Goal: Task Accomplishment & Management: Use online tool/utility

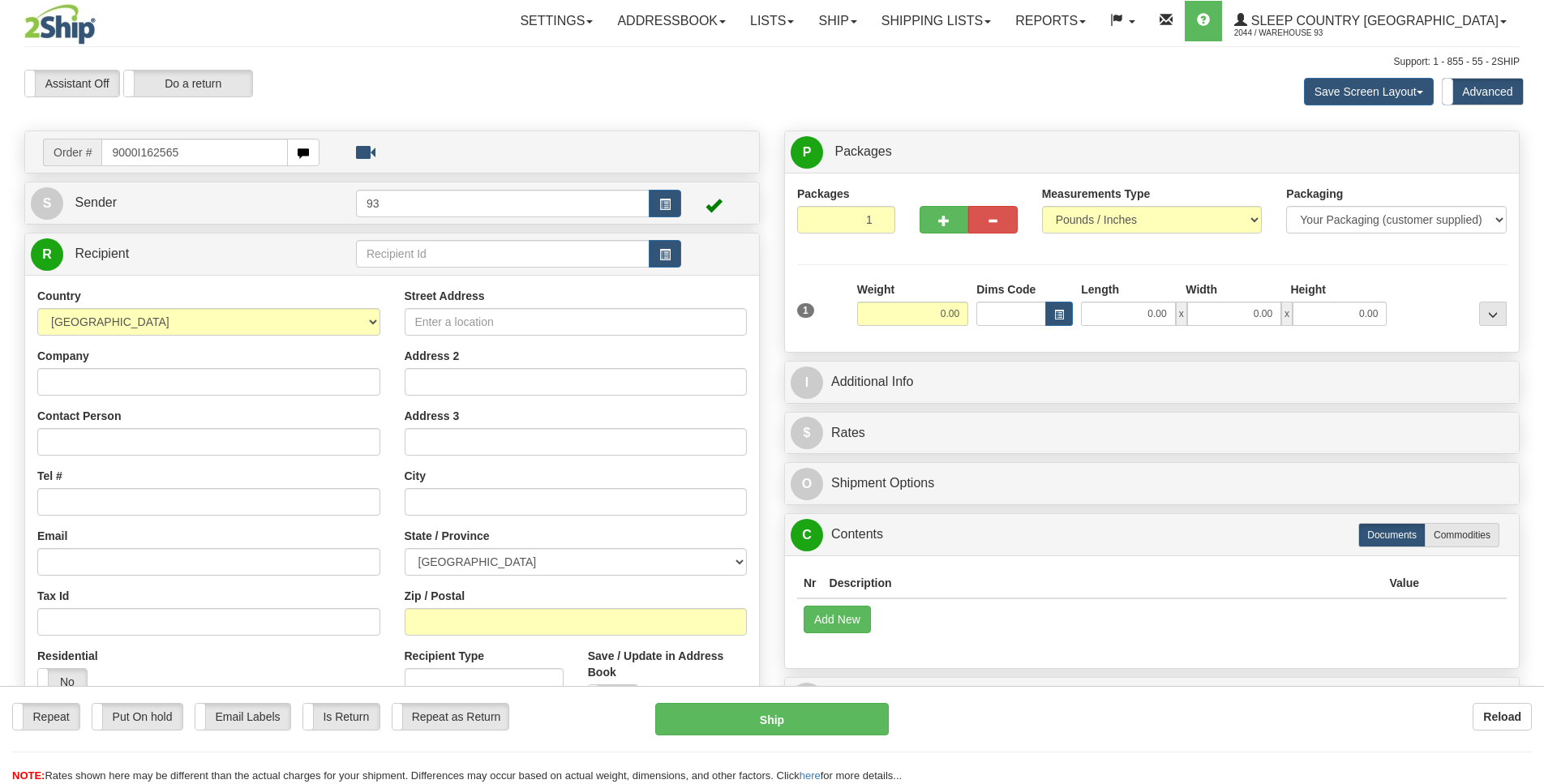
type input "9000I162565"
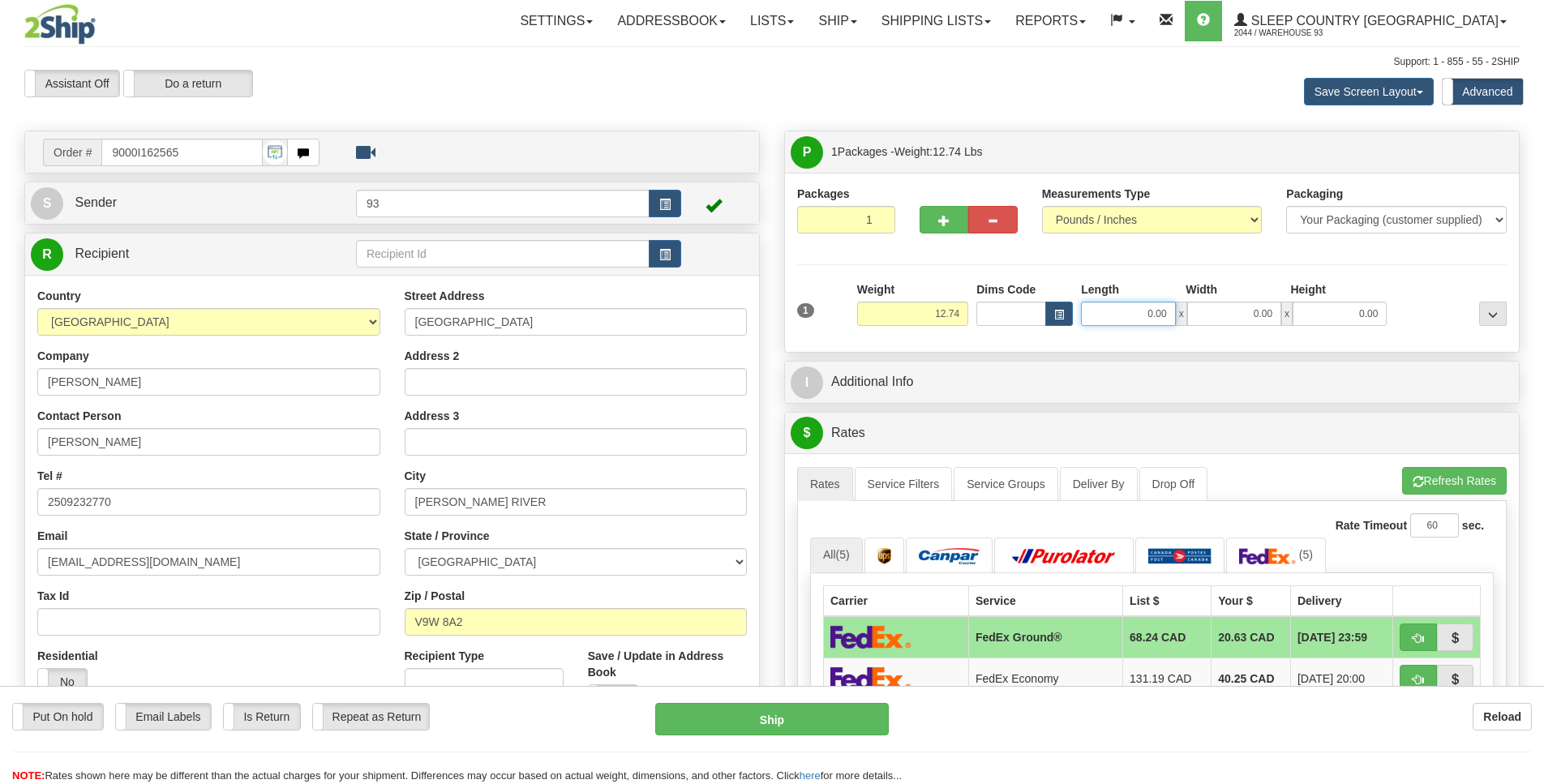
drag, startPoint x: 1143, startPoint y: 322, endPoint x: 1318, endPoint y: 326, distance: 175.0
drag, startPoint x: 1127, startPoint y: 314, endPoint x: 1170, endPoint y: 315, distance: 43.0
click at [1170, 315] on input "0.00" at bounding box center [1128, 314] width 94 height 24
type input "36.00"
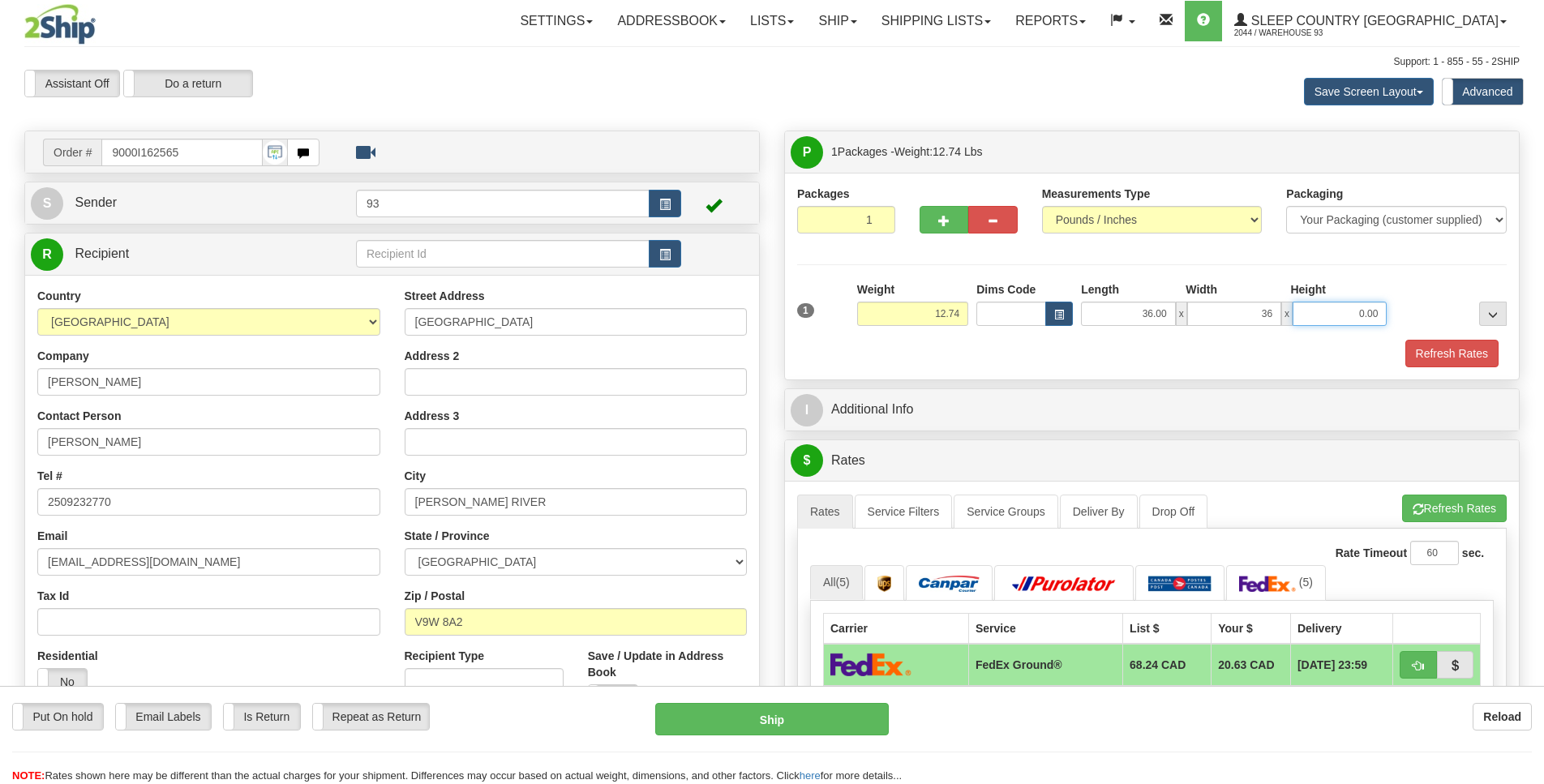
type input "36.00"
type input "9.00"
click at [1442, 346] on button "Refresh Rates" at bounding box center [1451, 353] width 94 height 28
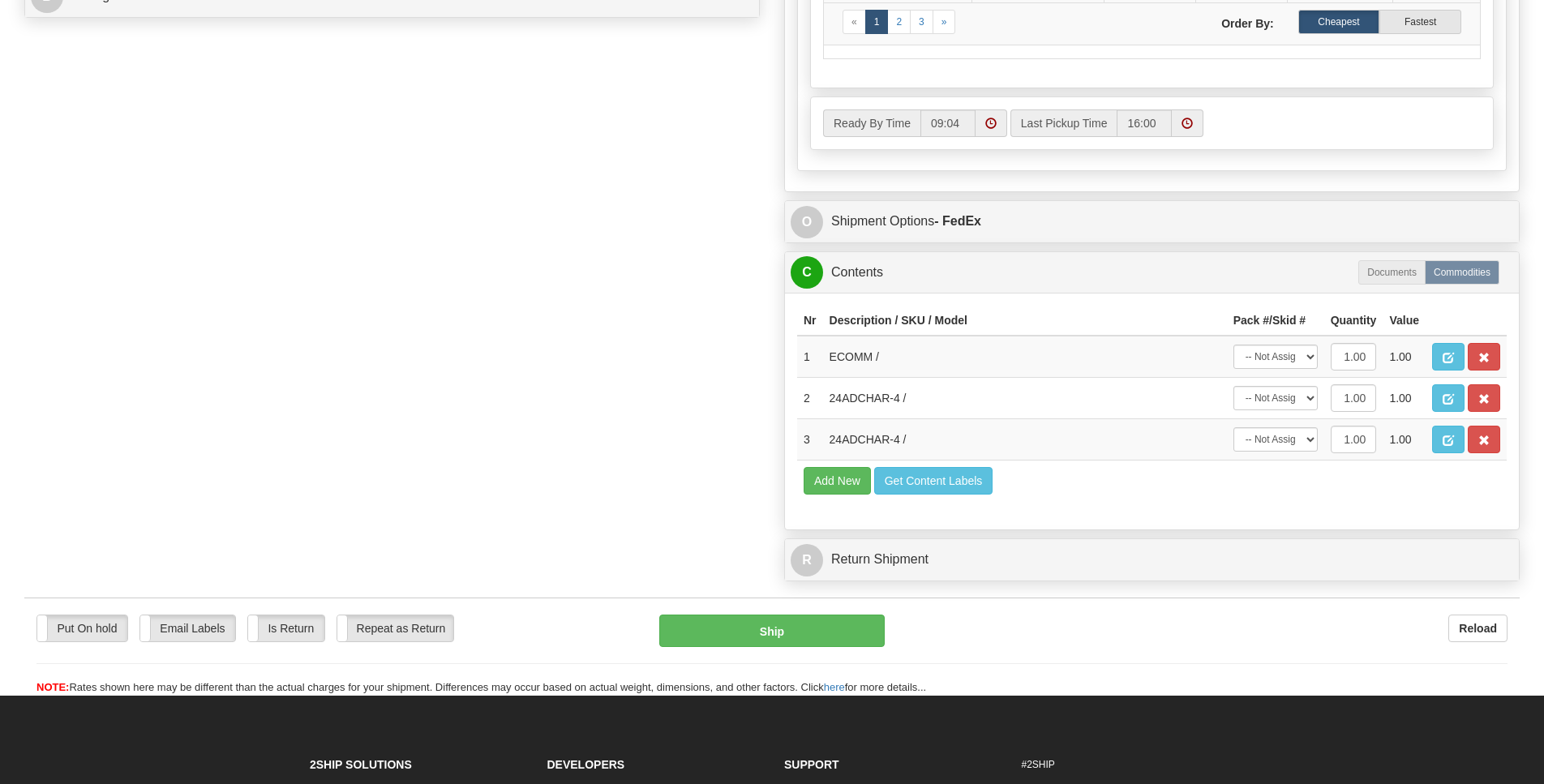
scroll to position [823, 0]
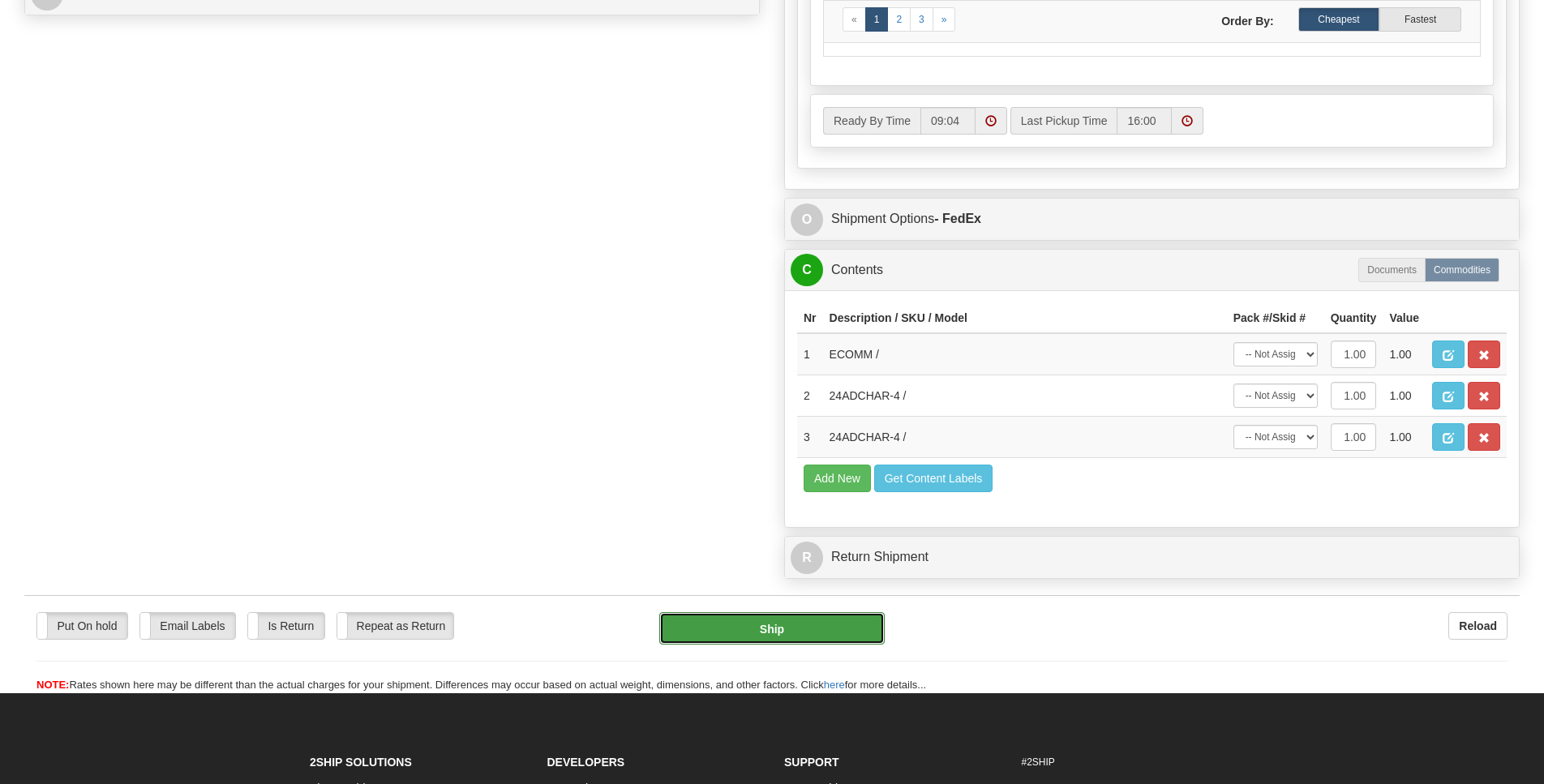
click at [818, 644] on button "Ship" at bounding box center [772, 628] width 224 height 32
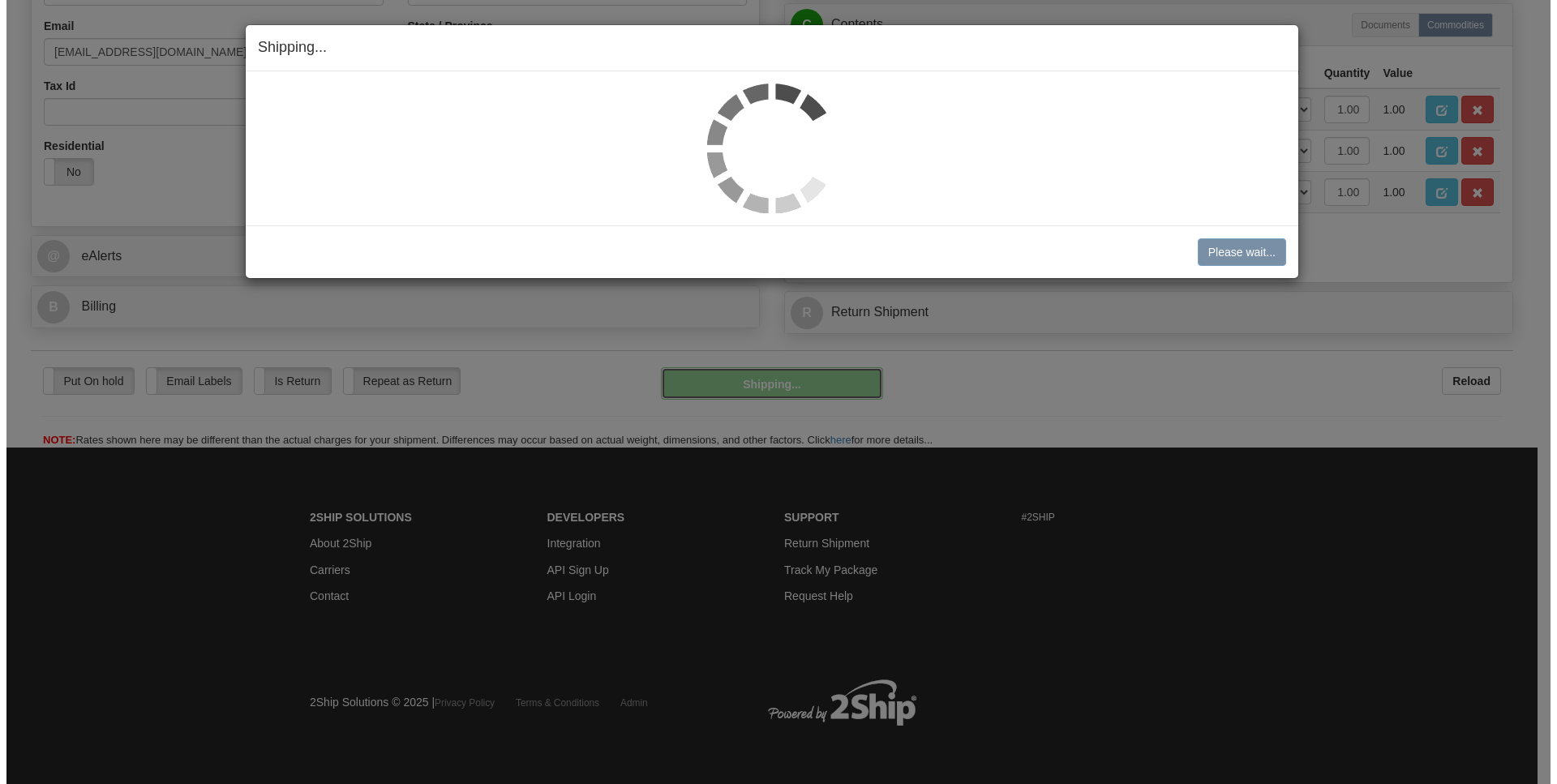
scroll to position [513, 0]
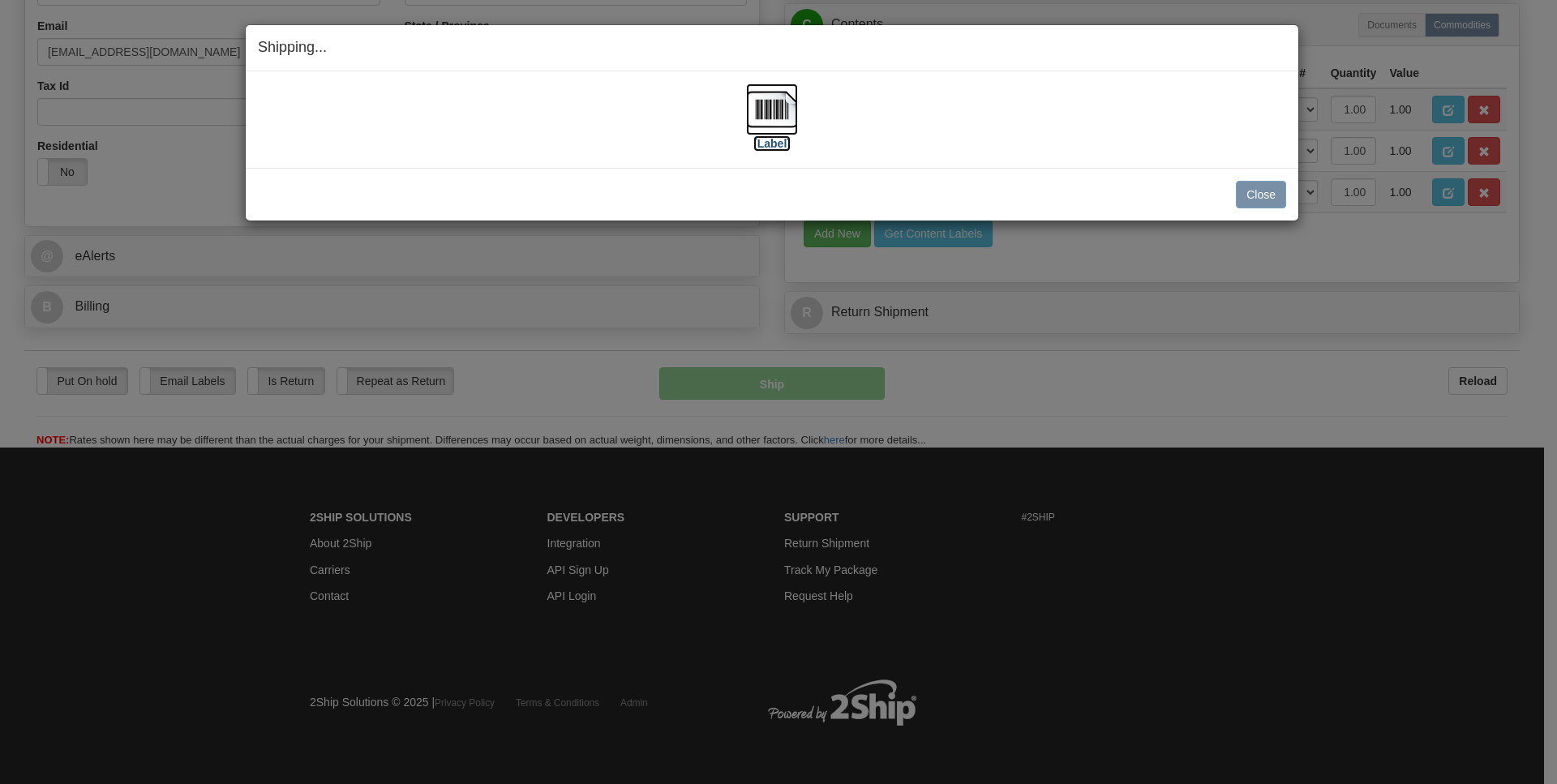
click at [791, 106] on img at bounding box center [773, 110] width 52 height 52
click at [1270, 193] on button "Close" at bounding box center [1261, 194] width 51 height 28
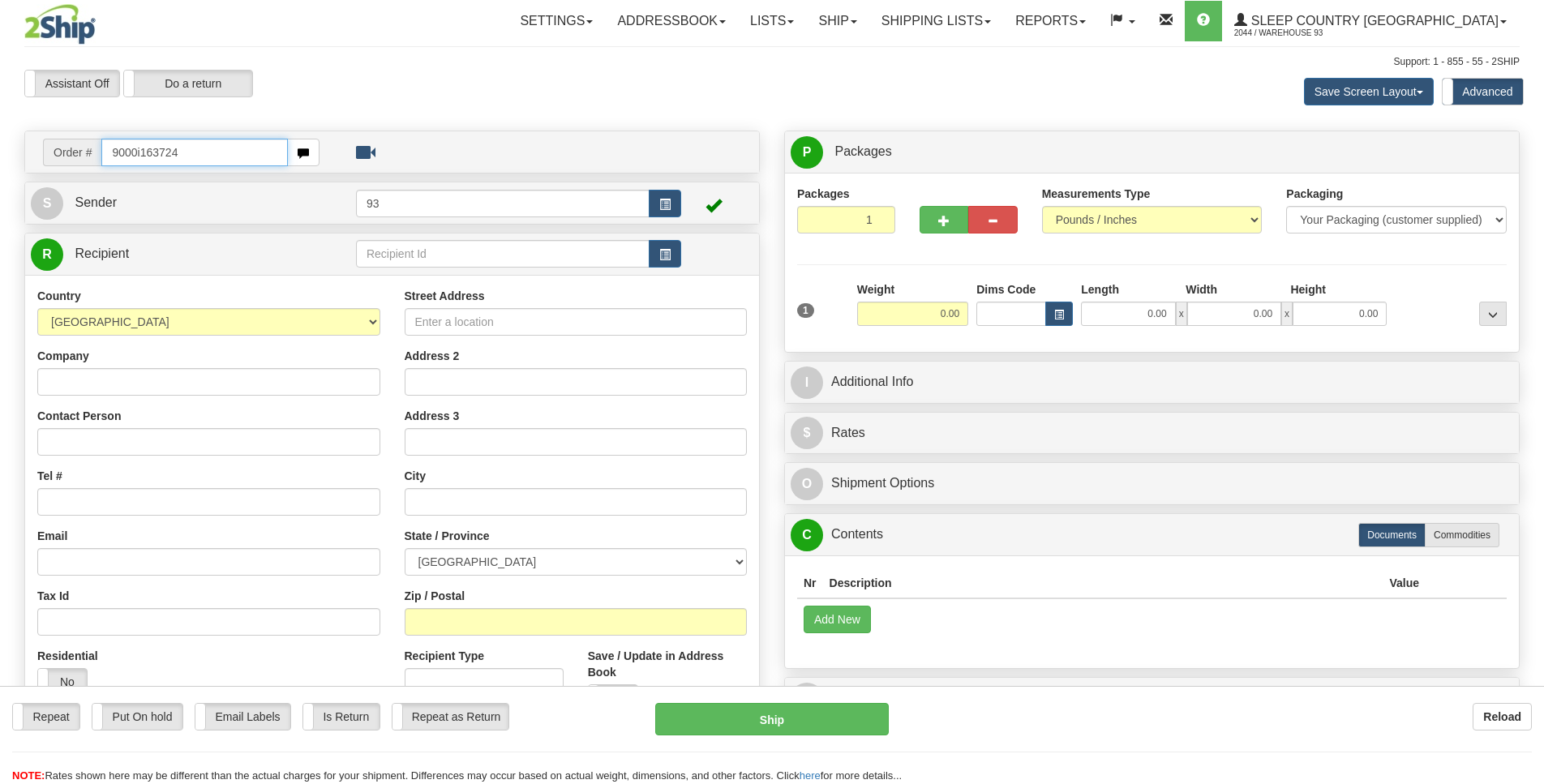
type input "9000i163724"
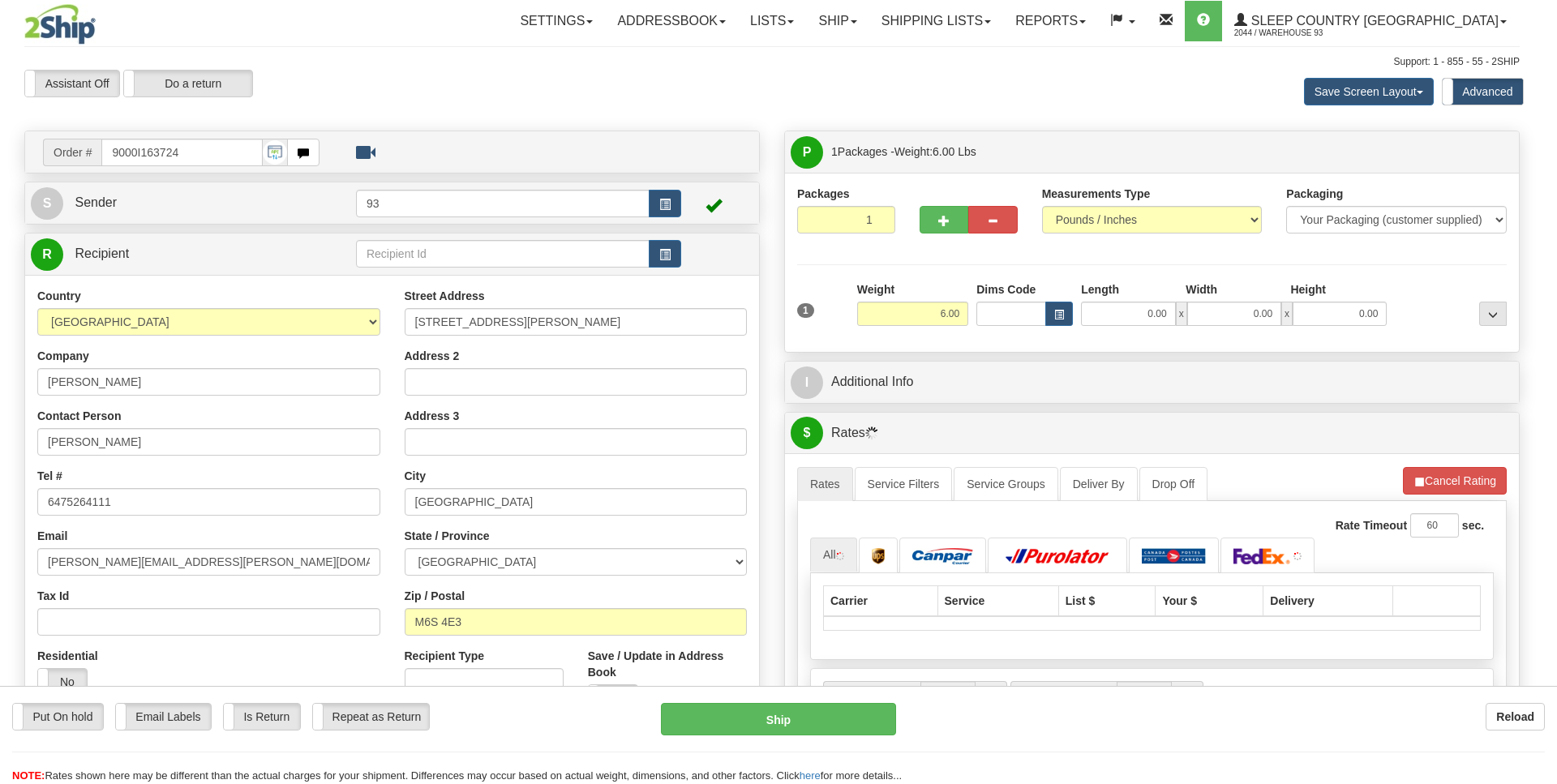
type input "YORK"
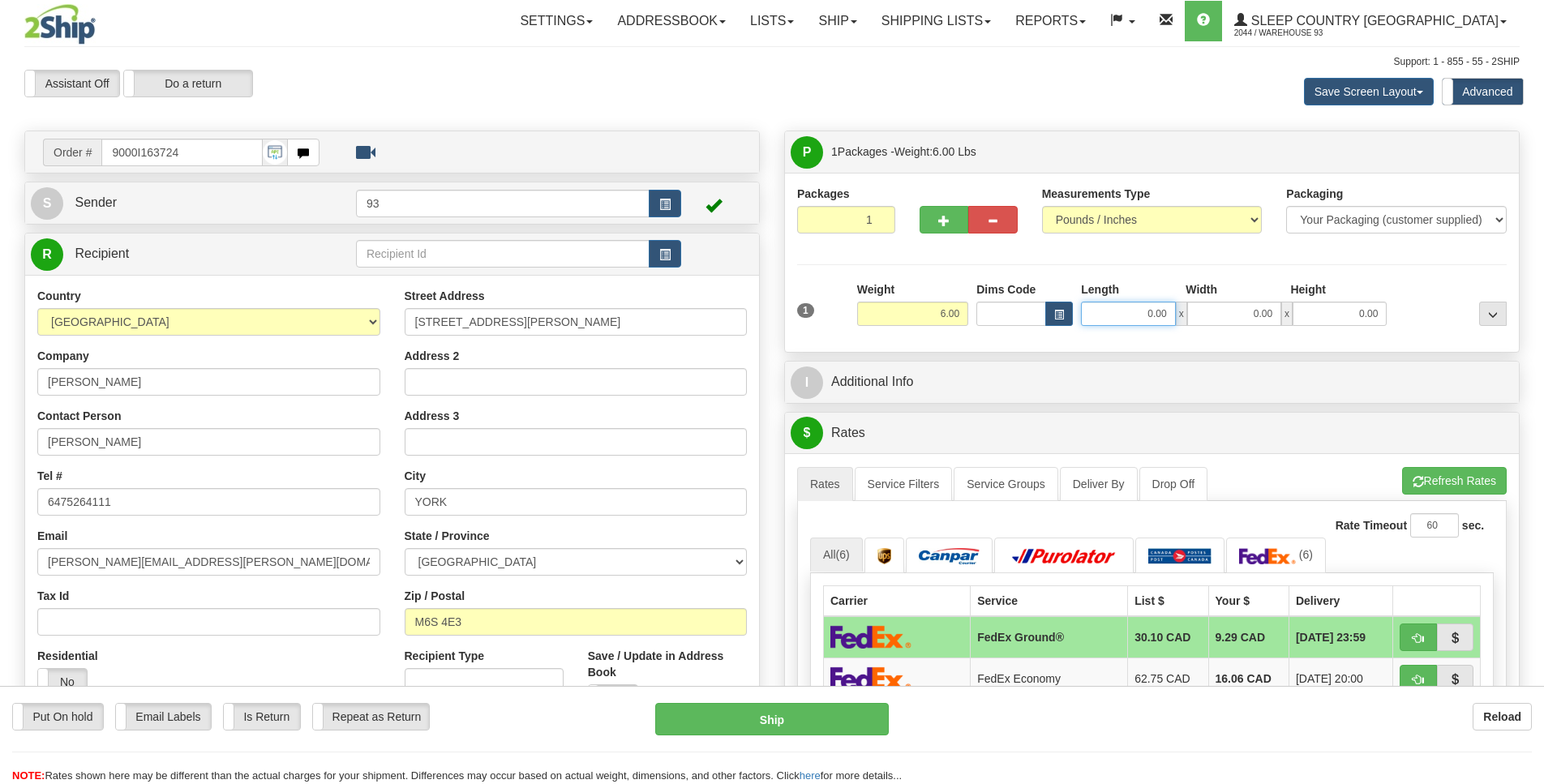
scroll to position [0, 2]
drag, startPoint x: 1256, startPoint y: 325, endPoint x: 1224, endPoint y: 282, distance: 53.6
click at [1128, 310] on input "0.00" at bounding box center [1128, 314] width 94 height 24
click at [1159, 329] on div "1 Weight 6.00 Dims Code x x" at bounding box center [1151, 310] width 718 height 57
click at [1157, 314] on input "Length" at bounding box center [1128, 314] width 94 height 24
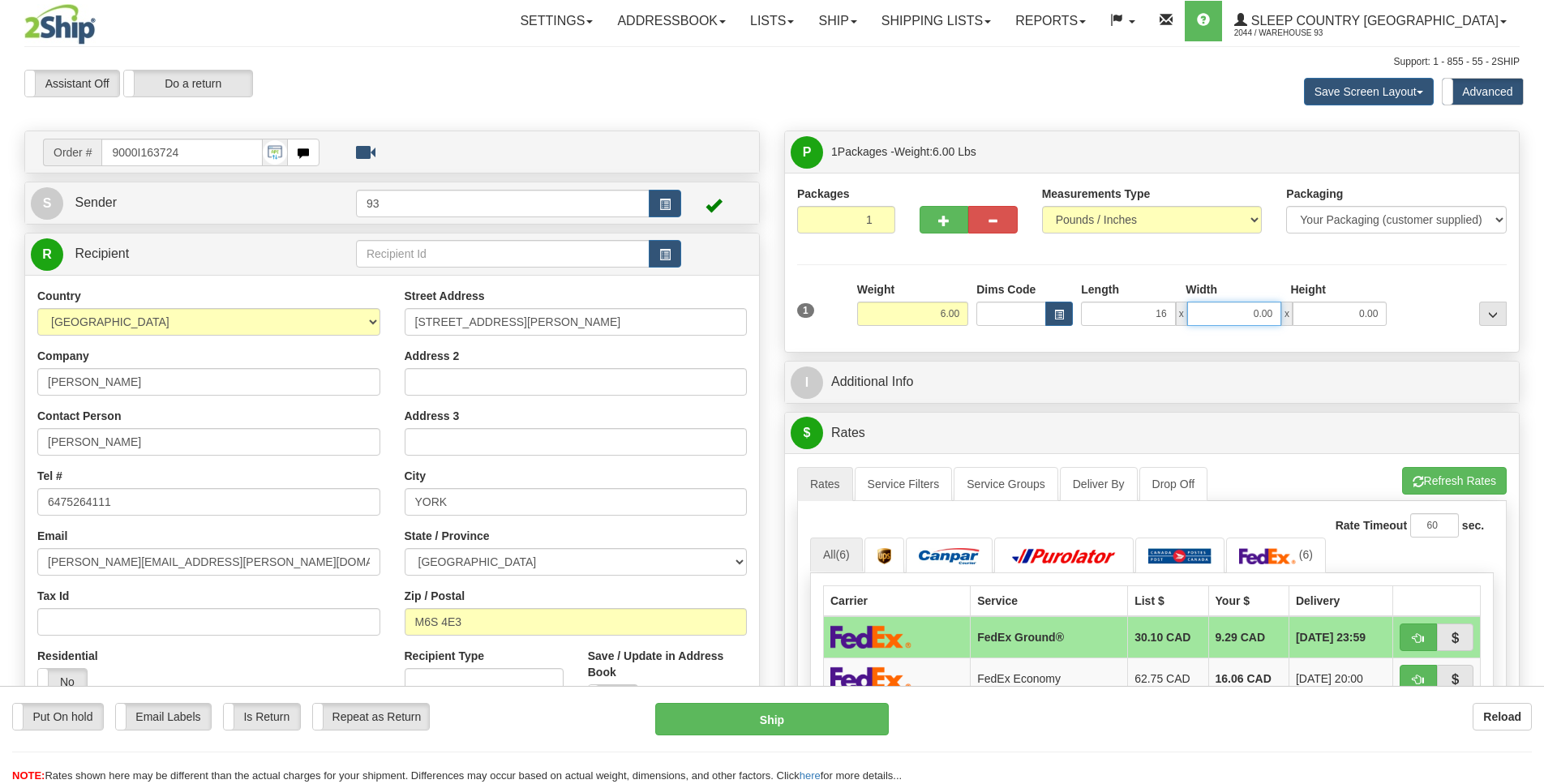
type input "16.00"
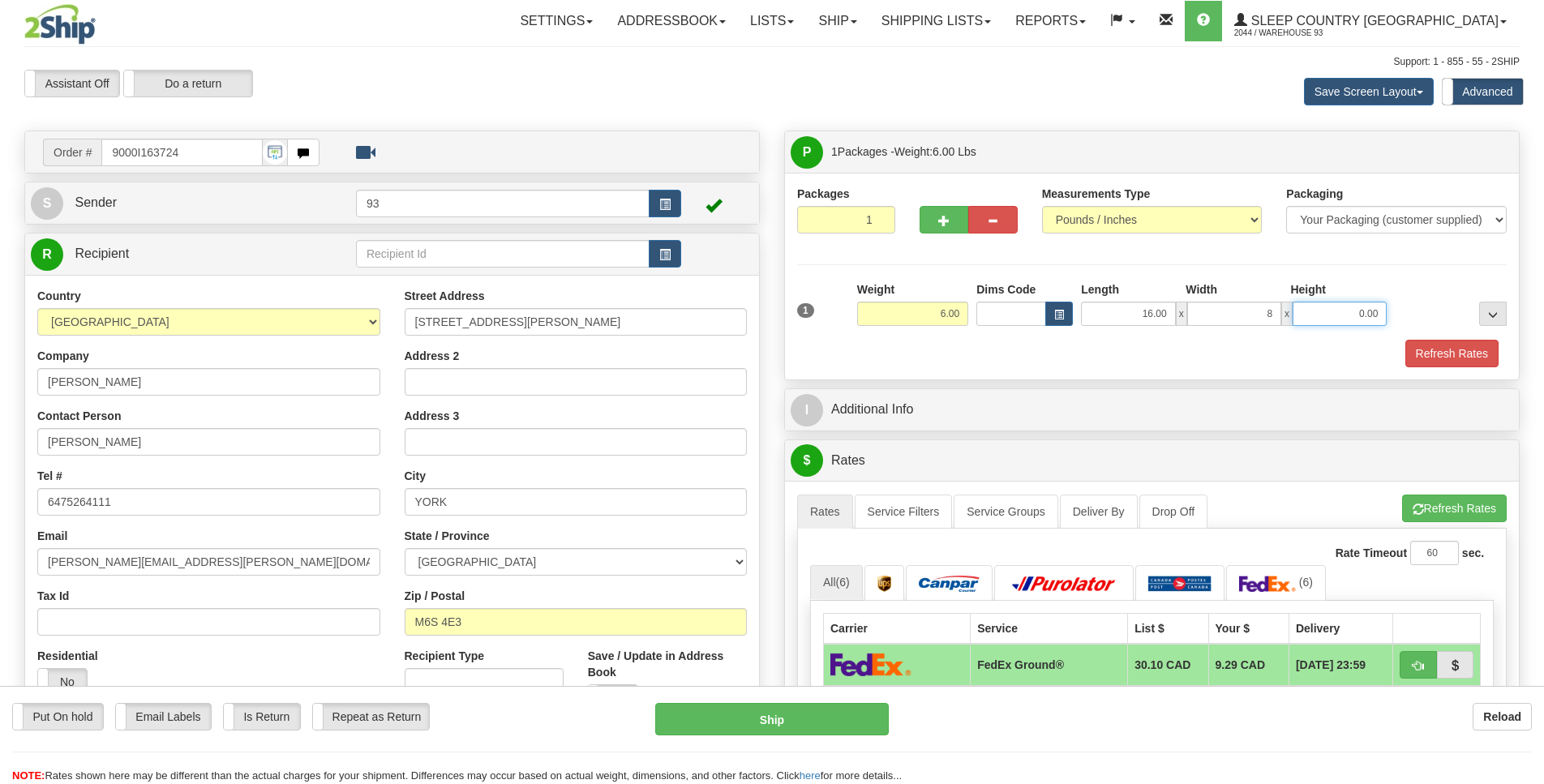
type input "8.00"
click at [1429, 354] on button "Refresh Rates" at bounding box center [1451, 353] width 94 height 28
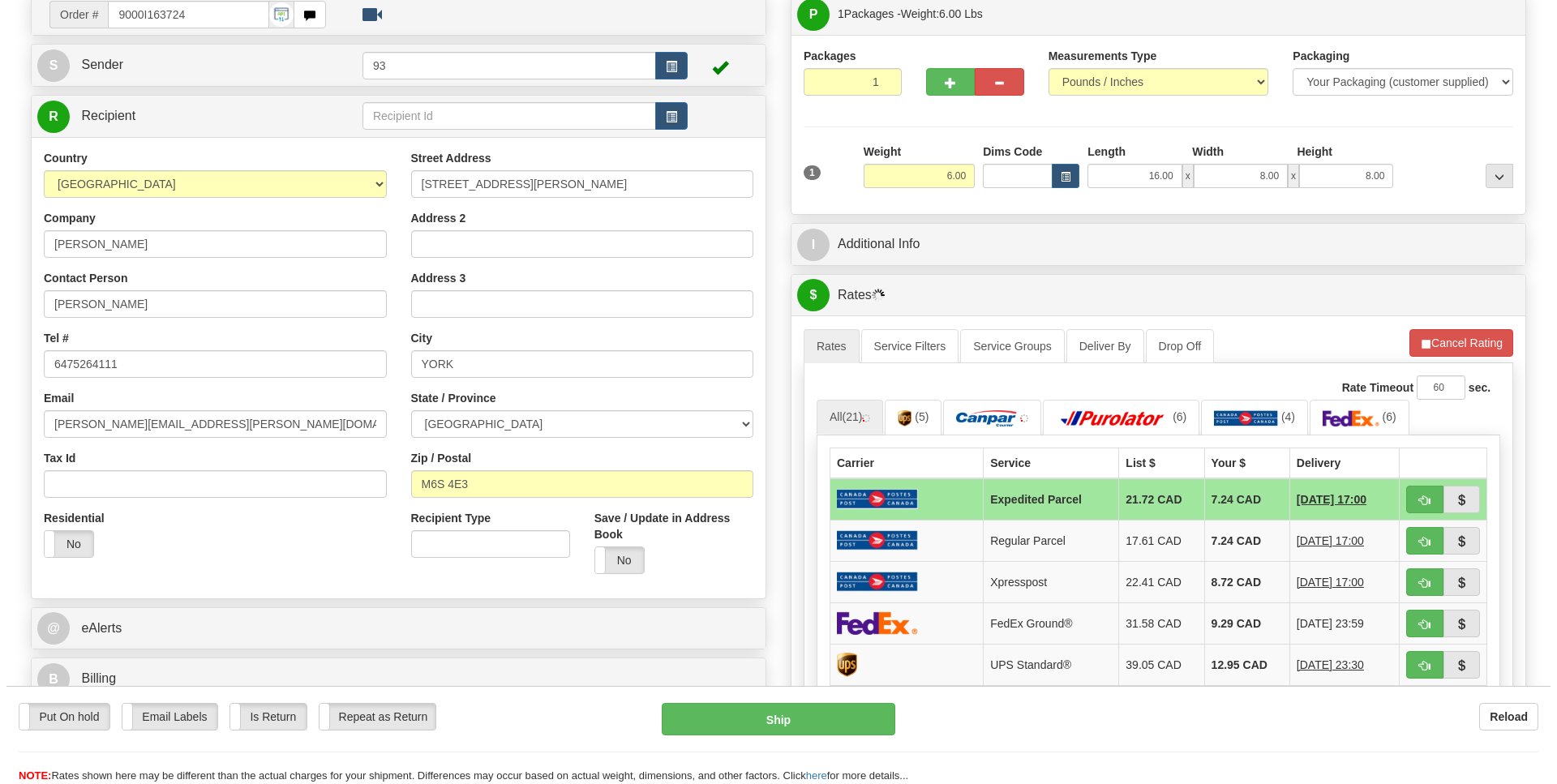
scroll to position [235, 0]
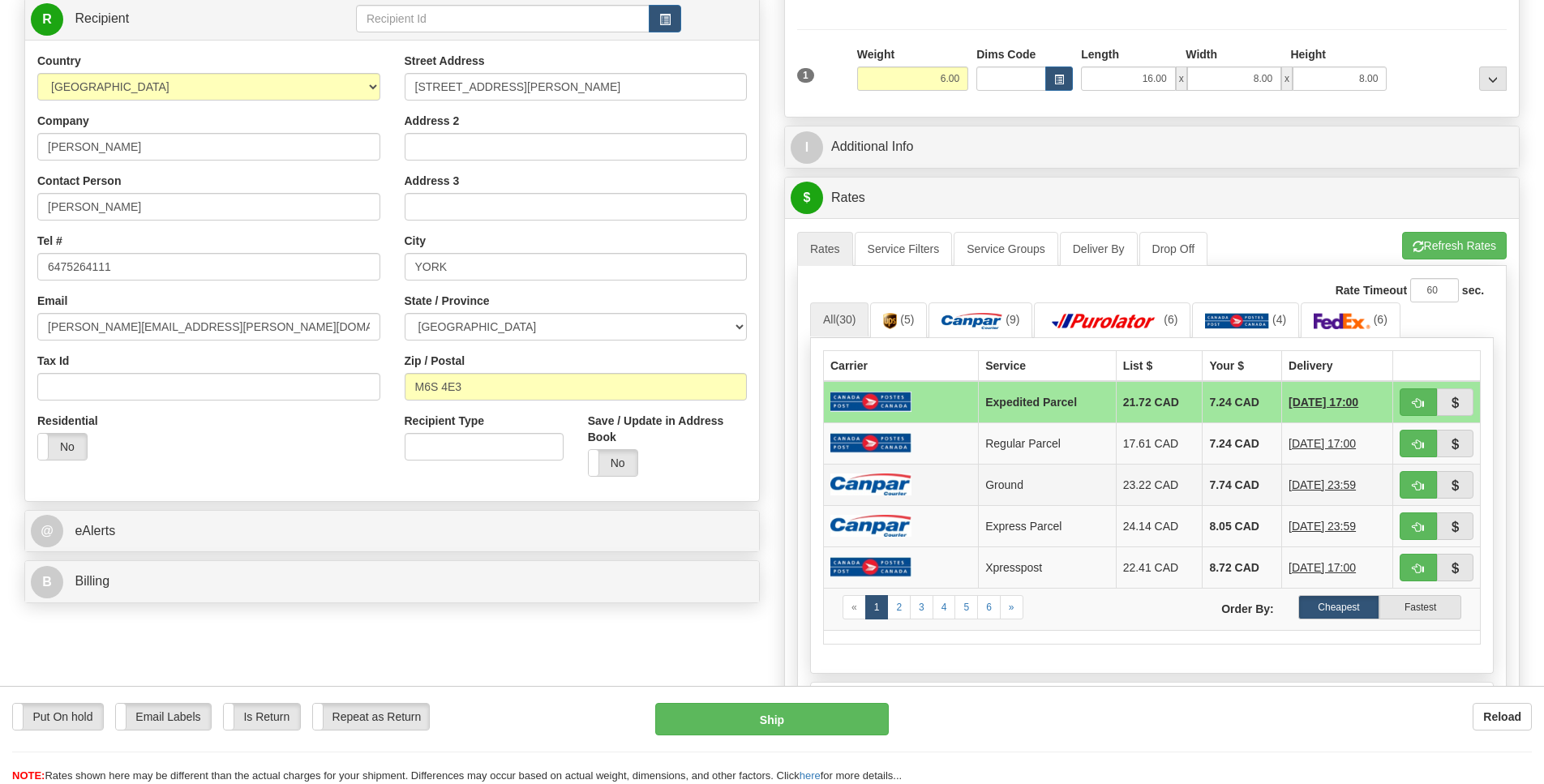
click at [869, 505] on td at bounding box center [901, 484] width 155 height 41
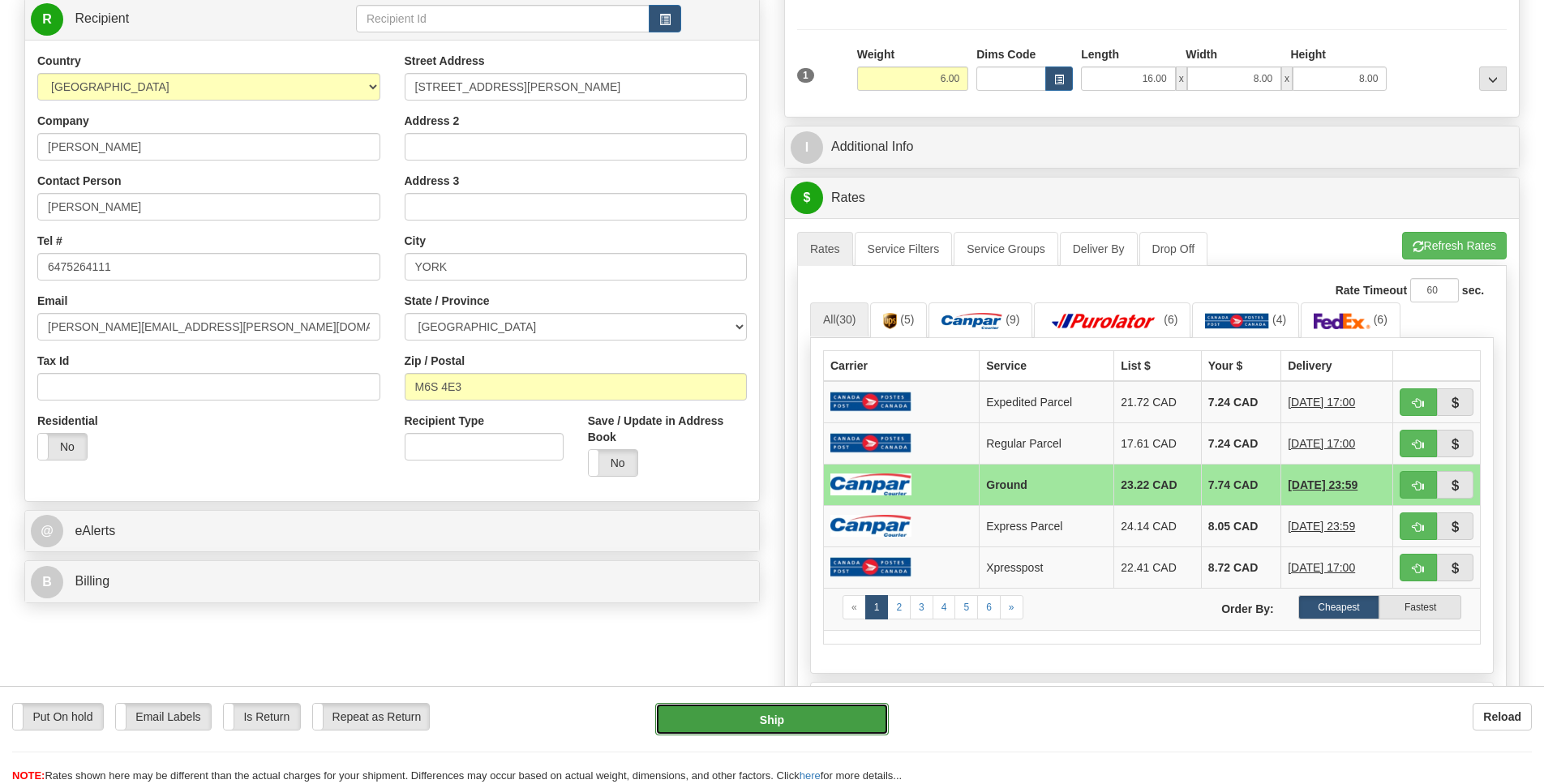
click at [792, 723] on button "Ship" at bounding box center [772, 719] width 233 height 32
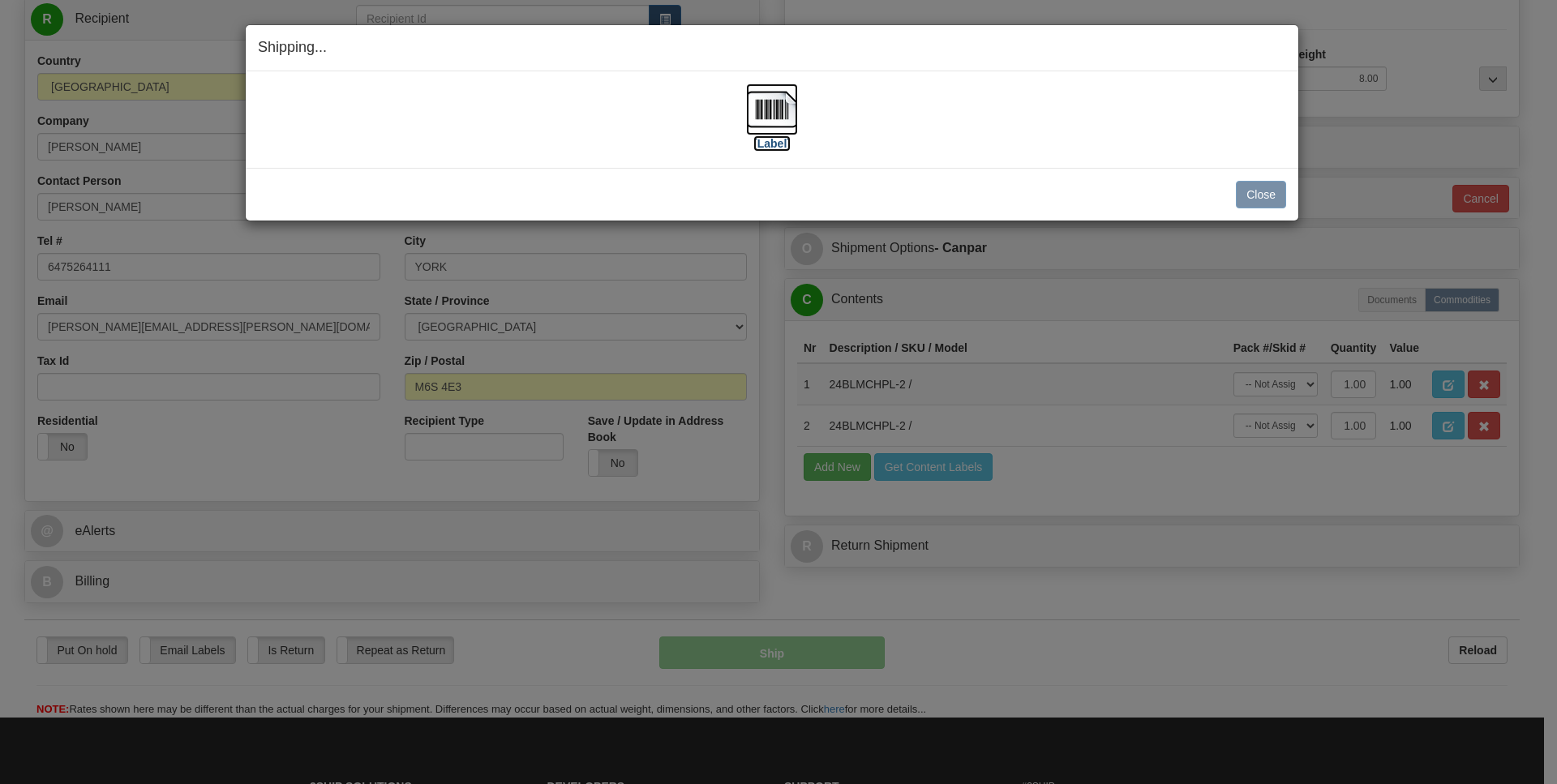
click at [771, 101] on img at bounding box center [773, 110] width 52 height 52
click at [1253, 185] on button "Close" at bounding box center [1261, 194] width 51 height 28
click at [1276, 194] on button "Close" at bounding box center [1261, 194] width 51 height 28
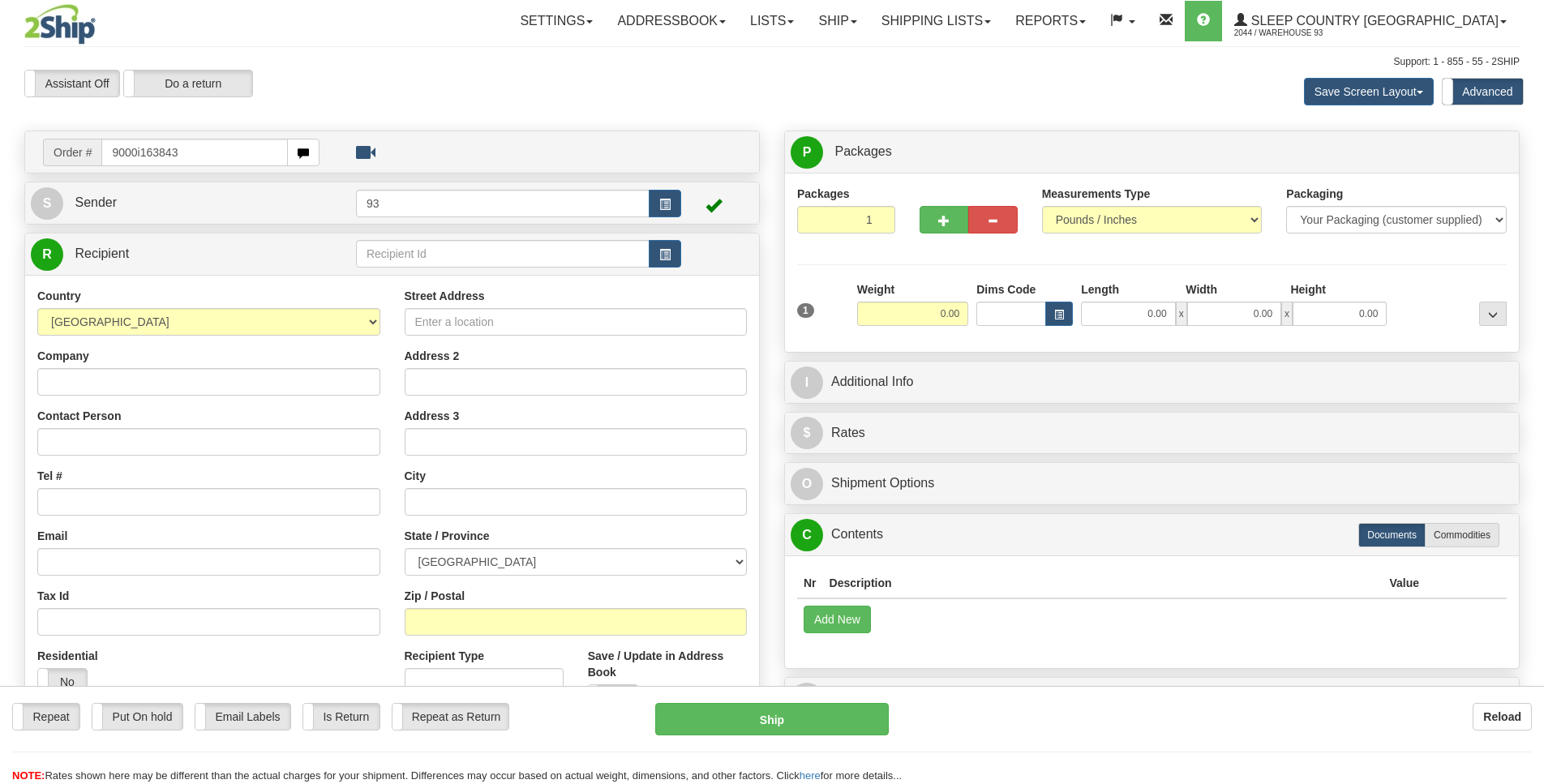
type input "9000i163843"
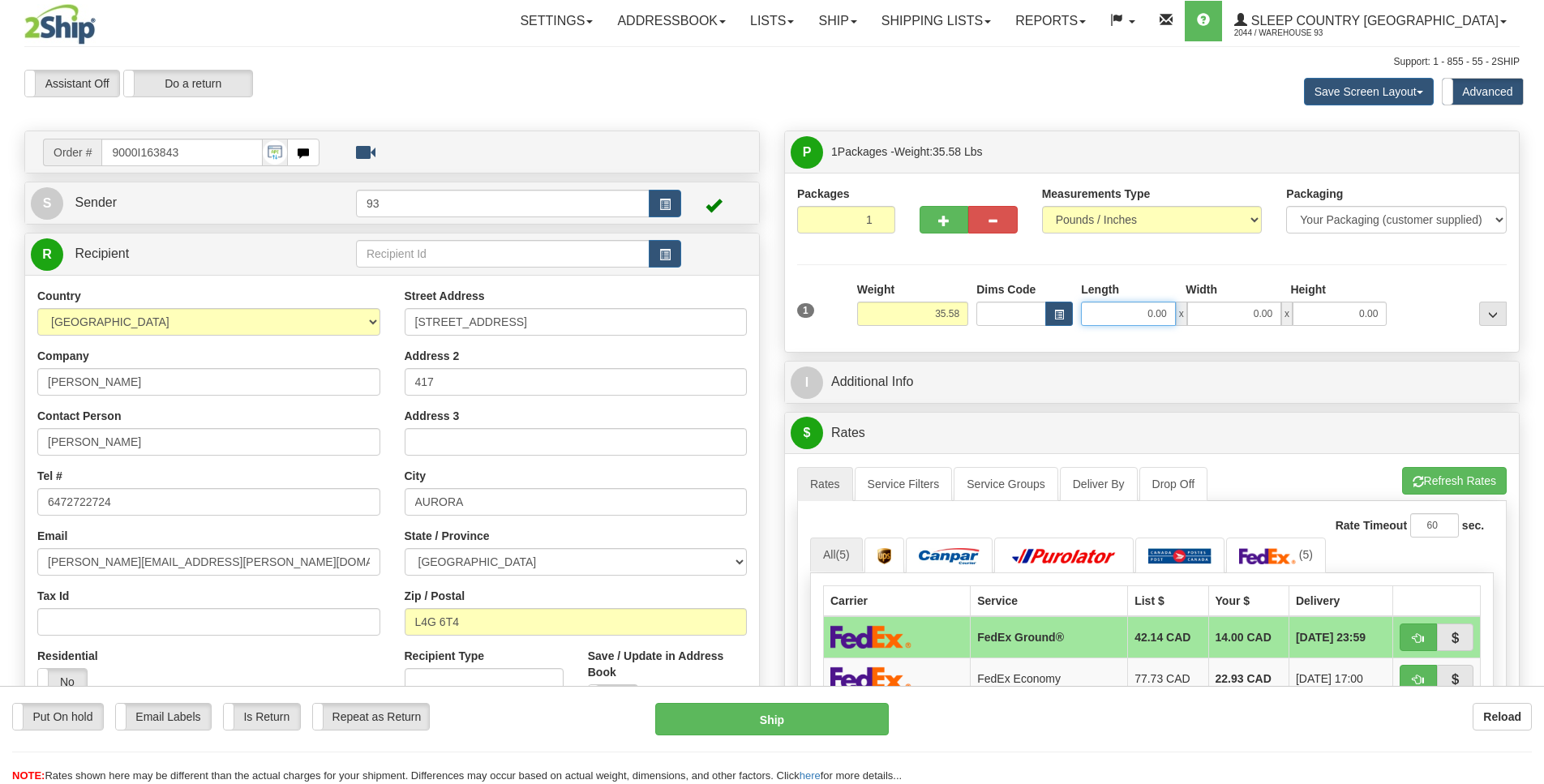
drag, startPoint x: 1140, startPoint y: 318, endPoint x: 1239, endPoint y: 329, distance: 99.6
drag, startPoint x: 1126, startPoint y: 312, endPoint x: 1180, endPoint y: 314, distance: 54.0
type input "32.00"
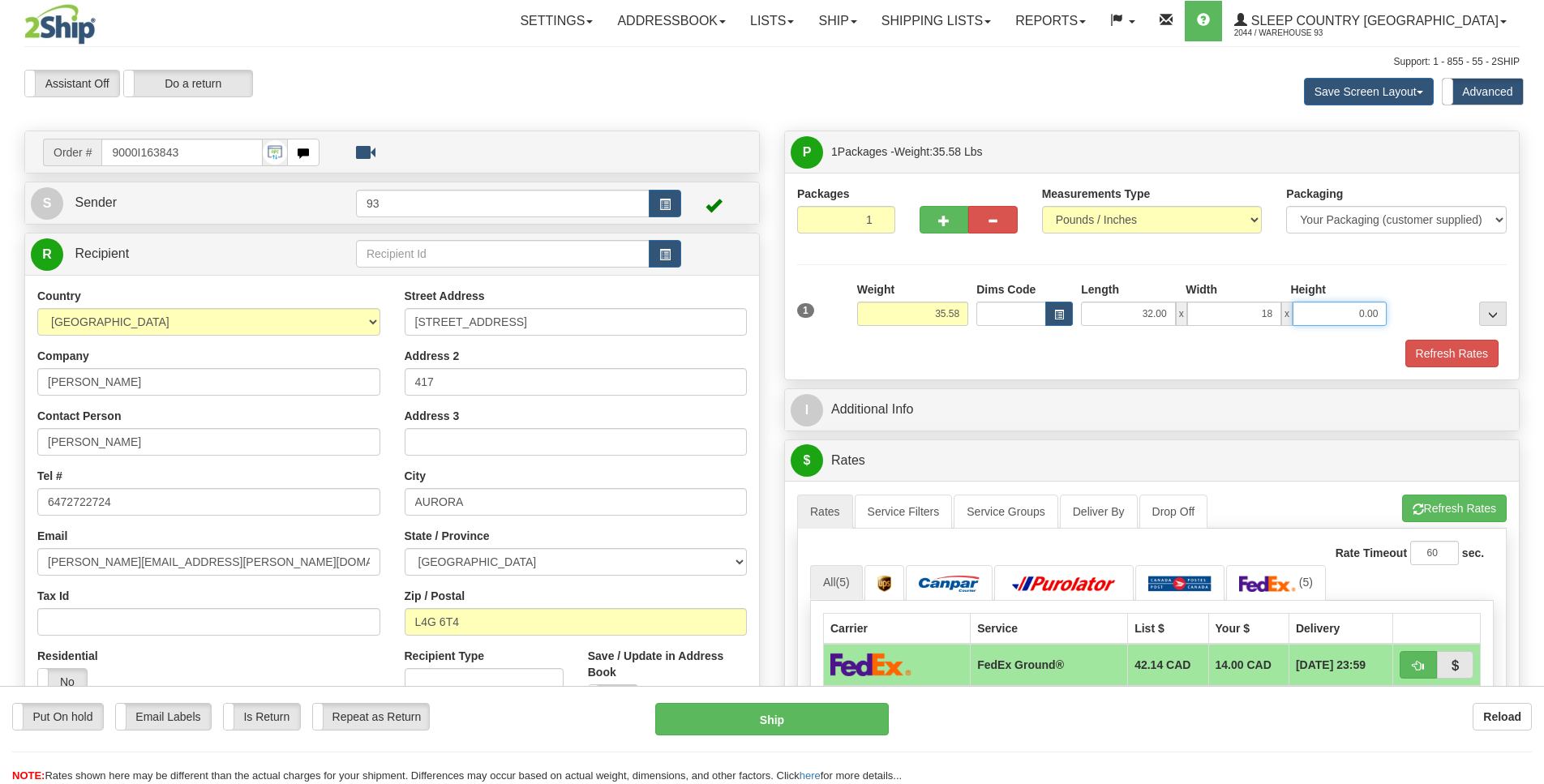
type input "18.00"
click at [1461, 346] on button "Refresh Rates" at bounding box center [1451, 353] width 94 height 28
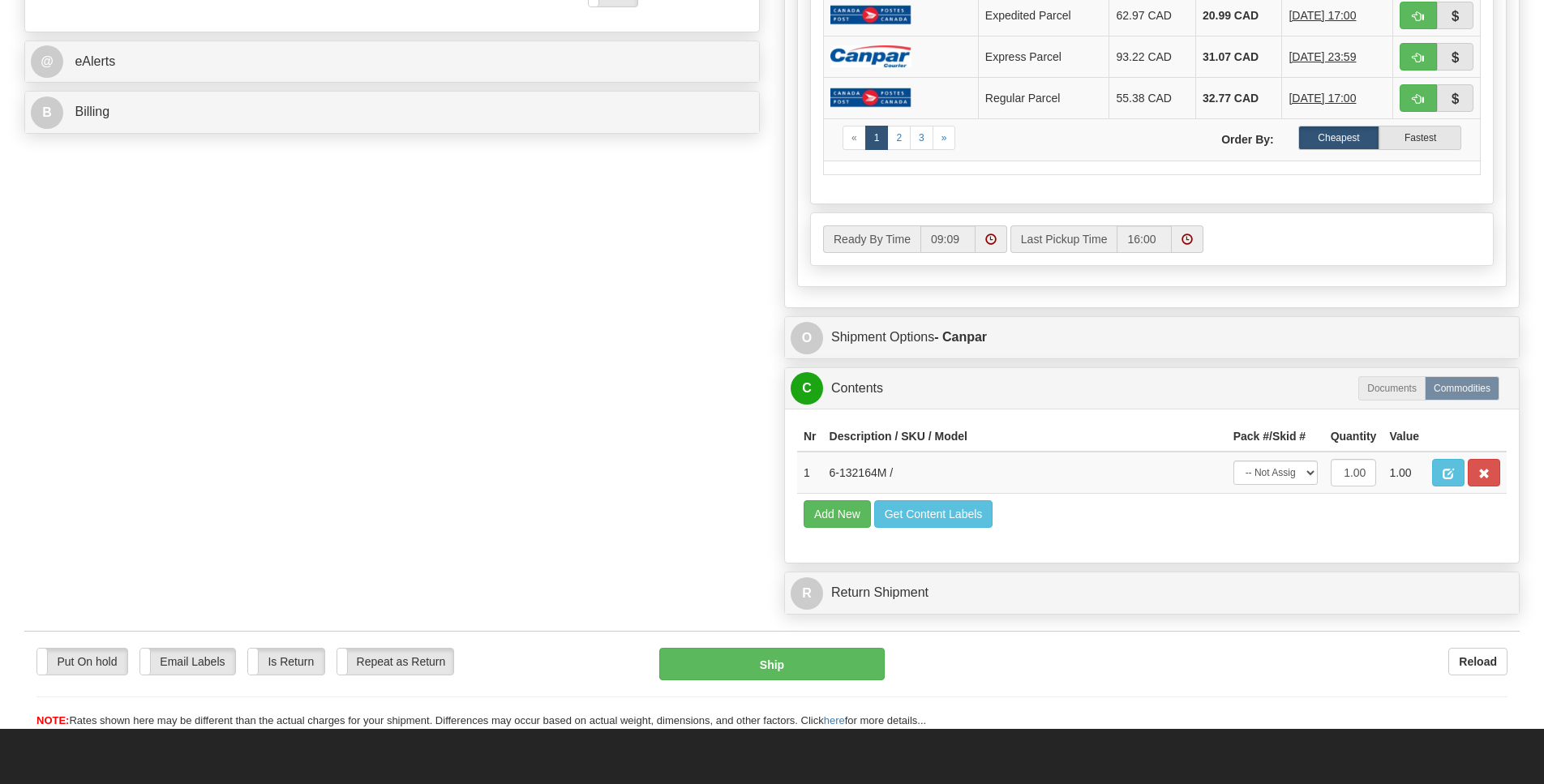
scroll to position [706, 0]
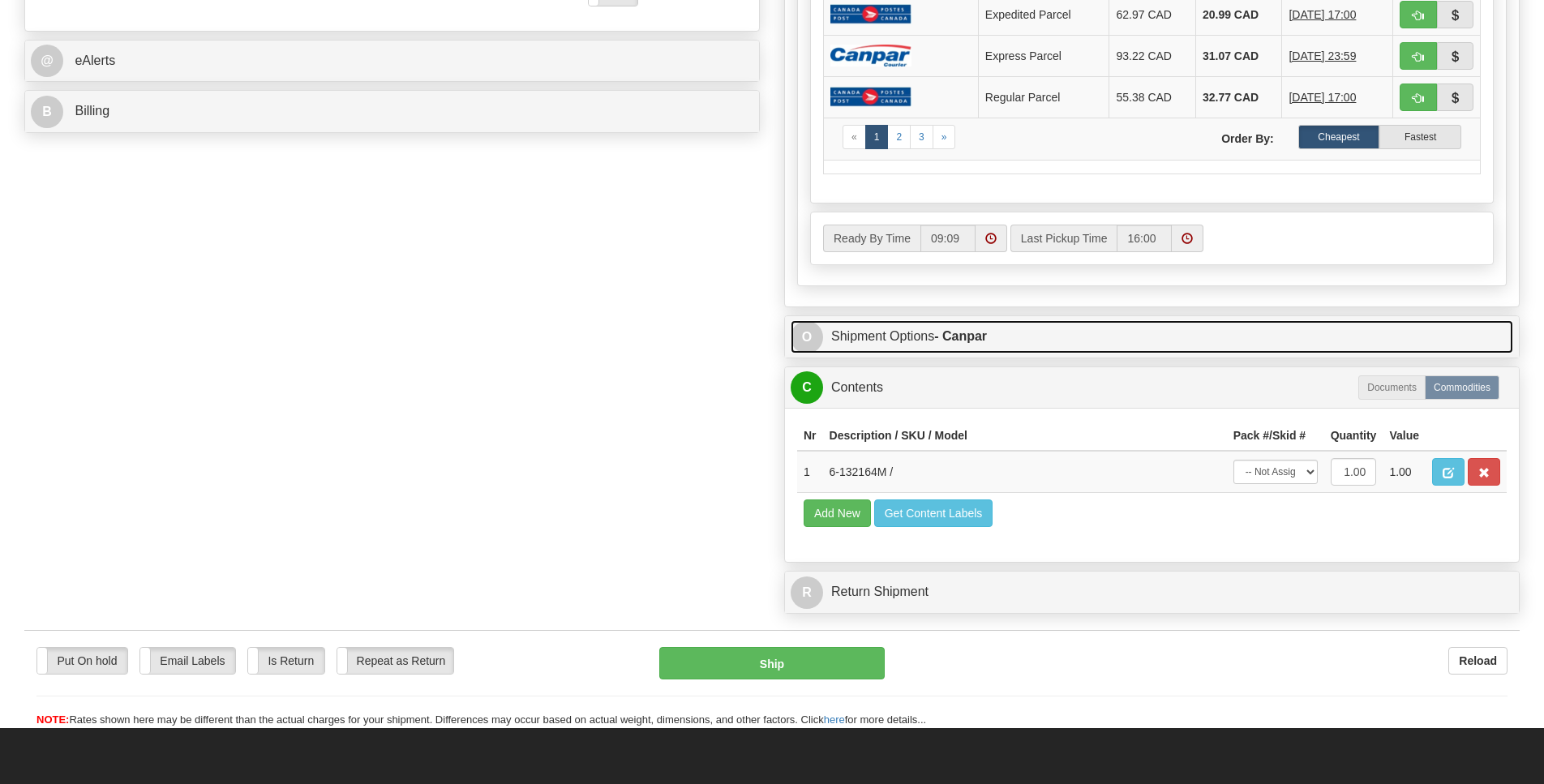
click at [807, 353] on span "O" at bounding box center [807, 337] width 32 height 32
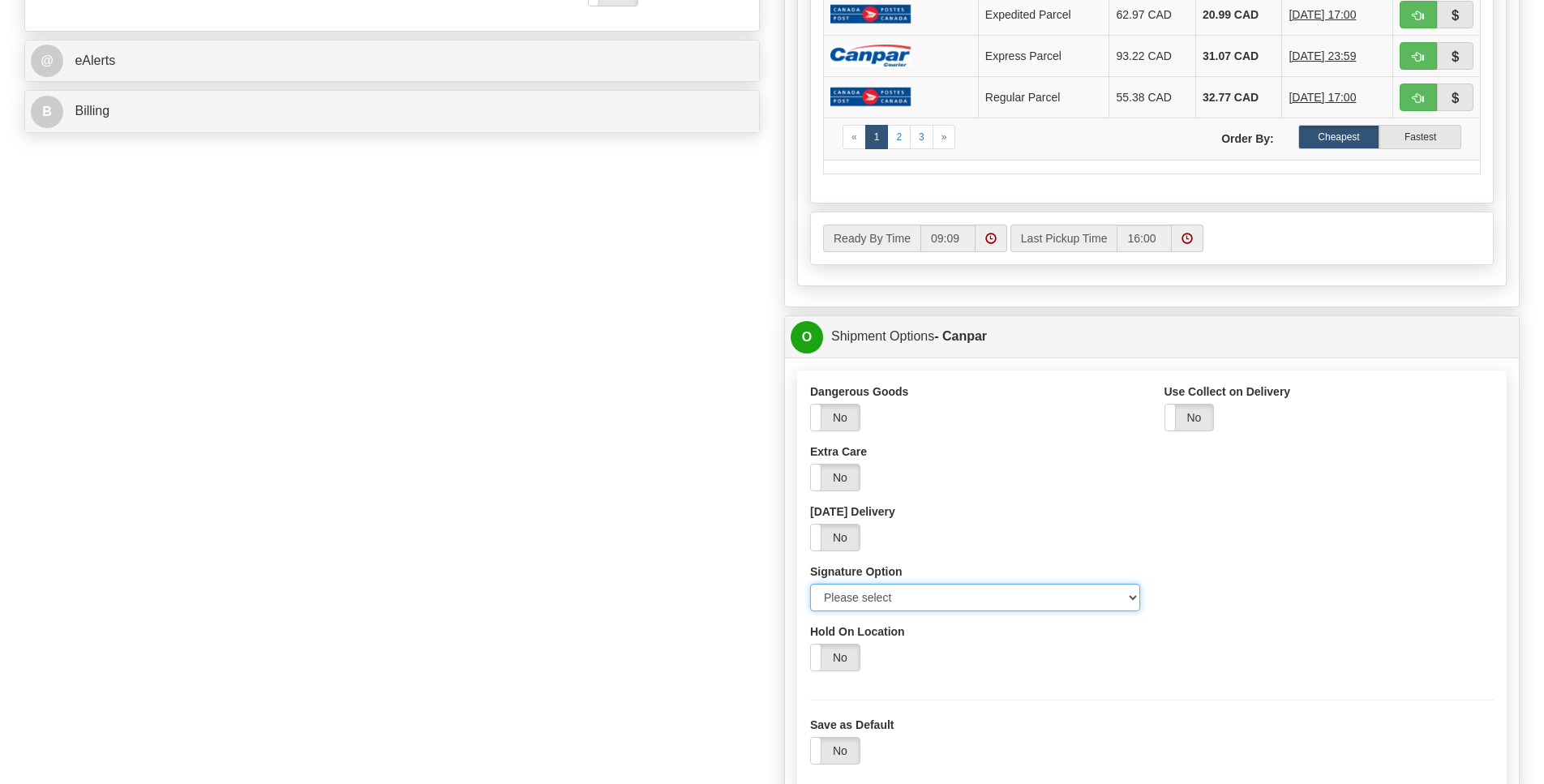
click at [1123, 611] on select "Please select No Signature Required Signature Required Adult Signature" at bounding box center [975, 597] width 330 height 28
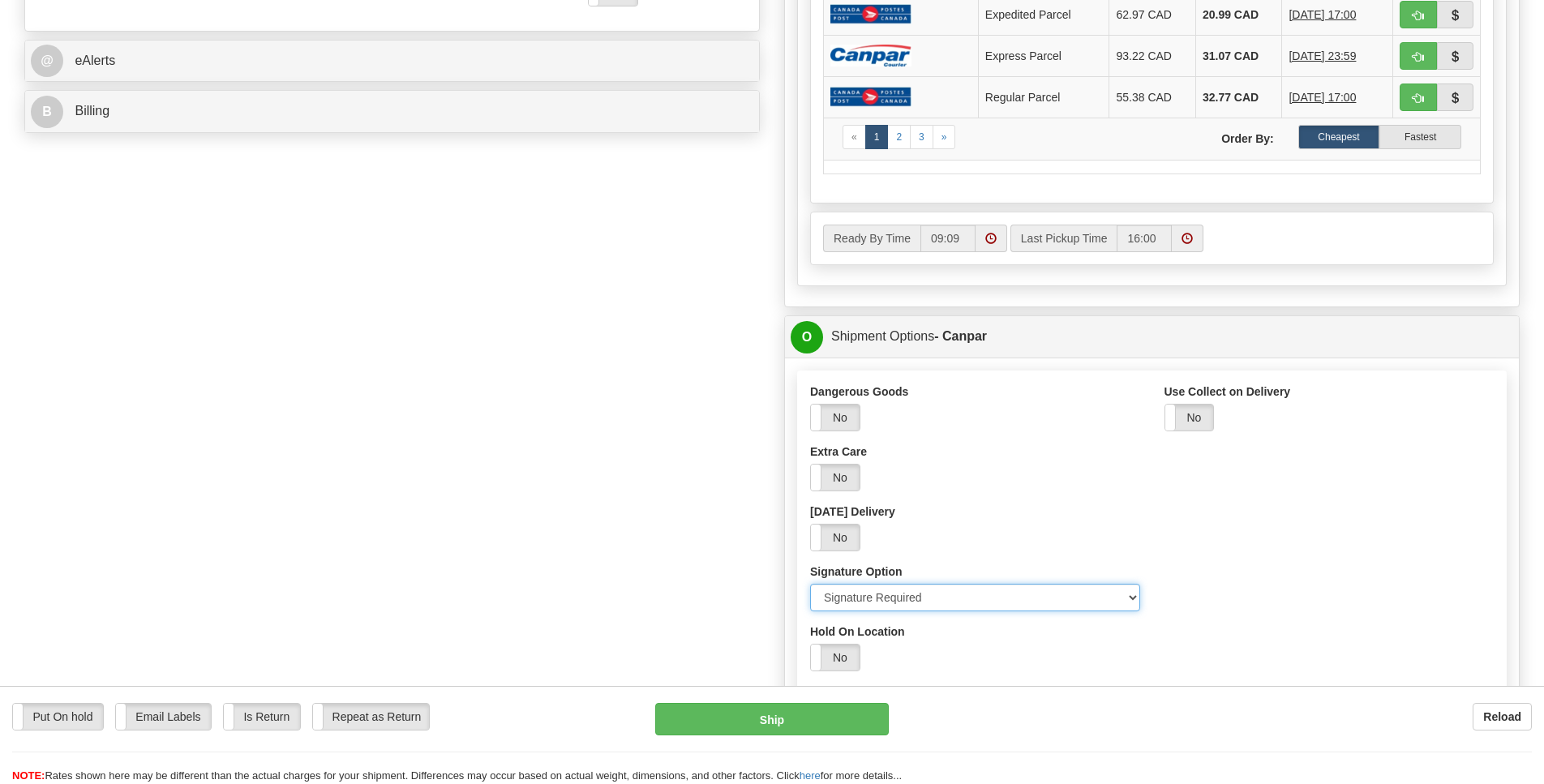
click at [0, 0] on option "Signature Required" at bounding box center [0, 0] width 0 height 0
select select "0"
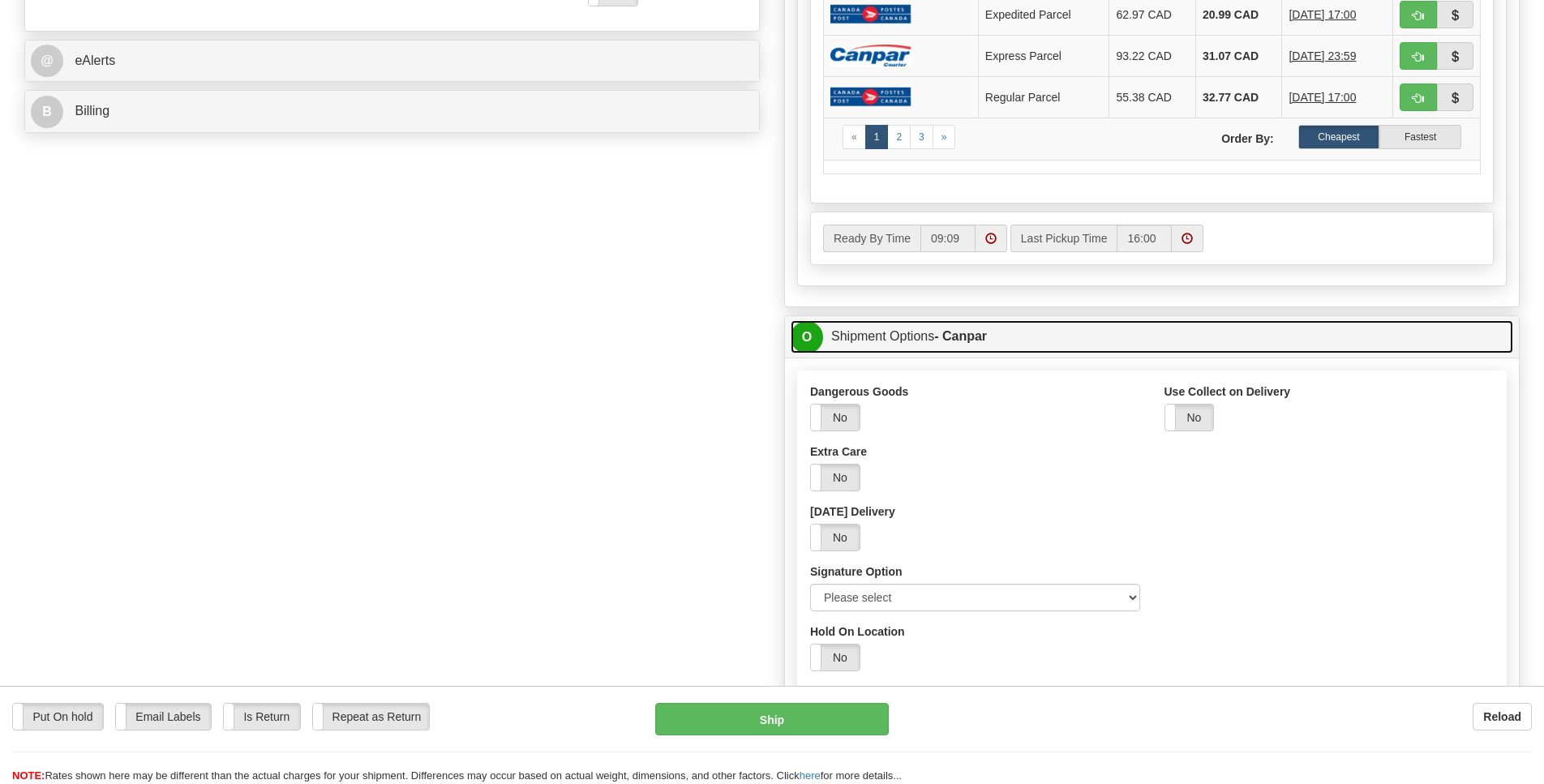
click at [795, 353] on span "O" at bounding box center [807, 337] width 32 height 32
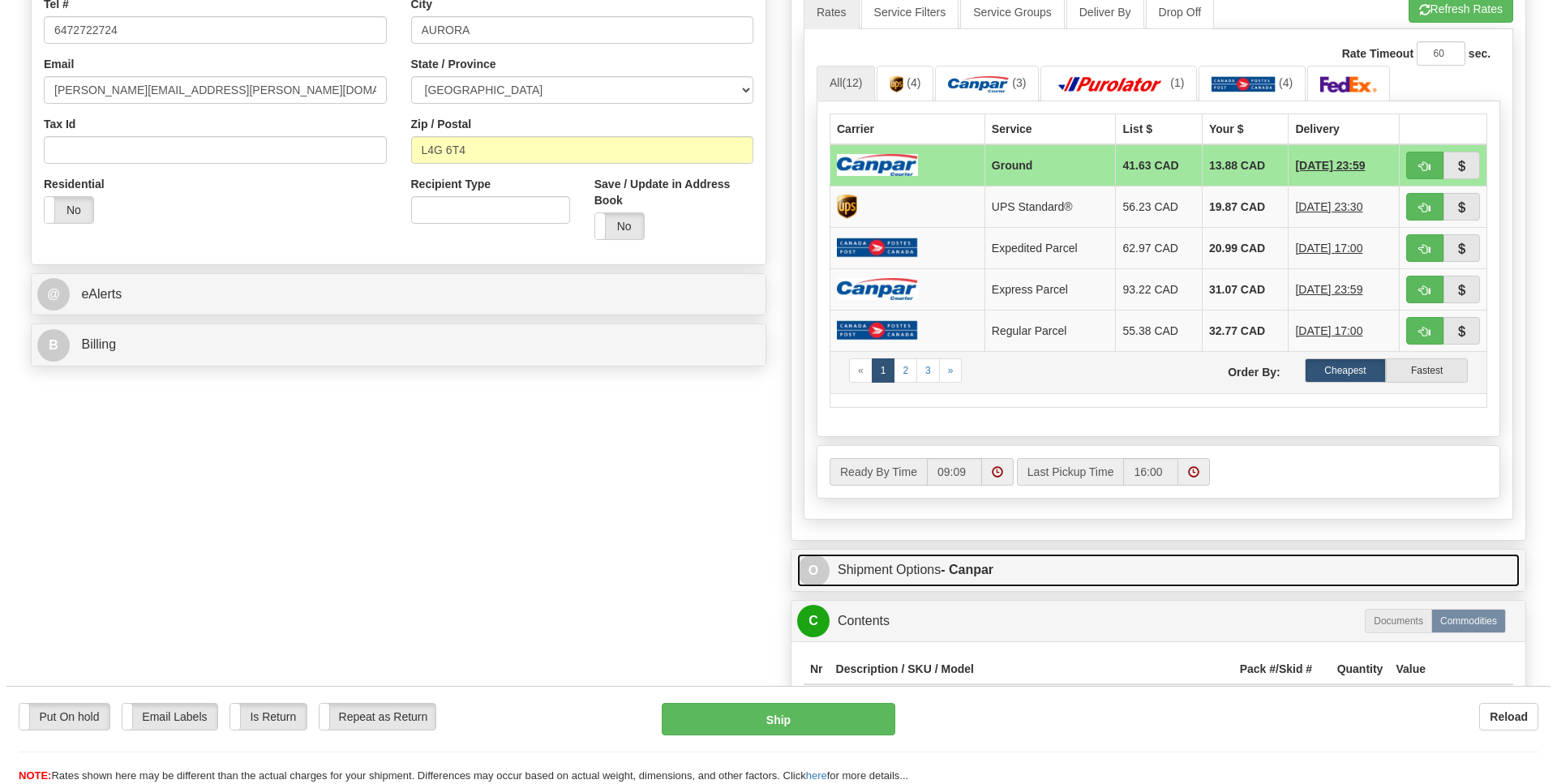
scroll to position [470, 0]
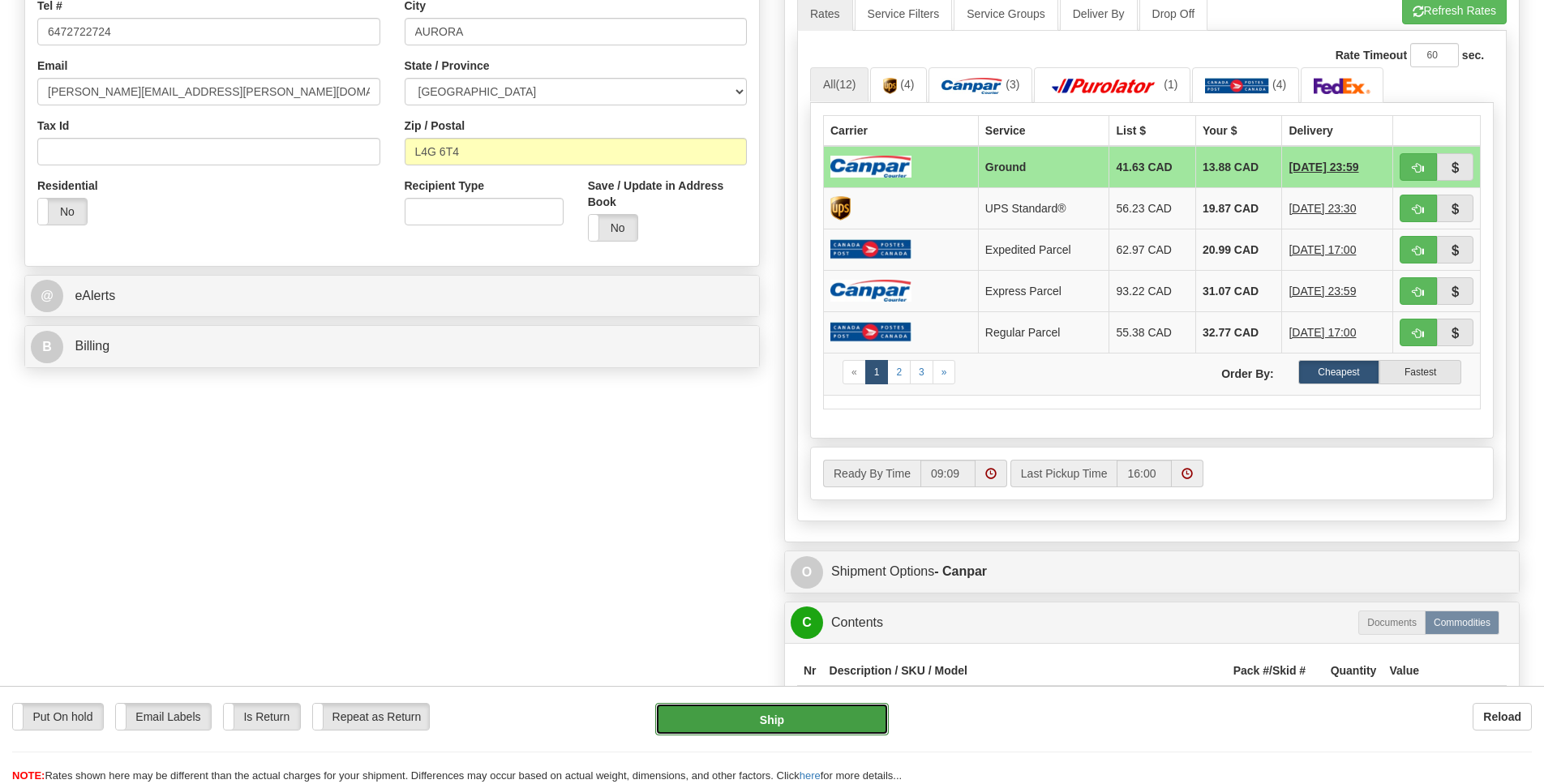
click at [788, 713] on button "Ship" at bounding box center [772, 719] width 233 height 32
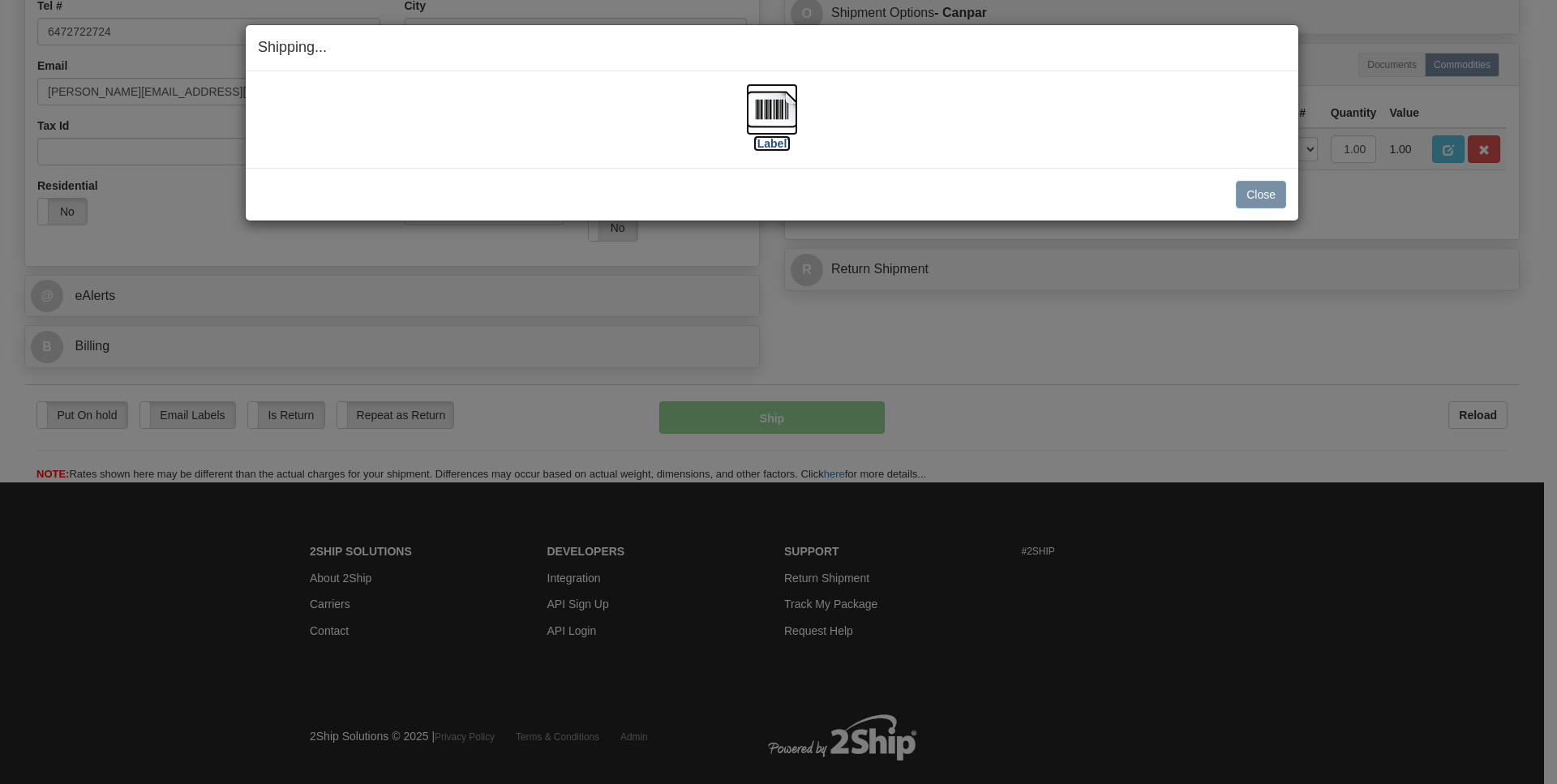
click at [780, 104] on img at bounding box center [773, 110] width 52 height 52
click at [1248, 196] on button "Close" at bounding box center [1261, 194] width 51 height 28
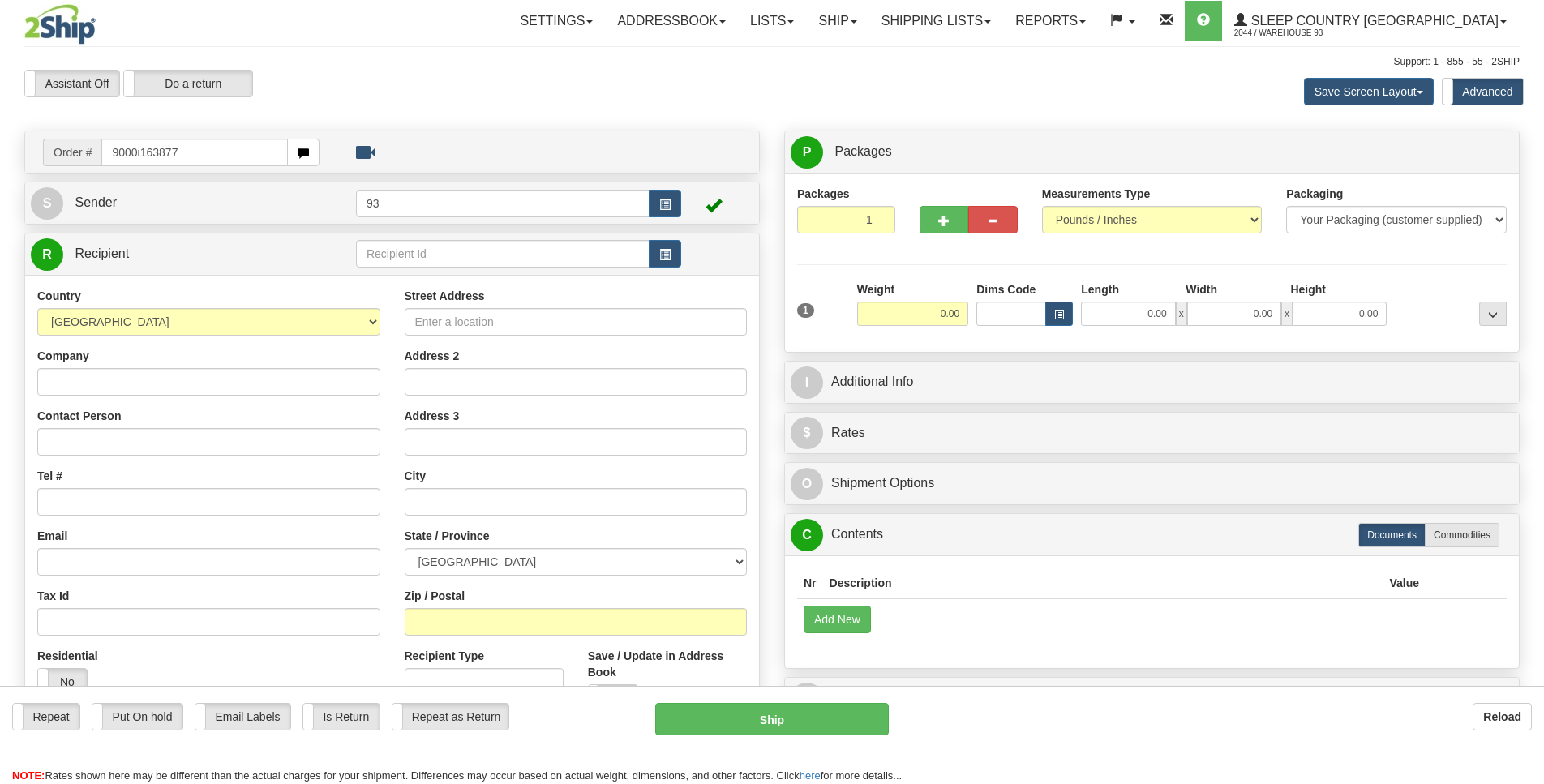
type input "9000i163877"
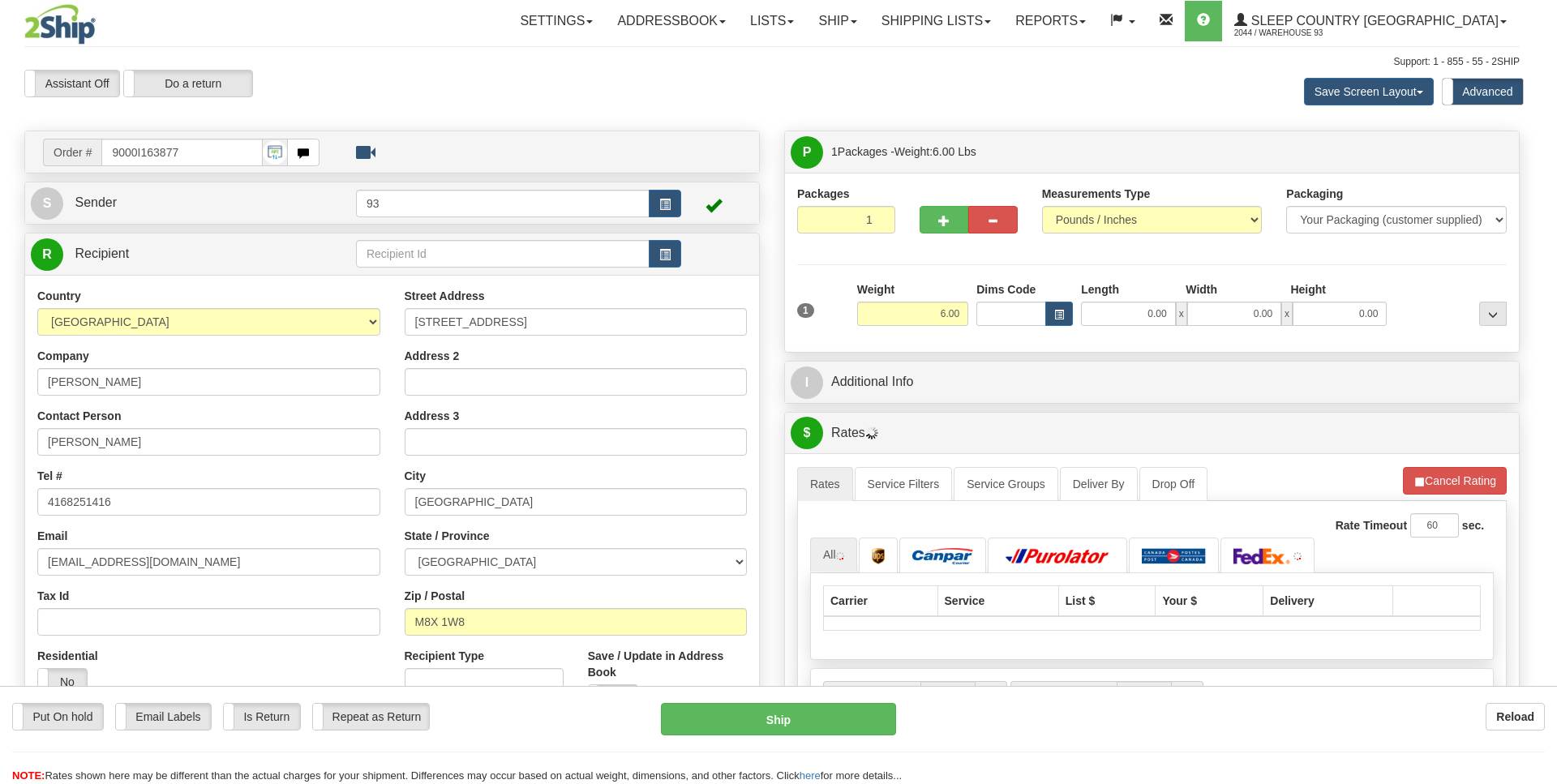
type input "ETOBICOKE"
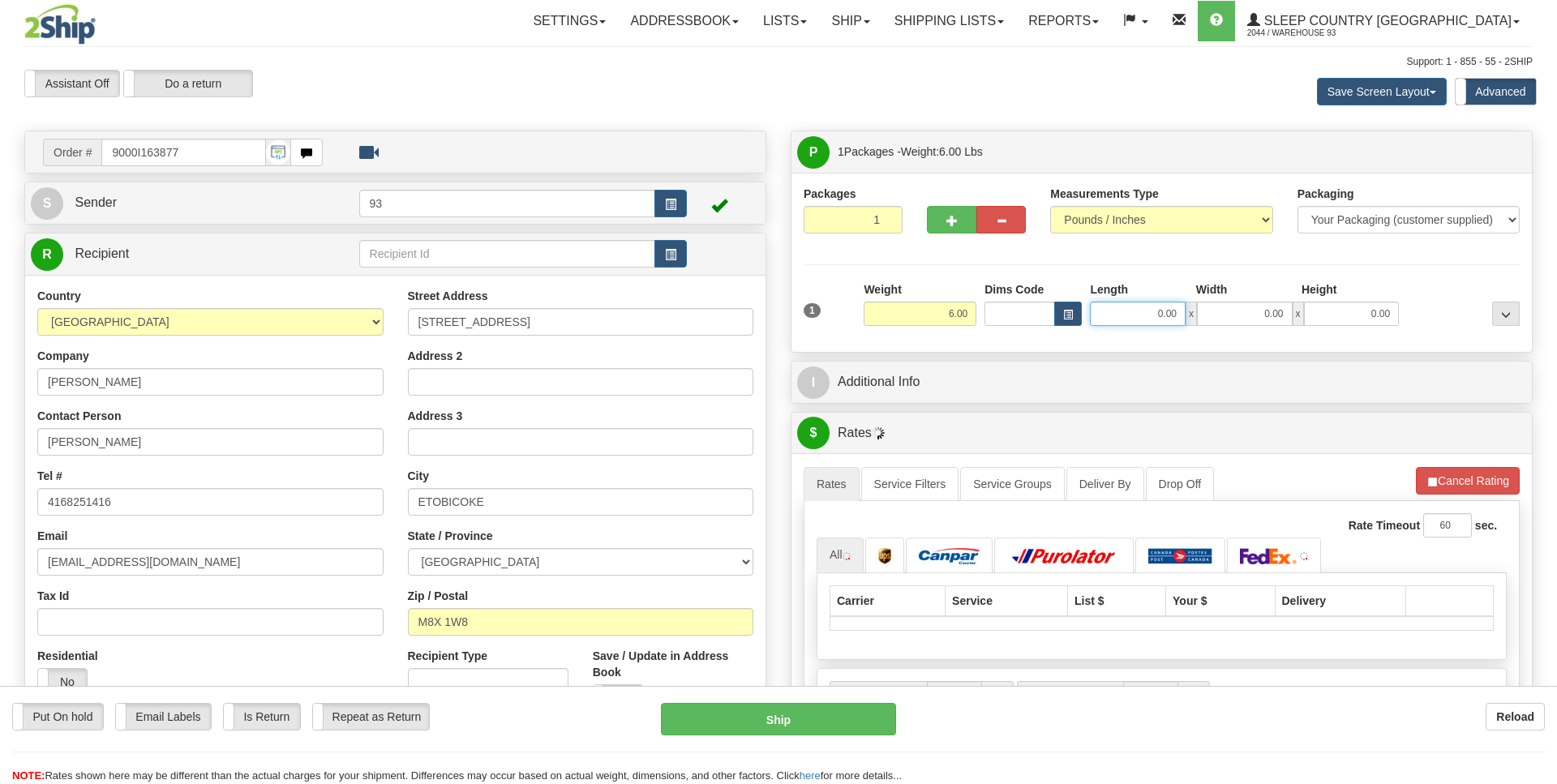
drag, startPoint x: 1138, startPoint y: 313, endPoint x: 1246, endPoint y: 319, distance: 108.2
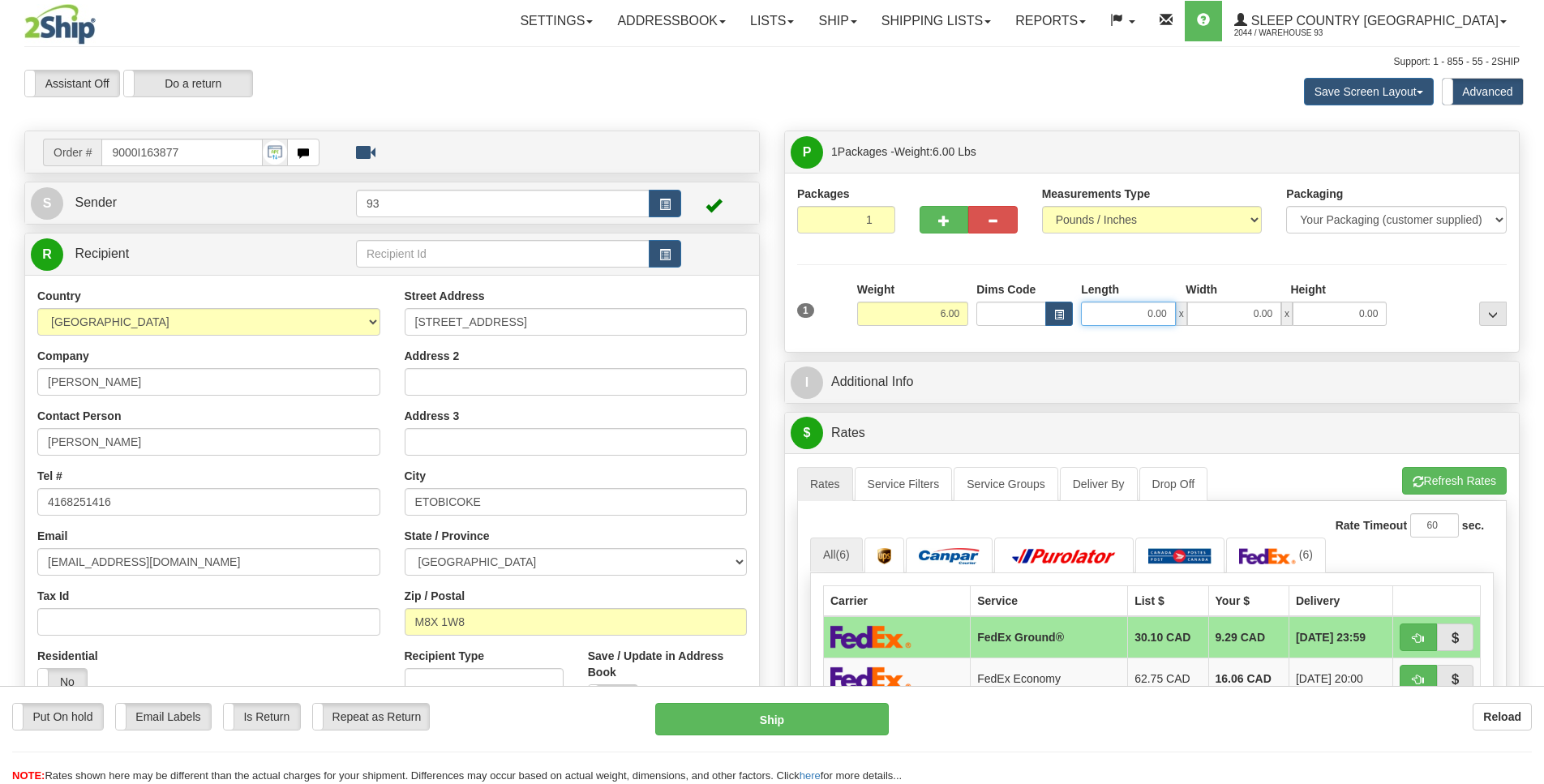
scroll to position [0, 2]
drag, startPoint x: 1117, startPoint y: 313, endPoint x: 1159, endPoint y: 322, distance: 43.0
click at [1159, 322] on input "0.00" at bounding box center [1128, 314] width 94 height 24
type input "16.00"
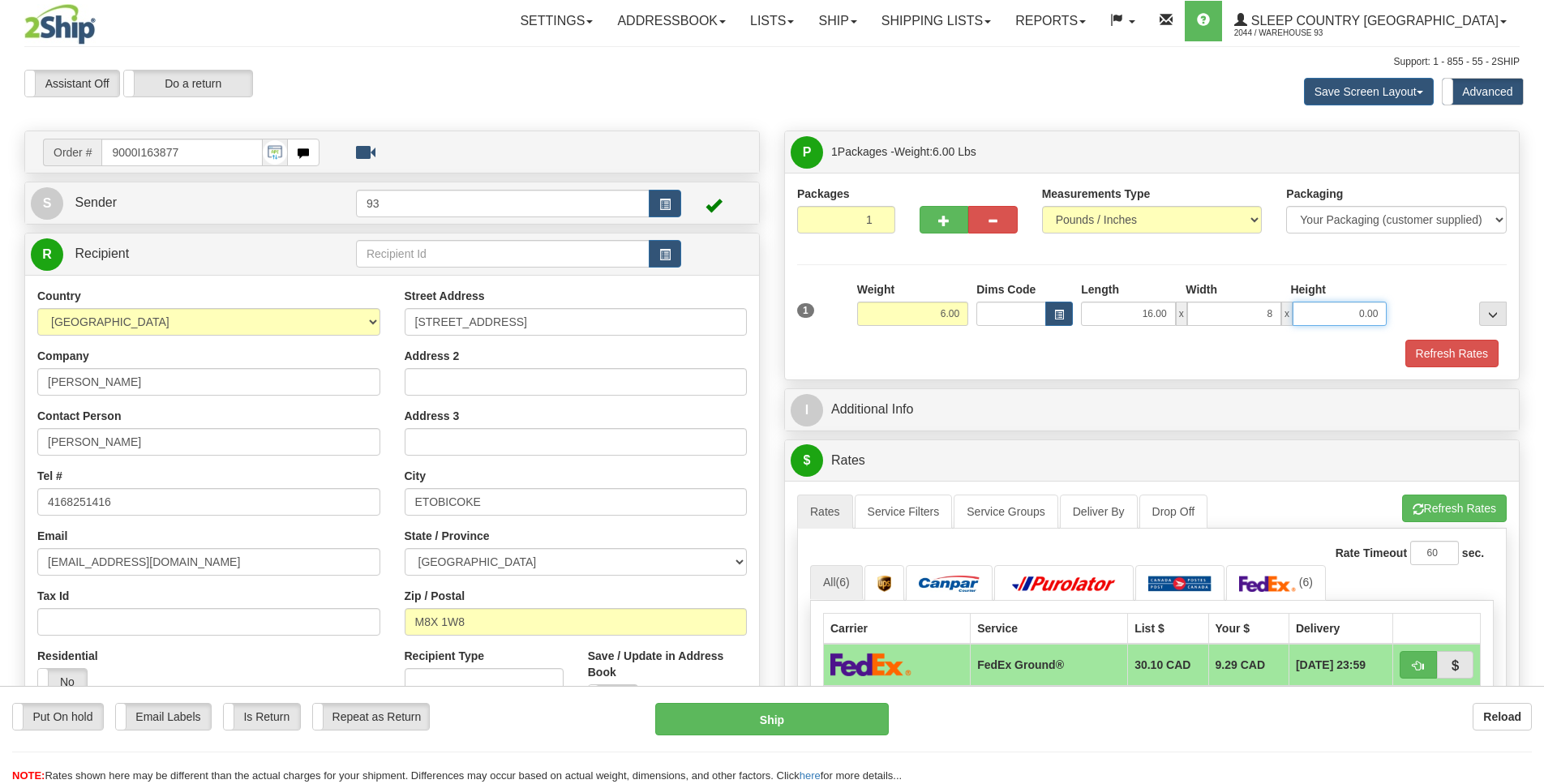
type input "8.00"
click at [1471, 354] on button "Refresh Rates" at bounding box center [1451, 353] width 94 height 28
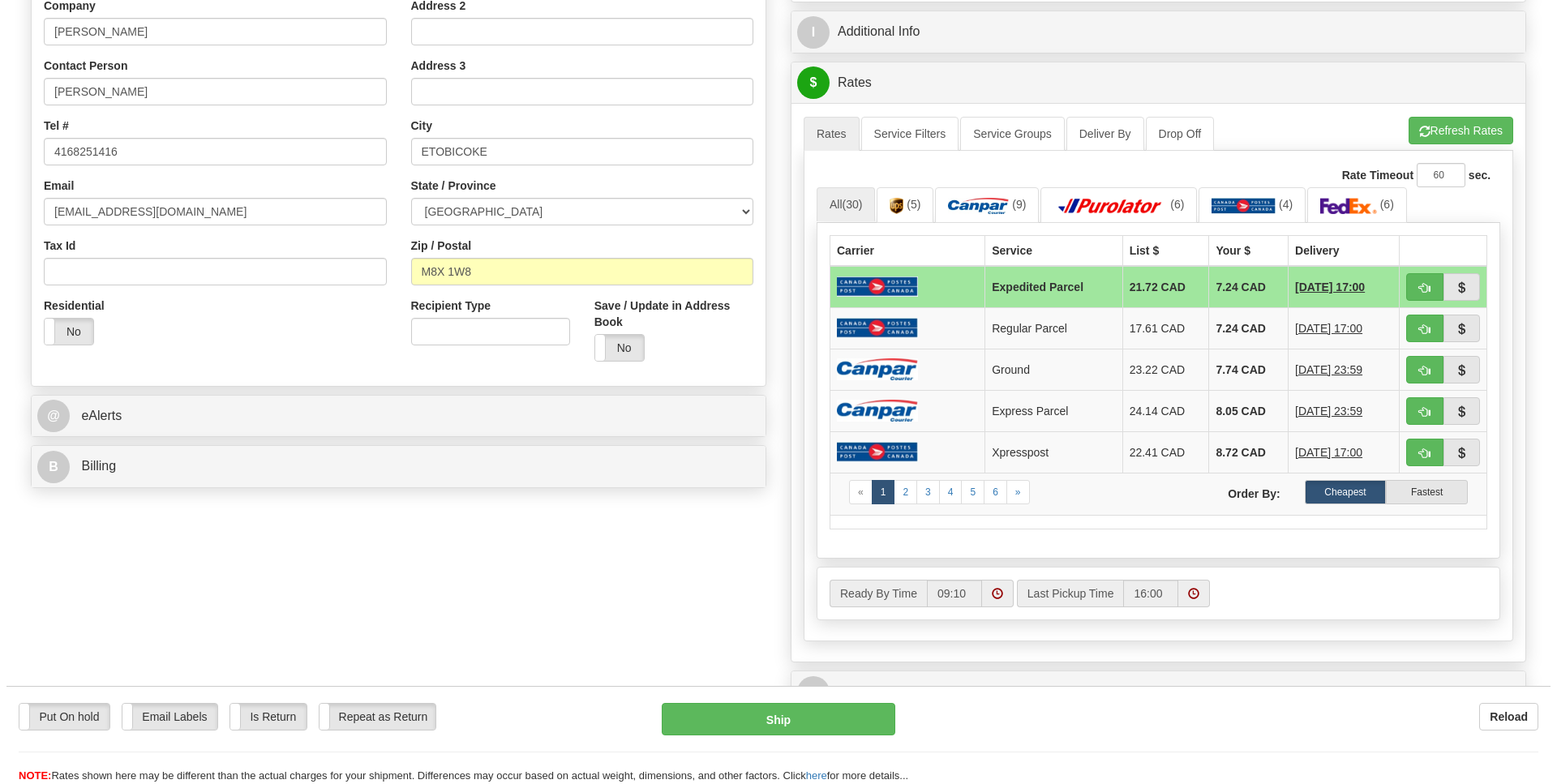
scroll to position [352, 0]
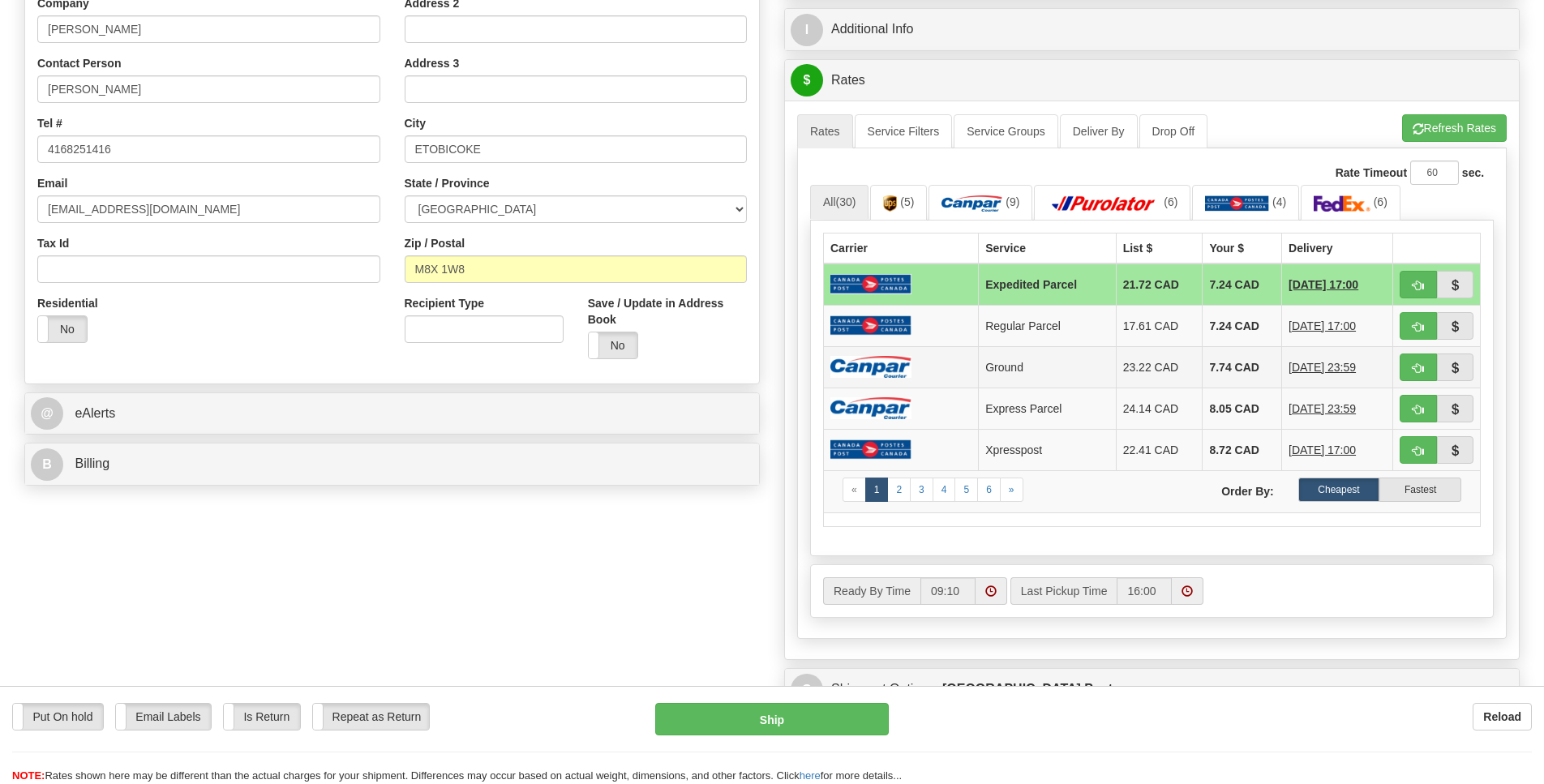
click at [882, 378] on img at bounding box center [871, 367] width 81 height 22
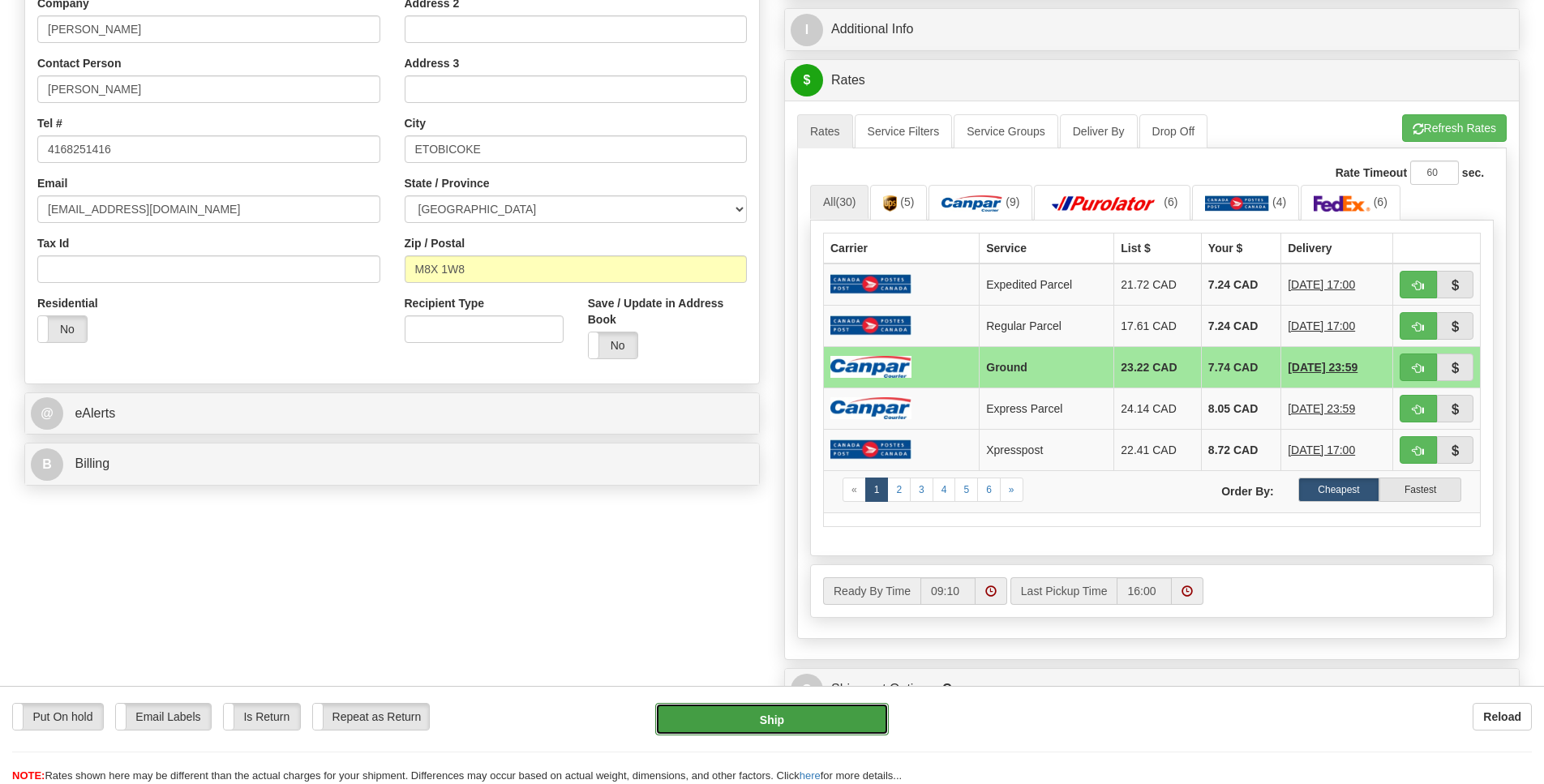
click at [832, 723] on button "Ship" at bounding box center [772, 719] width 233 height 32
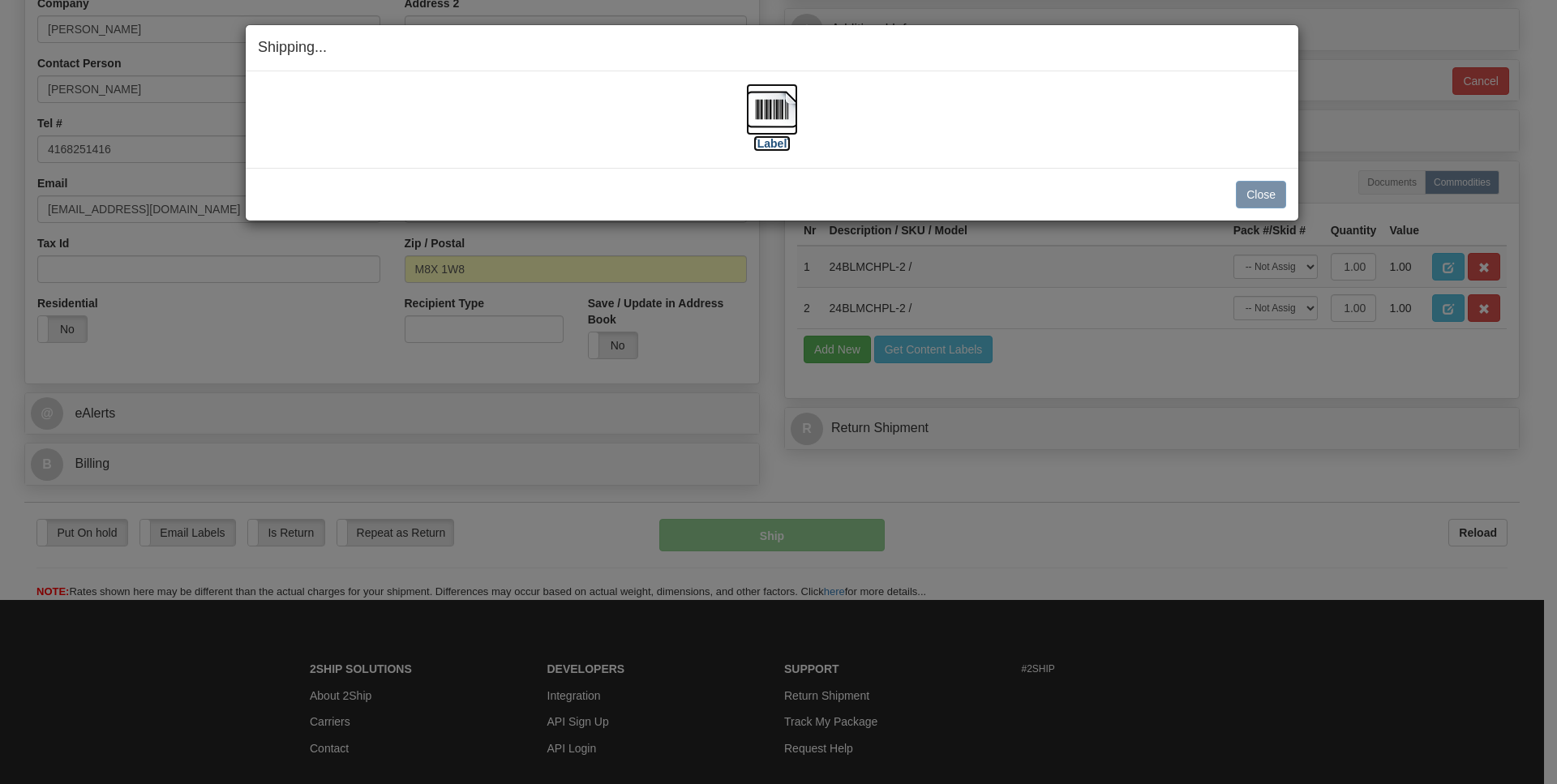
click at [768, 111] on img at bounding box center [773, 110] width 52 height 52
click at [1267, 200] on button "Close" at bounding box center [1261, 194] width 51 height 28
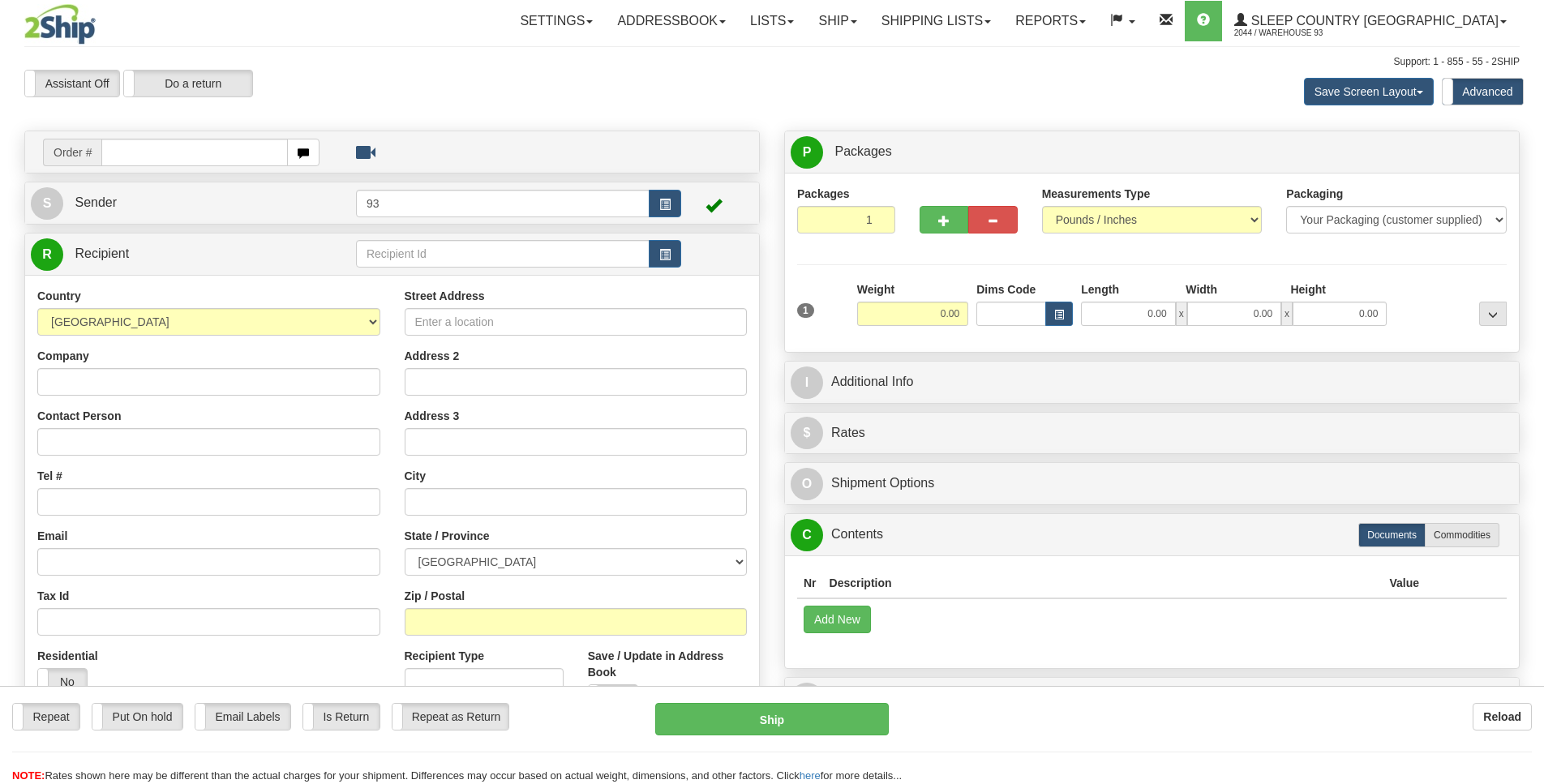
click at [115, 153] on input "text" at bounding box center [194, 152] width 186 height 28
type input "9000i163987"
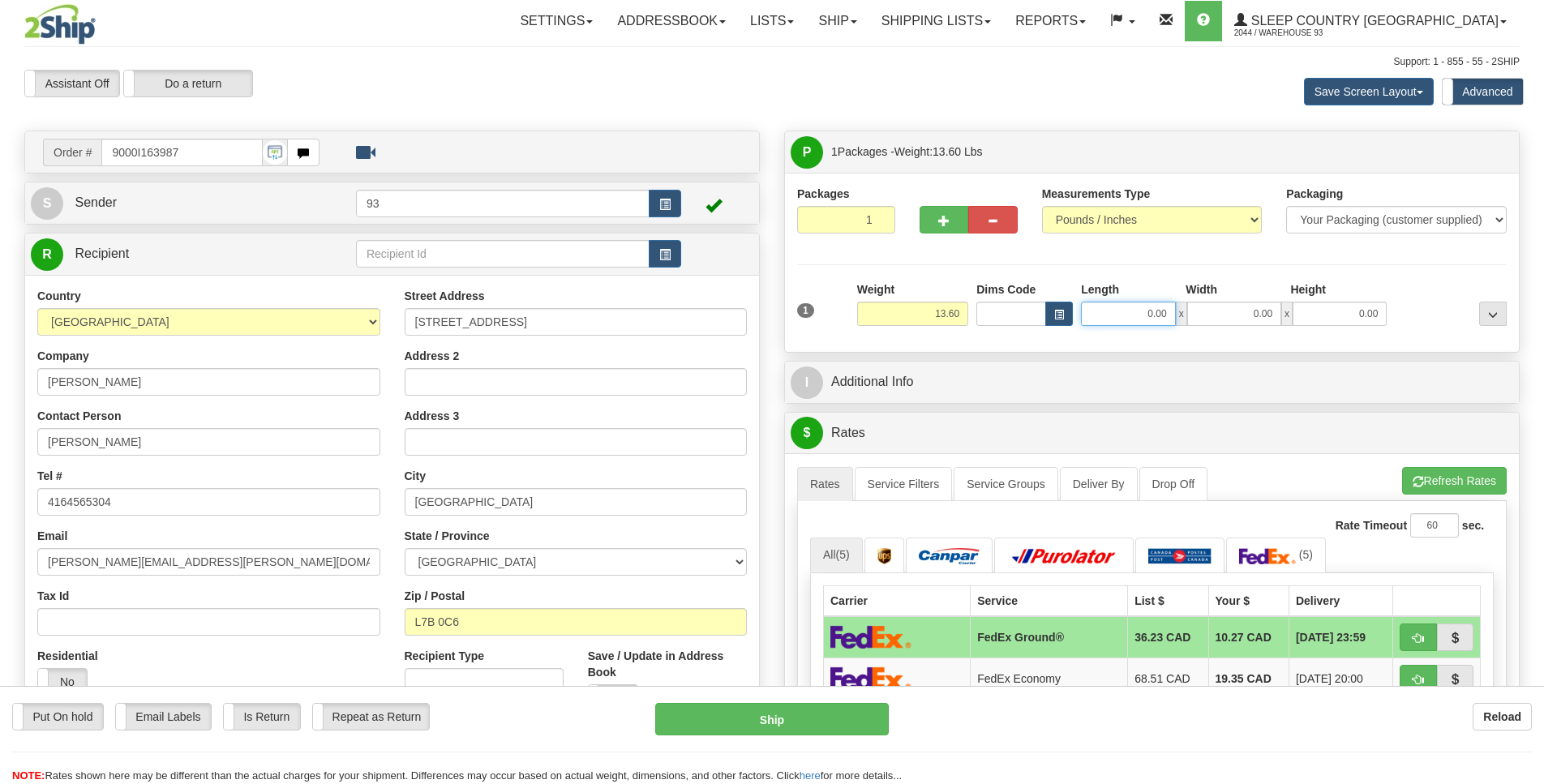
scroll to position [0, 2]
drag, startPoint x: 1137, startPoint y: 317, endPoint x: 1240, endPoint y: 320, distance: 103.0
drag, startPoint x: 1116, startPoint y: 317, endPoint x: 1154, endPoint y: 317, distance: 38.0
click at [1154, 317] on input "0.00" at bounding box center [1128, 314] width 94 height 24
type input "19.00"
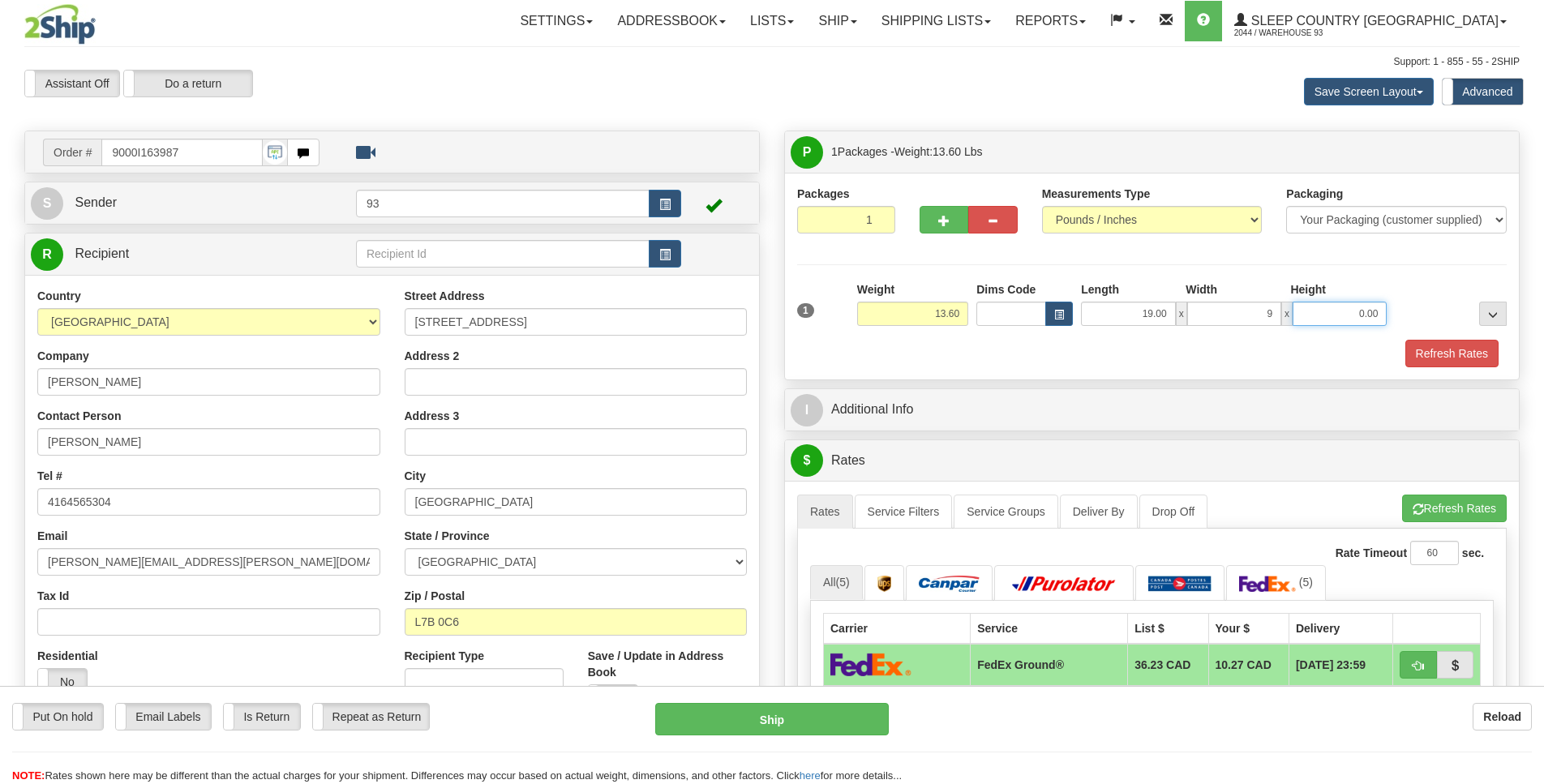
type input "9.00"
click at [1446, 347] on button "Refresh Rates" at bounding box center [1451, 353] width 94 height 28
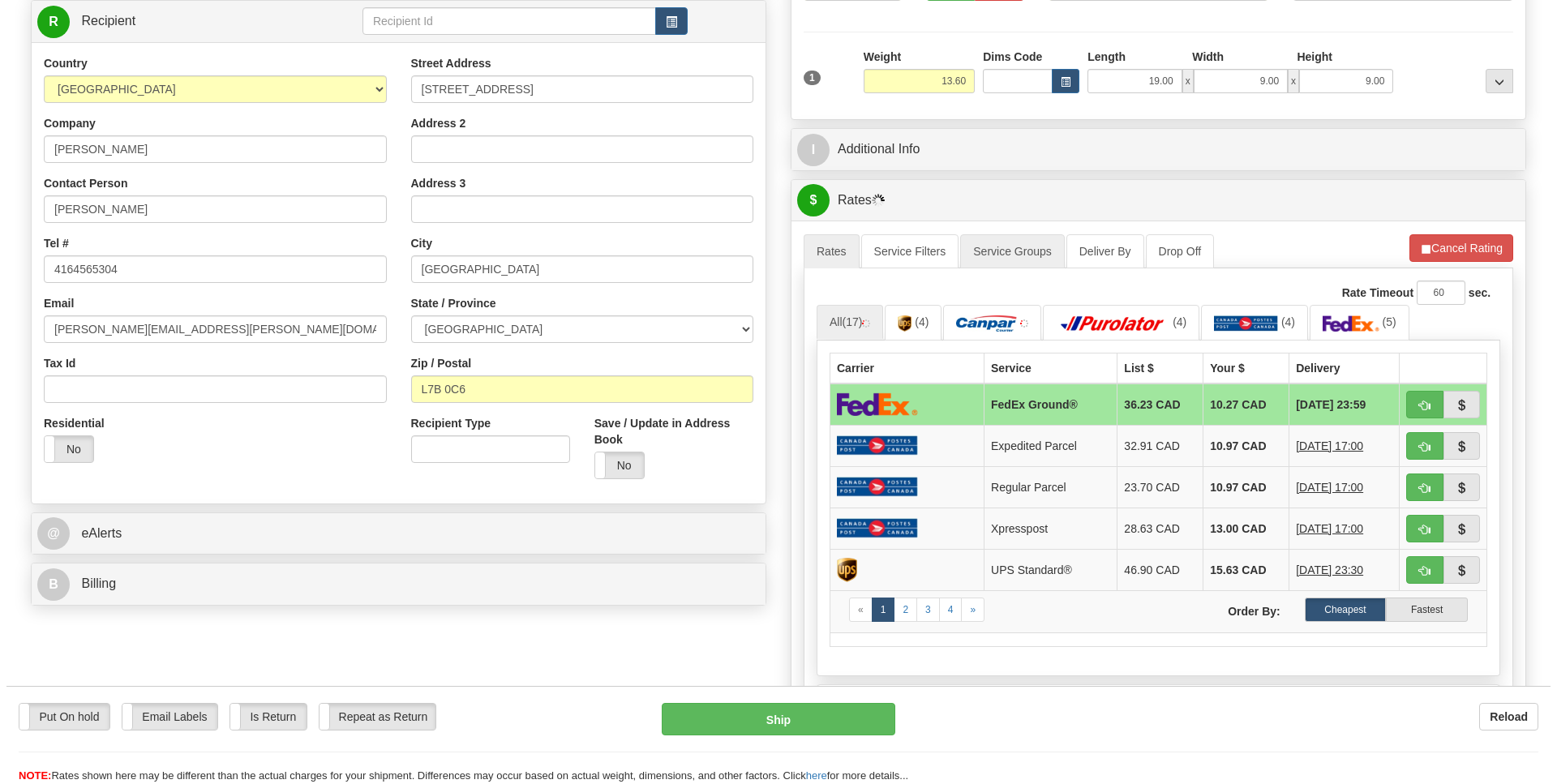
scroll to position [235, 0]
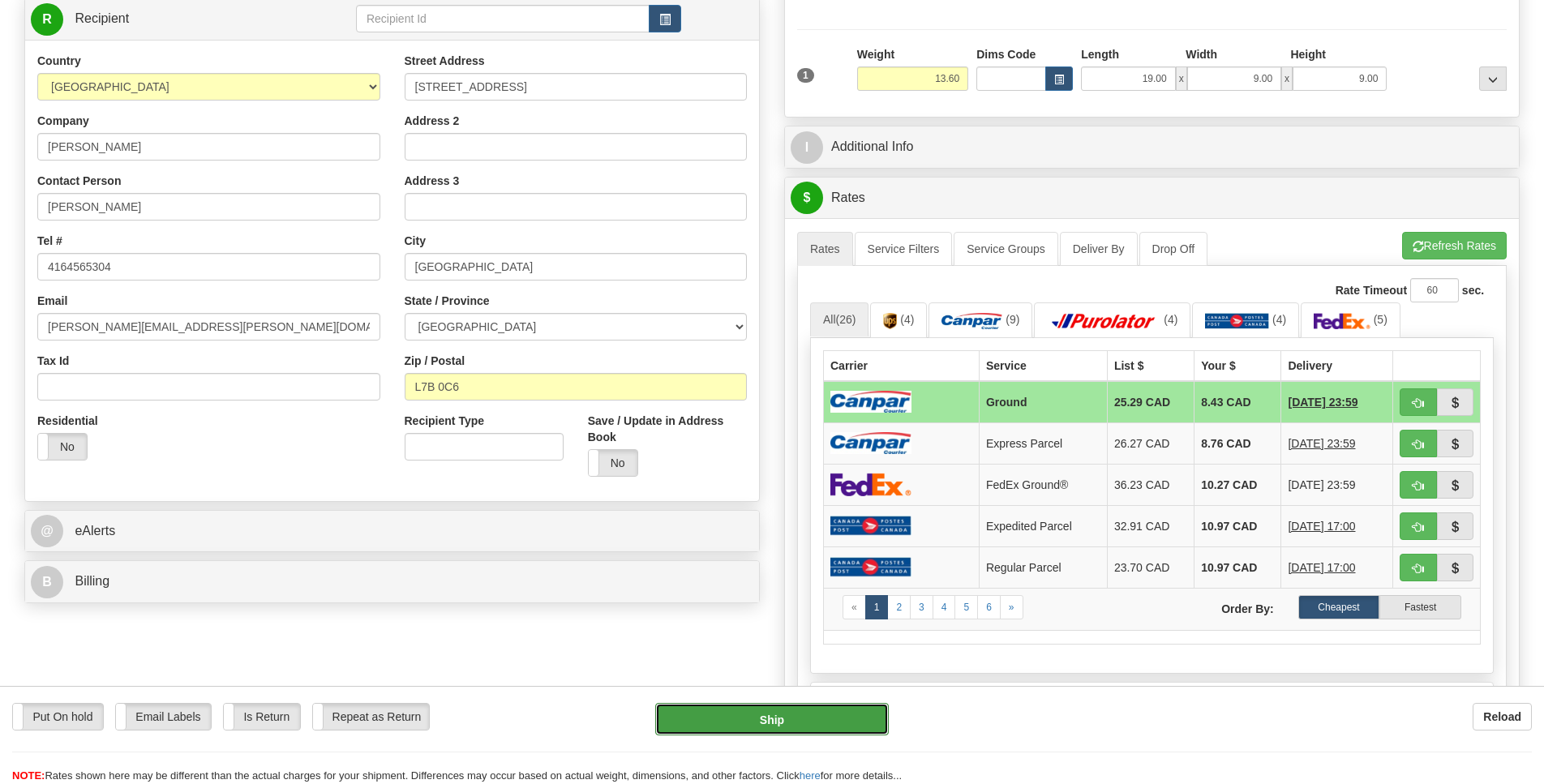
click at [805, 716] on button "Ship" at bounding box center [772, 719] width 233 height 32
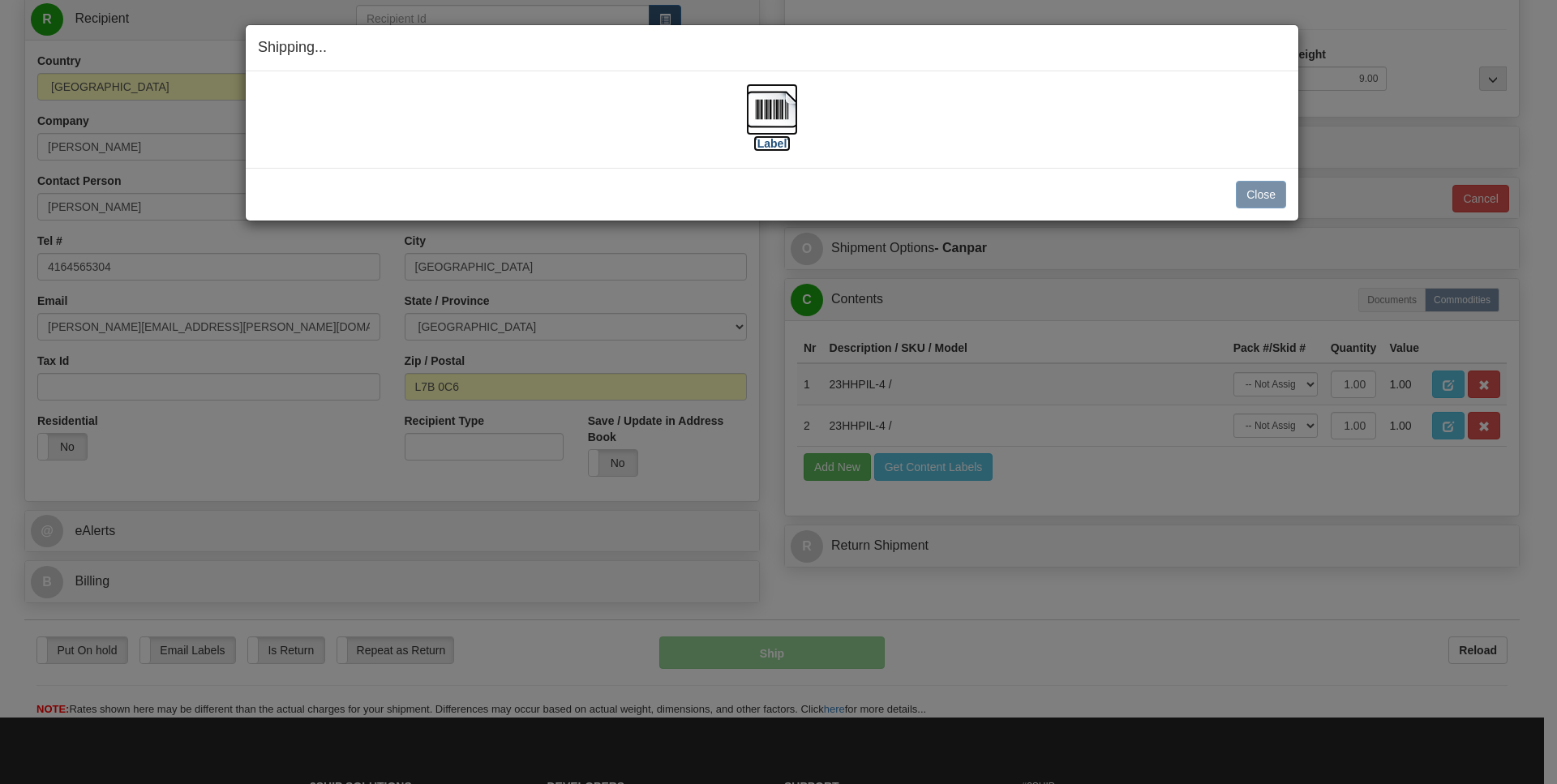
click at [773, 106] on img at bounding box center [773, 110] width 52 height 52
click at [1247, 201] on button "Close" at bounding box center [1261, 194] width 51 height 28
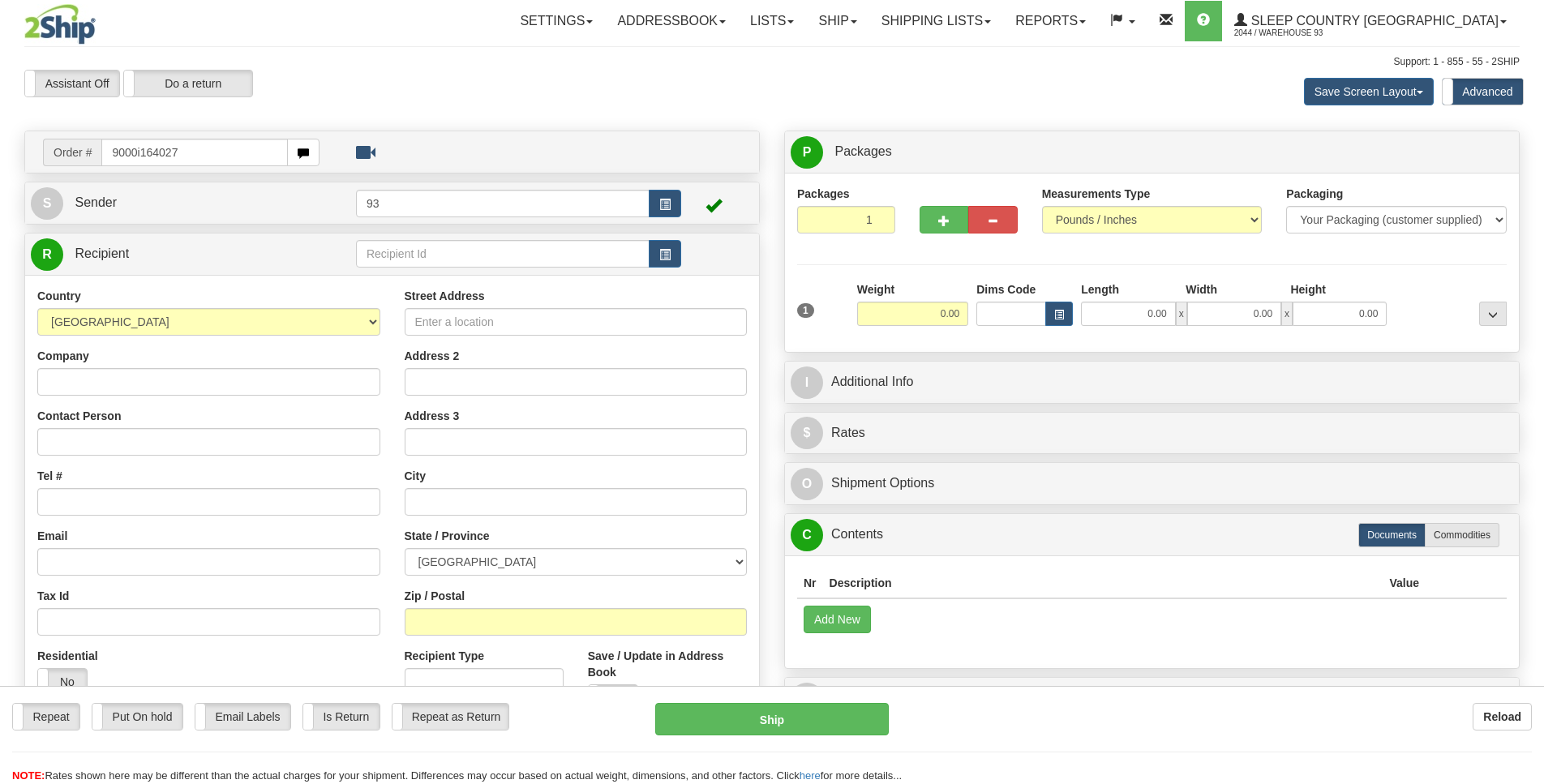
type input "9000i164027"
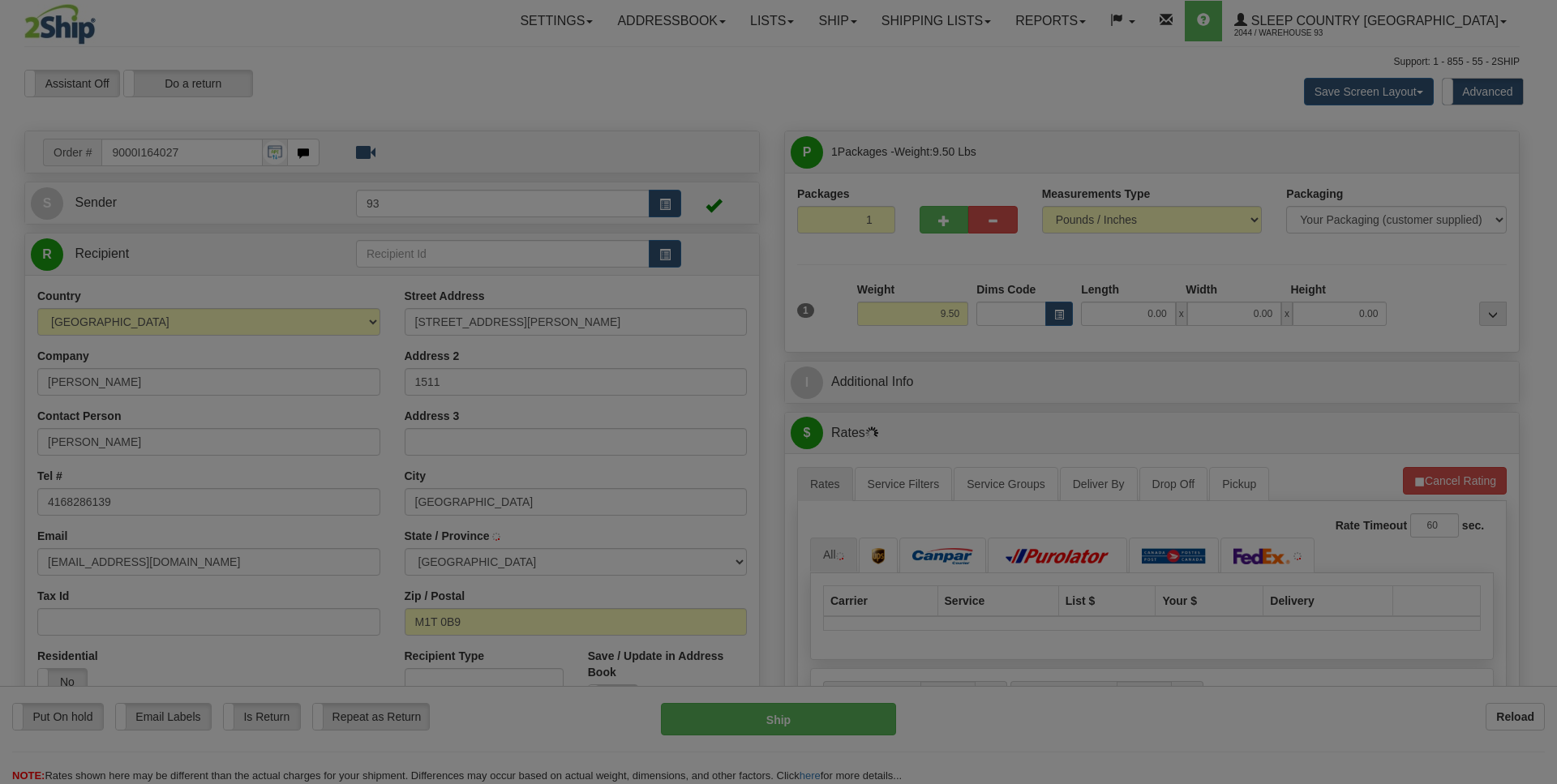
type input "SCARBOROUGH"
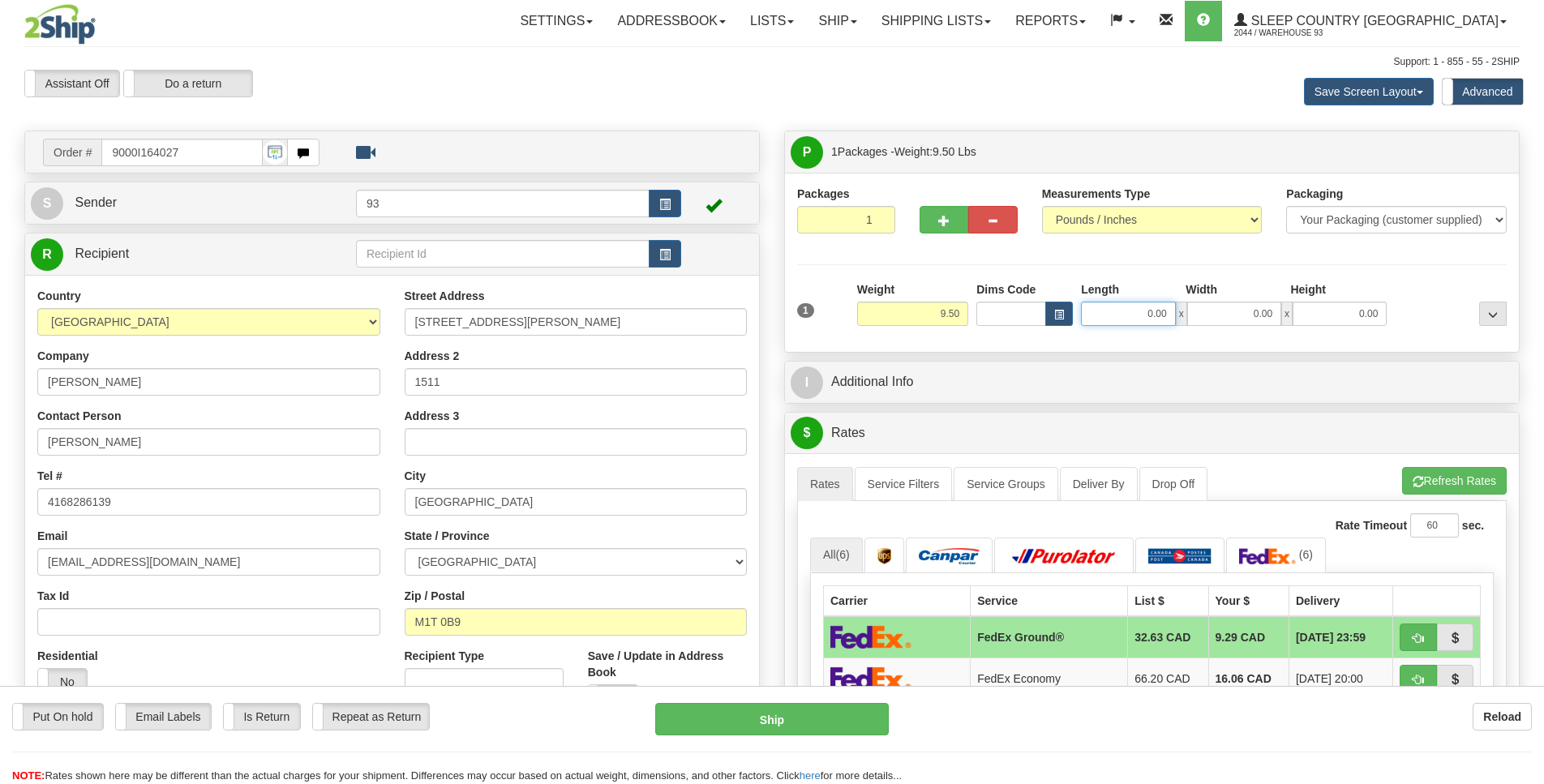
scroll to position [0, 2]
drag, startPoint x: 1142, startPoint y: 318, endPoint x: 1206, endPoint y: 319, distance: 64.0
click at [1125, 313] on input "0.00" at bounding box center [1128, 314] width 94 height 24
click at [1131, 313] on input "Length" at bounding box center [1128, 314] width 94 height 24
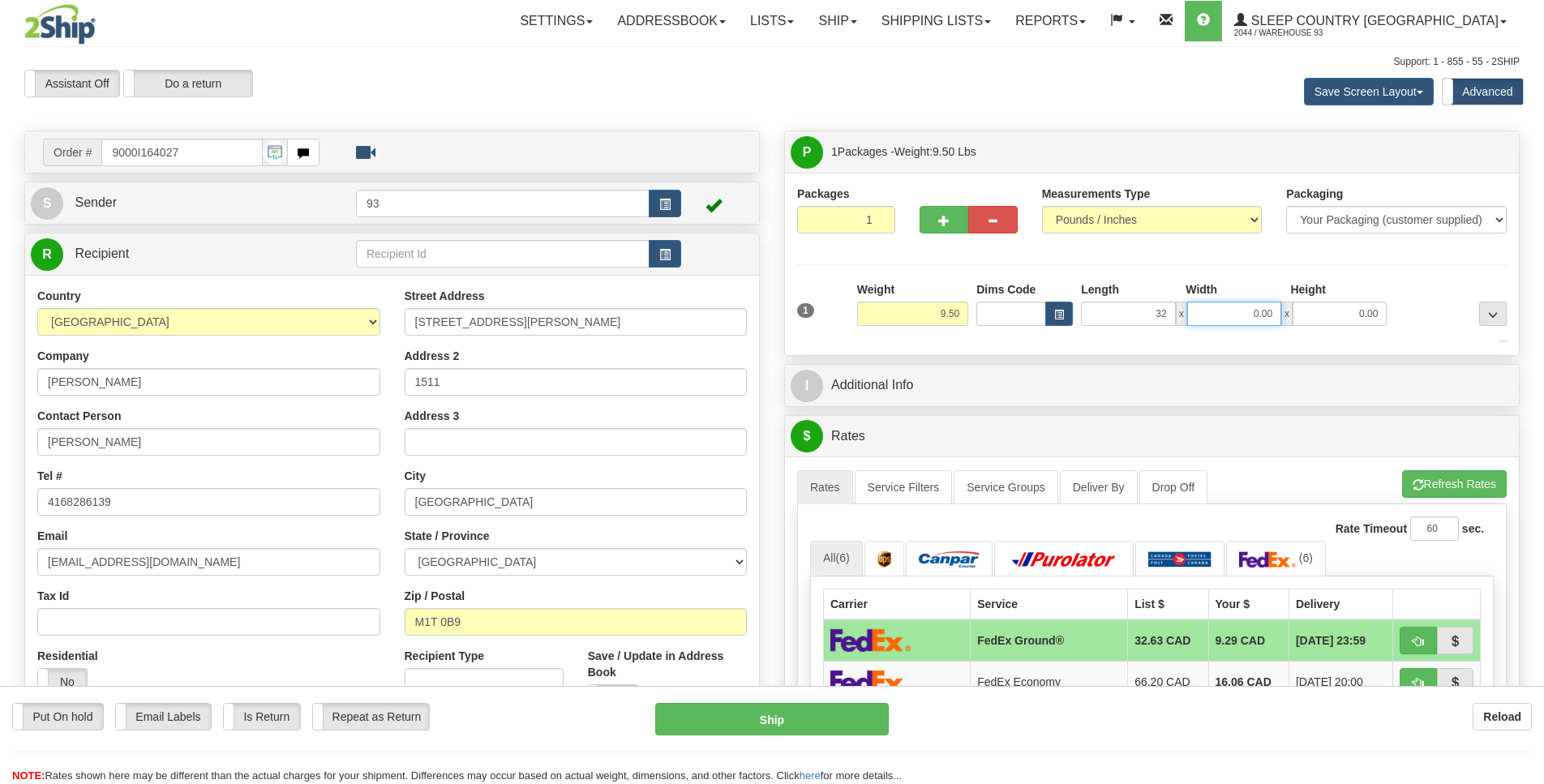
type input "32.00"
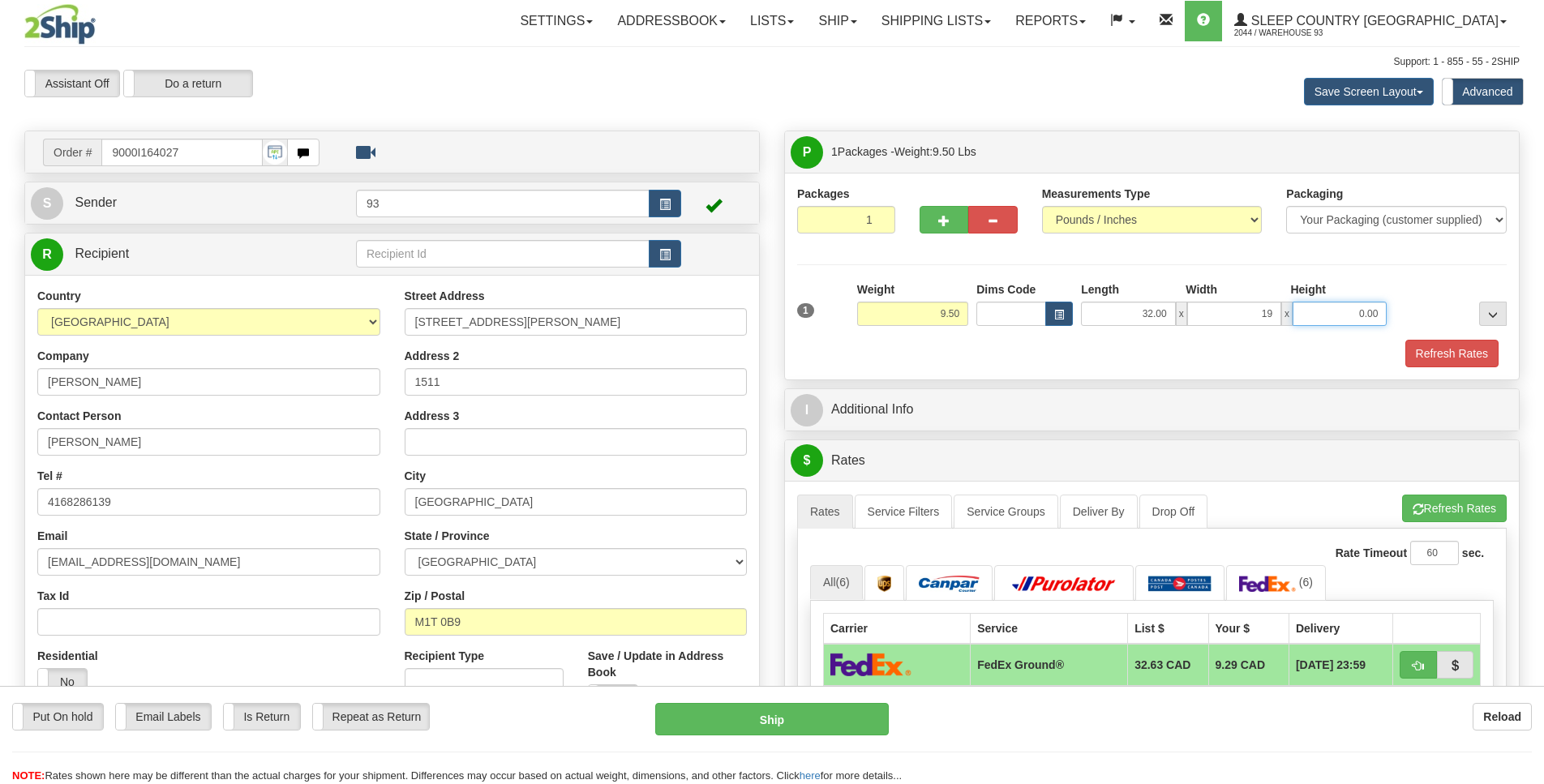
type input "19.00"
type input "12.00"
click at [1435, 357] on button "Refresh Rates" at bounding box center [1451, 353] width 94 height 28
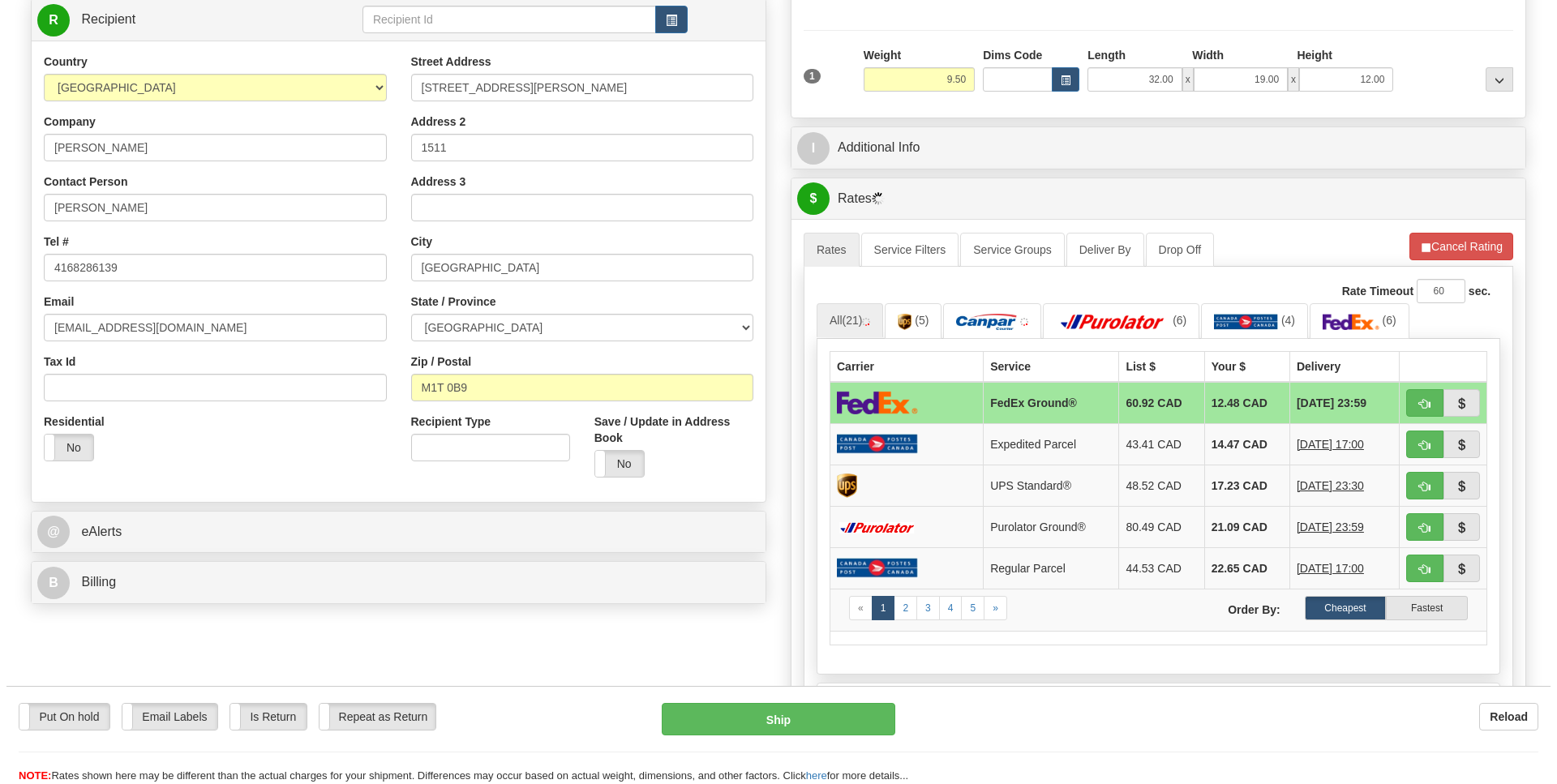
scroll to position [235, 0]
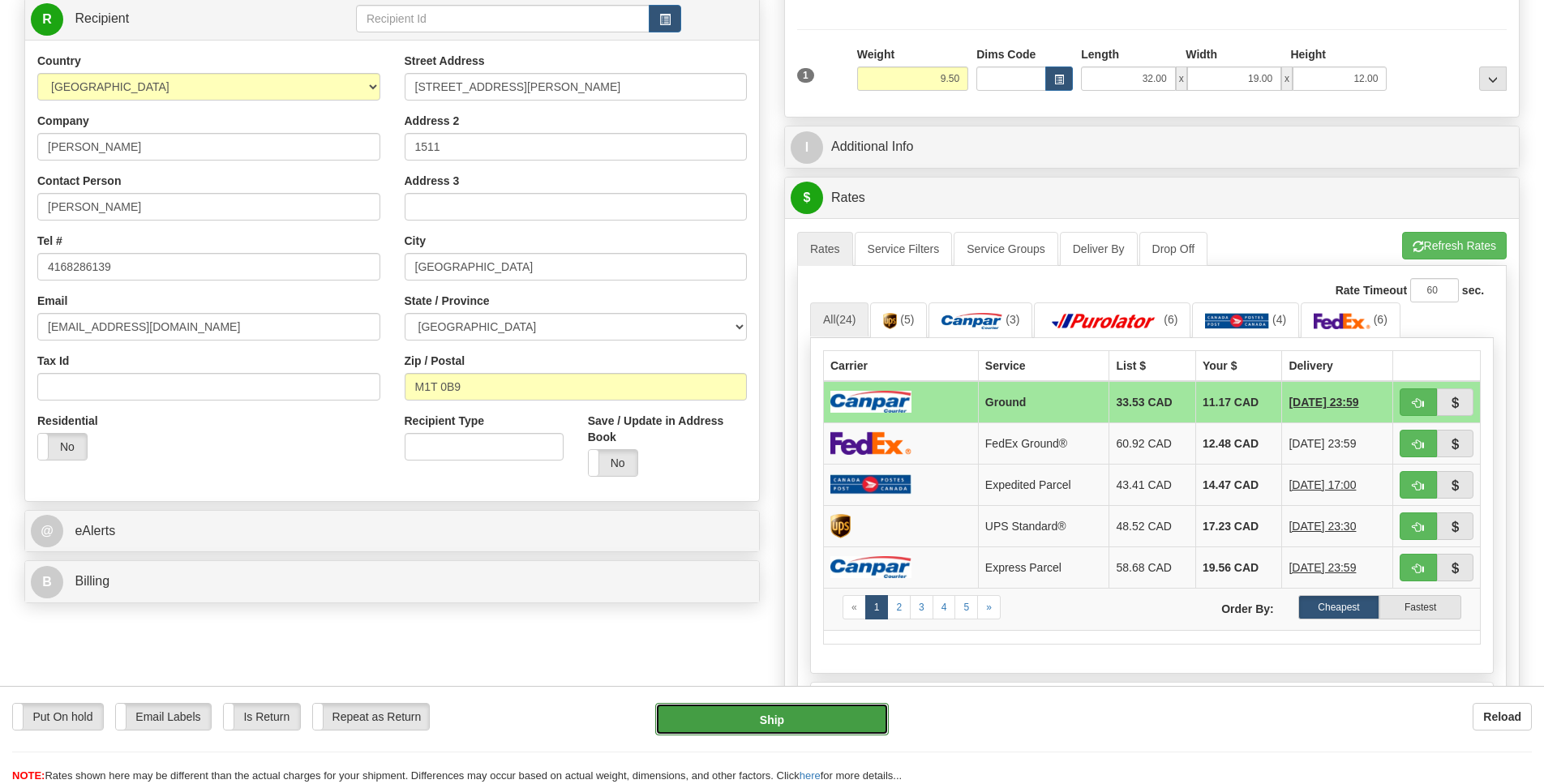
click at [795, 717] on button "Ship" at bounding box center [772, 719] width 233 height 32
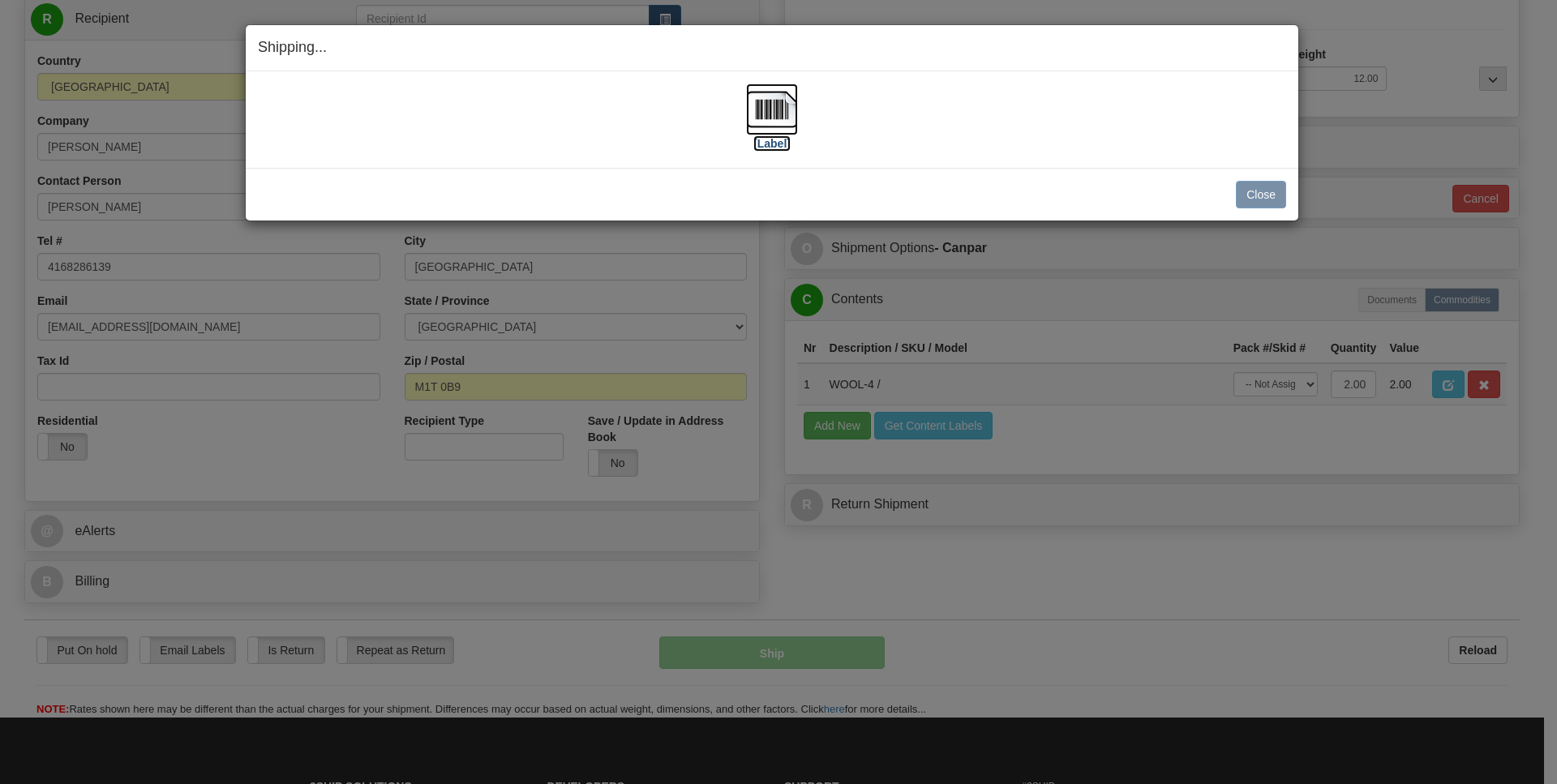
click at [763, 109] on img at bounding box center [773, 110] width 52 height 52
click at [1262, 182] on button "Close" at bounding box center [1261, 194] width 51 height 28
click at [1265, 201] on button "Close" at bounding box center [1261, 194] width 51 height 28
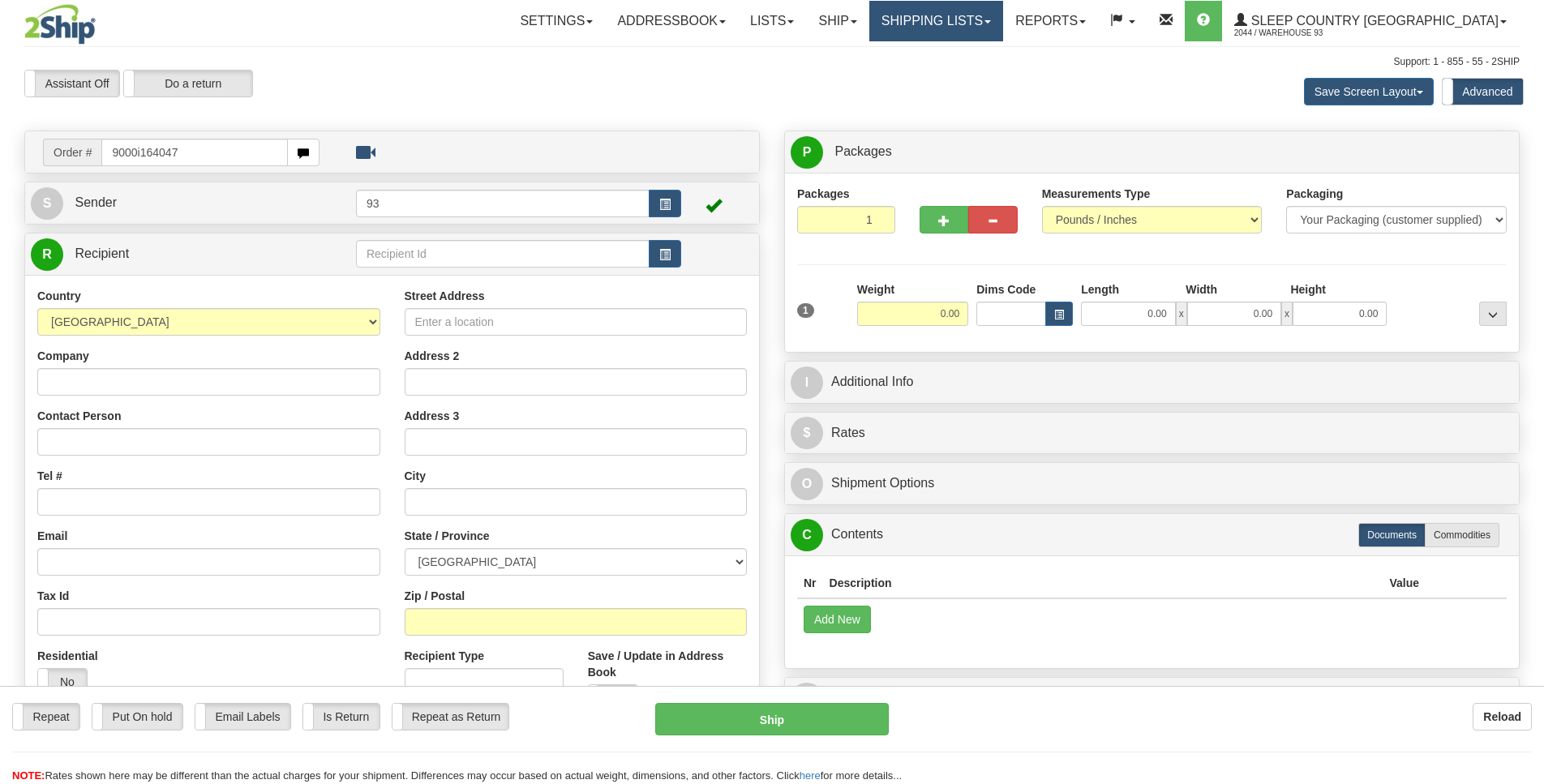
type input "9000i164047"
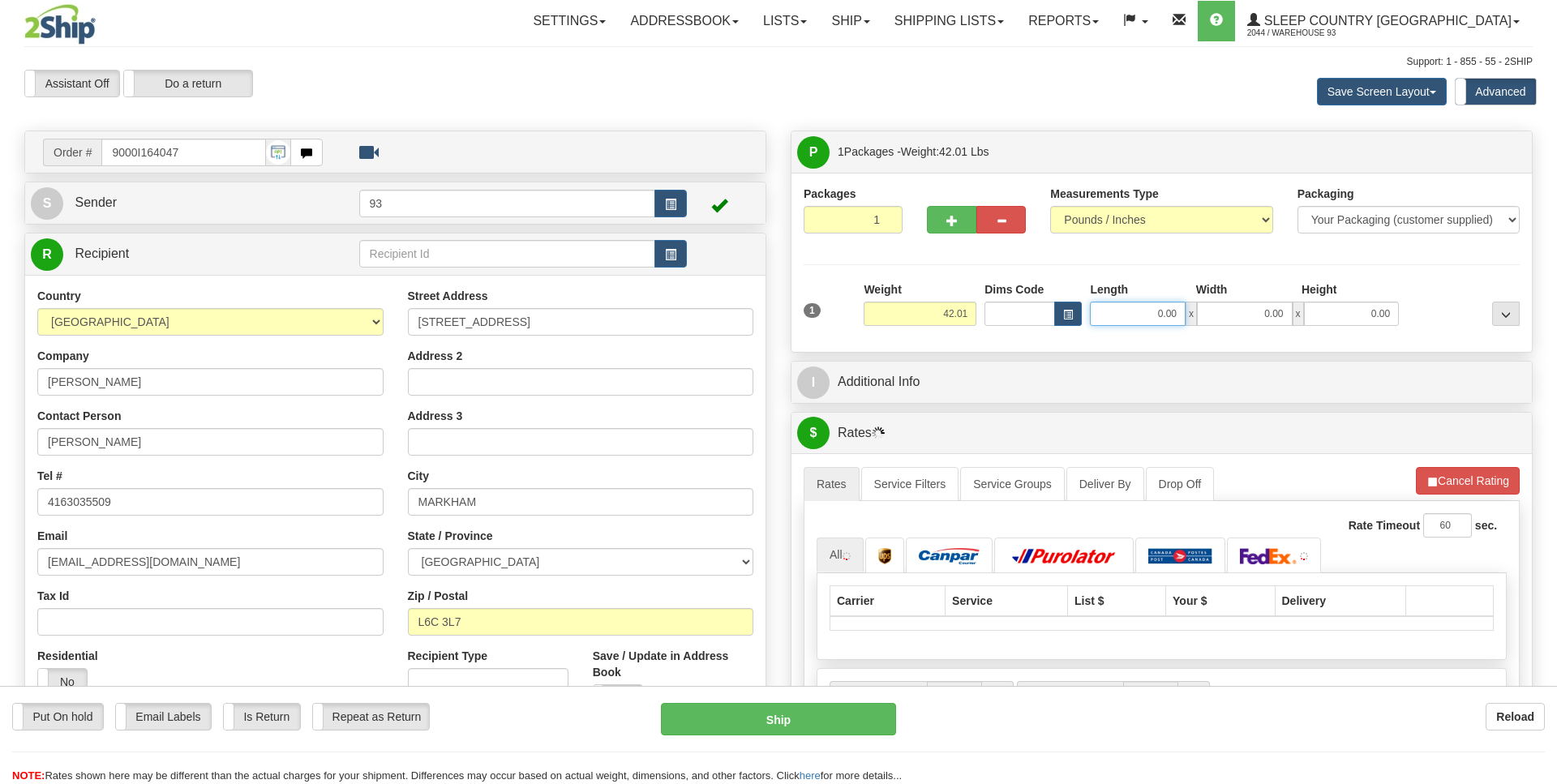
drag, startPoint x: 1141, startPoint y: 312, endPoint x: 1275, endPoint y: 345, distance: 138.0
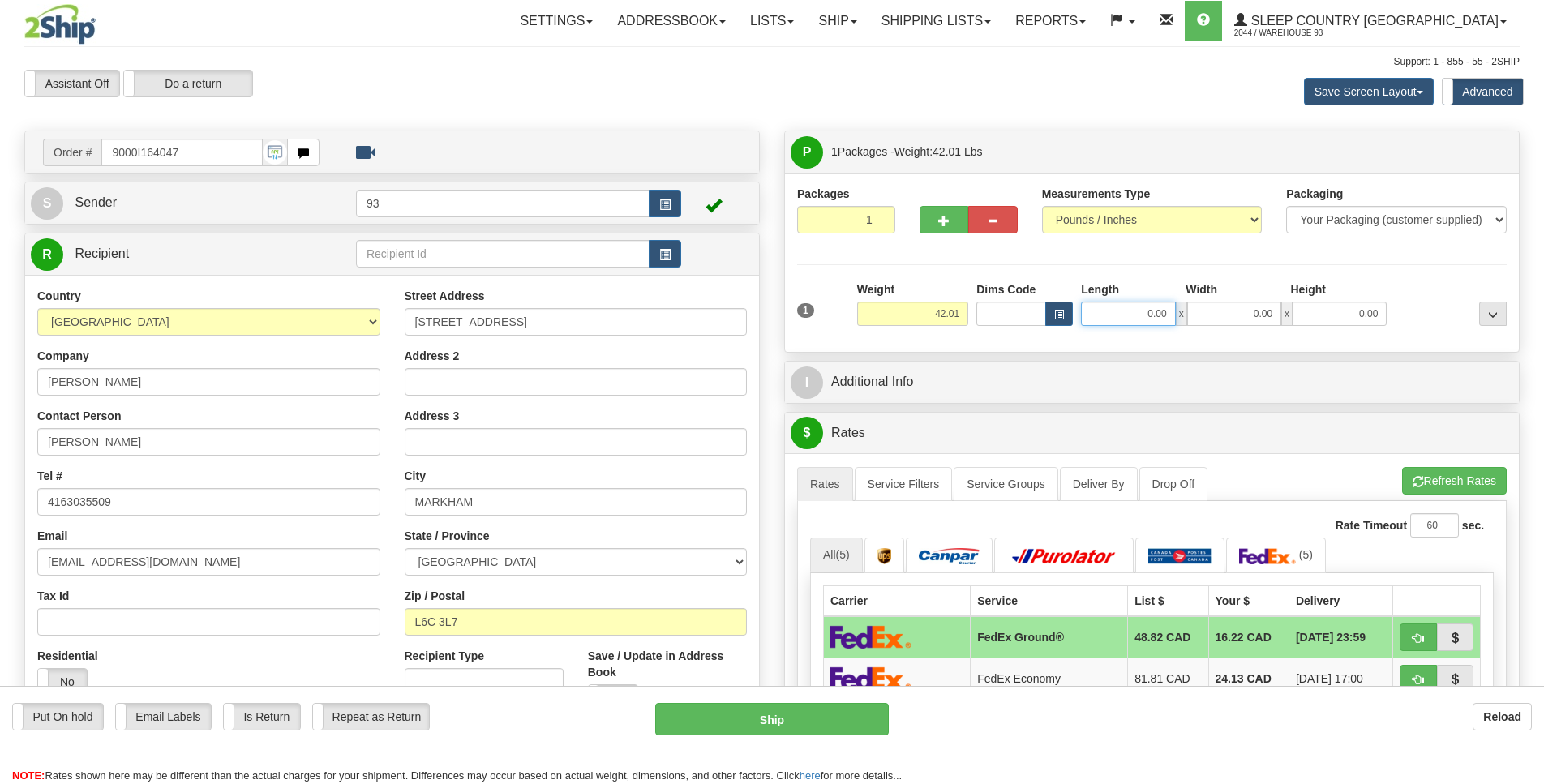
scroll to position [0, 2]
click at [1128, 310] on input "0.00" at bounding box center [1128, 314] width 94 height 24
type input "32.00"
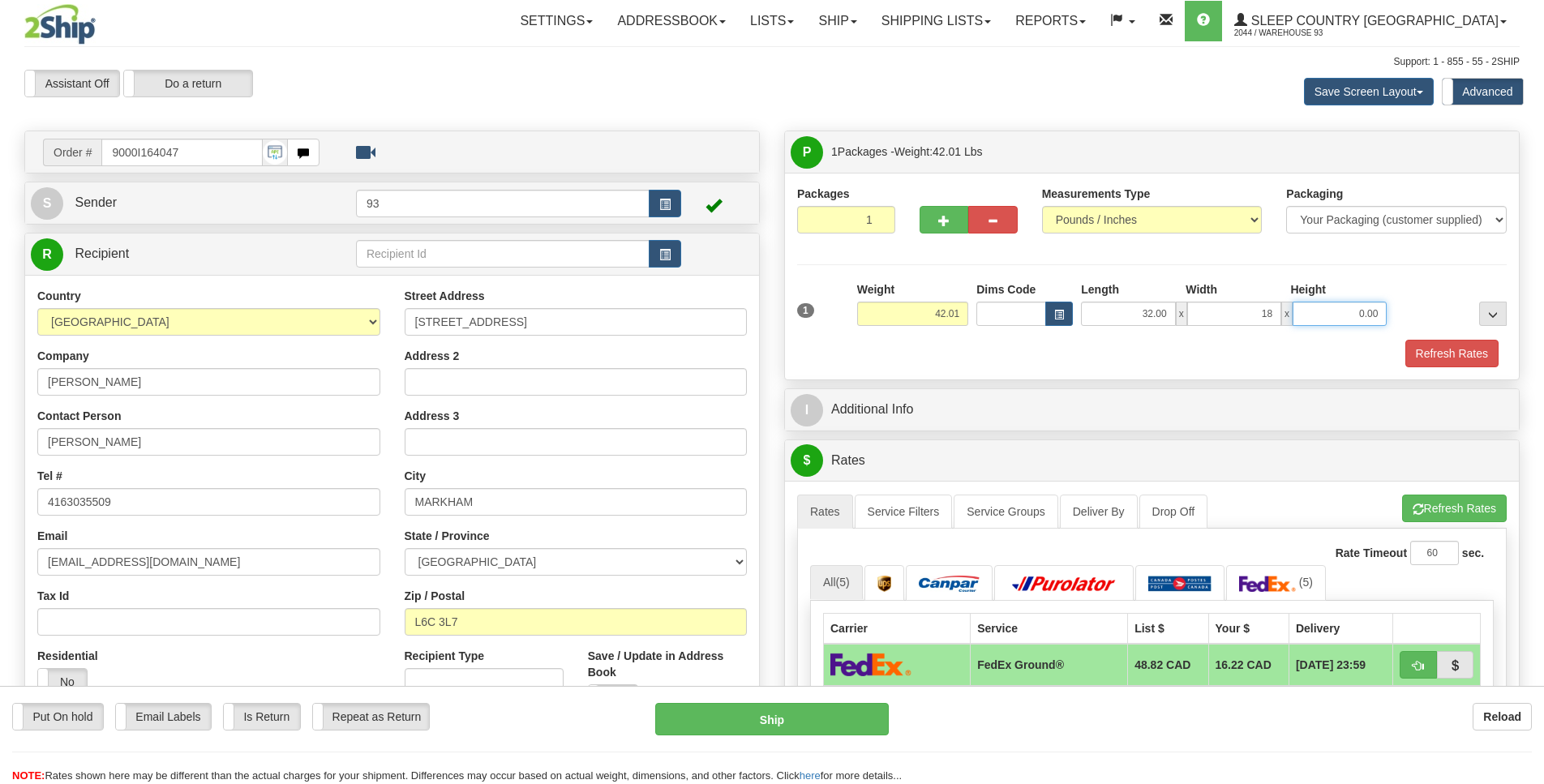
type input "18.00"
click at [1423, 357] on button "Refresh Rates" at bounding box center [1451, 353] width 94 height 28
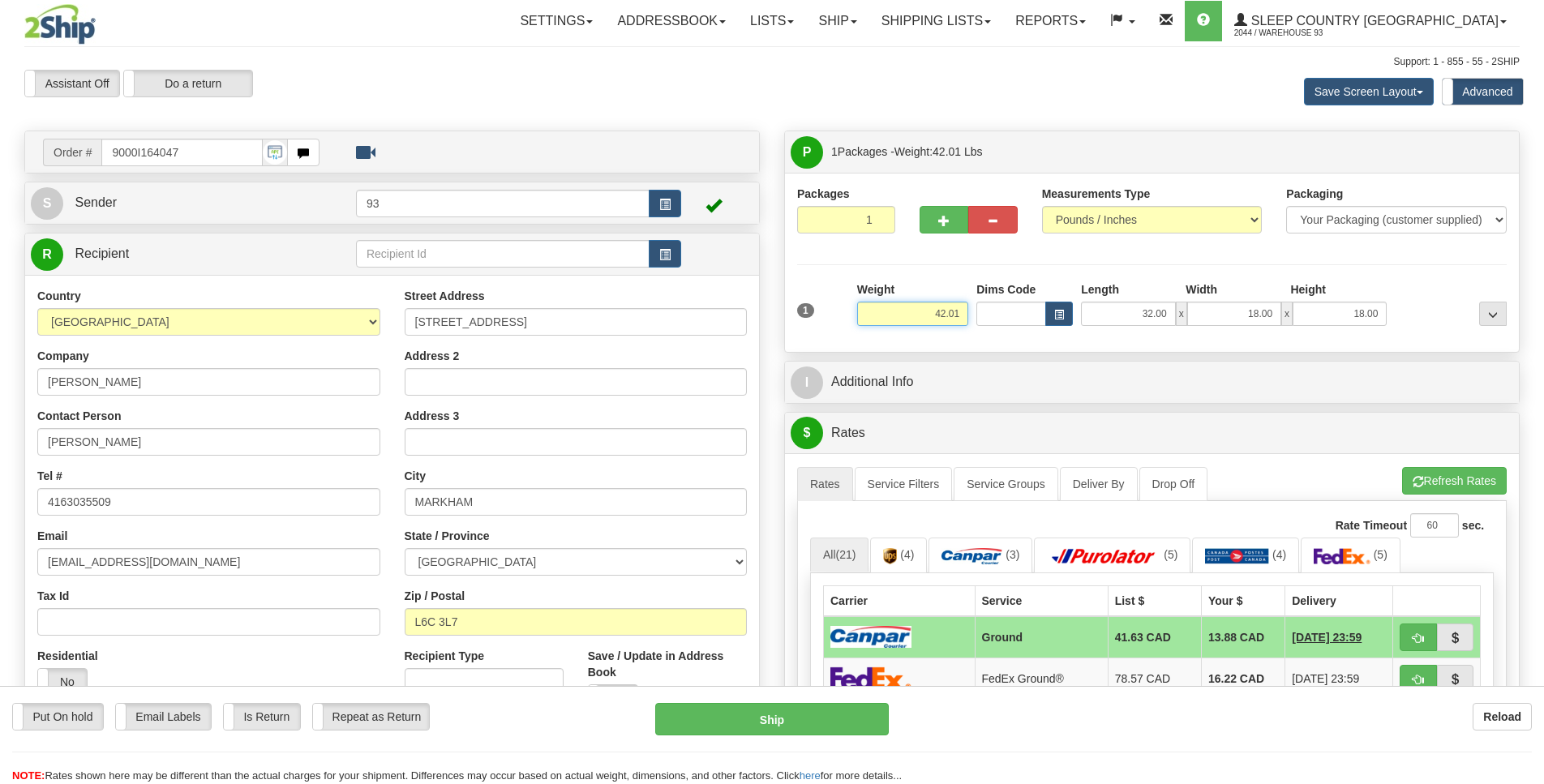
drag, startPoint x: 922, startPoint y: 319, endPoint x: 985, endPoint y: 318, distance: 63.0
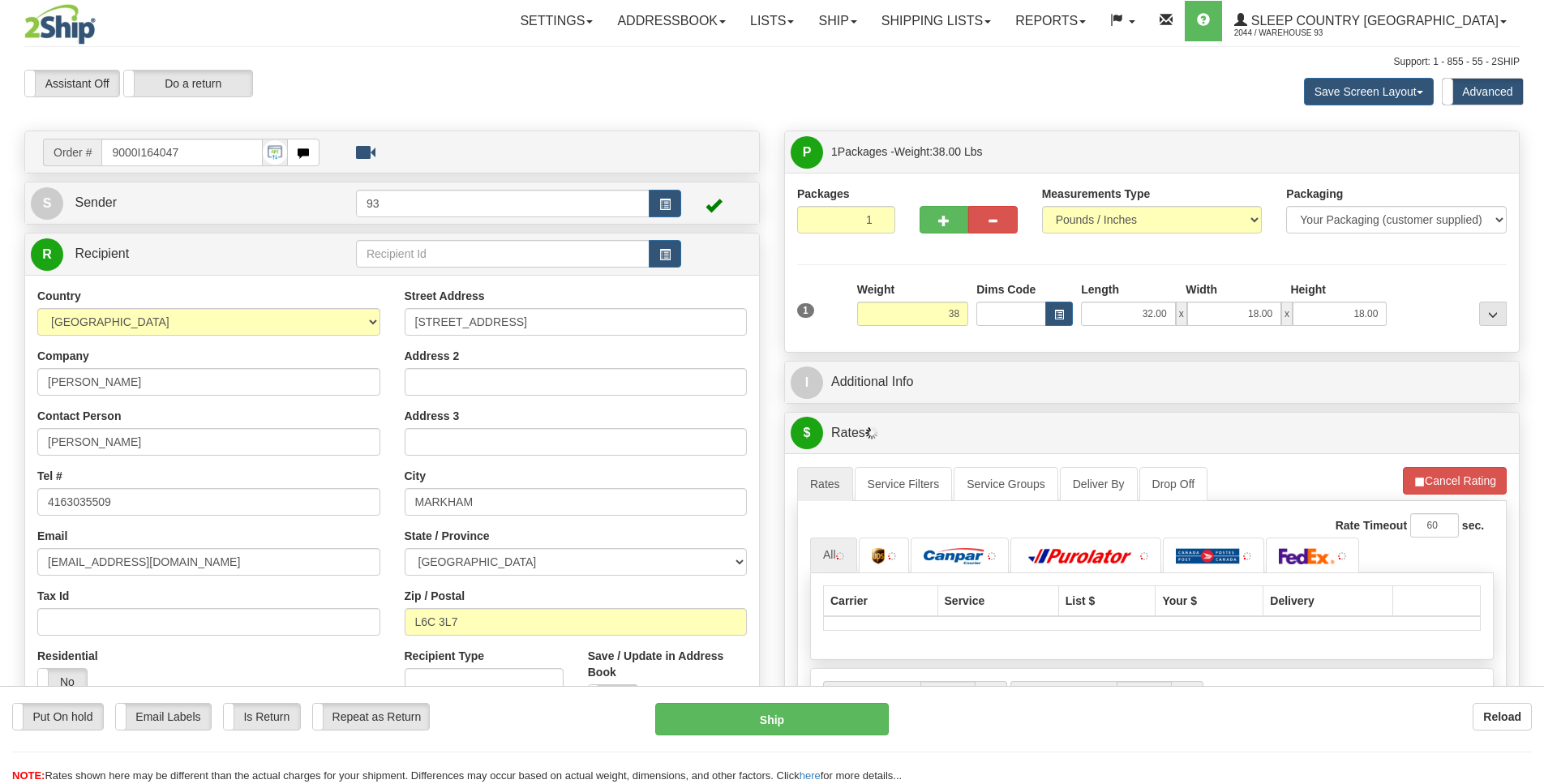
type input "38.00"
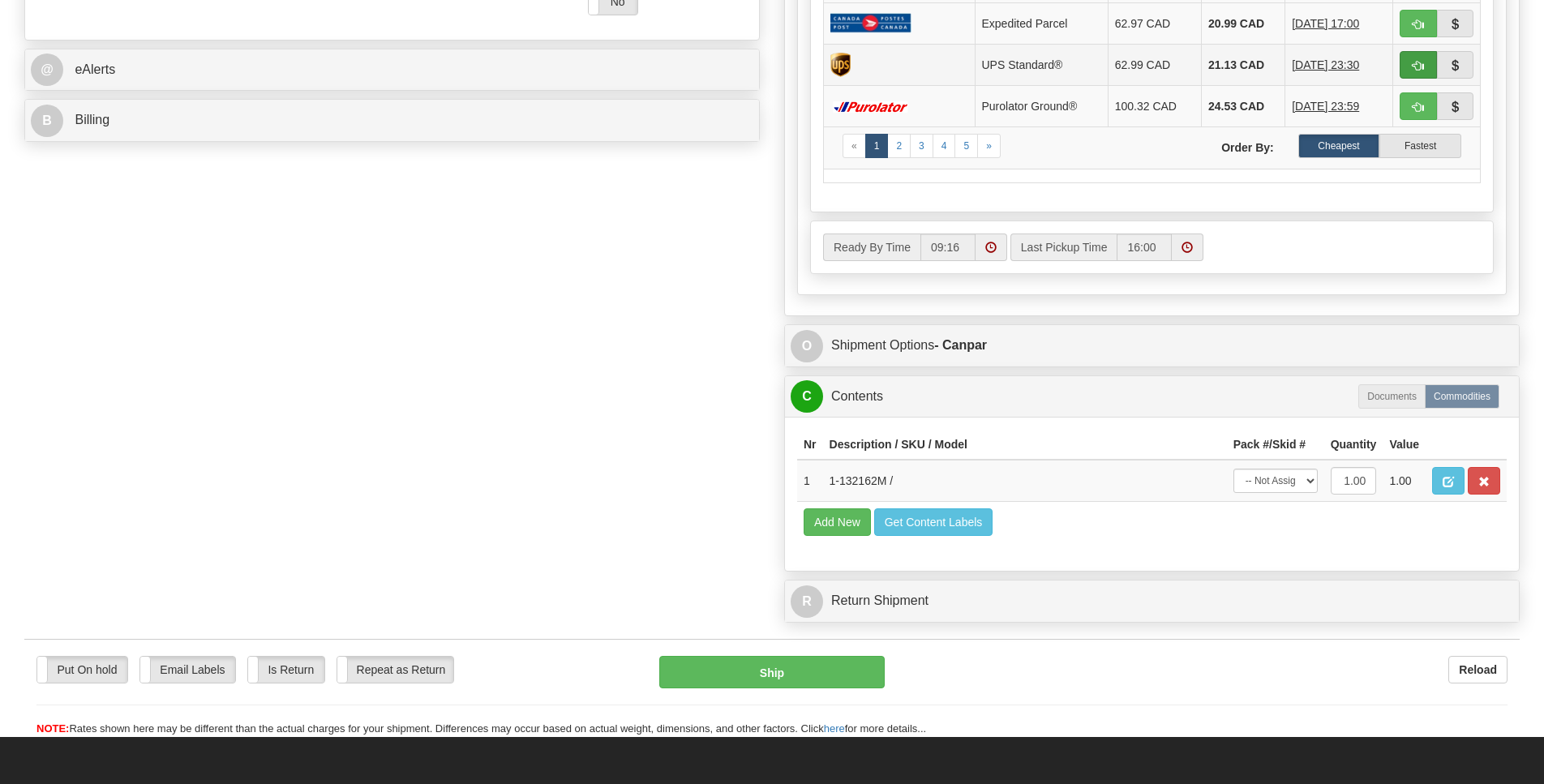
scroll to position [706, 0]
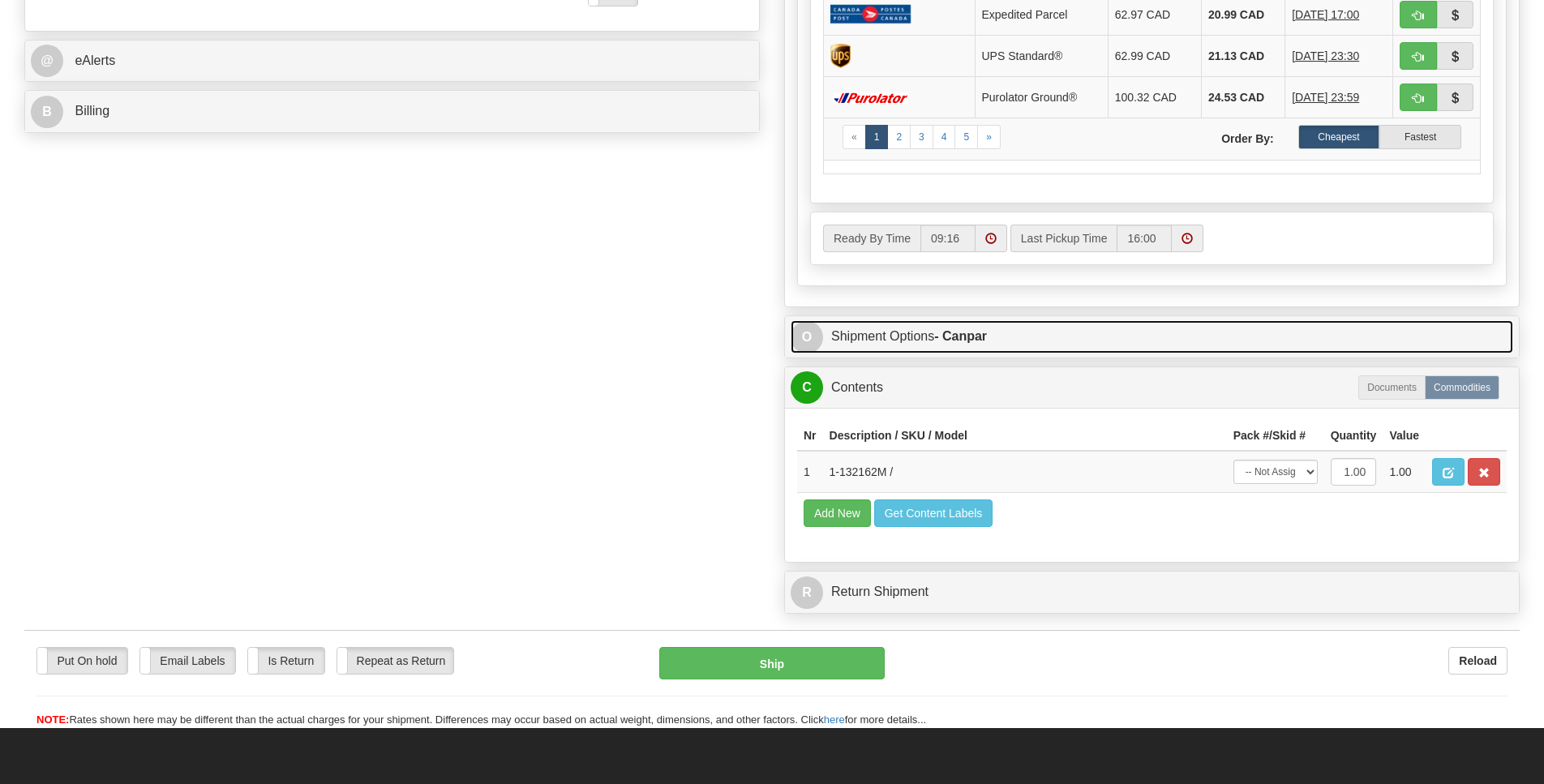
click at [804, 353] on span "O" at bounding box center [807, 337] width 32 height 32
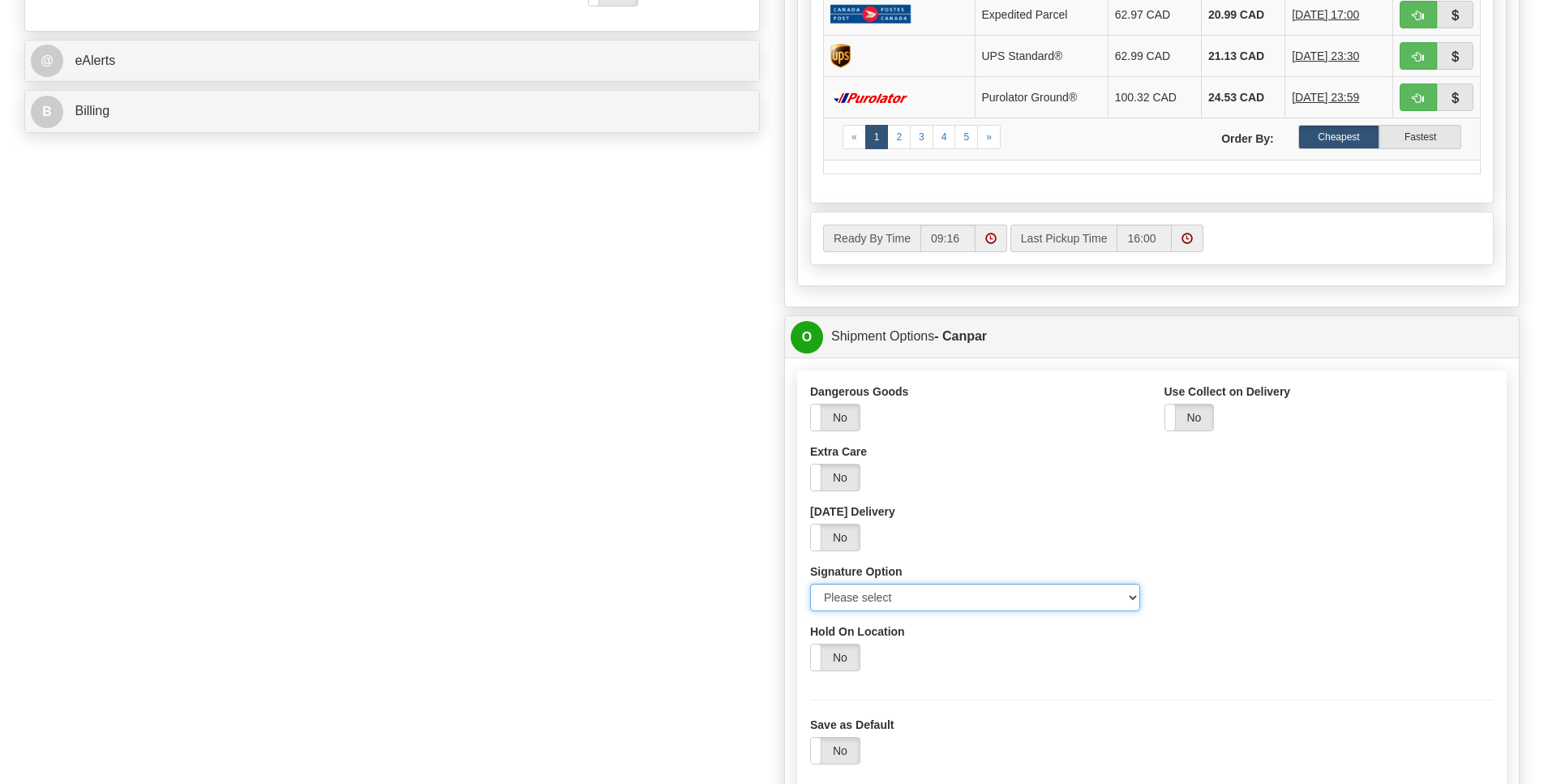
click at [1120, 611] on select "Please select No Signature Required Signature Required Adult Signature" at bounding box center [975, 597] width 330 height 28
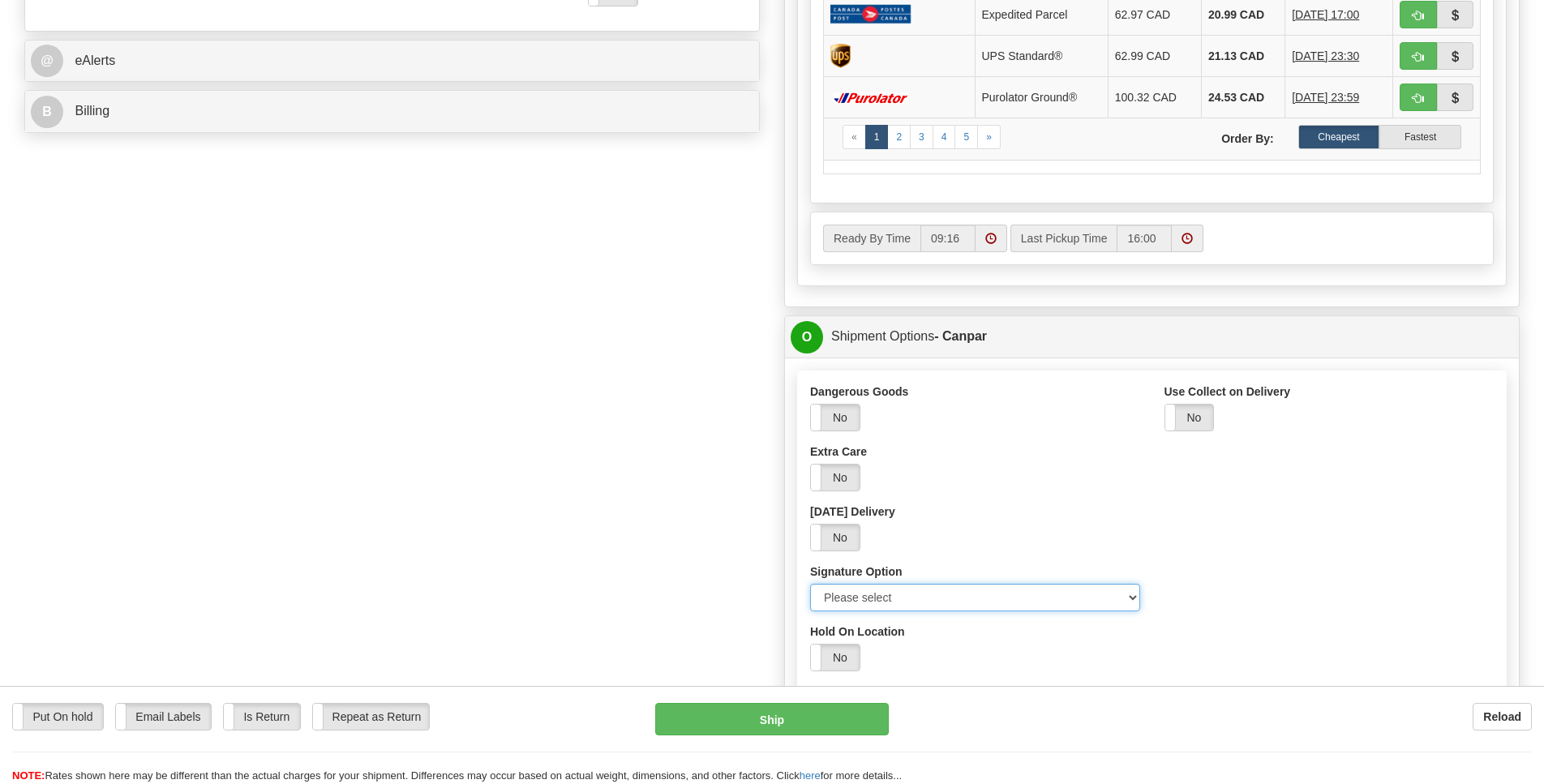
select select "2"
click at [0, 0] on option "Signature Required" at bounding box center [0, 0] width 0 height 0
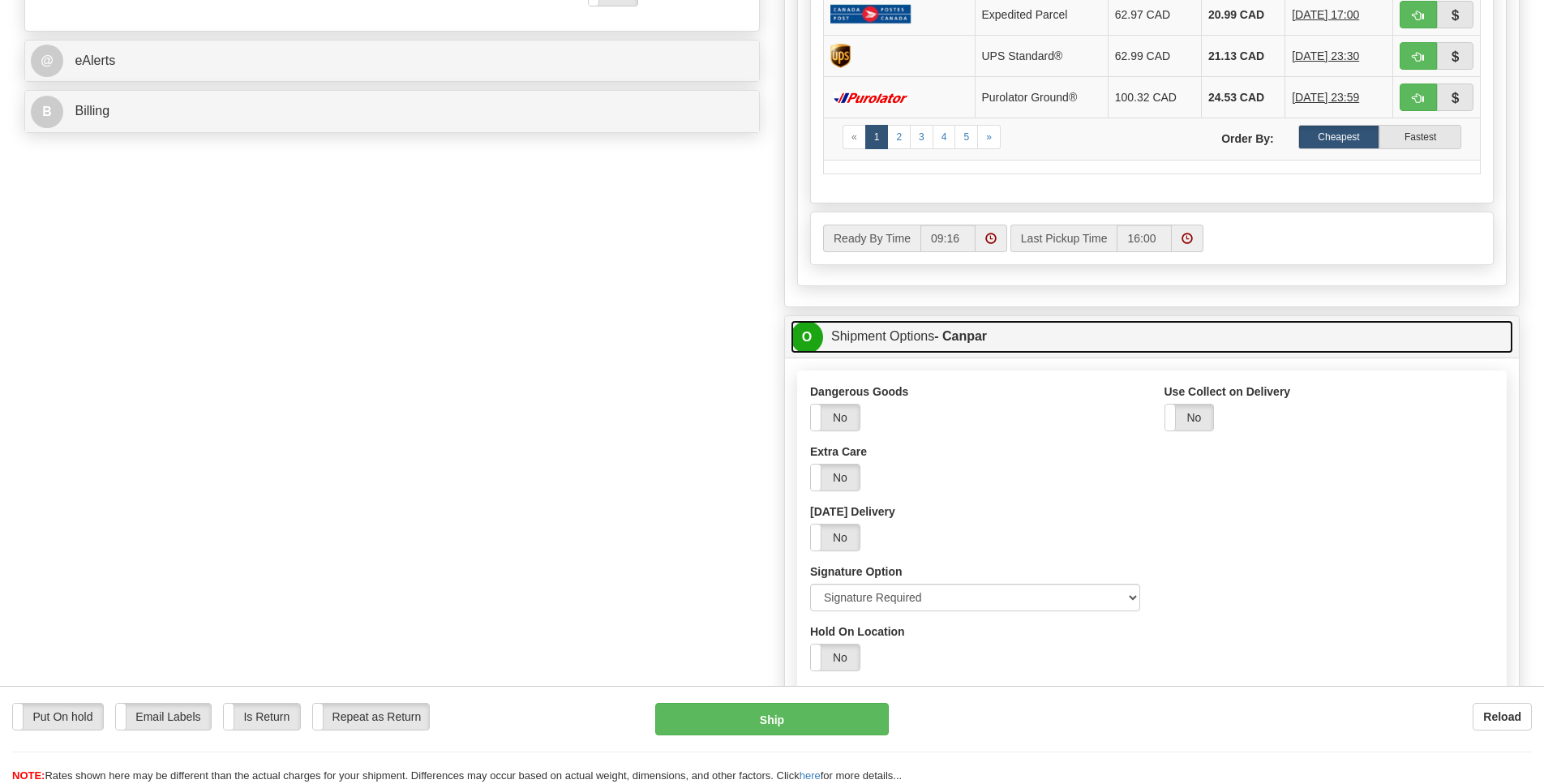
click at [810, 353] on span "O" at bounding box center [807, 337] width 32 height 32
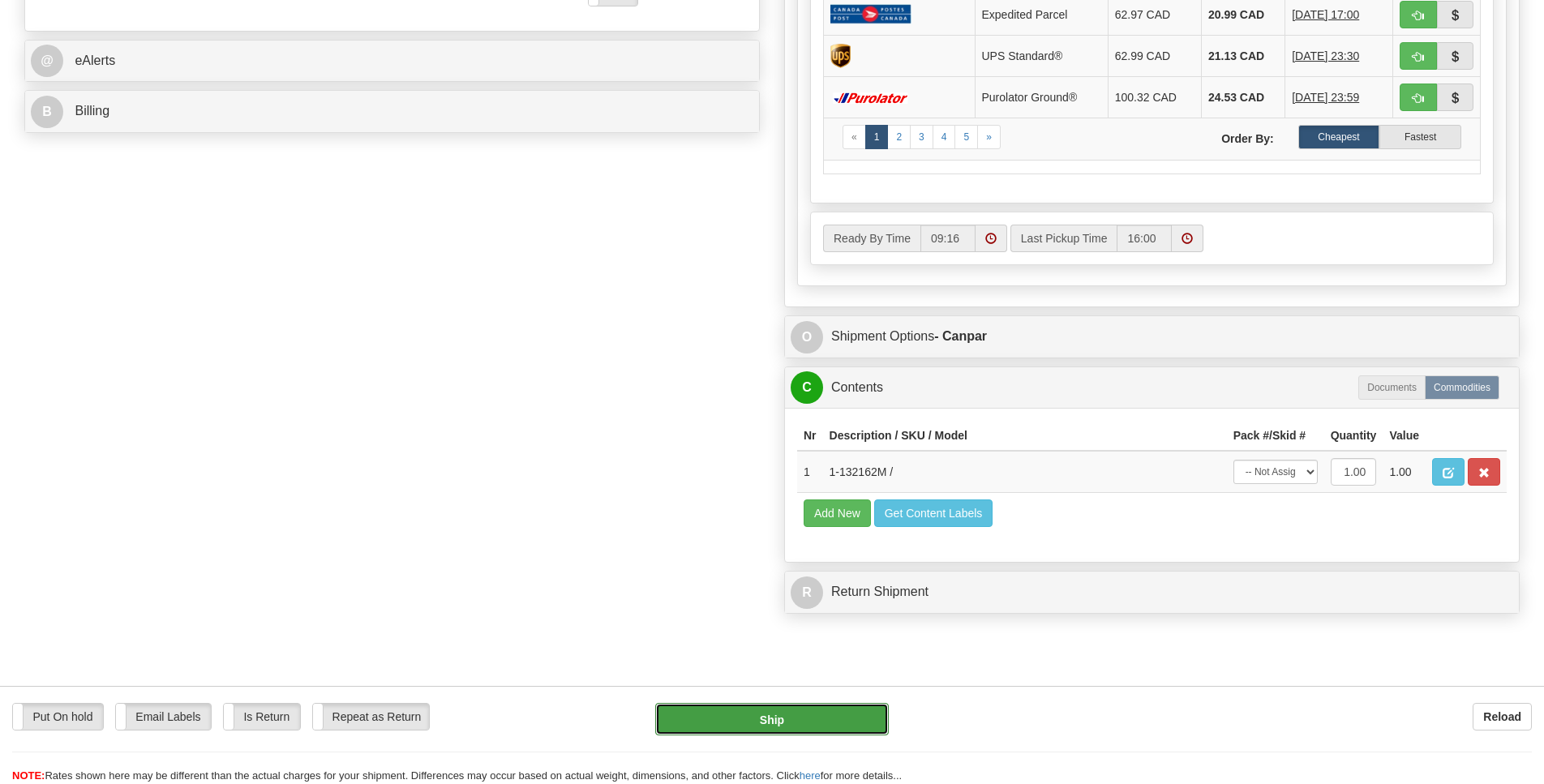
click at [831, 724] on button "Ship" at bounding box center [772, 719] width 233 height 32
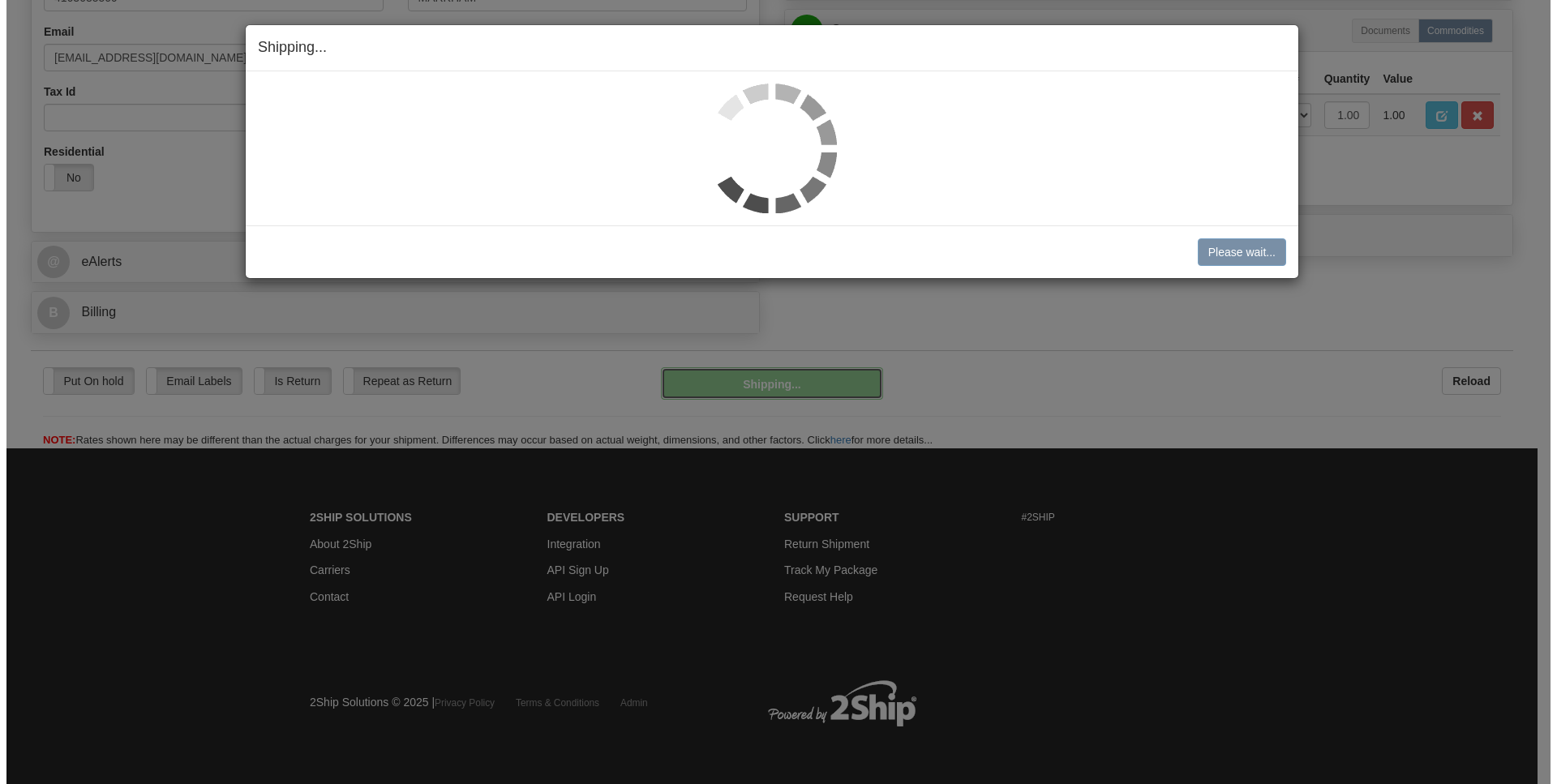
scroll to position [483, 0]
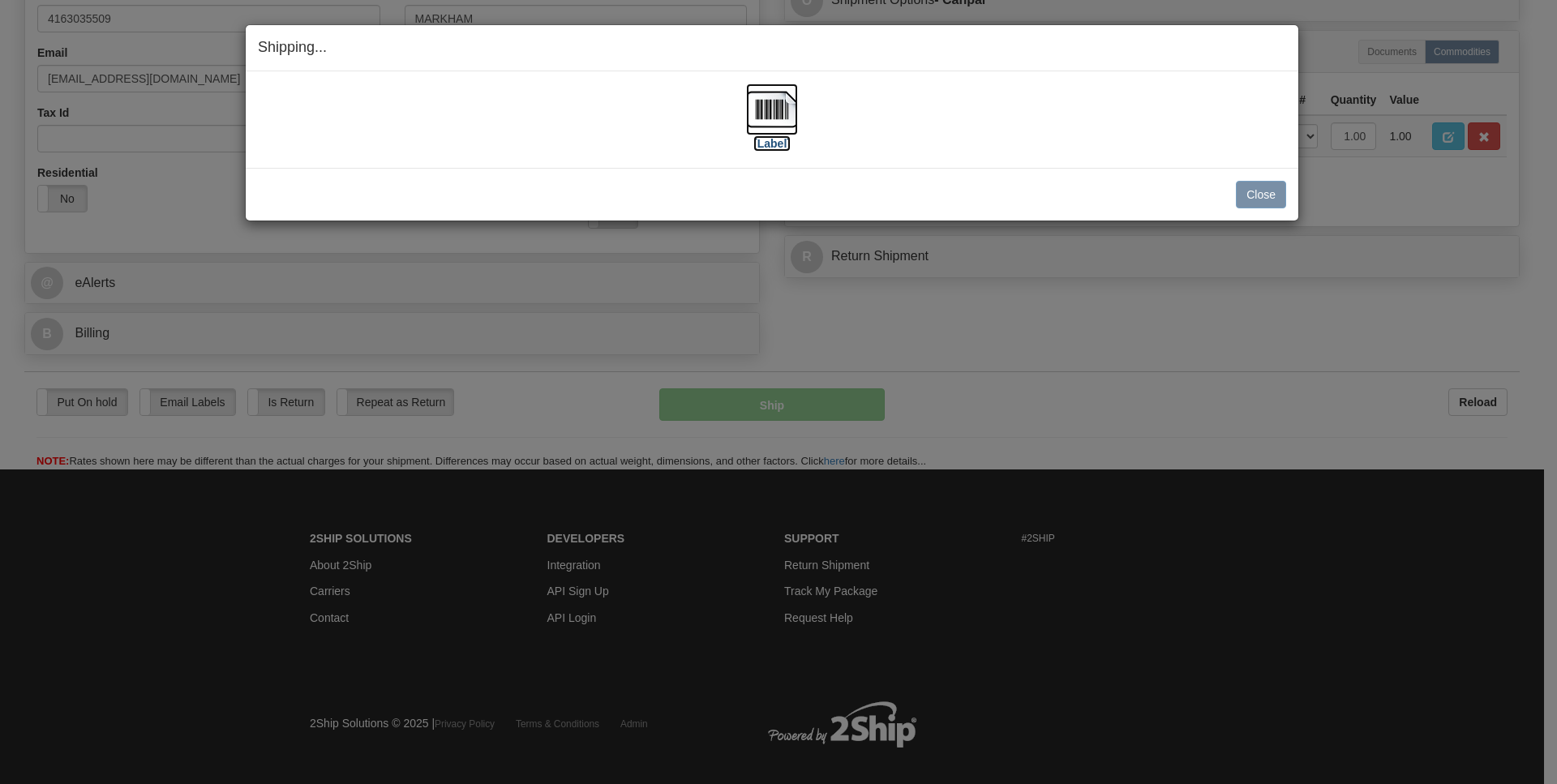
click at [768, 110] on img at bounding box center [773, 110] width 52 height 52
click at [1263, 190] on button "Close" at bounding box center [1261, 194] width 51 height 28
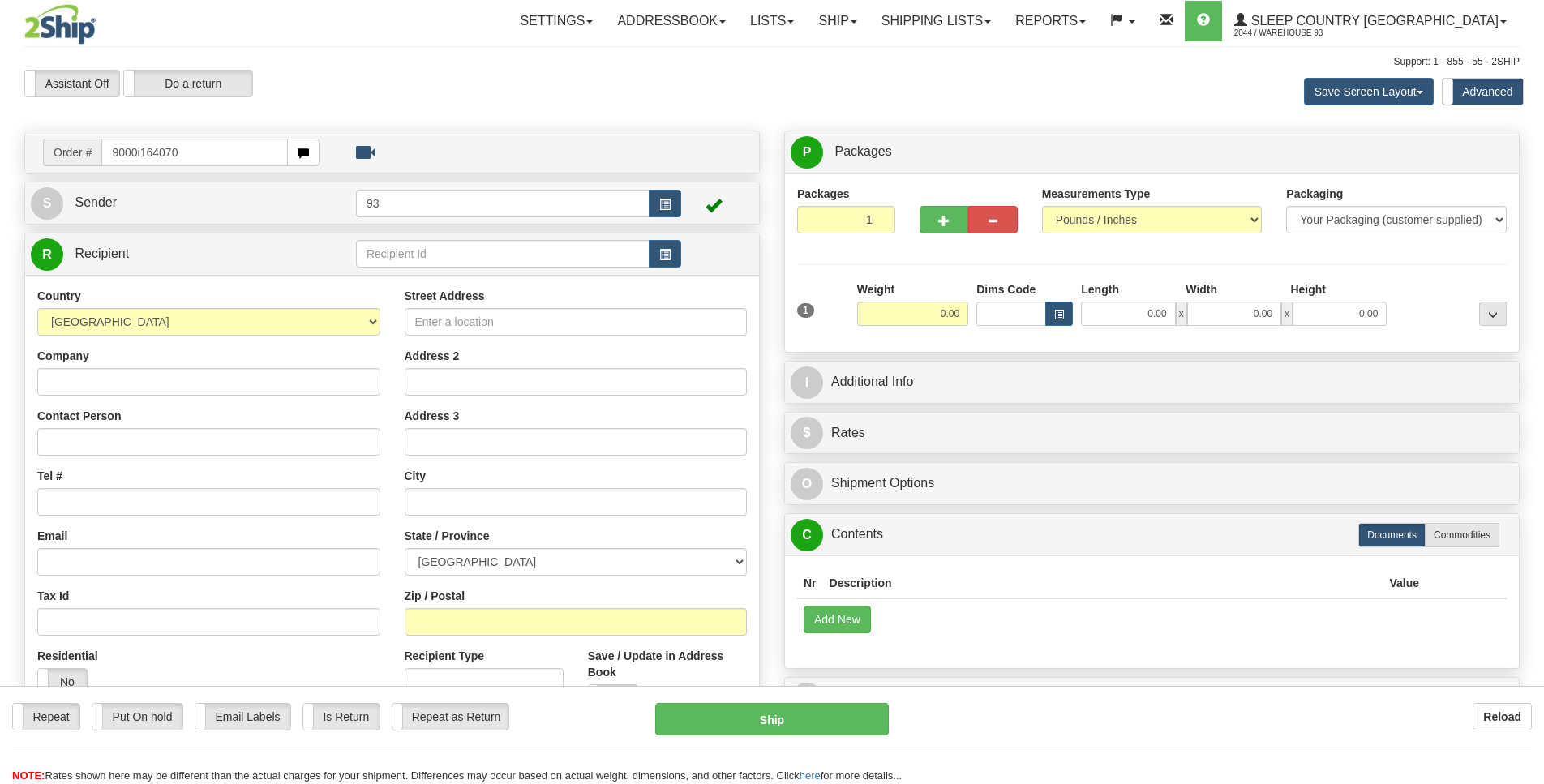
type input "9000i164070"
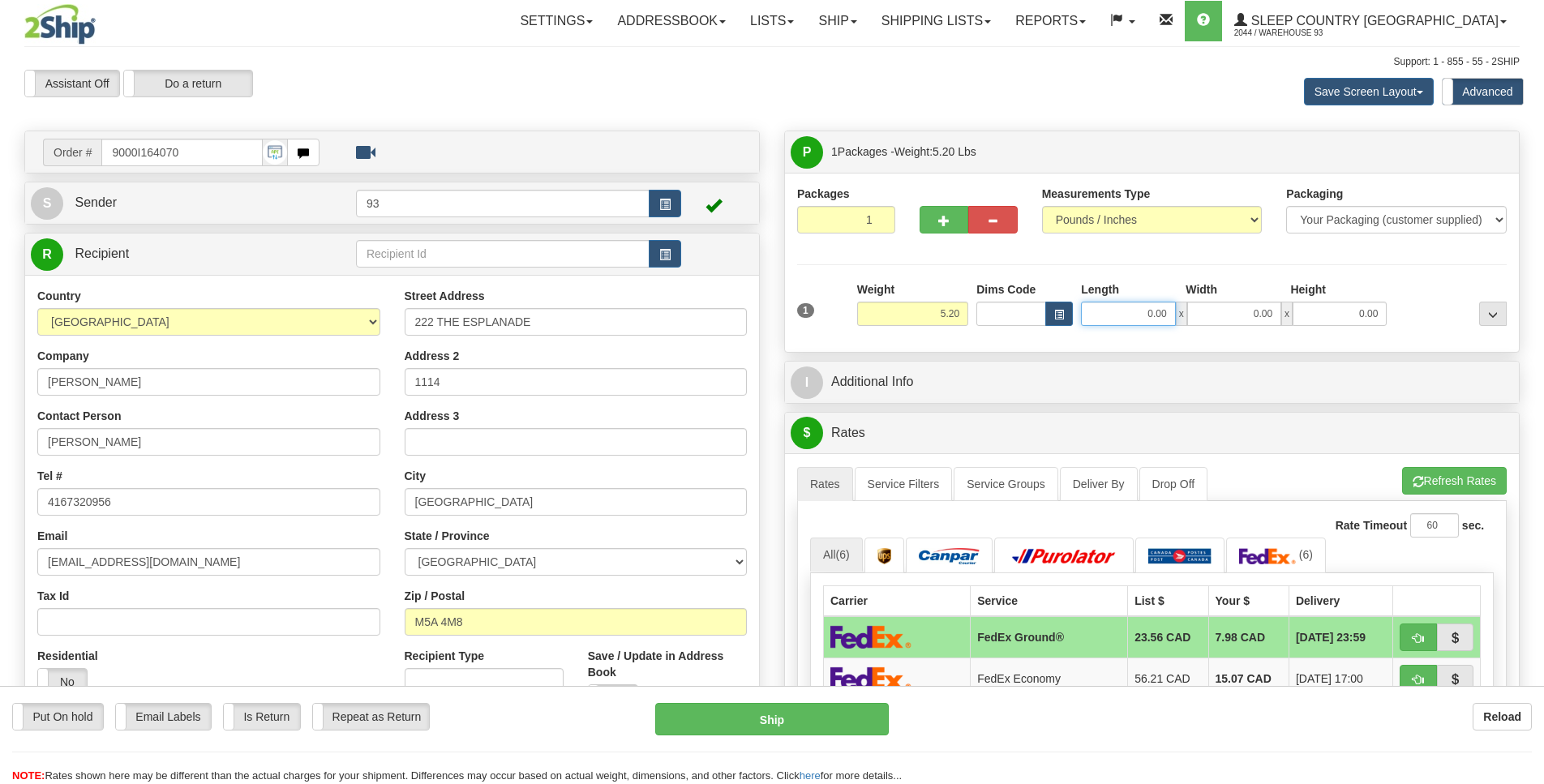
drag, startPoint x: 1138, startPoint y: 316, endPoint x: 1270, endPoint y: 327, distance: 132.5
click at [1126, 312] on input "0.00" at bounding box center [1128, 314] width 94 height 24
click at [1126, 312] on input "Length" at bounding box center [1128, 314] width 94 height 24
type input "26.00"
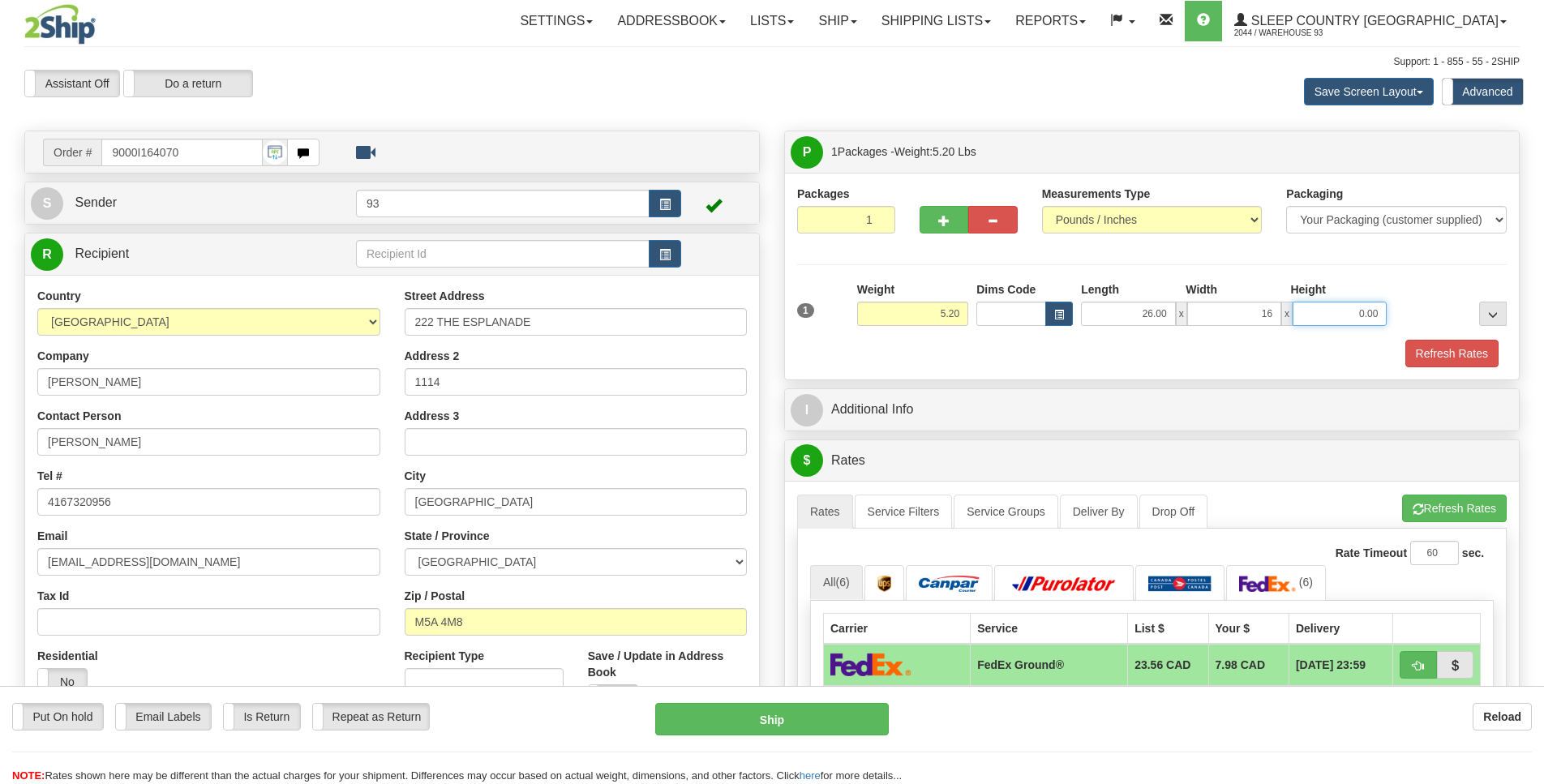
type input "16.00"
type input "1"
type input "6.00"
click at [1462, 352] on button "Refresh Rates" at bounding box center [1451, 353] width 94 height 28
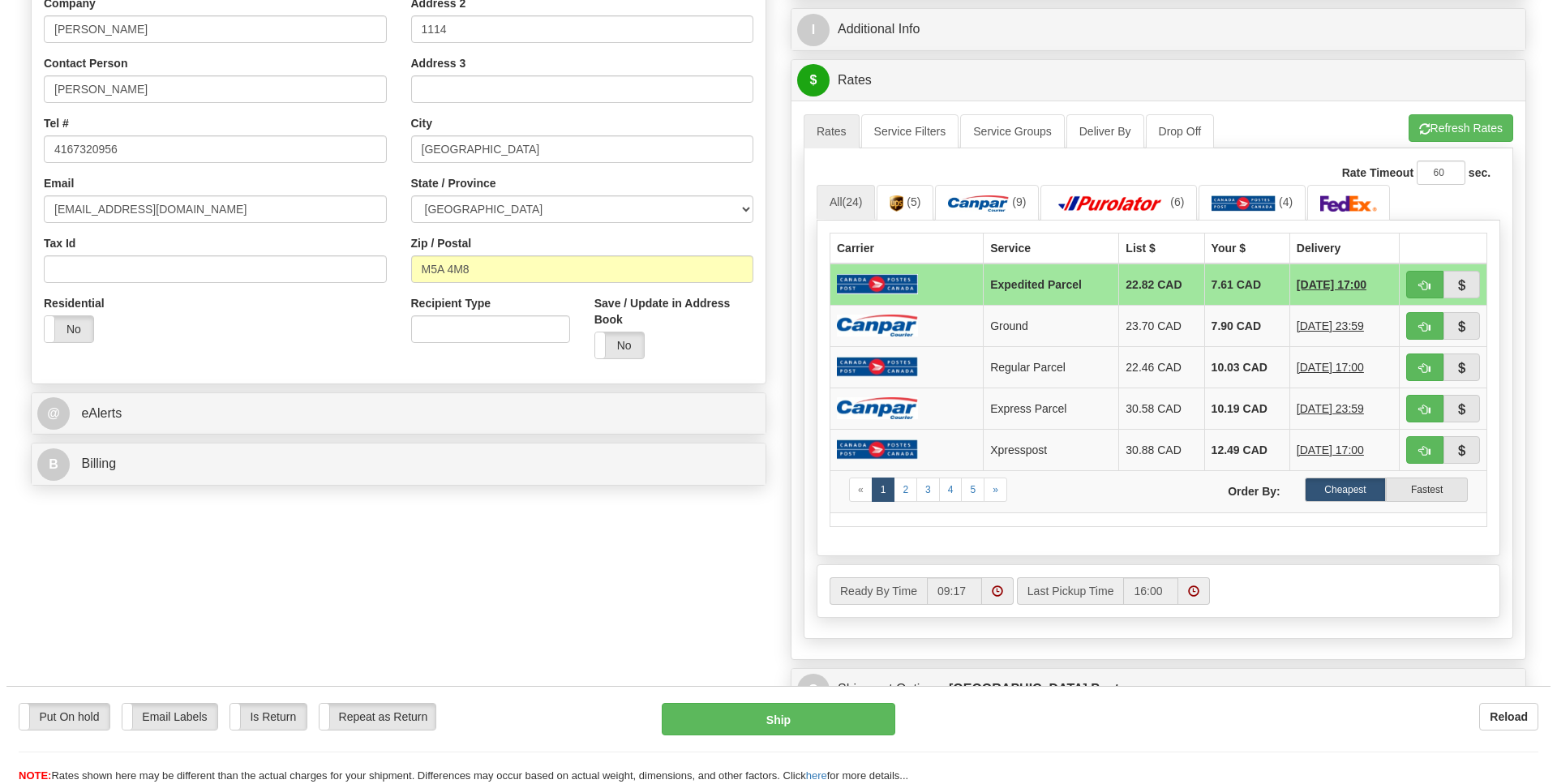
scroll to position [470, 0]
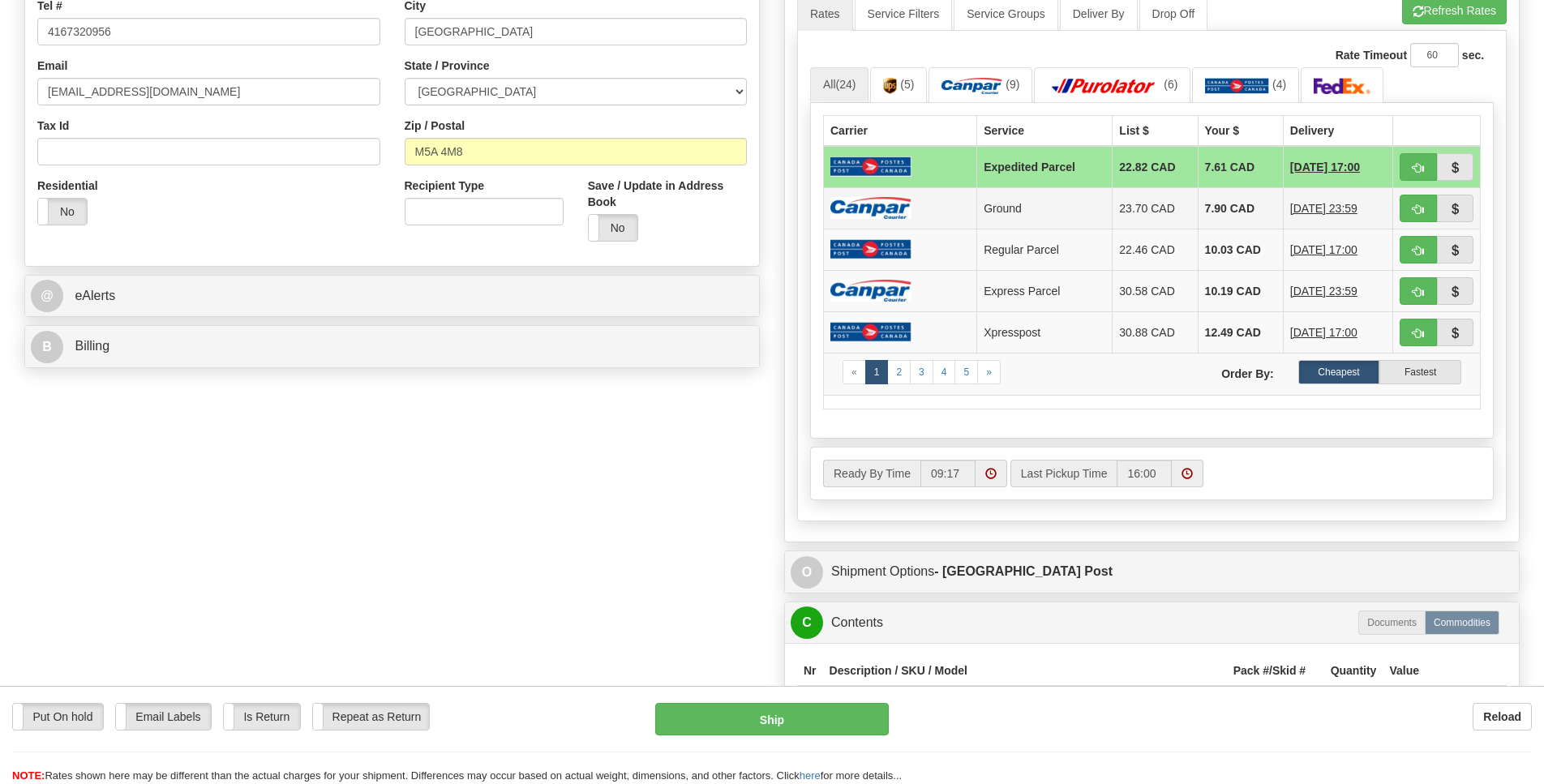
click at [866, 219] on img at bounding box center [871, 208] width 81 height 22
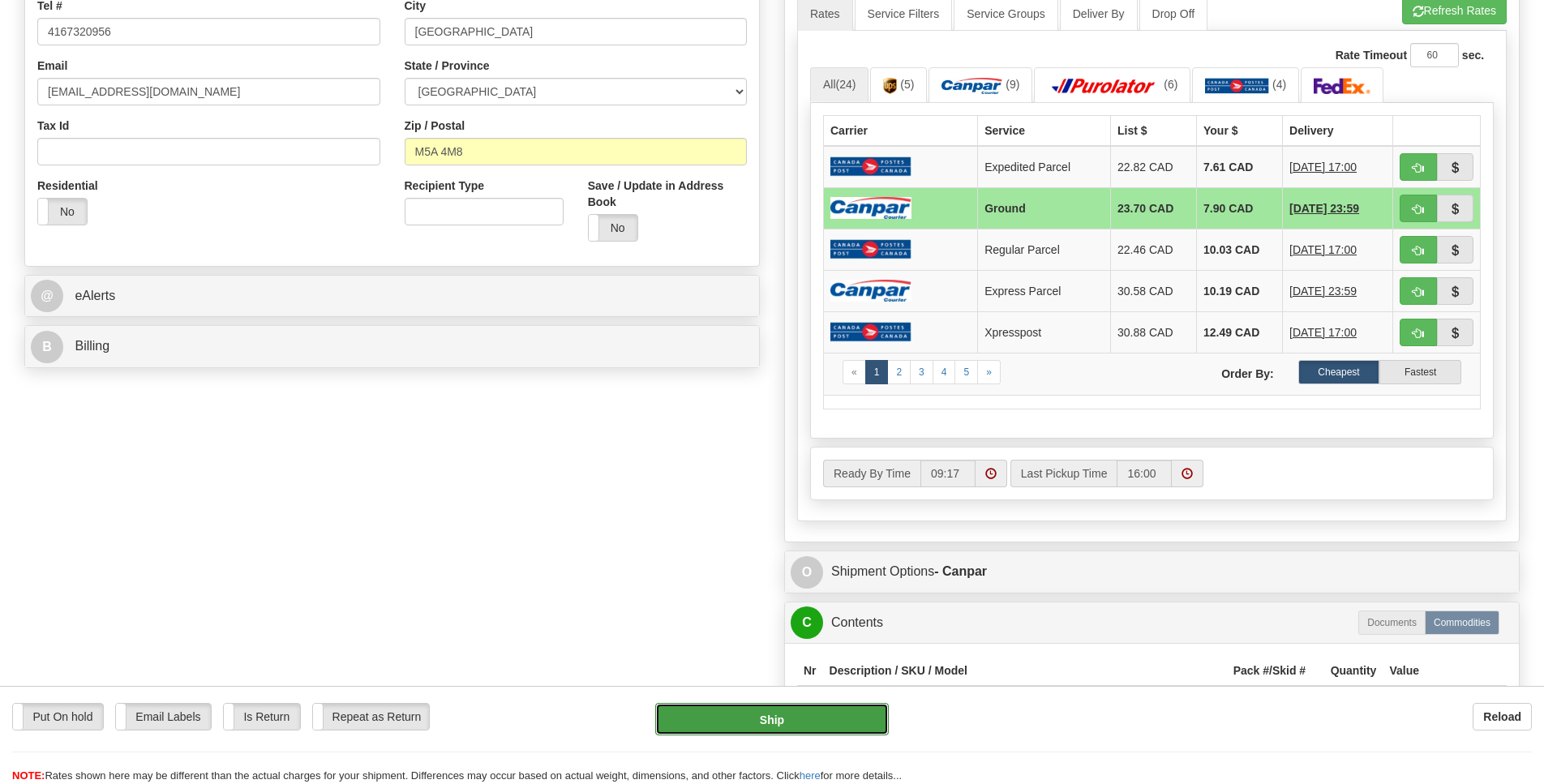
click at [757, 717] on button "Ship" at bounding box center [772, 719] width 233 height 32
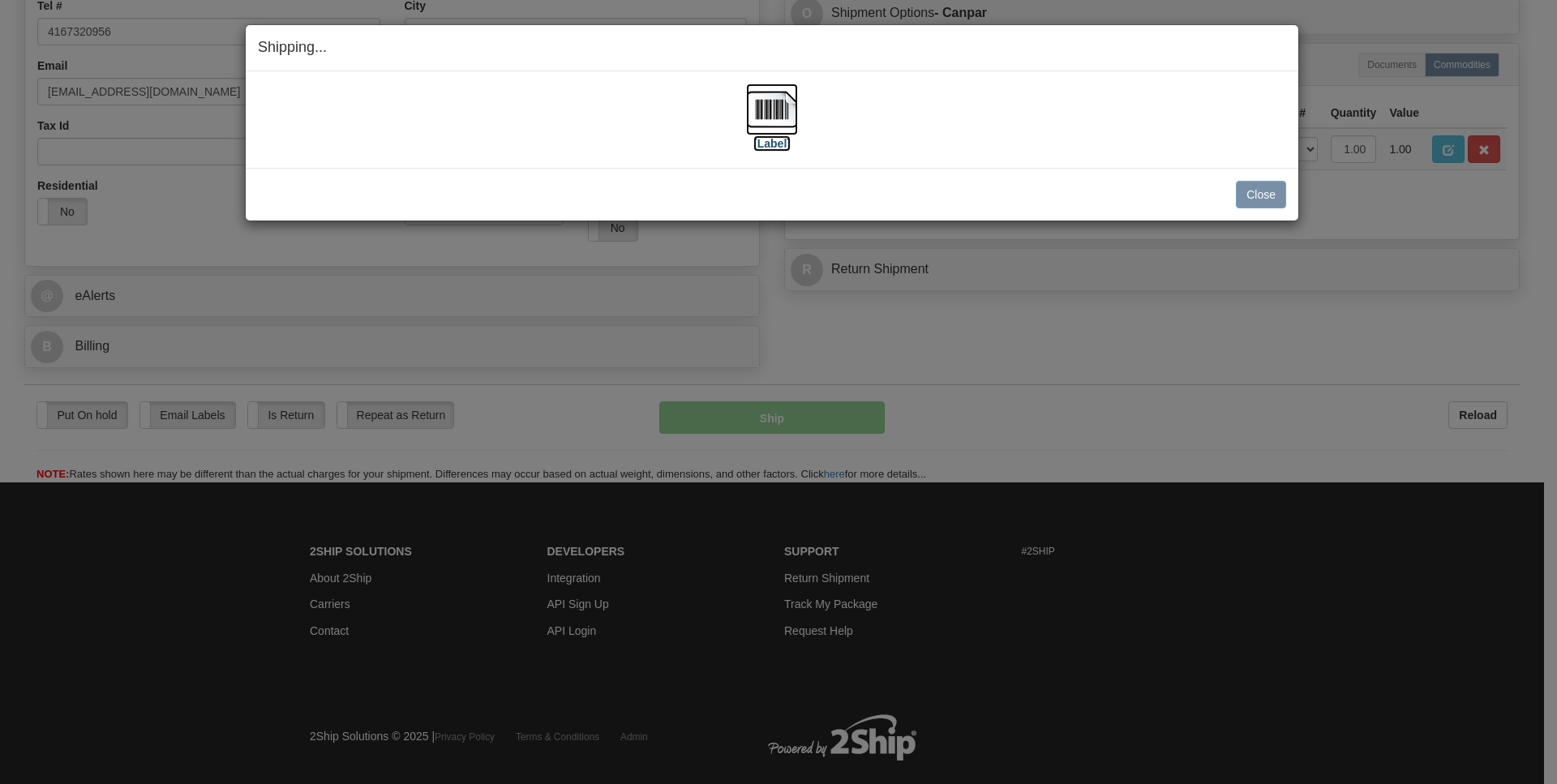
click at [760, 105] on img at bounding box center [773, 110] width 52 height 52
click at [1274, 192] on button "Close" at bounding box center [1261, 194] width 51 height 28
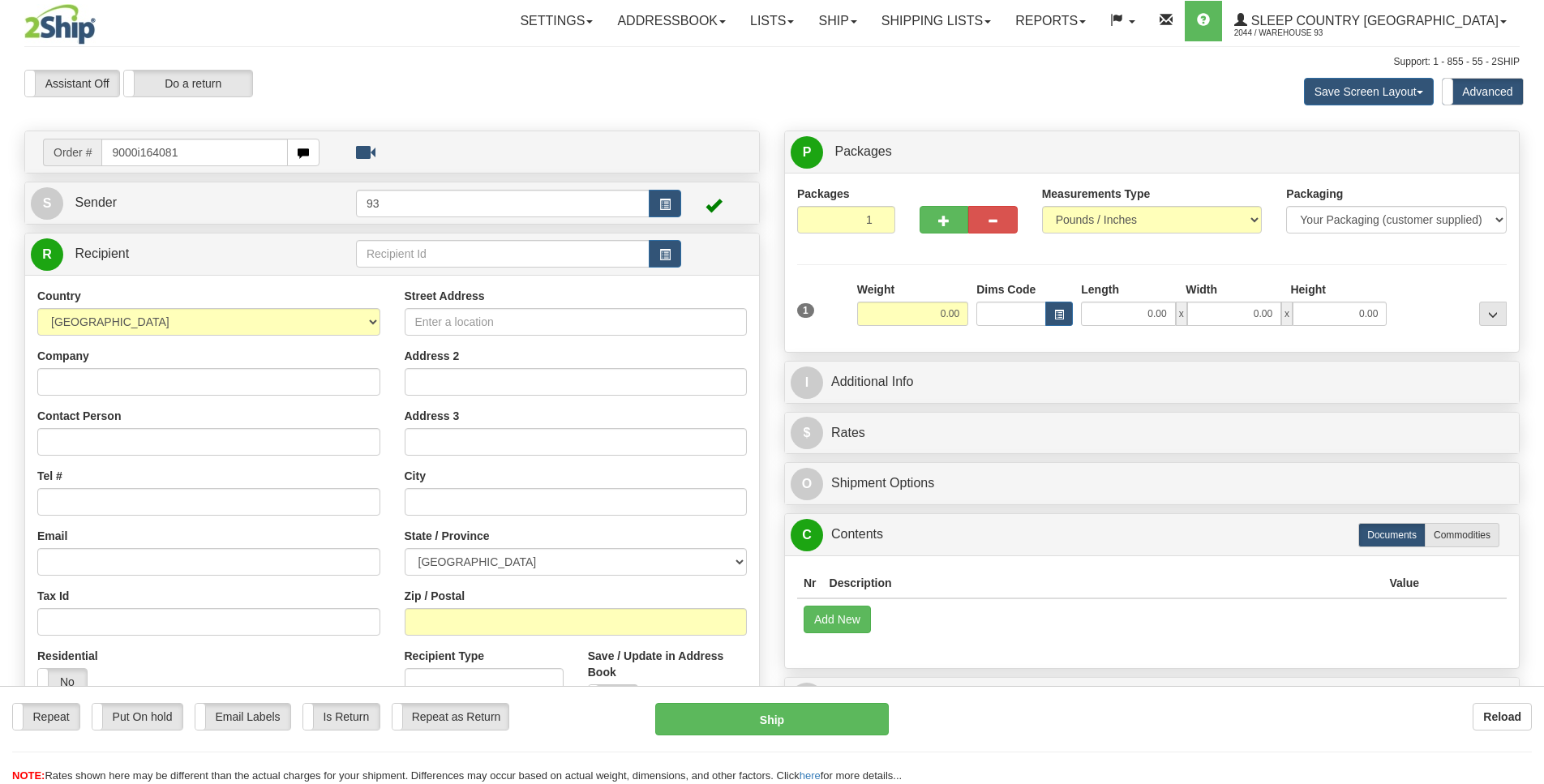
type input "9000i164081"
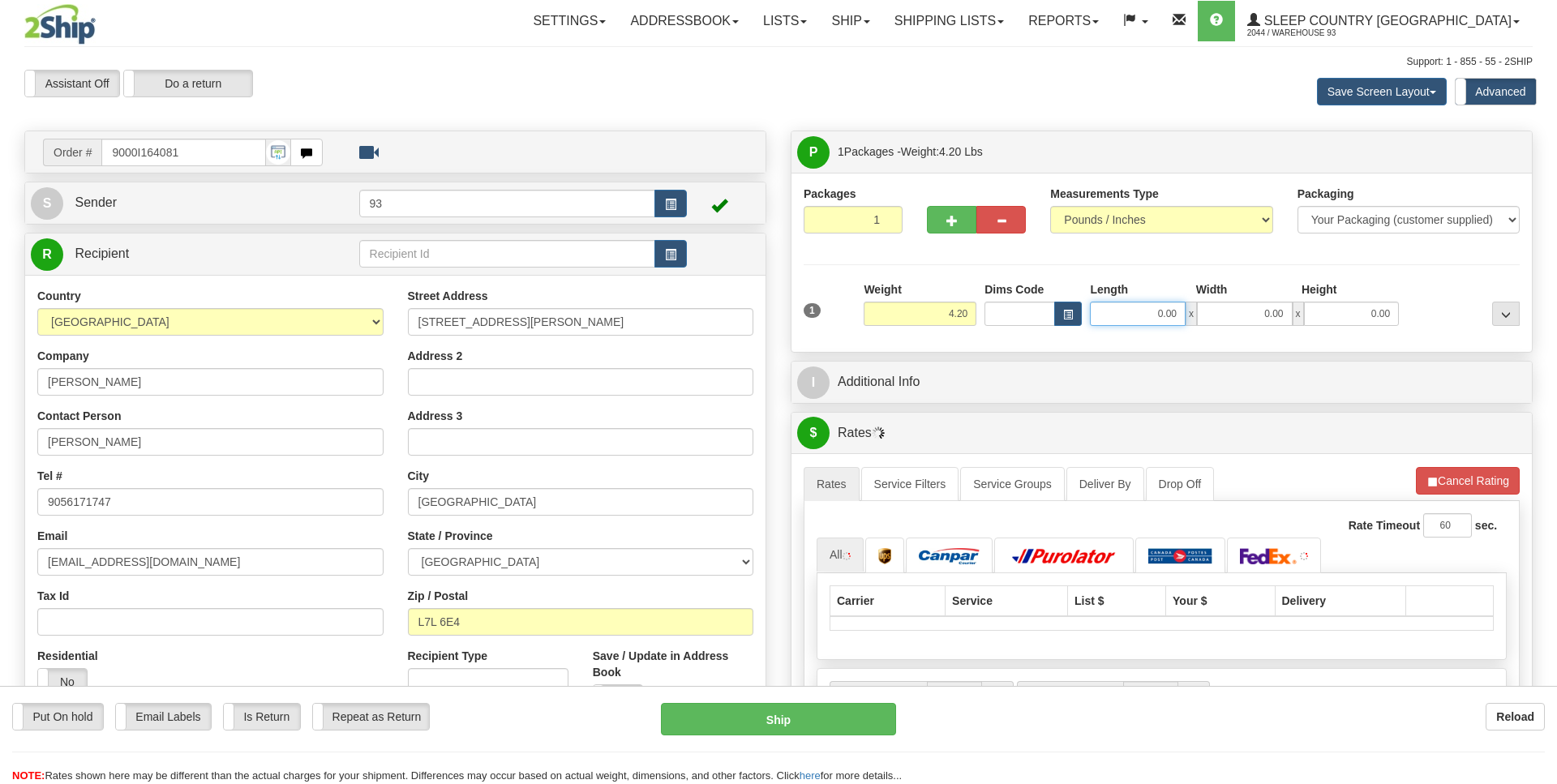
drag, startPoint x: 1135, startPoint y: 316, endPoint x: 1243, endPoint y: 323, distance: 108.2
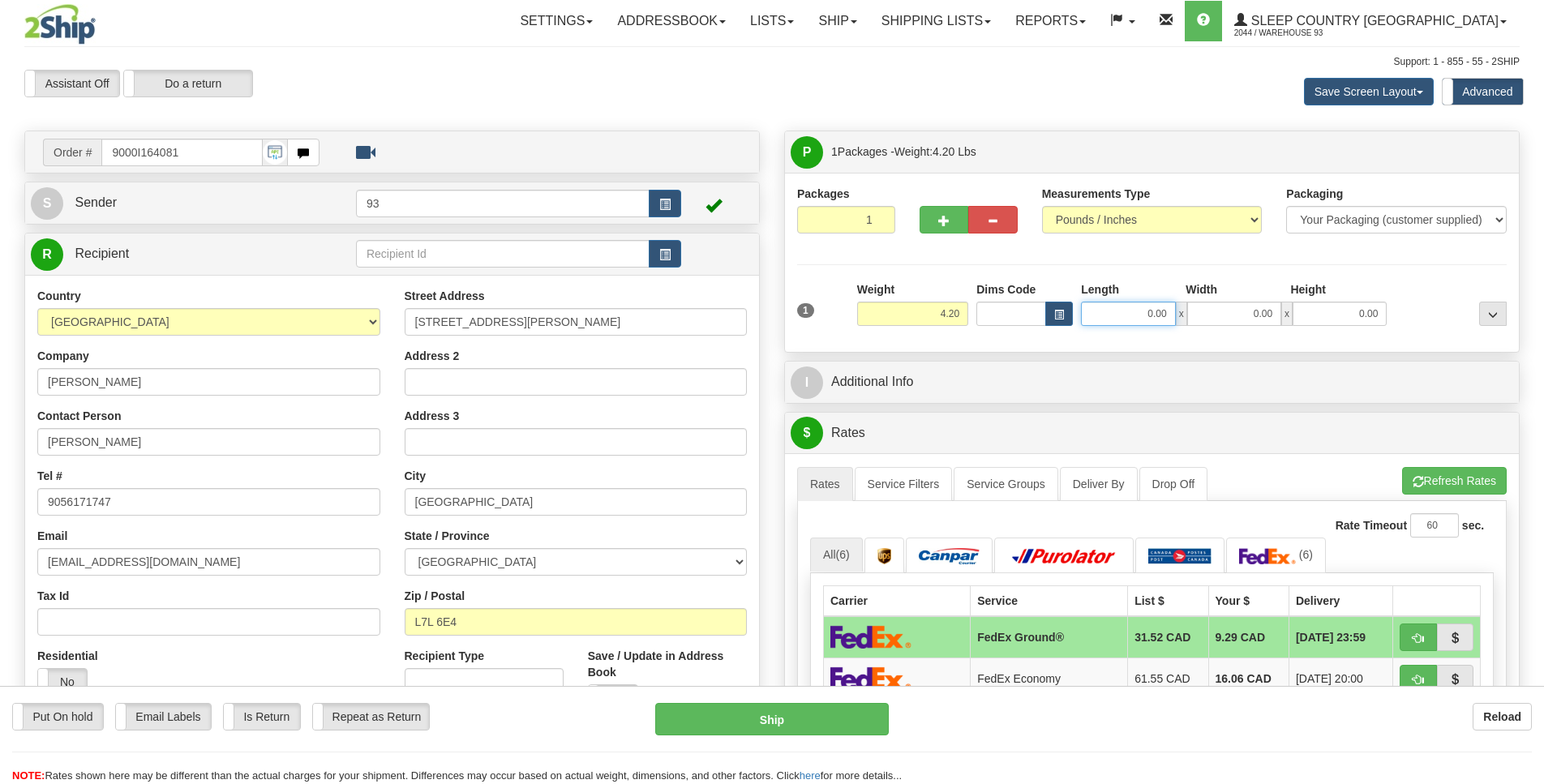
scroll to position [0, 2]
click at [1116, 324] on input "0.00" at bounding box center [1128, 314] width 94 height 24
type input "8.00"
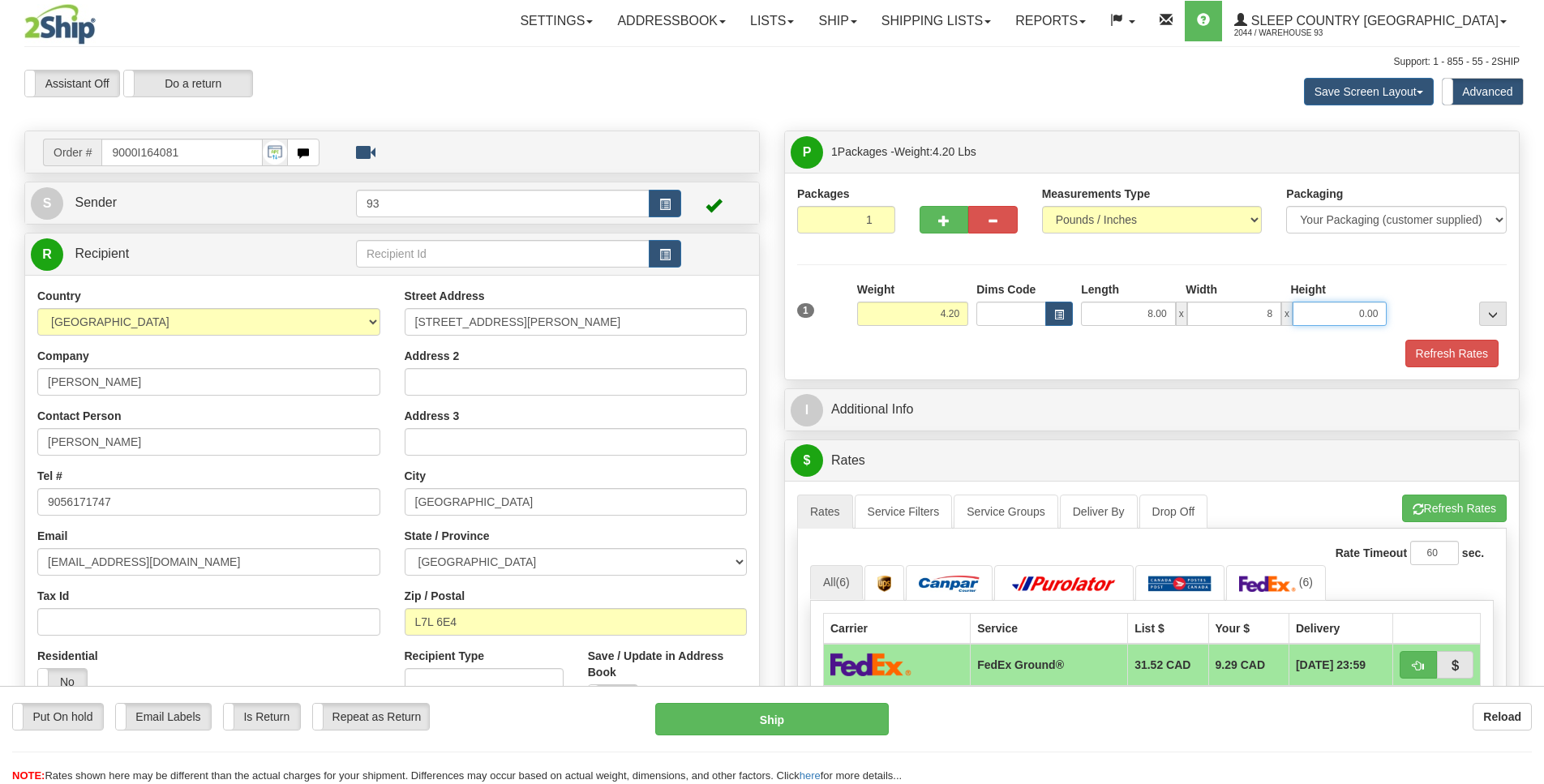
type input "8.00"
type input "3.00"
click at [1482, 352] on button "Refresh Rates" at bounding box center [1451, 353] width 94 height 28
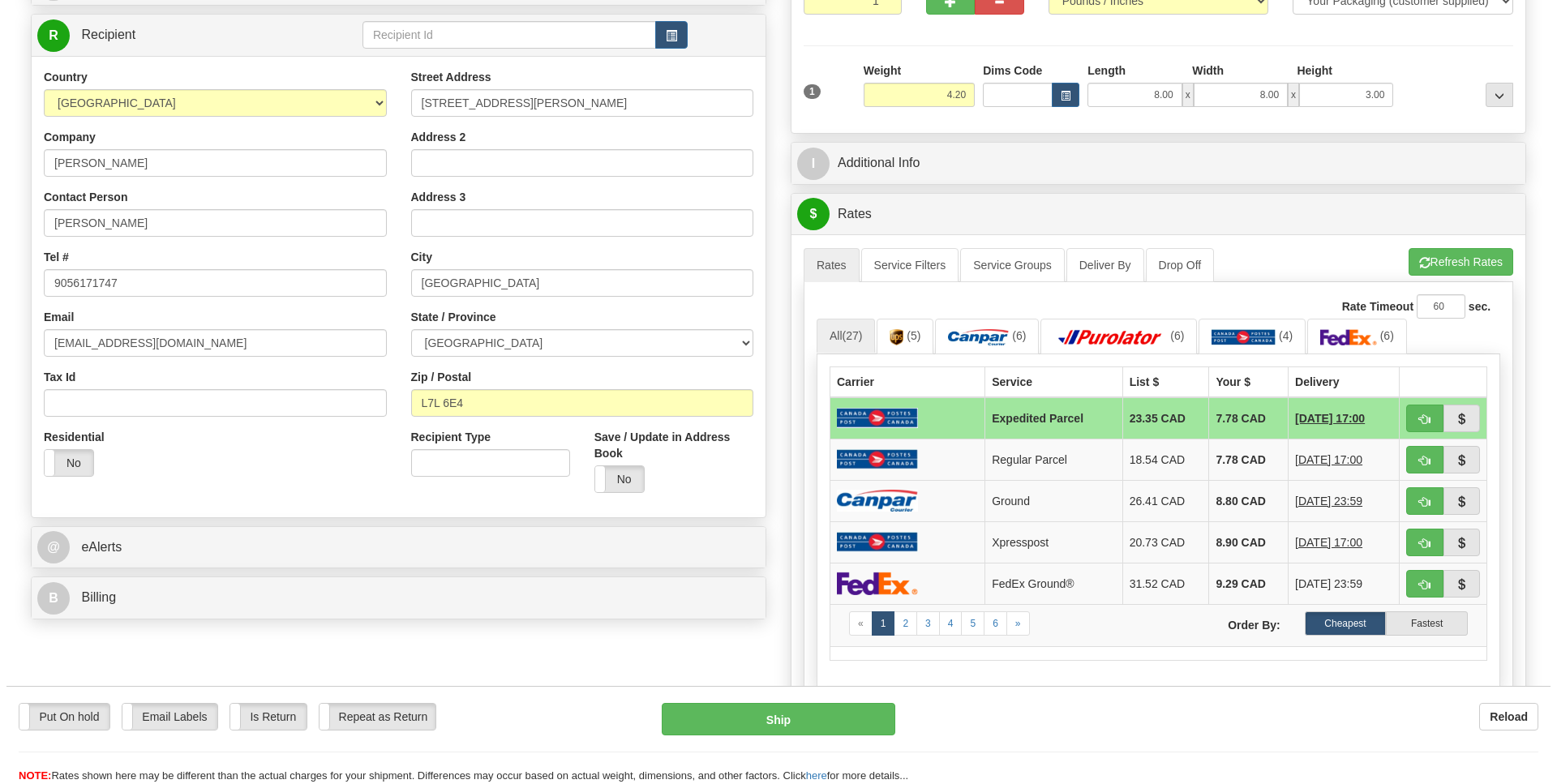
scroll to position [235, 0]
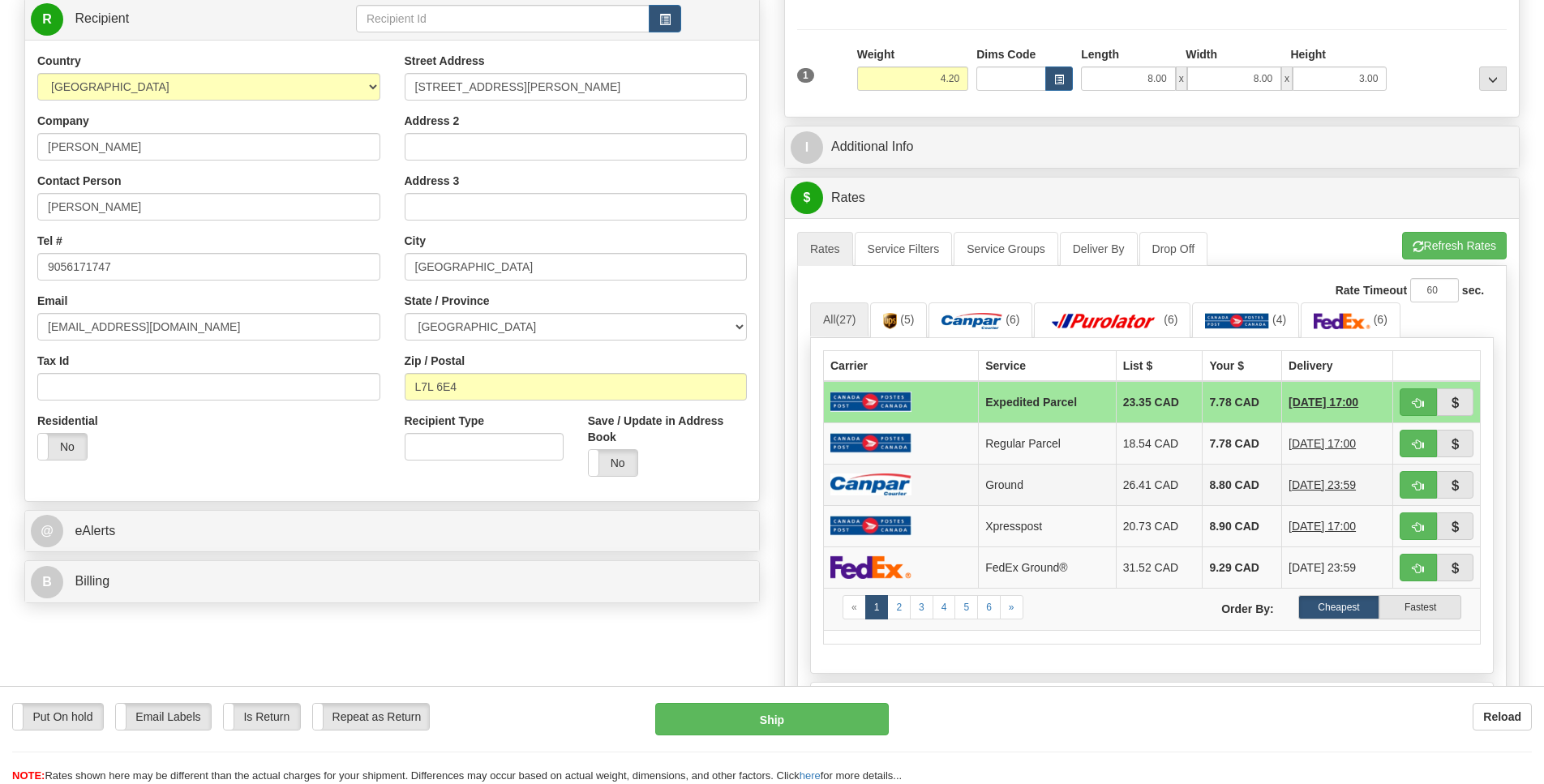
click at [874, 496] on img at bounding box center [871, 485] width 81 height 22
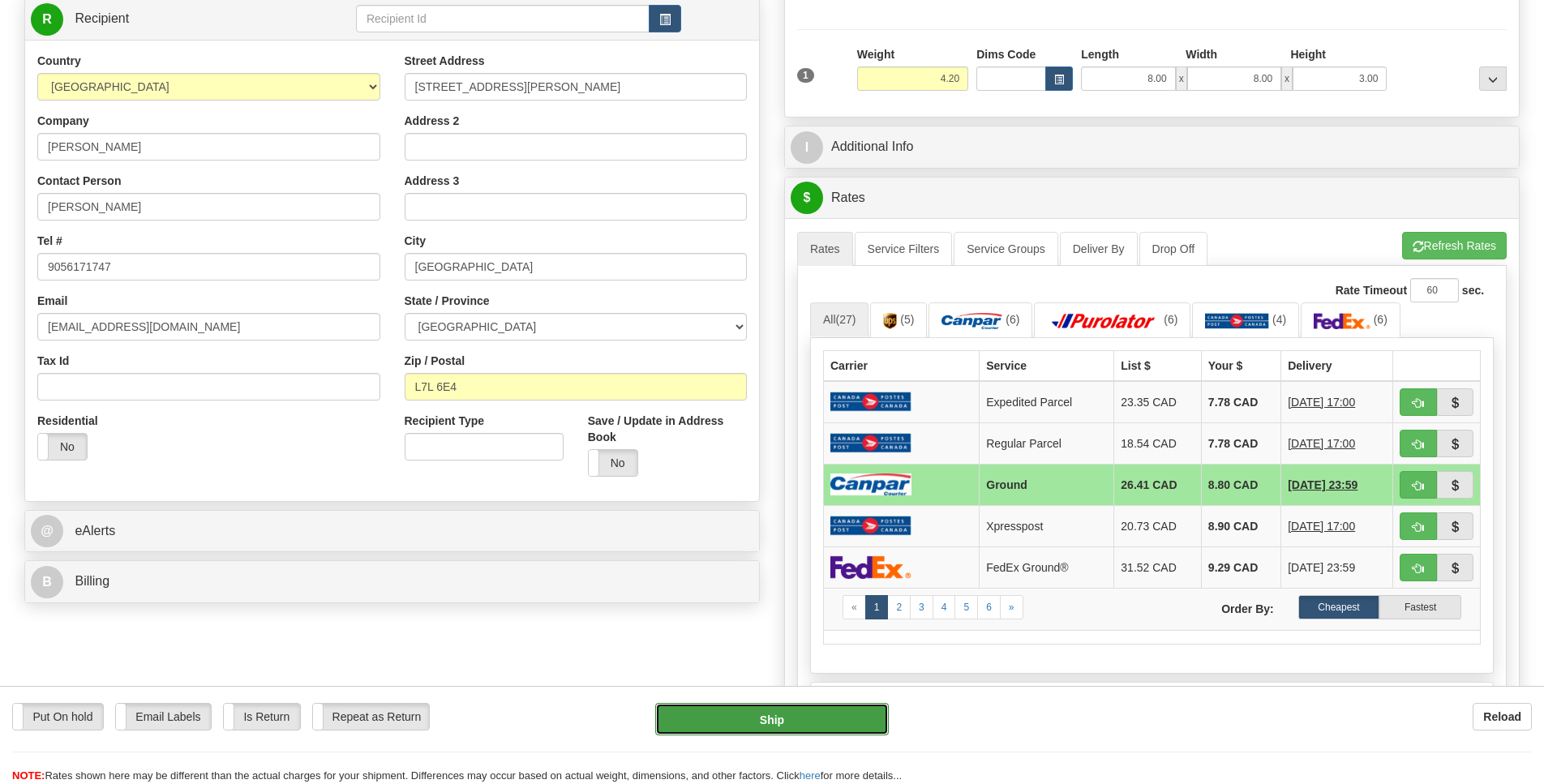
click at [758, 708] on button "Ship" at bounding box center [772, 719] width 233 height 32
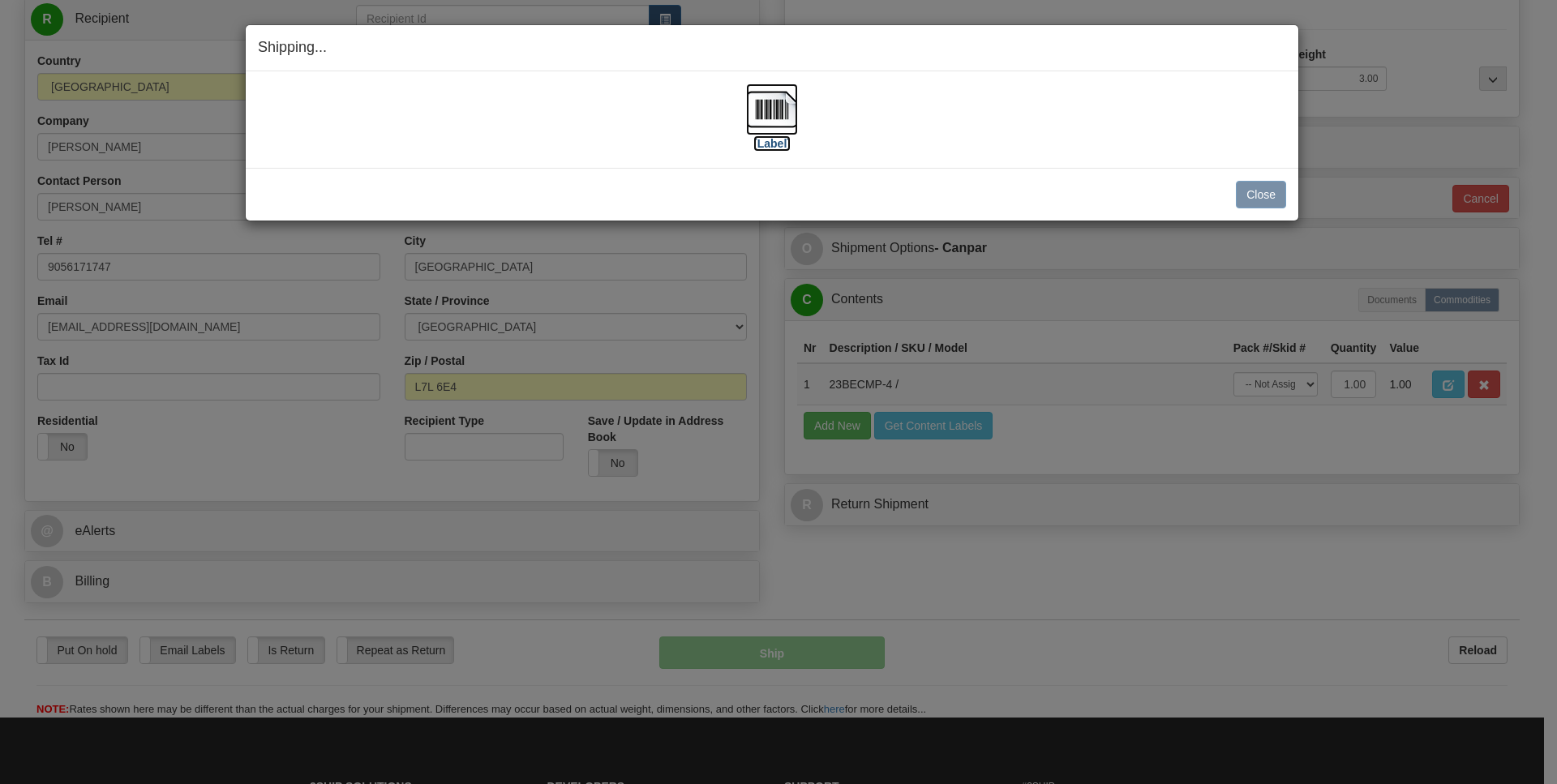
click at [770, 94] on img at bounding box center [773, 110] width 52 height 52
drag, startPoint x: 1266, startPoint y: 190, endPoint x: 1265, endPoint y: 198, distance: 8.1
click at [1266, 193] on button "Close" at bounding box center [1261, 194] width 51 height 28
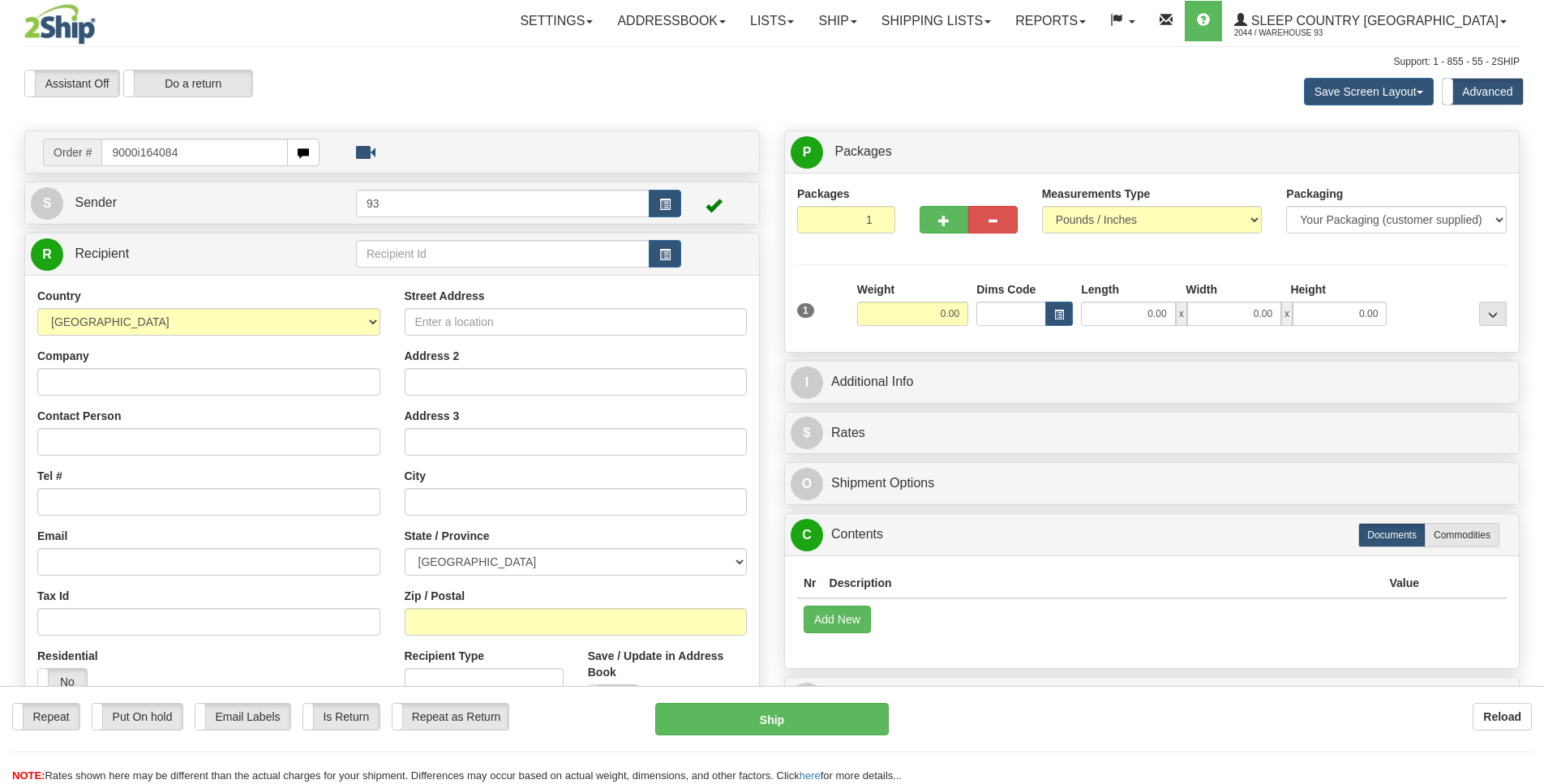
type input "9000i164084"
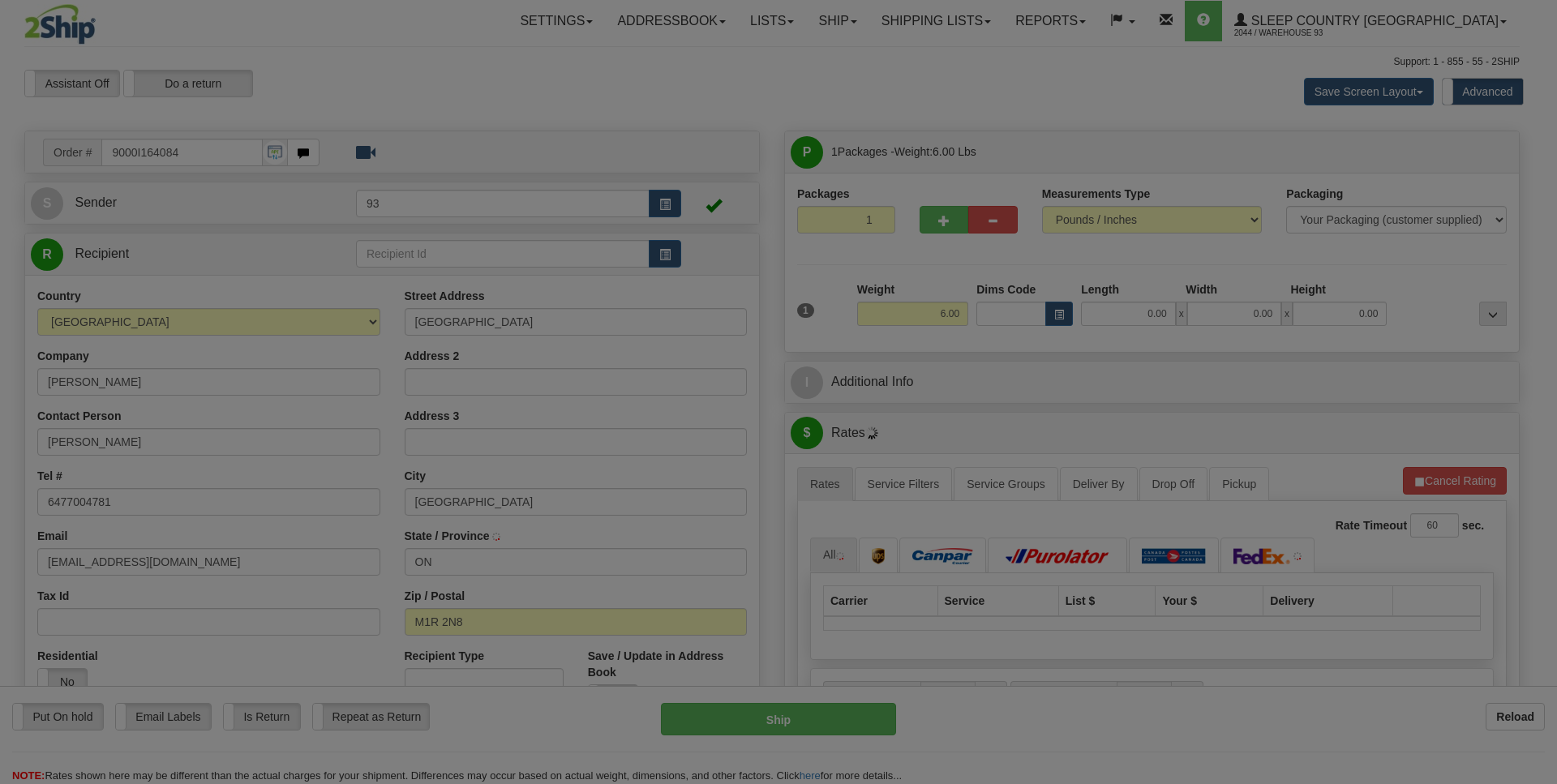
type input "[GEOGRAPHIC_DATA]"
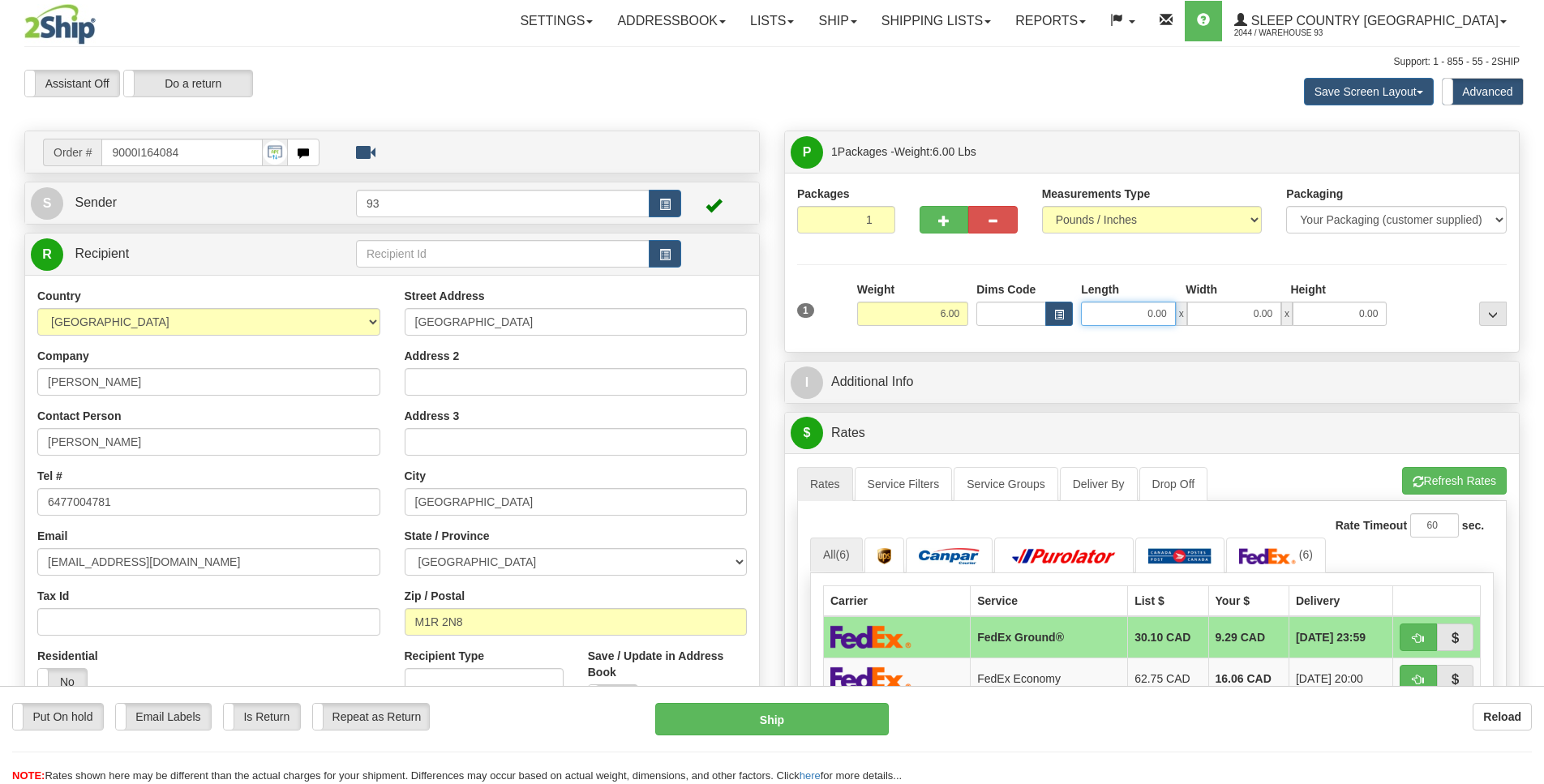
scroll to position [0, 2]
drag, startPoint x: 1141, startPoint y: 317, endPoint x: 1229, endPoint y: 320, distance: 88.1
drag, startPoint x: 1123, startPoint y: 310, endPoint x: 1149, endPoint y: 316, distance: 26.7
click at [1149, 316] on input "0.00" at bounding box center [1128, 314] width 94 height 24
type input "18.00"
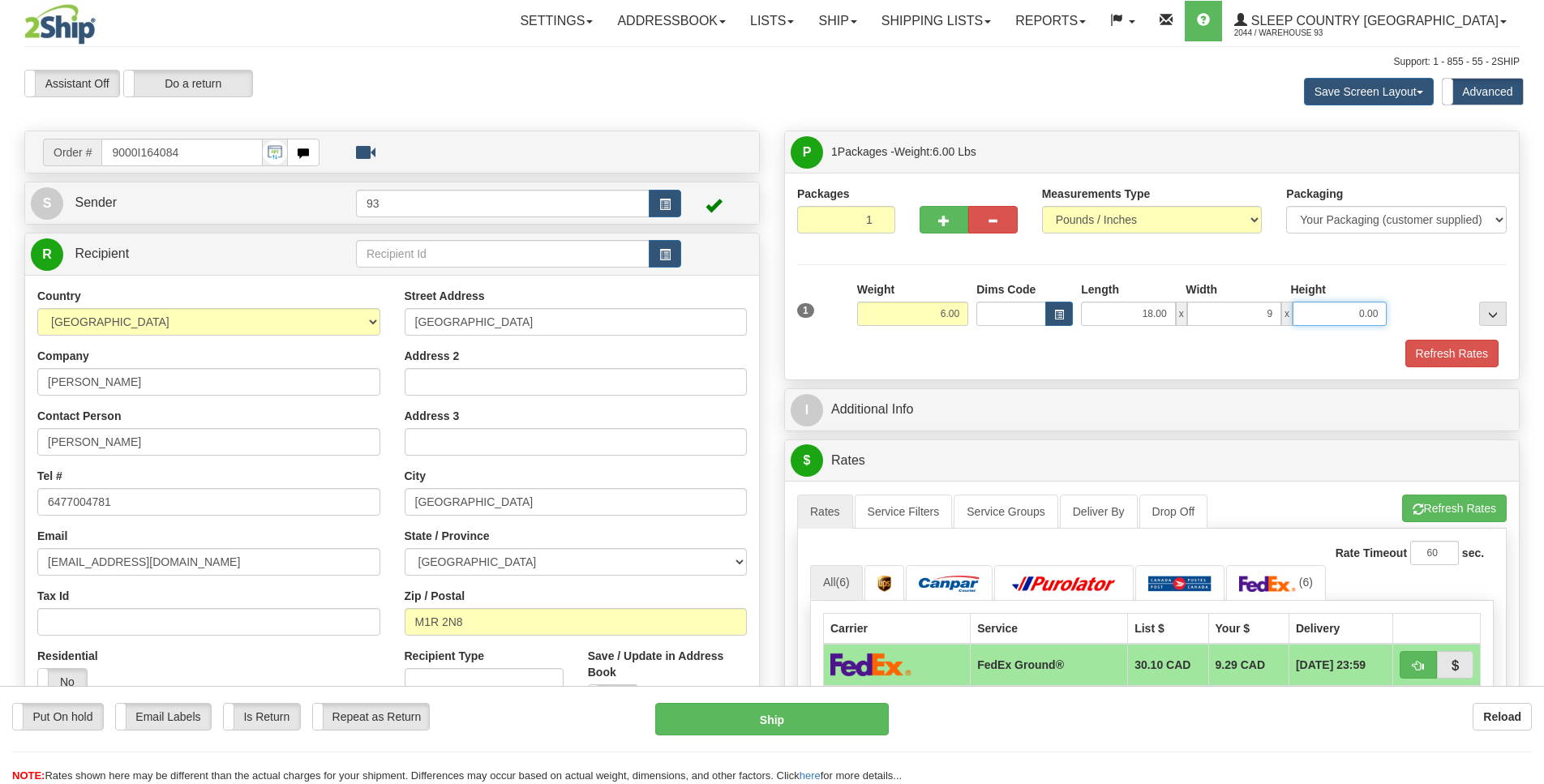
type input "9.00"
click at [1465, 355] on button "Refresh Rates" at bounding box center [1451, 353] width 94 height 28
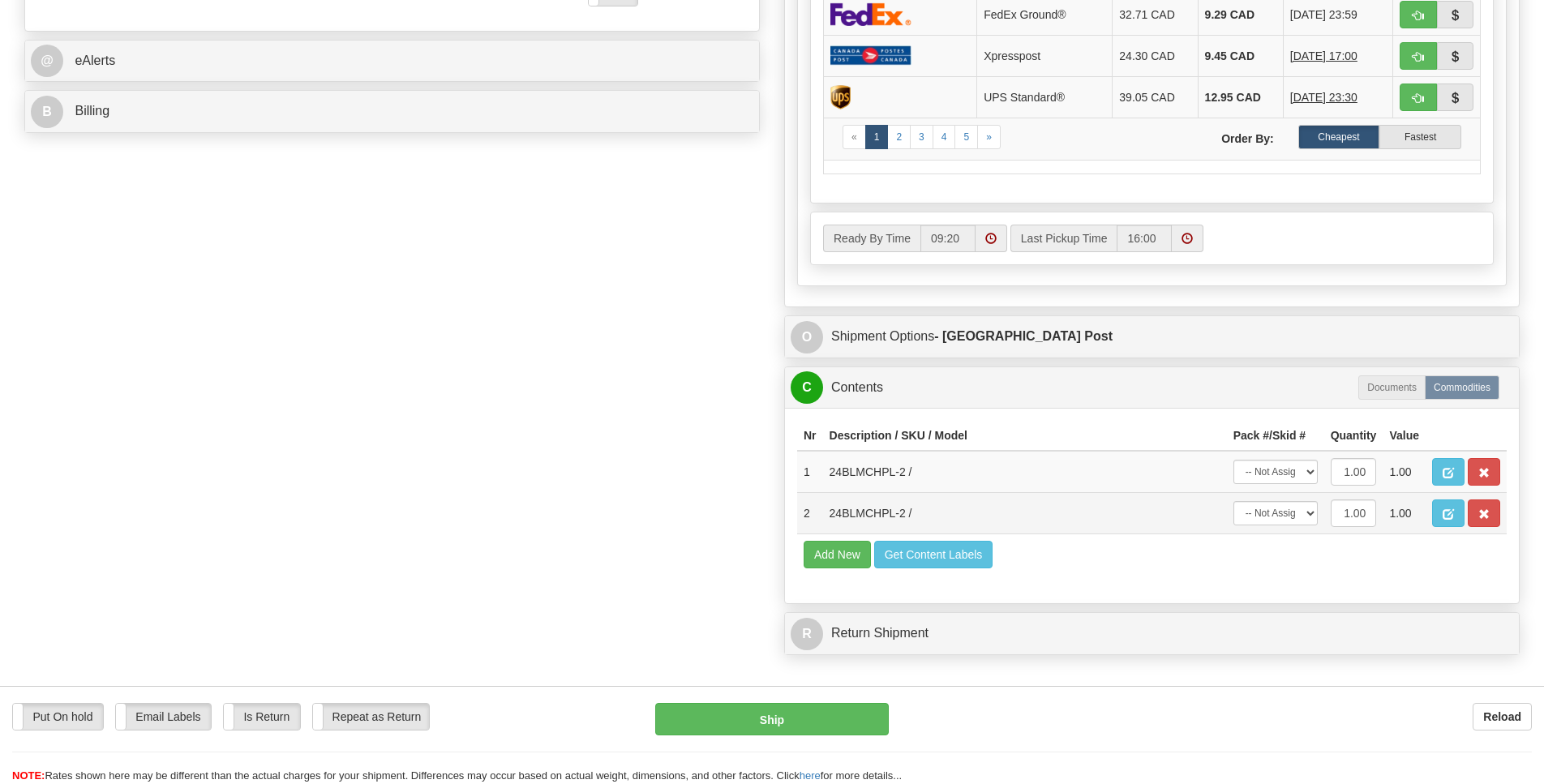
scroll to position [588, 0]
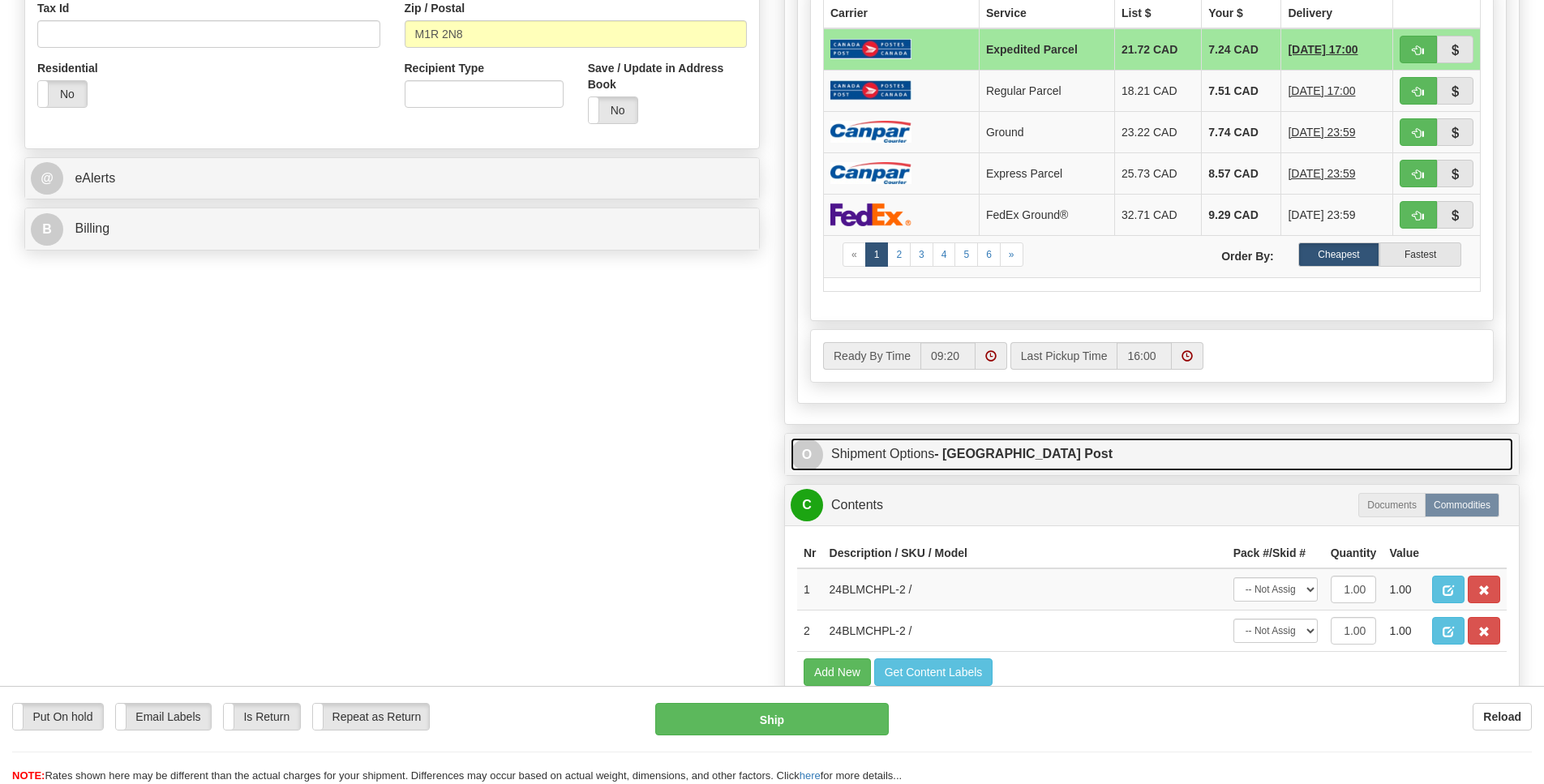
click at [804, 471] on span "O" at bounding box center [807, 454] width 32 height 32
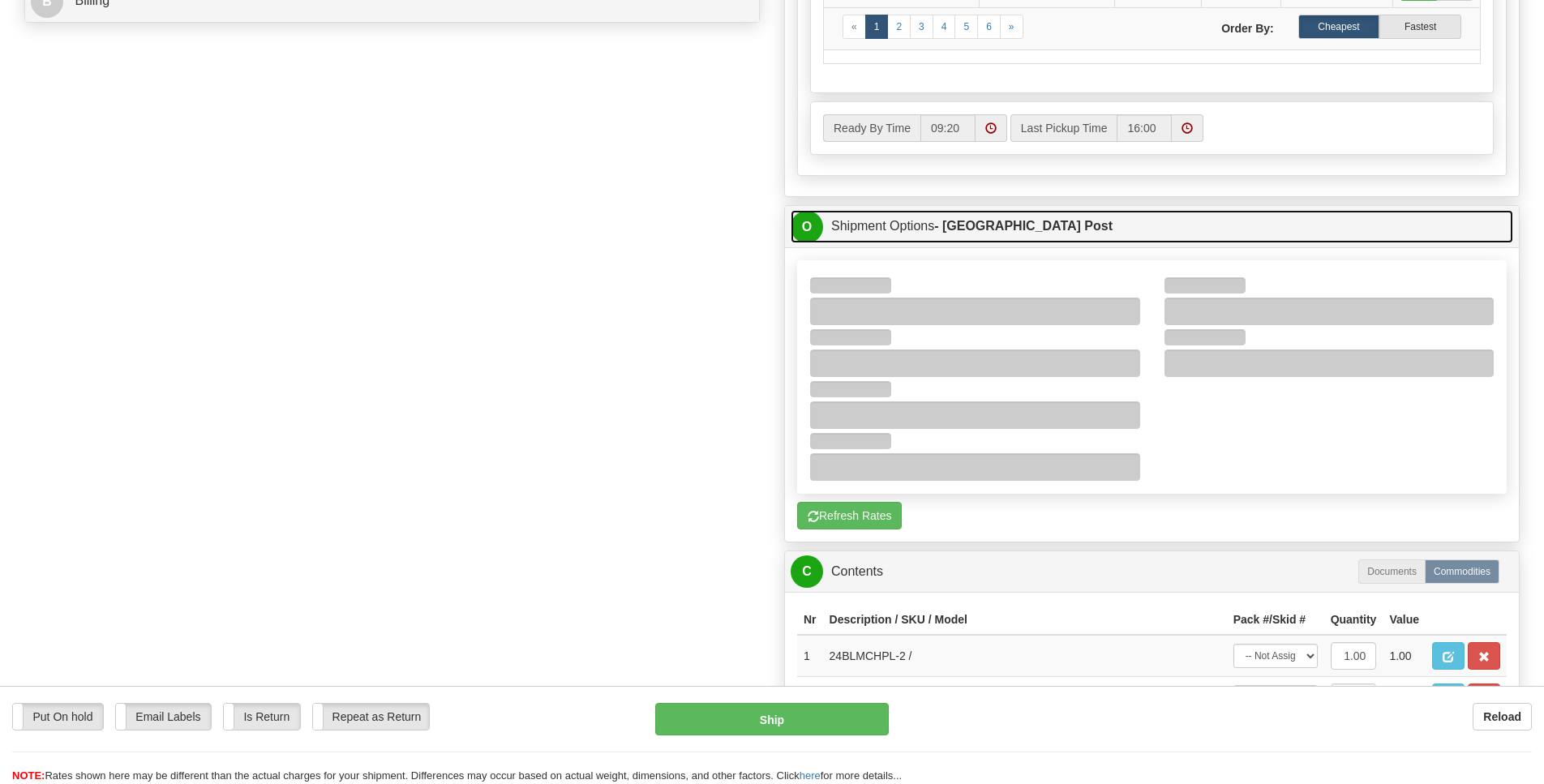
scroll to position [823, 0]
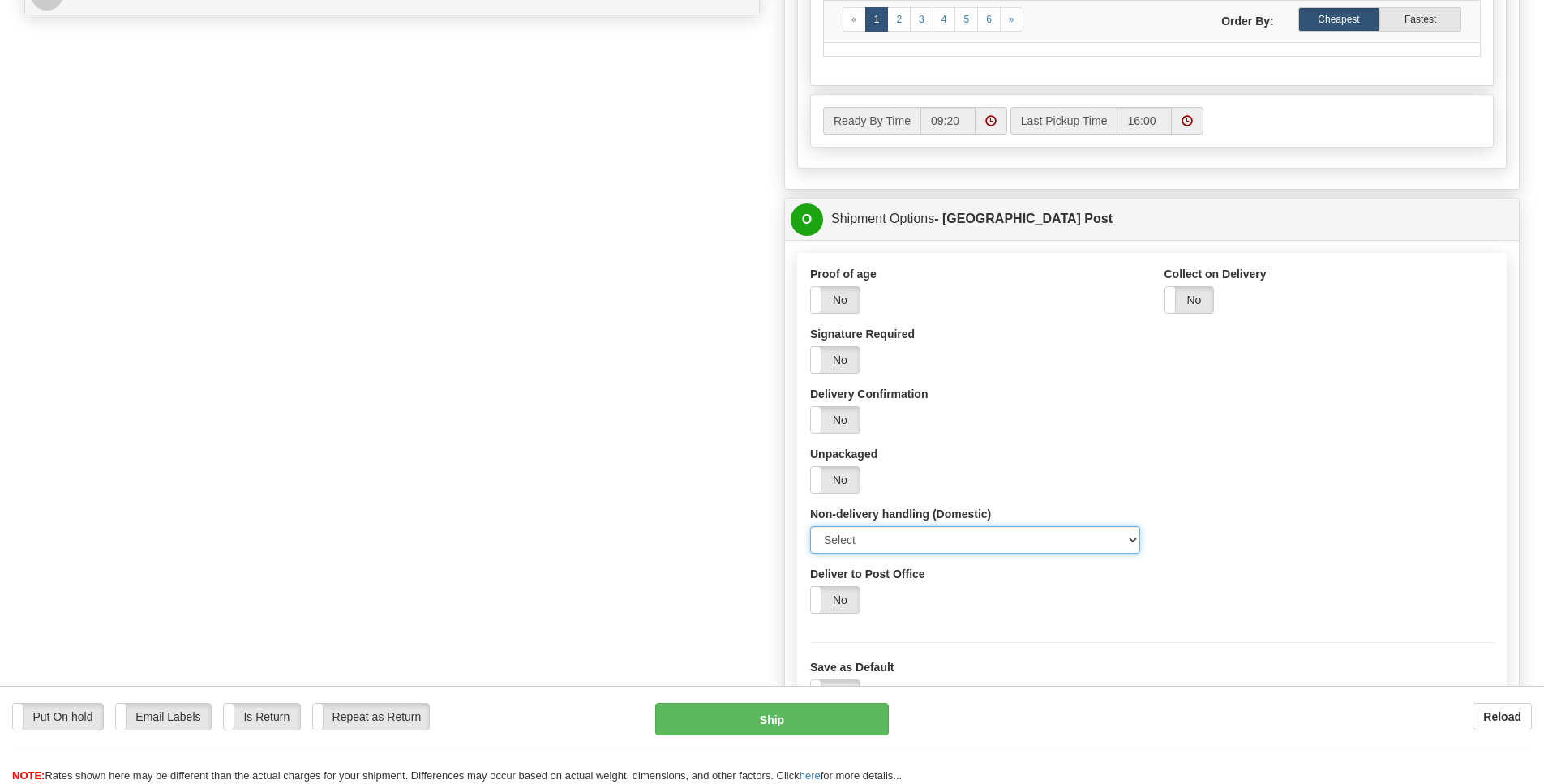
click at [1127, 554] on select "Select Card for Pickup Do Not Safe Drop Leave At Door" at bounding box center [975, 540] width 330 height 28
click at [1100, 481] on div "Proof of age Yes No Signature Required Yes No Delivery Confirmation Yes No Unpa…" at bounding box center [975, 416] width 354 height 300
click at [849, 373] on label "No" at bounding box center [836, 360] width 49 height 26
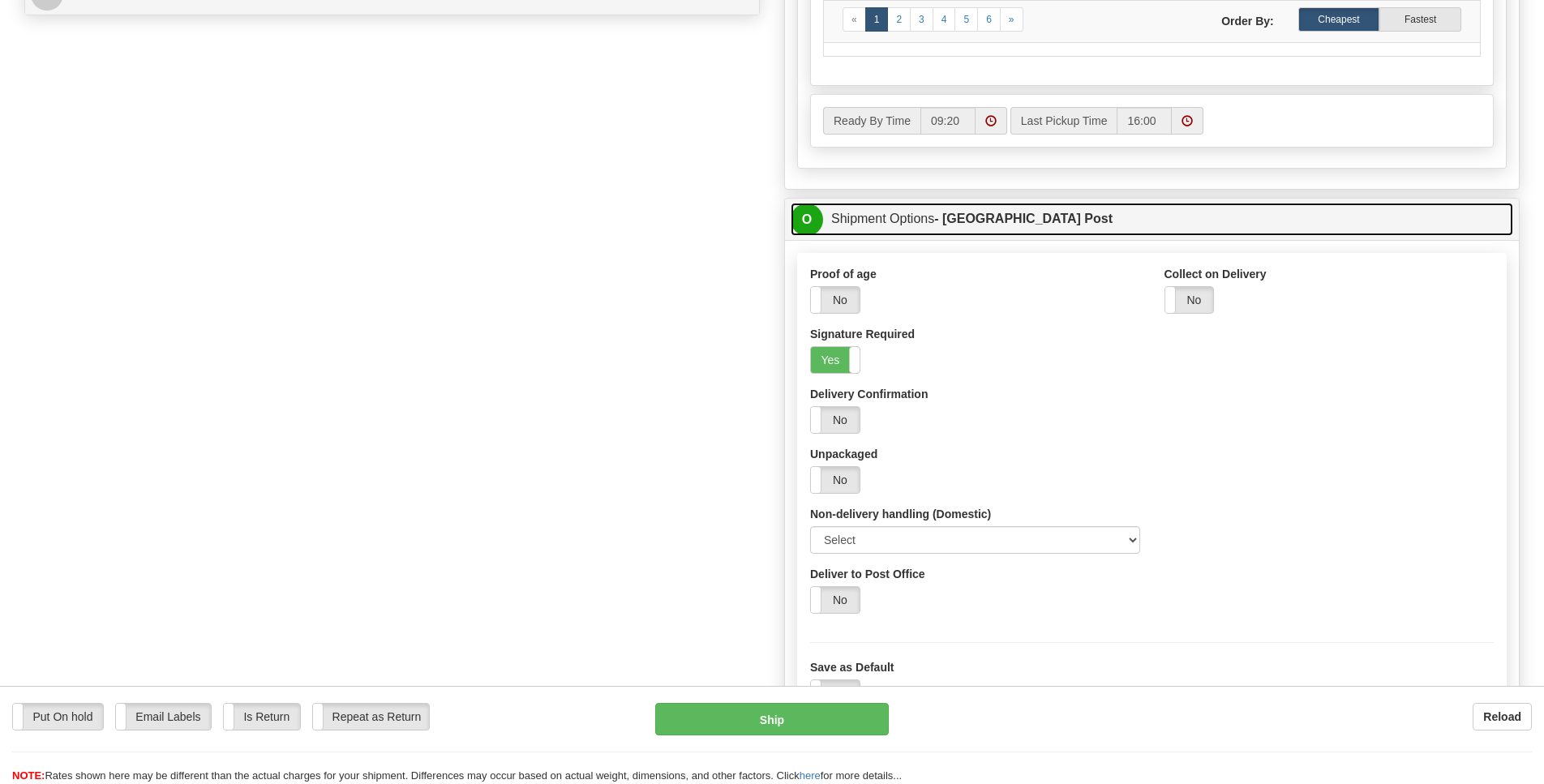
click at [801, 236] on span "O" at bounding box center [807, 219] width 32 height 32
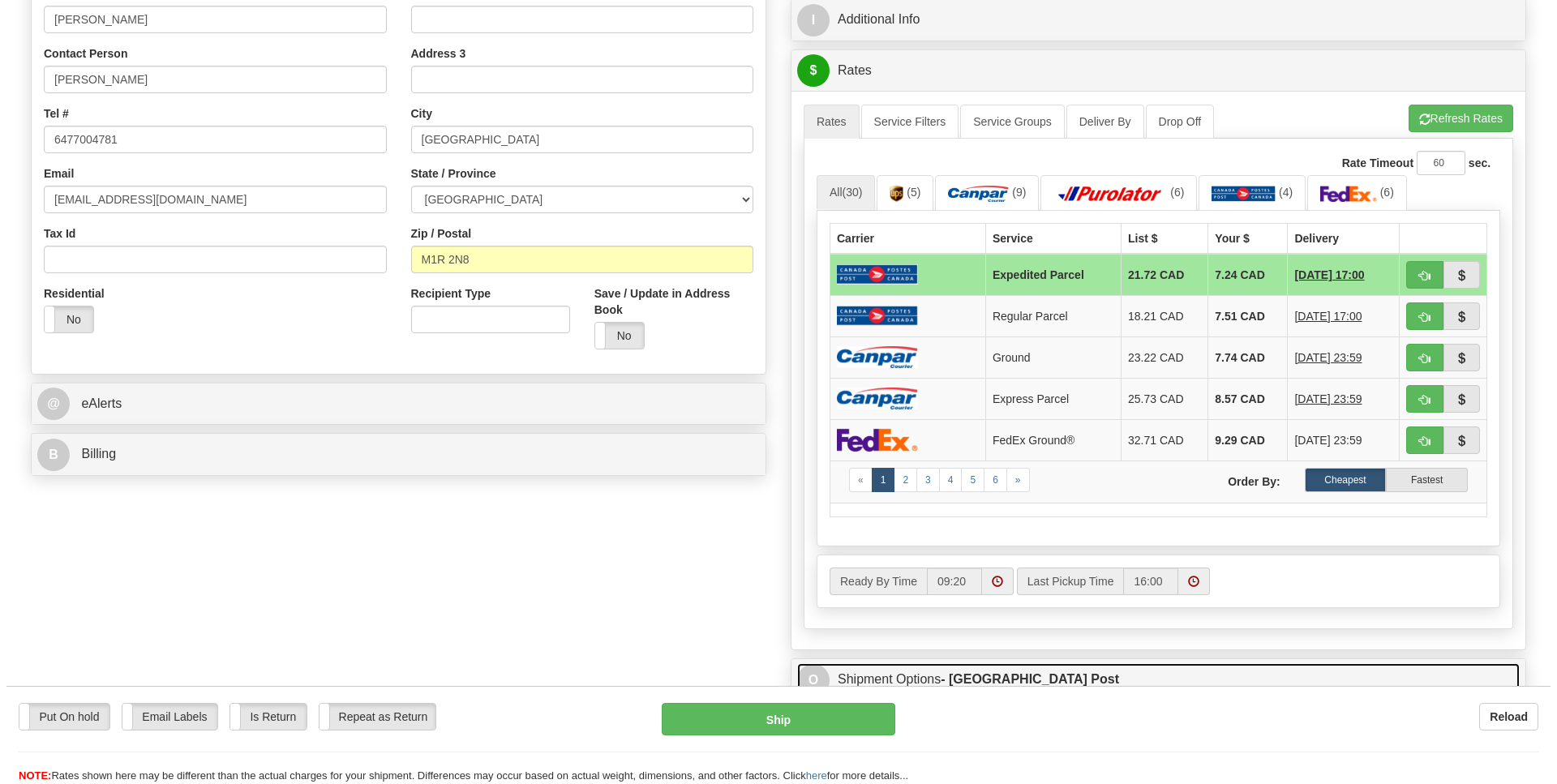
scroll to position [352, 0]
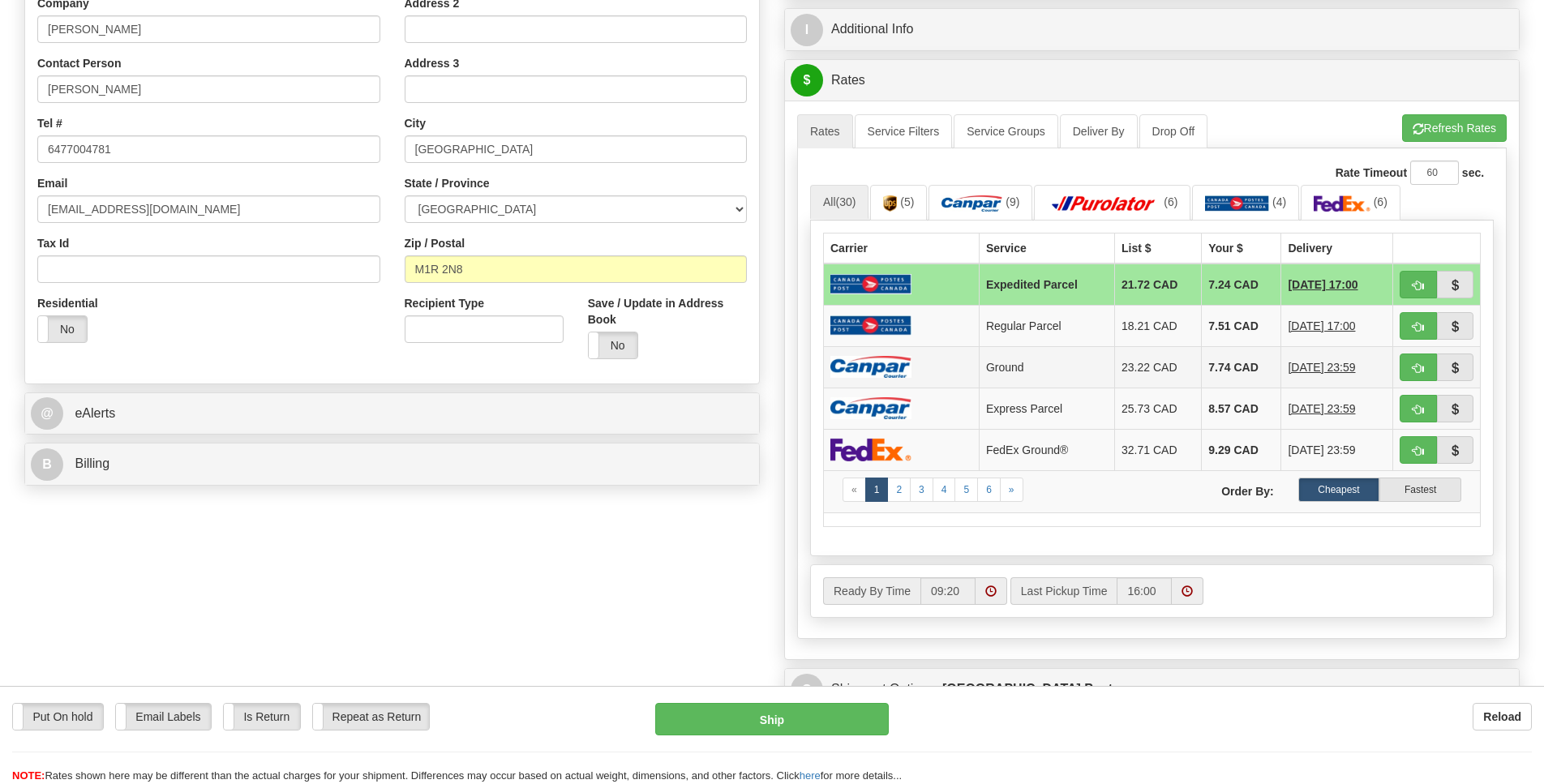
click at [869, 378] on img at bounding box center [871, 367] width 81 height 22
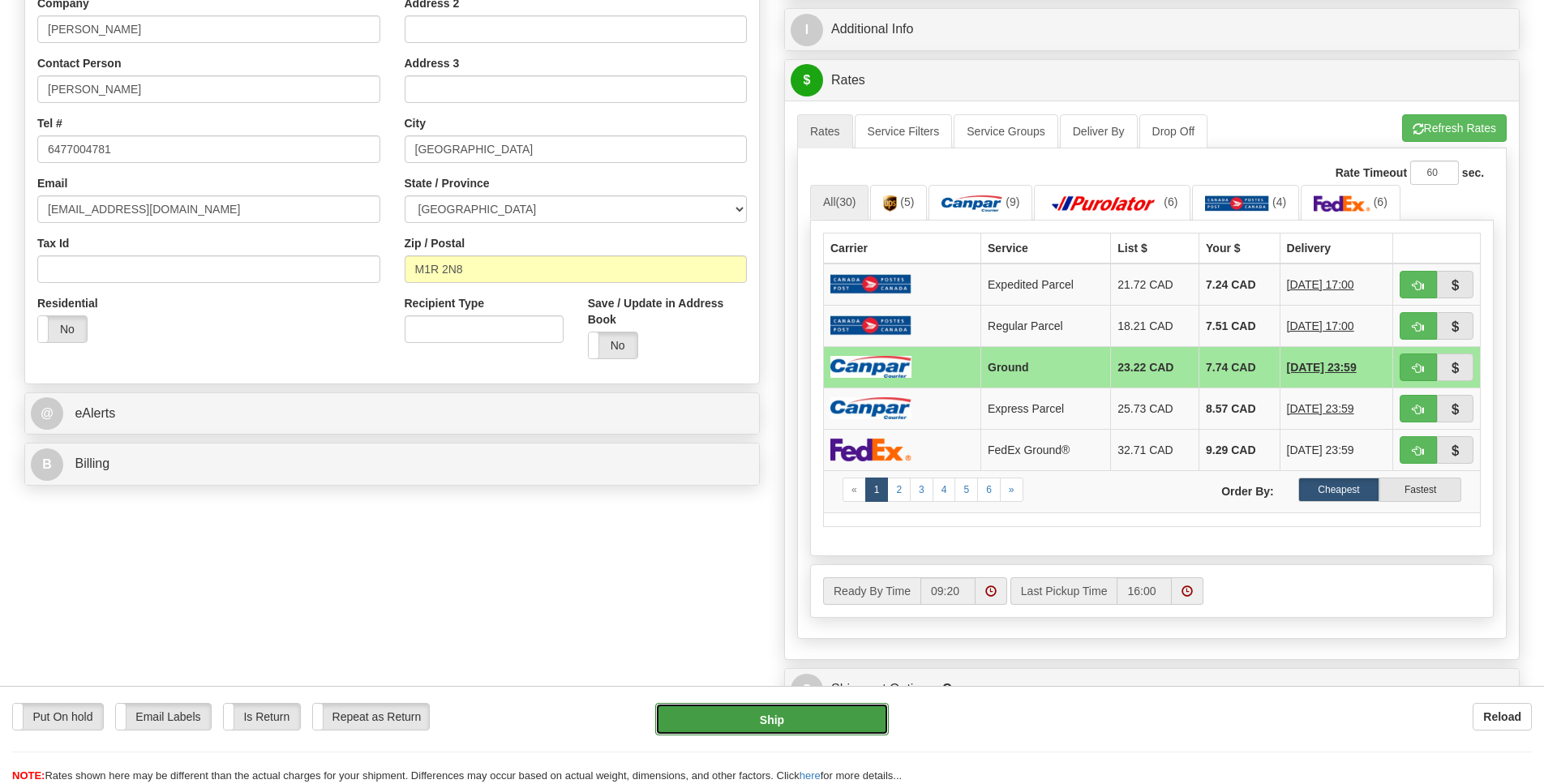
click at [822, 724] on button "Ship" at bounding box center [772, 719] width 233 height 32
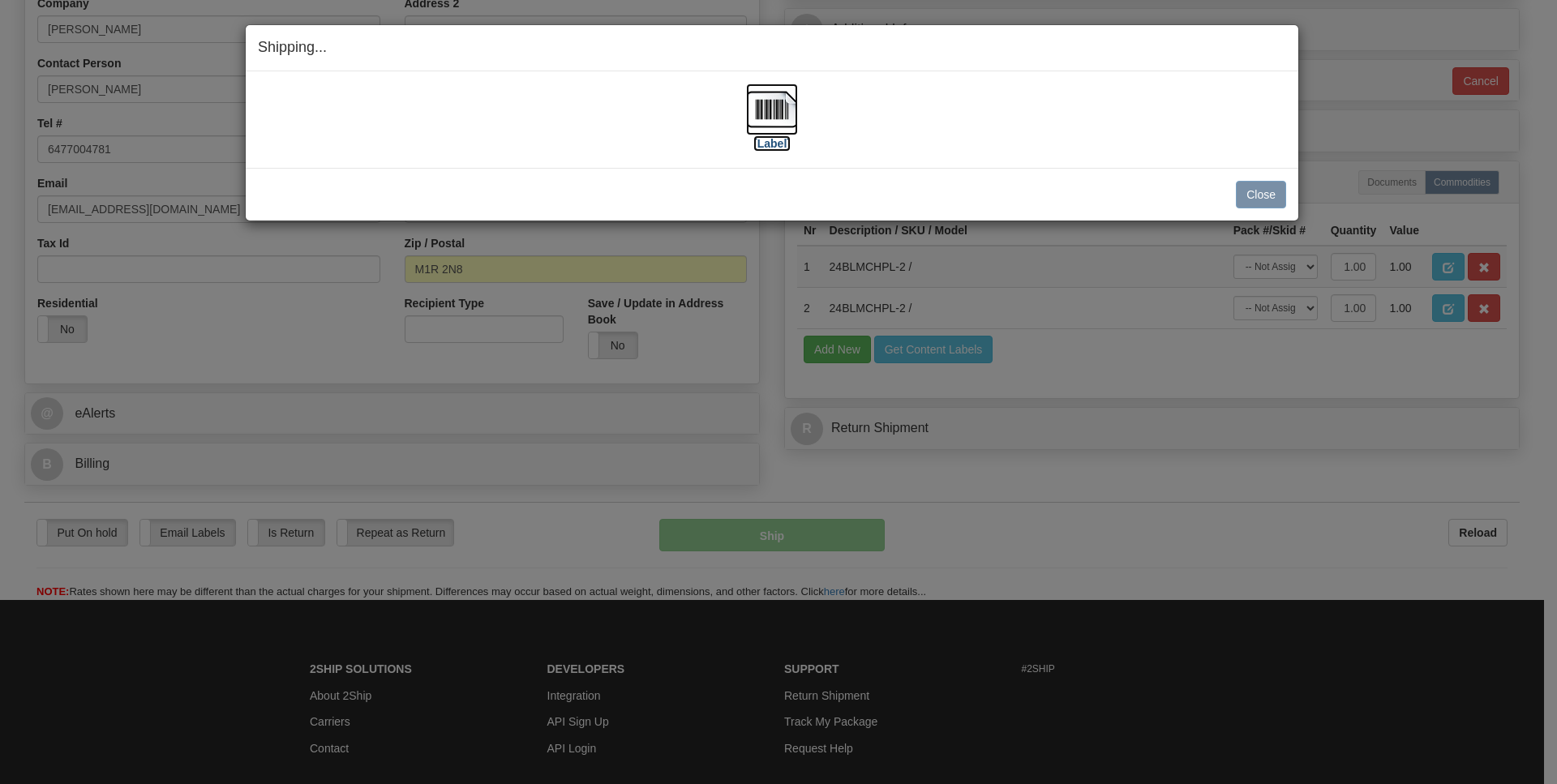
click at [770, 115] on img at bounding box center [773, 110] width 52 height 52
click at [1254, 201] on button "Close" at bounding box center [1261, 194] width 51 height 28
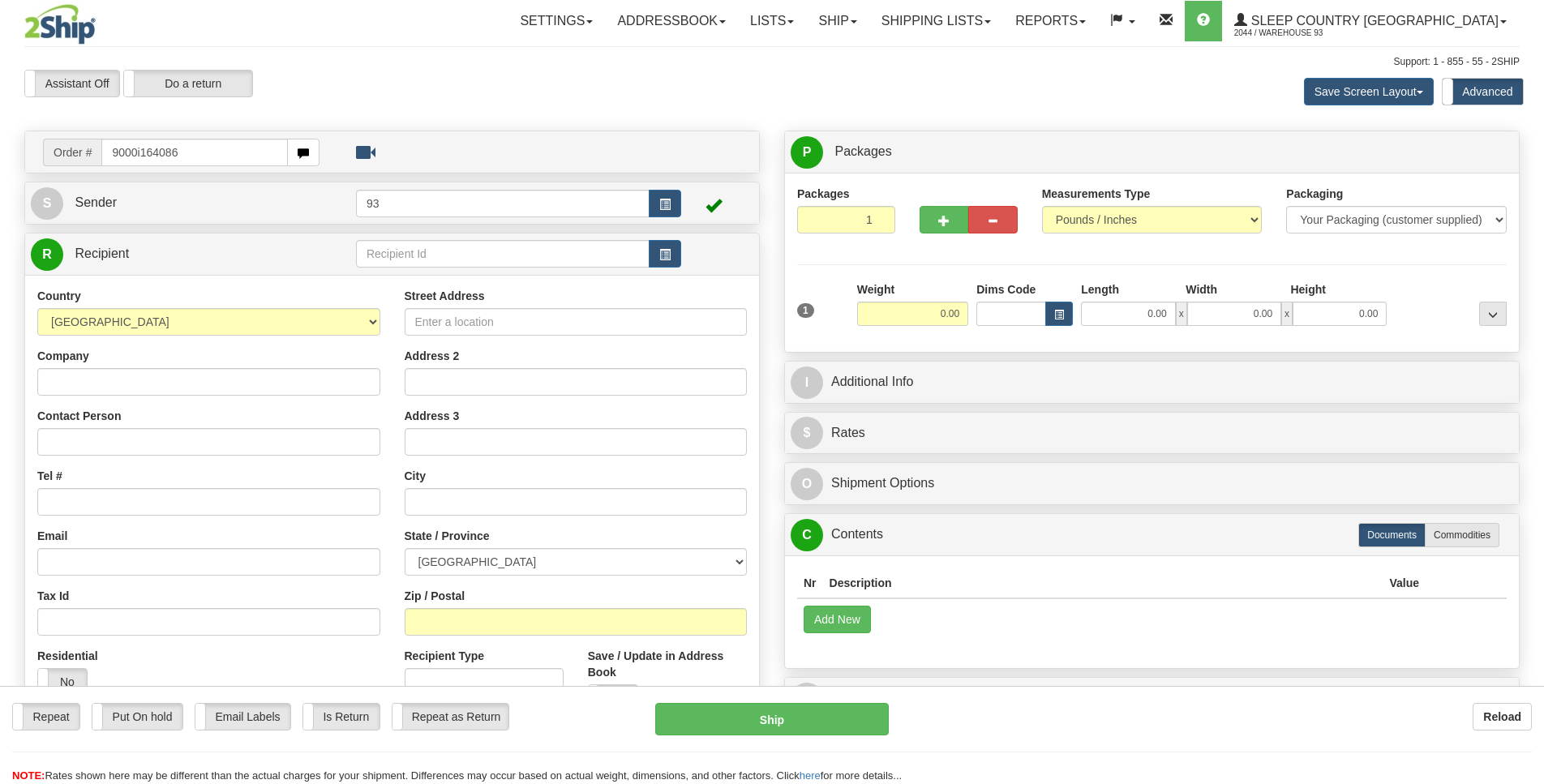
type input "9000i164086"
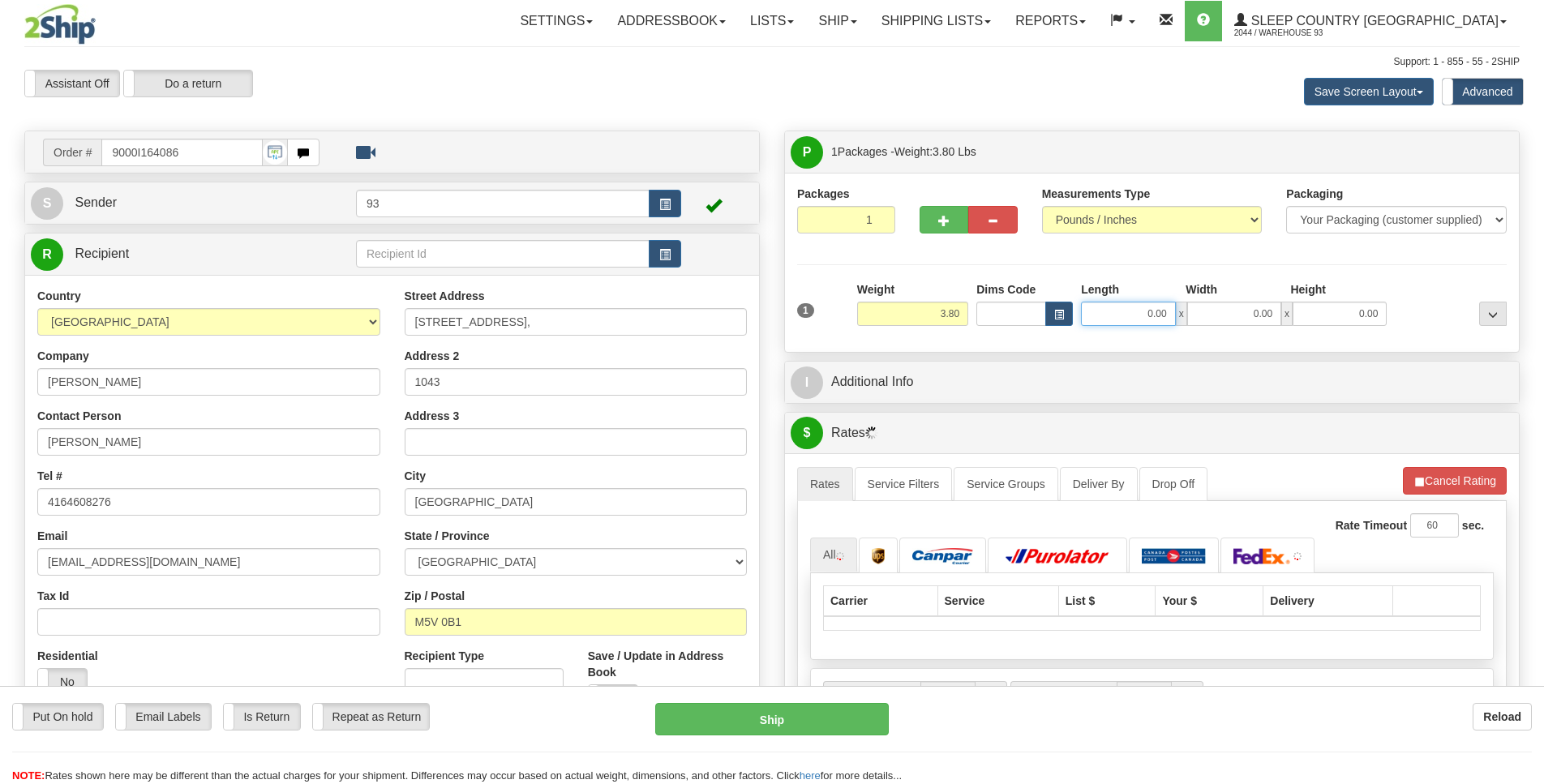
drag, startPoint x: 1143, startPoint y: 315, endPoint x: 1248, endPoint y: 321, distance: 105.2
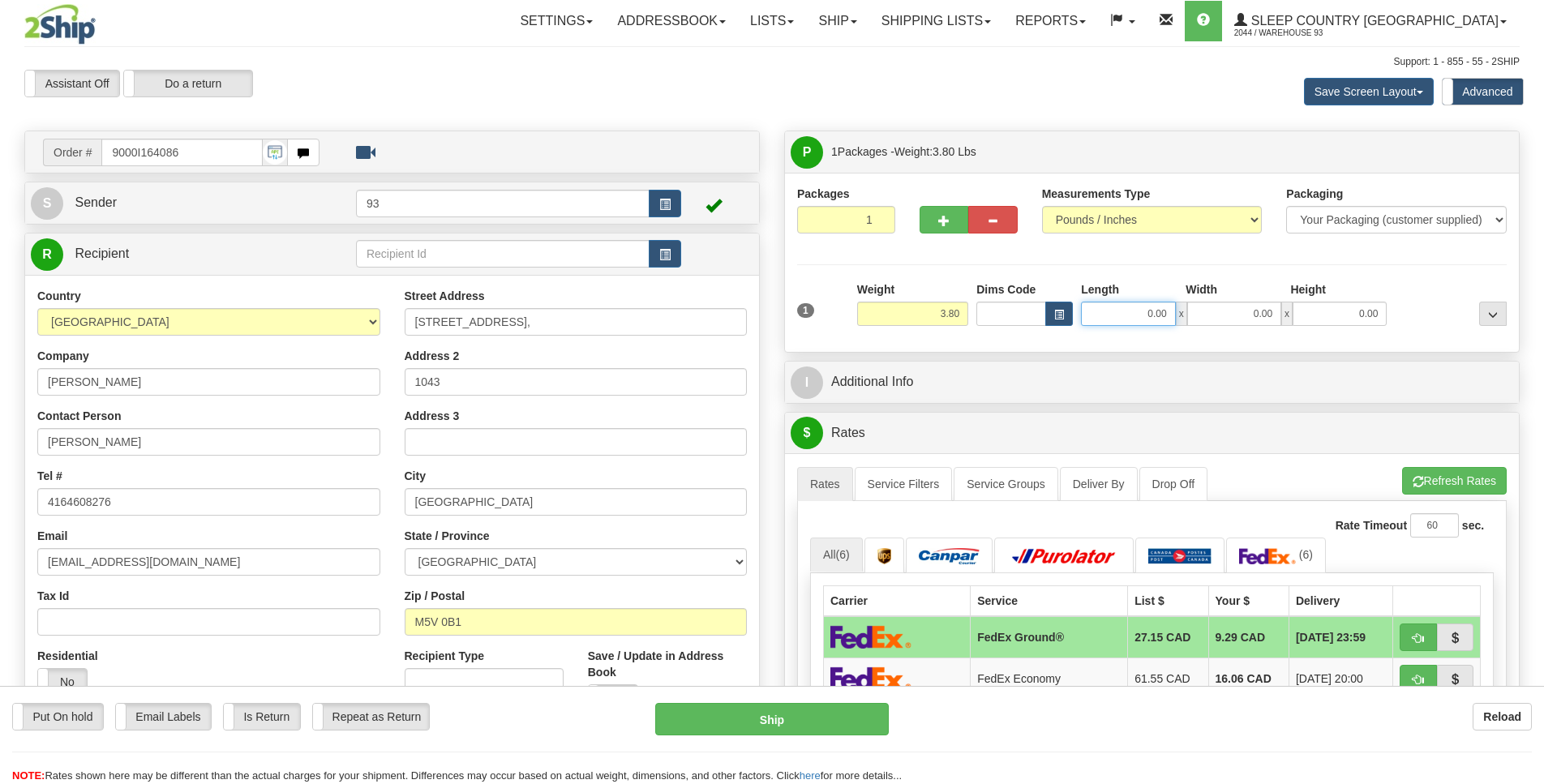
scroll to position [0, 2]
drag, startPoint x: 1117, startPoint y: 311, endPoint x: 1170, endPoint y: 314, distance: 53.1
click at [1170, 314] on input "0.00" at bounding box center [1128, 314] width 94 height 24
type input "15.00"
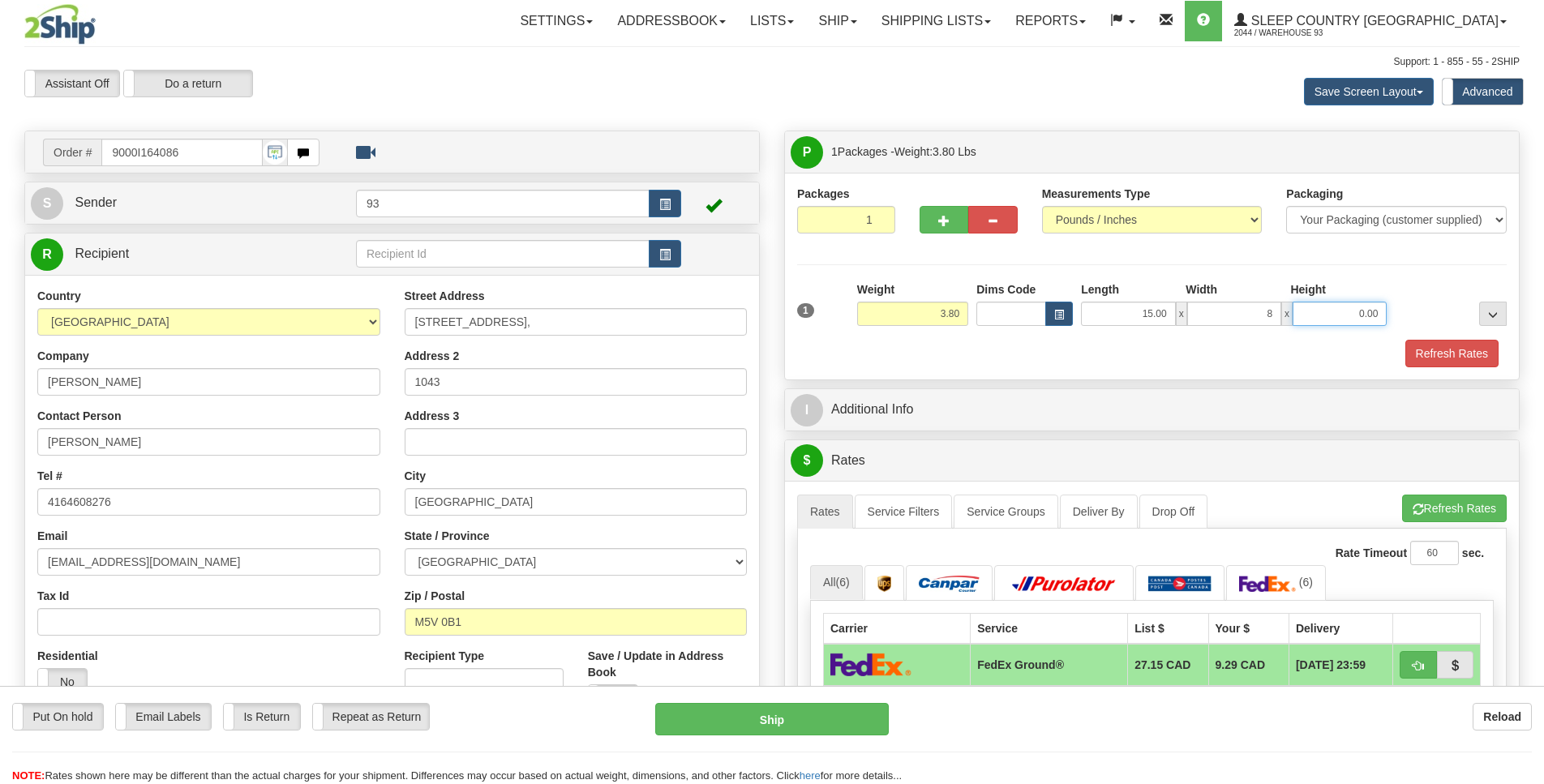
type input "8.00"
click at [1428, 362] on button "Refresh Rates" at bounding box center [1451, 353] width 94 height 28
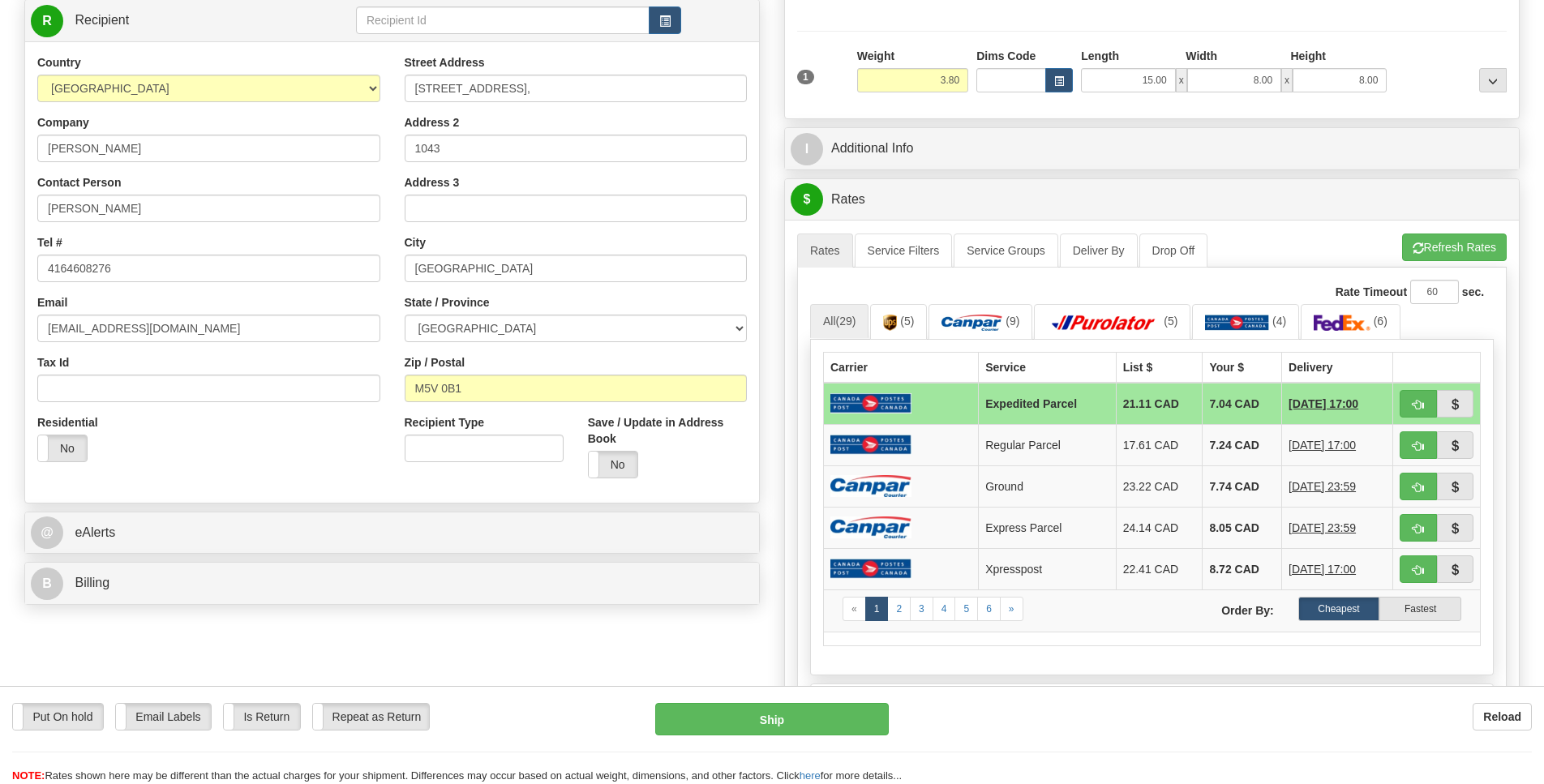
scroll to position [235, 0]
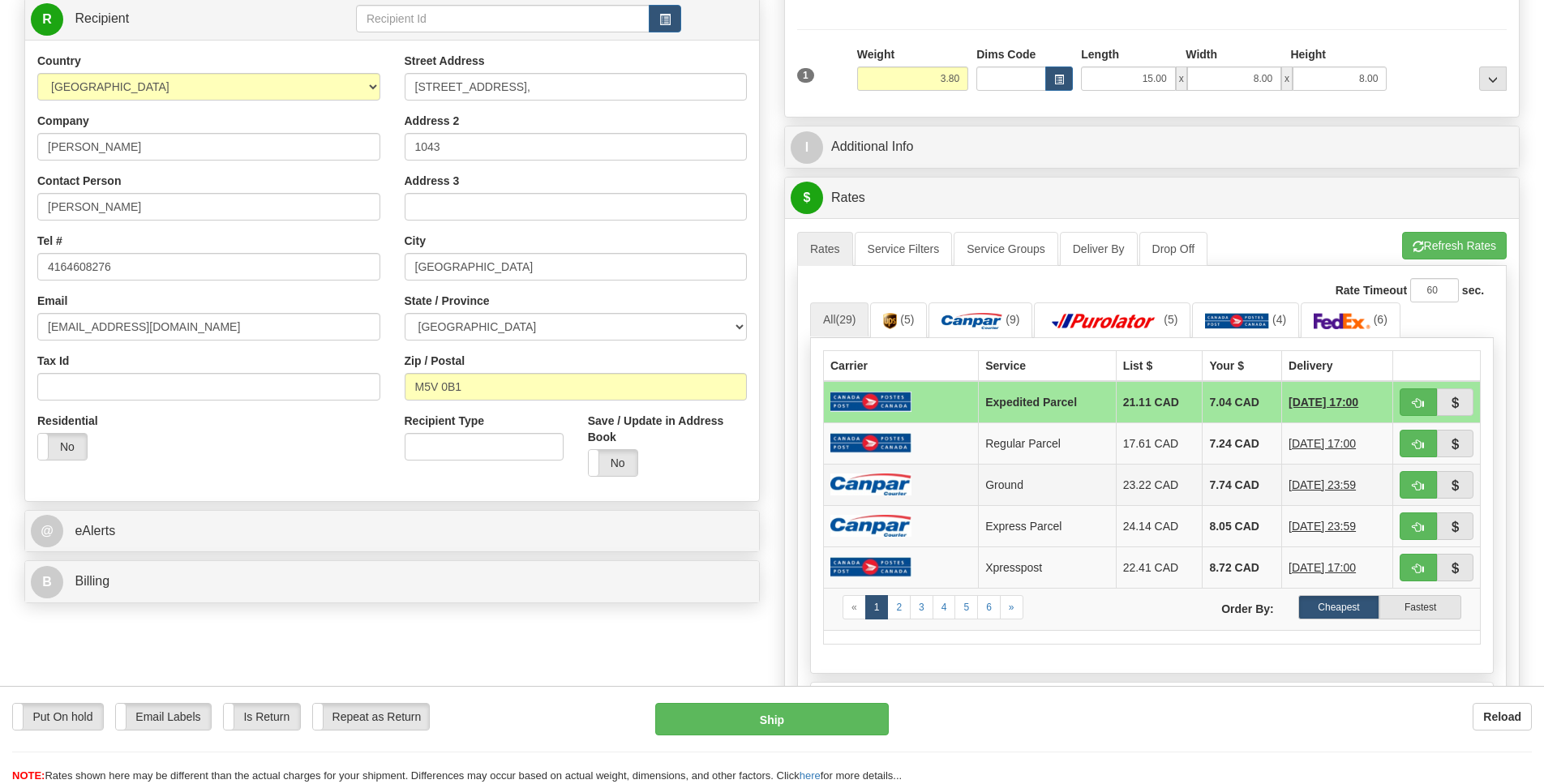
click at [885, 496] on img at bounding box center [871, 485] width 81 height 22
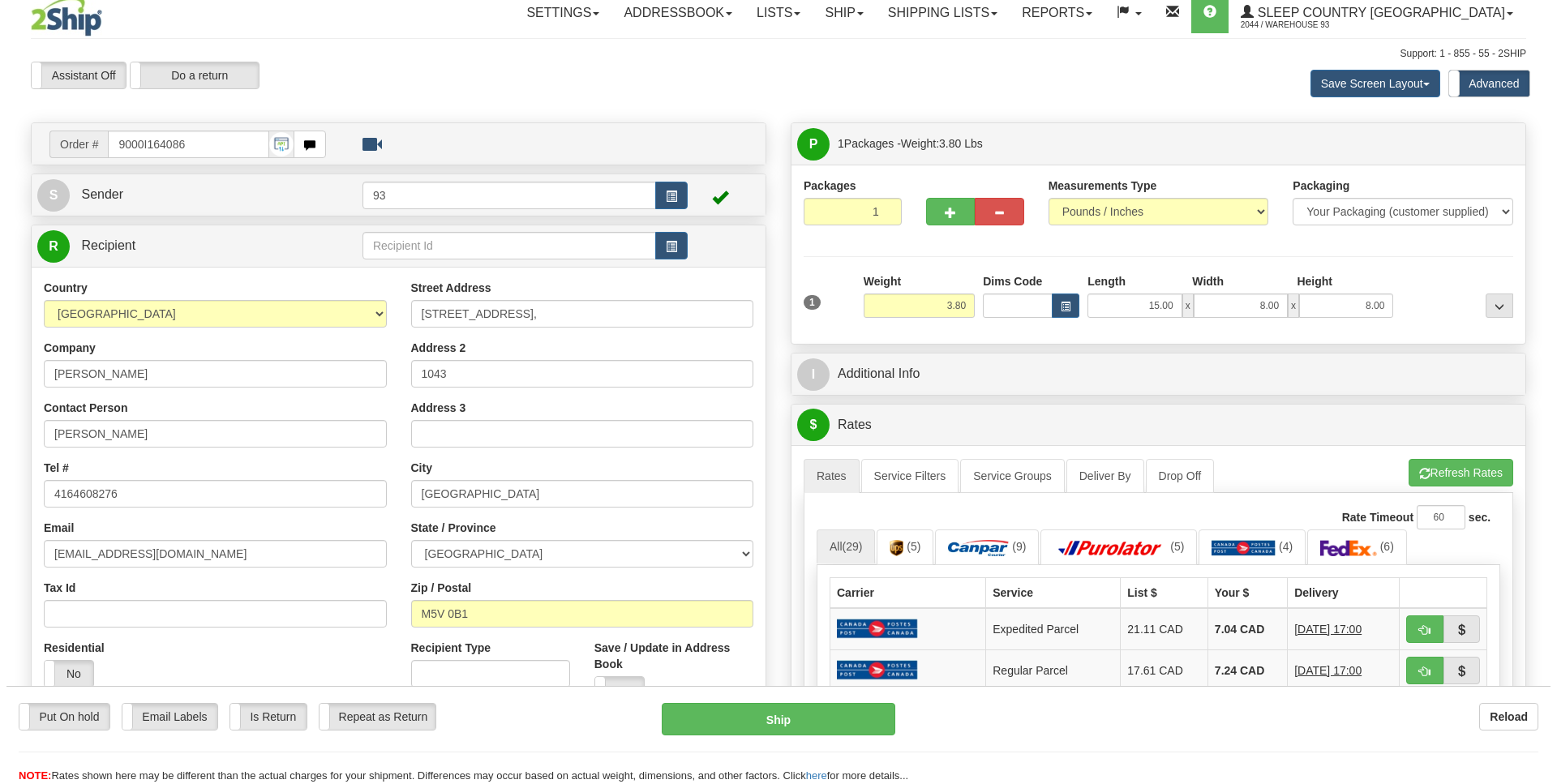
scroll to position [0, 0]
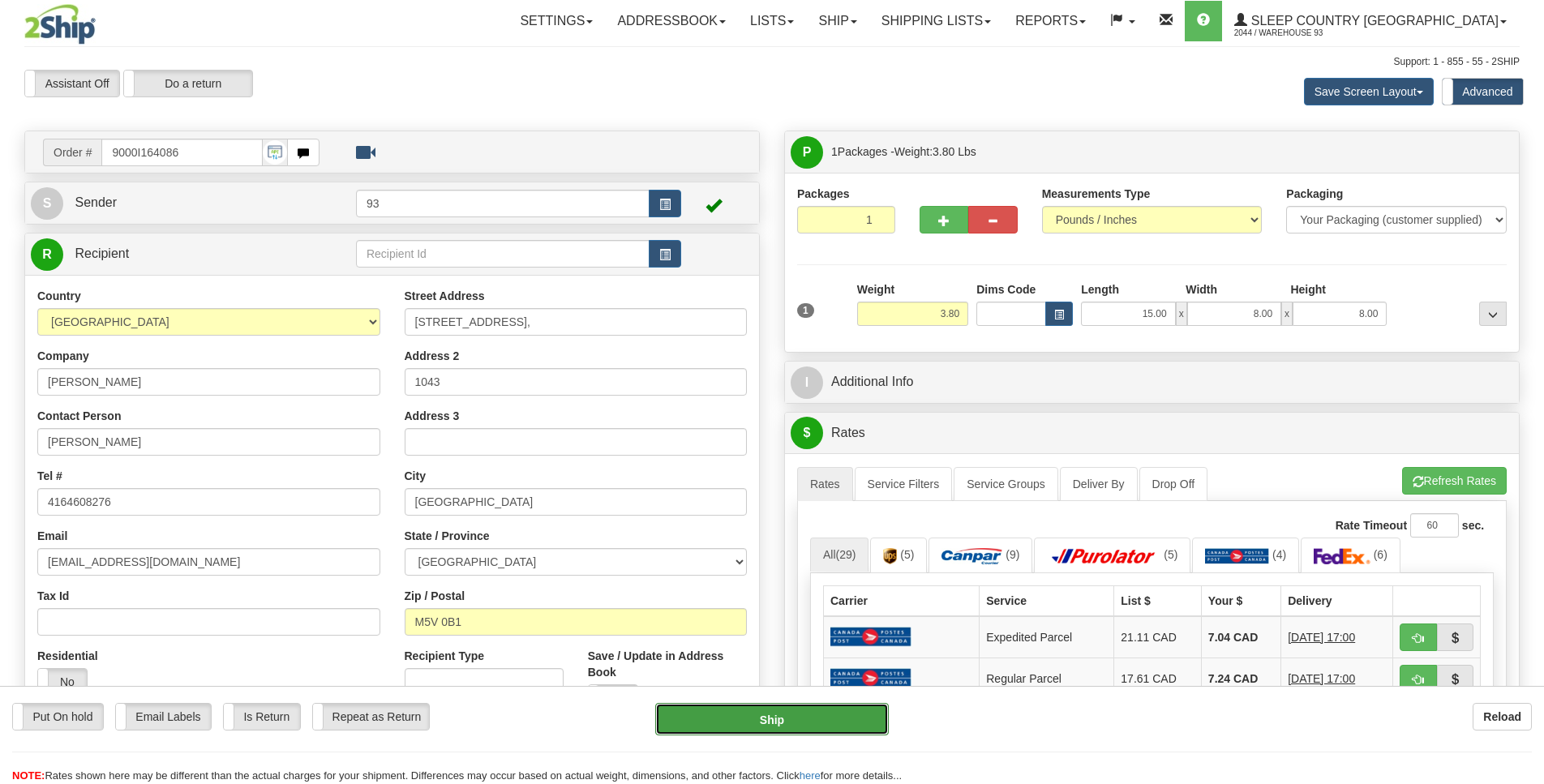
click at [817, 716] on button "Ship" at bounding box center [772, 719] width 233 height 32
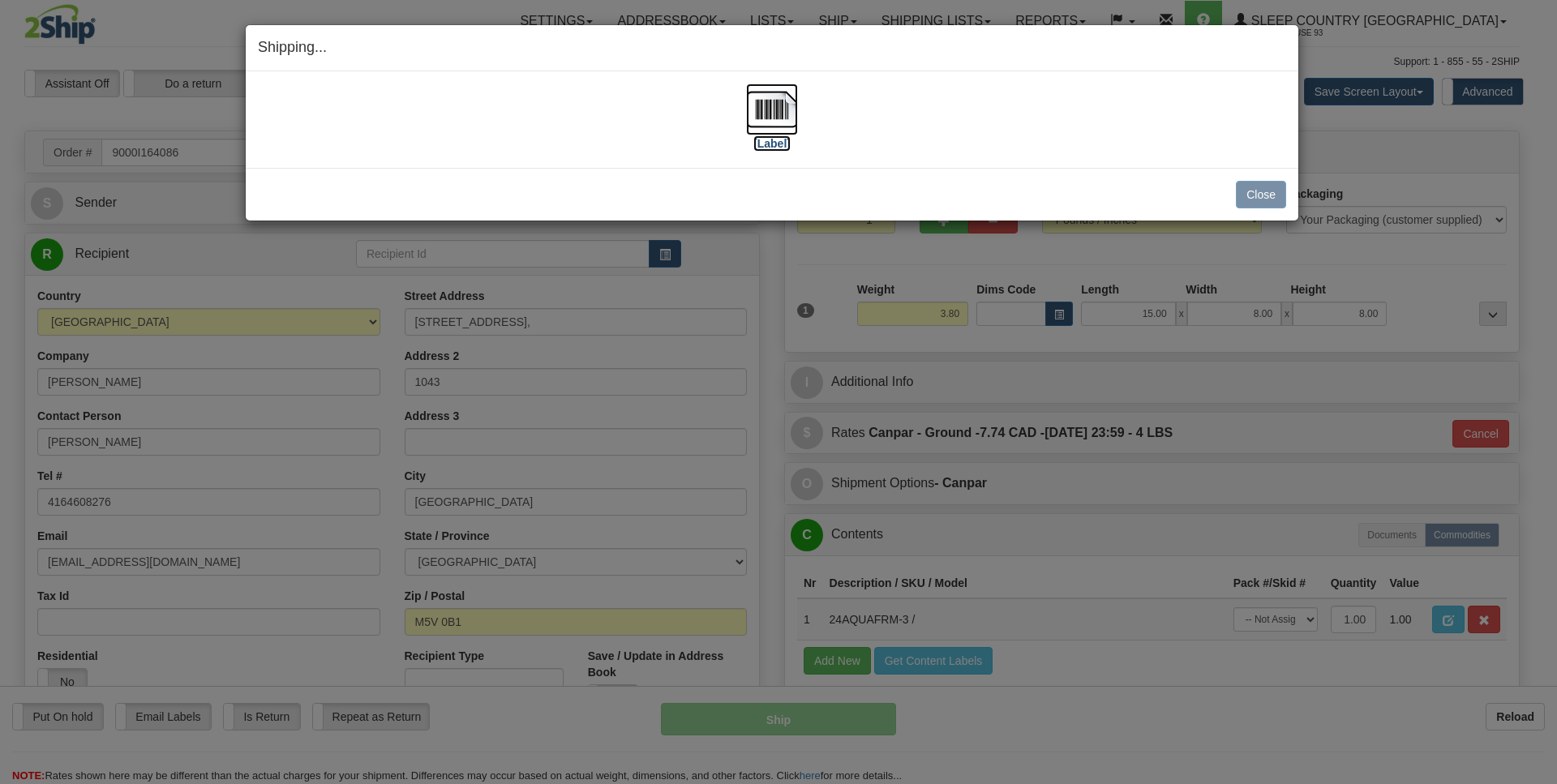
click at [771, 103] on img at bounding box center [773, 110] width 52 height 52
click at [1256, 195] on button "Close" at bounding box center [1261, 194] width 51 height 28
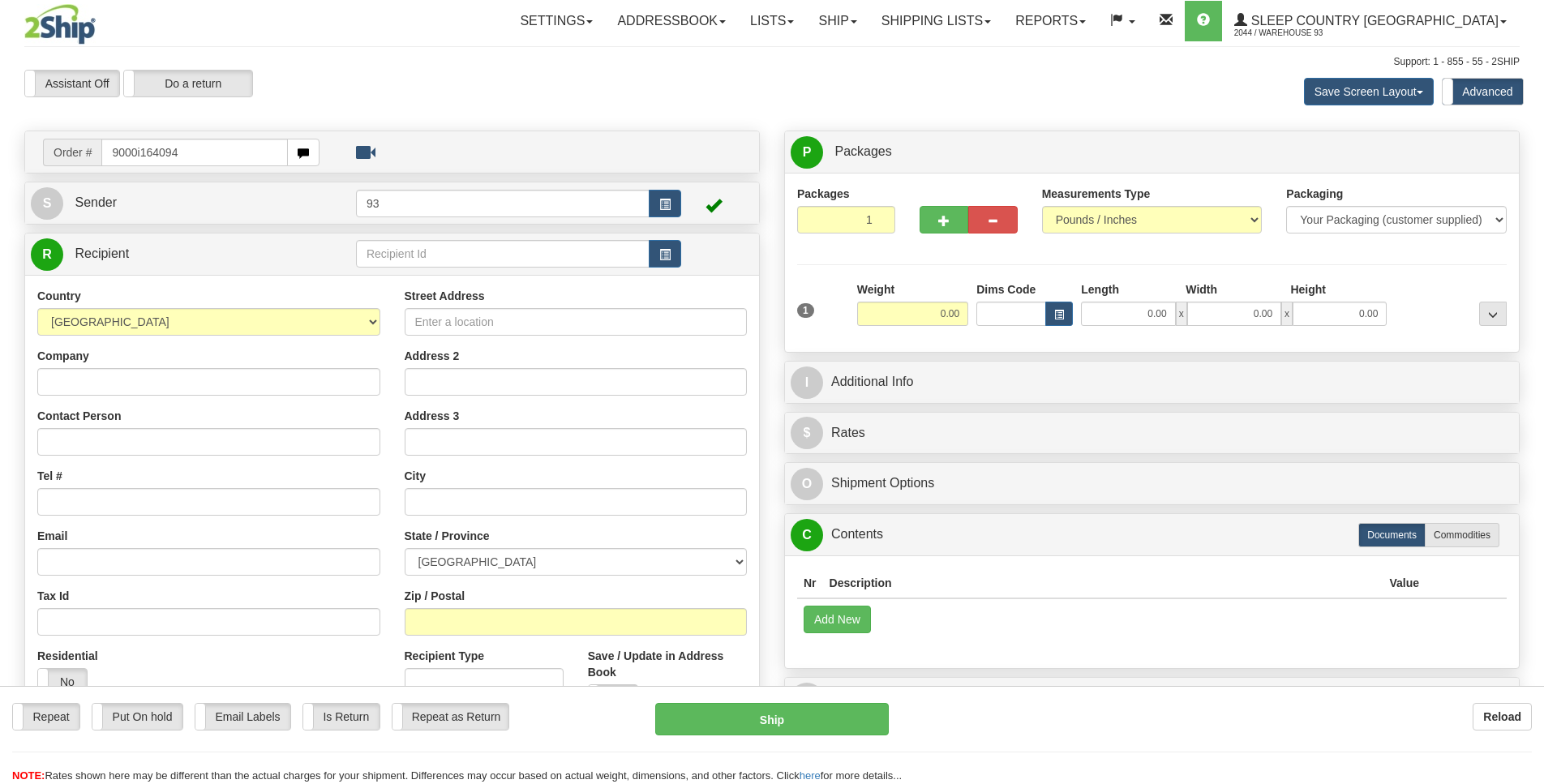
type input "9000i164094"
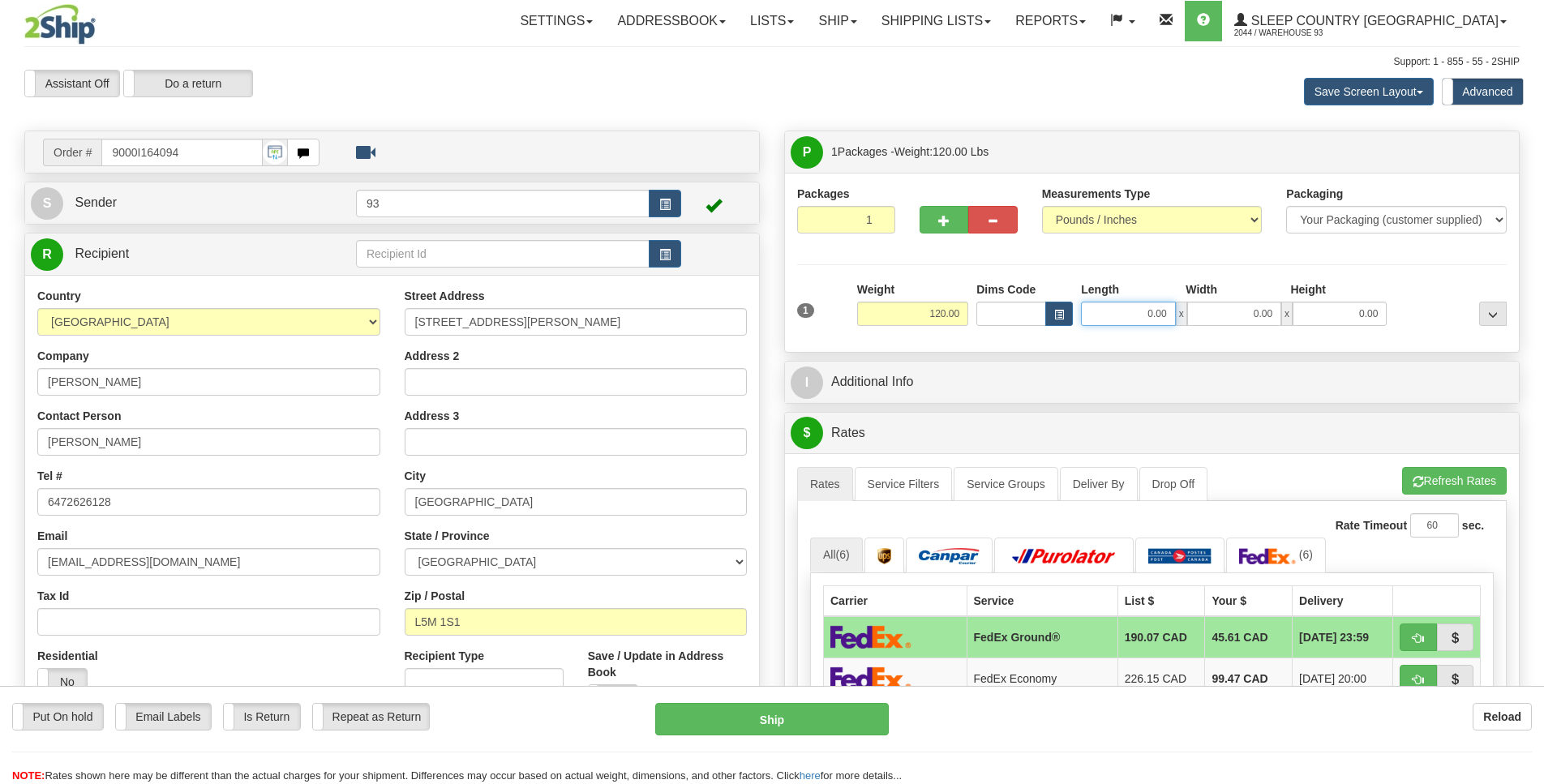
scroll to position [0, 2]
drag, startPoint x: 1143, startPoint y: 314, endPoint x: 1232, endPoint y: 312, distance: 89.0
drag, startPoint x: 1124, startPoint y: 315, endPoint x: 1229, endPoint y: 316, distance: 105.0
type input "45.00"
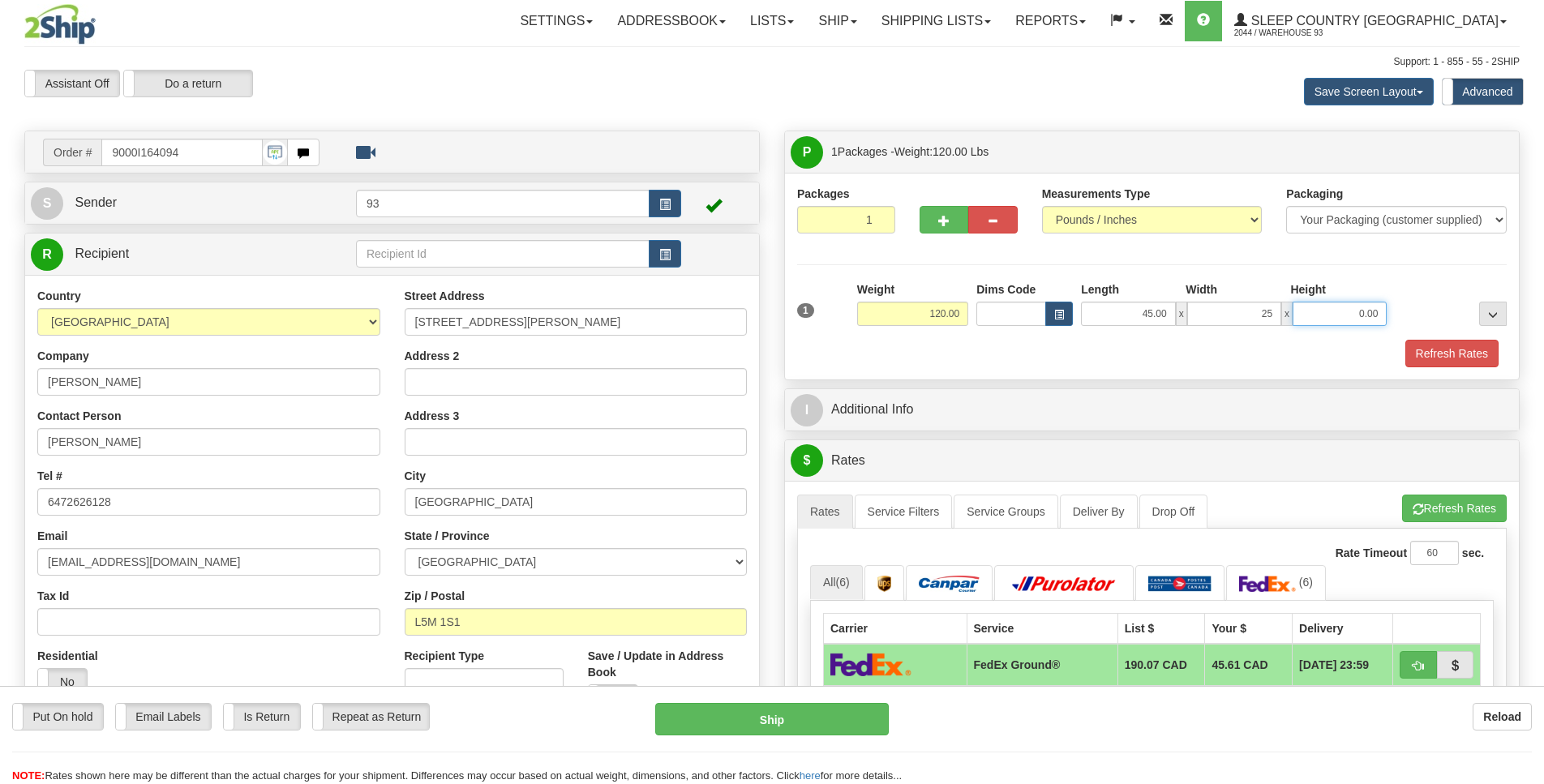
type input "25.00"
click at [1446, 352] on button "Refresh Rates" at bounding box center [1451, 353] width 94 height 28
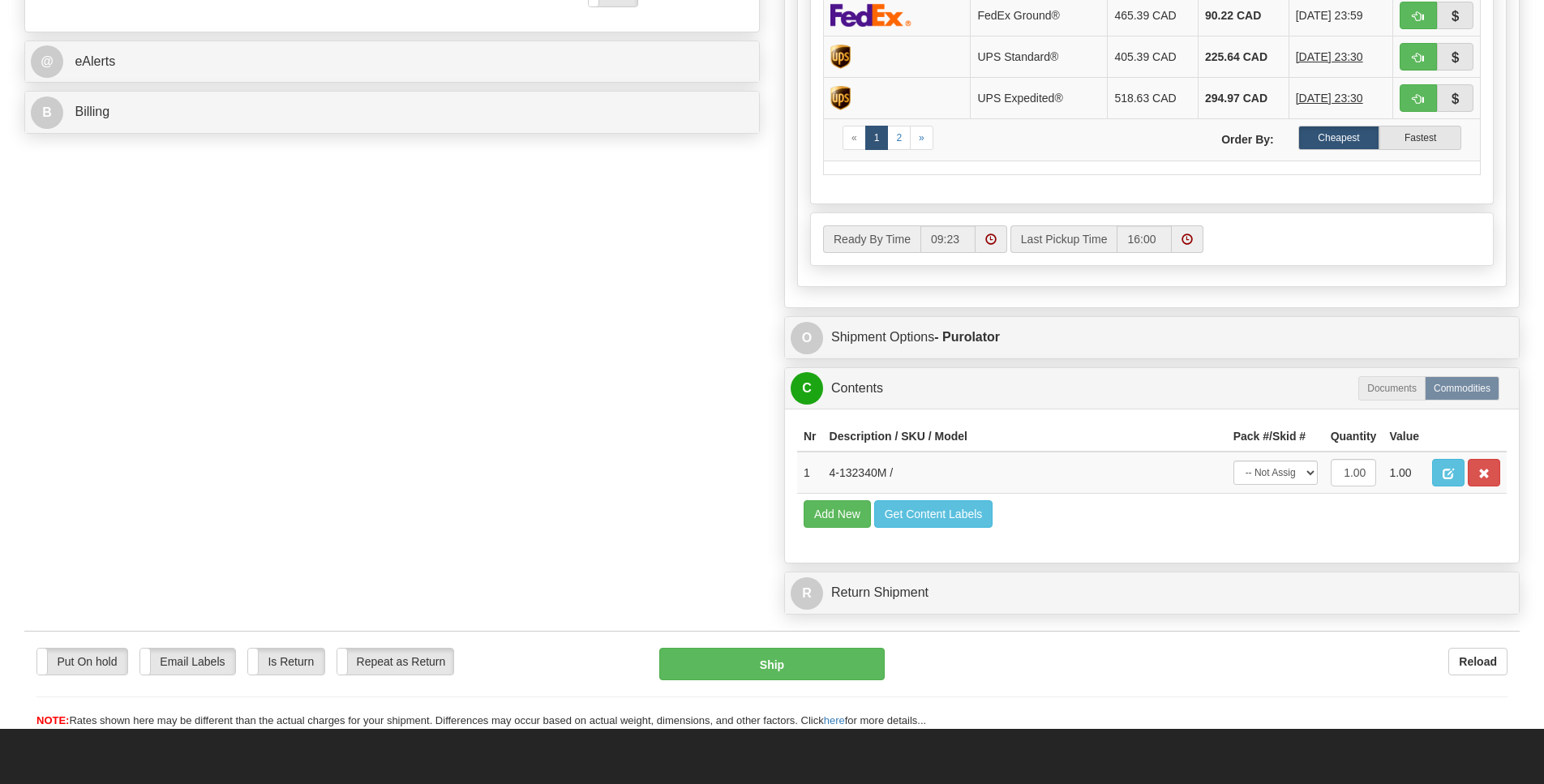
scroll to position [706, 0]
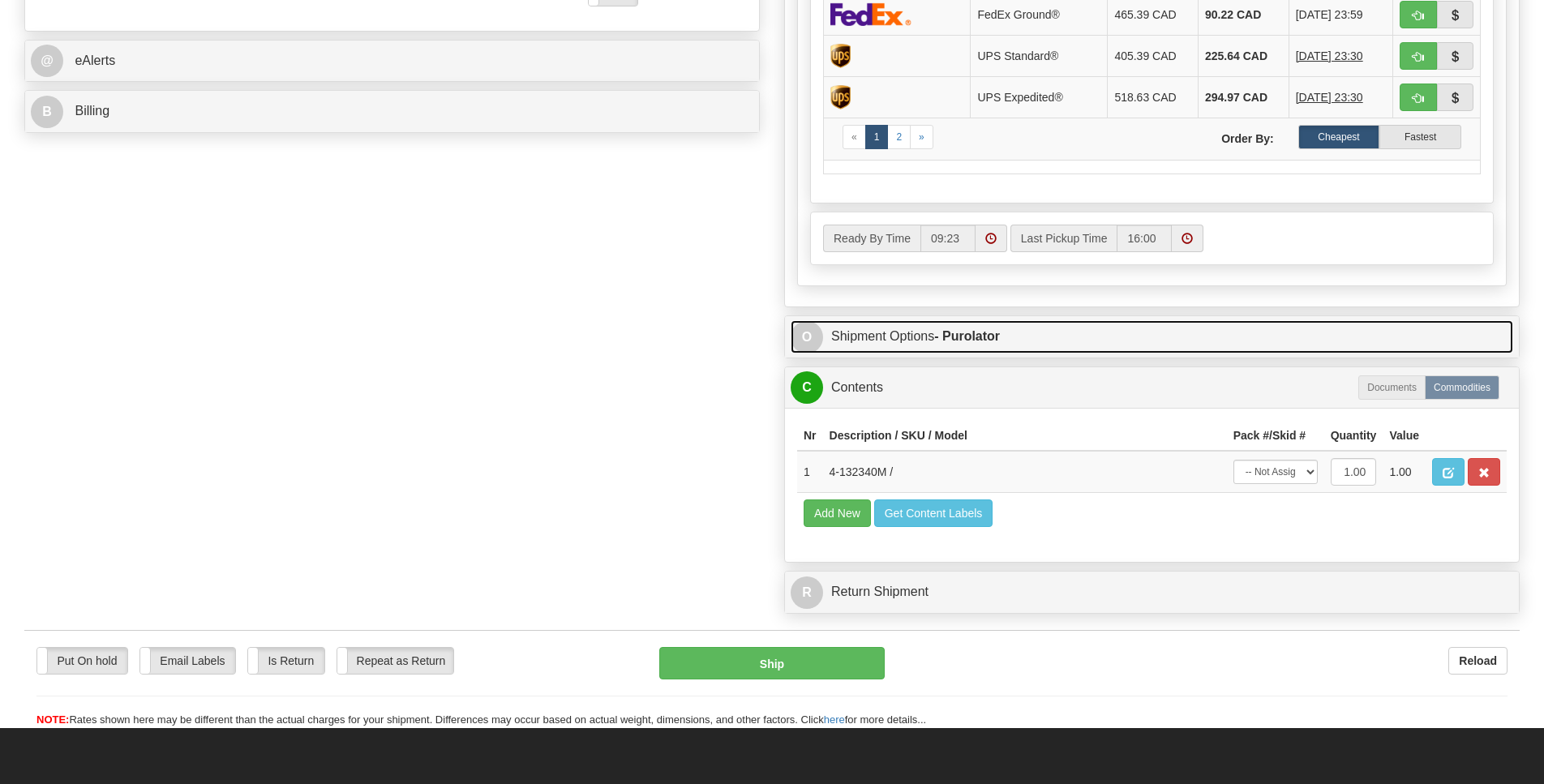
click at [810, 353] on span "O" at bounding box center [807, 337] width 32 height 32
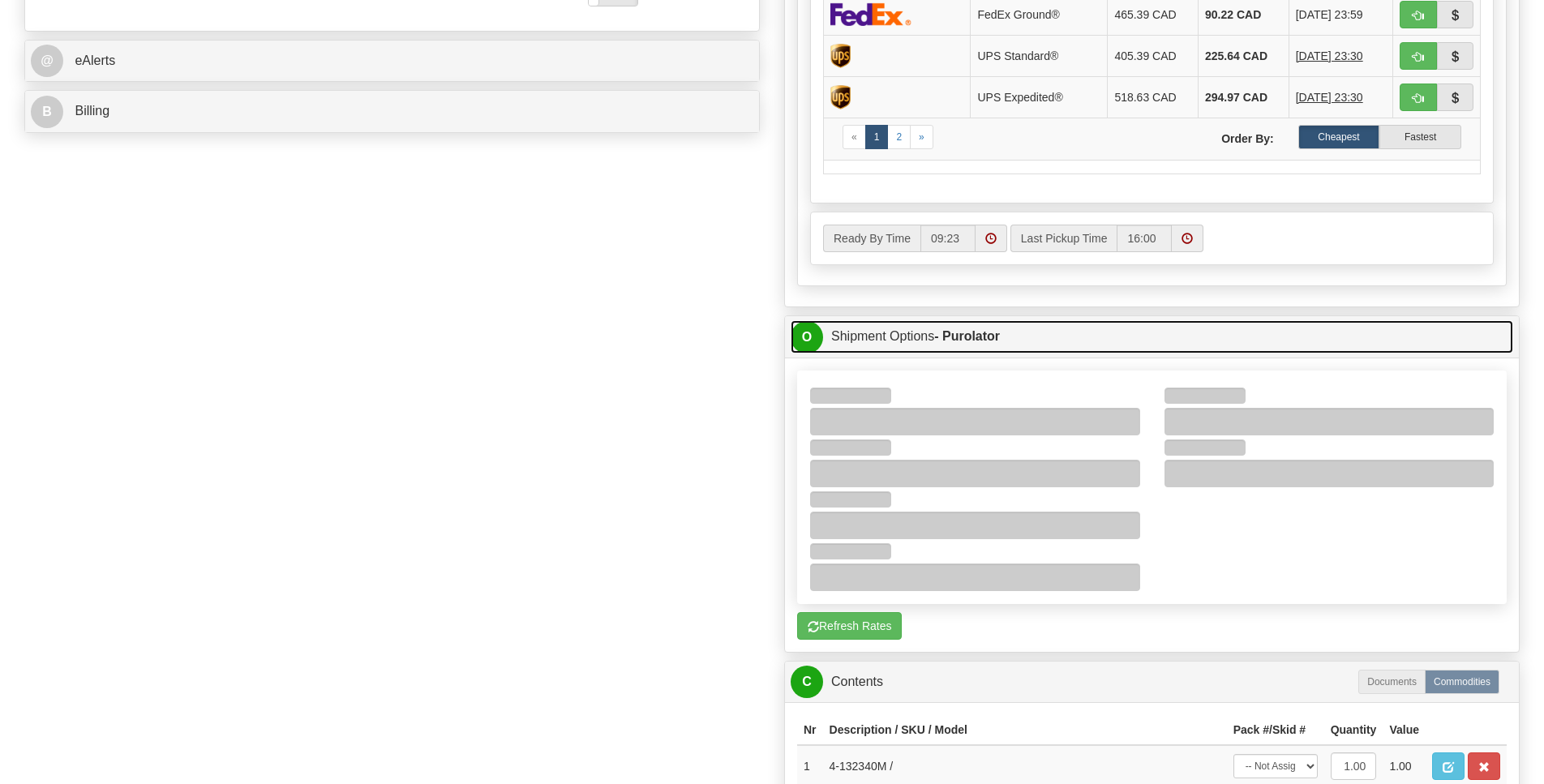
click at [800, 353] on span "O" at bounding box center [807, 337] width 32 height 32
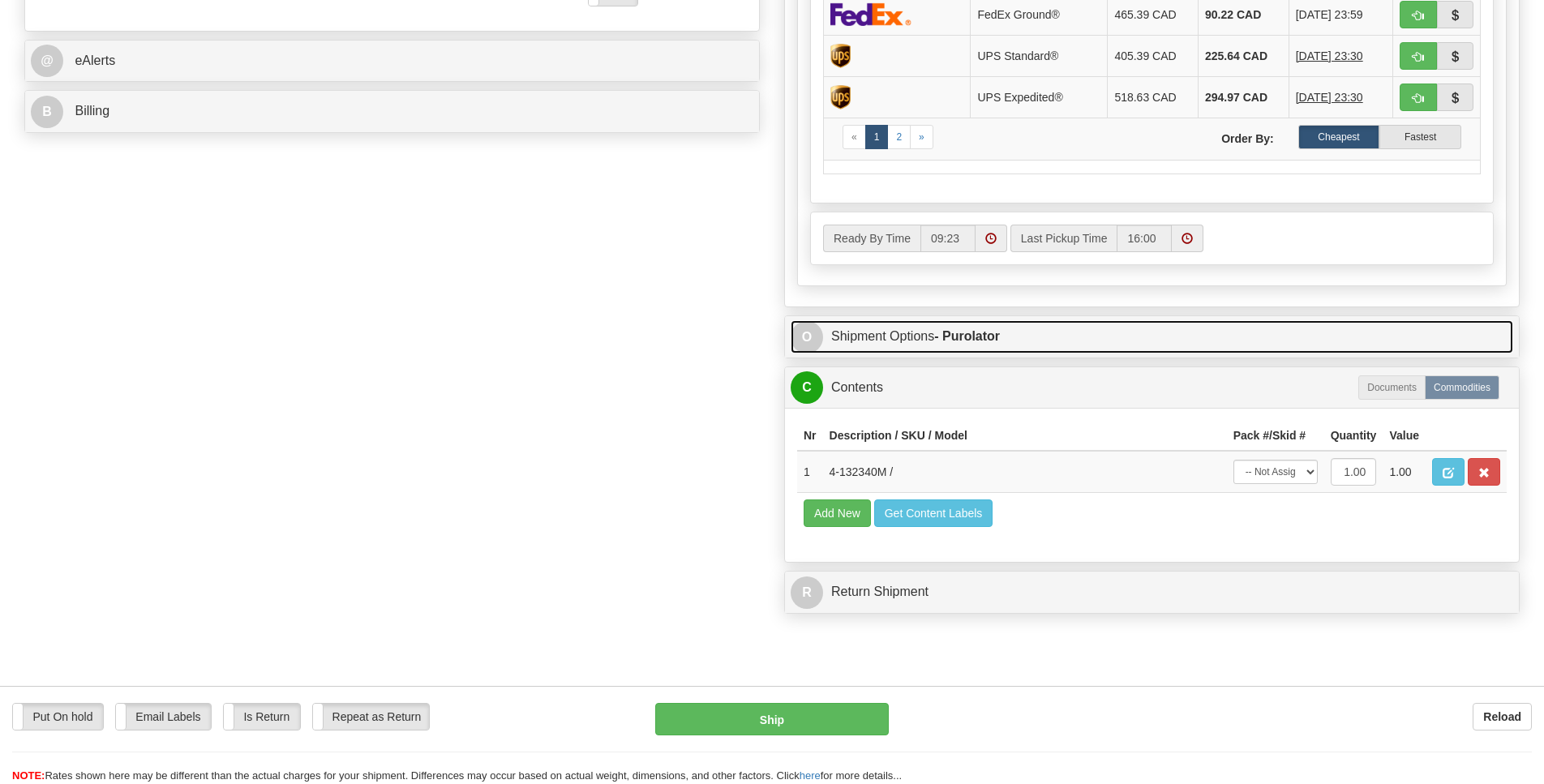
click at [797, 353] on span "O" at bounding box center [807, 337] width 32 height 32
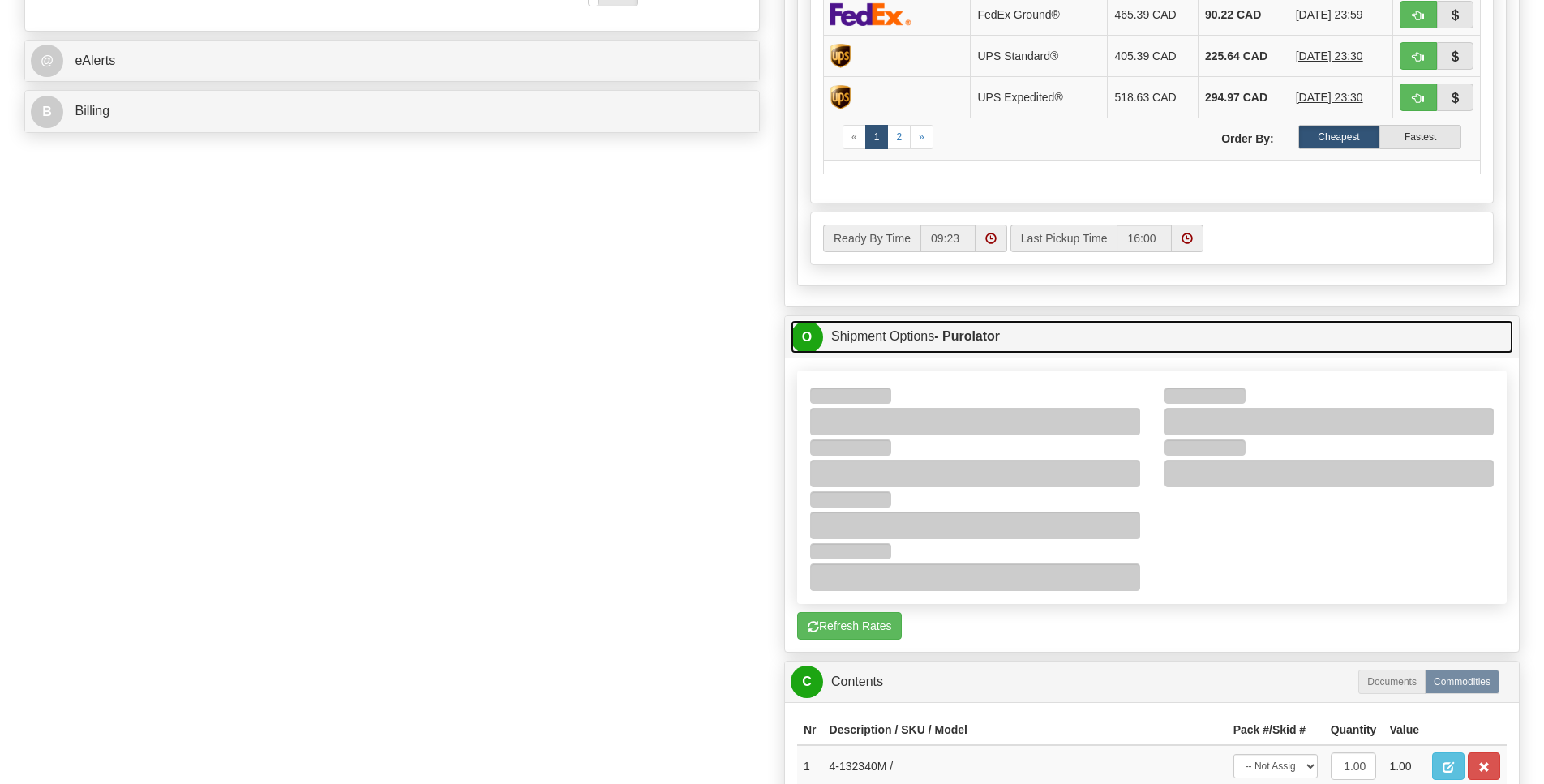
click at [814, 353] on span "O" at bounding box center [807, 337] width 32 height 32
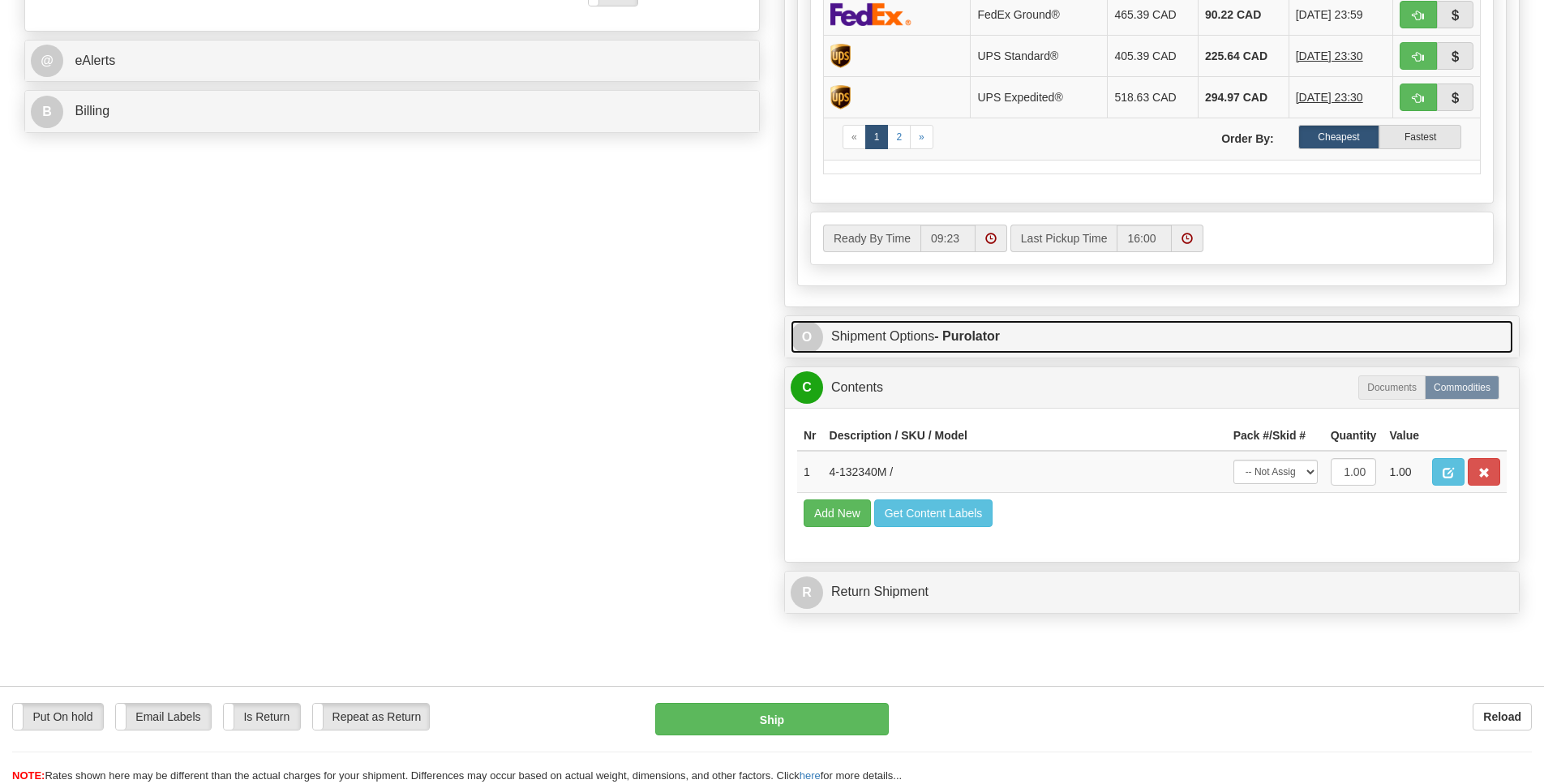
click at [812, 353] on span "O" at bounding box center [807, 337] width 32 height 32
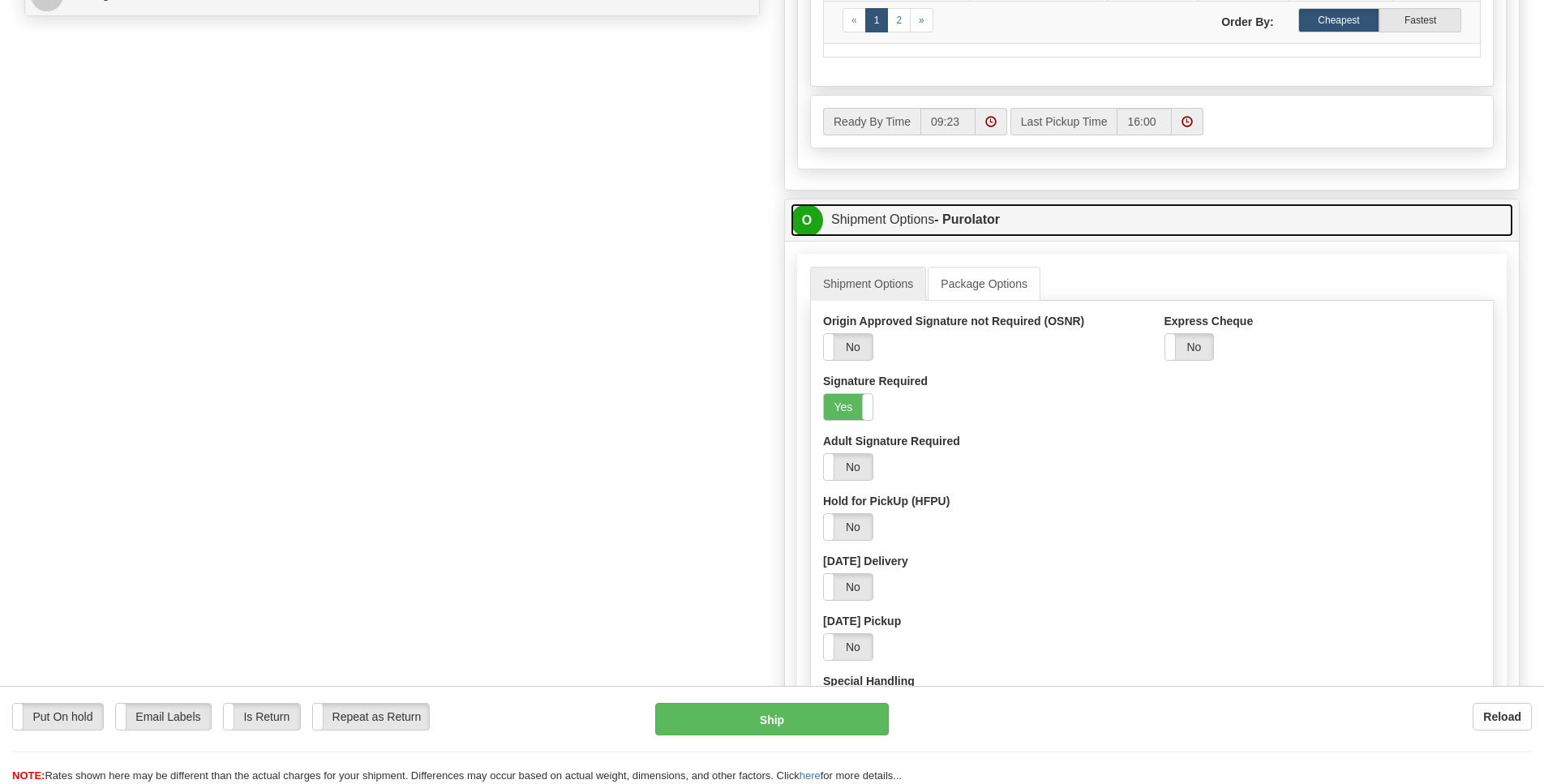
scroll to position [823, 0]
click at [812, 236] on span "O" at bounding box center [807, 219] width 32 height 32
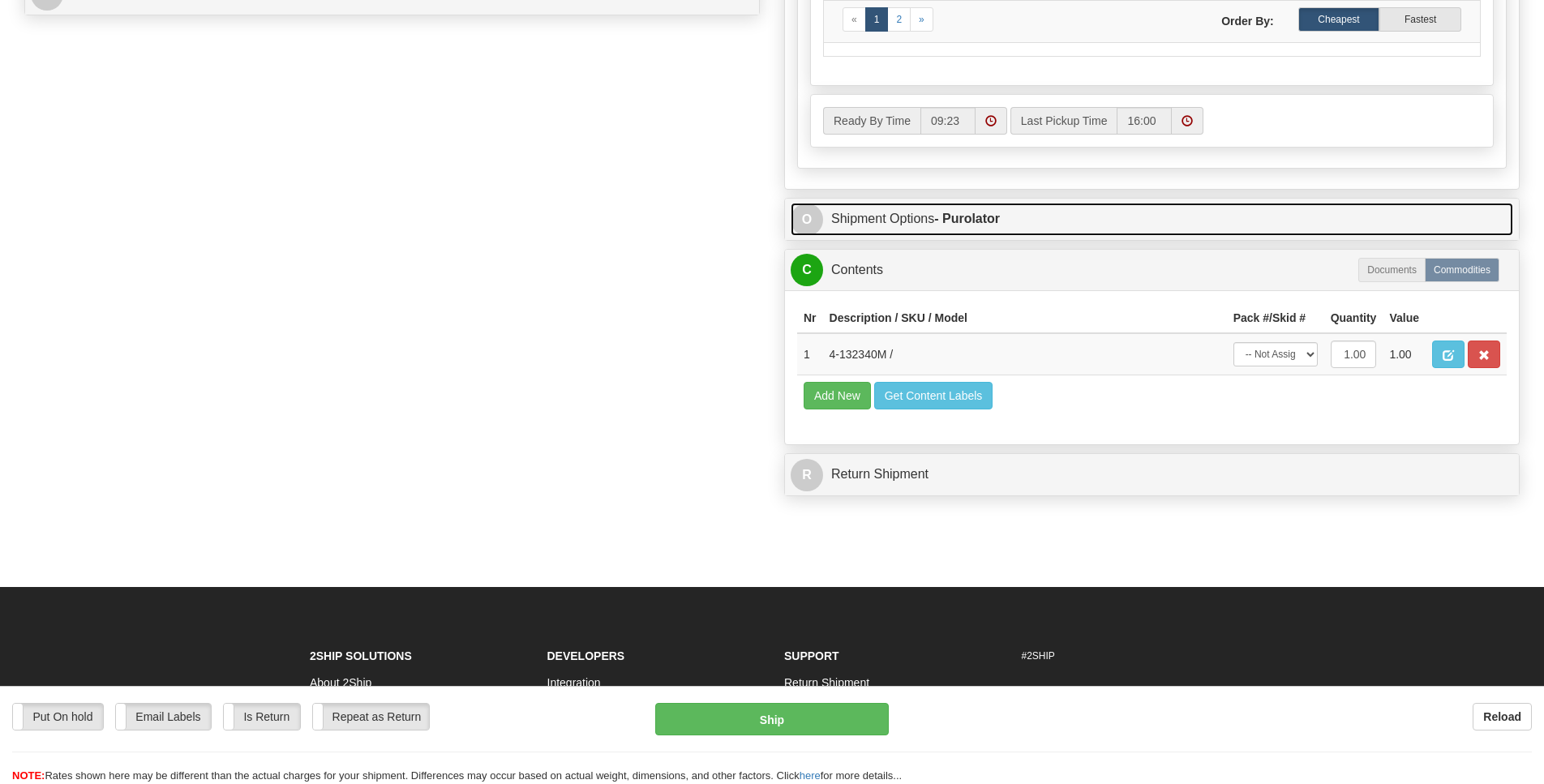
click at [812, 236] on span "O" at bounding box center [807, 219] width 32 height 32
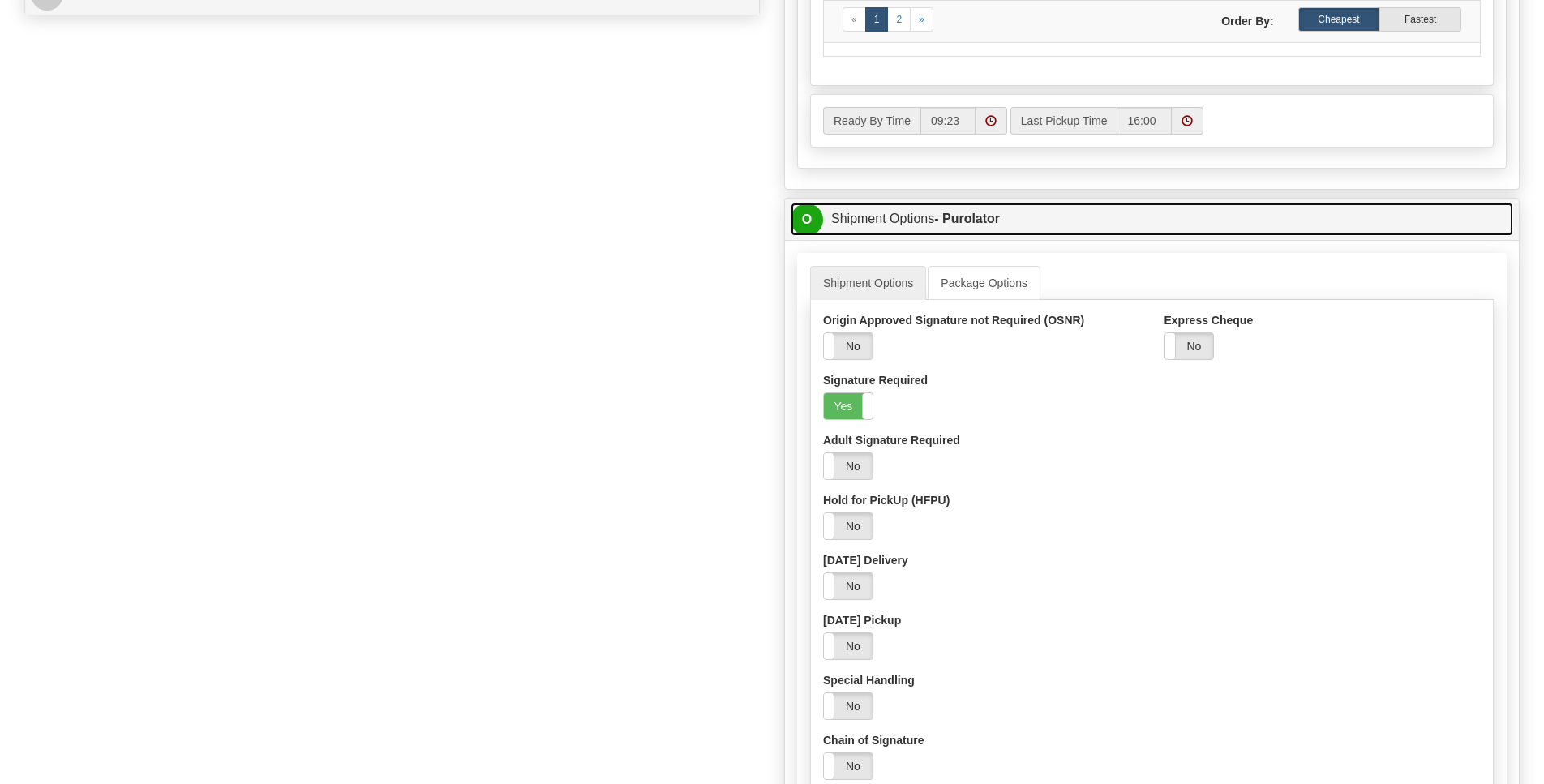
click at [812, 236] on span "O" at bounding box center [807, 219] width 32 height 32
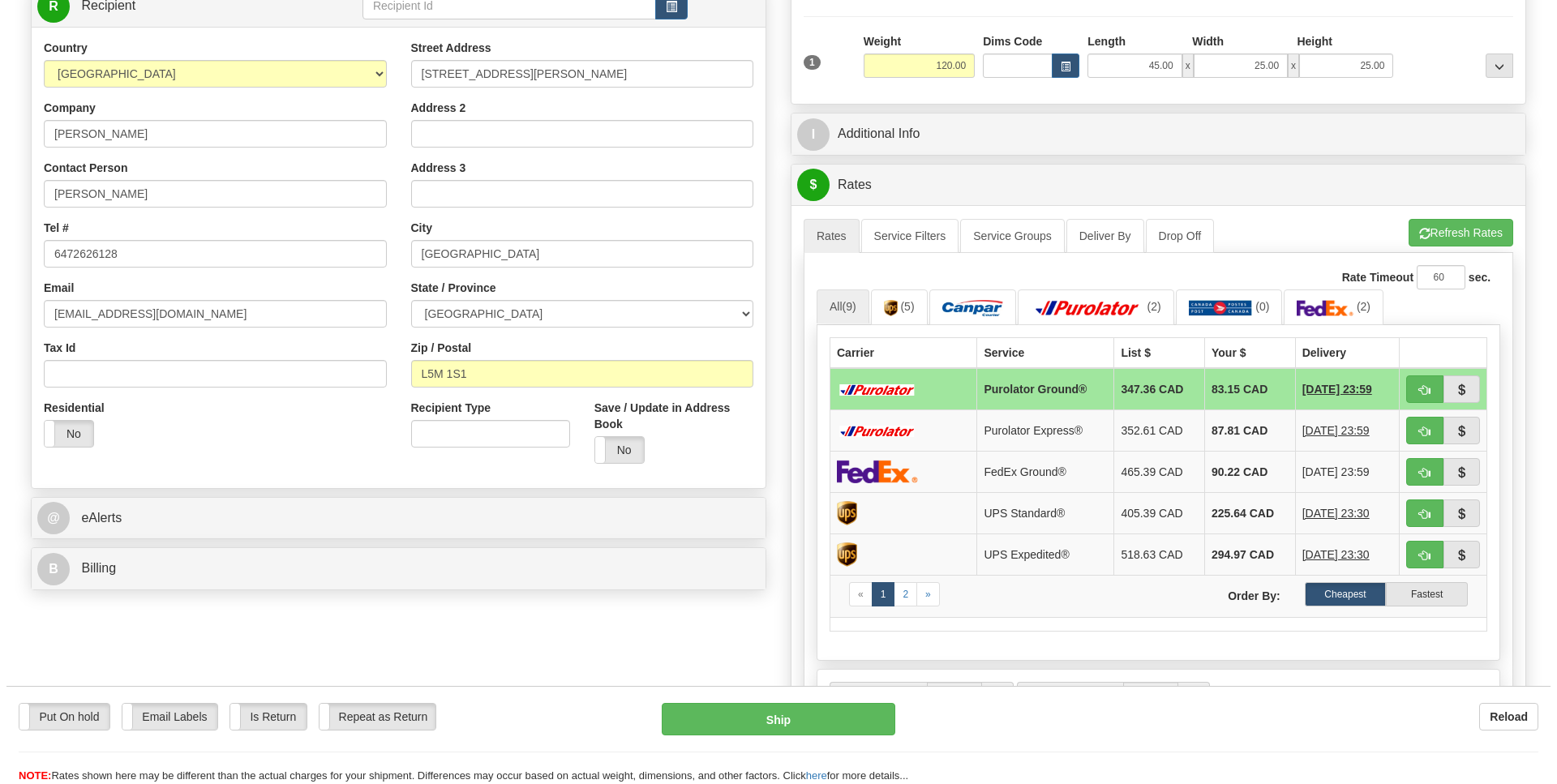
scroll to position [235, 0]
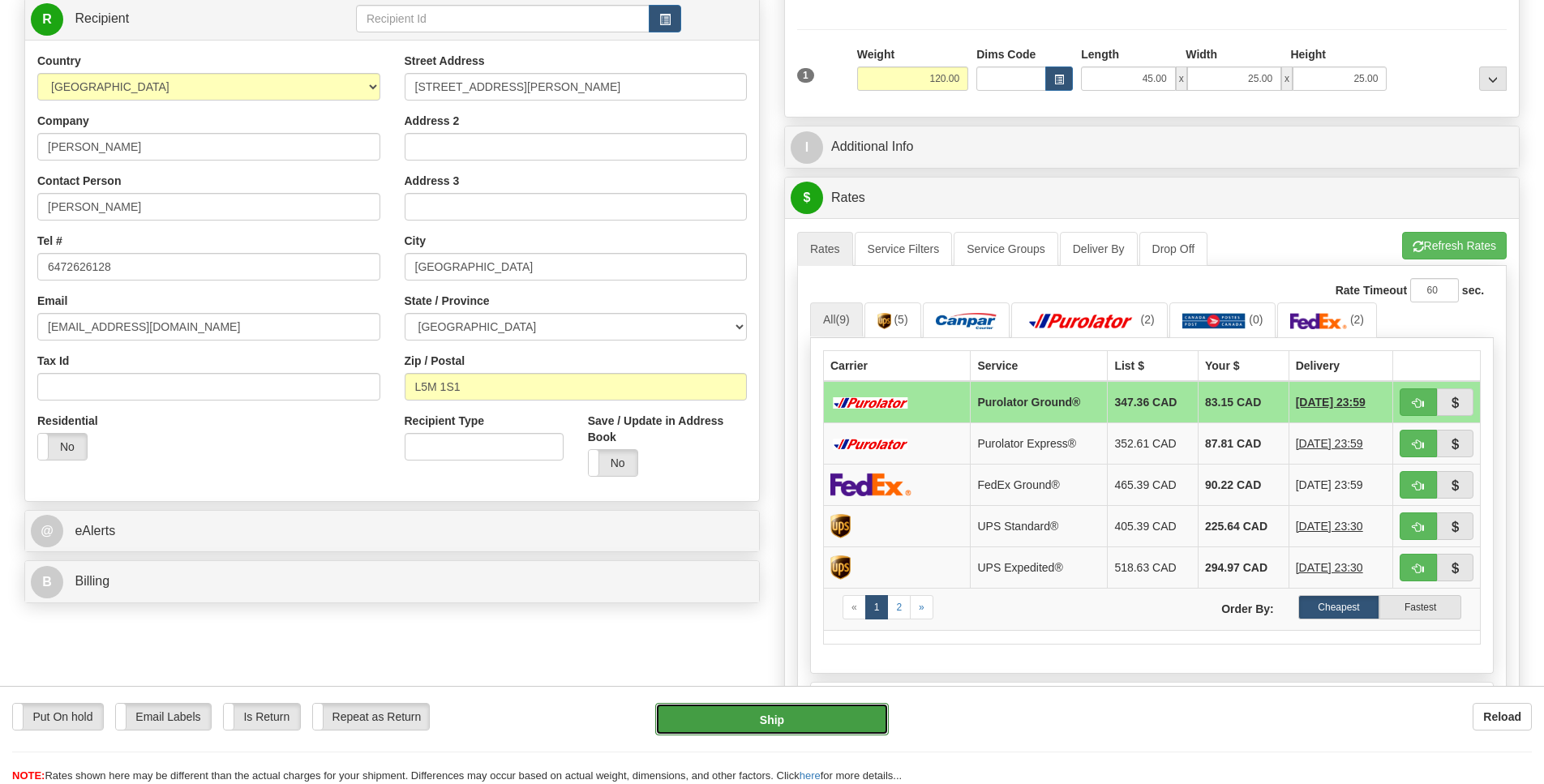
click at [842, 712] on button "Ship" at bounding box center [772, 719] width 233 height 32
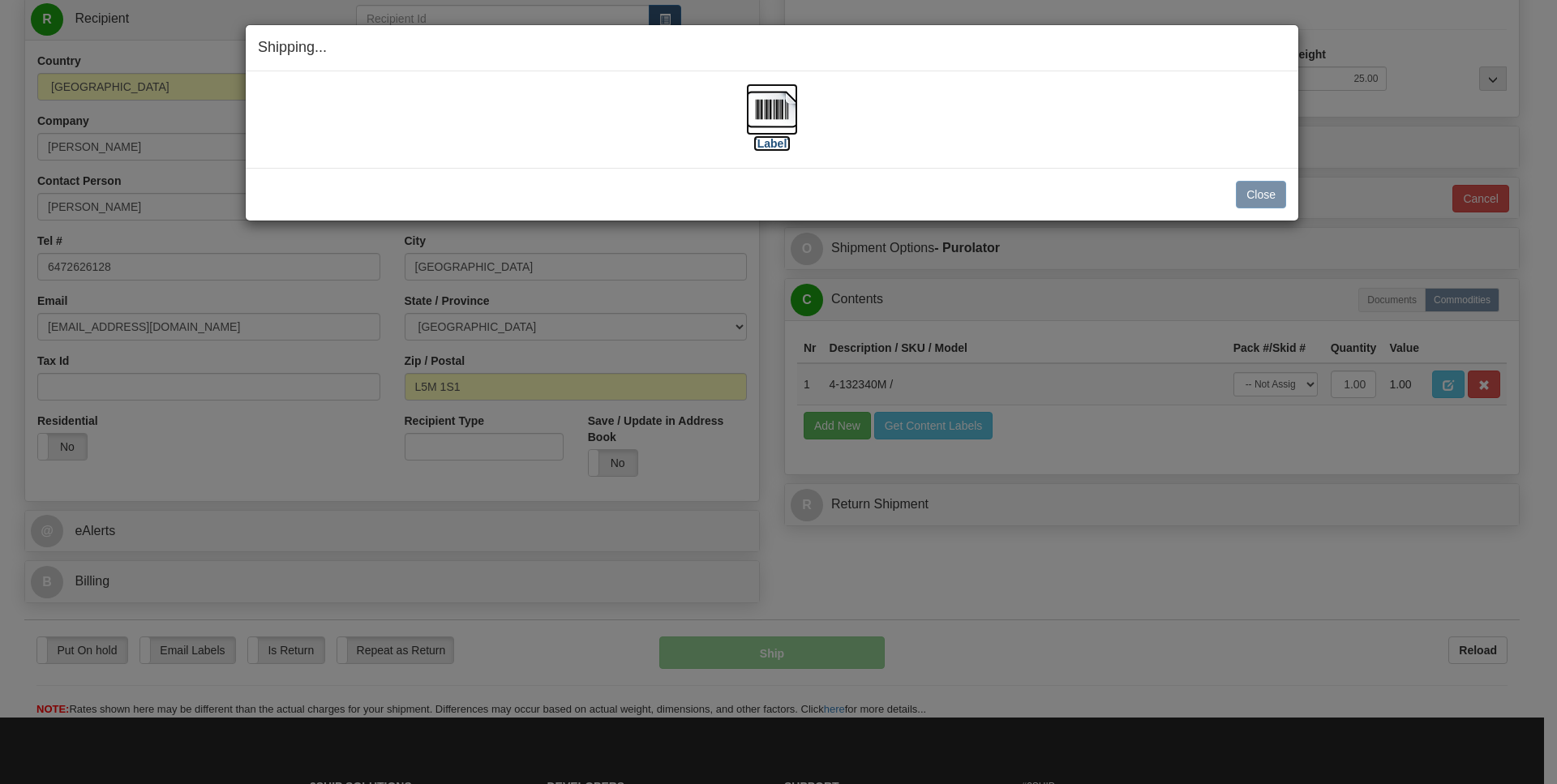
click at [773, 93] on img at bounding box center [773, 110] width 52 height 52
click at [1251, 195] on button "Close" at bounding box center [1261, 194] width 51 height 28
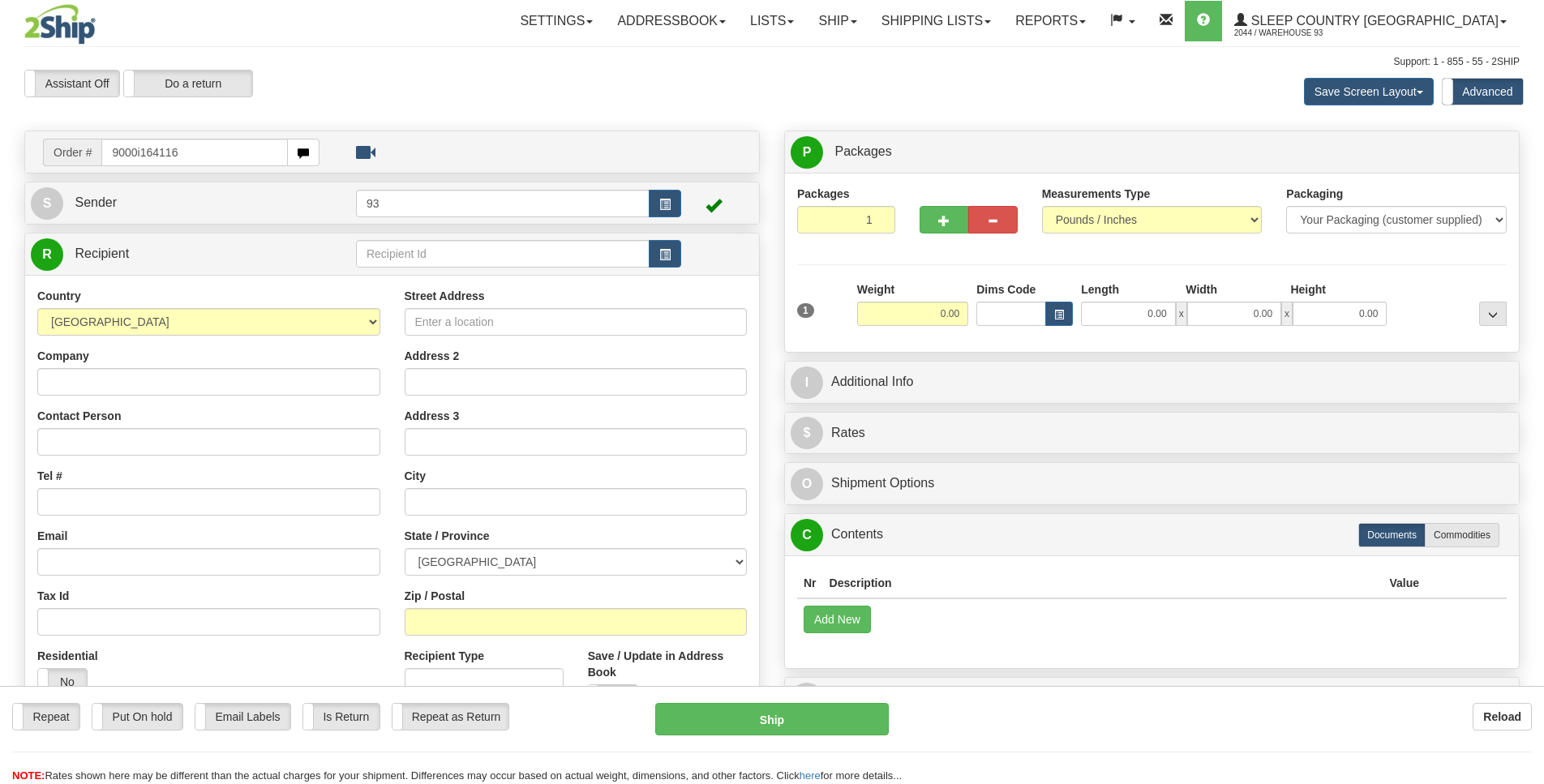
type input "9000i164116"
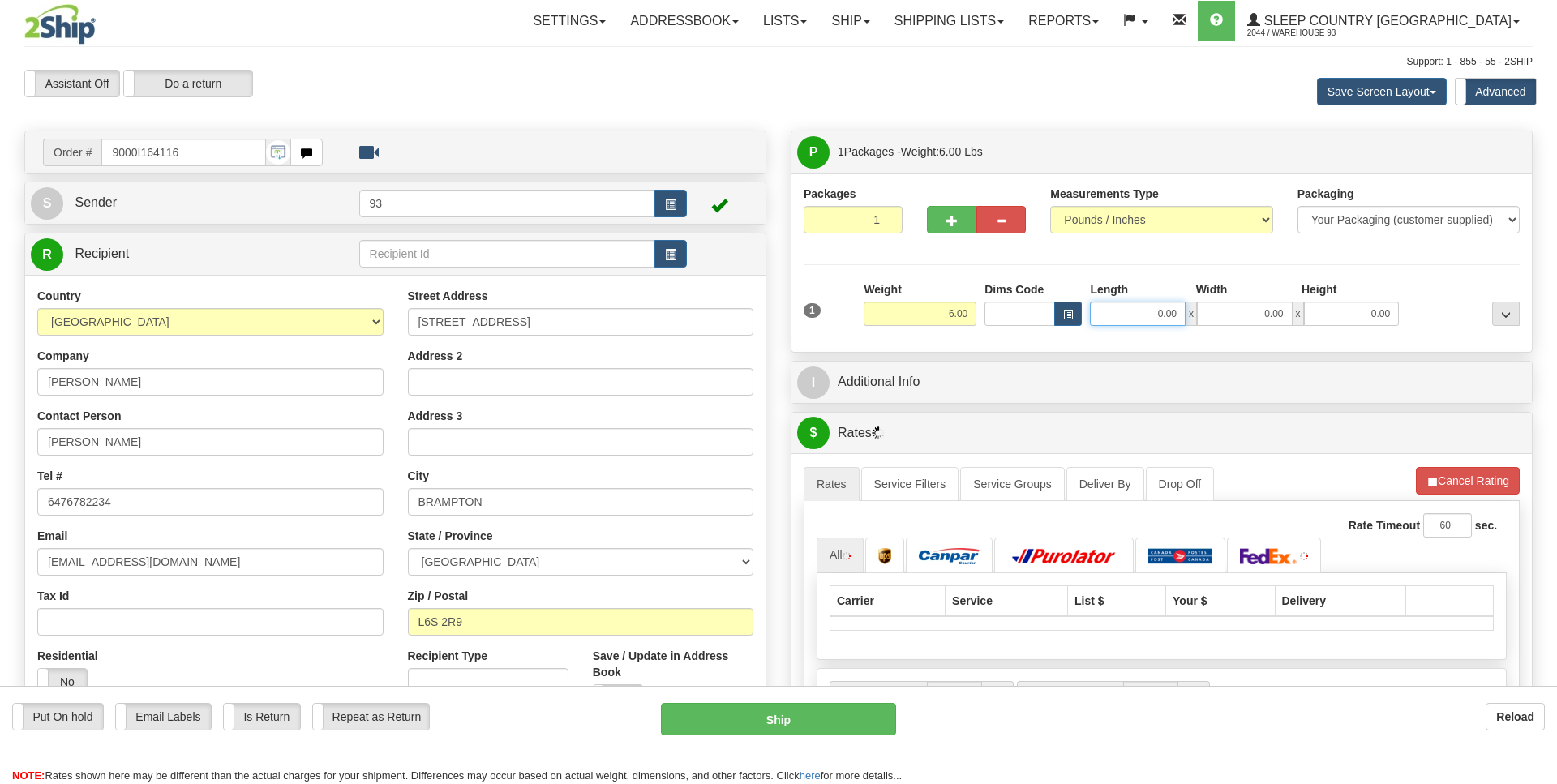
drag, startPoint x: 1215, startPoint y: 325, endPoint x: 1172, endPoint y: 328, distance: 43.1
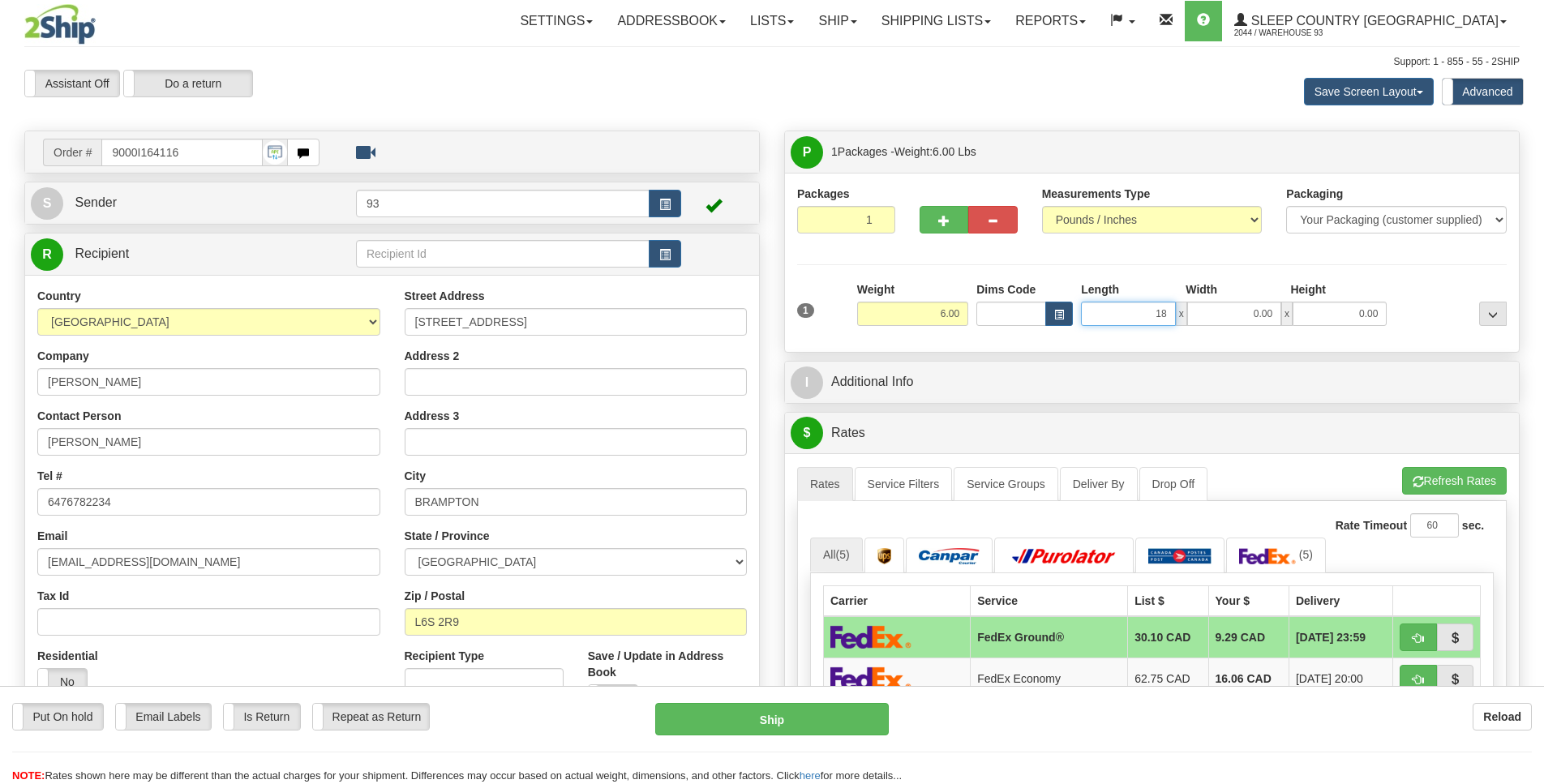
scroll to position [0, 2]
type input "18.00"
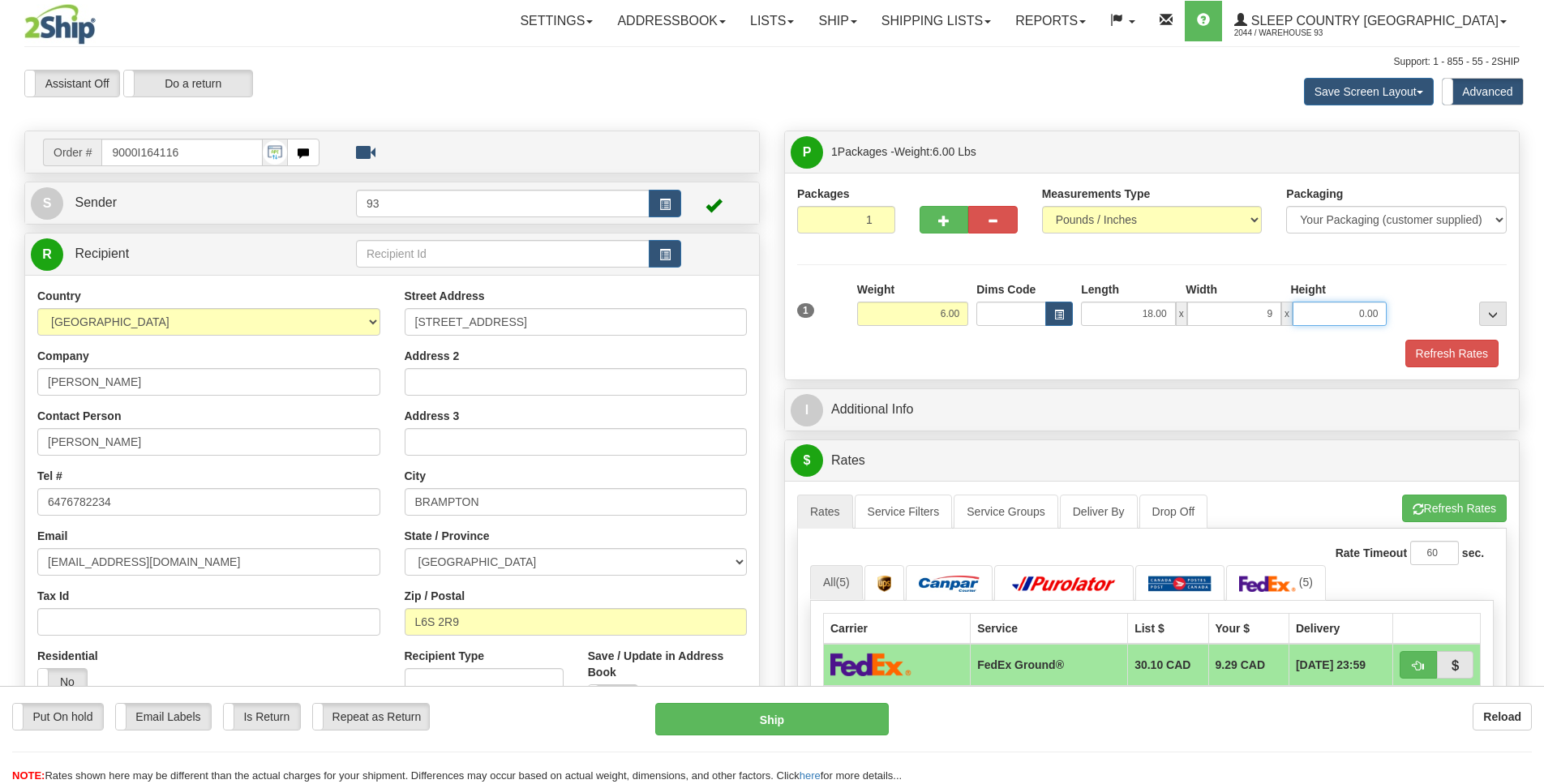
type input "9.00"
click at [1459, 349] on button "Refresh Rates" at bounding box center [1451, 353] width 94 height 28
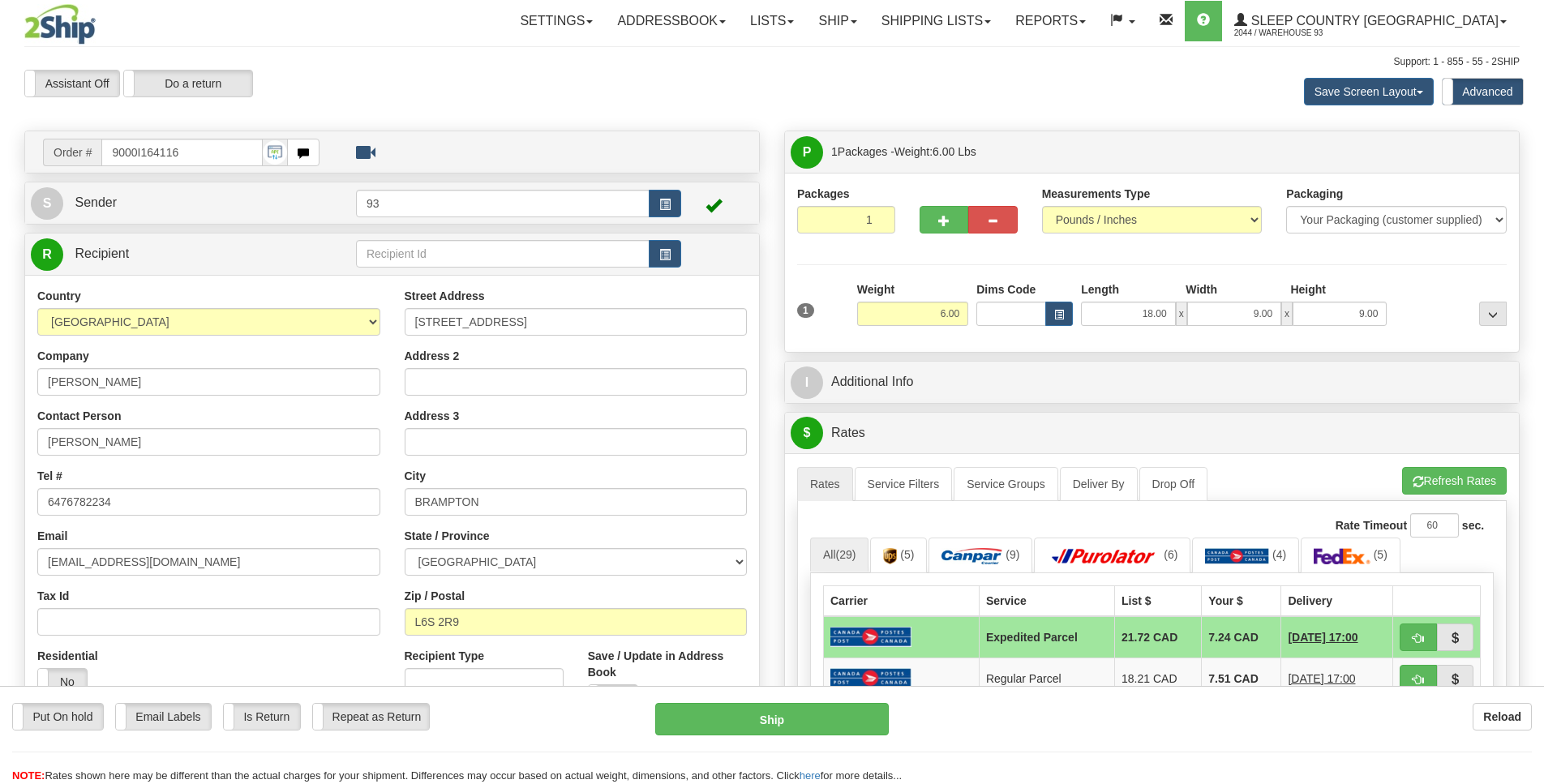
scroll to position [117, 0]
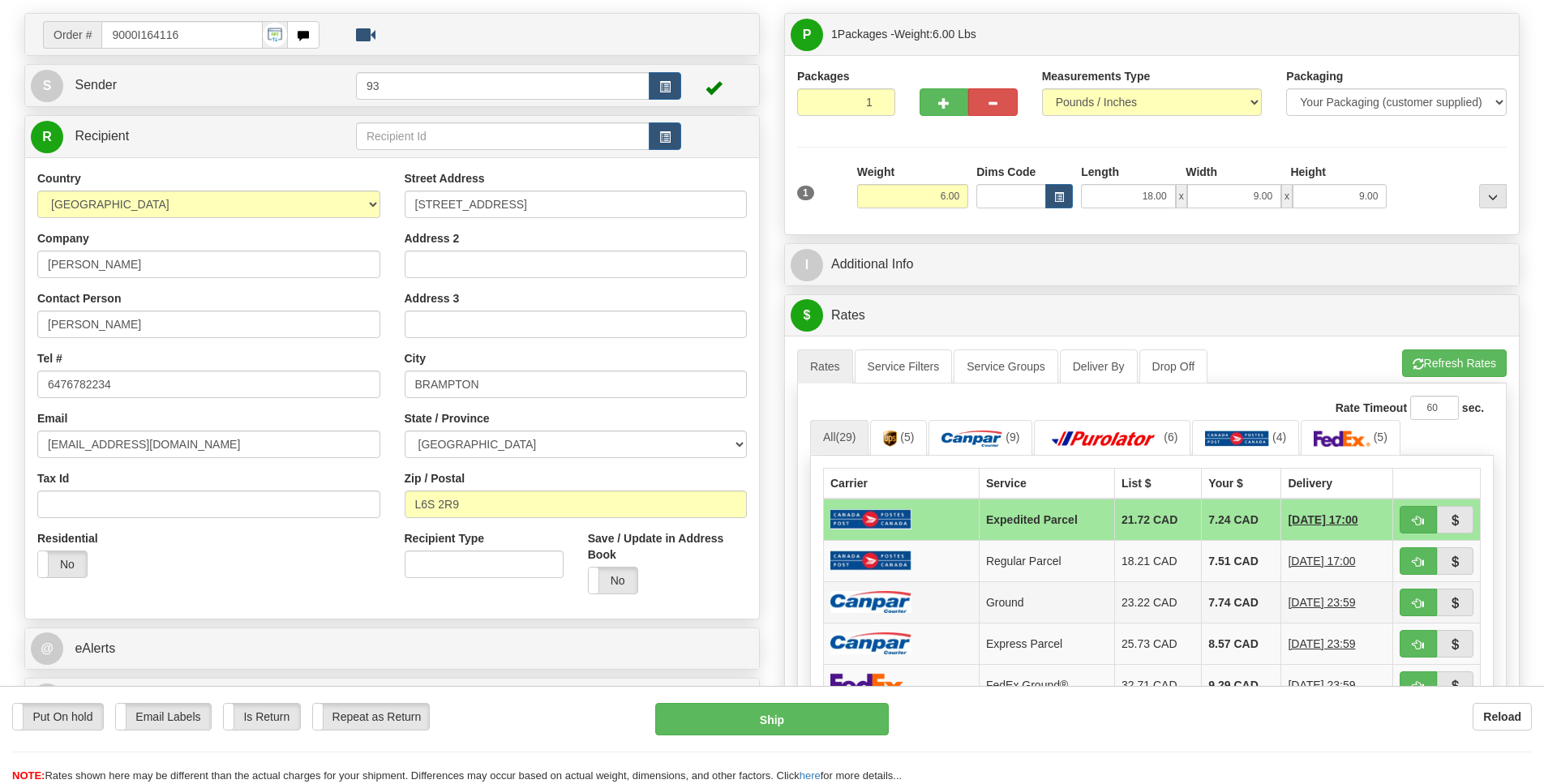
click at [885, 613] on img at bounding box center [871, 602] width 81 height 22
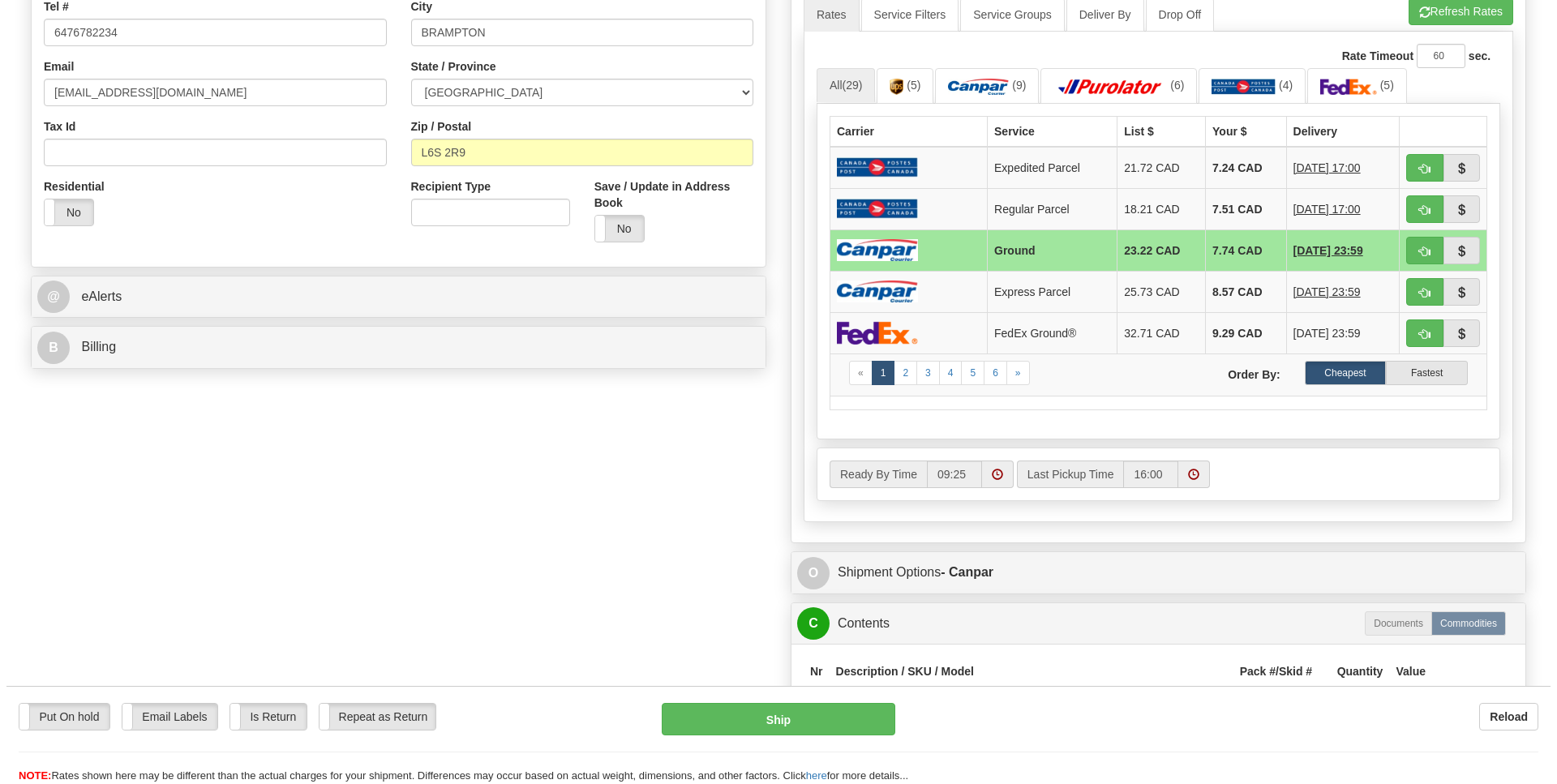
scroll to position [470, 0]
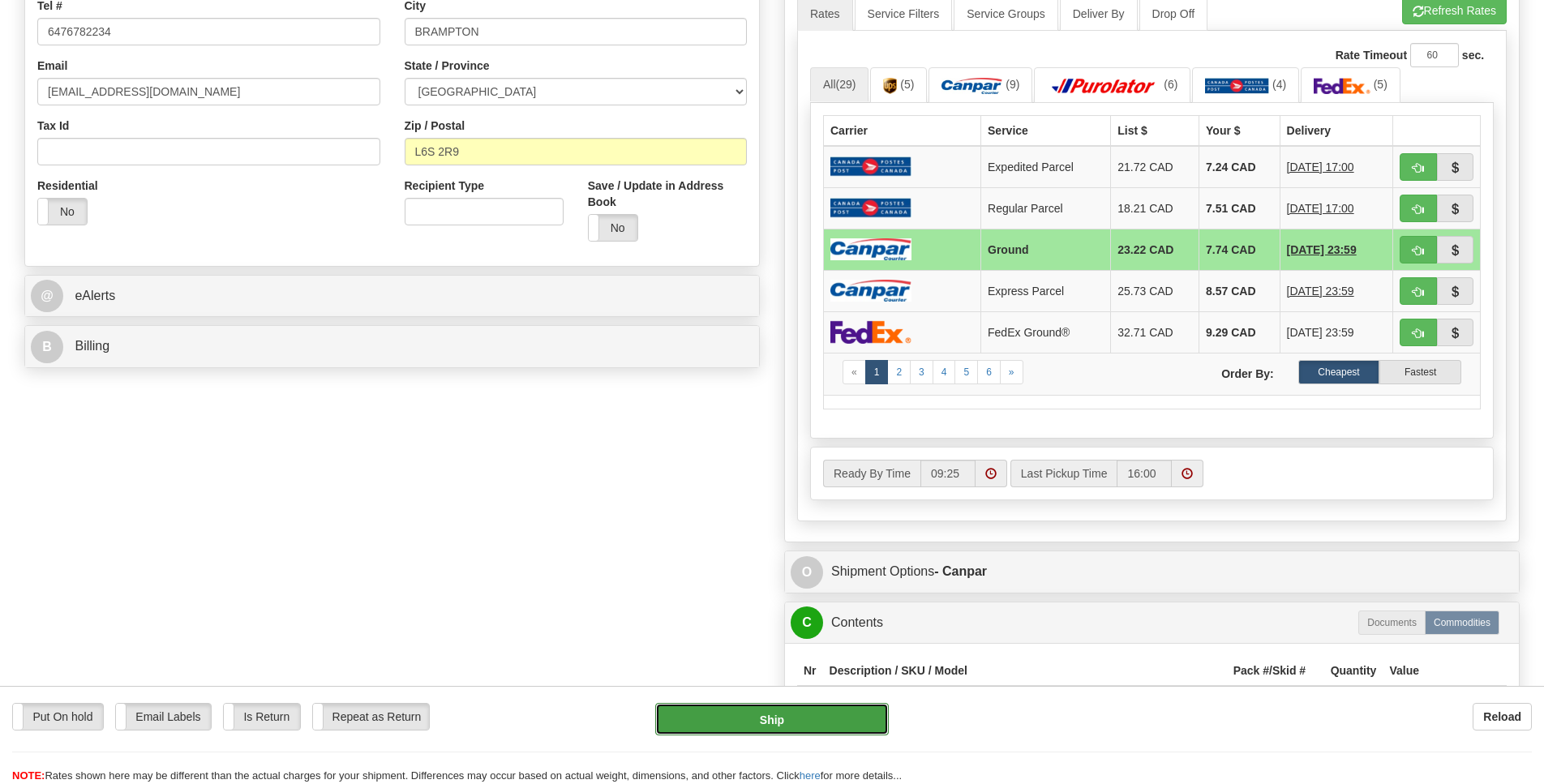
click at [815, 717] on button "Ship" at bounding box center [772, 719] width 233 height 32
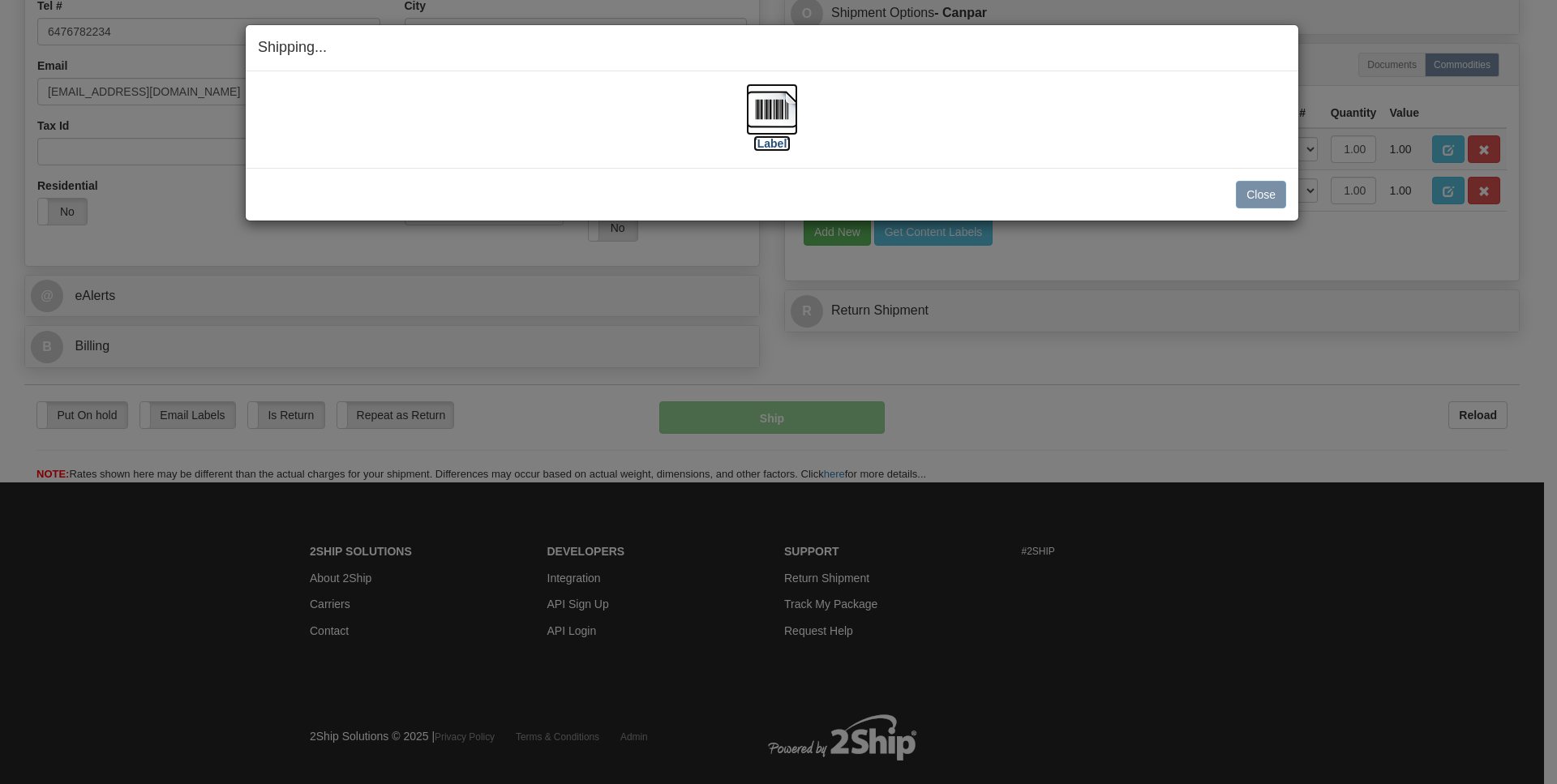
click at [752, 109] on img at bounding box center [773, 110] width 52 height 52
click at [1274, 196] on button "Close" at bounding box center [1261, 194] width 51 height 28
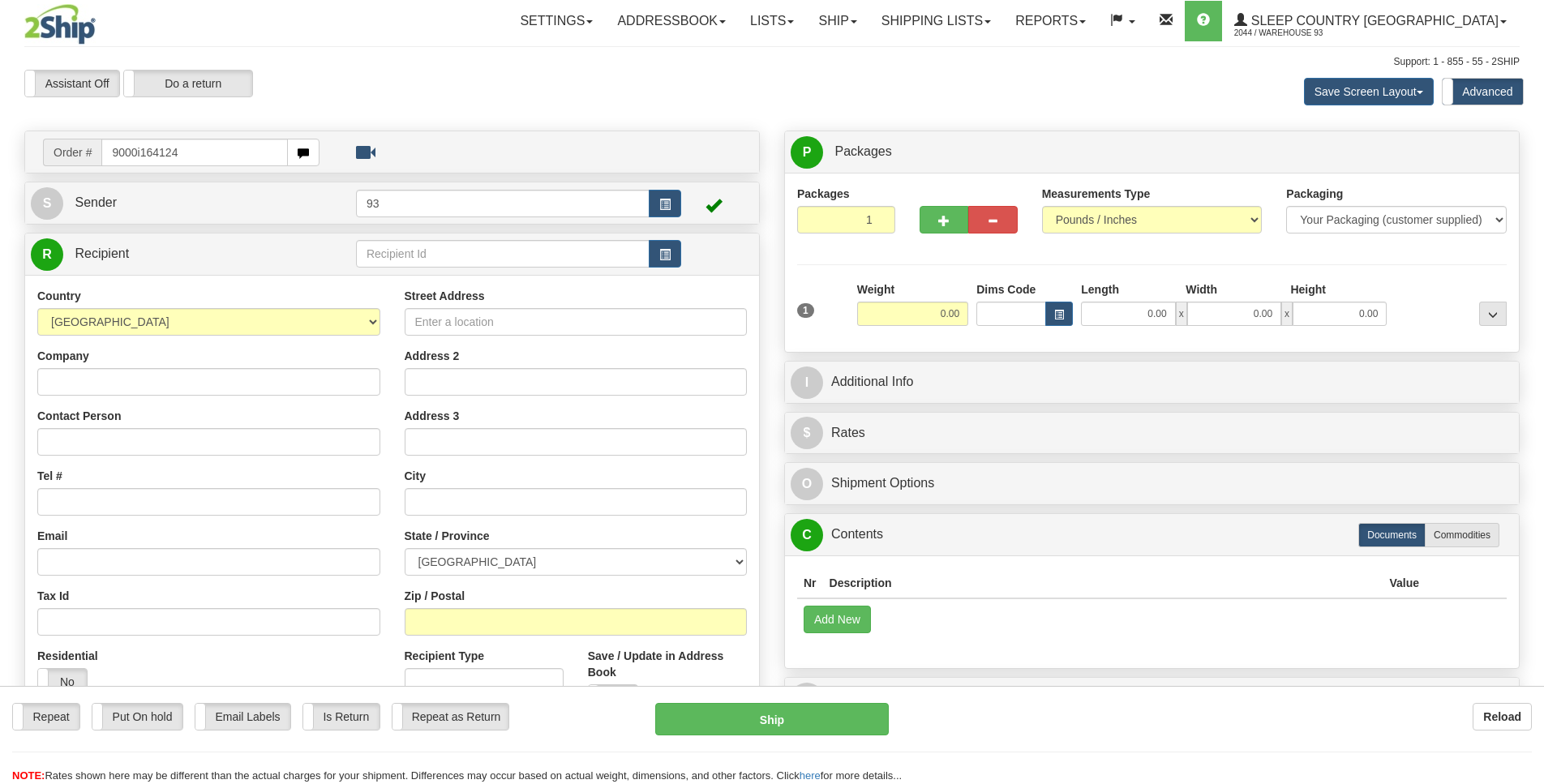
type input "9000i164124"
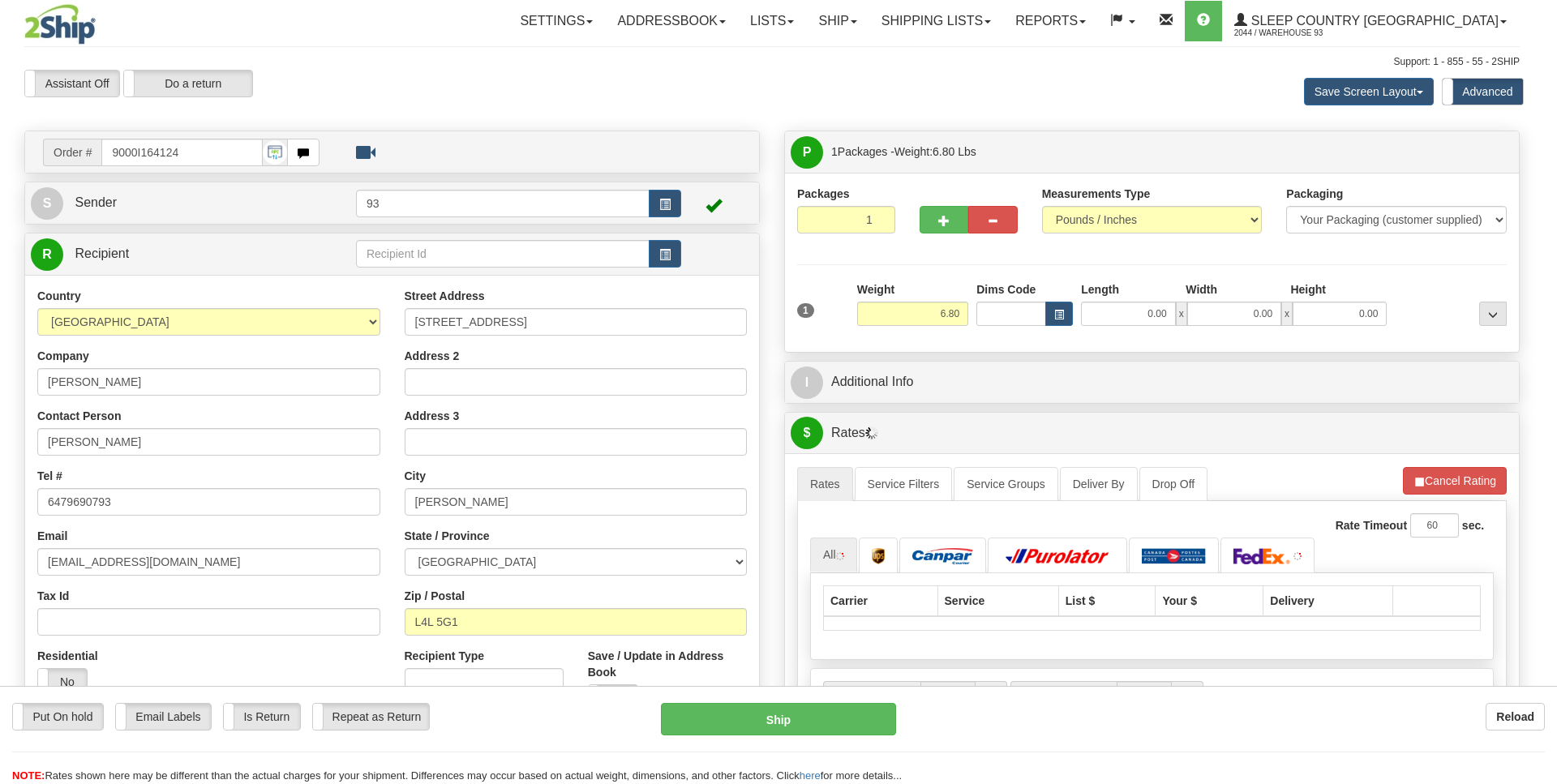
type input "WOODBRIDGE"
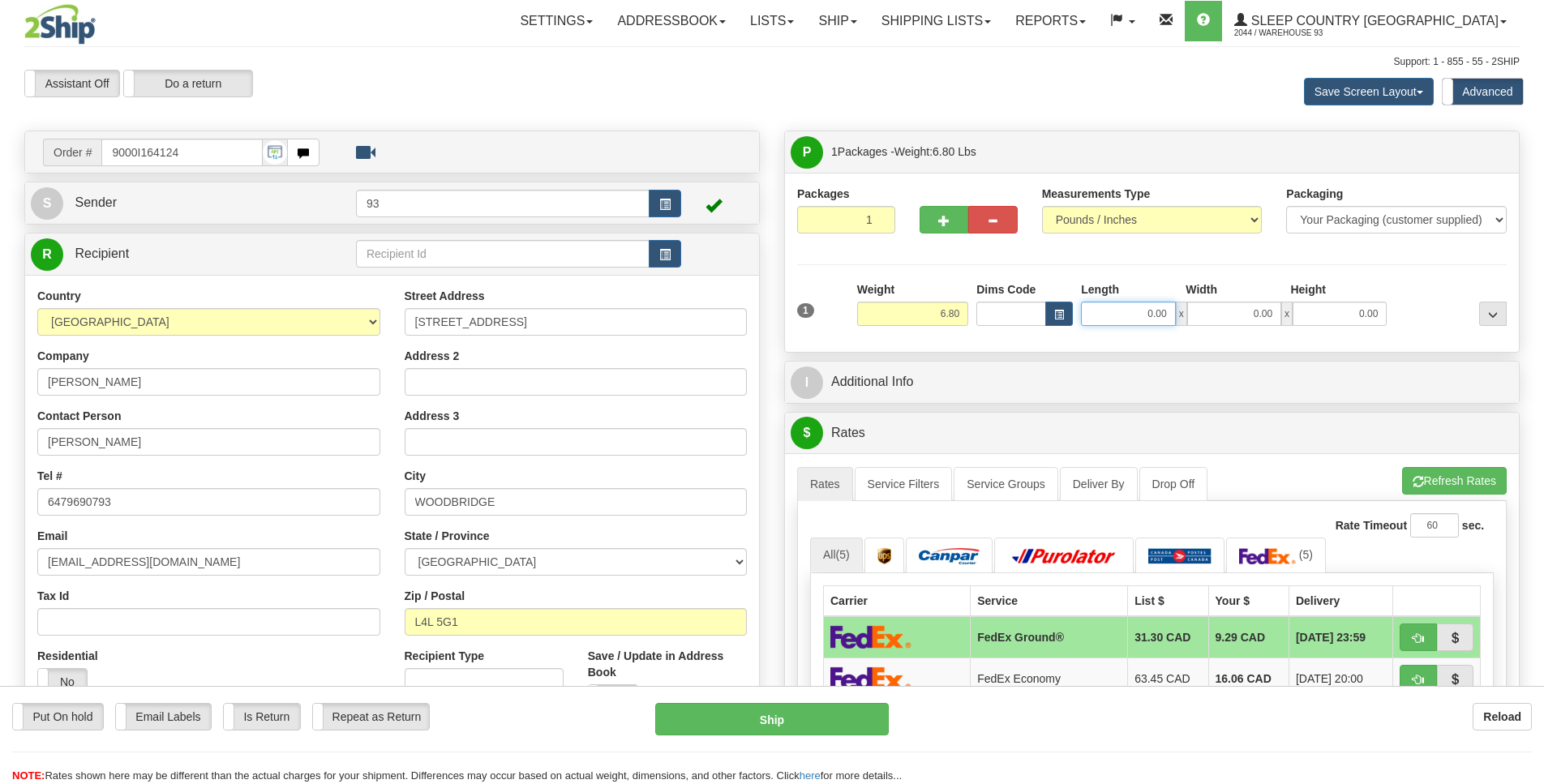
scroll to position [0, 2]
drag, startPoint x: 1141, startPoint y: 317, endPoint x: 1217, endPoint y: 313, distance: 76.1
click at [1124, 311] on input "0.00" at bounding box center [1128, 314] width 94 height 24
type input "19.00"
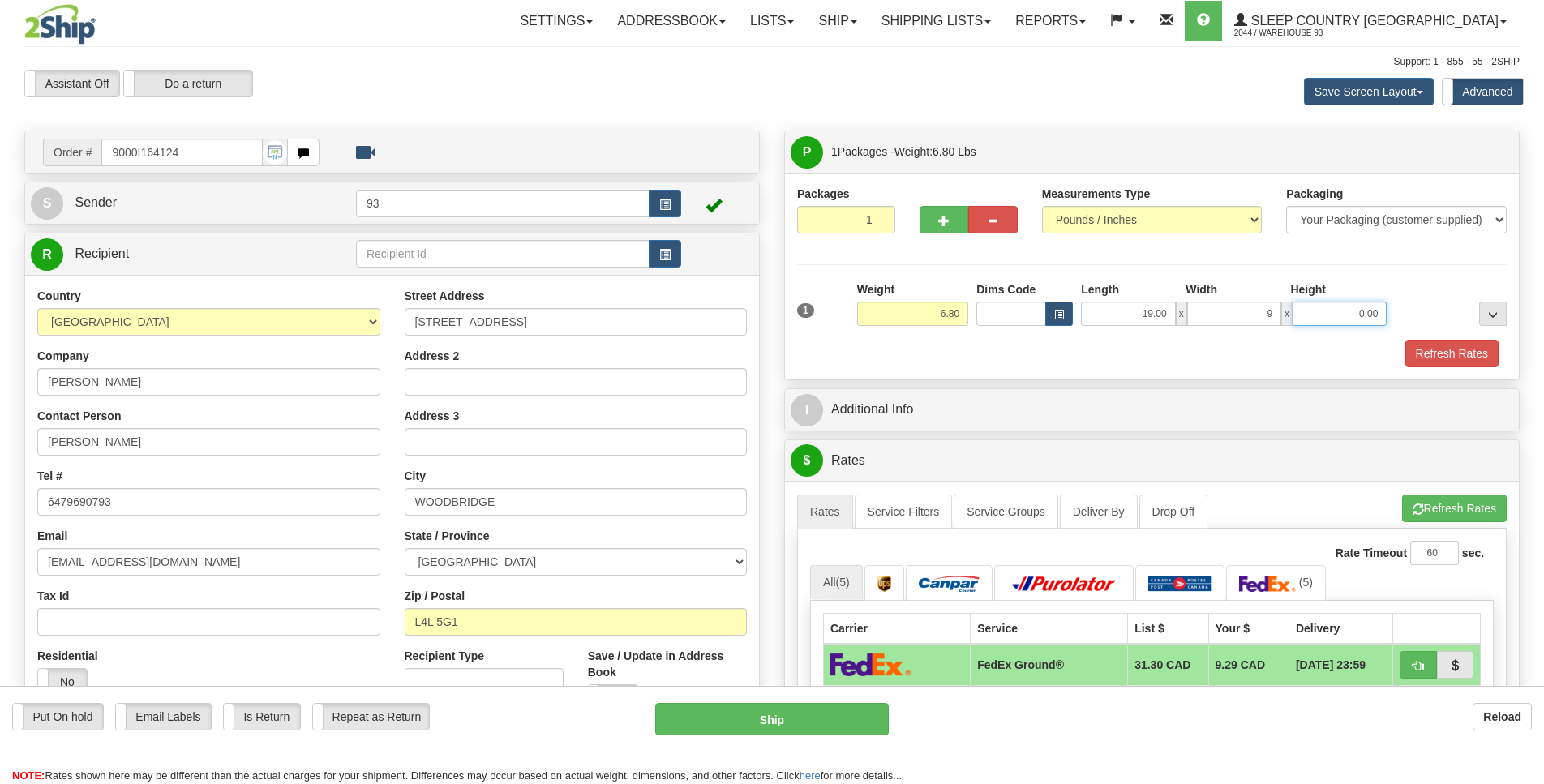
type input "9.00"
click at [1455, 367] on button "Refresh Rates" at bounding box center [1451, 353] width 94 height 28
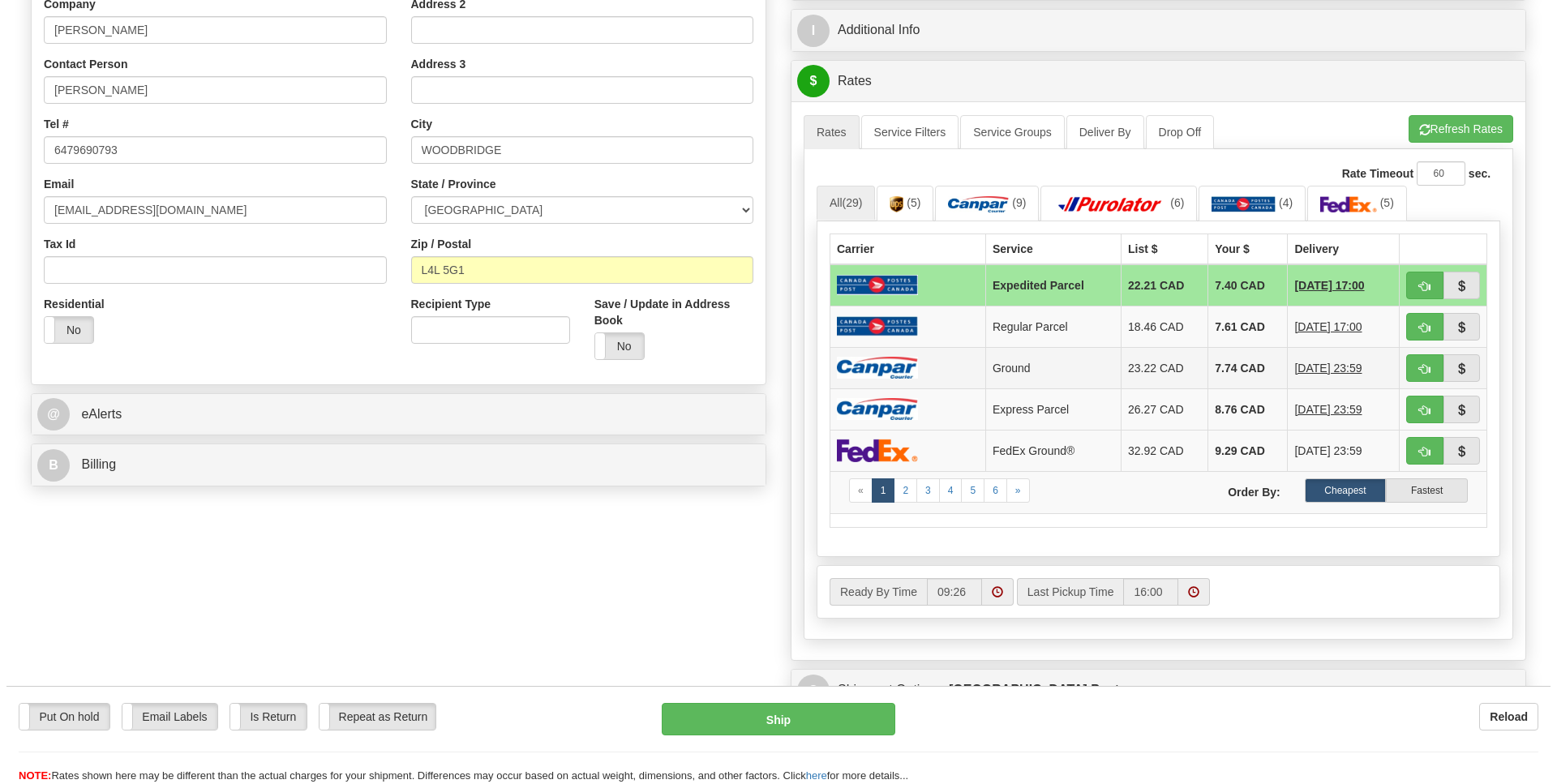
scroll to position [352, 0]
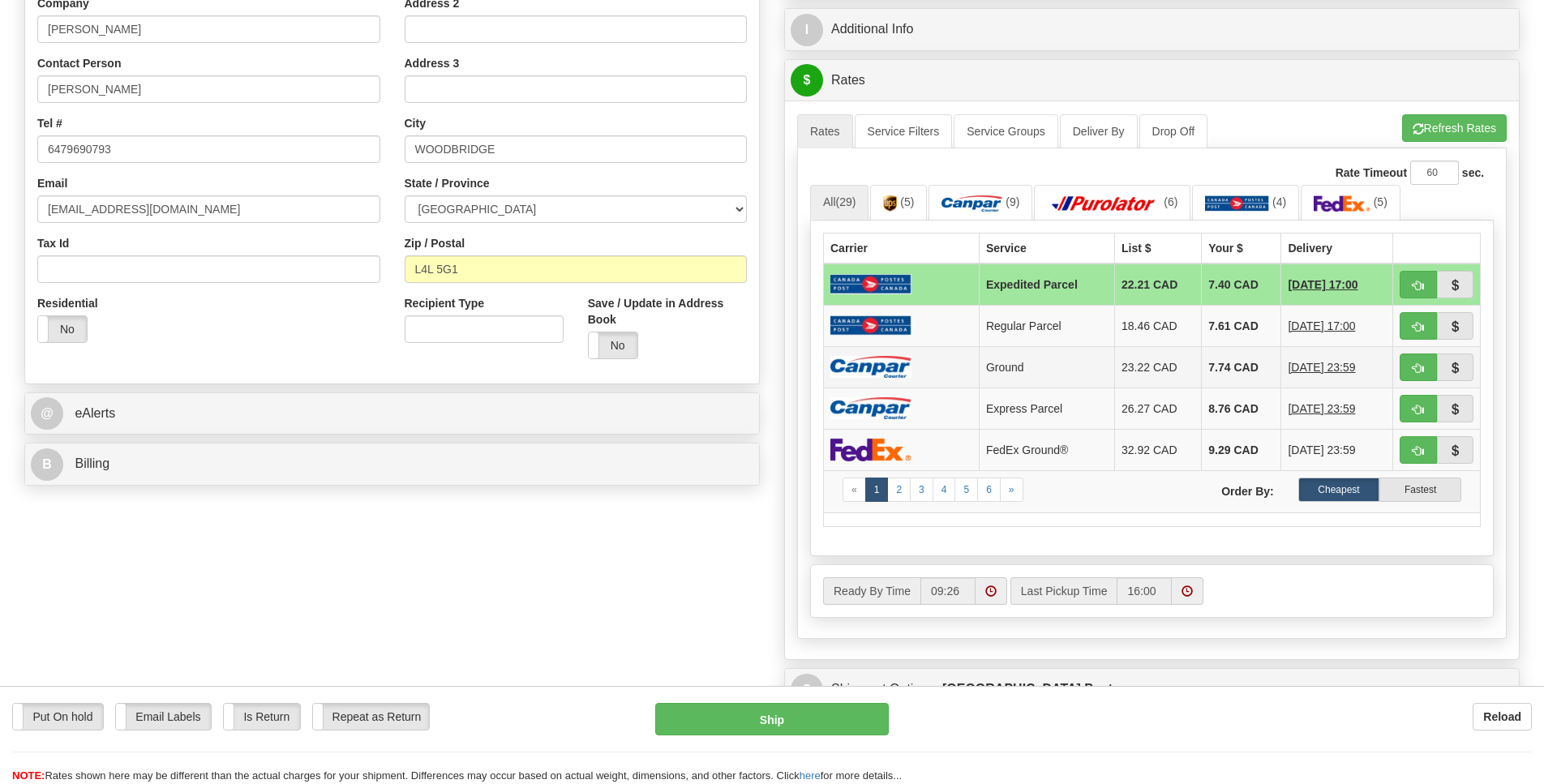
click at [858, 378] on img at bounding box center [871, 367] width 81 height 22
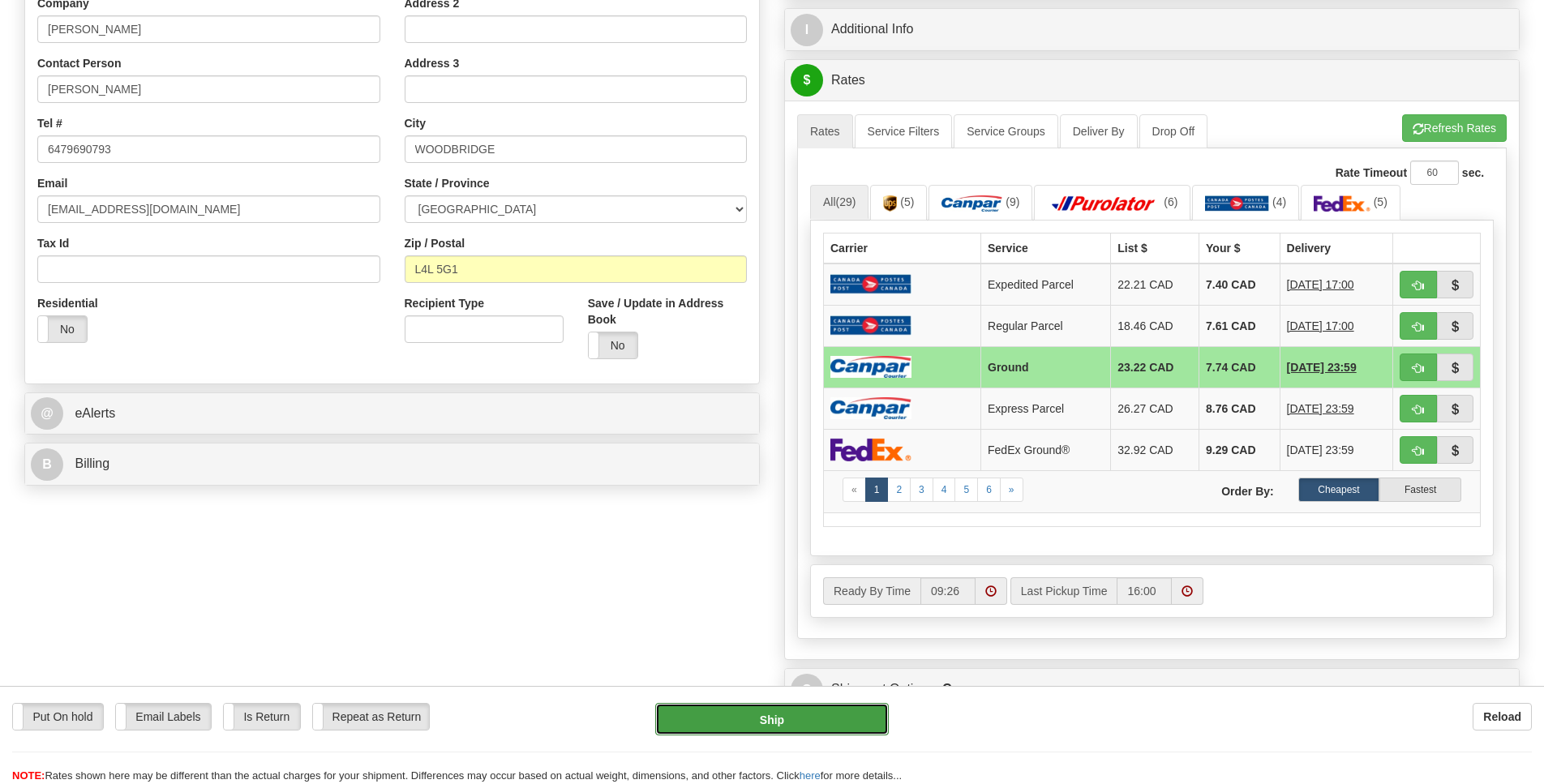
click at [804, 718] on button "Ship" at bounding box center [772, 719] width 233 height 32
type input "1"
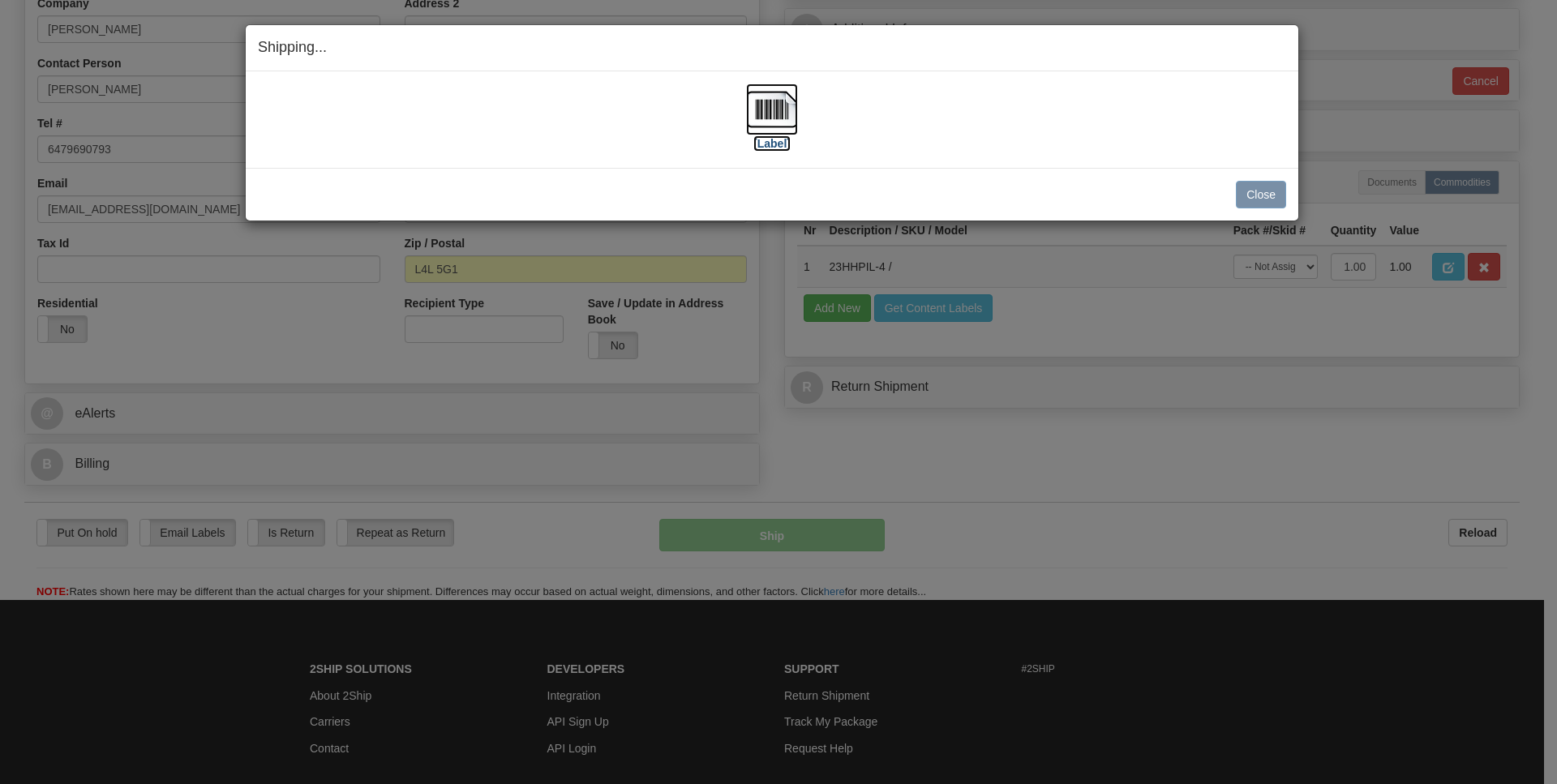
click at [767, 103] on img at bounding box center [773, 110] width 52 height 52
click at [1260, 201] on button "Close" at bounding box center [1261, 194] width 51 height 28
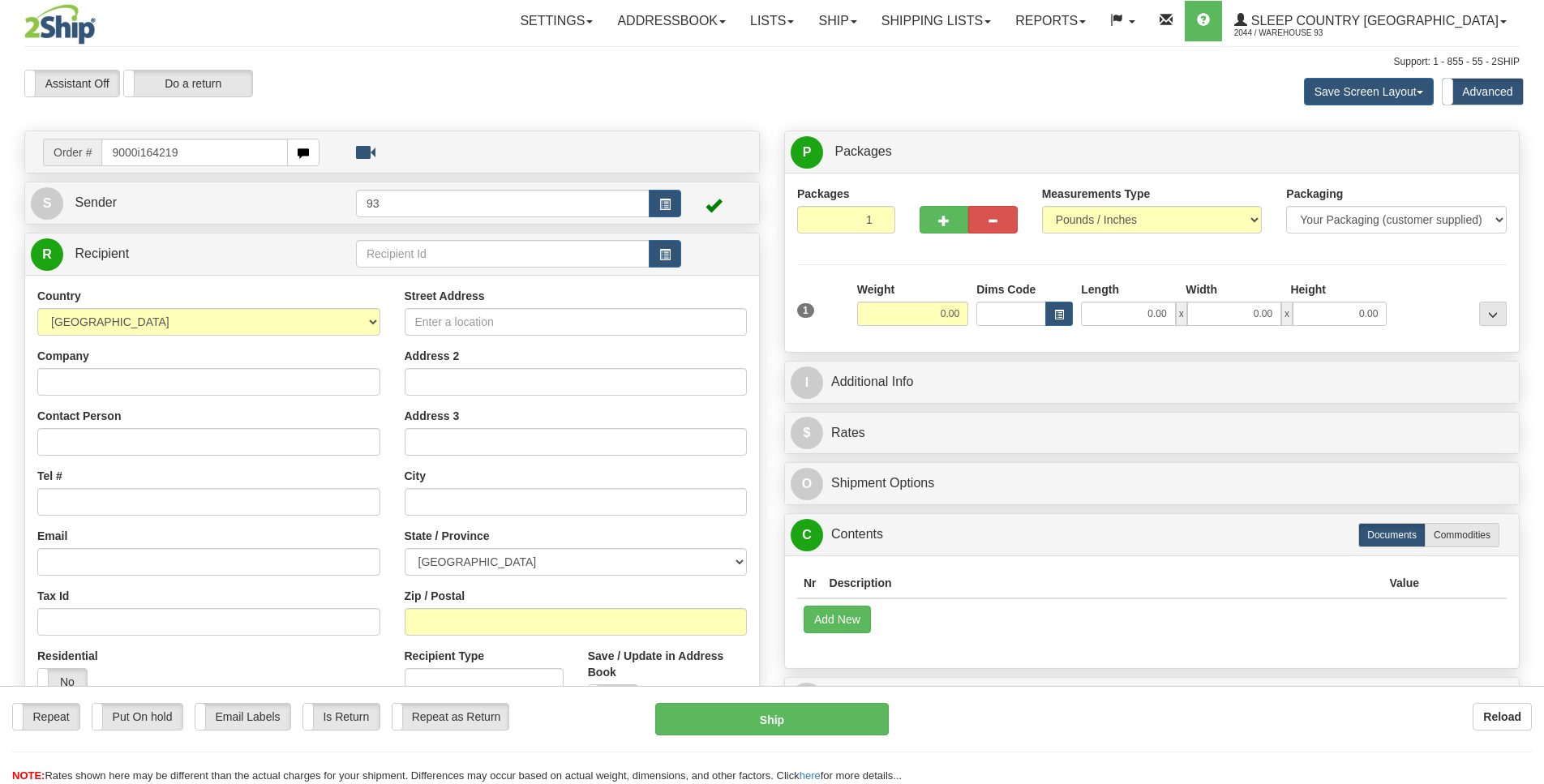
type input "9000i164219"
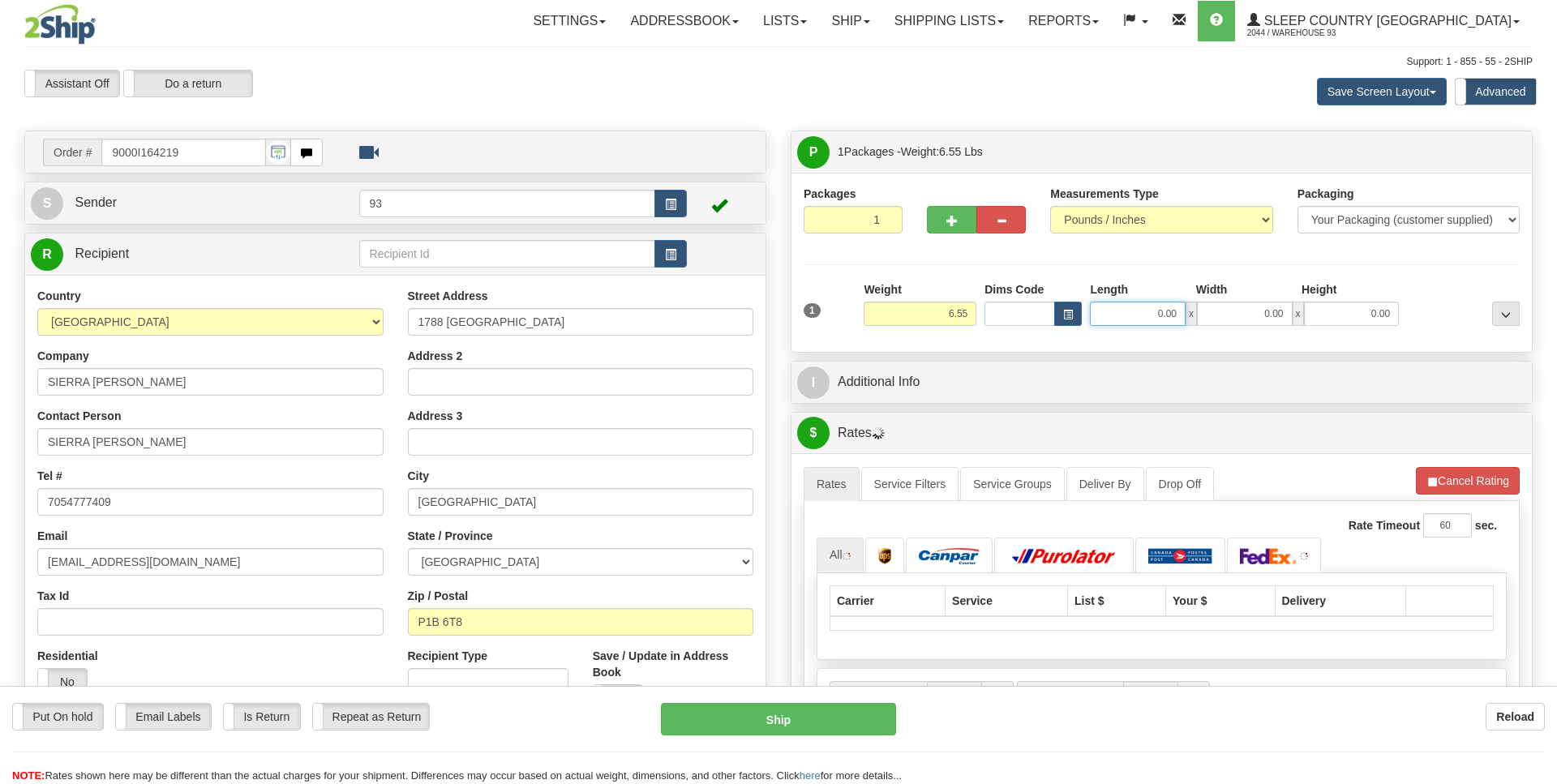
drag, startPoint x: 1142, startPoint y: 311, endPoint x: 1248, endPoint y: 320, distance: 106.4
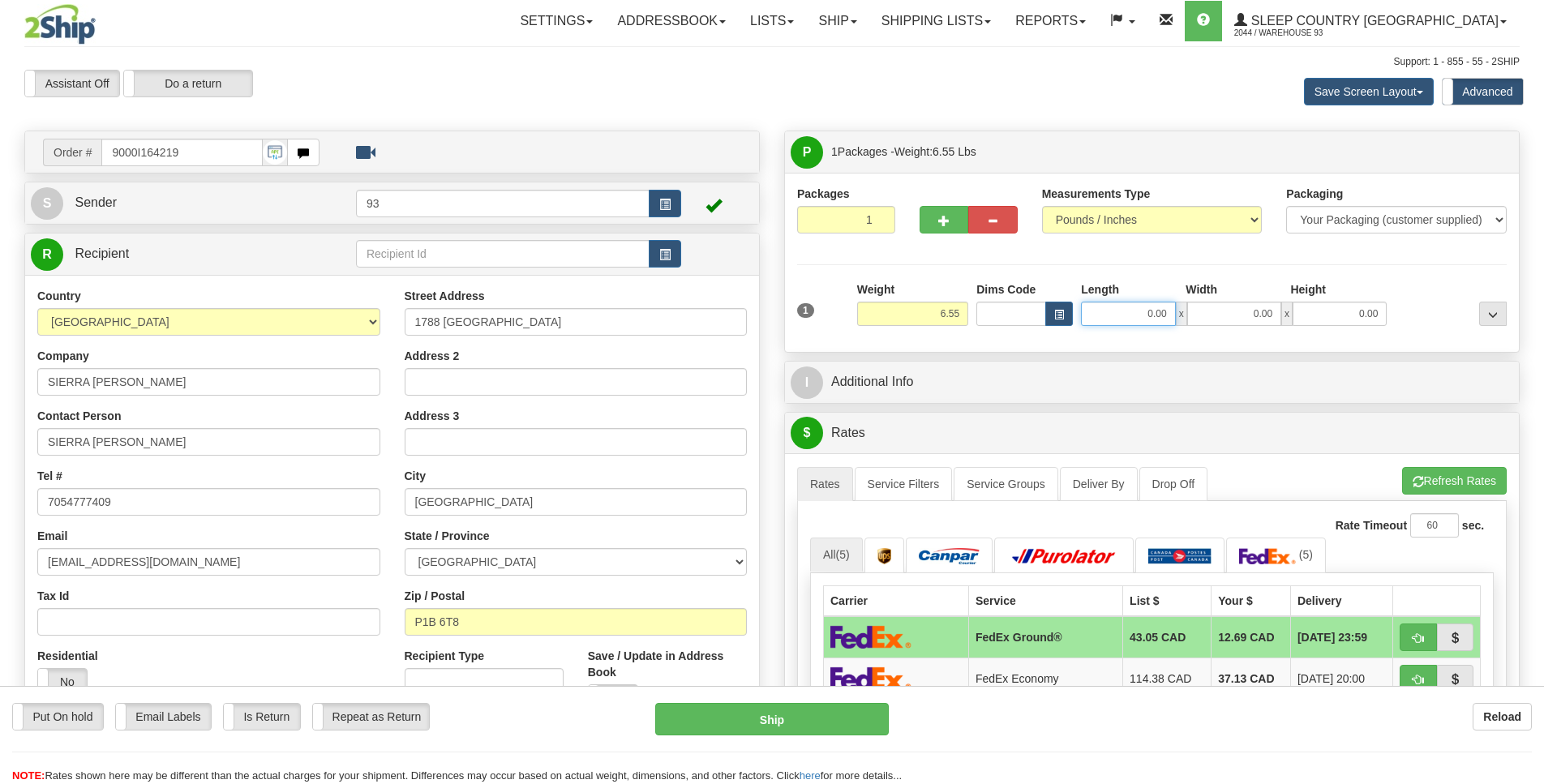
scroll to position [0, 2]
click at [1128, 312] on input "0.00" at bounding box center [1128, 314] width 94 height 24
type input "8.00"
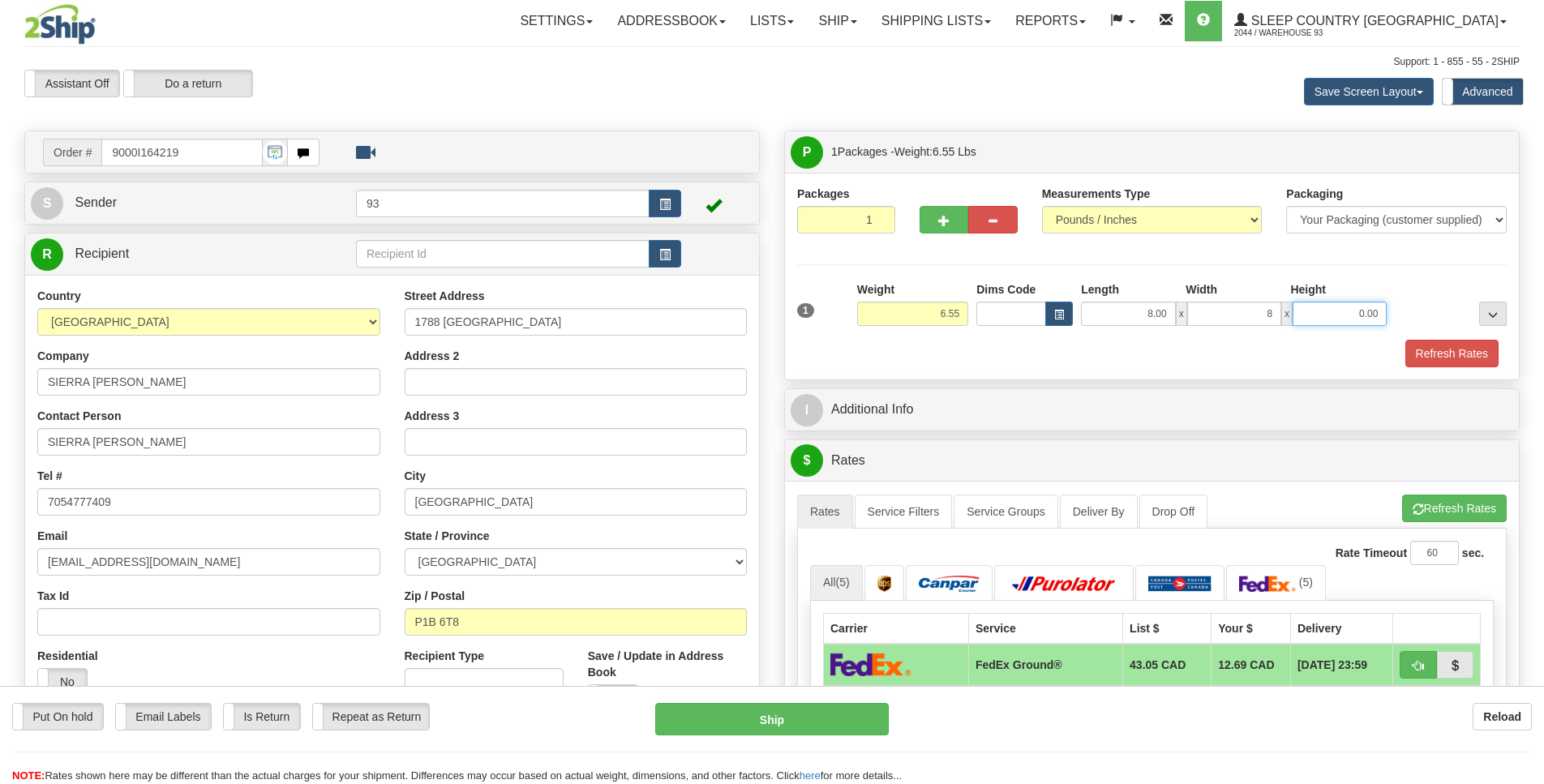
type input "8.00"
type input "3.00"
click at [1480, 357] on button "Refresh Rates" at bounding box center [1451, 353] width 94 height 28
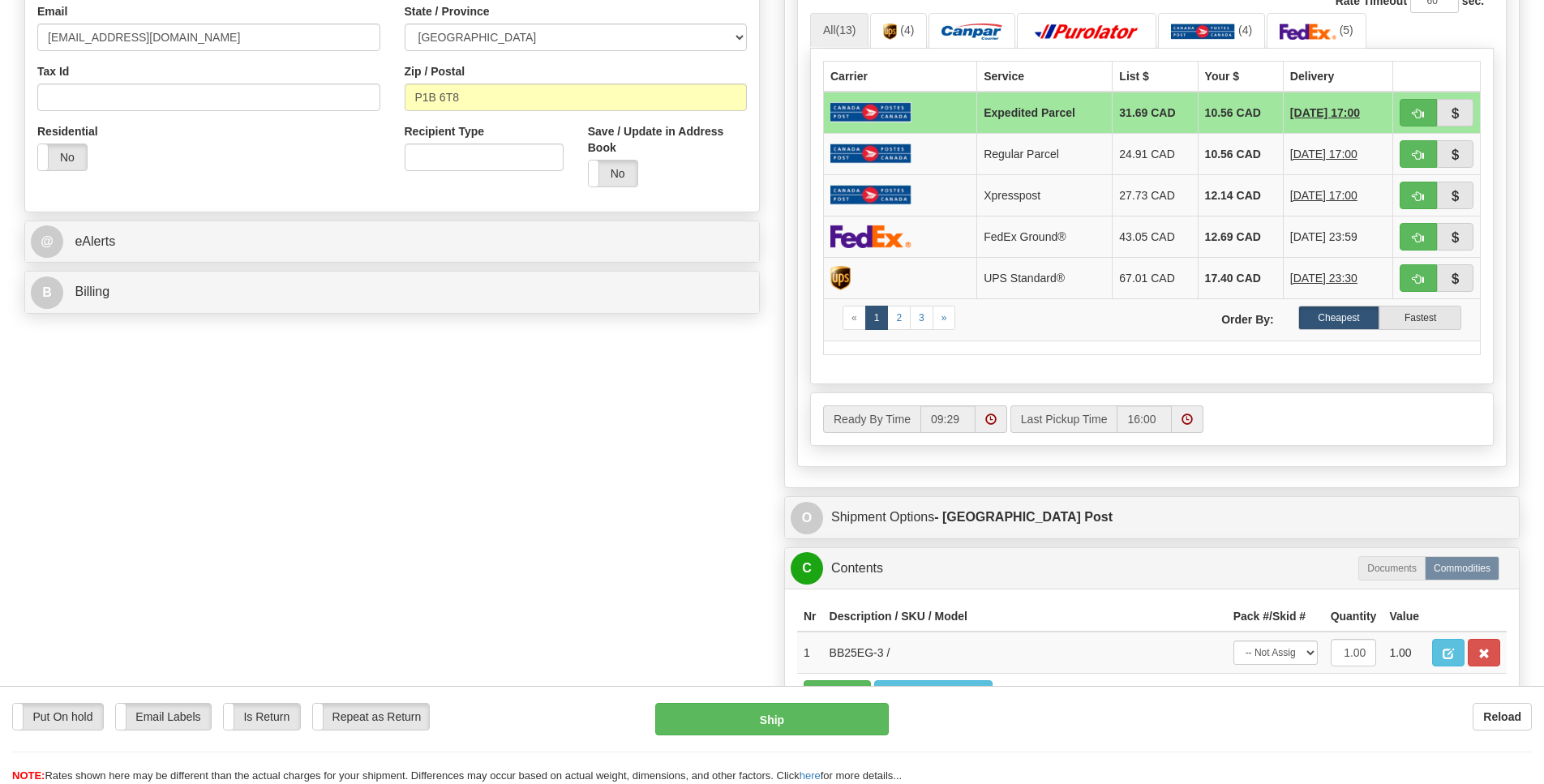
scroll to position [588, 0]
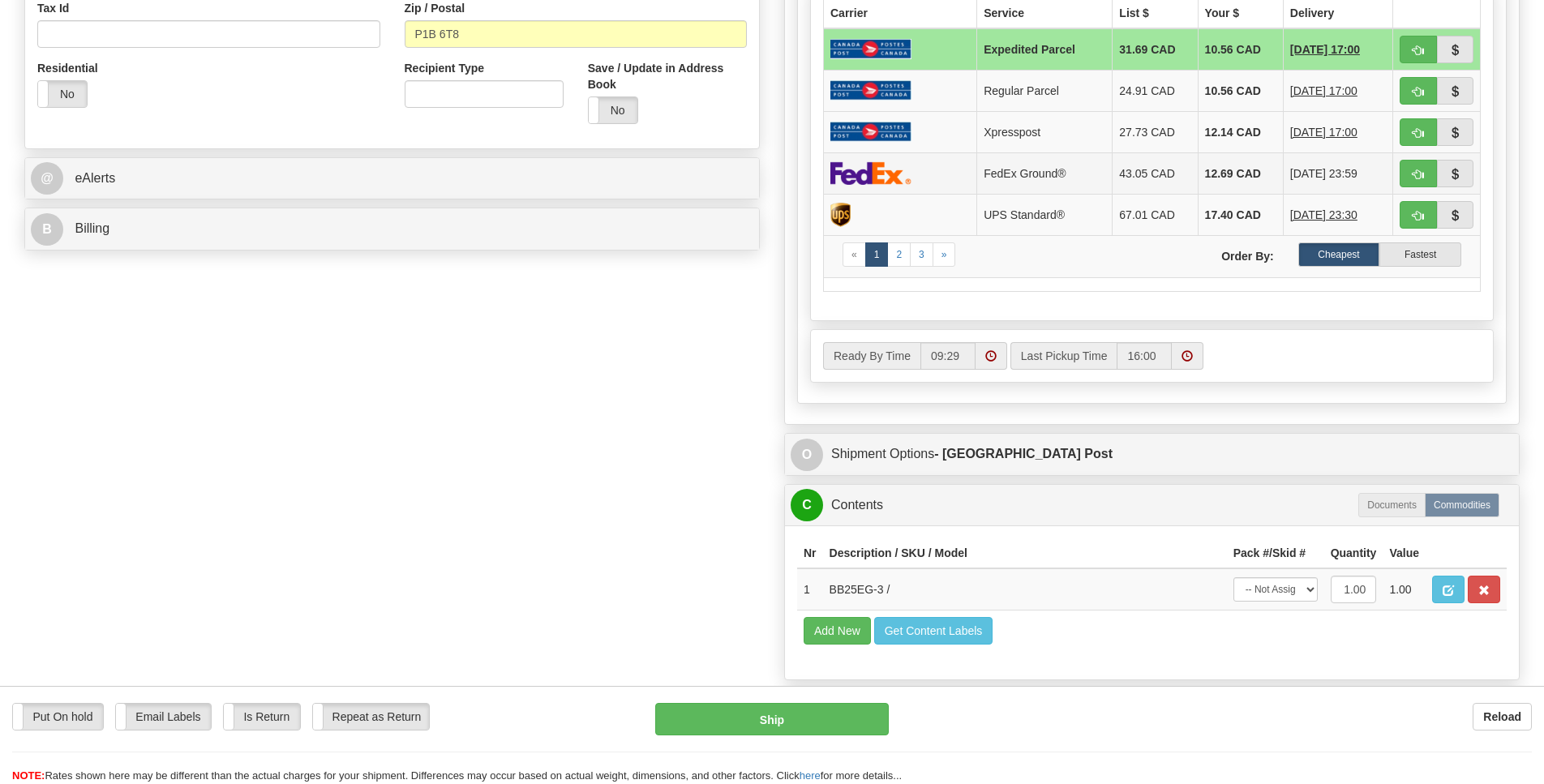
click at [869, 185] on img at bounding box center [871, 173] width 81 height 24
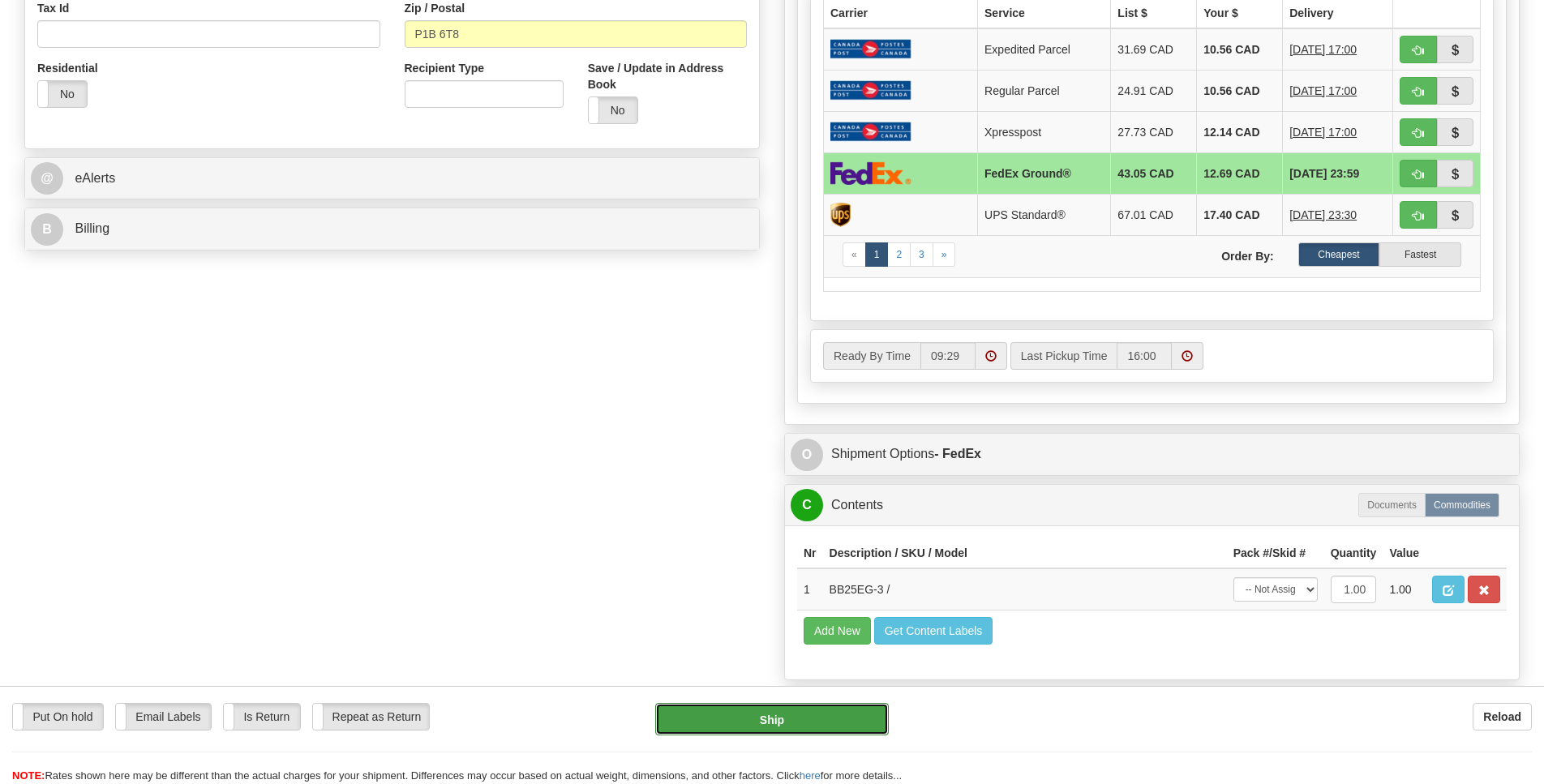
click at [760, 712] on button "Ship" at bounding box center [772, 719] width 233 height 32
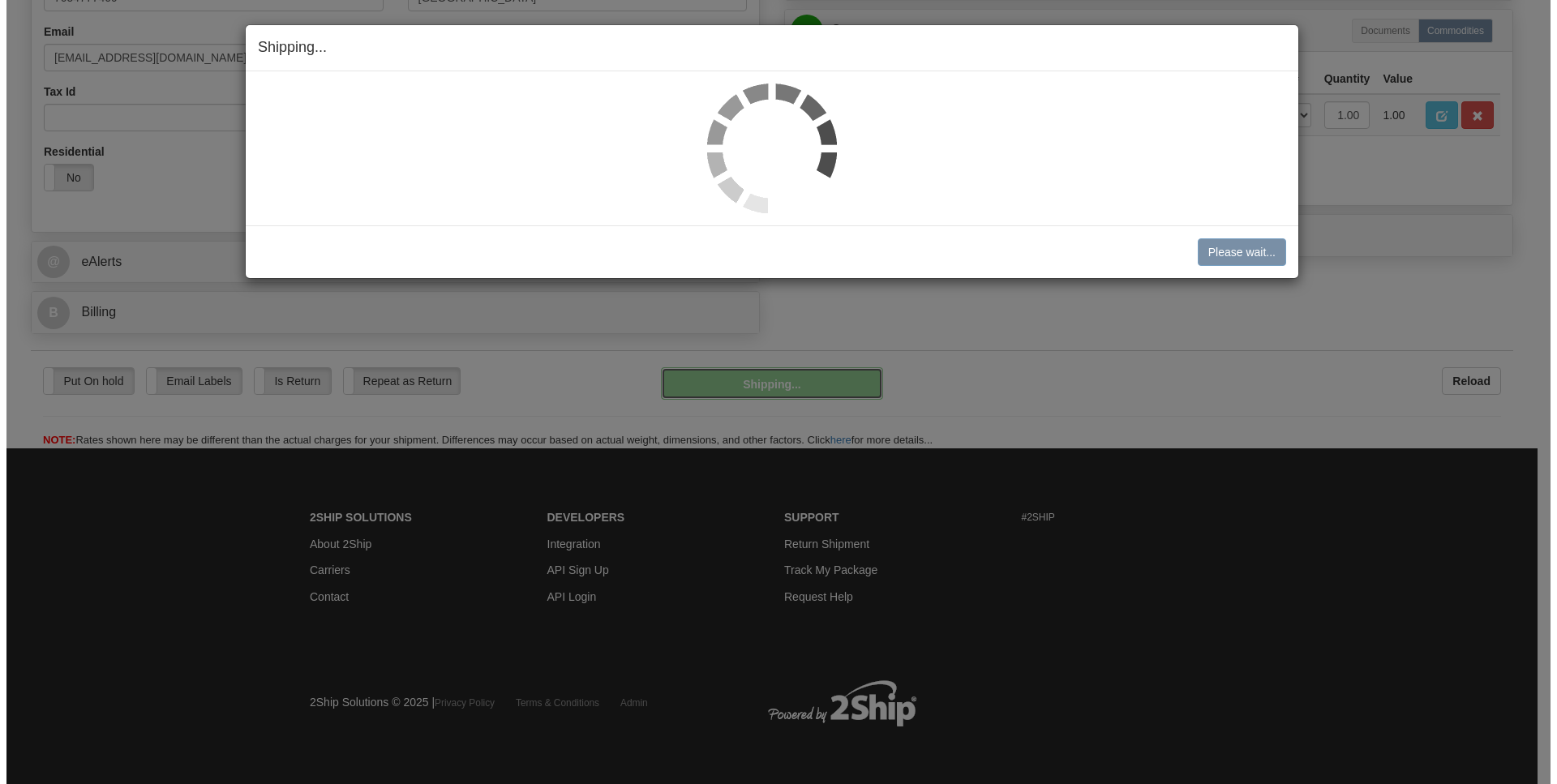
scroll to position [483, 0]
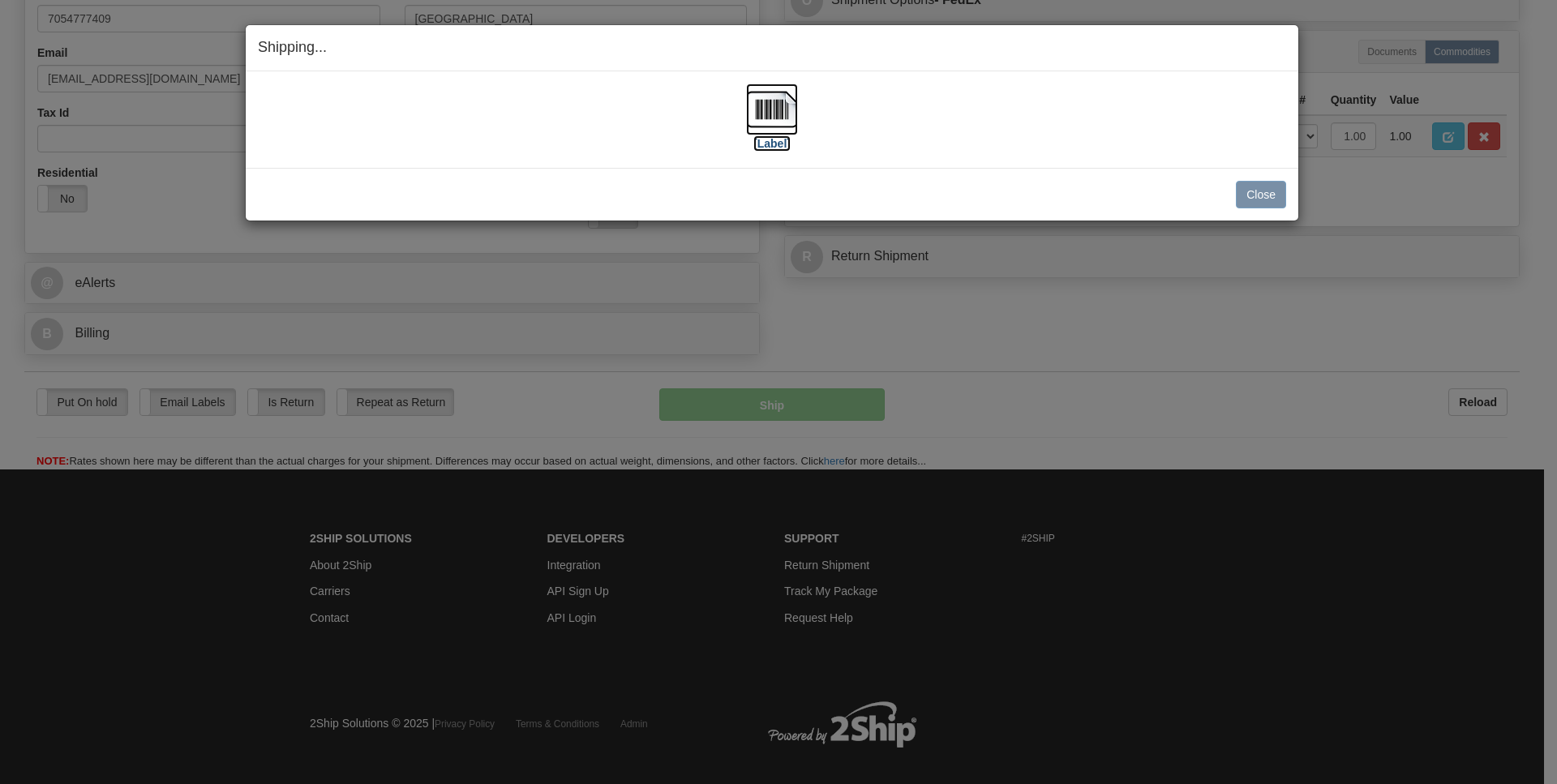
click at [766, 106] on img at bounding box center [773, 110] width 52 height 52
click at [1269, 200] on button "Close" at bounding box center [1261, 194] width 51 height 28
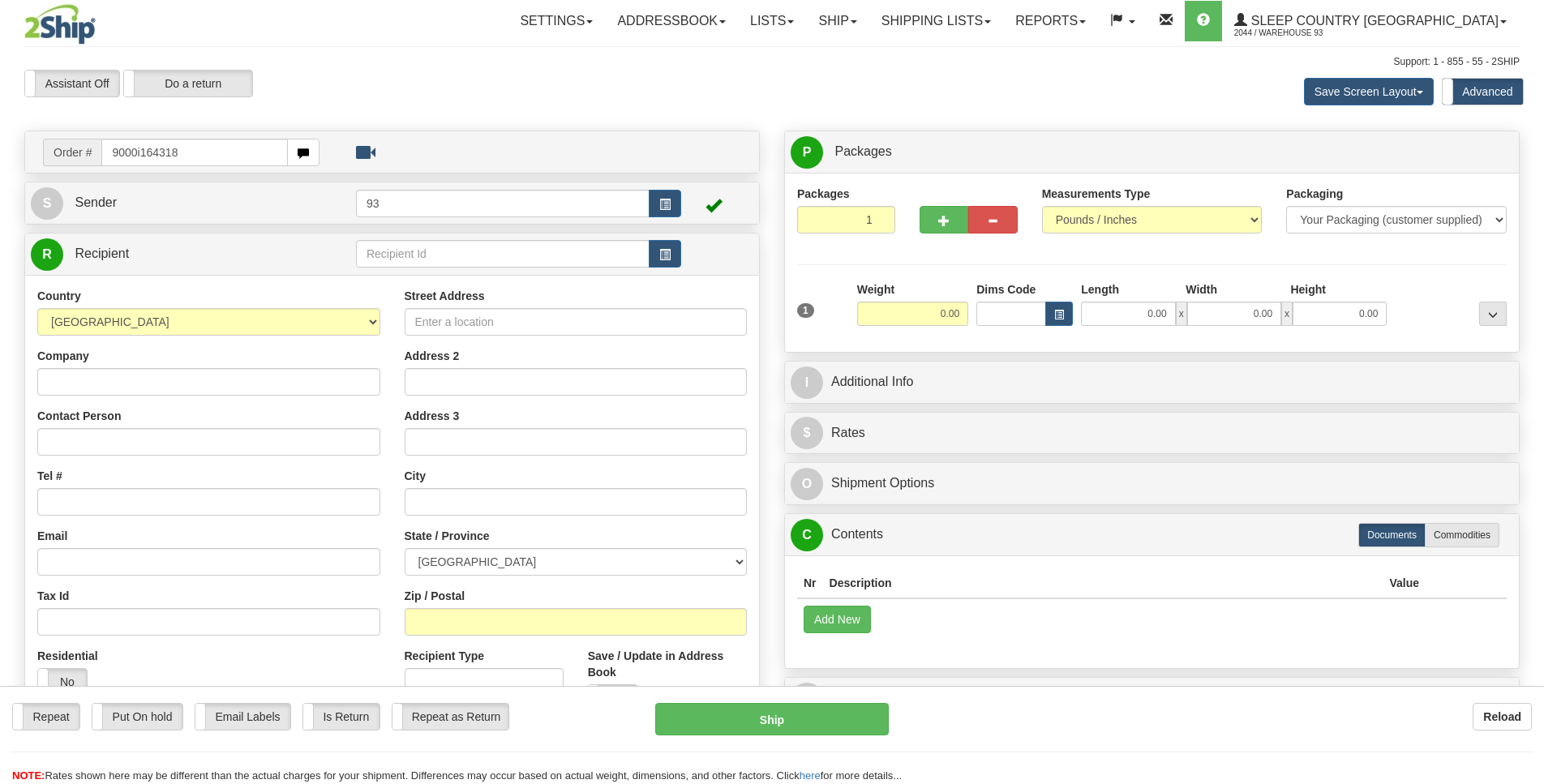
type input "9000i164318"
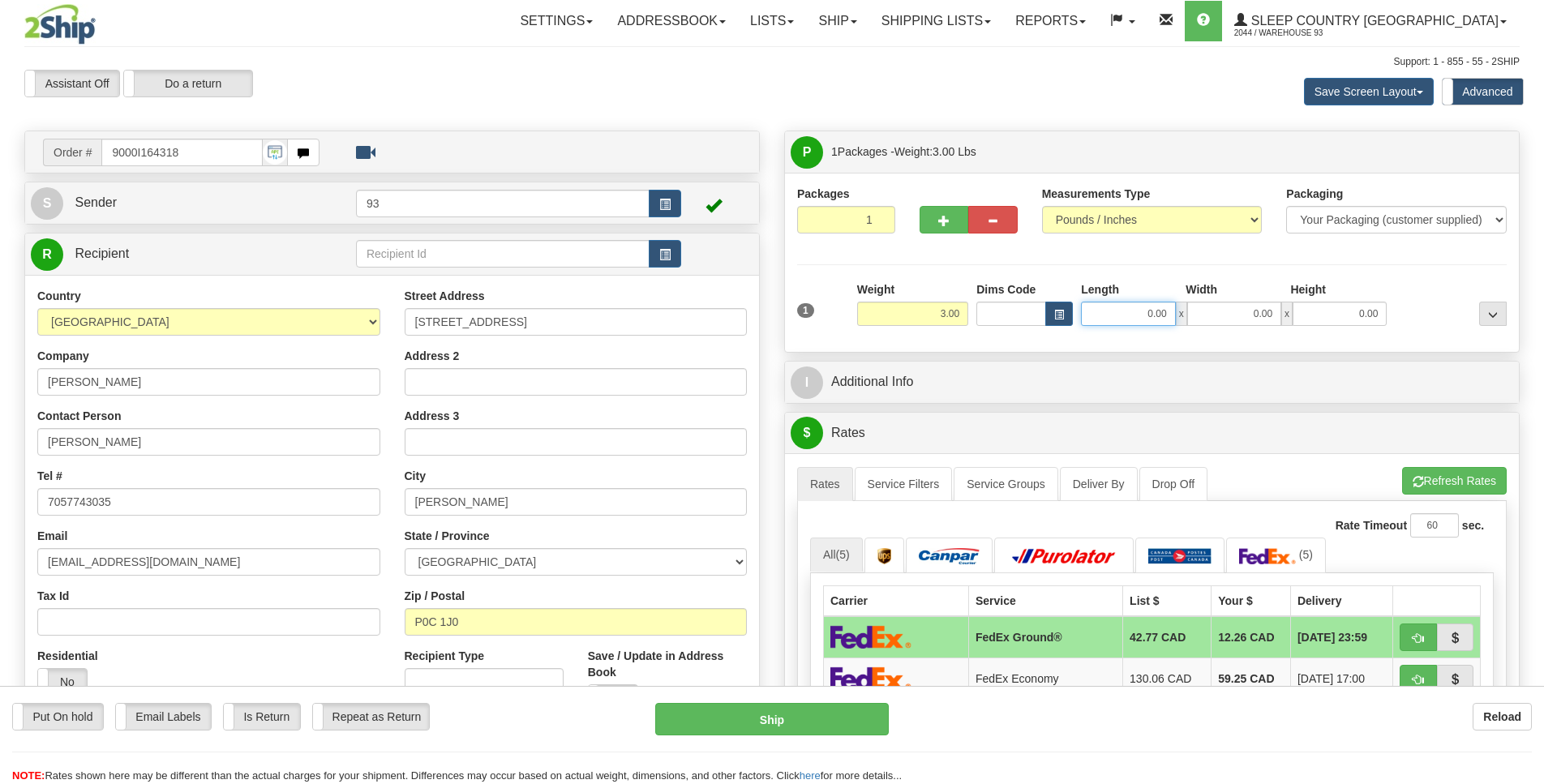
scroll to position [0, 2]
drag, startPoint x: 1147, startPoint y: 320, endPoint x: 1178, endPoint y: 317, distance: 31.1
type input "3.00"
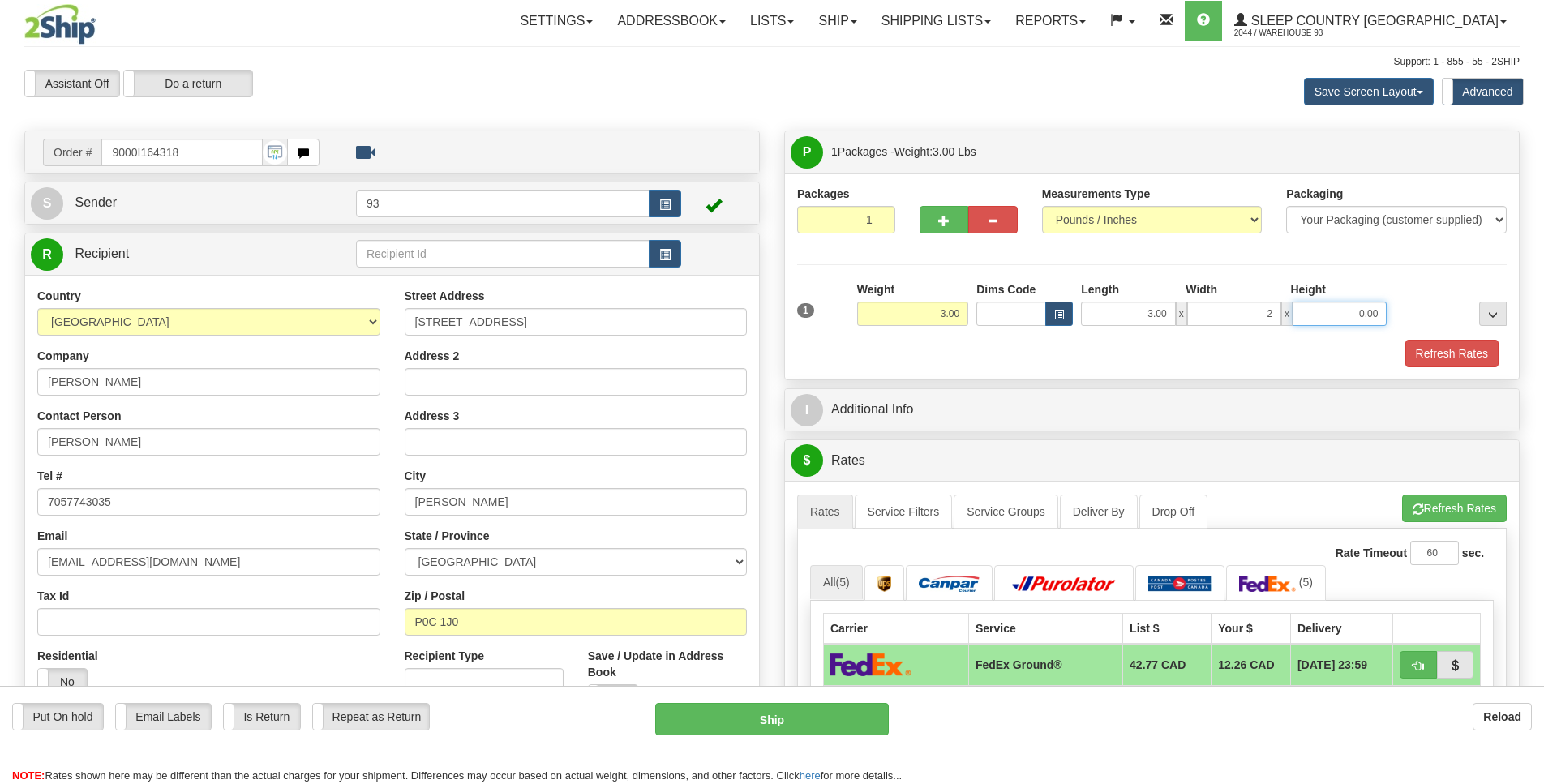
type input "2.00"
type input "1.00"
click at [1409, 350] on button "Refresh Rates" at bounding box center [1451, 353] width 94 height 28
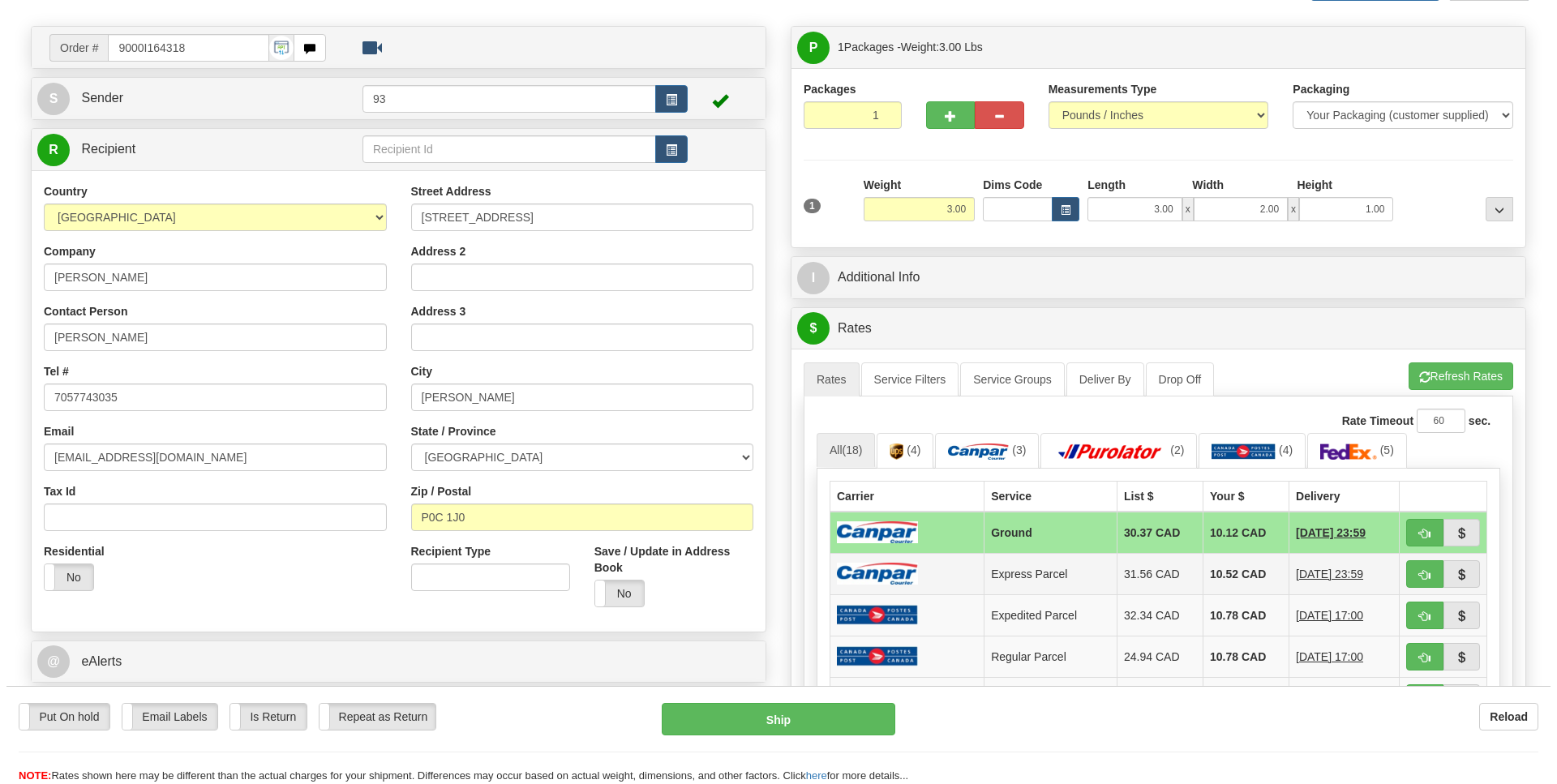
scroll to position [117, 0]
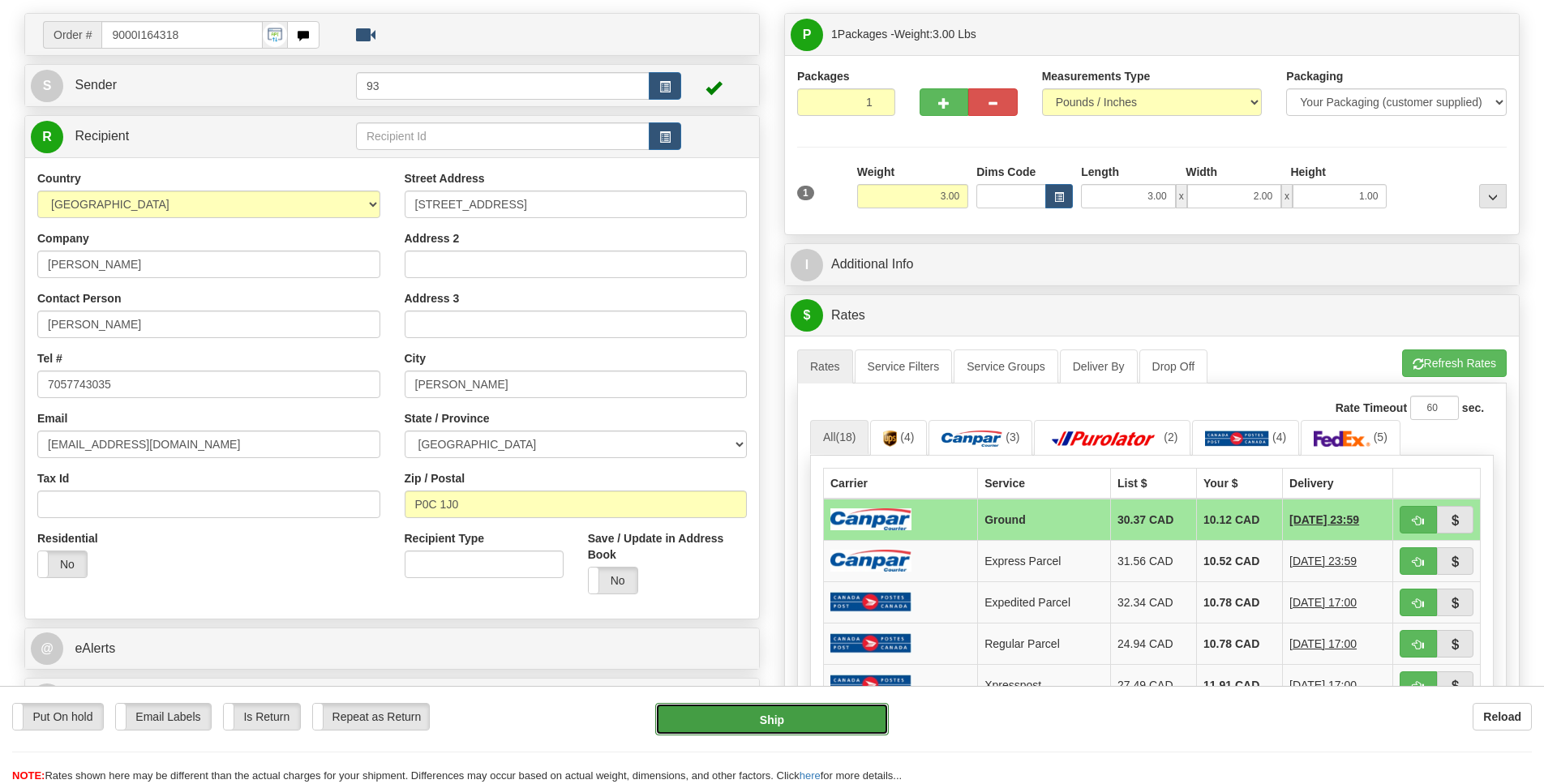
drag, startPoint x: 831, startPoint y: 721, endPoint x: 830, endPoint y: 712, distance: 9.1
click at [830, 712] on button "Ship" at bounding box center [772, 719] width 233 height 32
type input "1"
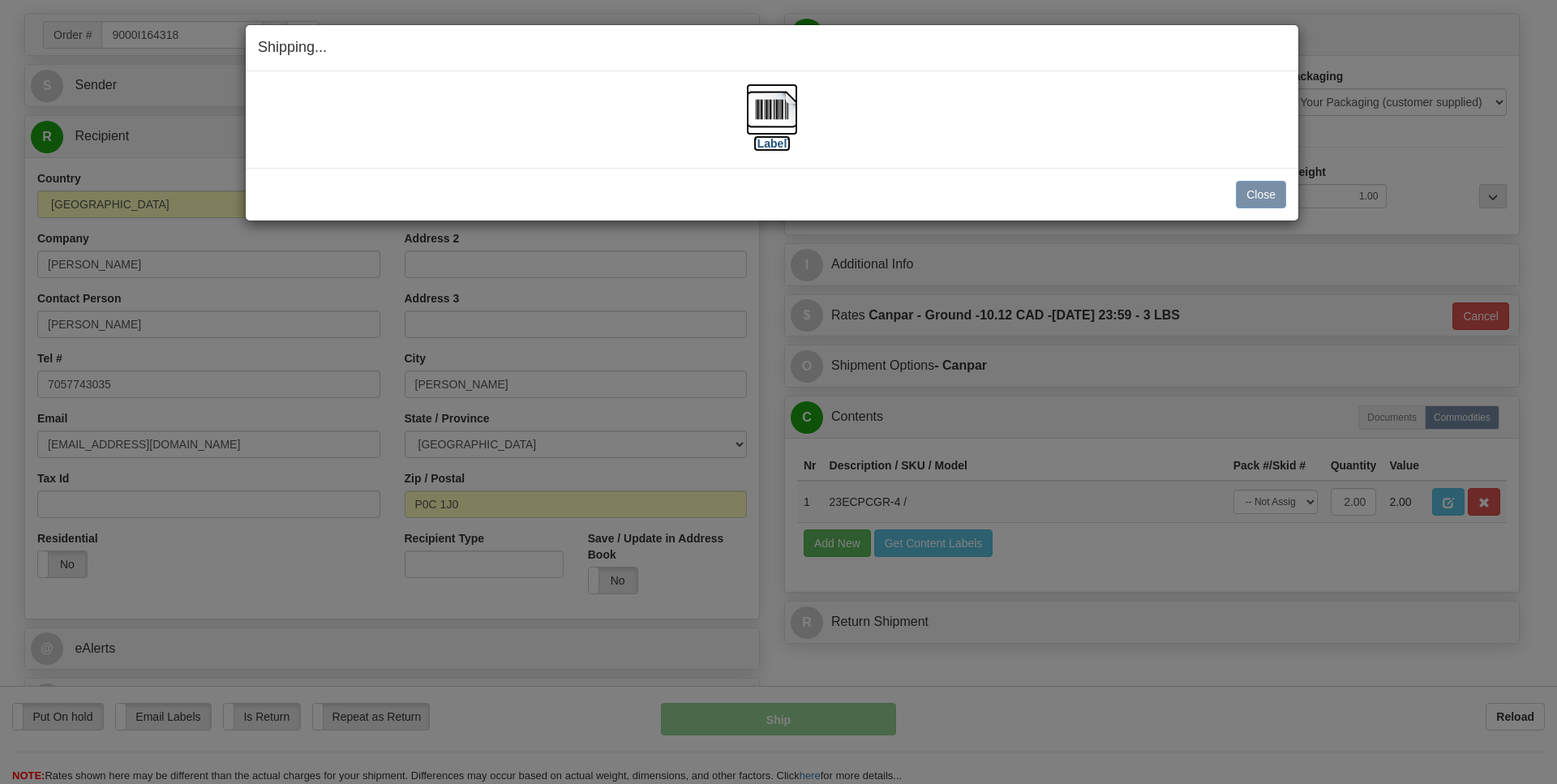
click at [770, 115] on img at bounding box center [773, 110] width 52 height 52
click at [1257, 188] on button "Close" at bounding box center [1261, 194] width 51 height 28
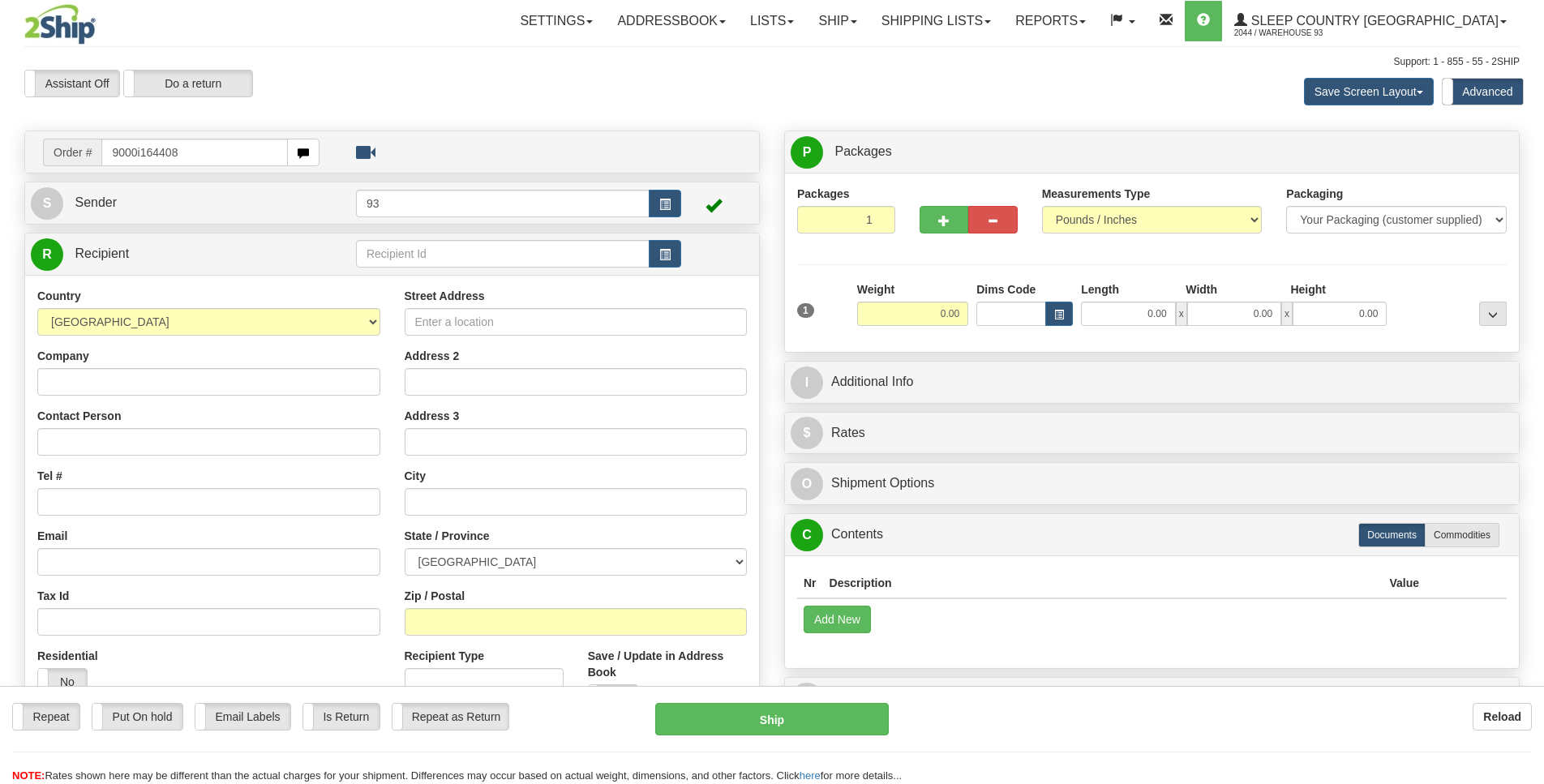
type input "9000i164408"
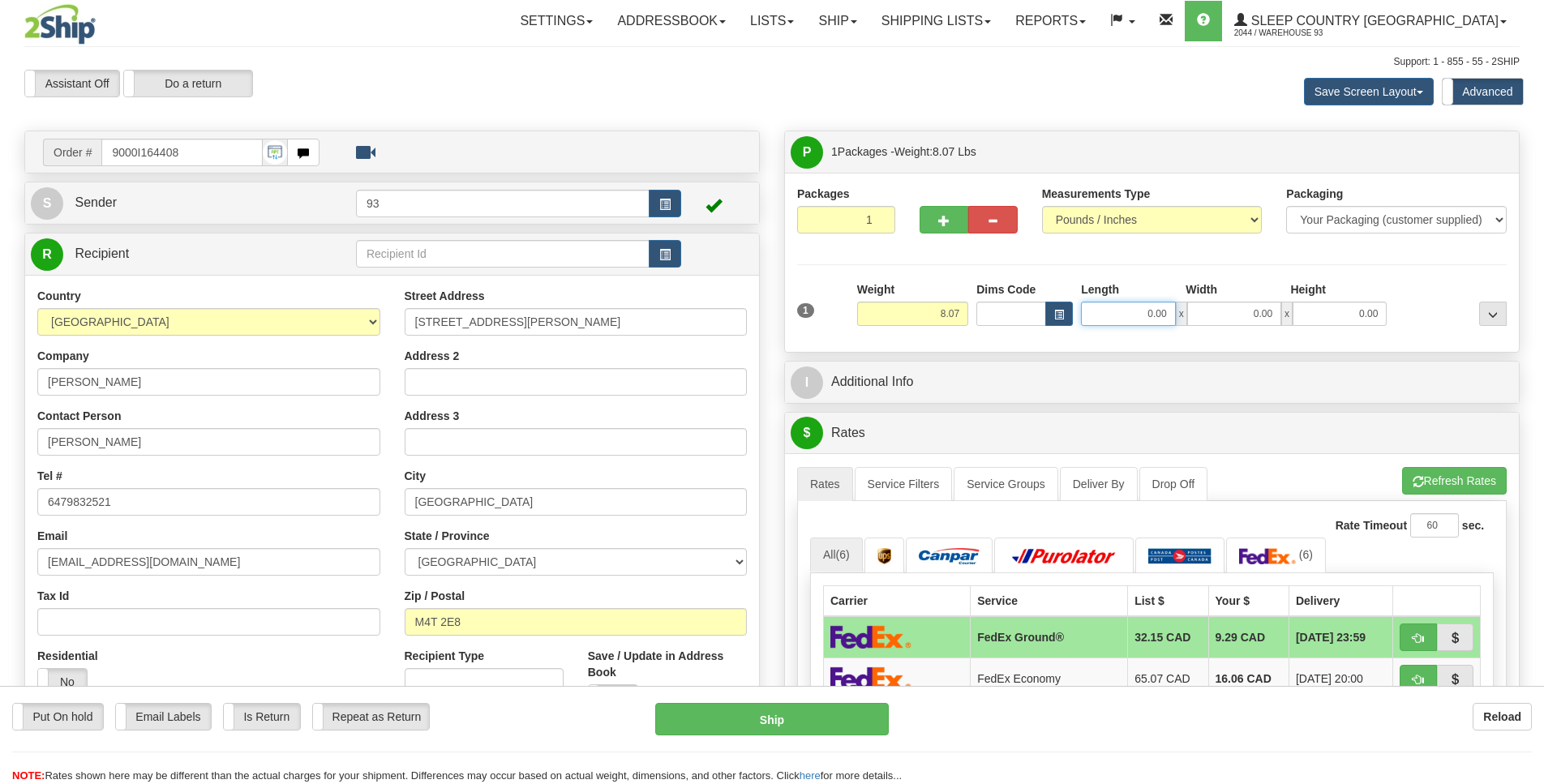
scroll to position [0, 2]
drag, startPoint x: 1140, startPoint y: 317, endPoint x: 1241, endPoint y: 306, distance: 101.6
click at [1133, 319] on input "0.00" at bounding box center [1128, 314] width 94 height 24
type input "10.00"
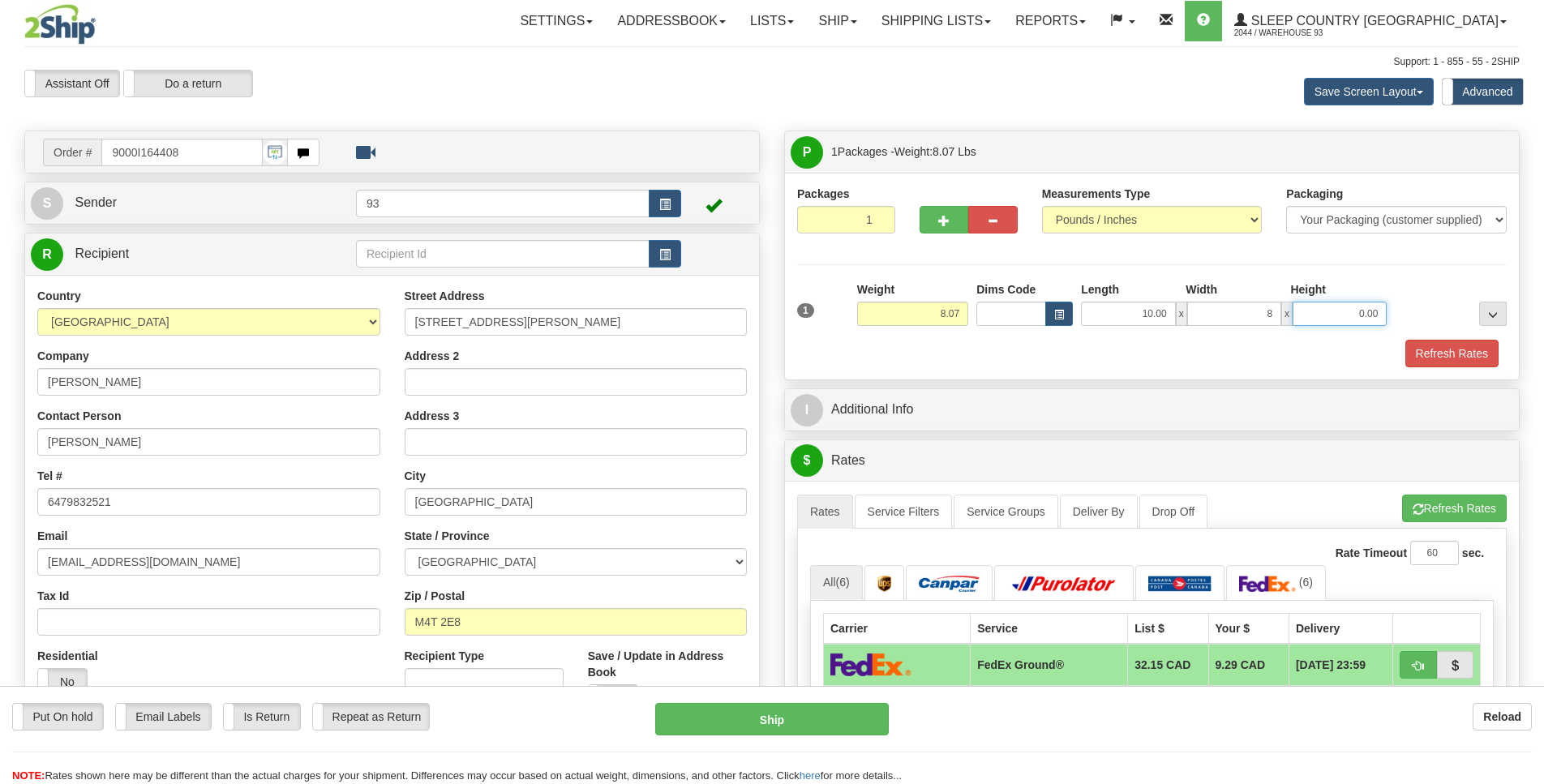
type input "8.00"
type input "4.00"
click at [1425, 343] on button "Refresh Rates" at bounding box center [1451, 353] width 94 height 28
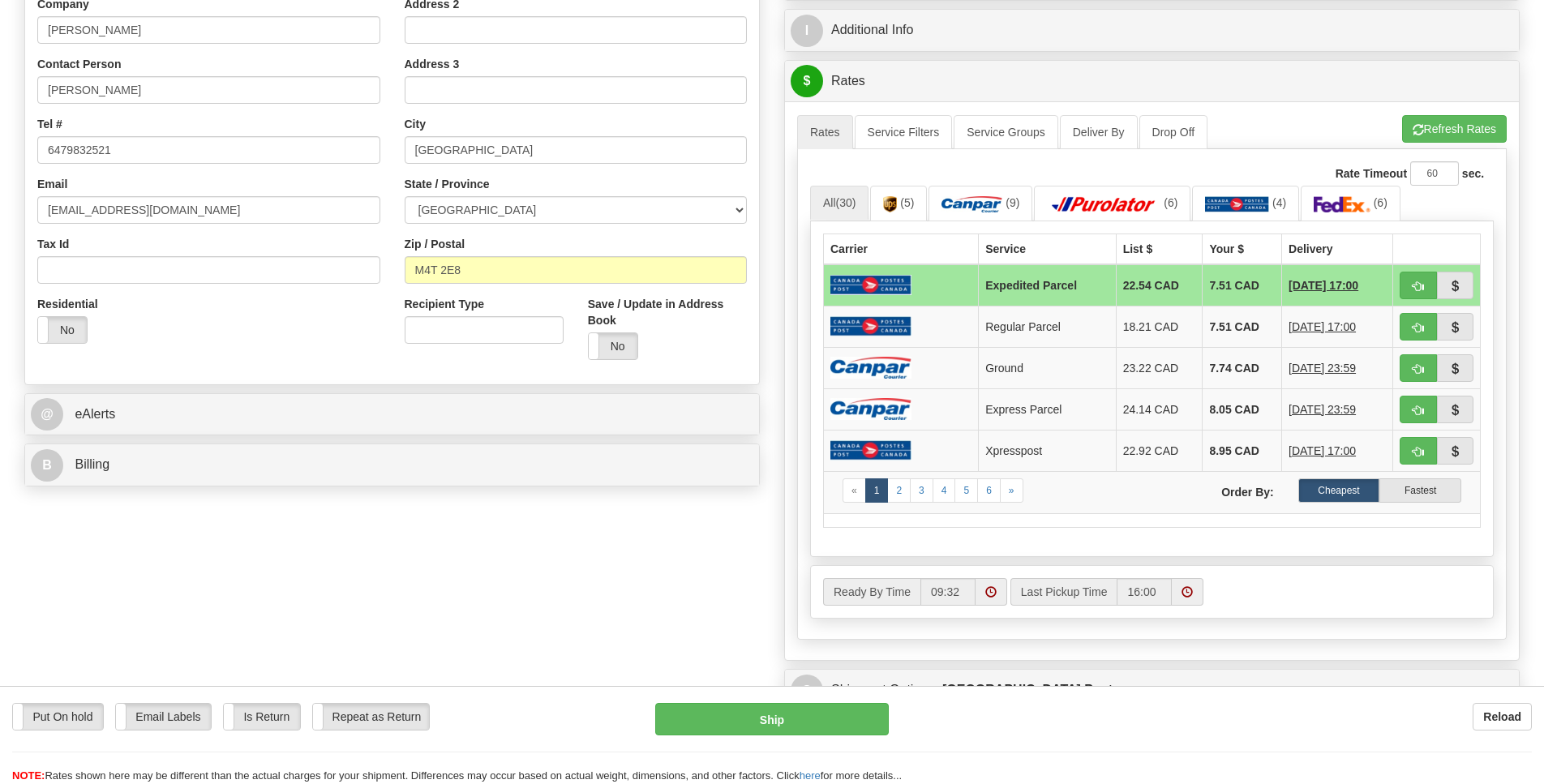
scroll to position [352, 0]
click at [890, 378] on img at bounding box center [871, 367] width 81 height 22
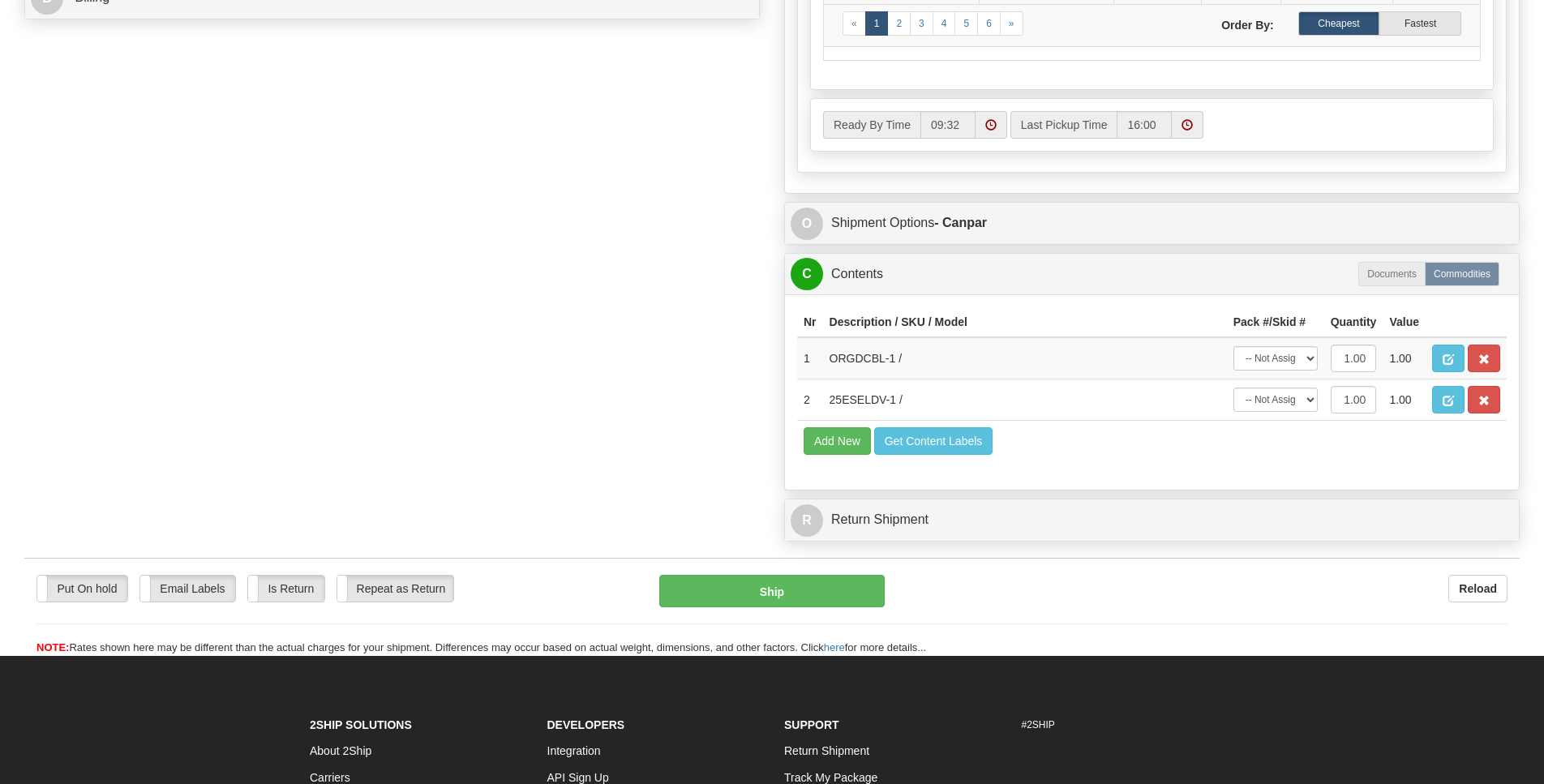
scroll to position [823, 0]
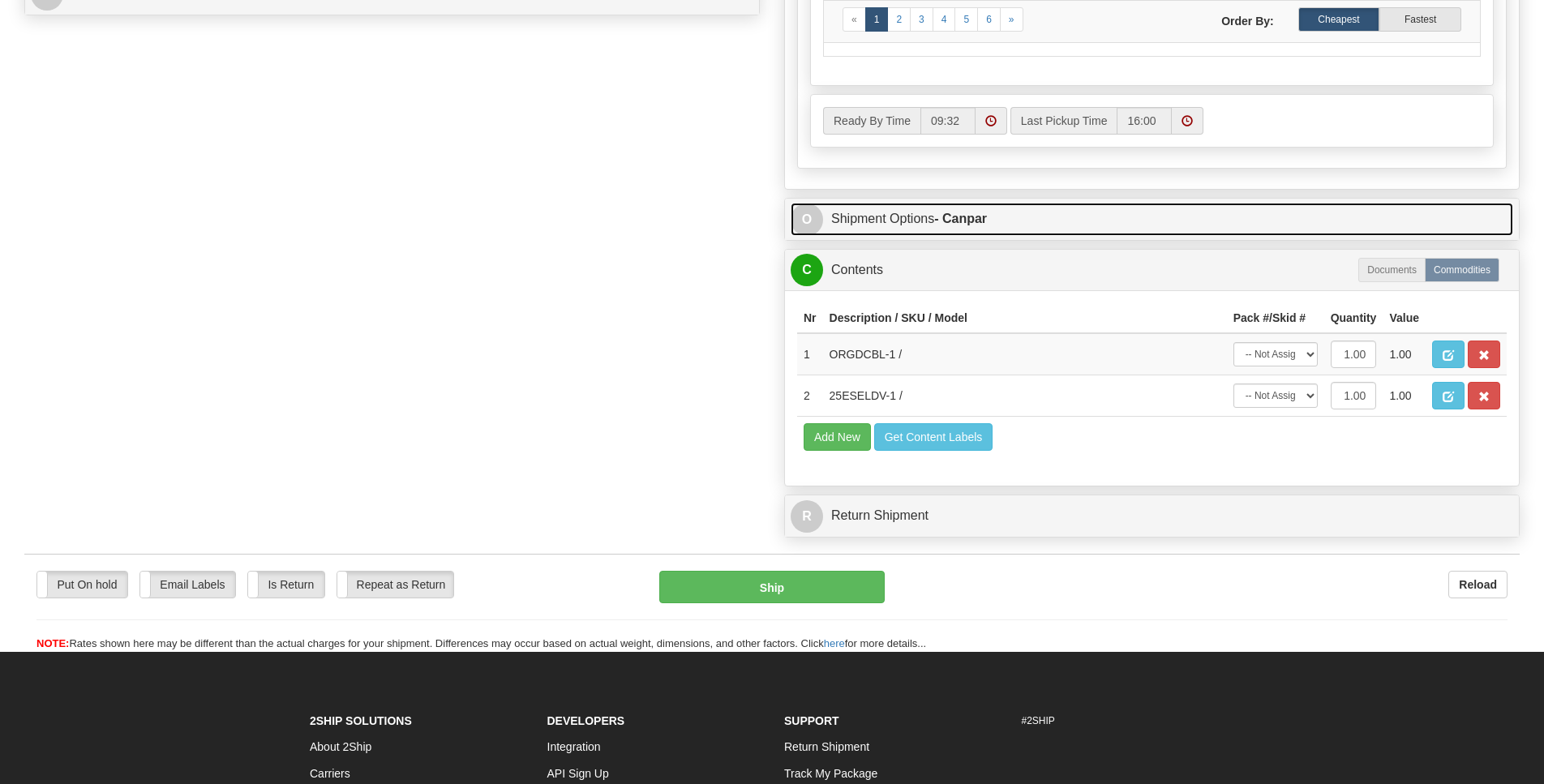
click at [806, 236] on span "O" at bounding box center [807, 219] width 32 height 32
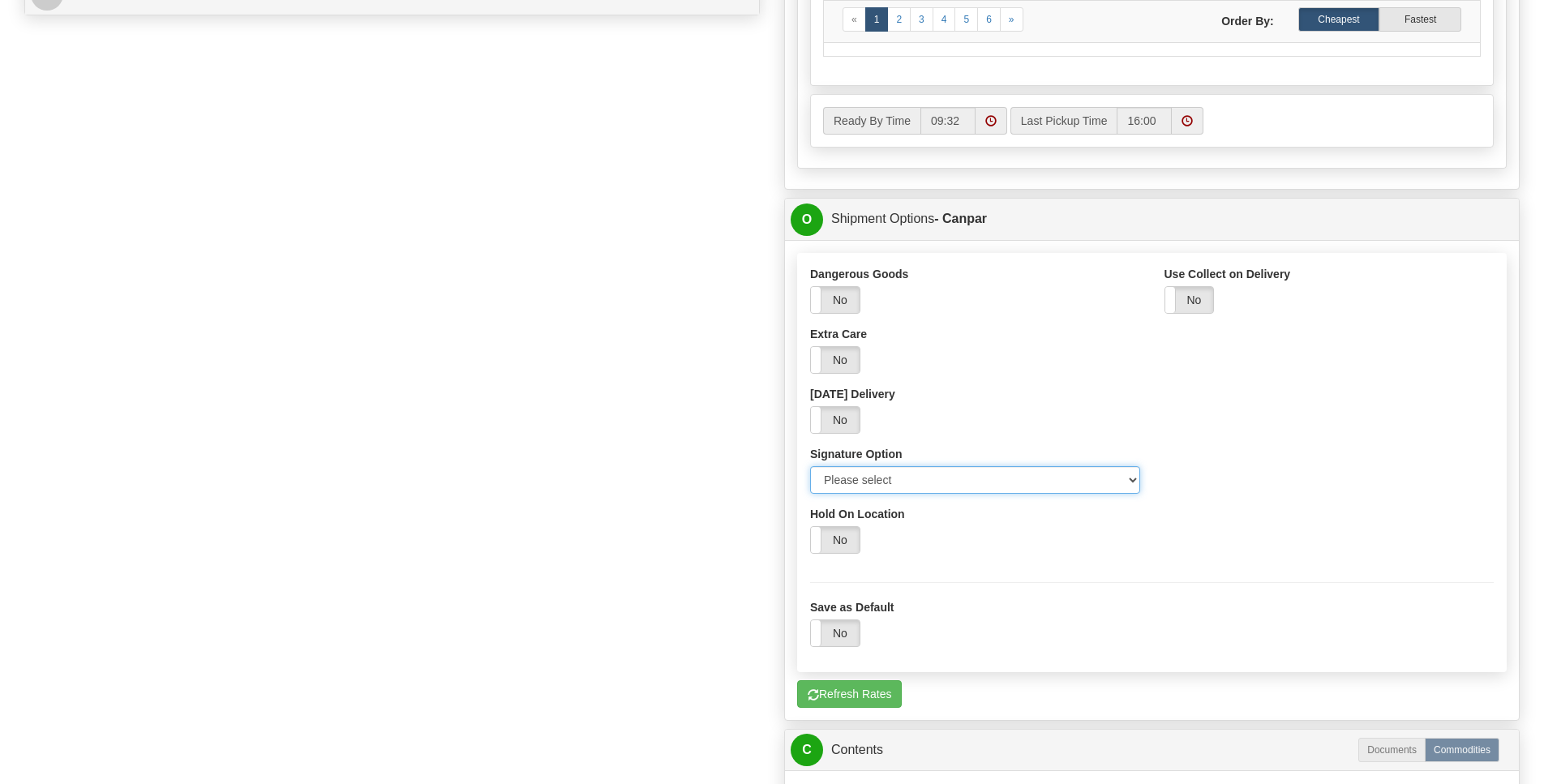
click at [1125, 494] on select "Please select No Signature Required Signature Required Adult Signature" at bounding box center [975, 480] width 330 height 28
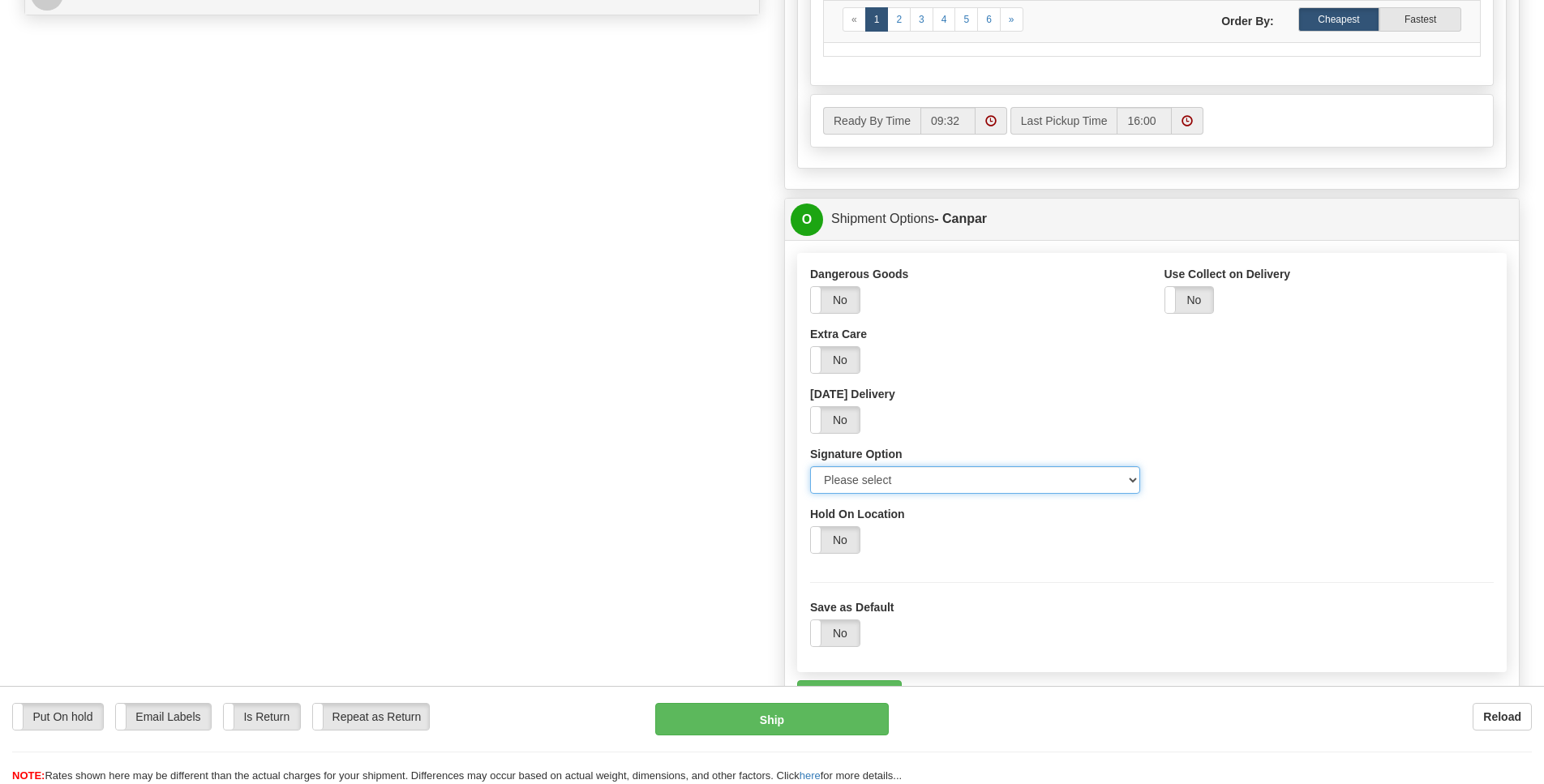
select select "2"
click at [0, 0] on option "Signature Required" at bounding box center [0, 0] width 0 height 0
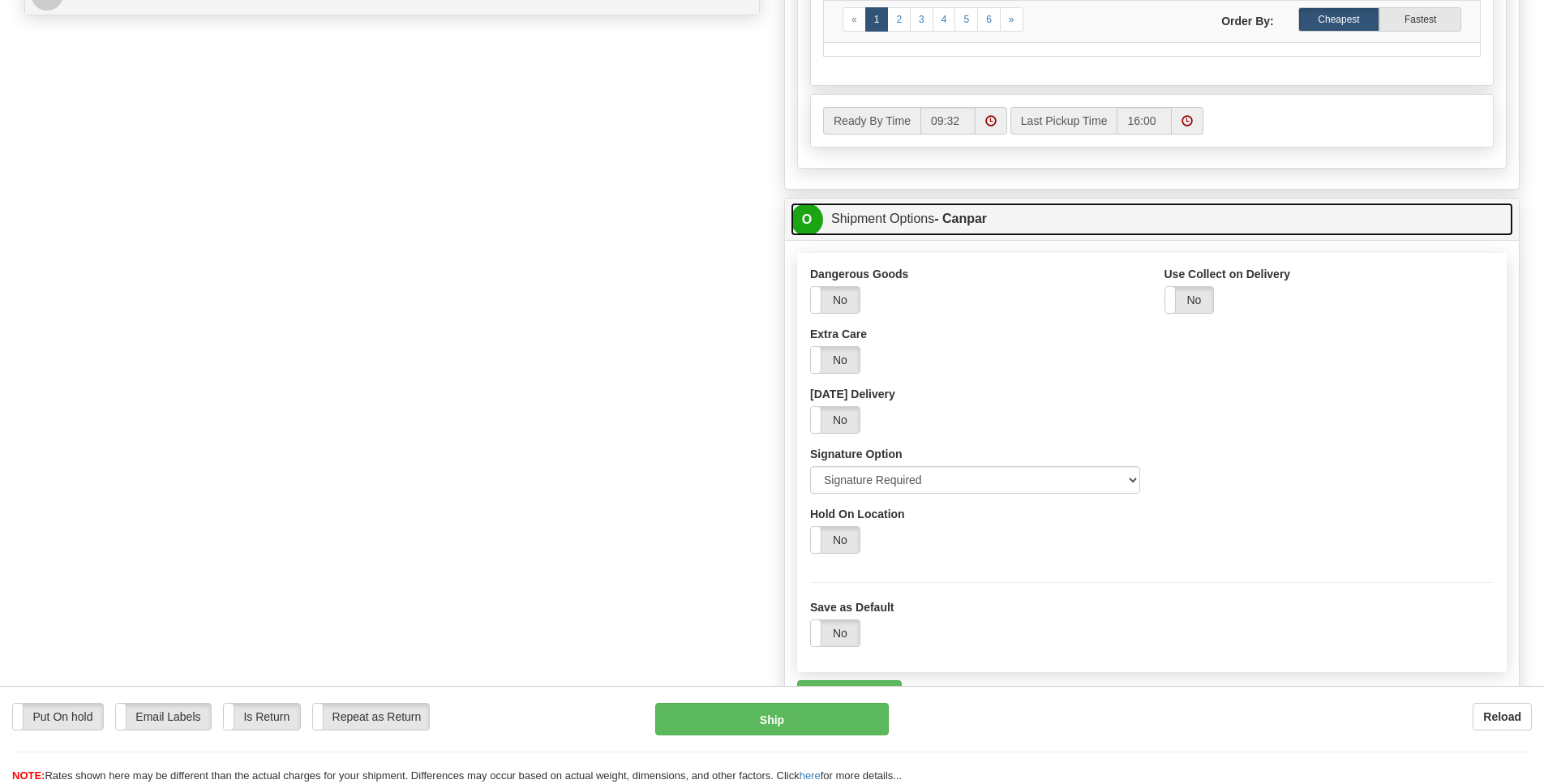
click at [820, 236] on span "O" at bounding box center [807, 219] width 32 height 32
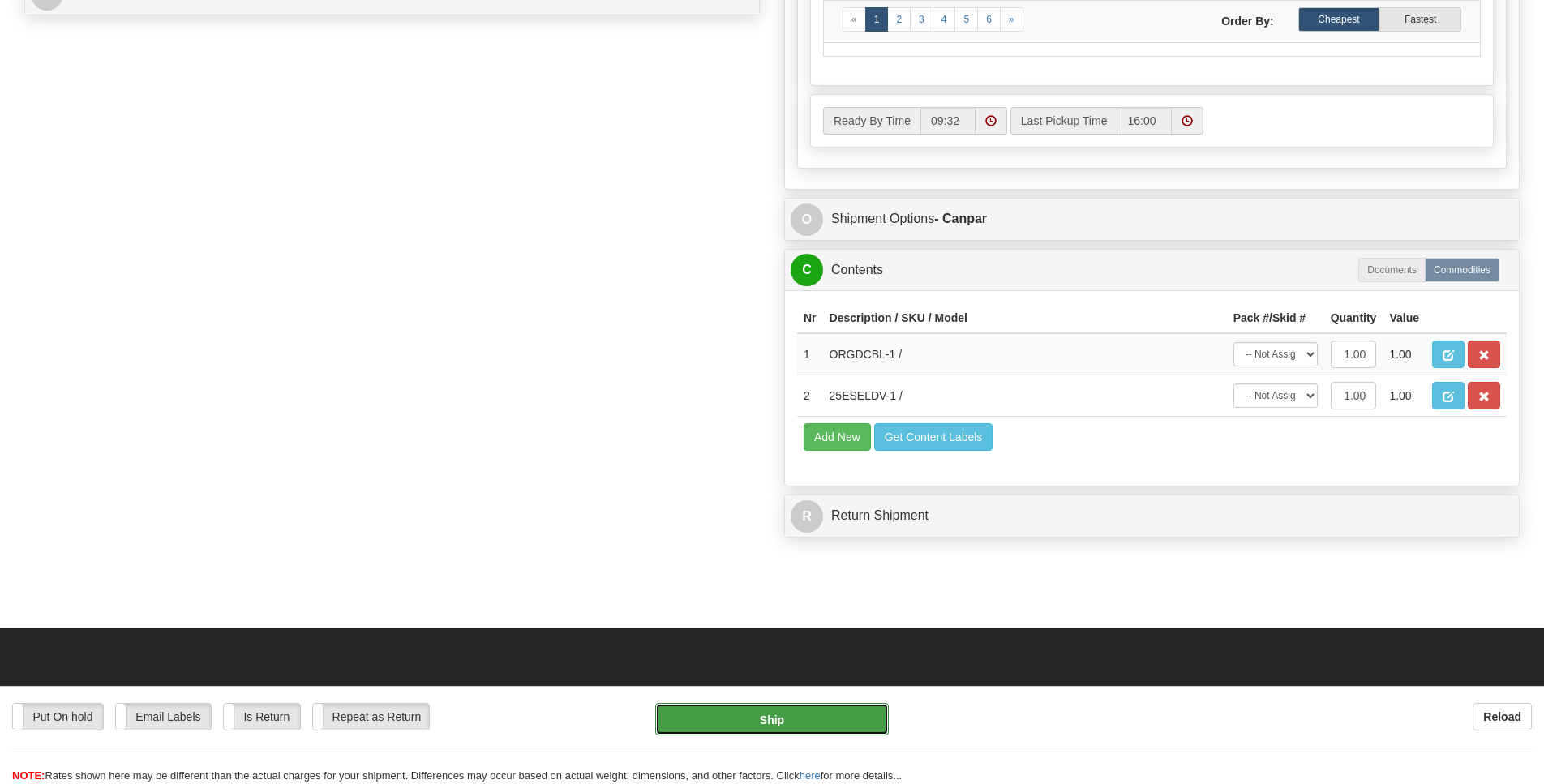
click at [769, 722] on button "Ship" at bounding box center [772, 719] width 233 height 32
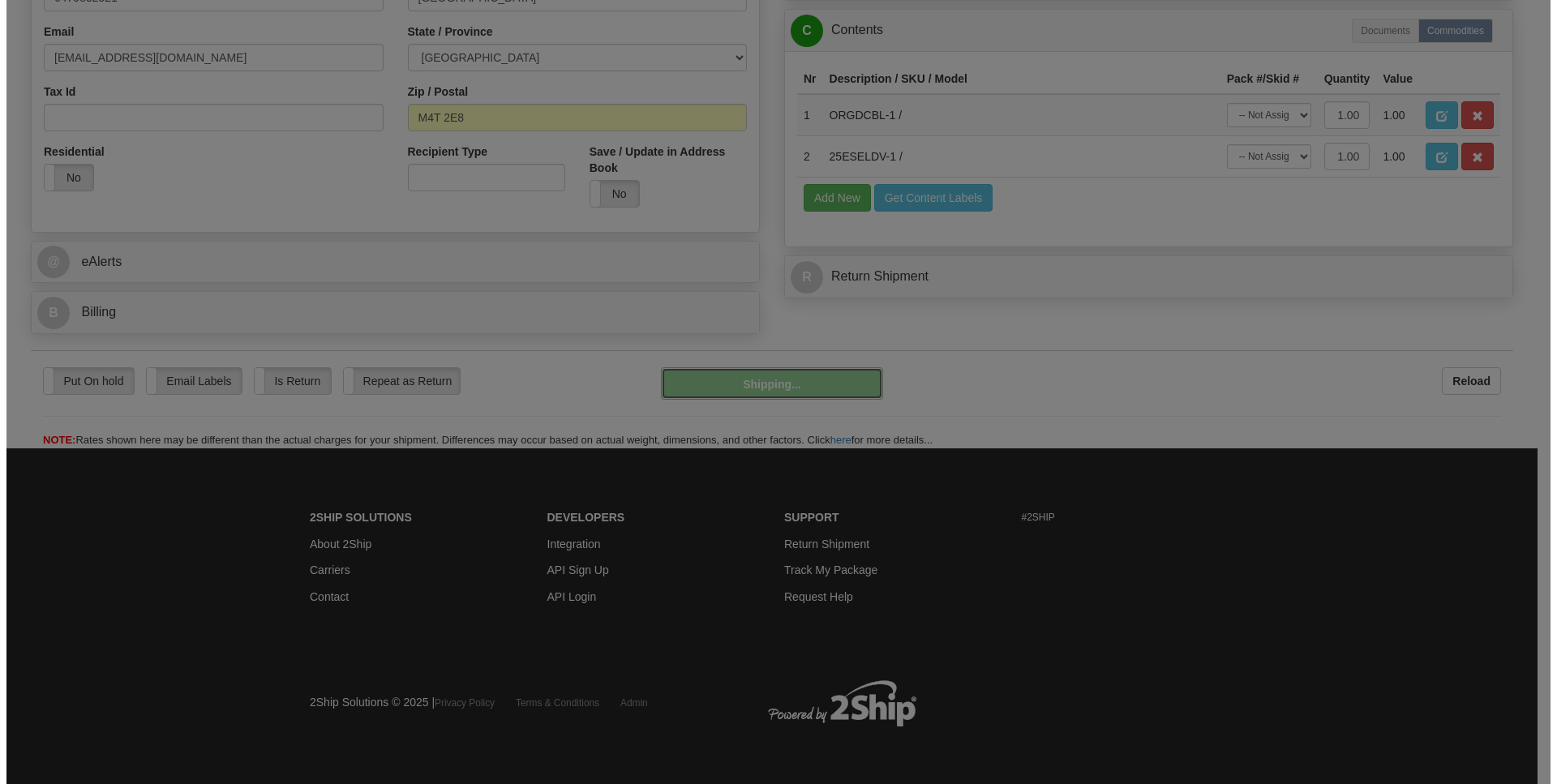
scroll to position [483, 0]
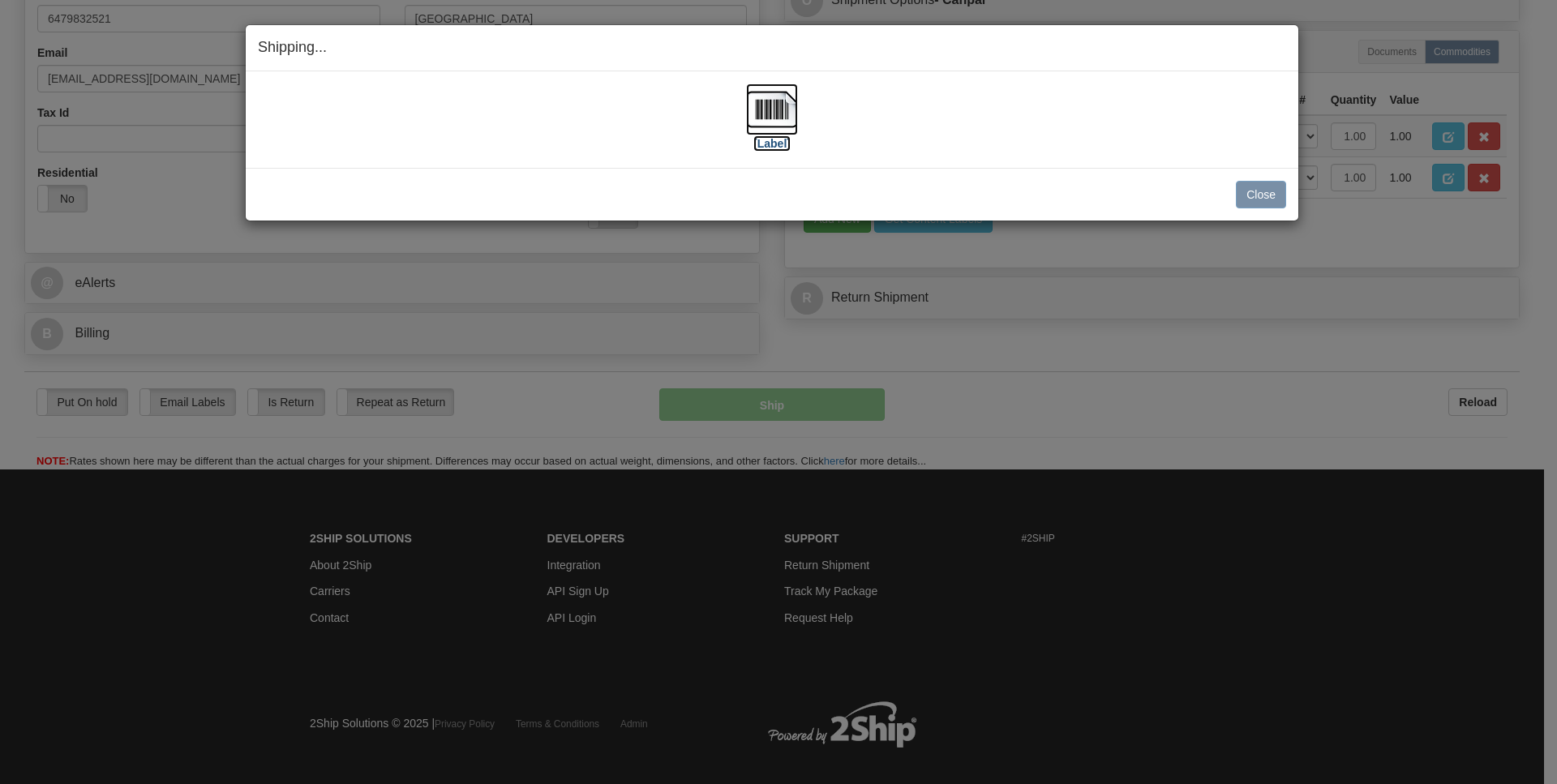
click at [770, 114] on img at bounding box center [773, 110] width 52 height 52
click at [1281, 199] on button "Close" at bounding box center [1261, 194] width 51 height 28
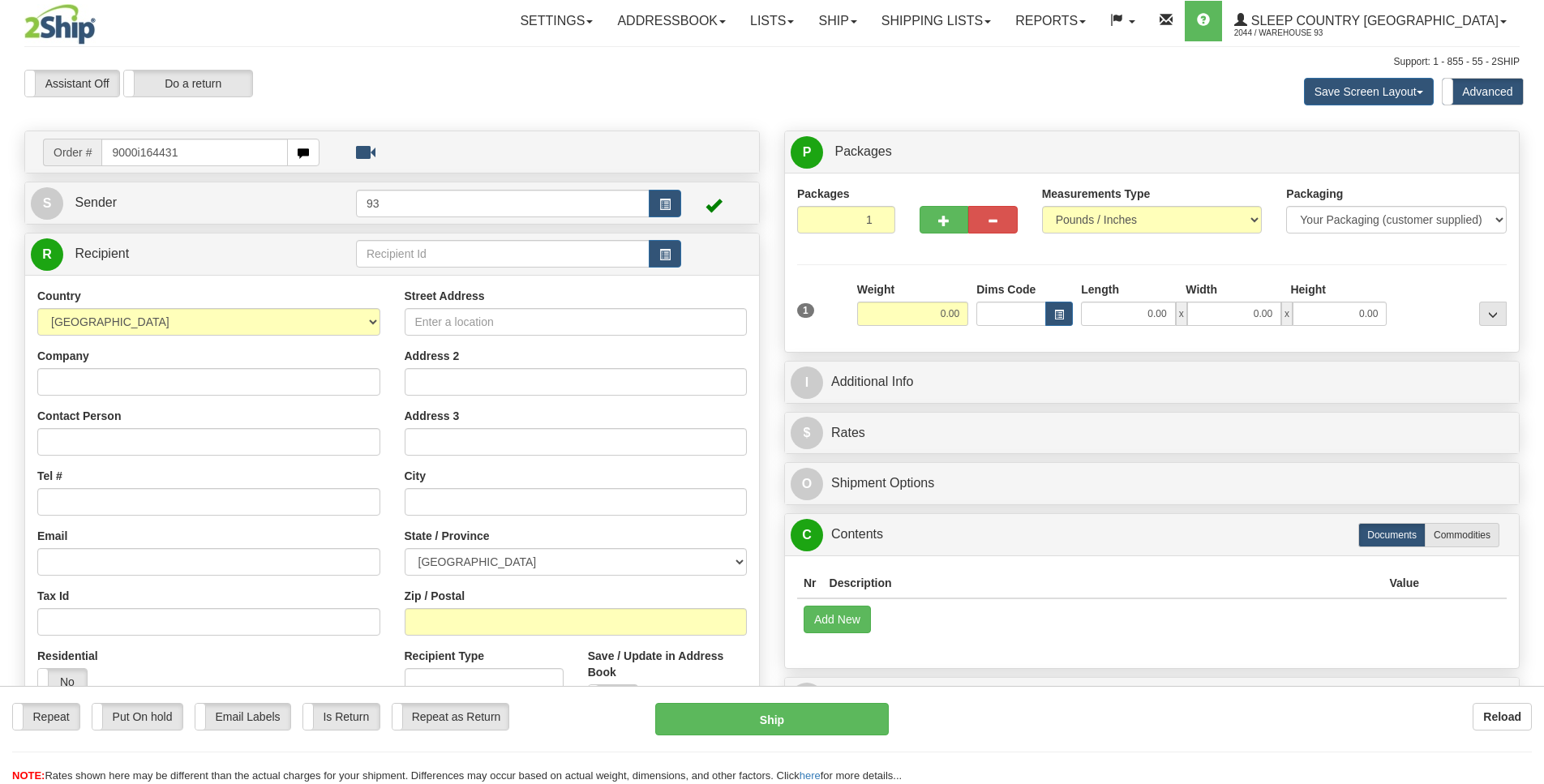
type input "9000i164431"
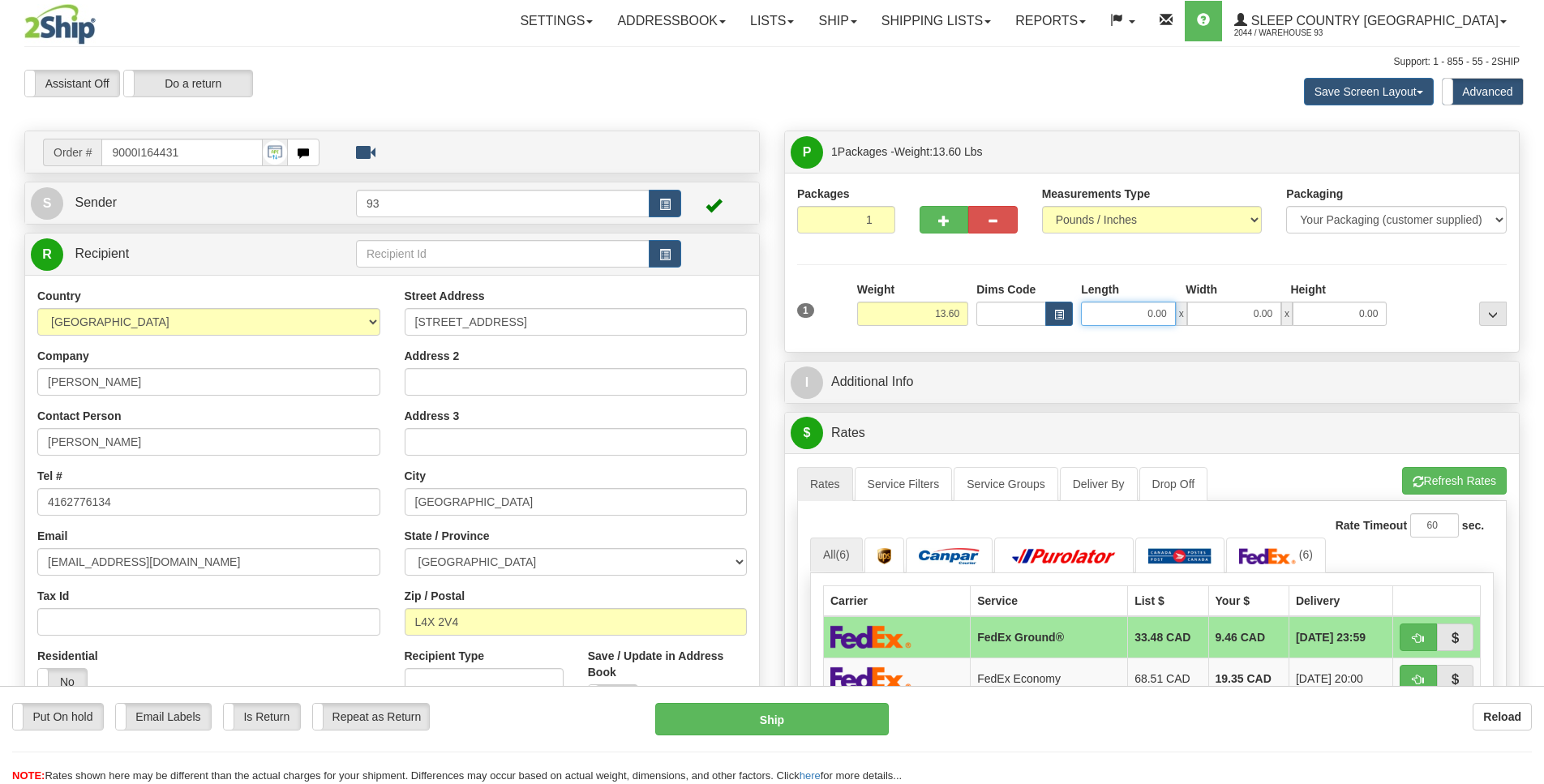
scroll to position [0, 2]
drag, startPoint x: 1132, startPoint y: 324, endPoint x: 1193, endPoint y: 312, distance: 62.2
type input "20.00"
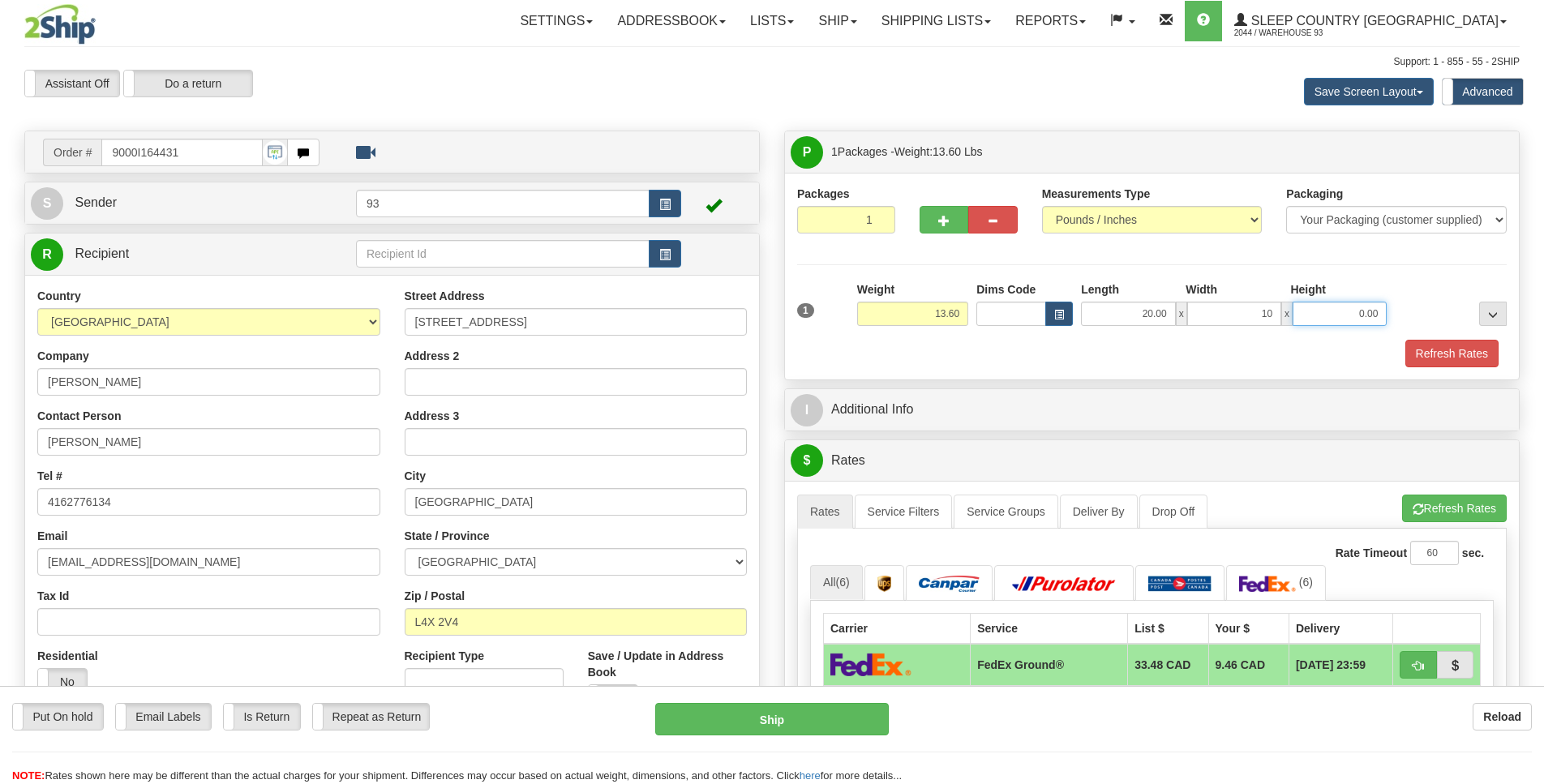
type input "10.00"
click at [1439, 350] on button "Refresh Rates" at bounding box center [1451, 353] width 94 height 28
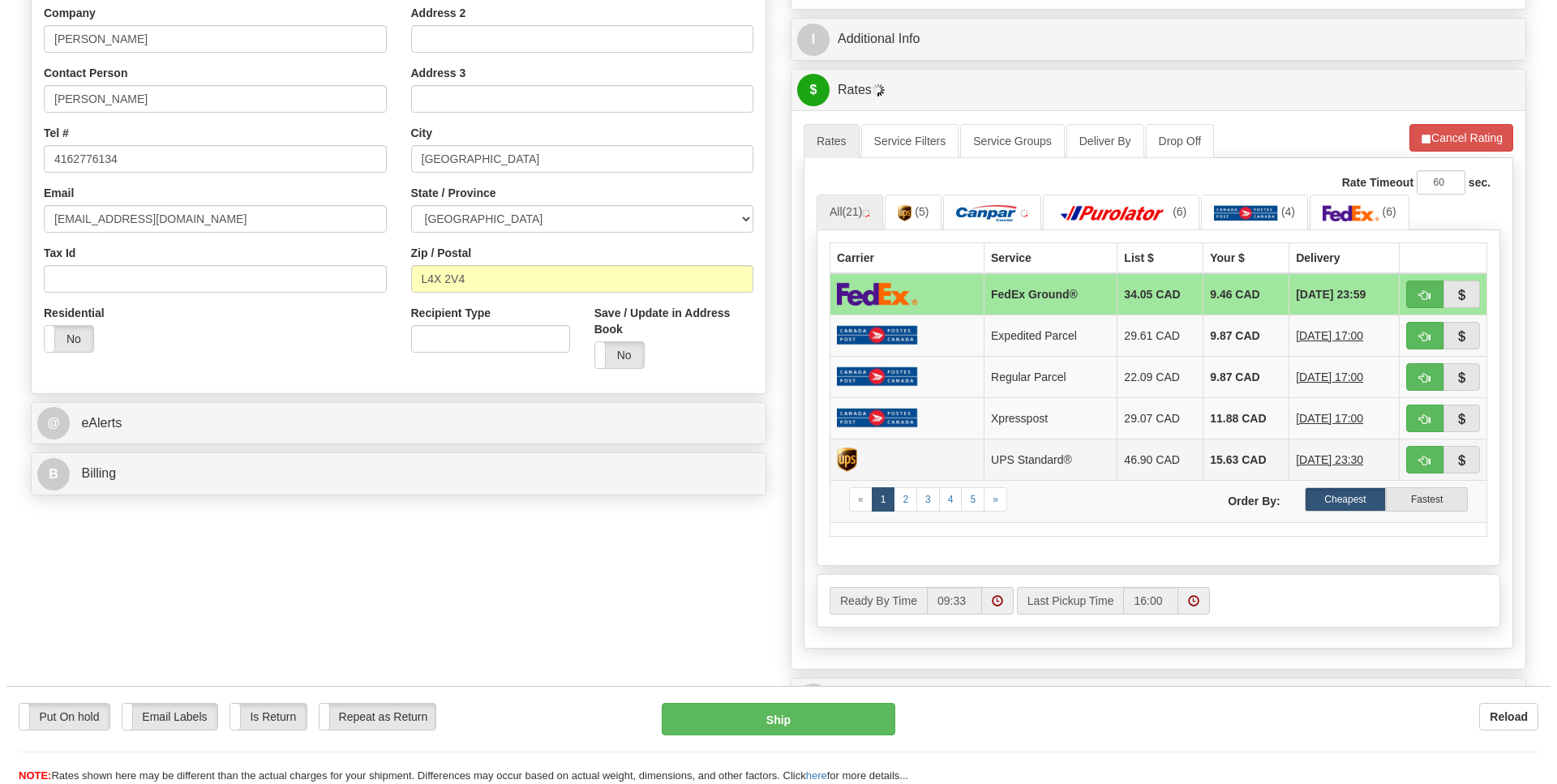
scroll to position [352, 0]
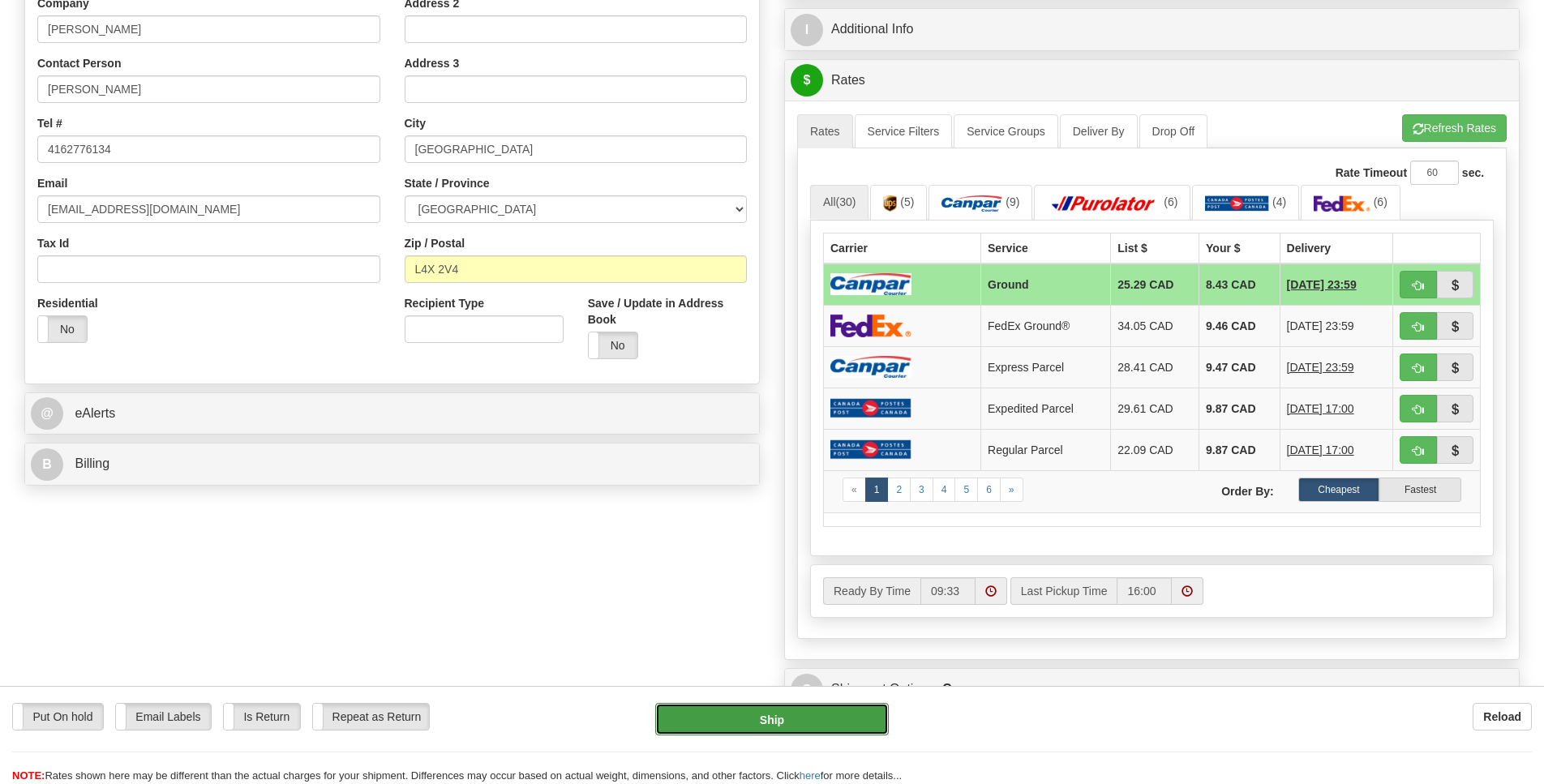
click at [784, 712] on button "Ship" at bounding box center [772, 719] width 233 height 32
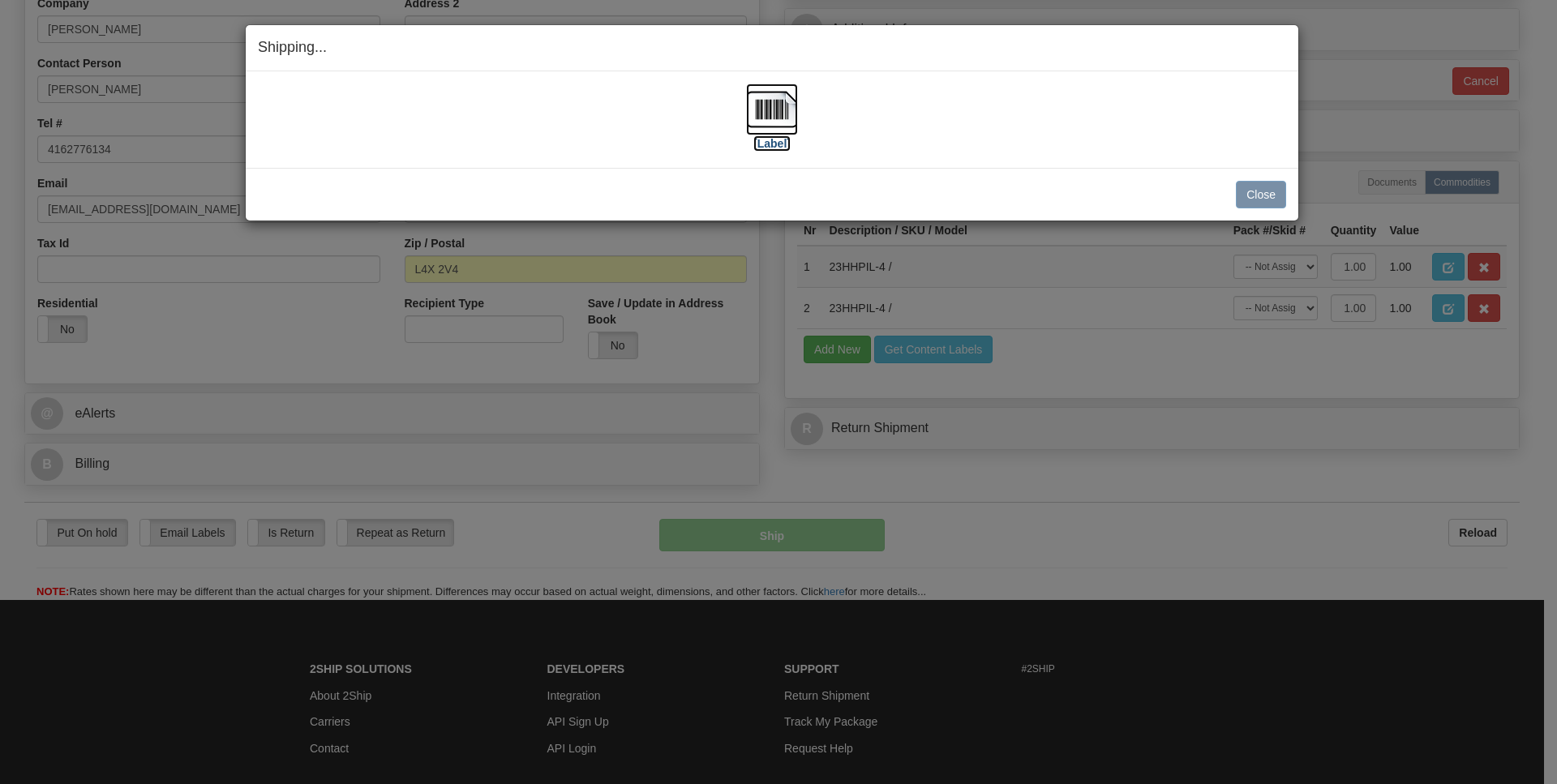
click at [768, 115] on img at bounding box center [773, 110] width 52 height 52
click at [1250, 194] on button "Close" at bounding box center [1261, 194] width 51 height 28
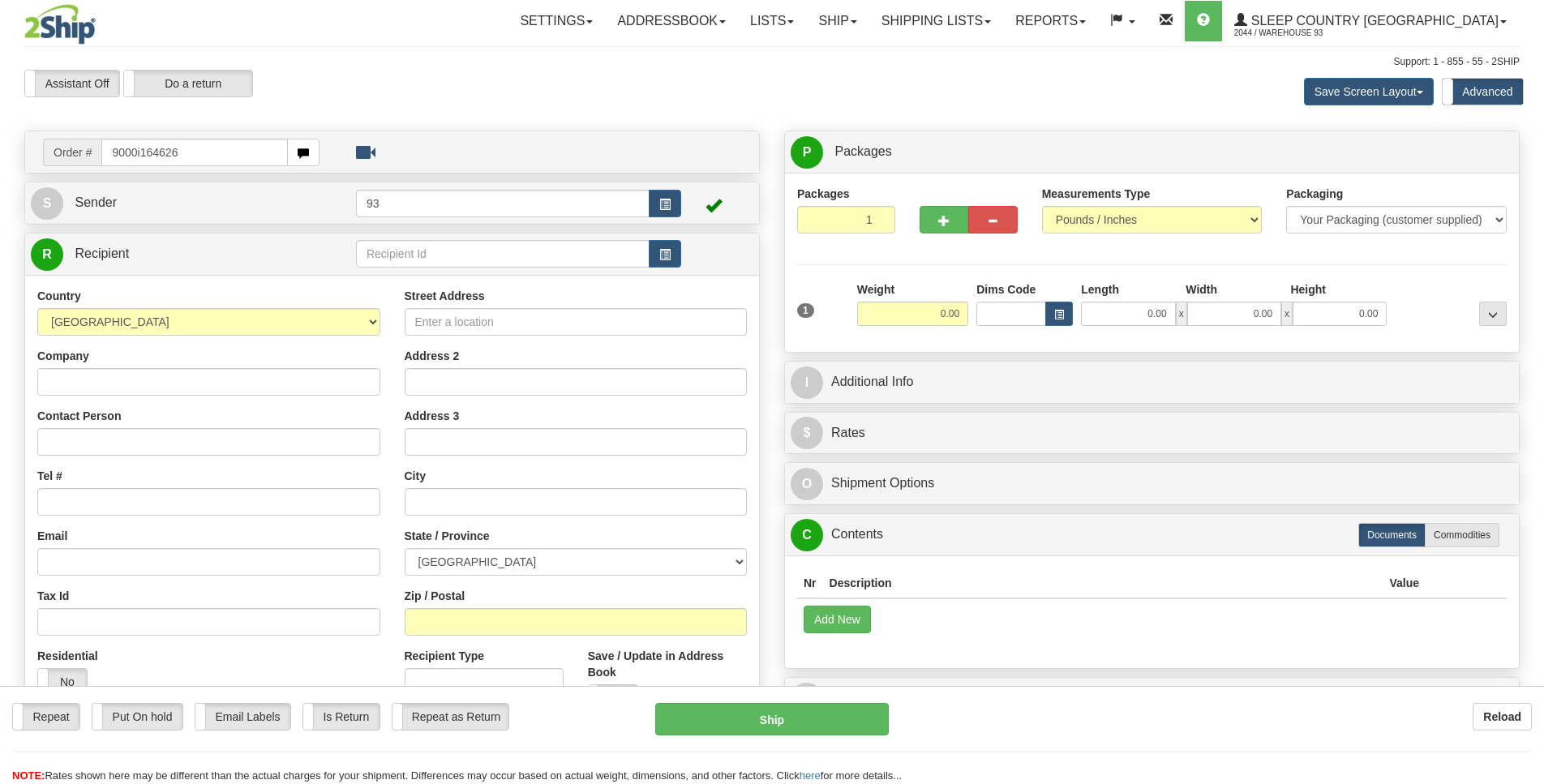
type input "9000i164626"
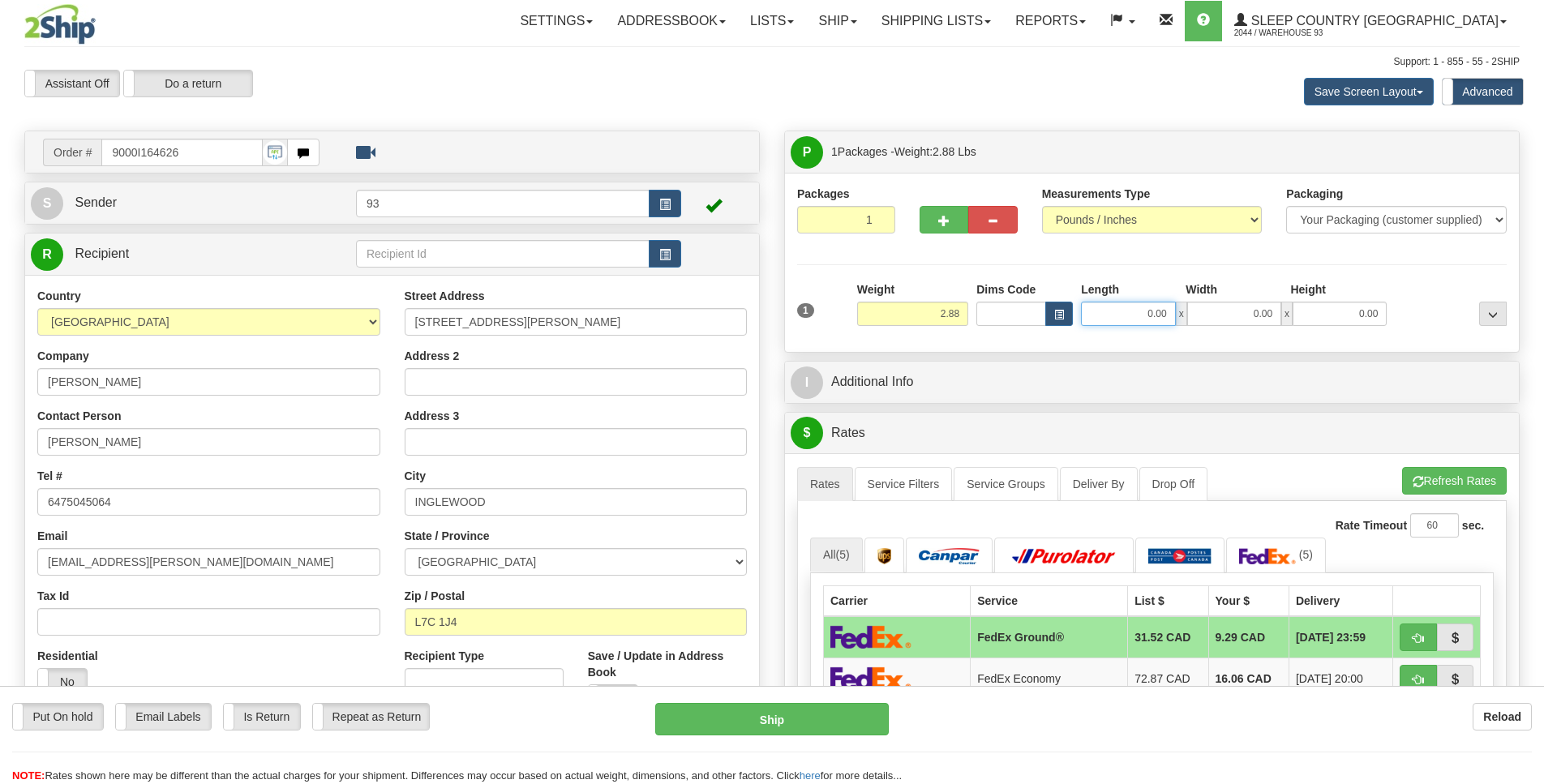
drag, startPoint x: 1140, startPoint y: 314, endPoint x: 1219, endPoint y: 313, distance: 79.0
click at [1122, 316] on input "0.00" at bounding box center [1128, 314] width 94 height 24
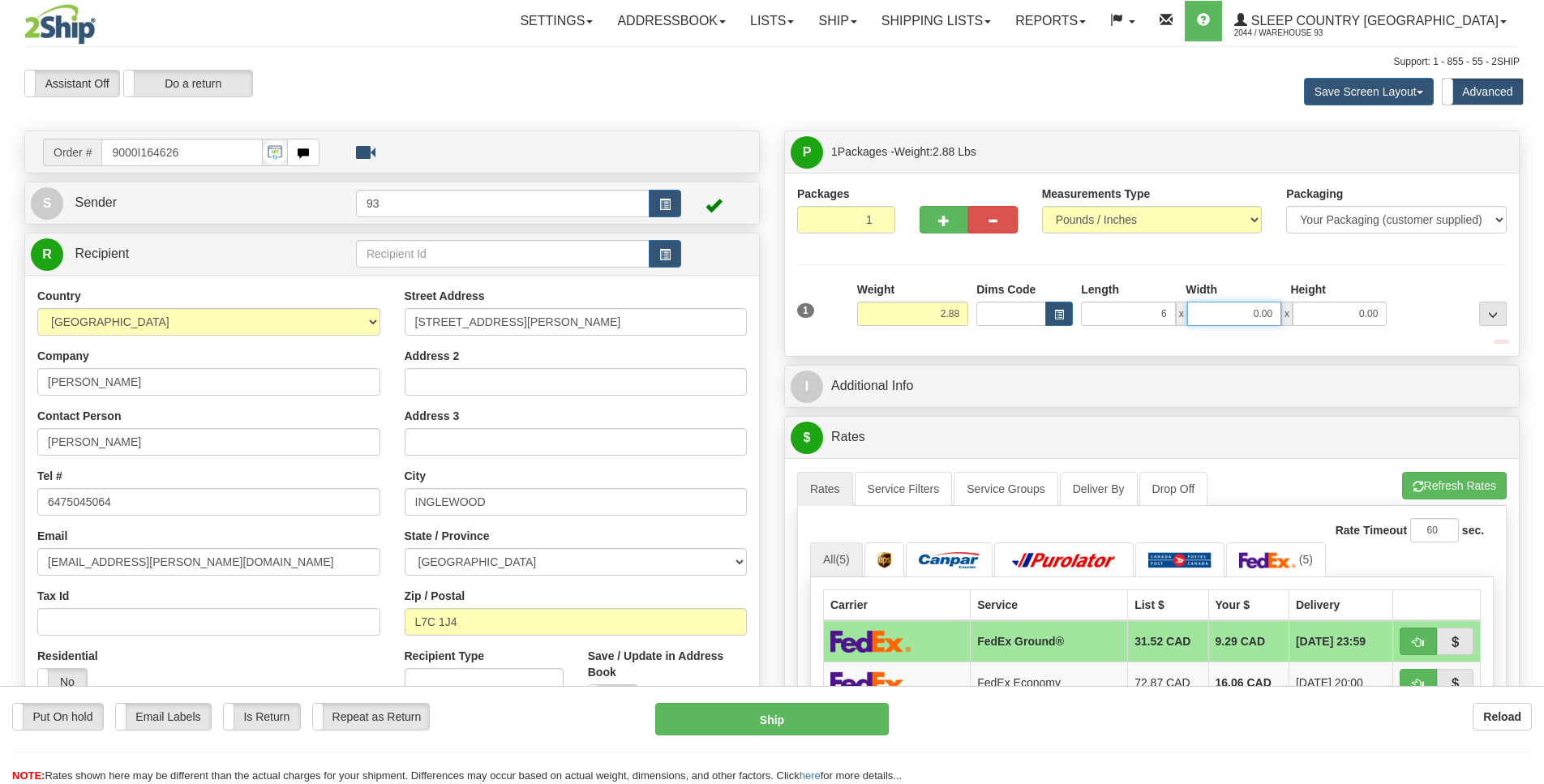
type input "6.00"
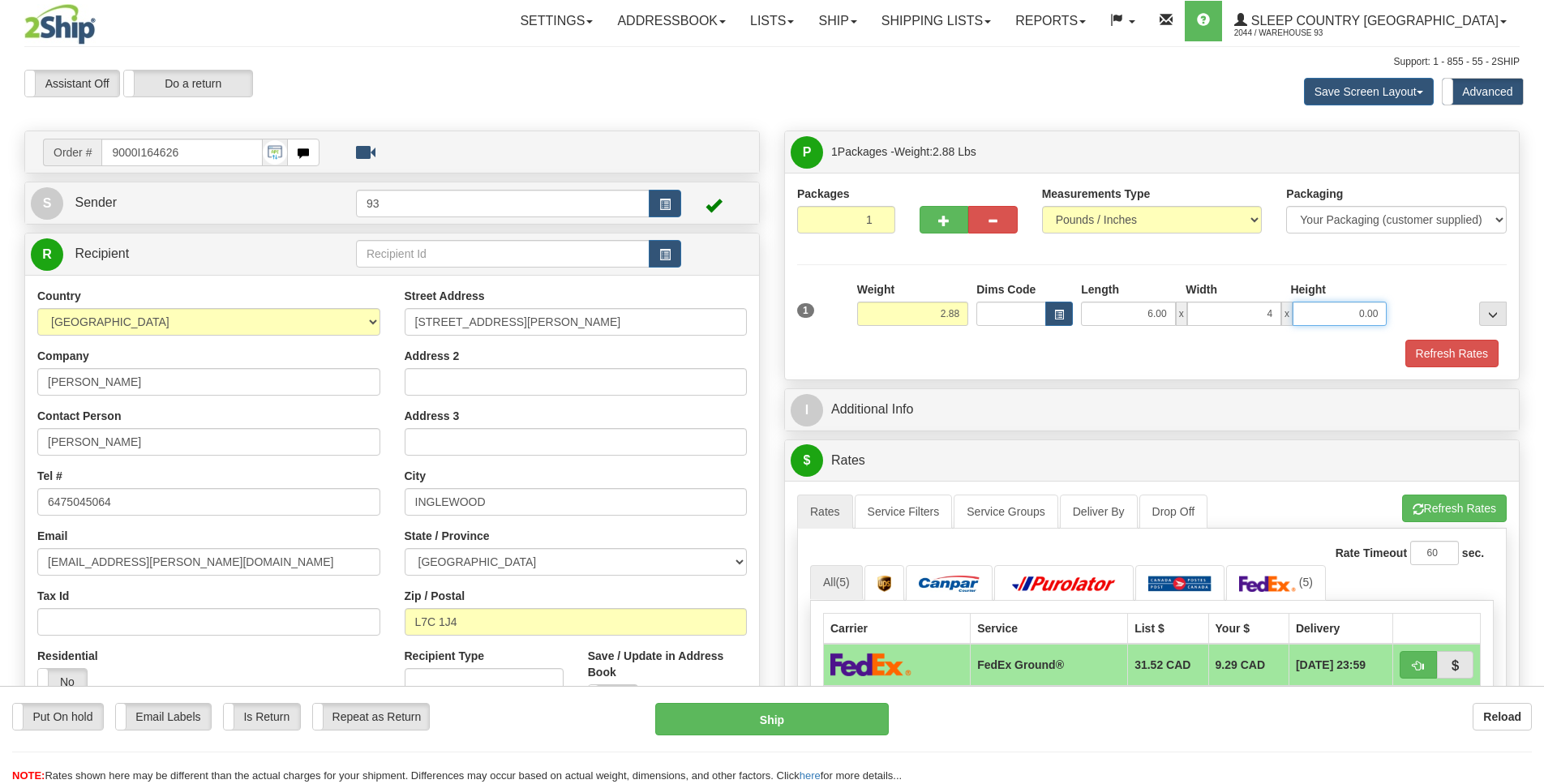
type input "4.00"
type input "2.00"
click at [1467, 351] on button "Refresh Rates" at bounding box center [1451, 353] width 94 height 28
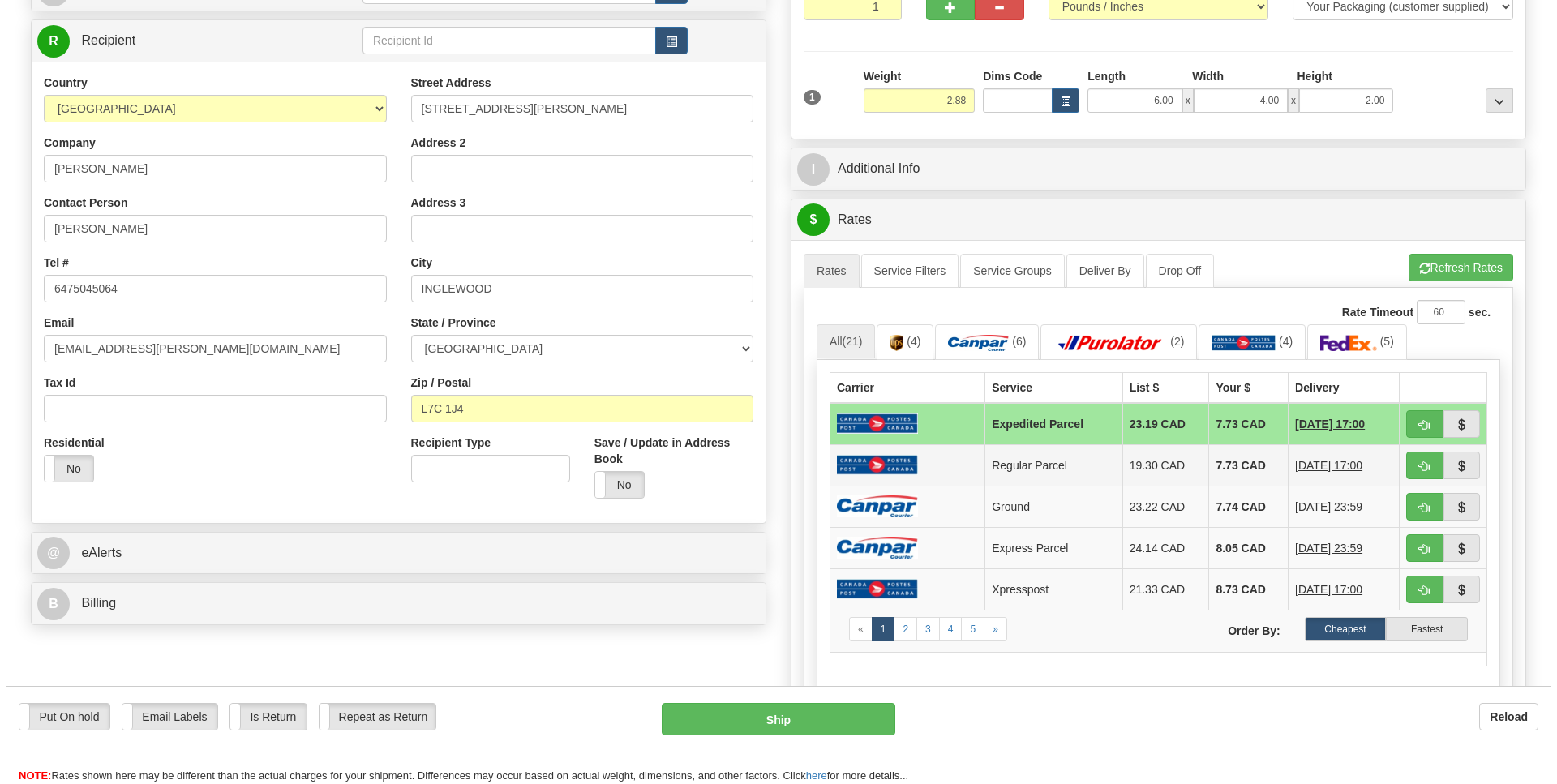
scroll to position [235, 0]
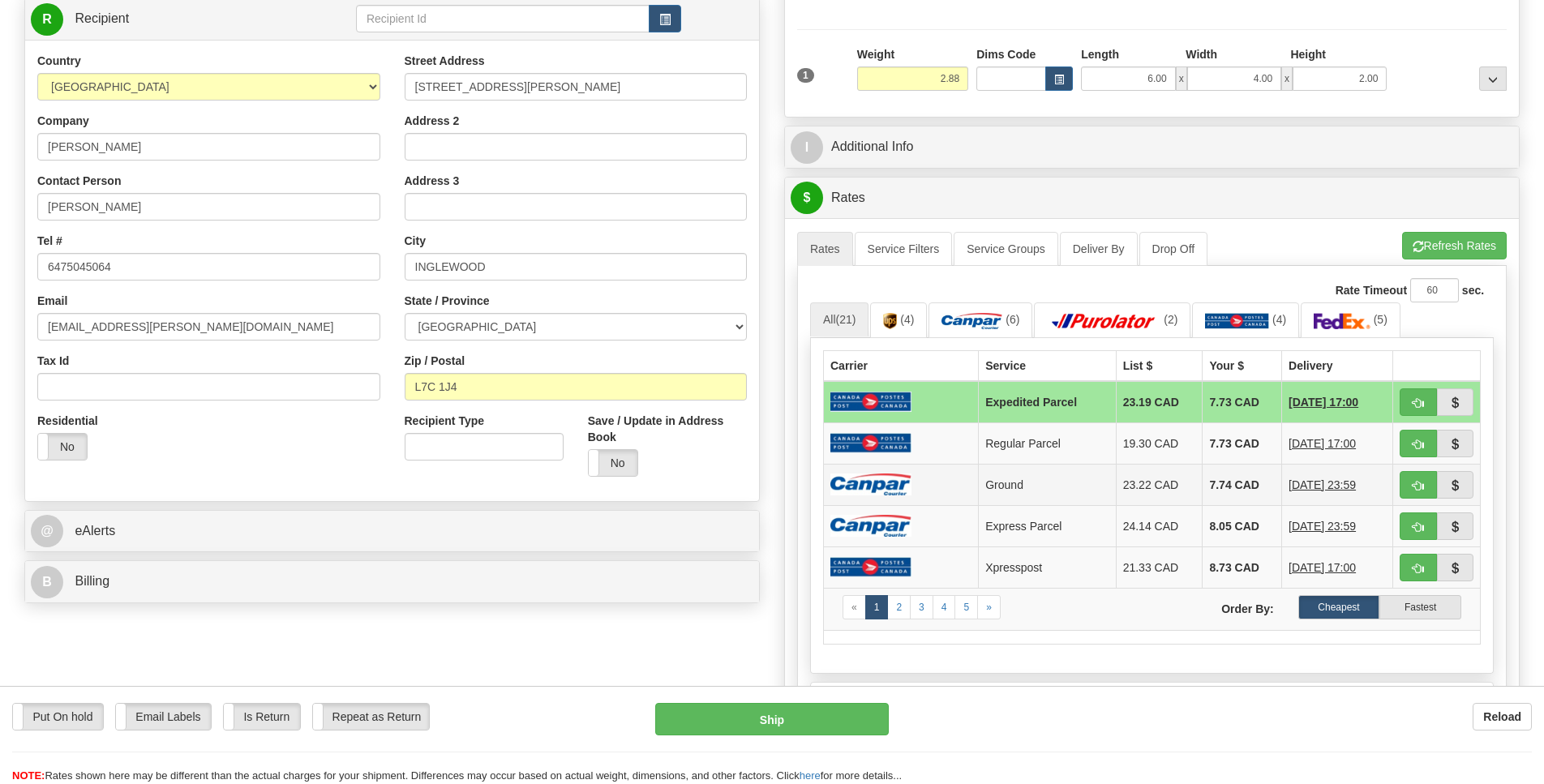
click at [893, 496] on img at bounding box center [871, 485] width 81 height 22
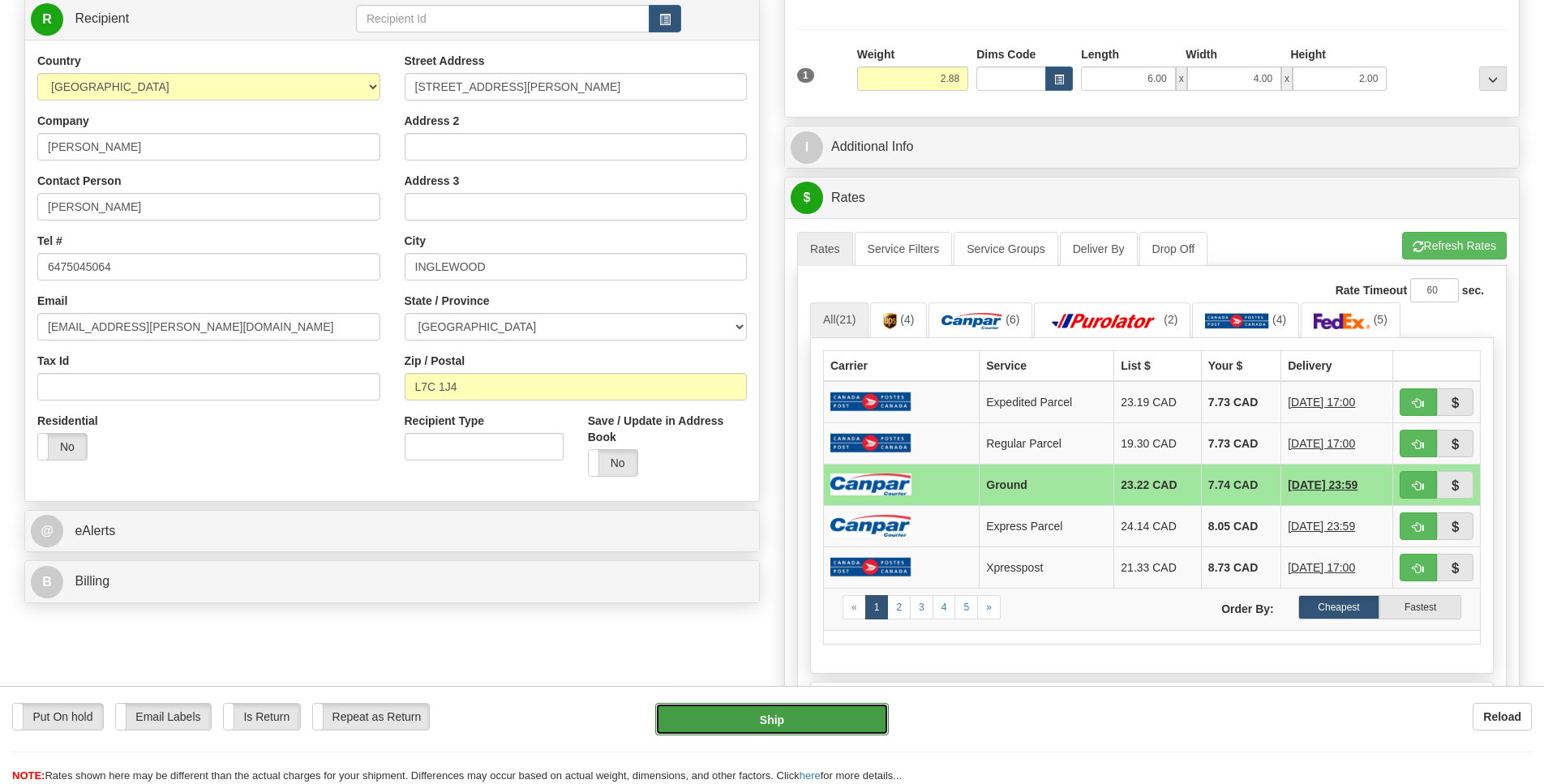
click at [831, 710] on button "Ship" at bounding box center [772, 719] width 233 height 32
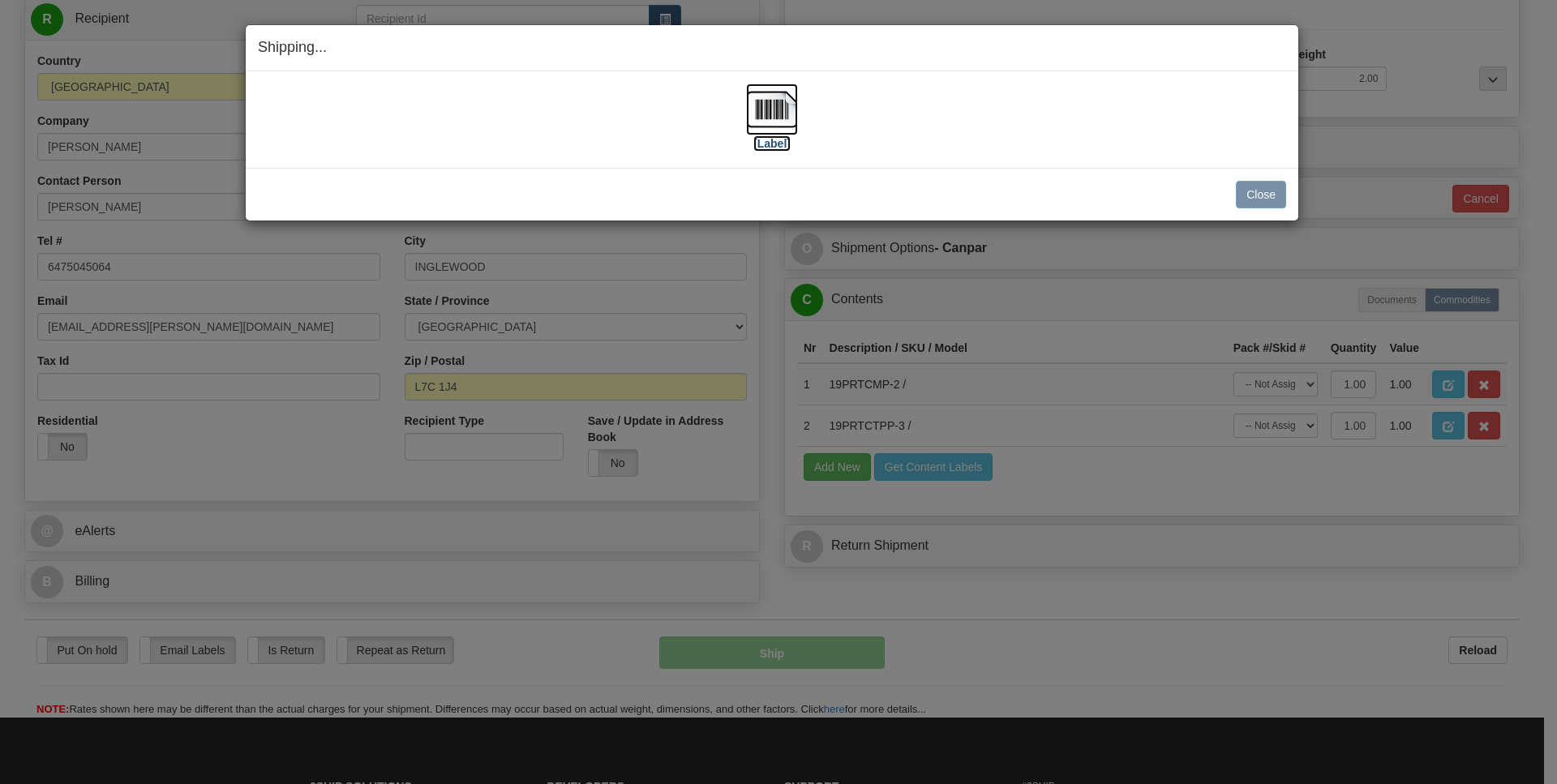
click at [778, 105] on img at bounding box center [773, 110] width 52 height 52
click at [1267, 196] on button "Close" at bounding box center [1261, 194] width 51 height 28
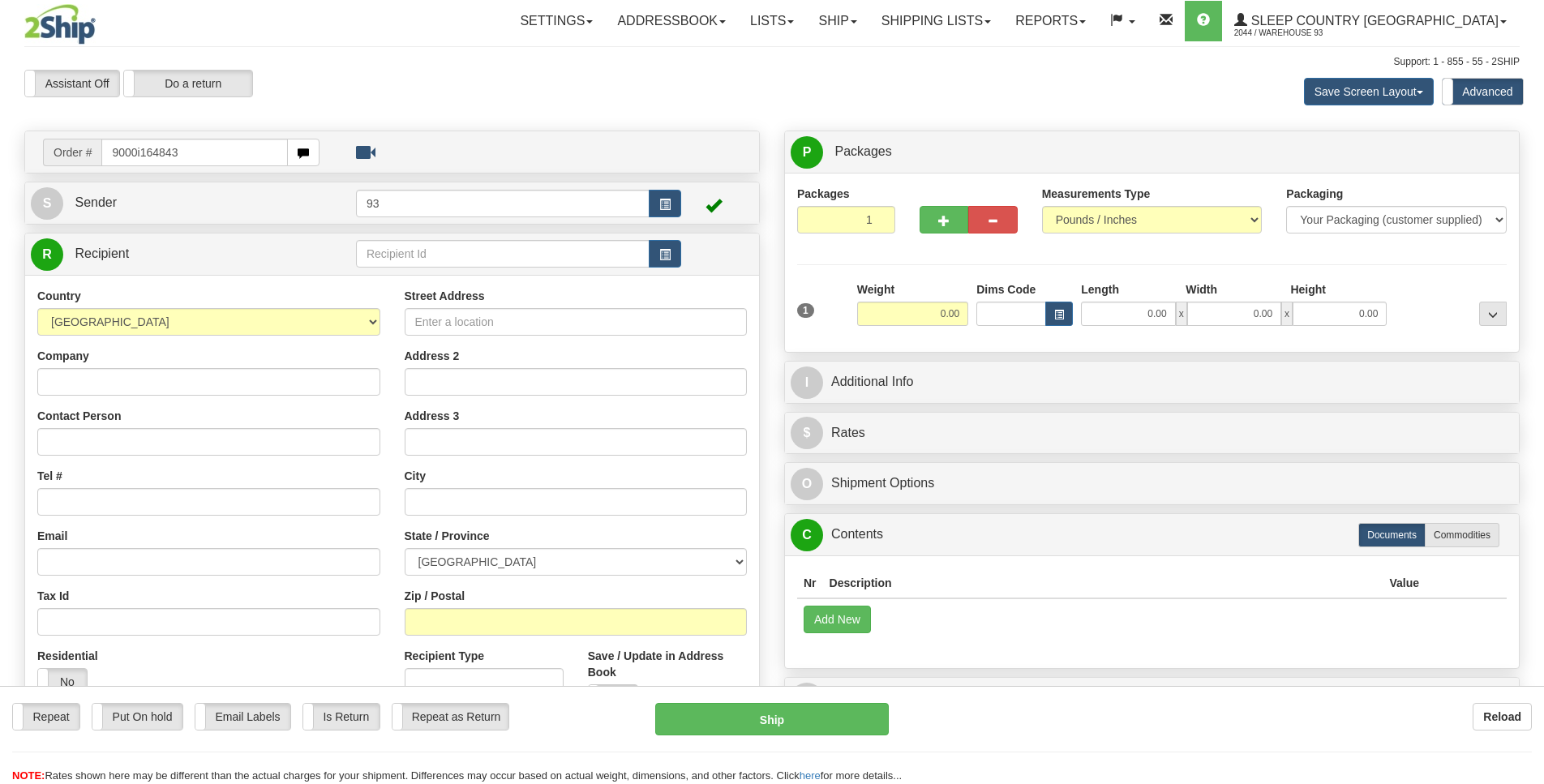
type input "9000i164843"
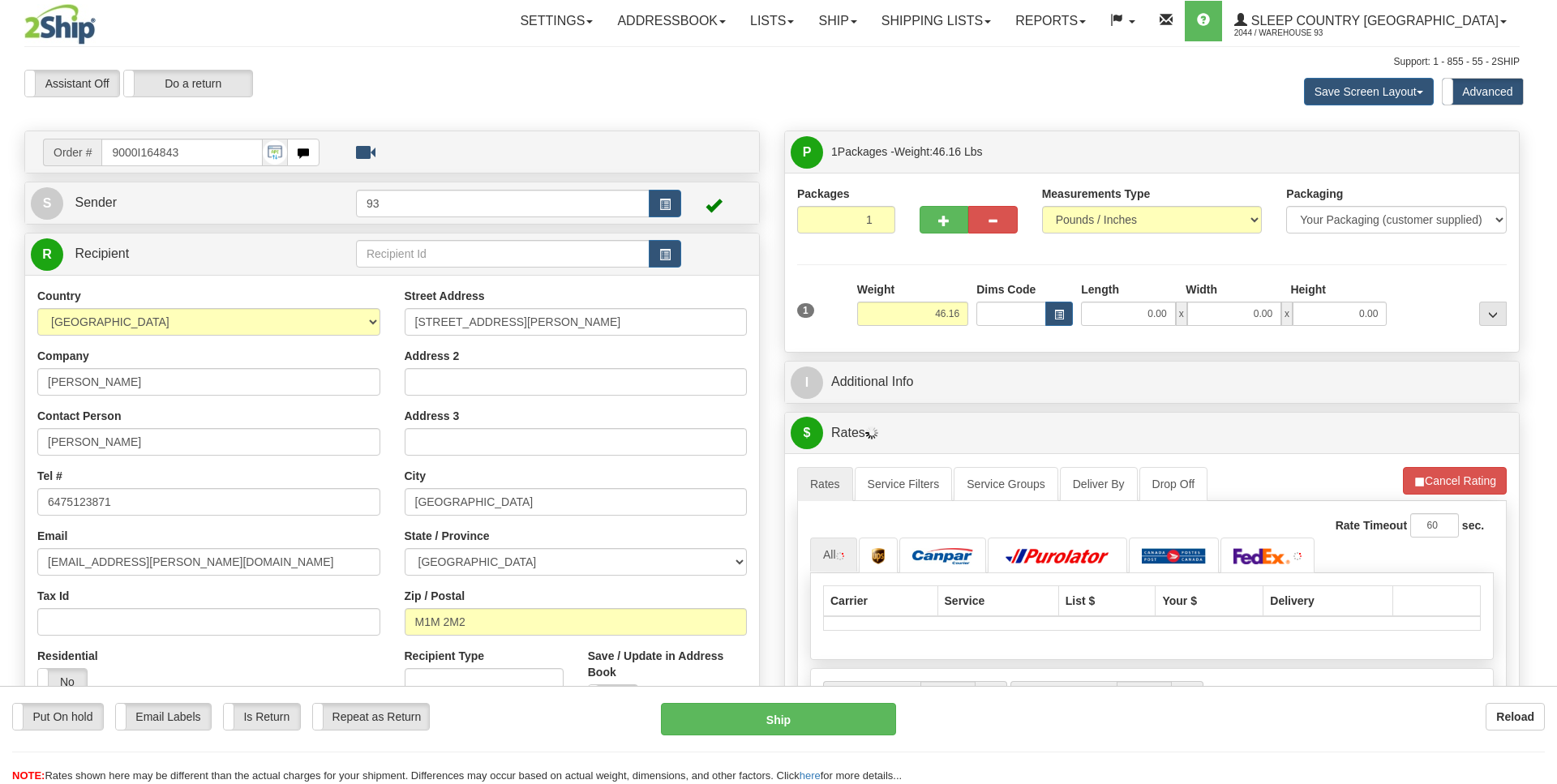
type input "SCARBOROUGH"
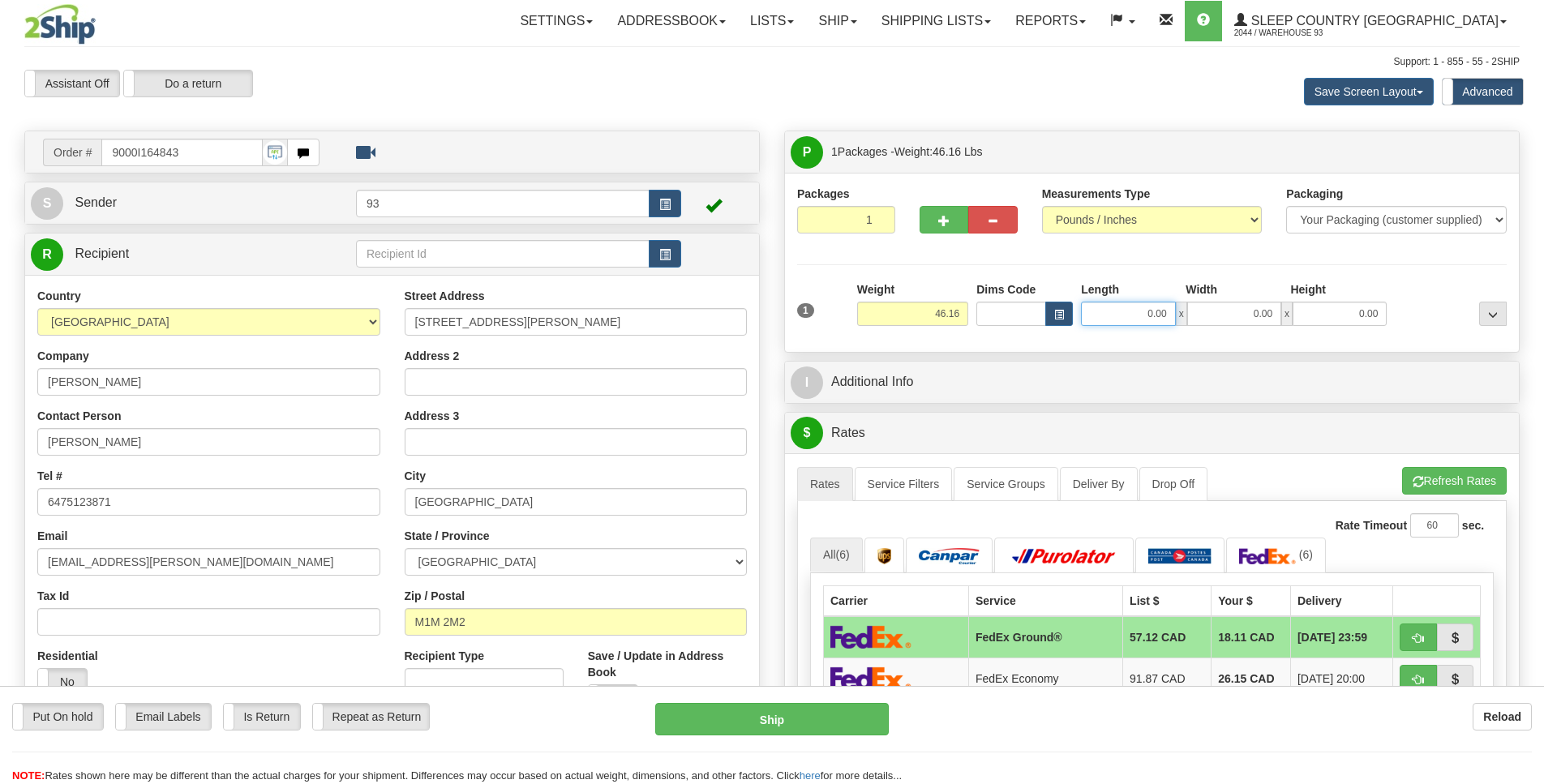
scroll to position [0, 2]
drag, startPoint x: 1141, startPoint y: 318, endPoint x: 1306, endPoint y: 306, distance: 165.4
type input "0.38"
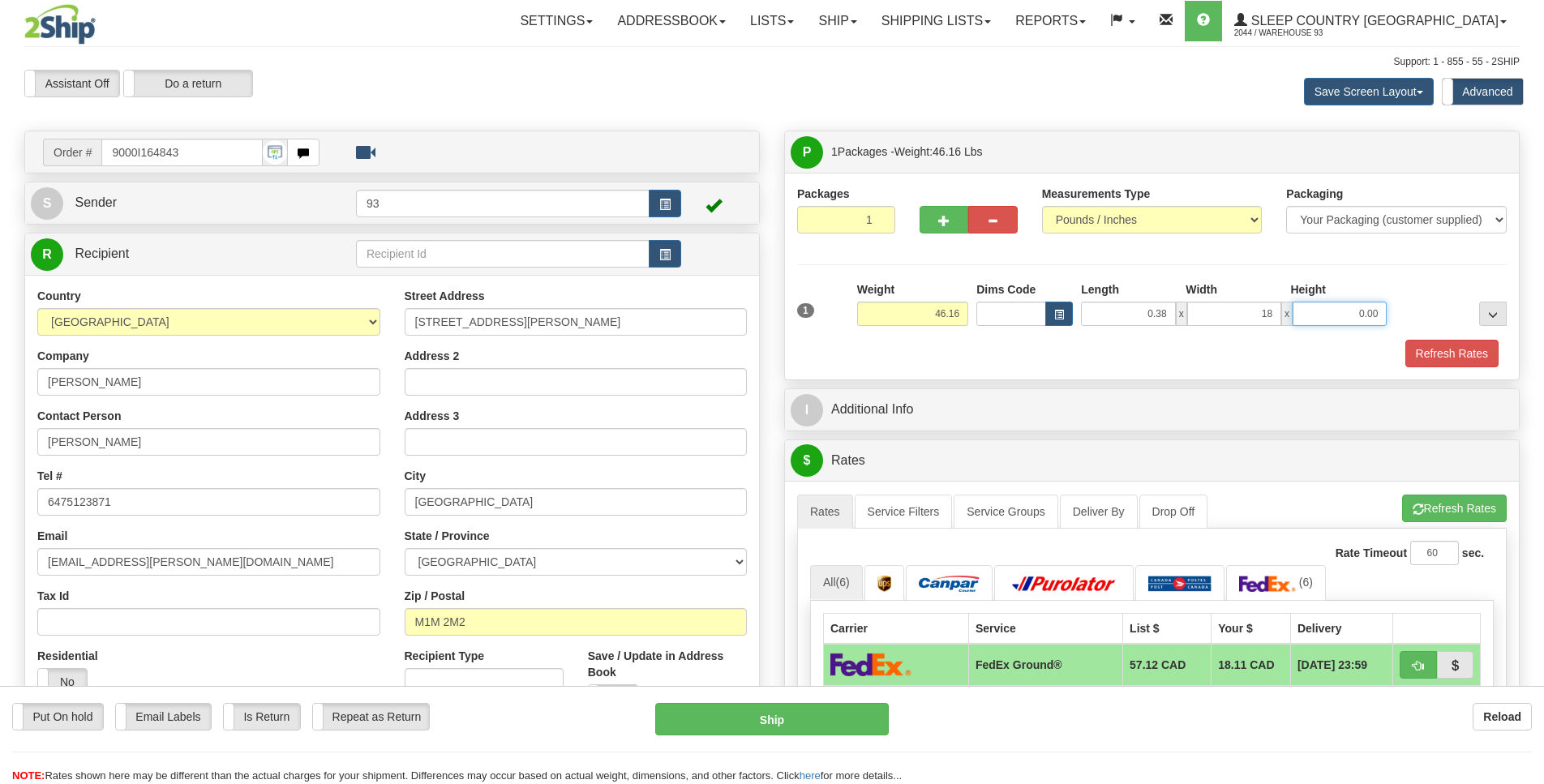
type input "18.00"
click at [1467, 354] on button "Refresh Rates" at bounding box center [1451, 353] width 94 height 28
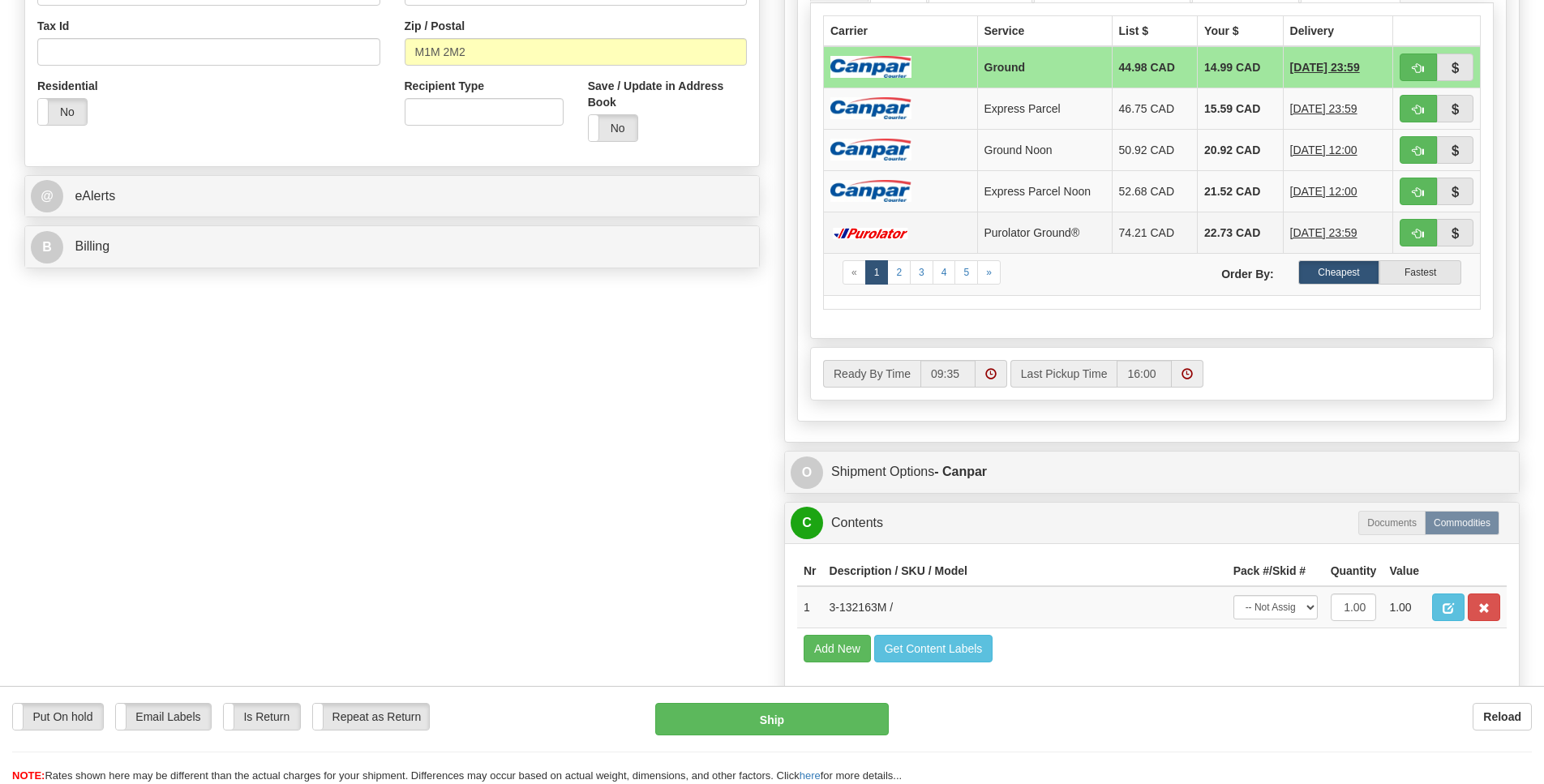
scroll to position [588, 0]
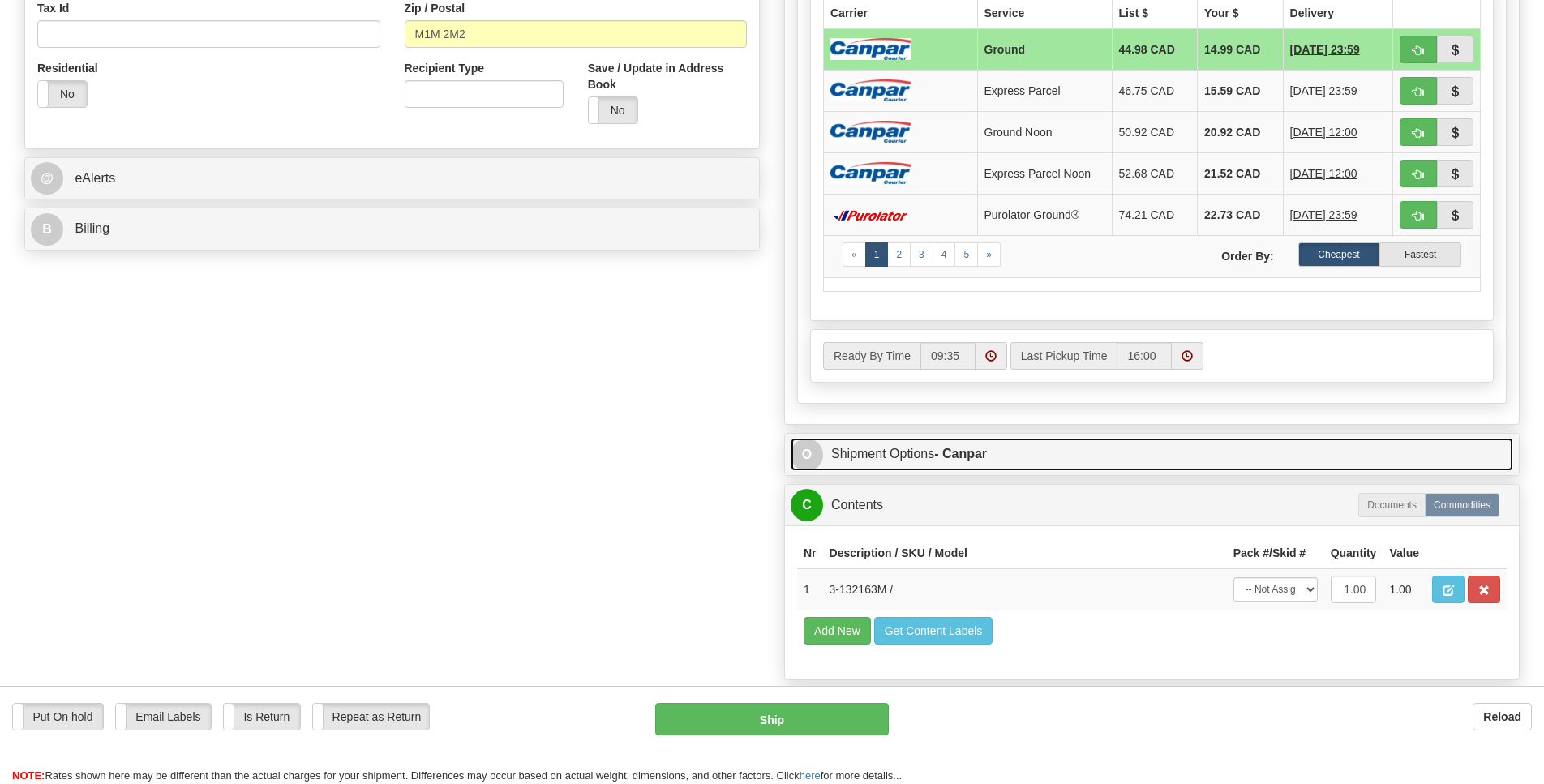
click at [802, 471] on span "O" at bounding box center [807, 454] width 32 height 32
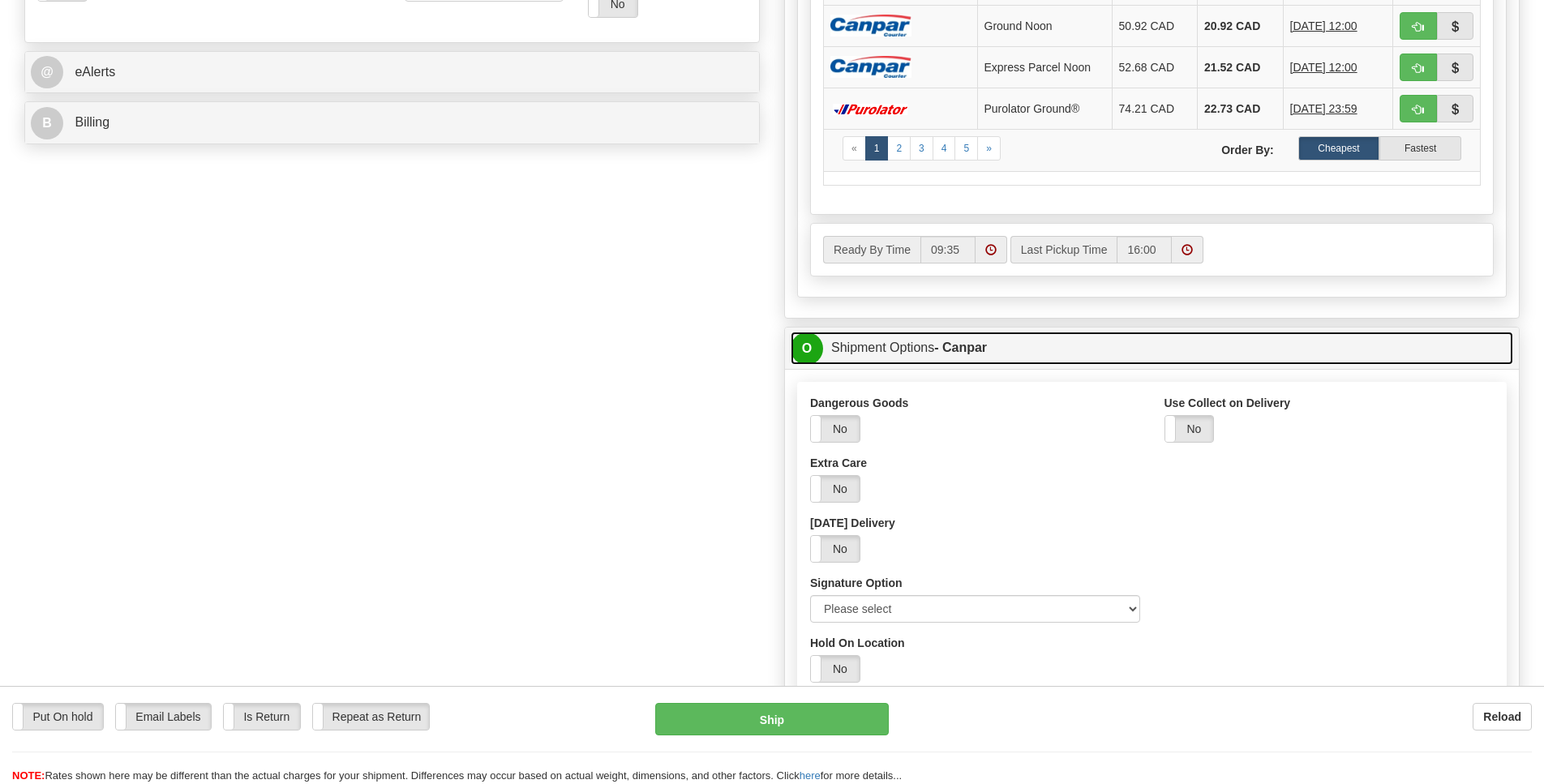
scroll to position [706, 0]
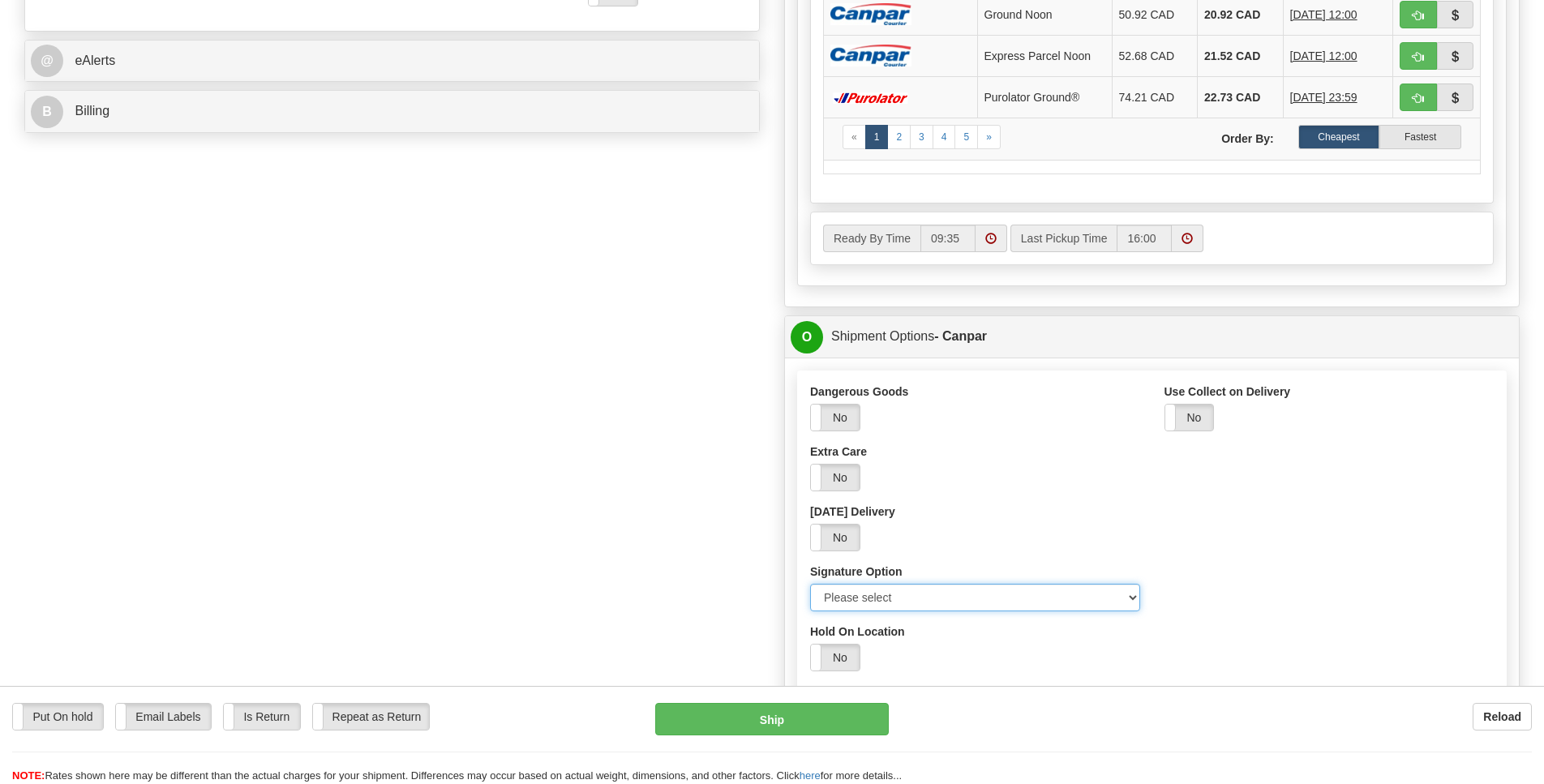
click at [1118, 611] on select "Please select No Signature Required Signature Required Adult Signature" at bounding box center [975, 597] width 330 height 28
select select "2"
click at [0, 0] on option "Signature Required" at bounding box center [0, 0] width 0 height 0
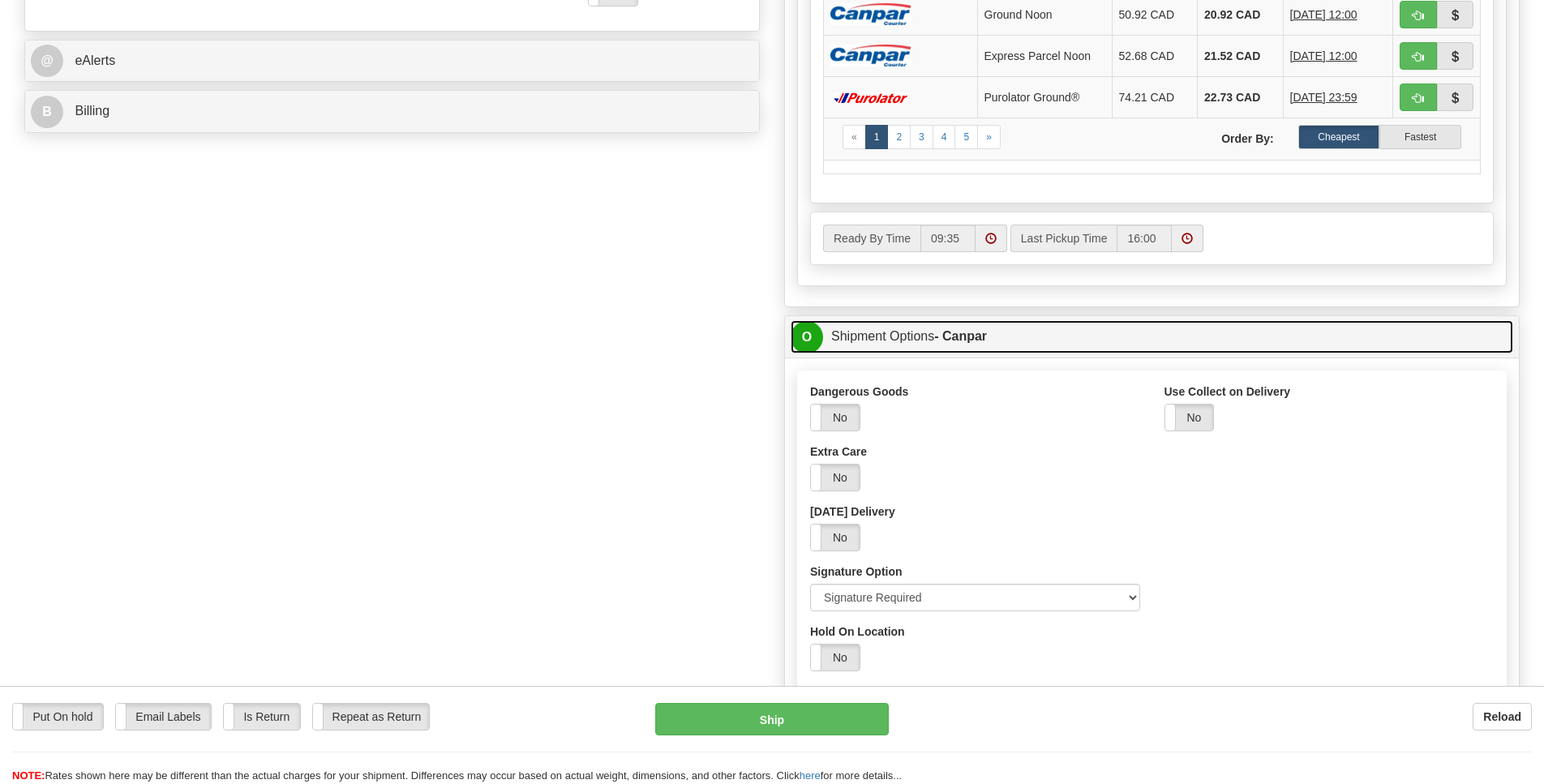
click at [800, 353] on span "O" at bounding box center [807, 337] width 32 height 32
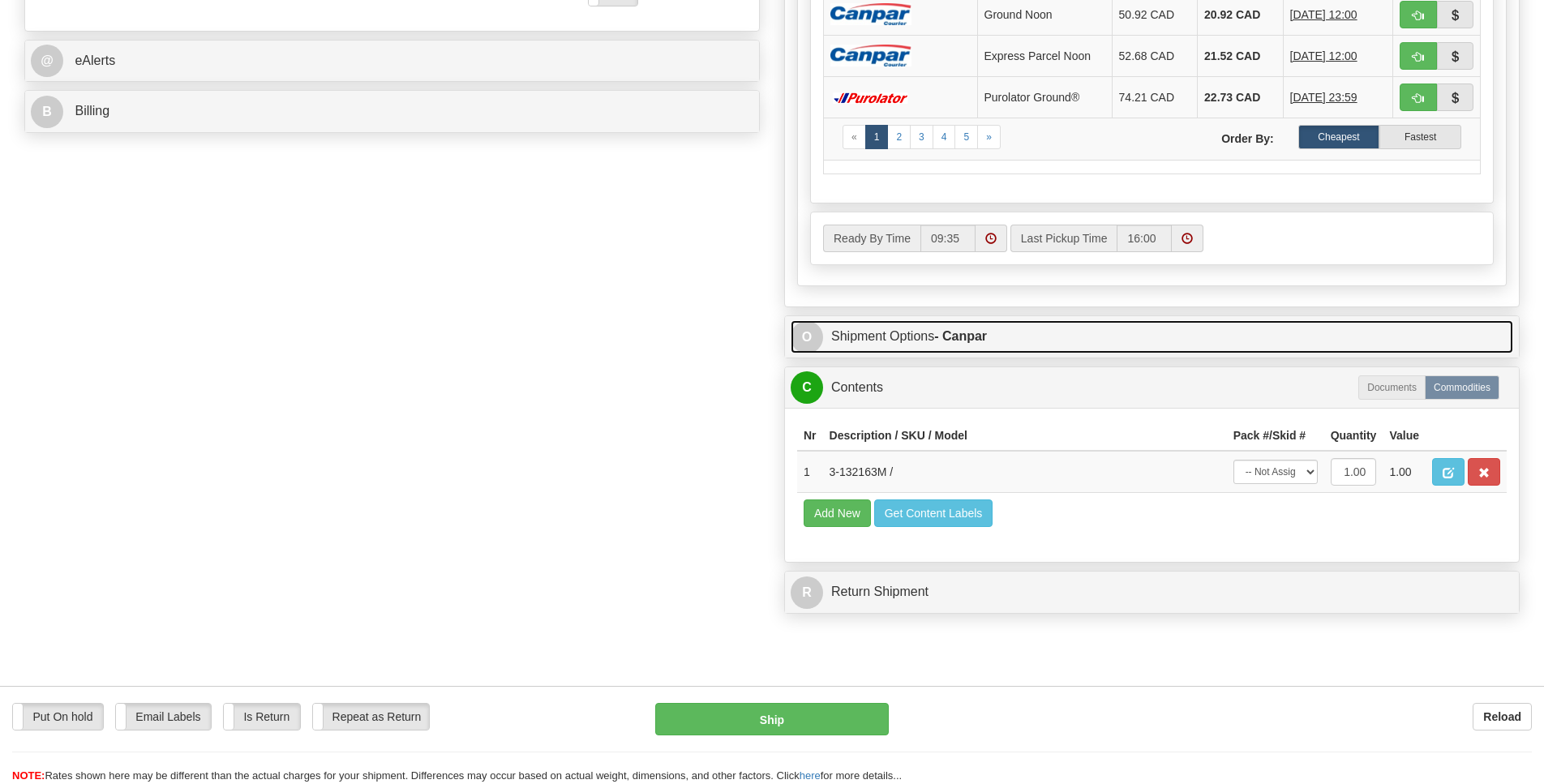
scroll to position [588, 0]
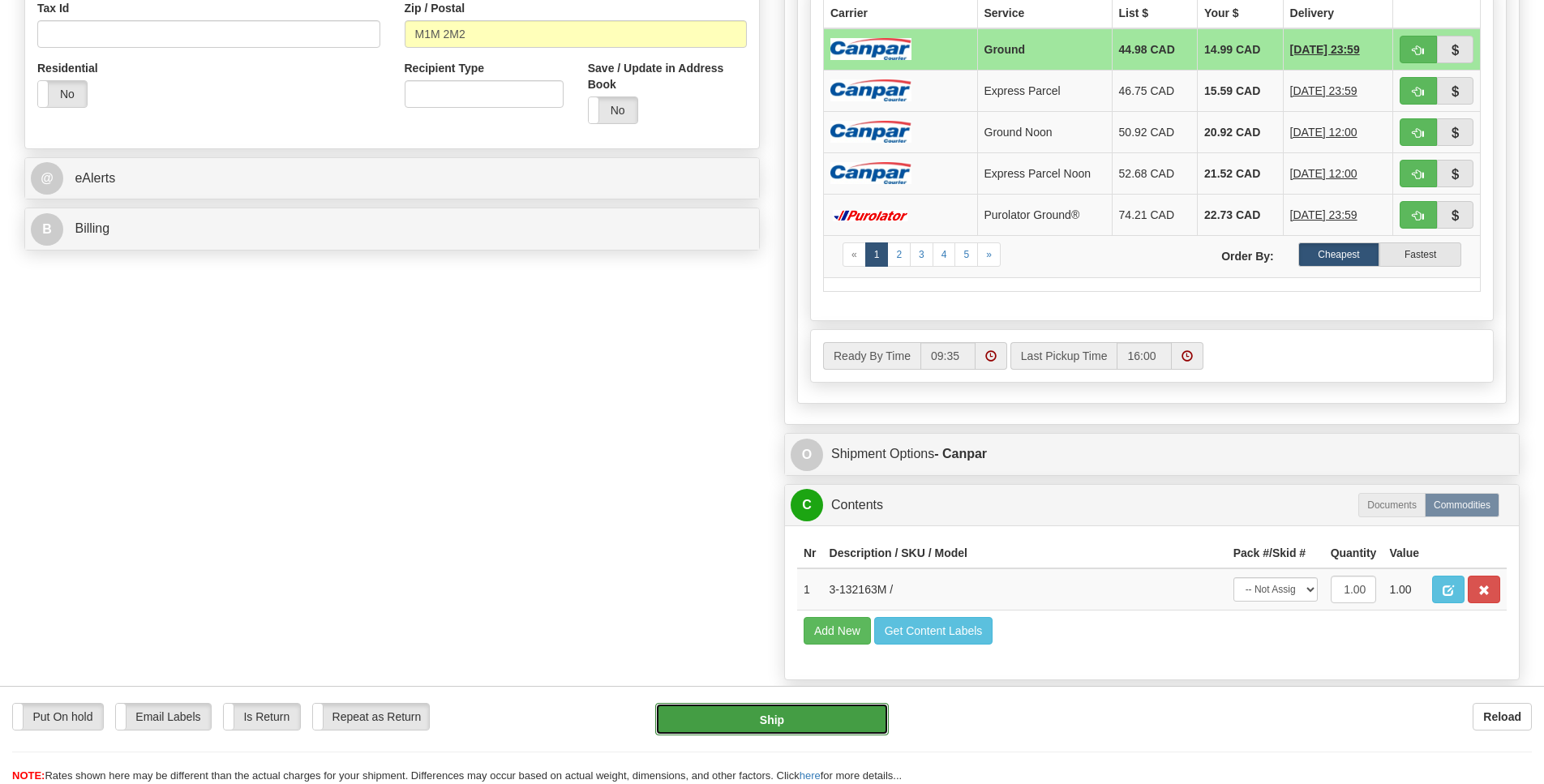
click at [842, 717] on button "Ship" at bounding box center [772, 719] width 233 height 32
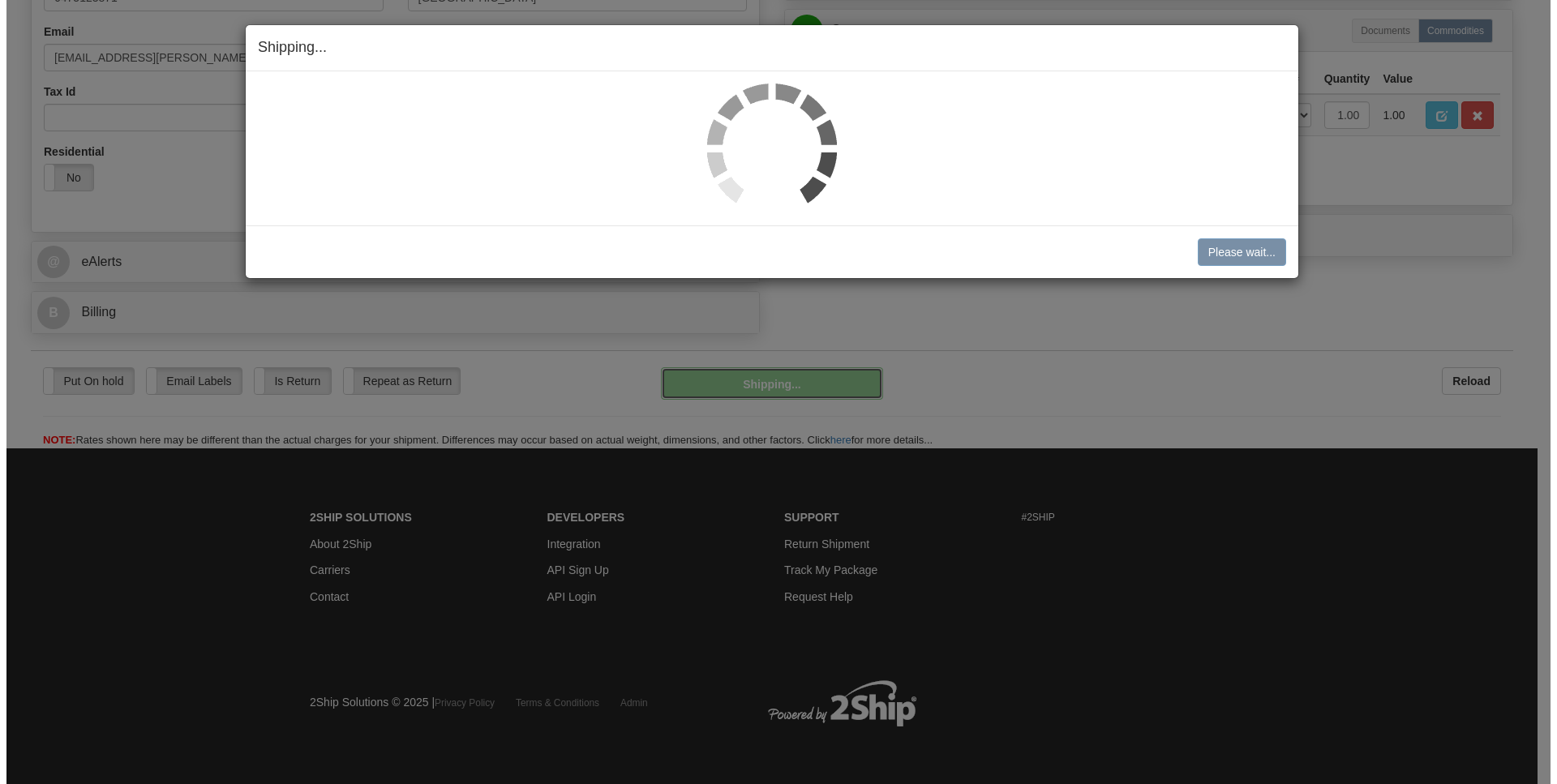
scroll to position [483, 0]
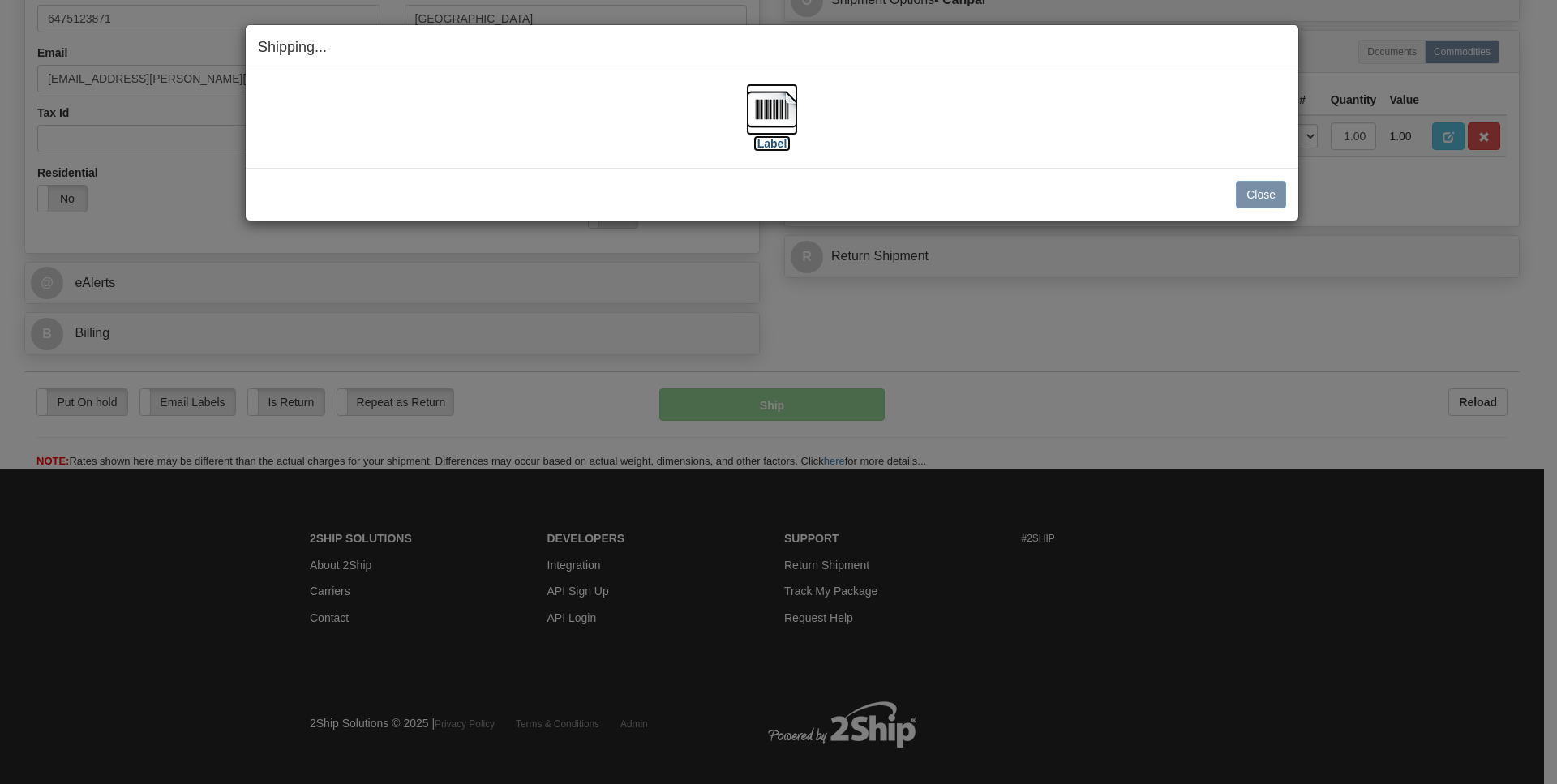
click at [762, 105] on img at bounding box center [773, 110] width 52 height 52
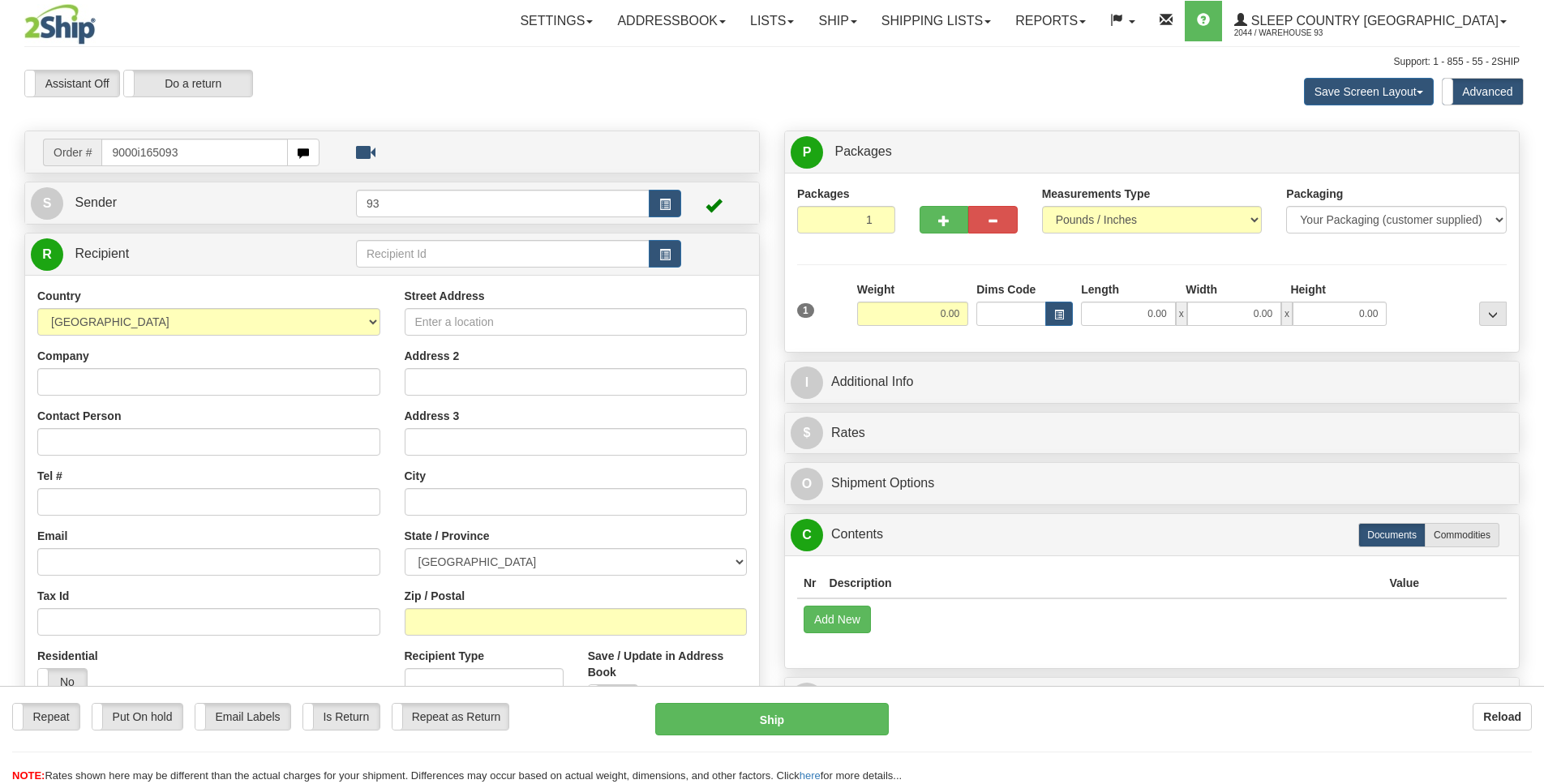
type input "9000i165093"
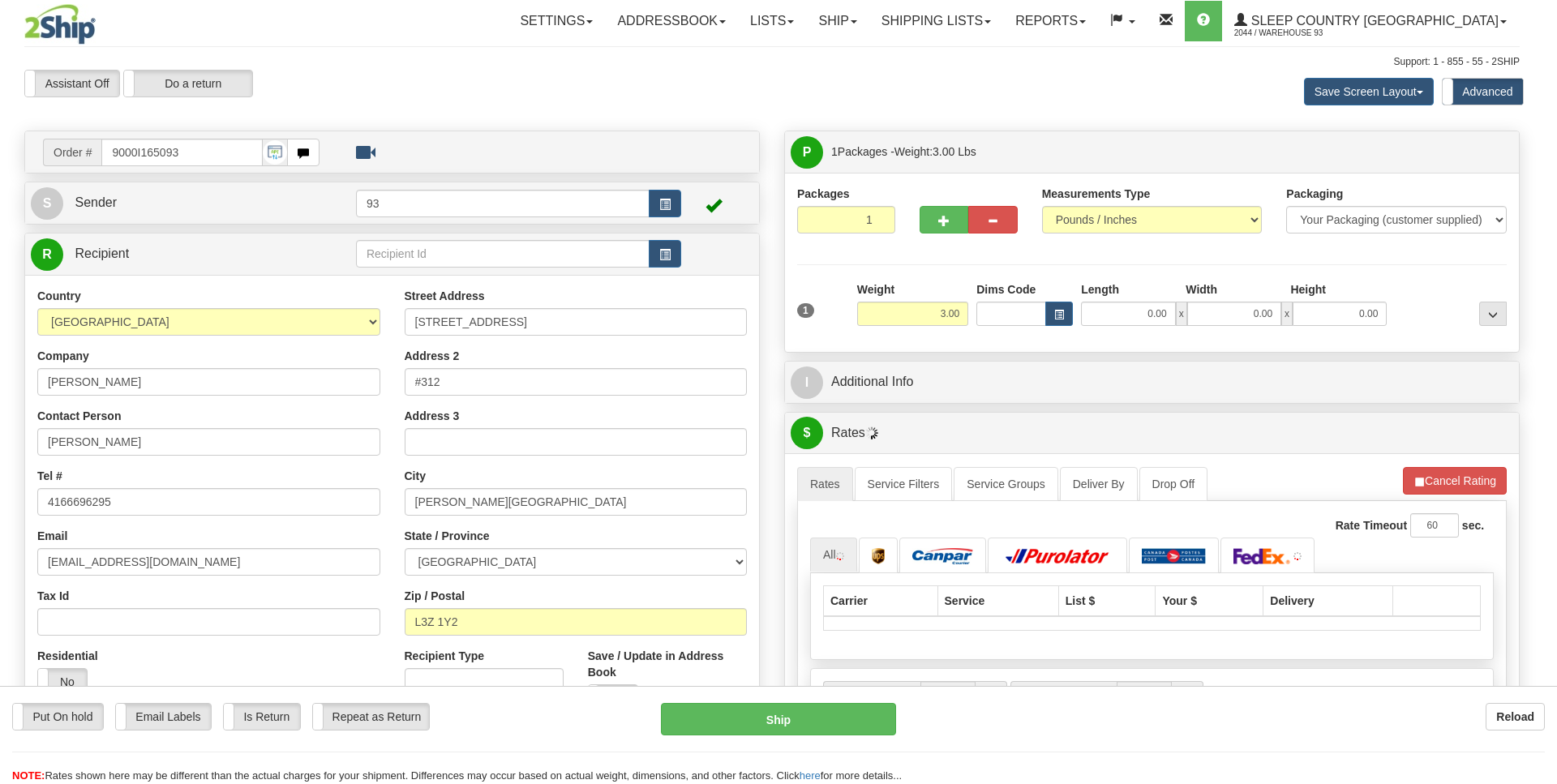
type input "BRADFORD"
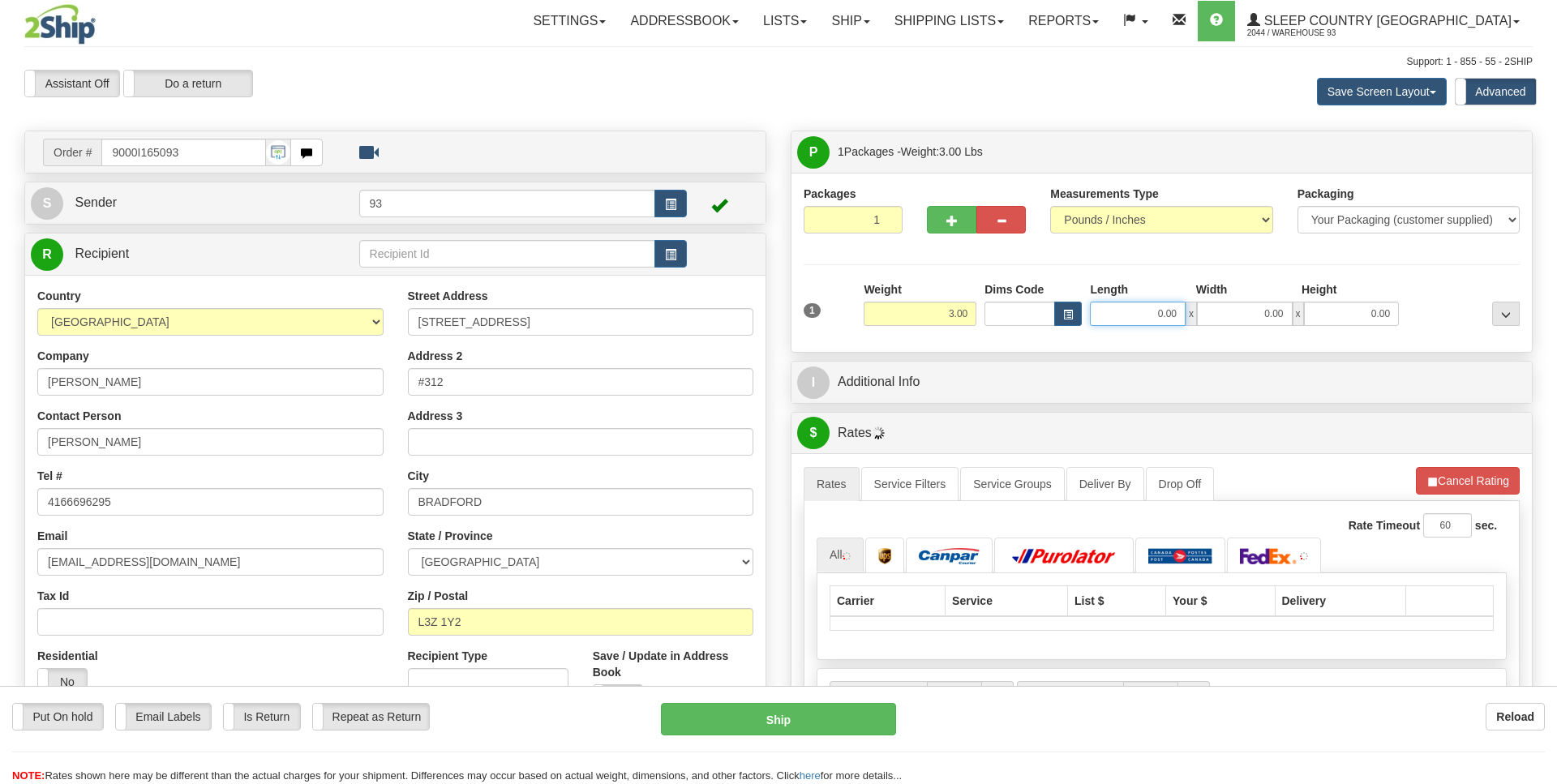
drag, startPoint x: 1183, startPoint y: 318, endPoint x: 1276, endPoint y: 349, distance: 98.0
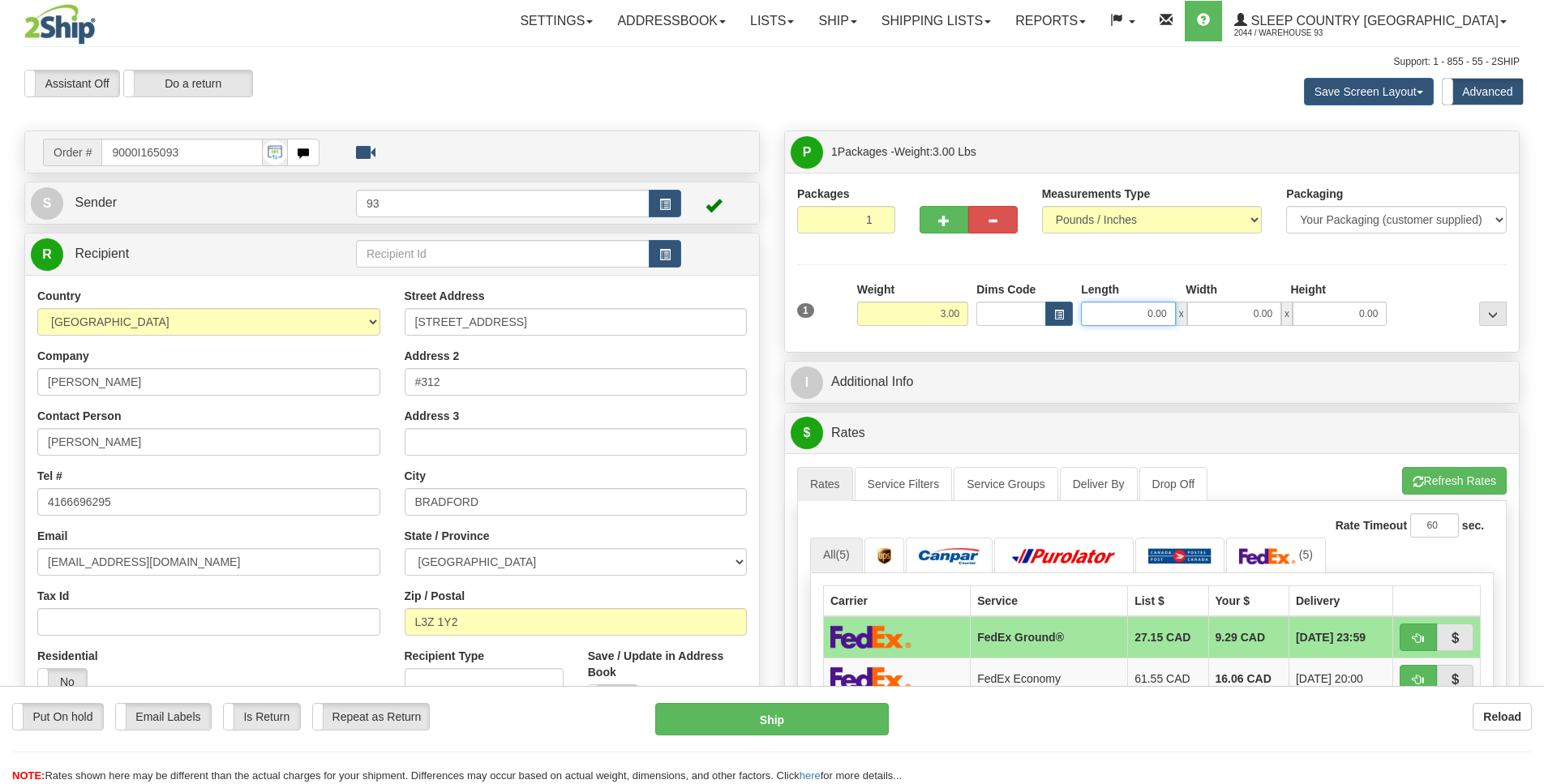
scroll to position [0, 2]
click at [1128, 314] on input "0.00" at bounding box center [1128, 314] width 94 height 24
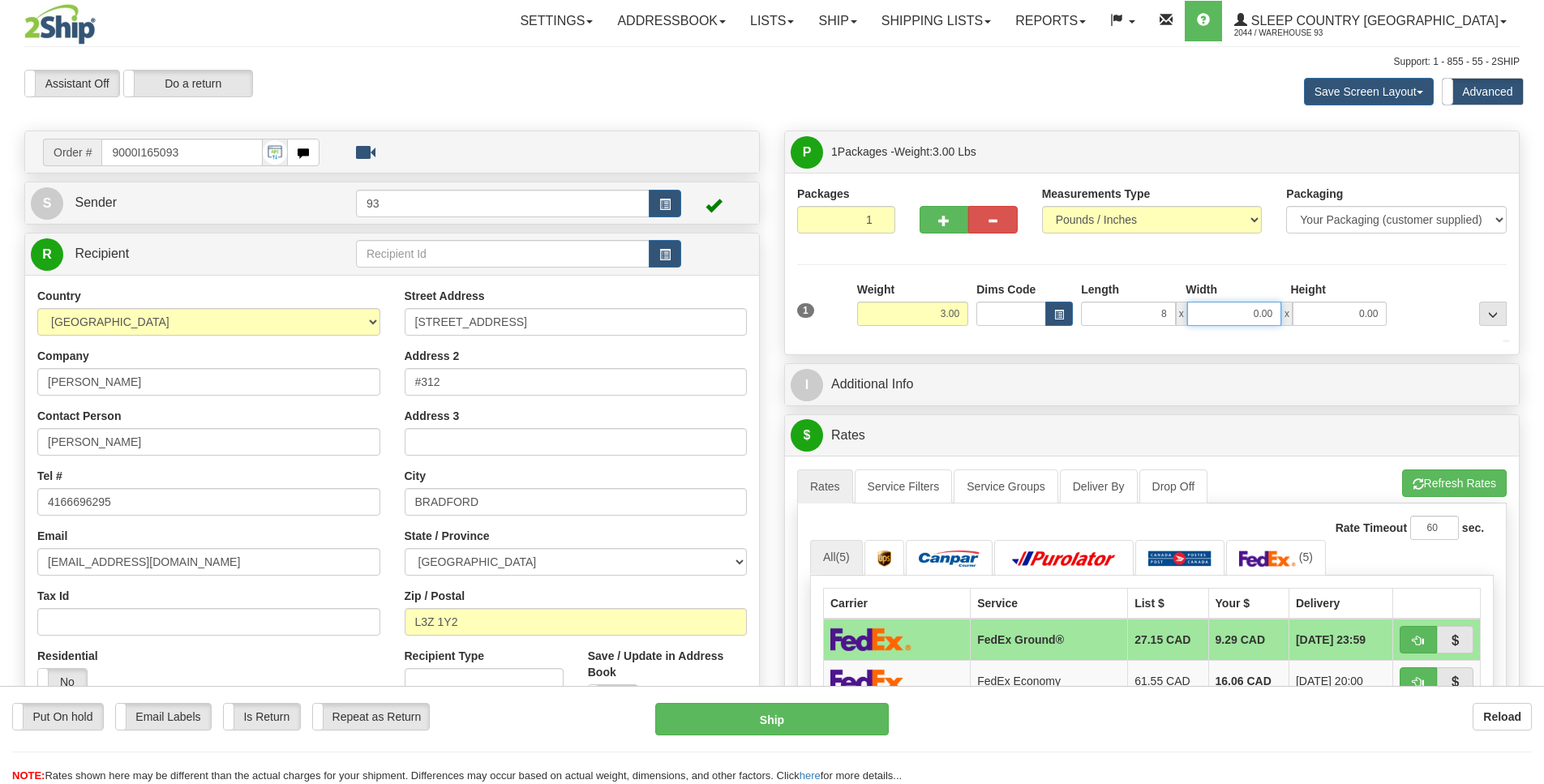
type input "8.00"
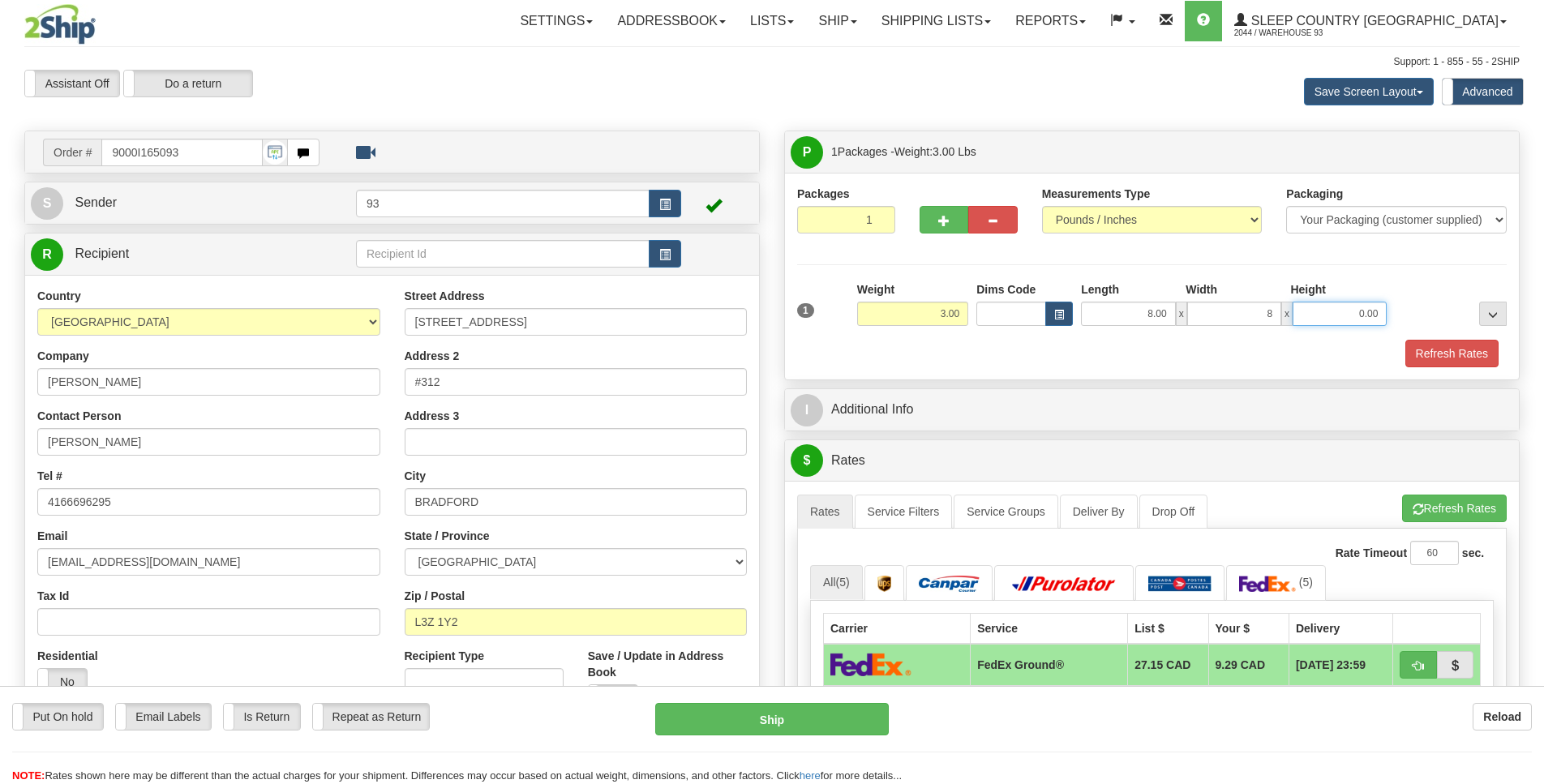
type input "8.00"
type input "3.00"
click at [1428, 350] on button "Refresh Rates" at bounding box center [1451, 353] width 94 height 28
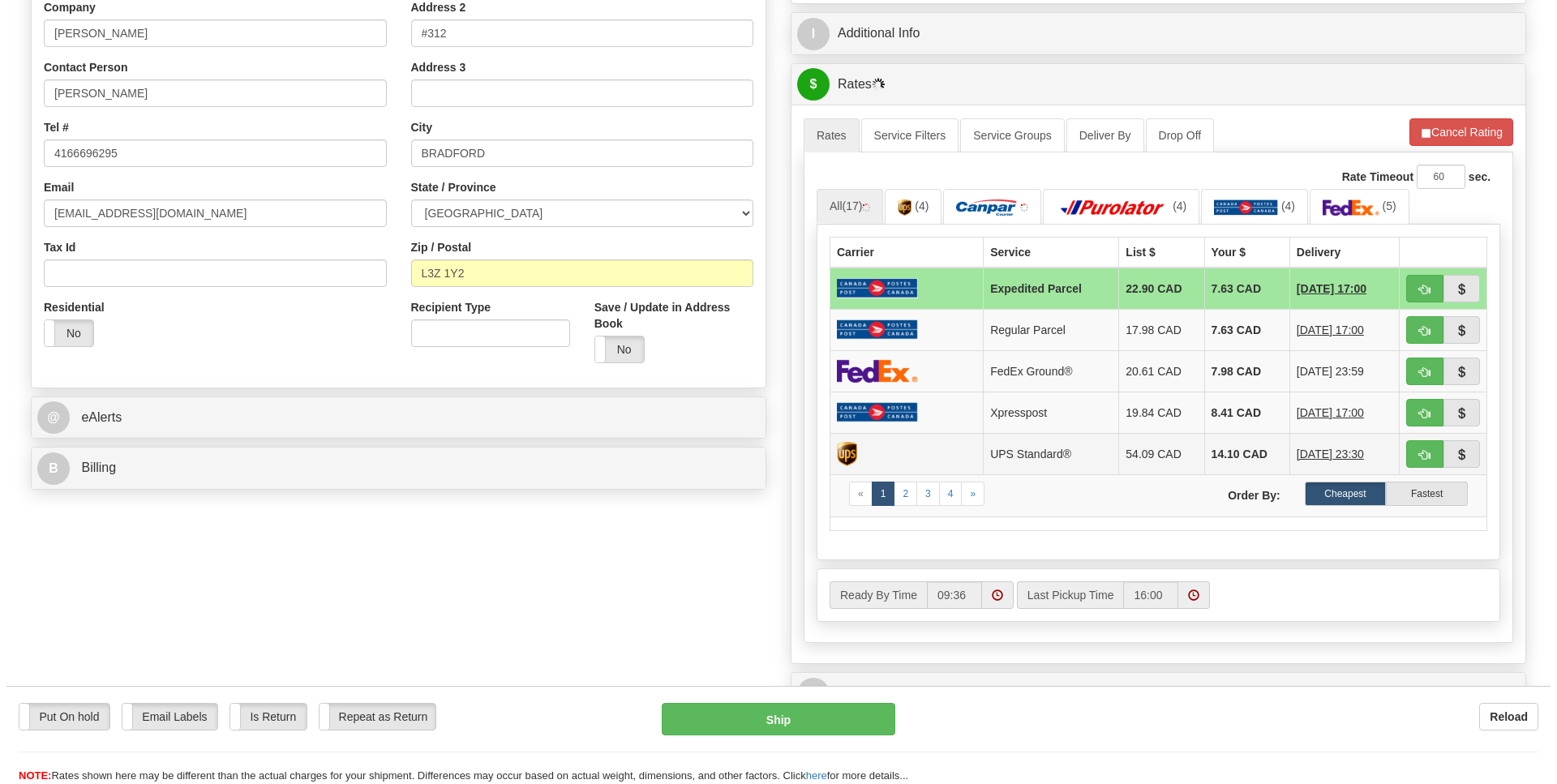
scroll to position [352, 0]
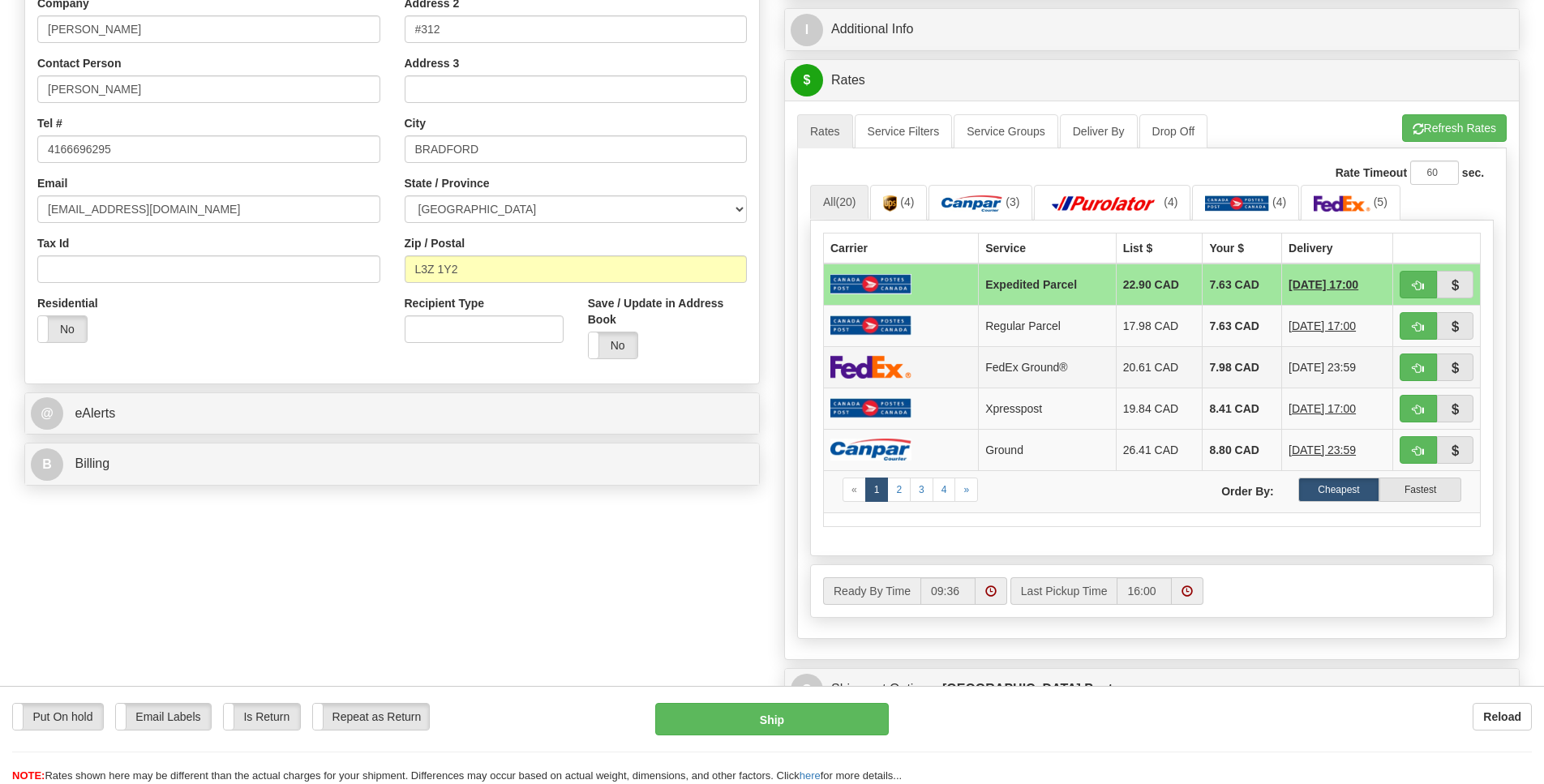
click at [906, 379] on img at bounding box center [871, 367] width 81 height 24
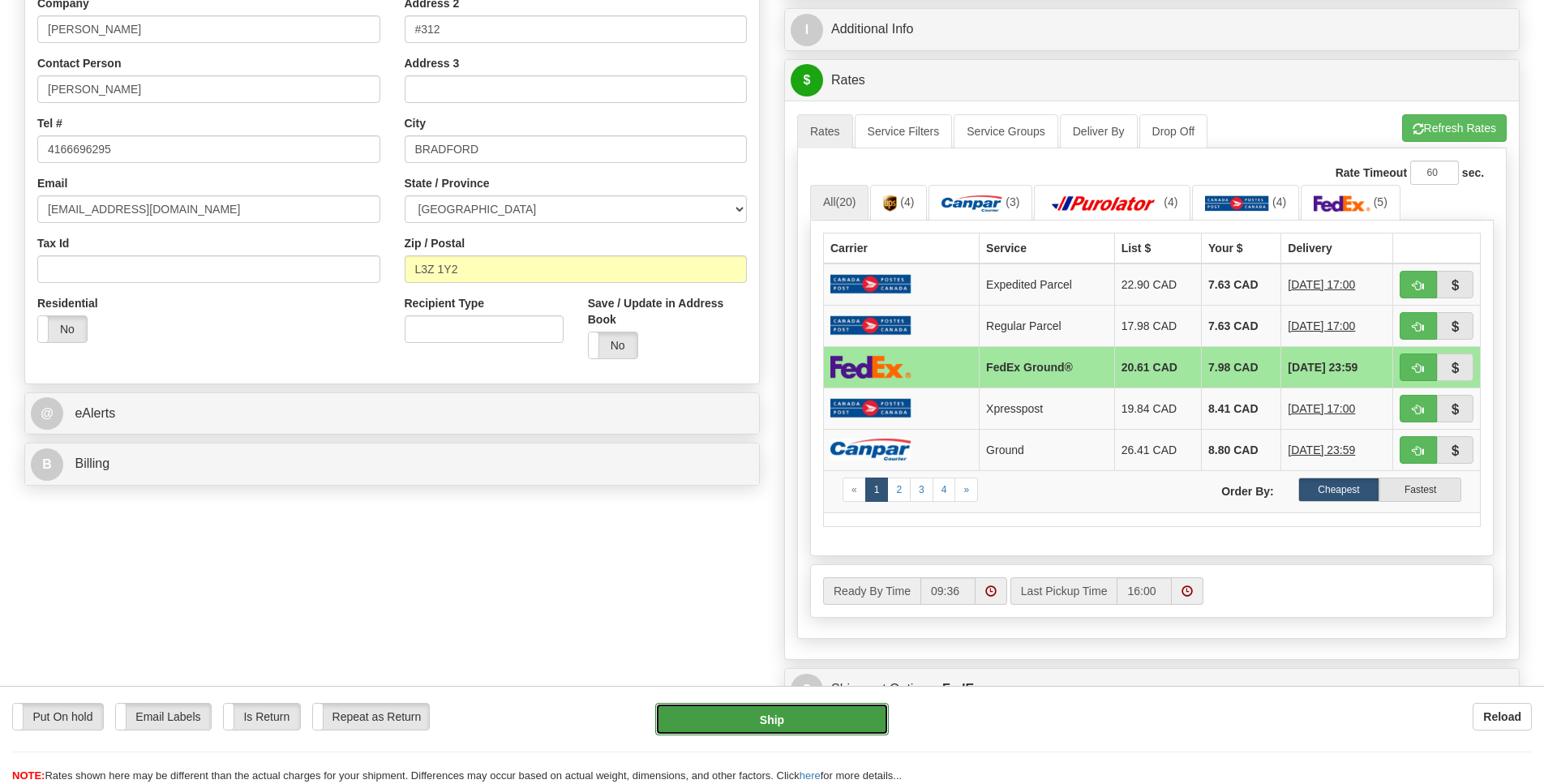
click at [782, 714] on button "Ship" at bounding box center [772, 719] width 233 height 32
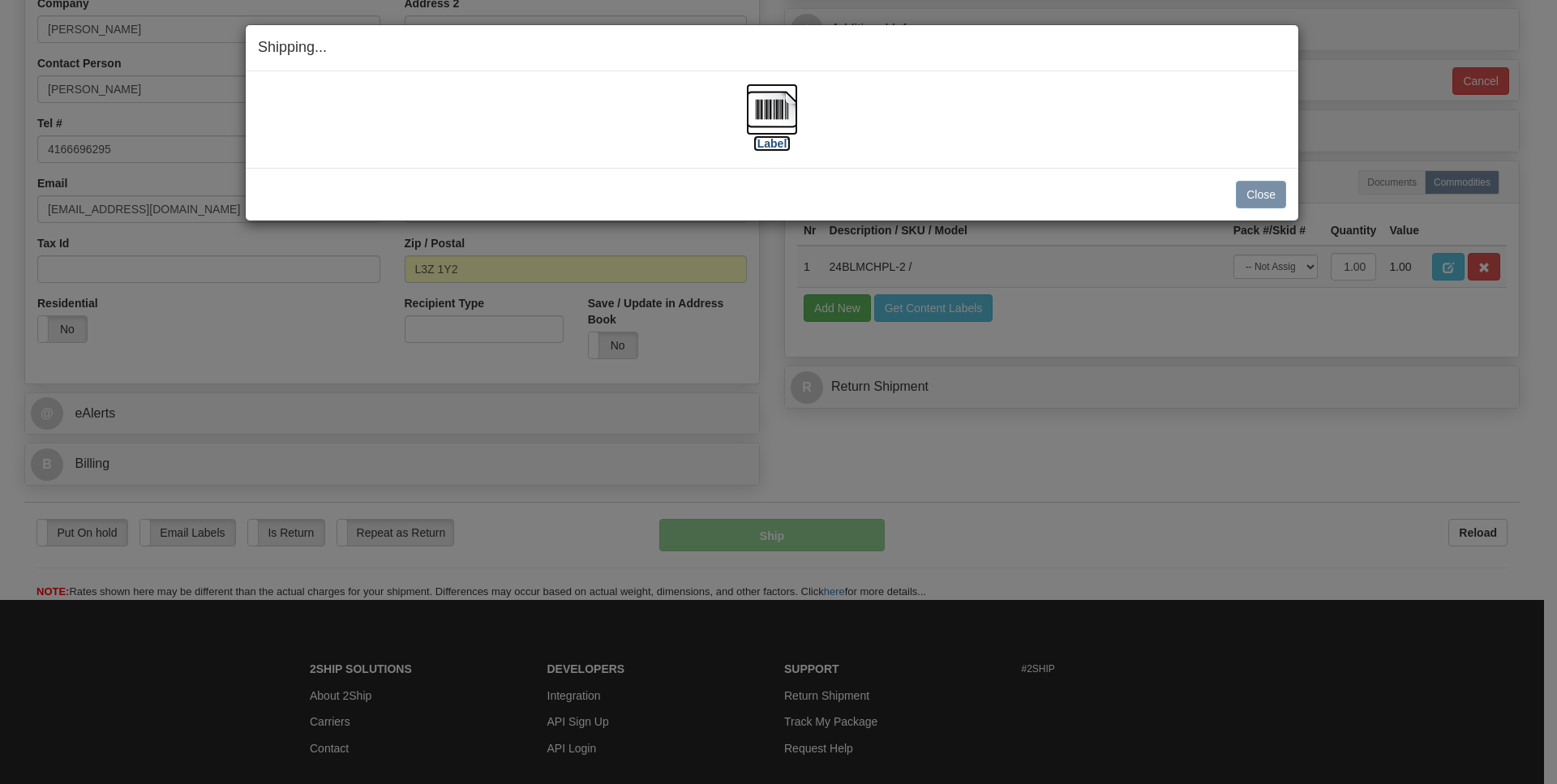
click at [770, 115] on img at bounding box center [773, 110] width 52 height 52
click at [1257, 201] on button "Close" at bounding box center [1261, 194] width 51 height 28
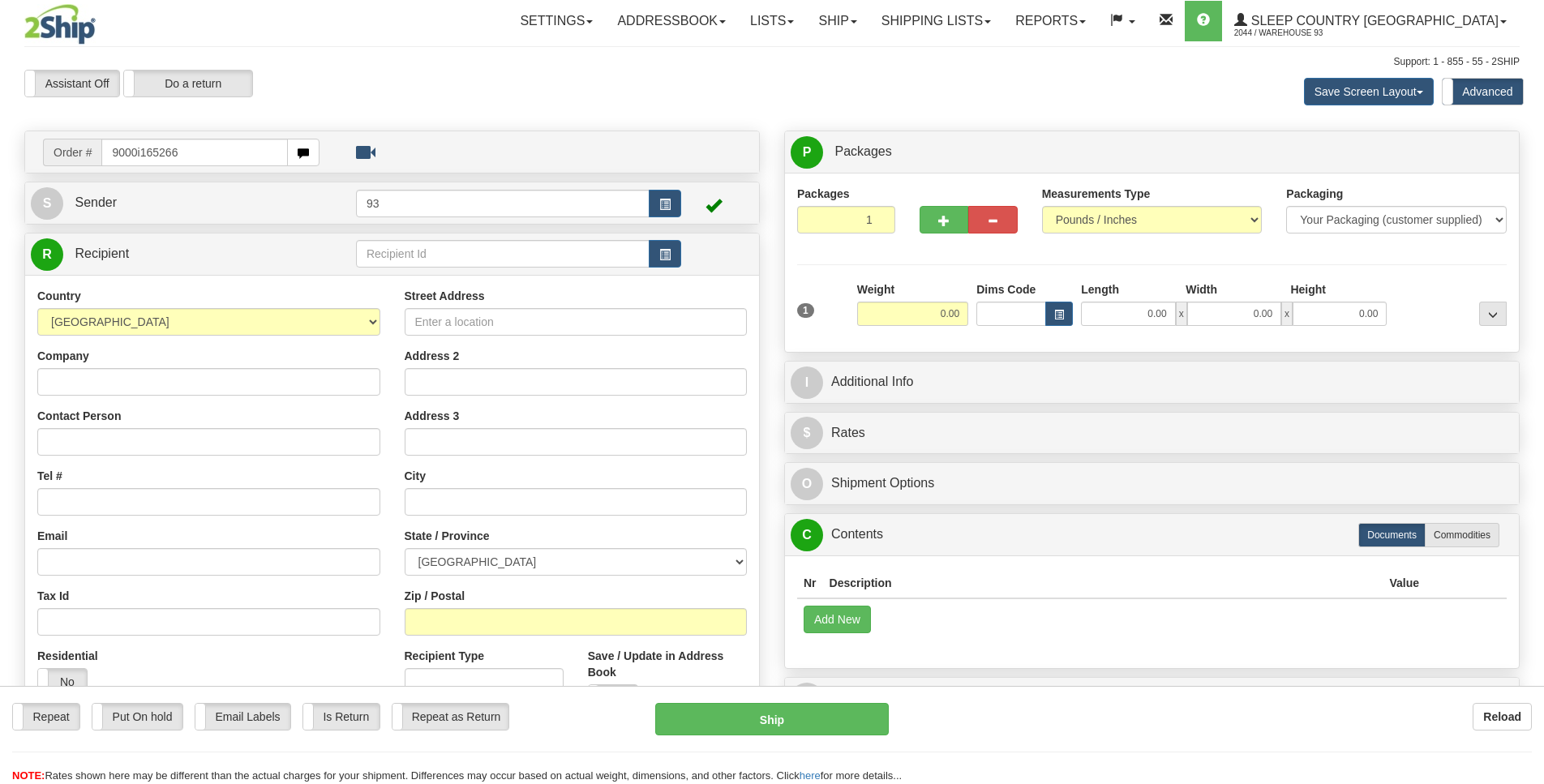
type input "9000i165266"
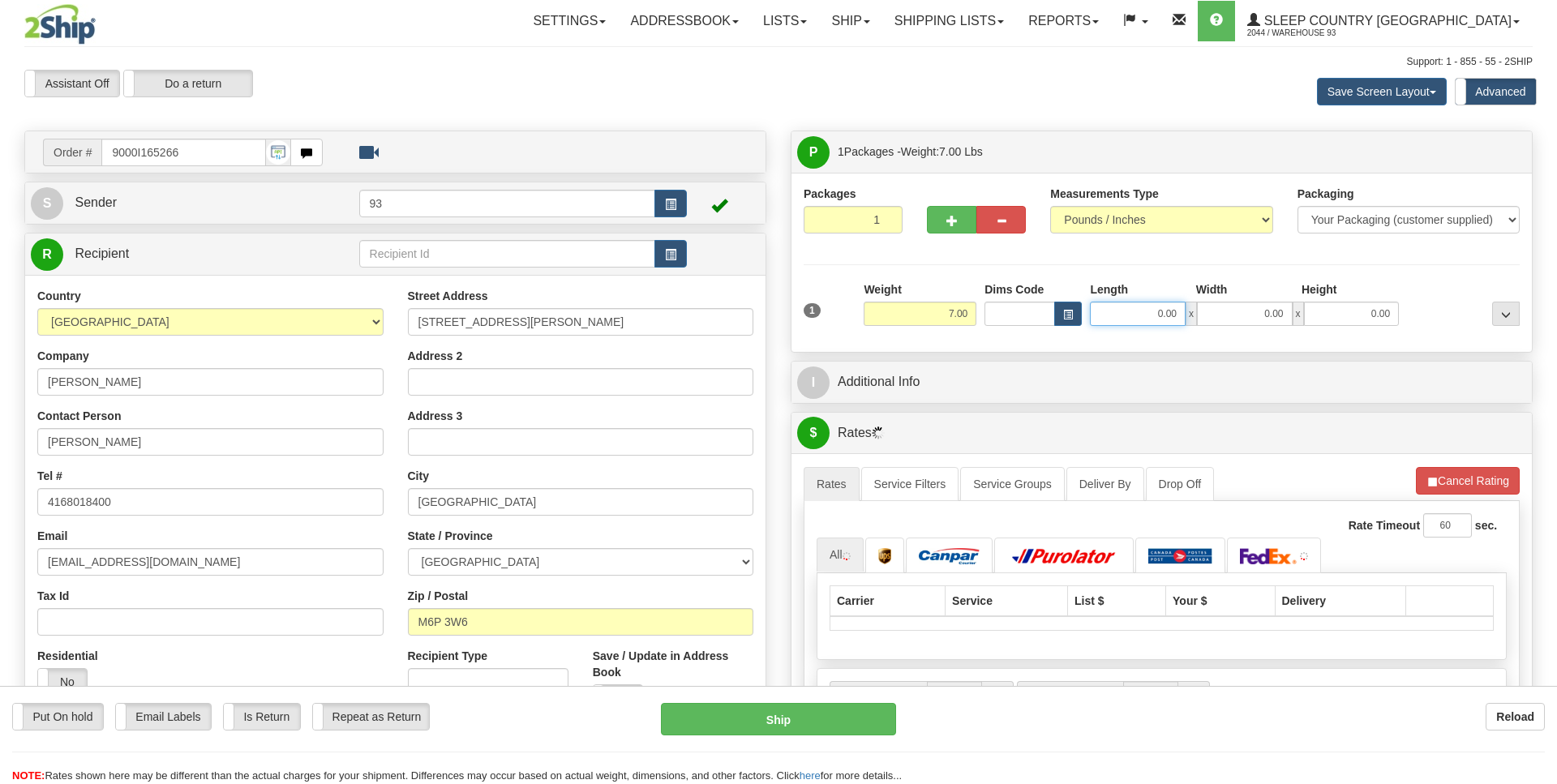
drag, startPoint x: 1130, startPoint y: 320, endPoint x: 1296, endPoint y: 313, distance: 166.1
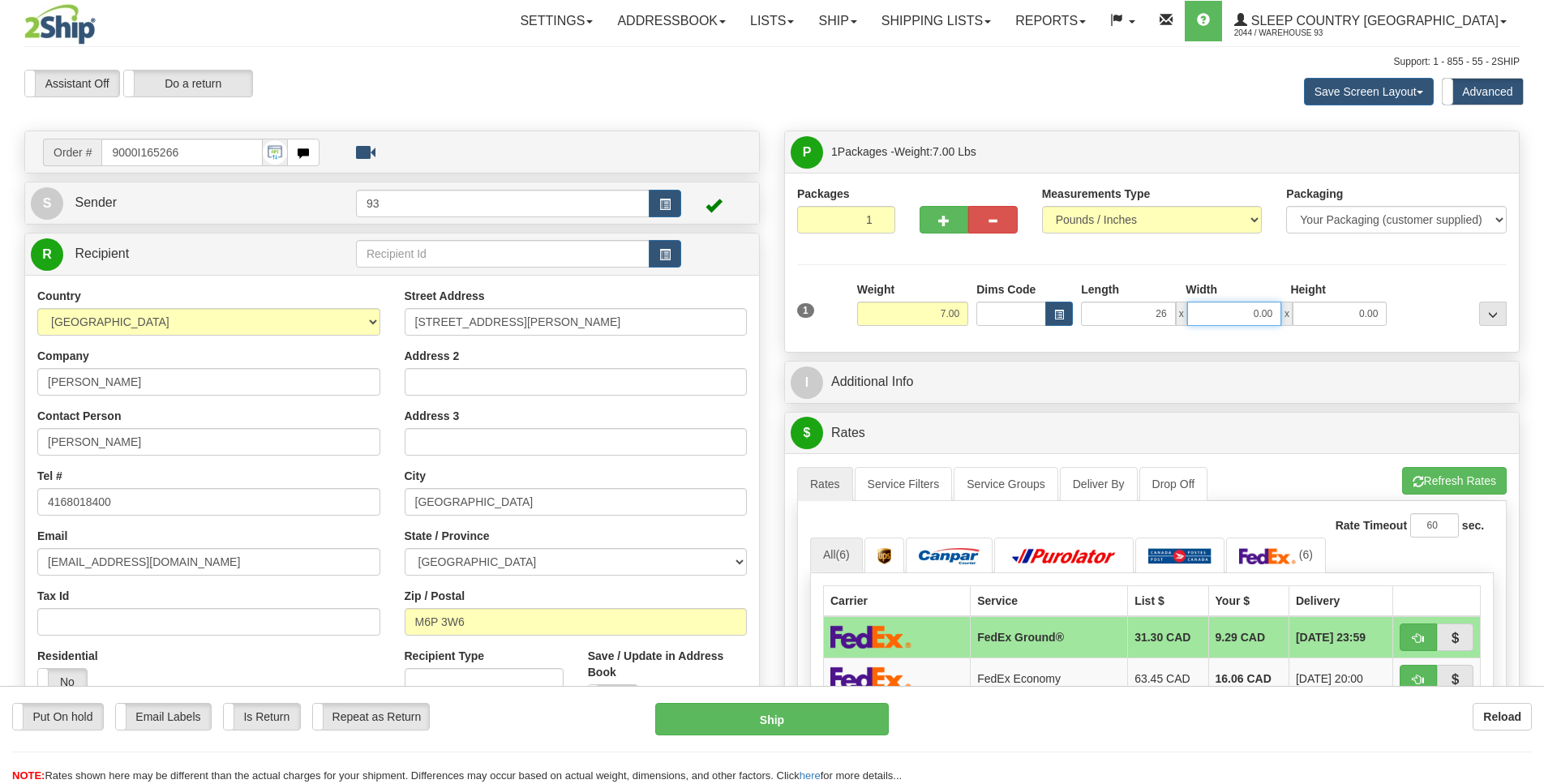
type input "26.00"
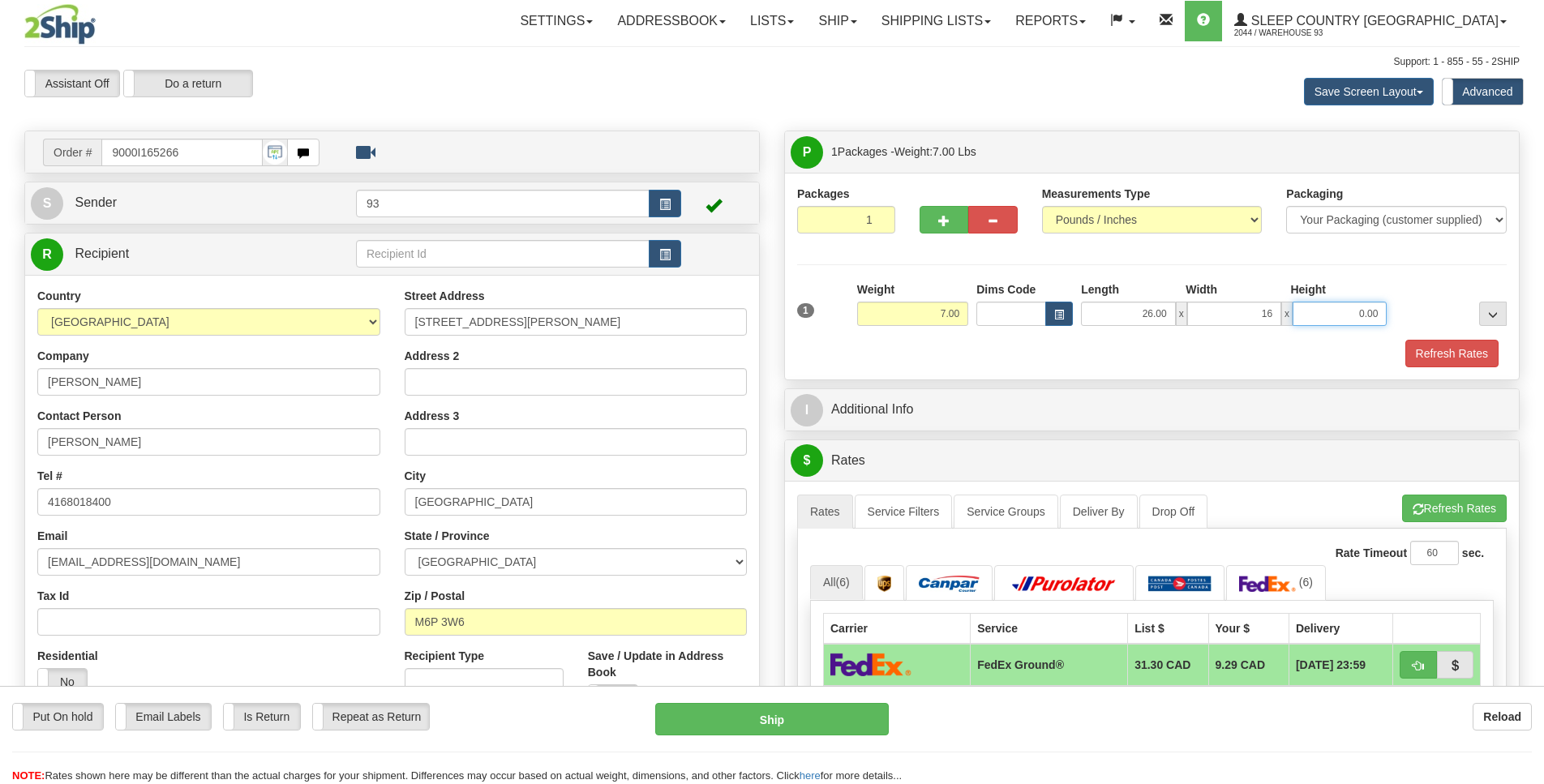
type input "16.00"
type input "12.00"
click at [1474, 351] on button "Refresh Rates" at bounding box center [1451, 353] width 94 height 28
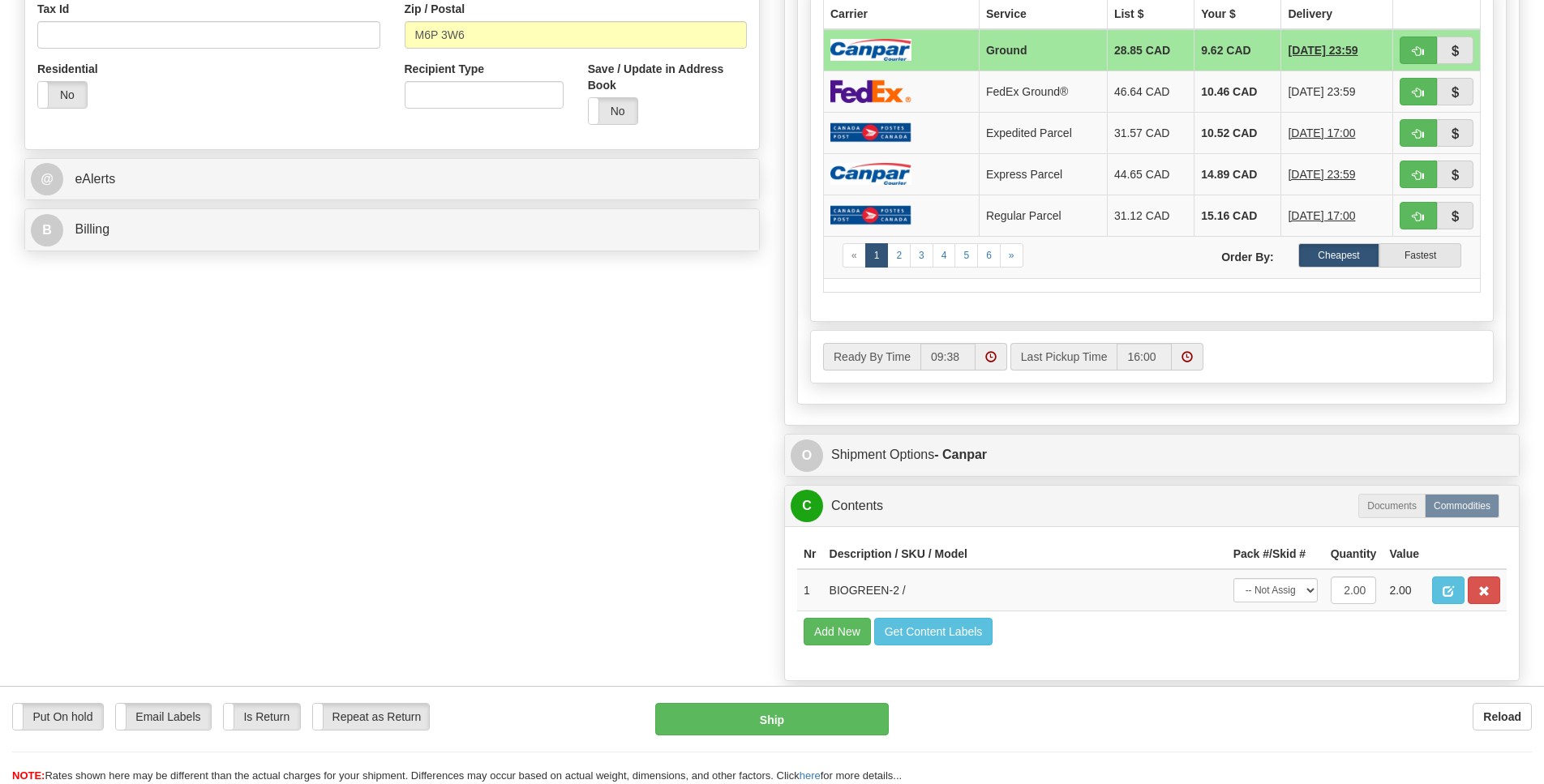
scroll to position [588, 0]
click at [815, 713] on button "Ship" at bounding box center [772, 719] width 233 height 32
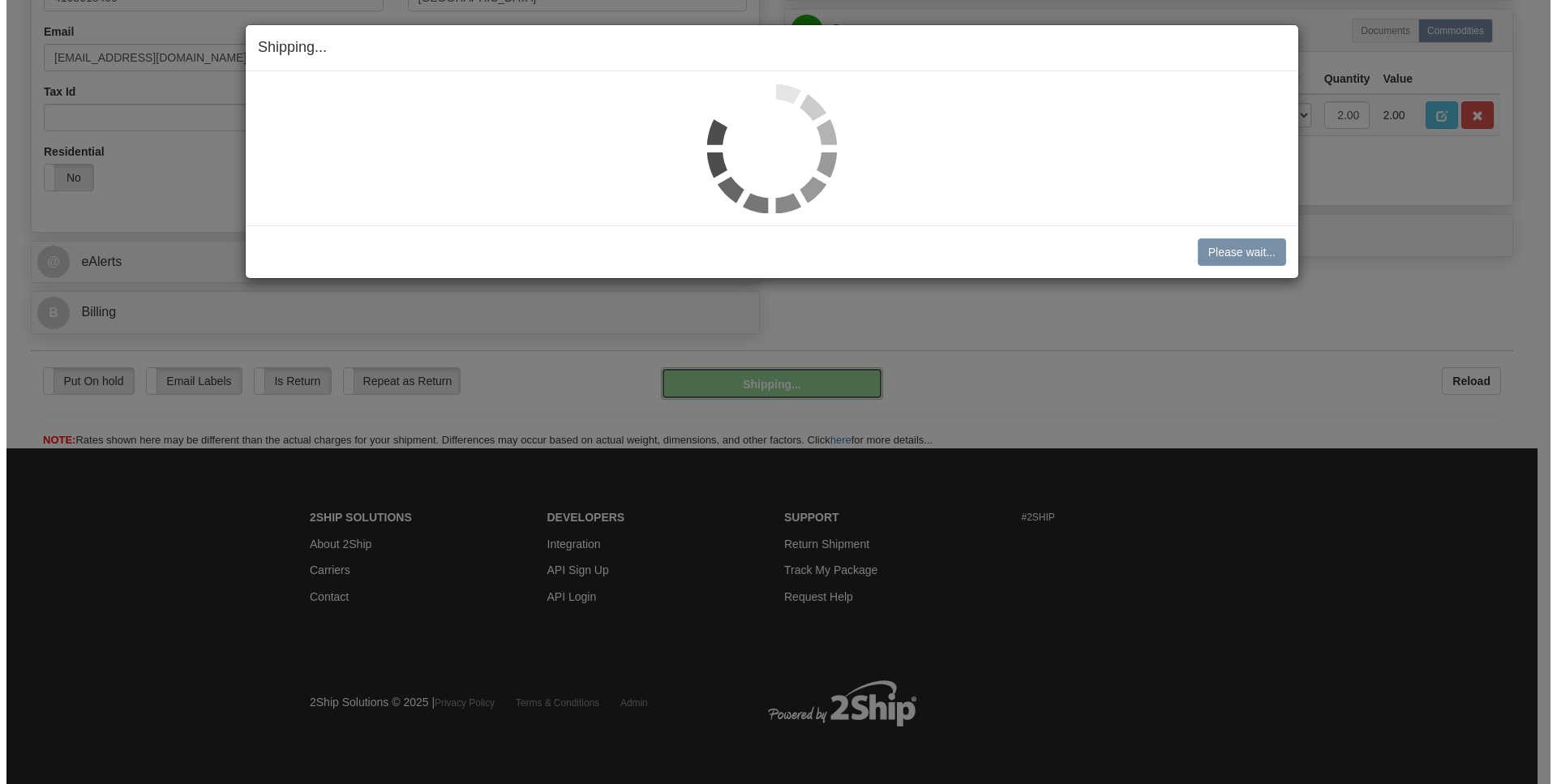
scroll to position [483, 0]
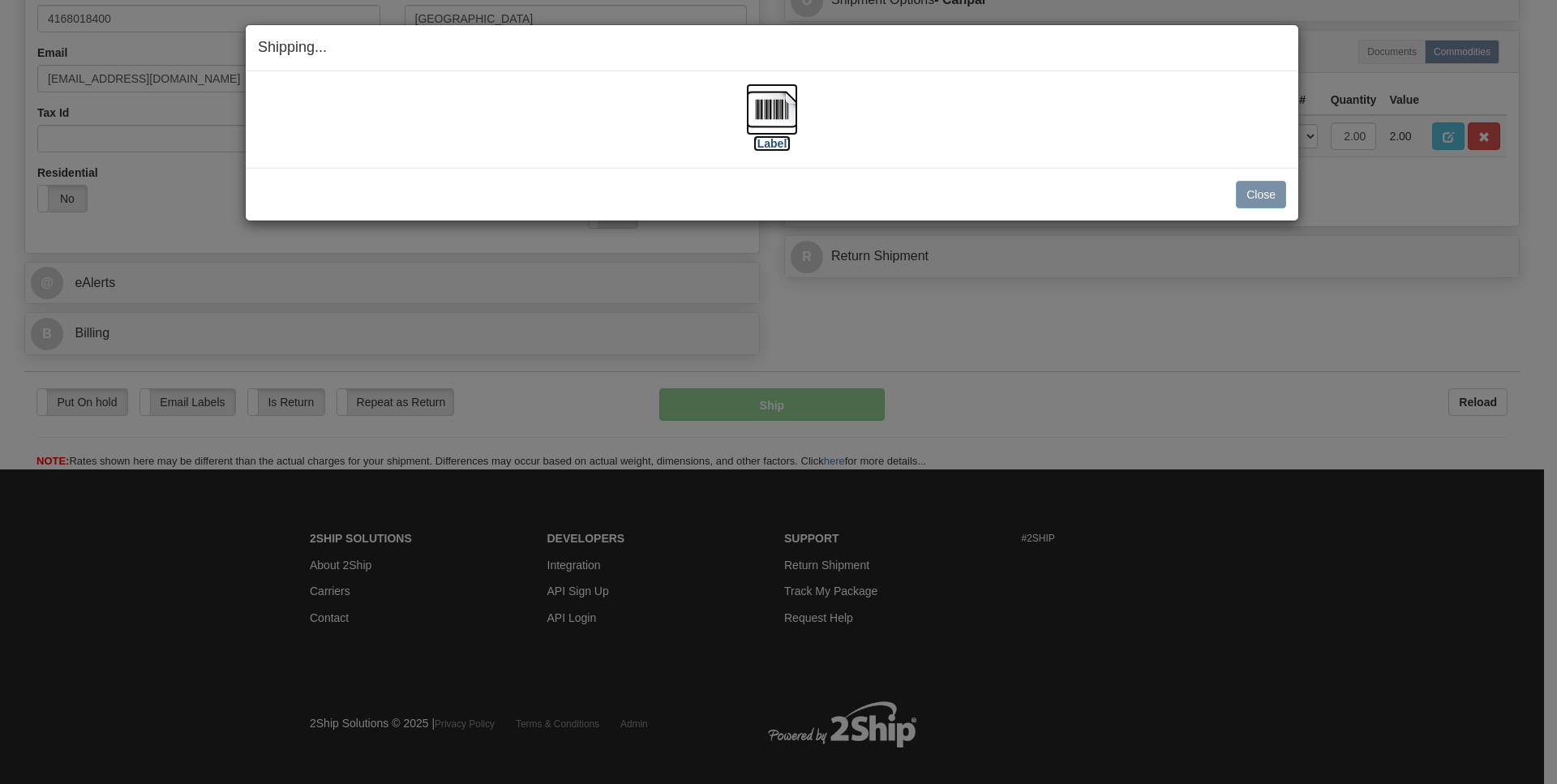
click at [771, 114] on img at bounding box center [773, 110] width 52 height 52
click at [1278, 194] on button "Close" at bounding box center [1261, 194] width 51 height 28
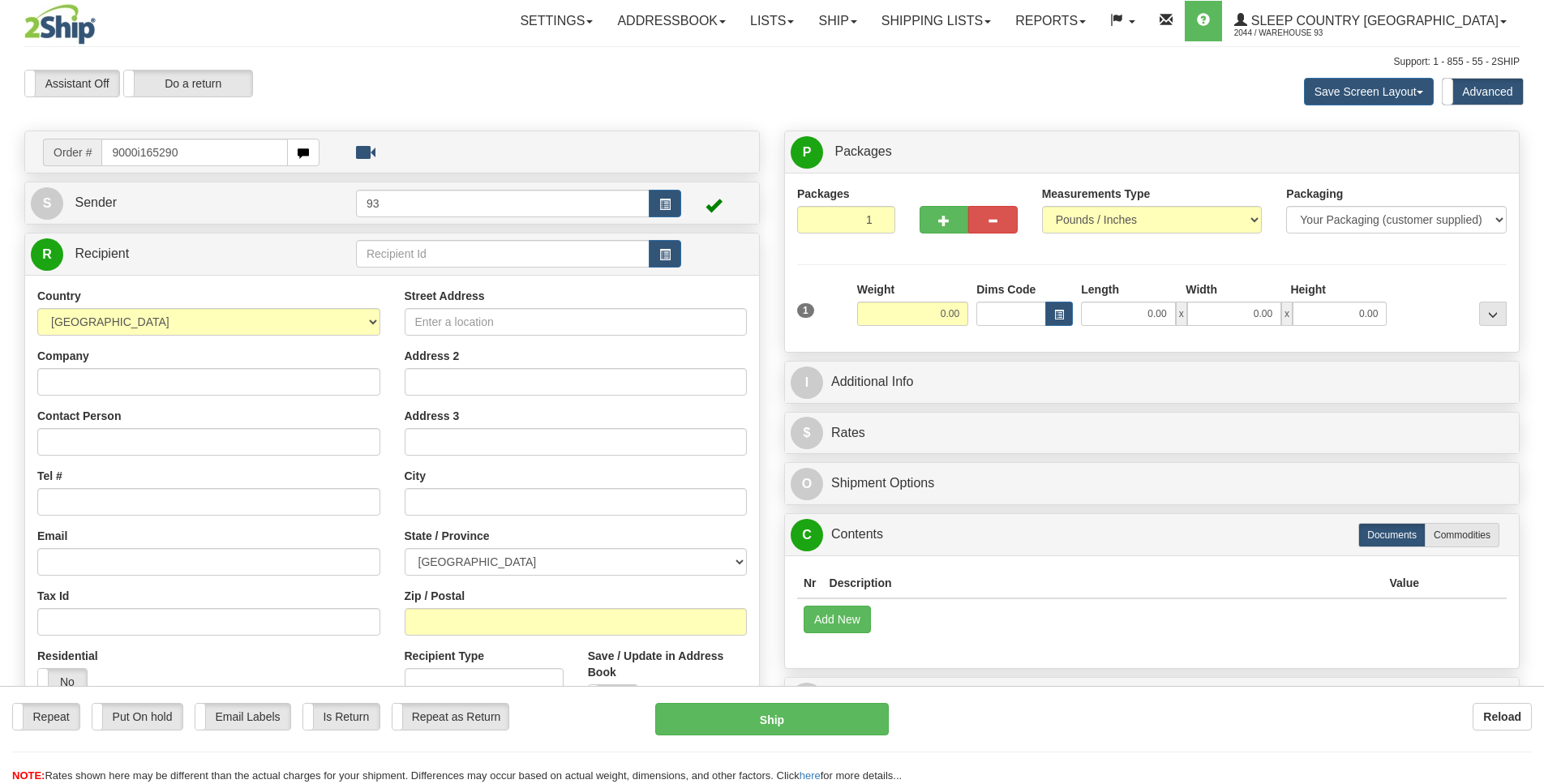
type input "9000i165290"
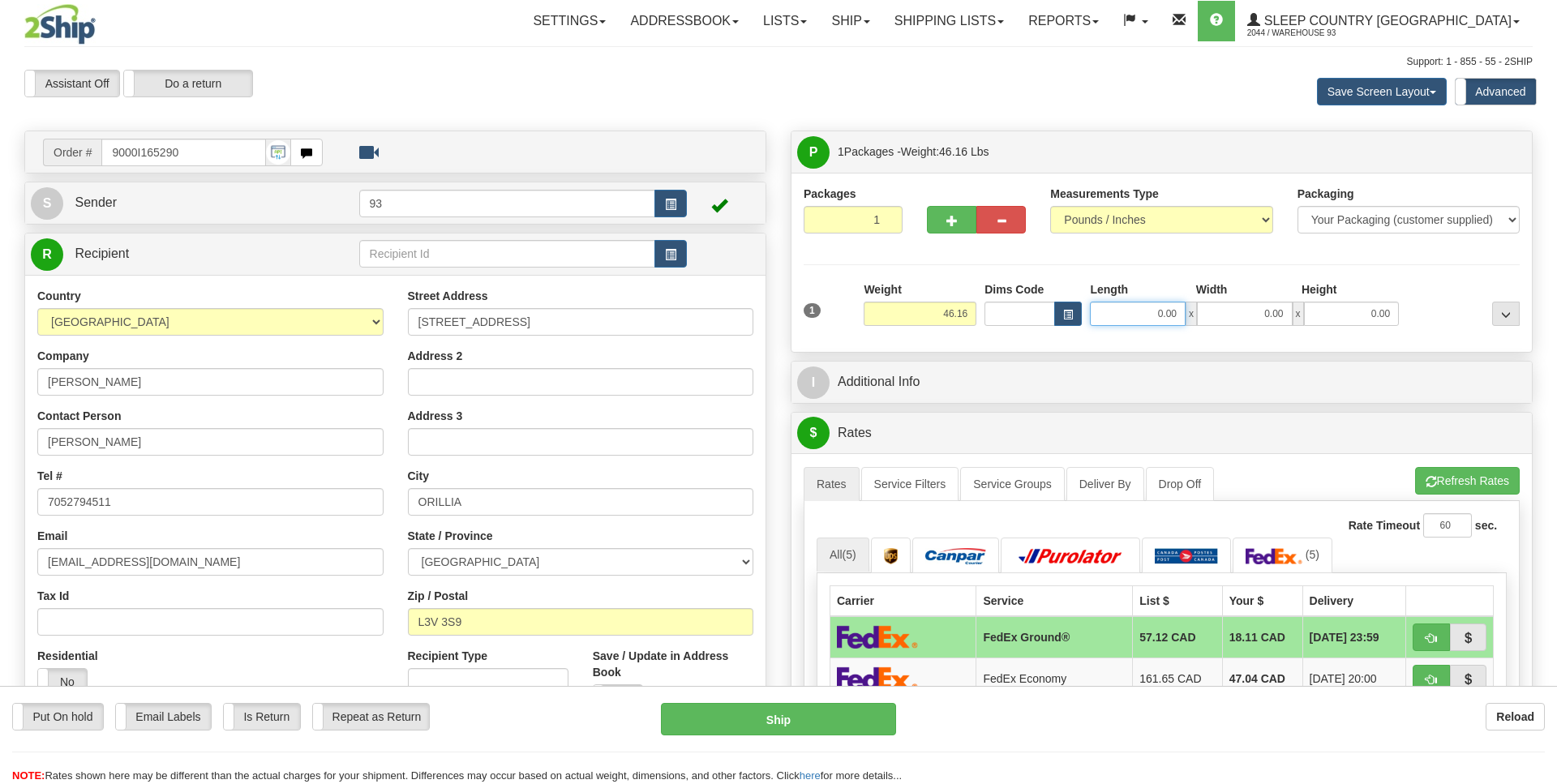
drag, startPoint x: 1139, startPoint y: 316, endPoint x: 1215, endPoint y: 315, distance: 76.0
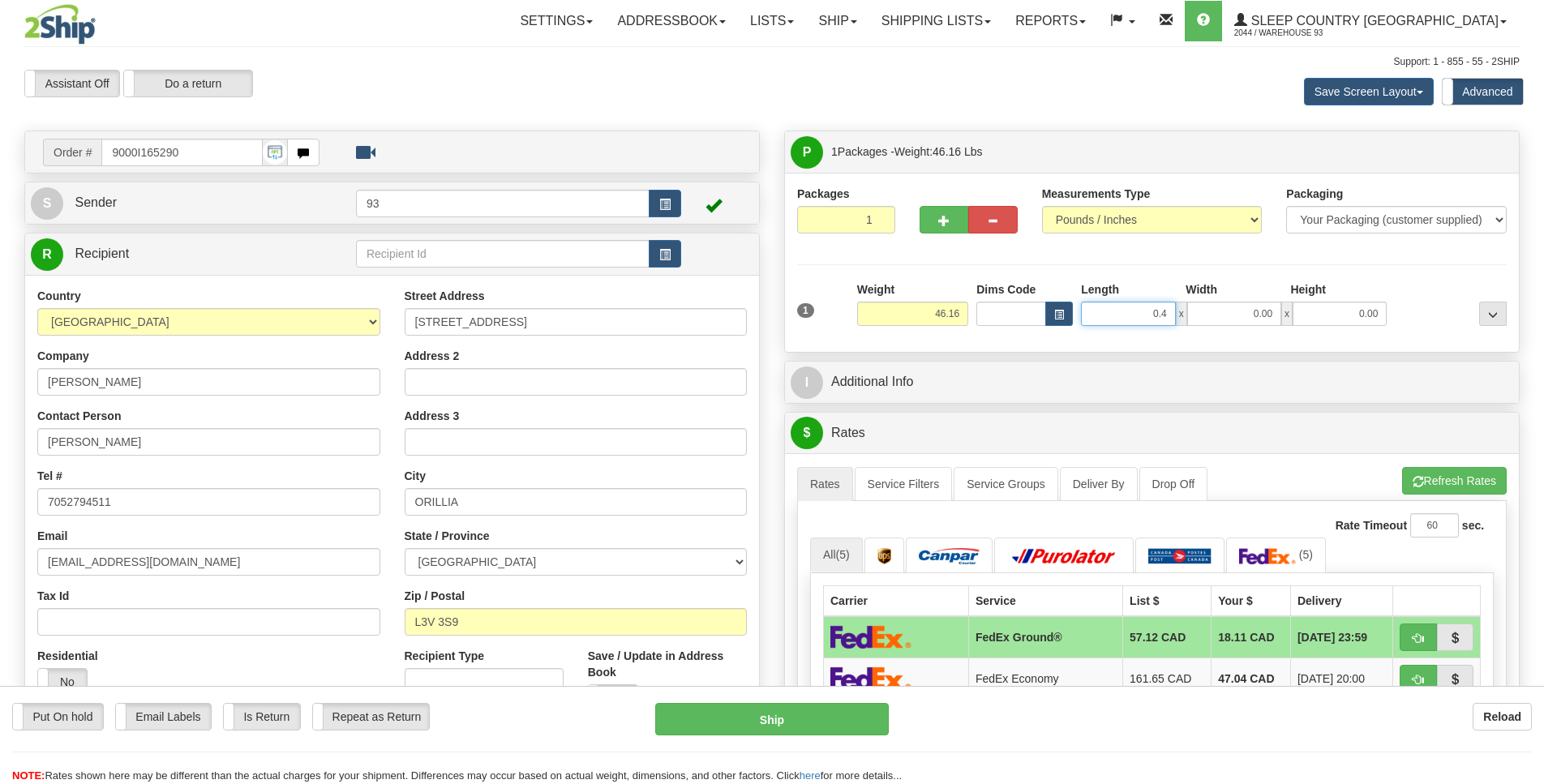
scroll to position [0, 2]
type input "0"
type input "40.00"
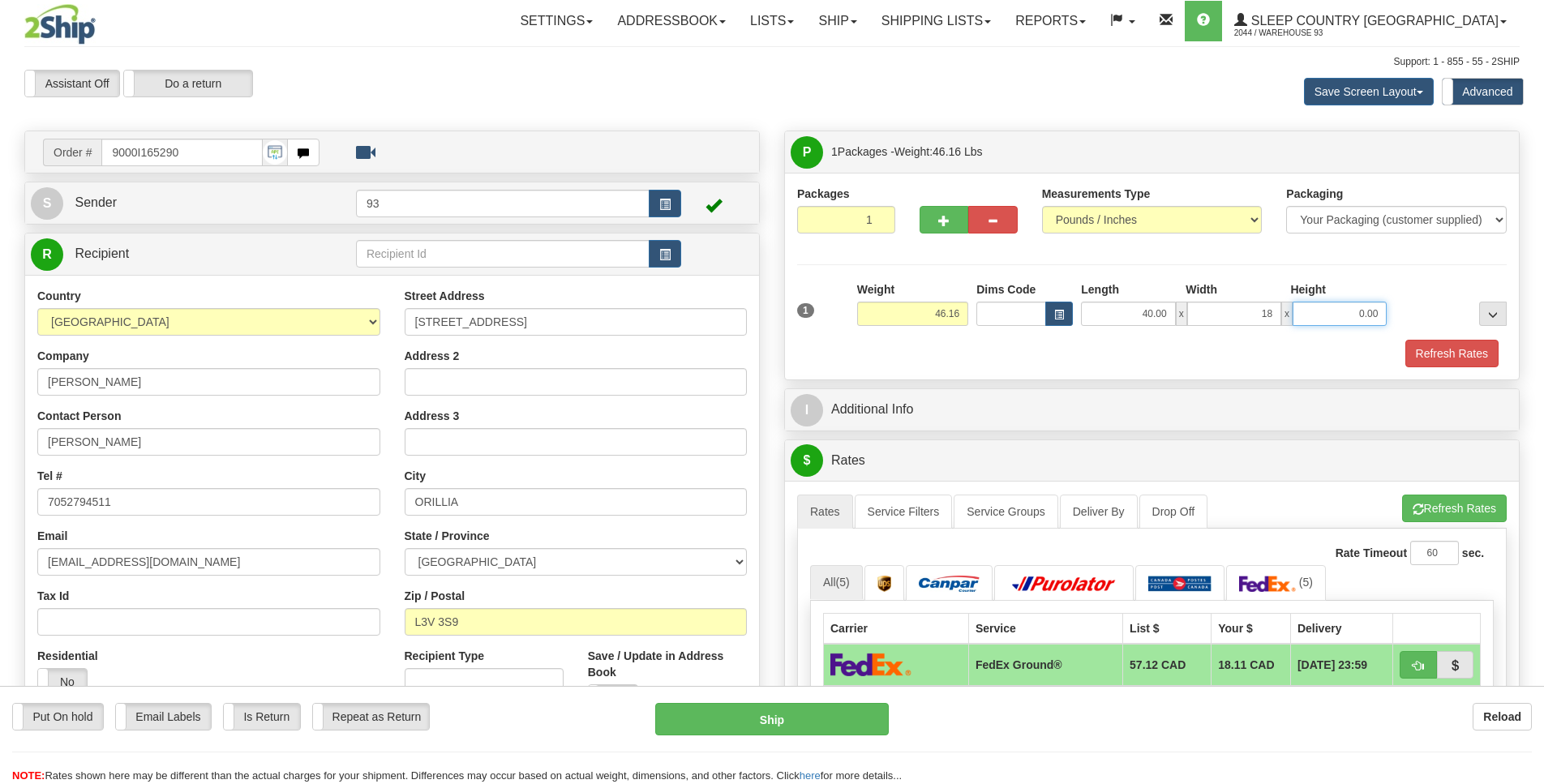
type input "18.00"
click at [1479, 350] on button "Refresh Rates" at bounding box center [1451, 353] width 94 height 28
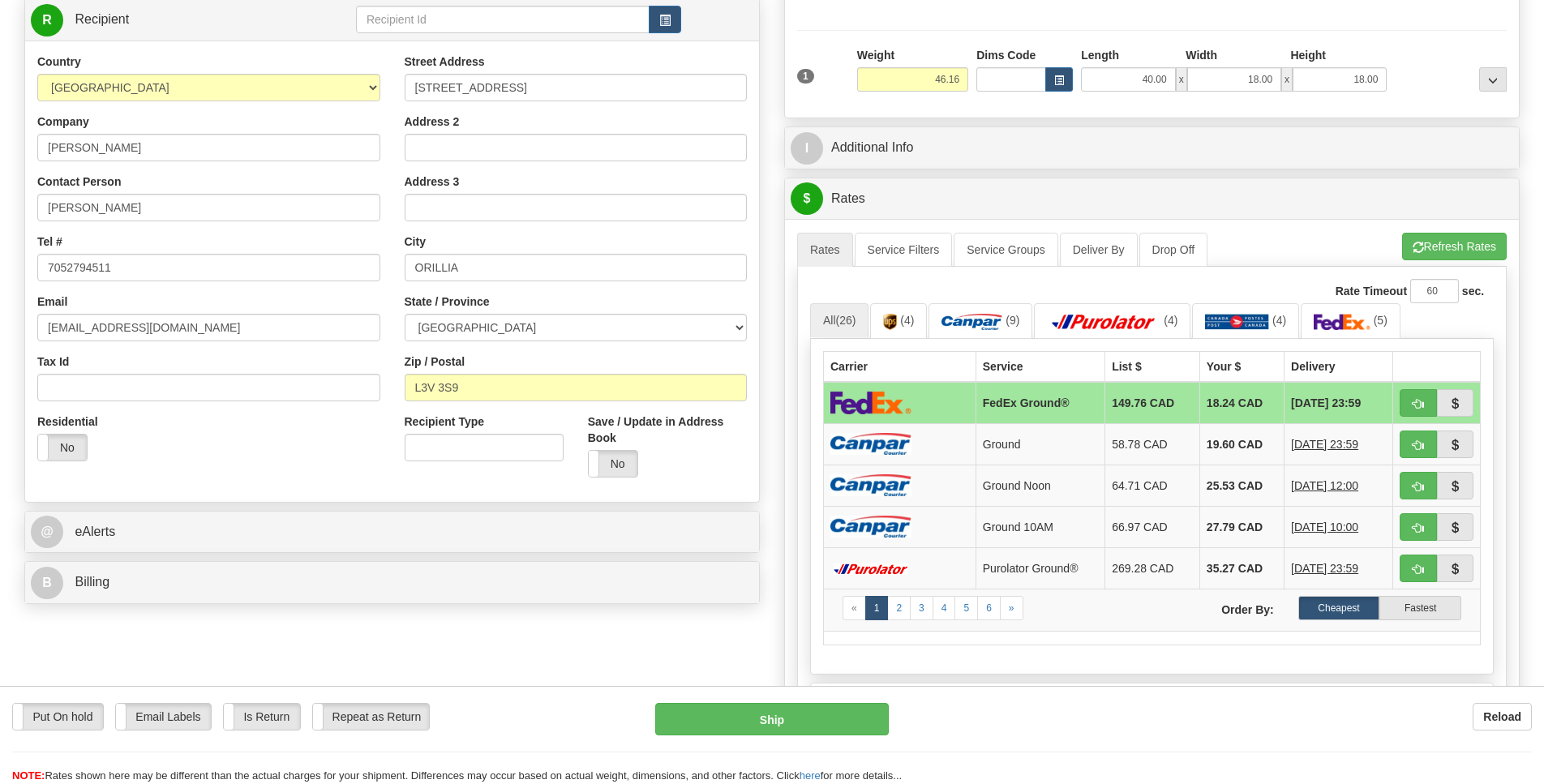
scroll to position [235, 0]
click at [899, 454] on img at bounding box center [871, 443] width 81 height 22
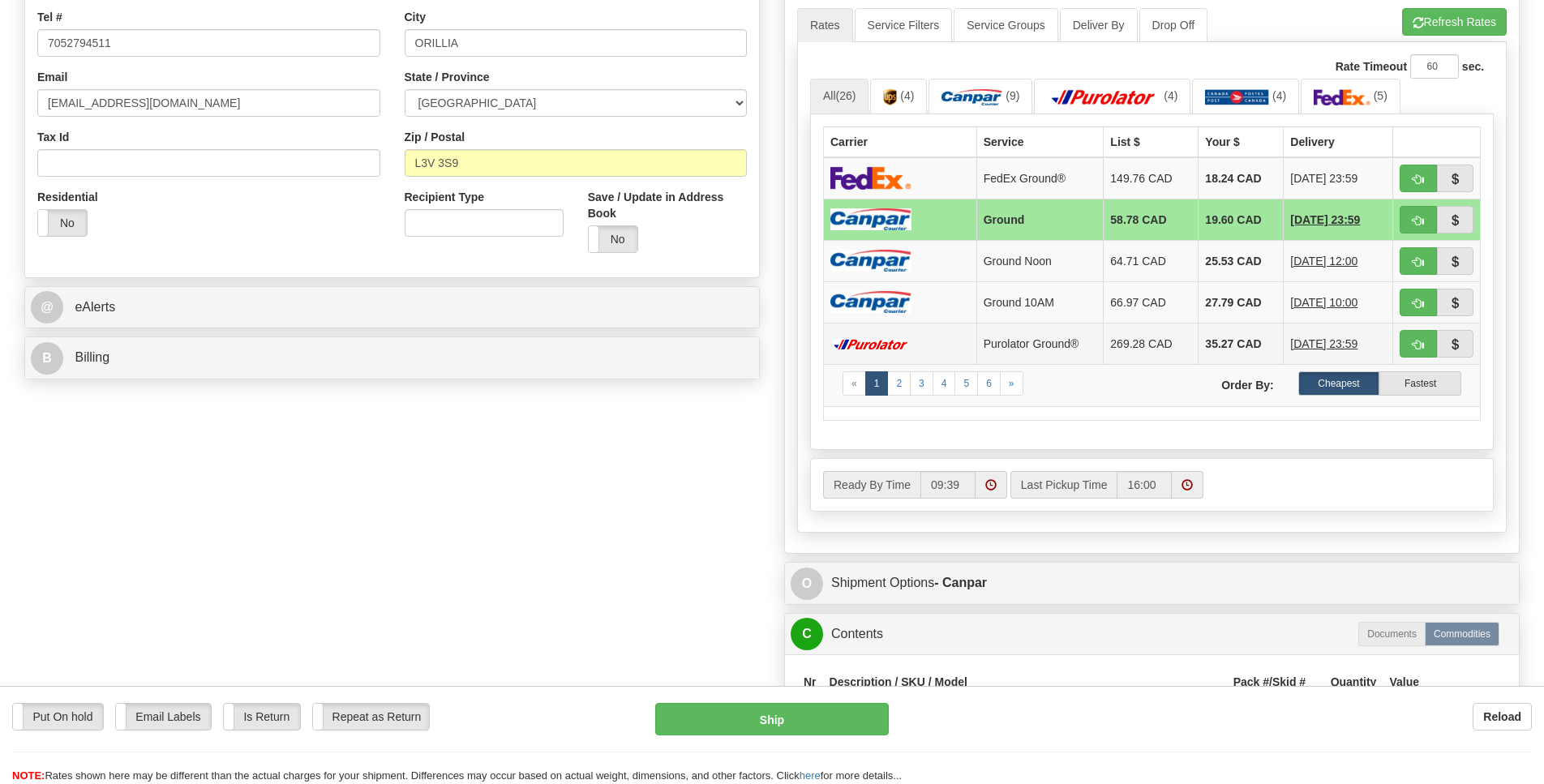
scroll to position [470, 0]
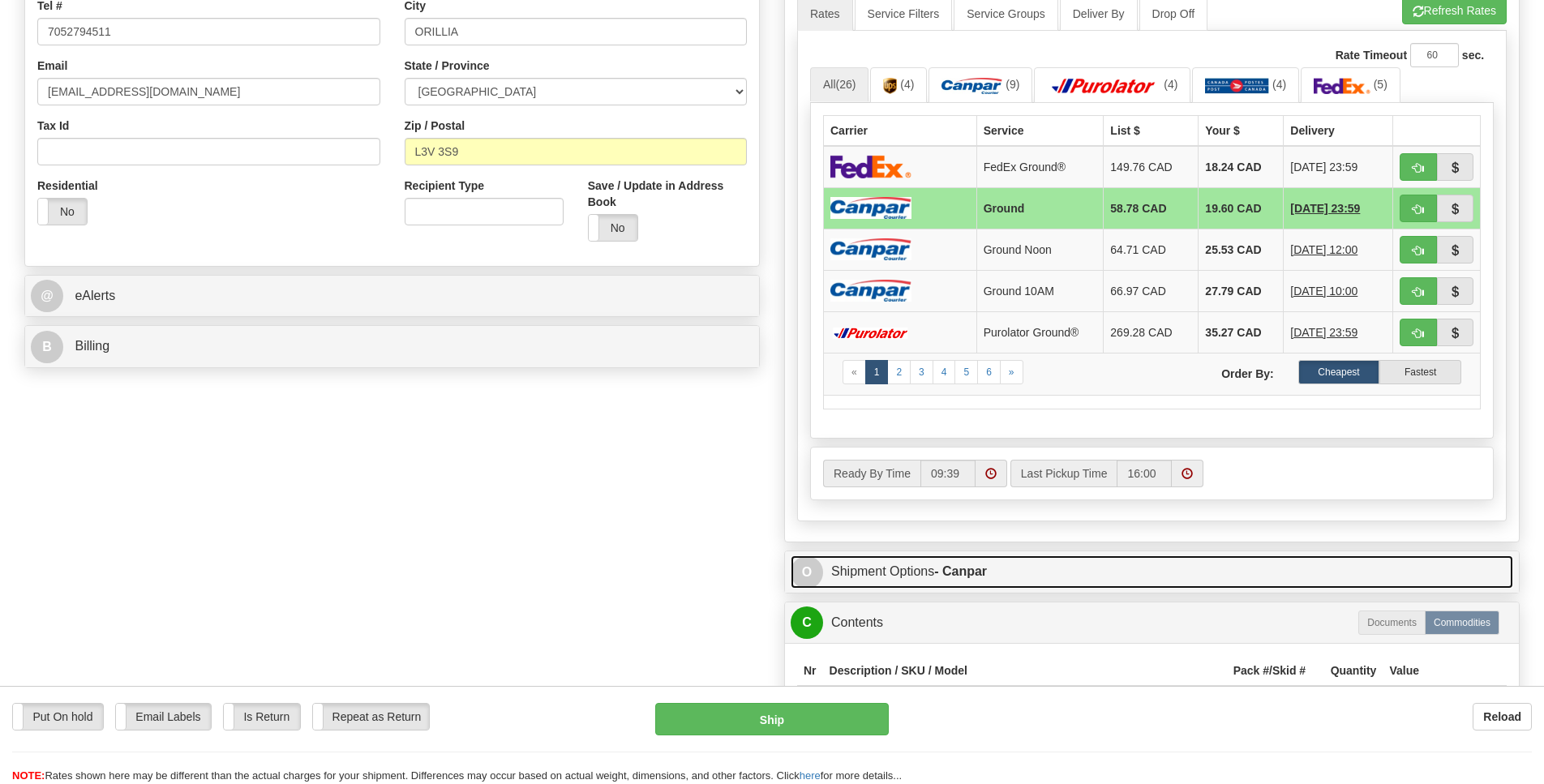
click at [803, 588] on span "O" at bounding box center [807, 572] width 32 height 32
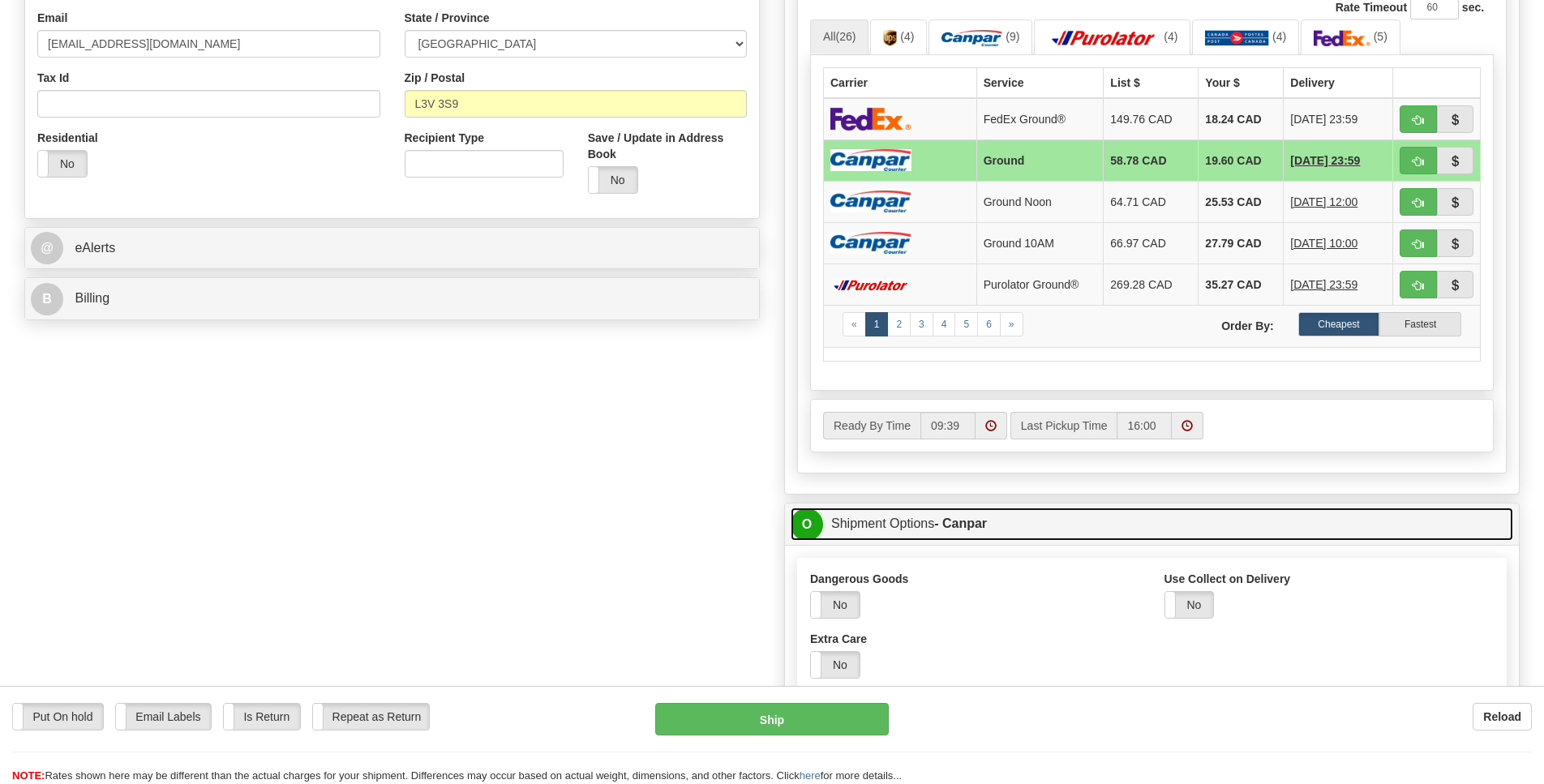
scroll to position [706, 0]
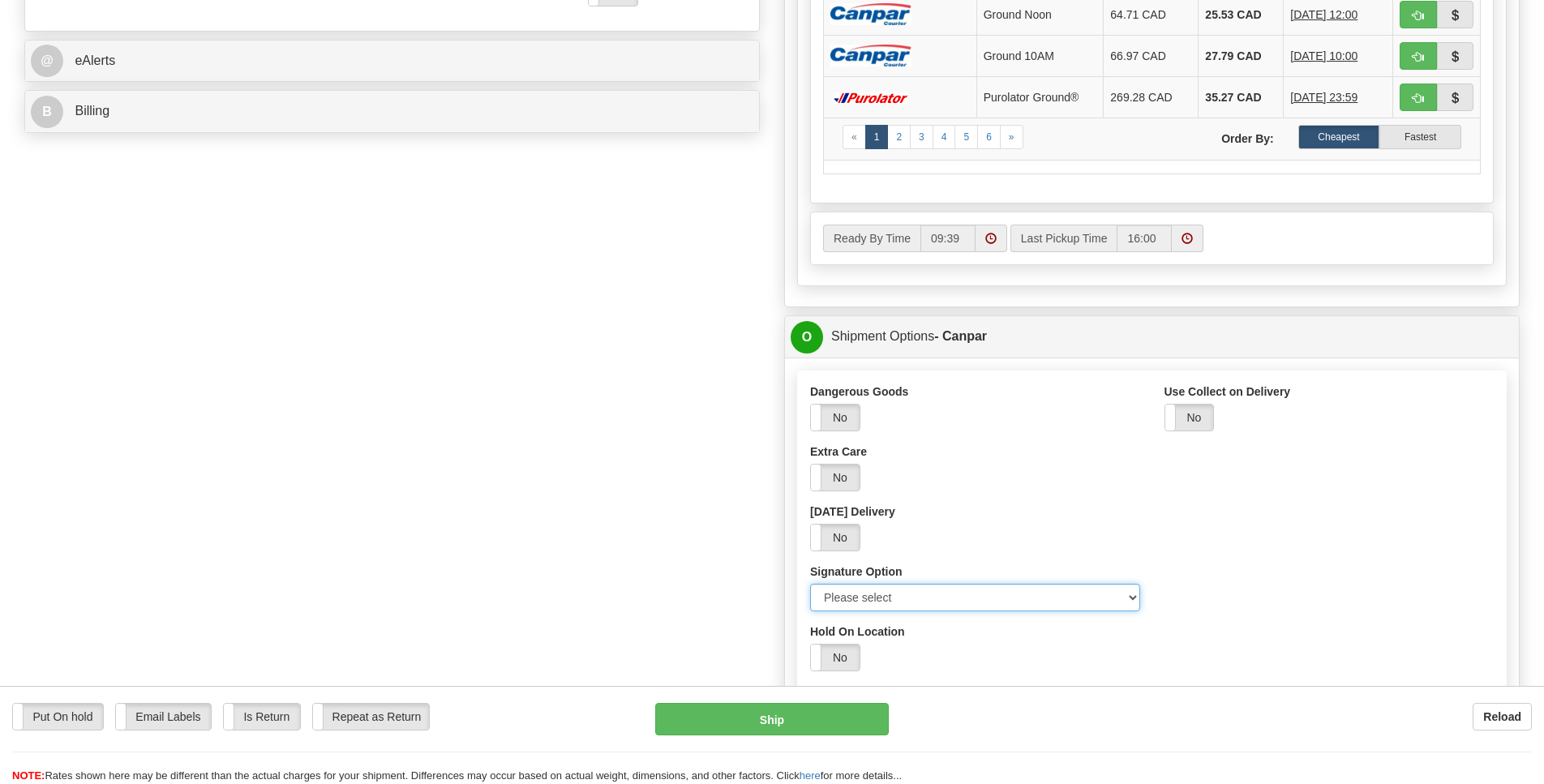
click at [1127, 611] on select "Please select No Signature Required Signature Required Adult Signature" at bounding box center [975, 597] width 330 height 28
select select "2"
click at [0, 0] on option "Signature Required" at bounding box center [0, 0] width 0 height 0
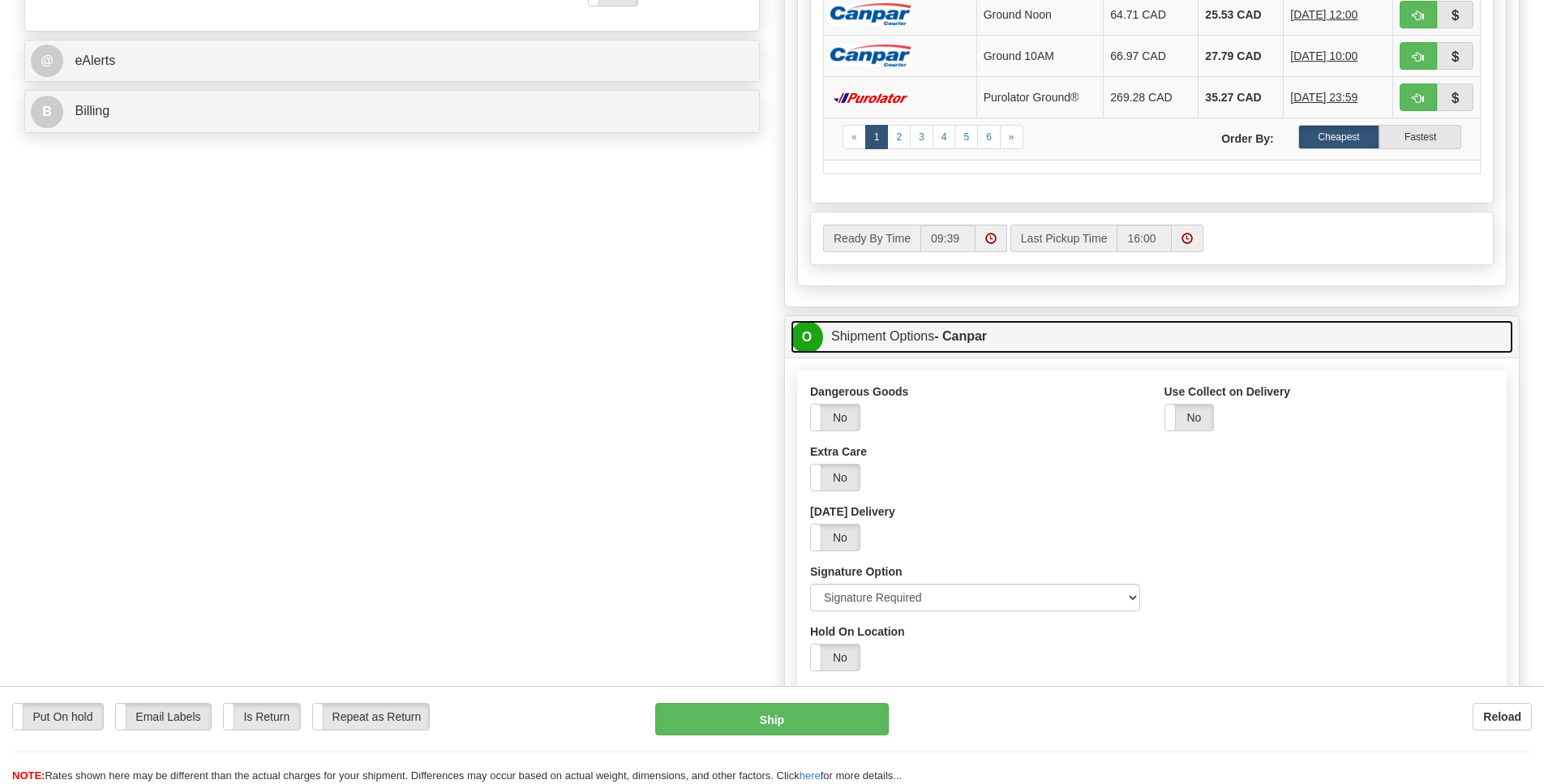
click at [809, 353] on span "O" at bounding box center [807, 337] width 32 height 32
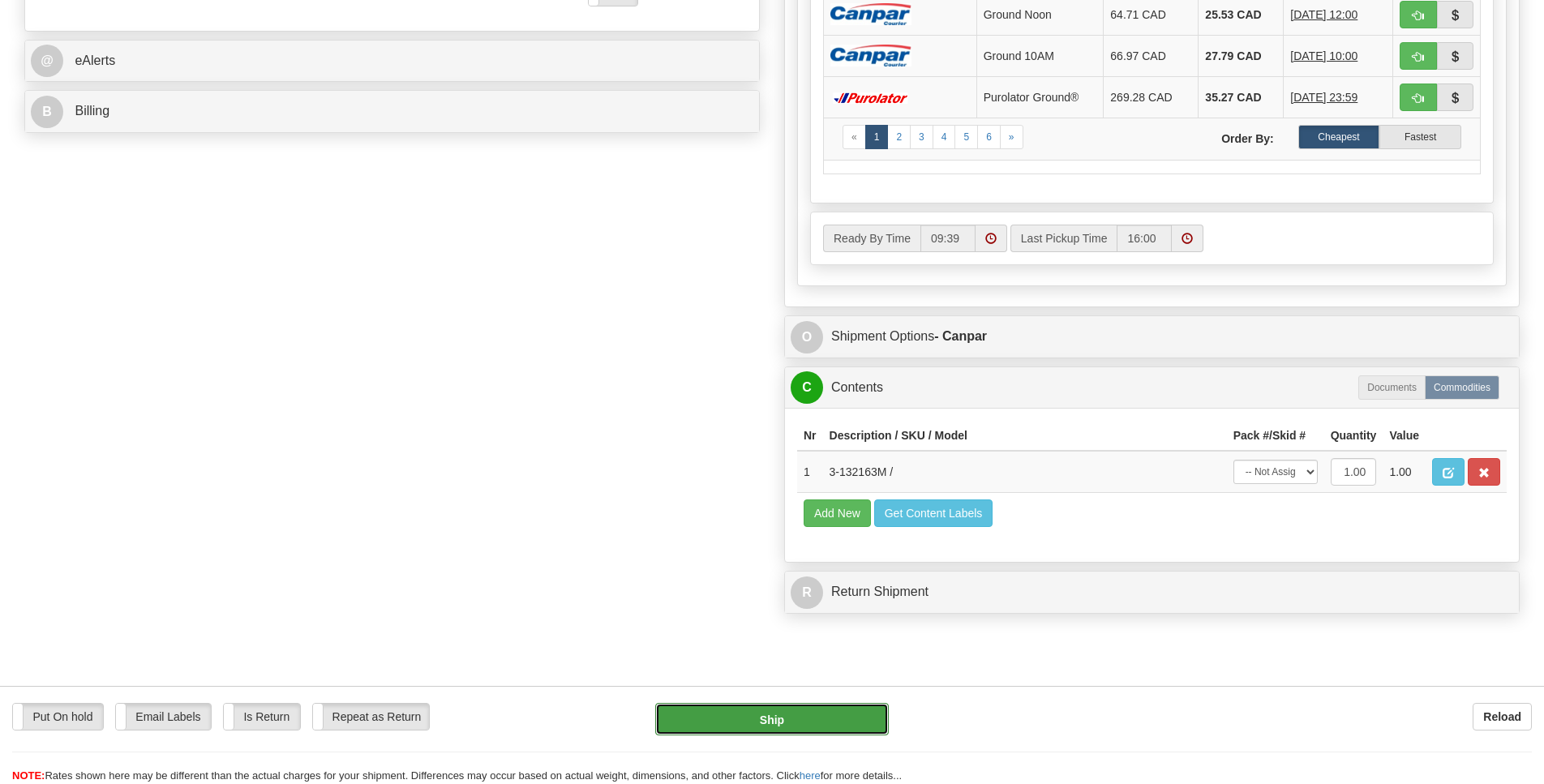
click at [849, 708] on button "Ship" at bounding box center [772, 719] width 233 height 32
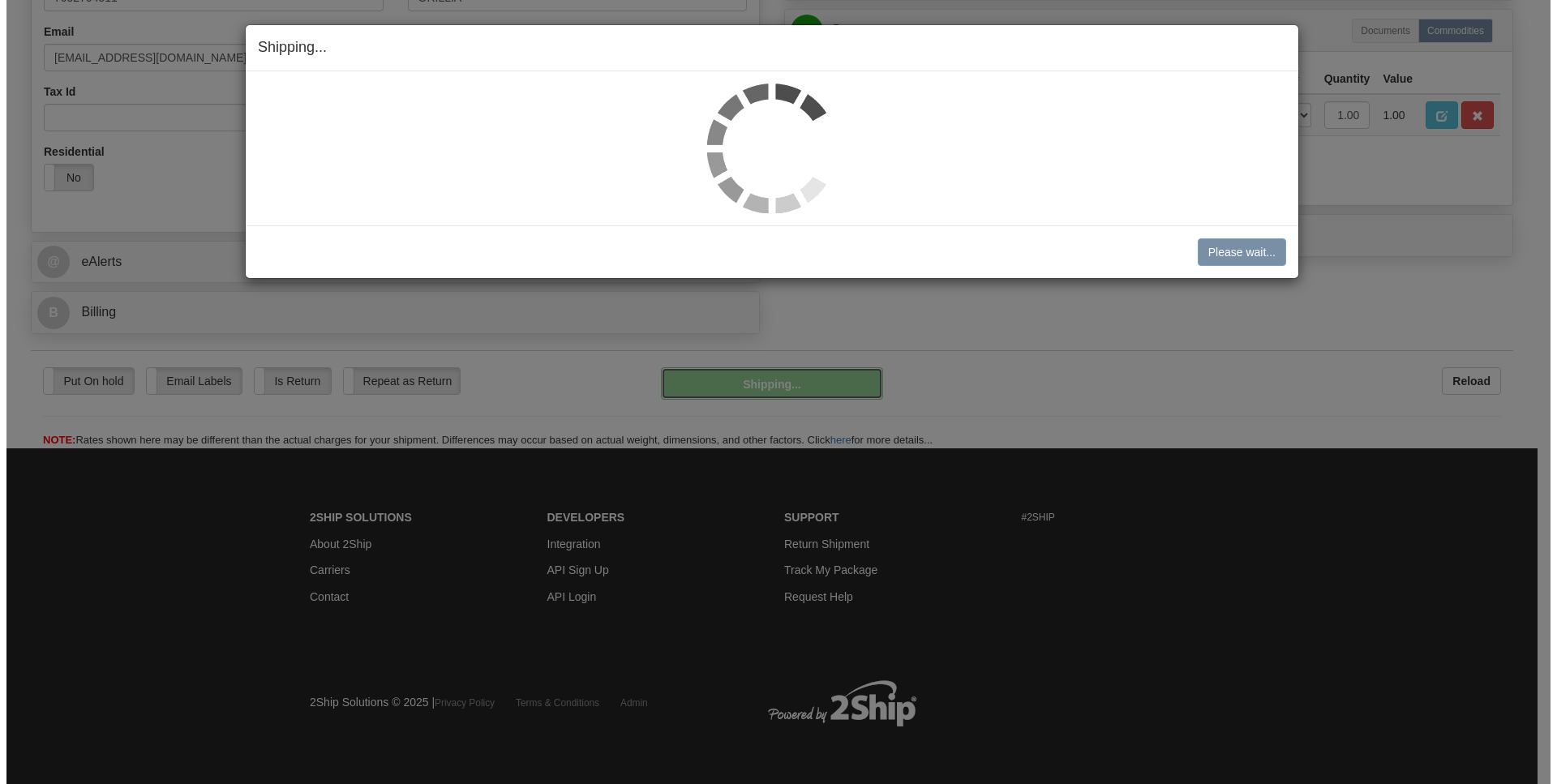
scroll to position [483, 0]
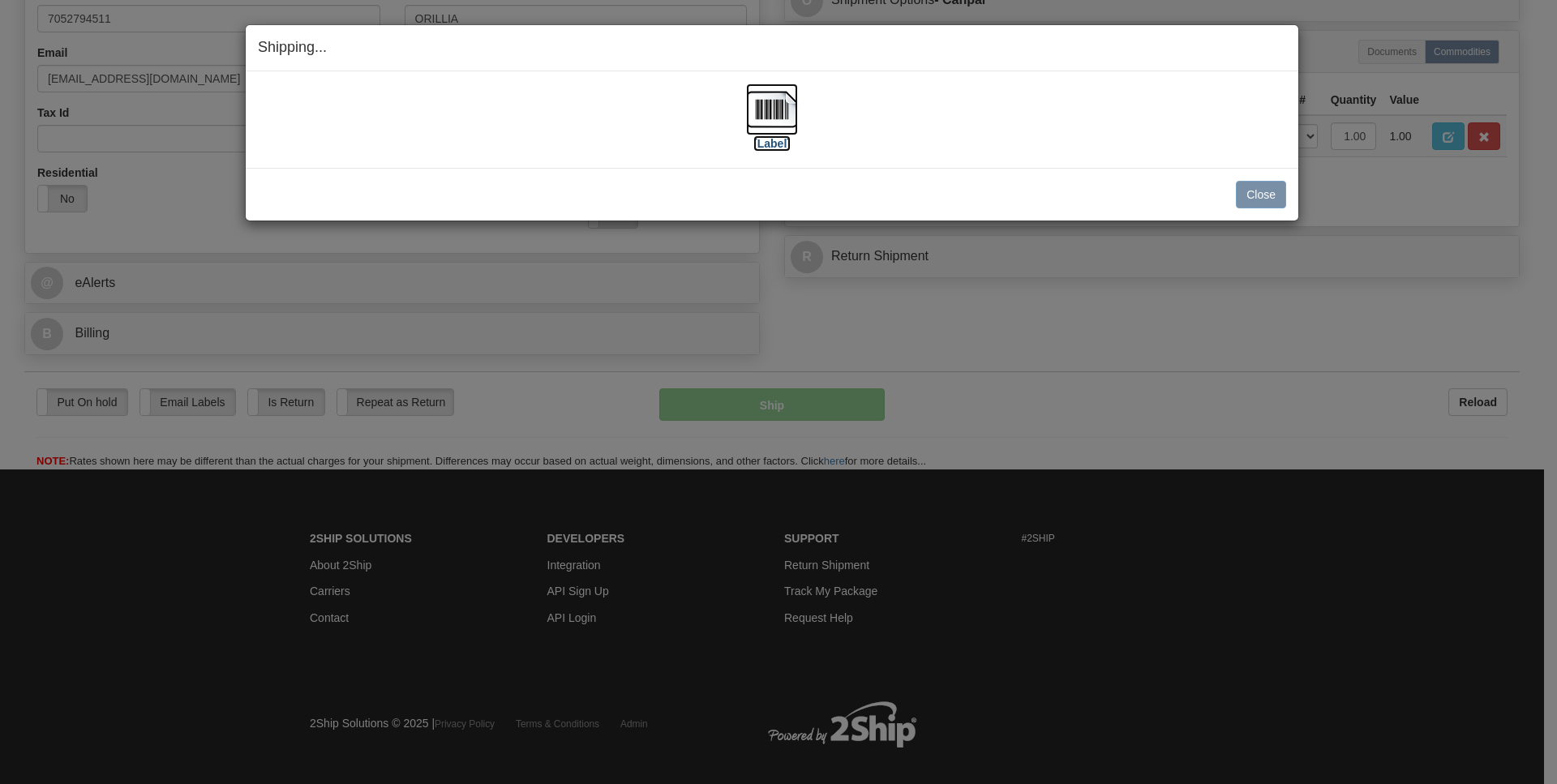
click at [770, 102] on img at bounding box center [773, 110] width 52 height 52
click at [1255, 196] on button "Close" at bounding box center [1261, 194] width 51 height 28
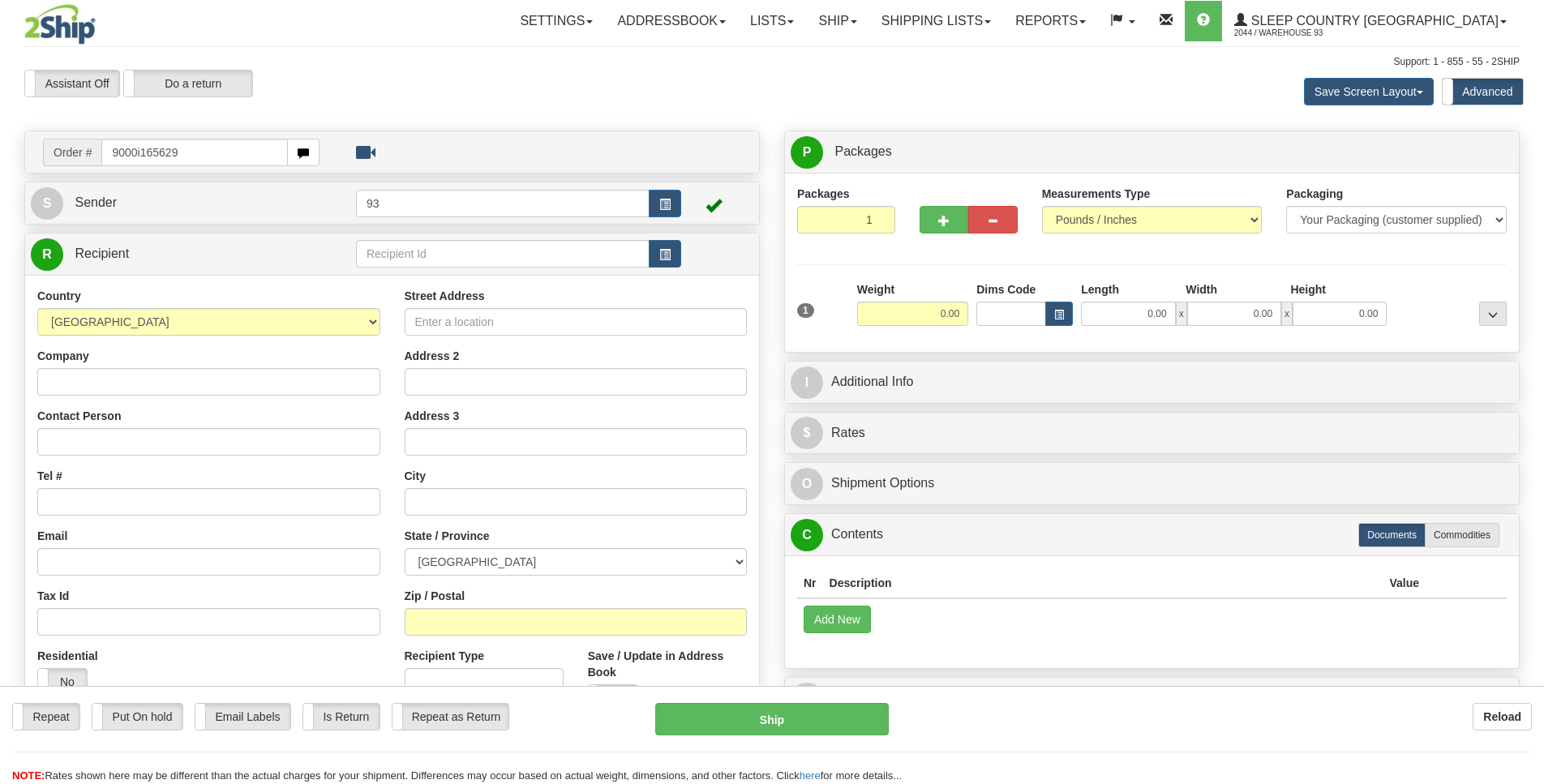
type input "9000i165629"
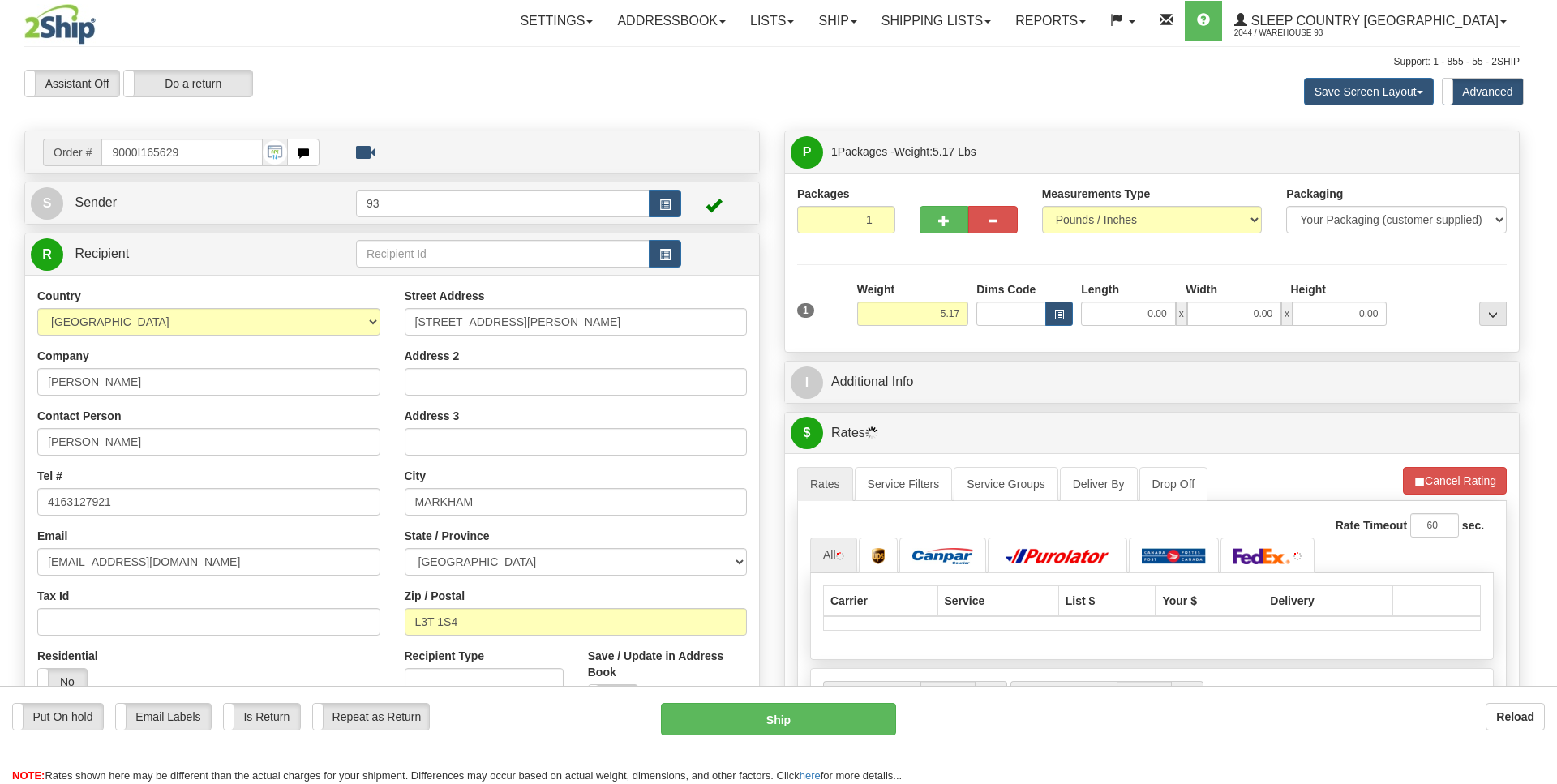
type input "[PERSON_NAME]"
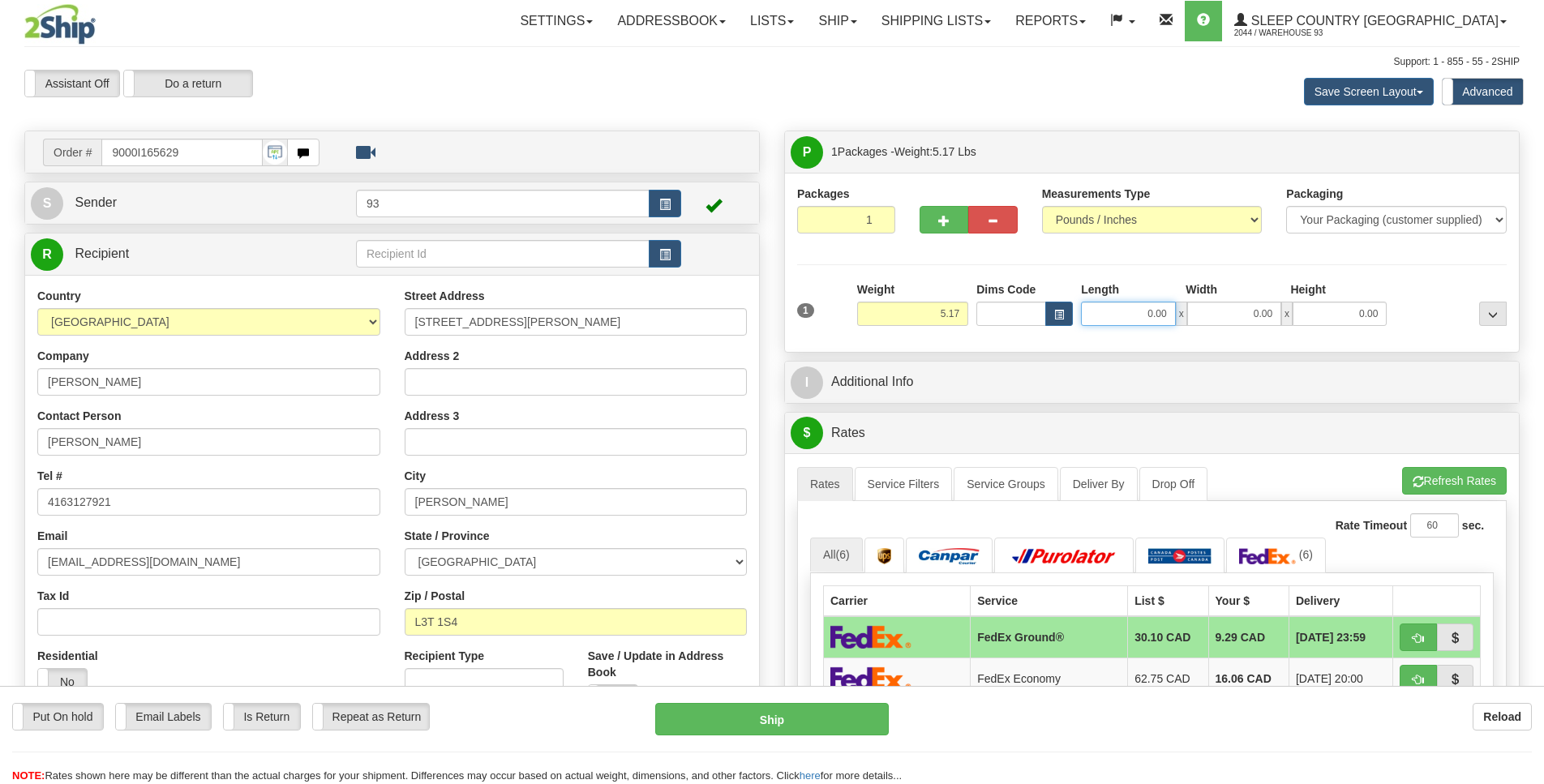
drag, startPoint x: 1129, startPoint y: 323, endPoint x: 1206, endPoint y: 319, distance: 77.1
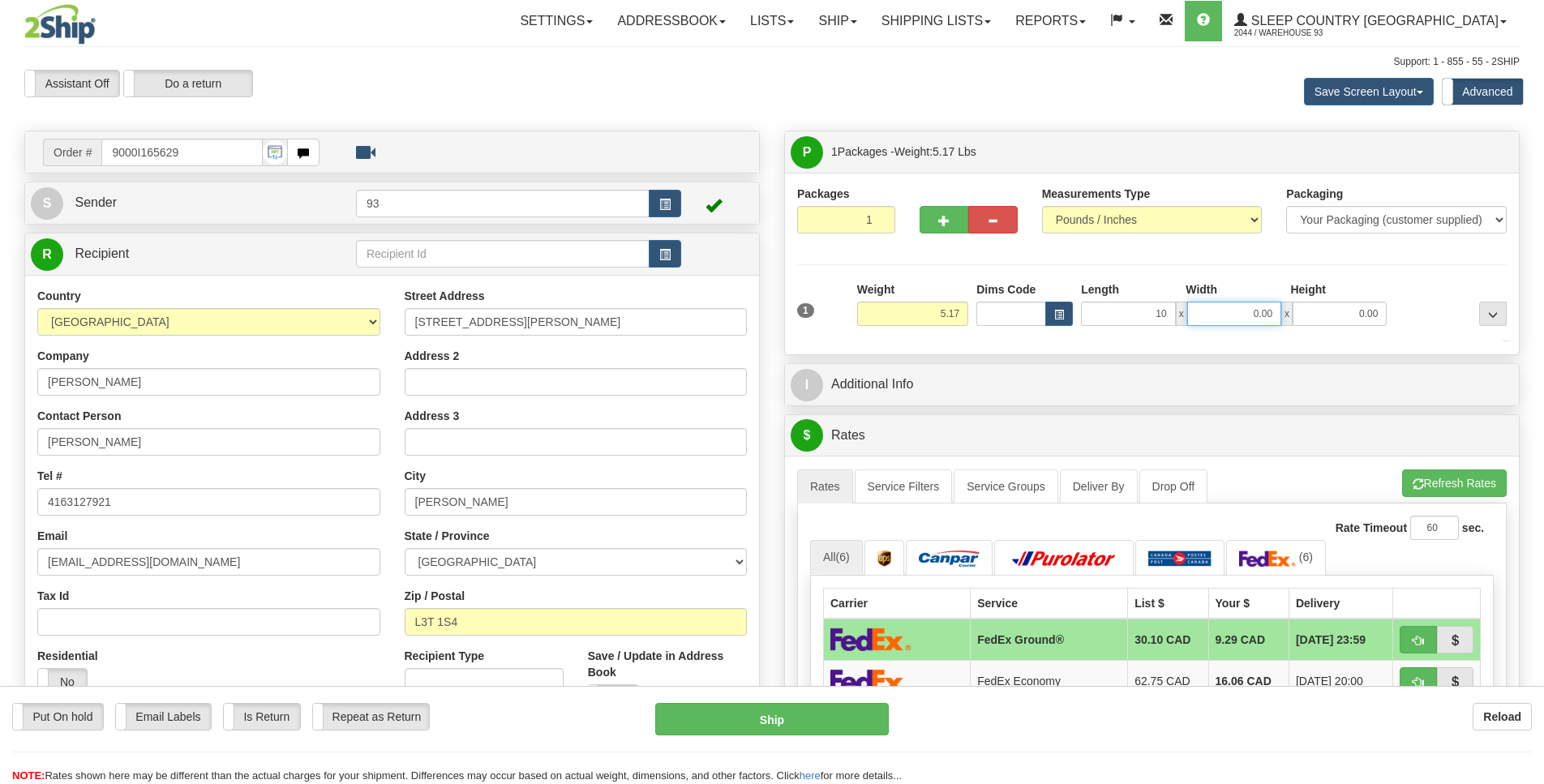
type input "10.00"
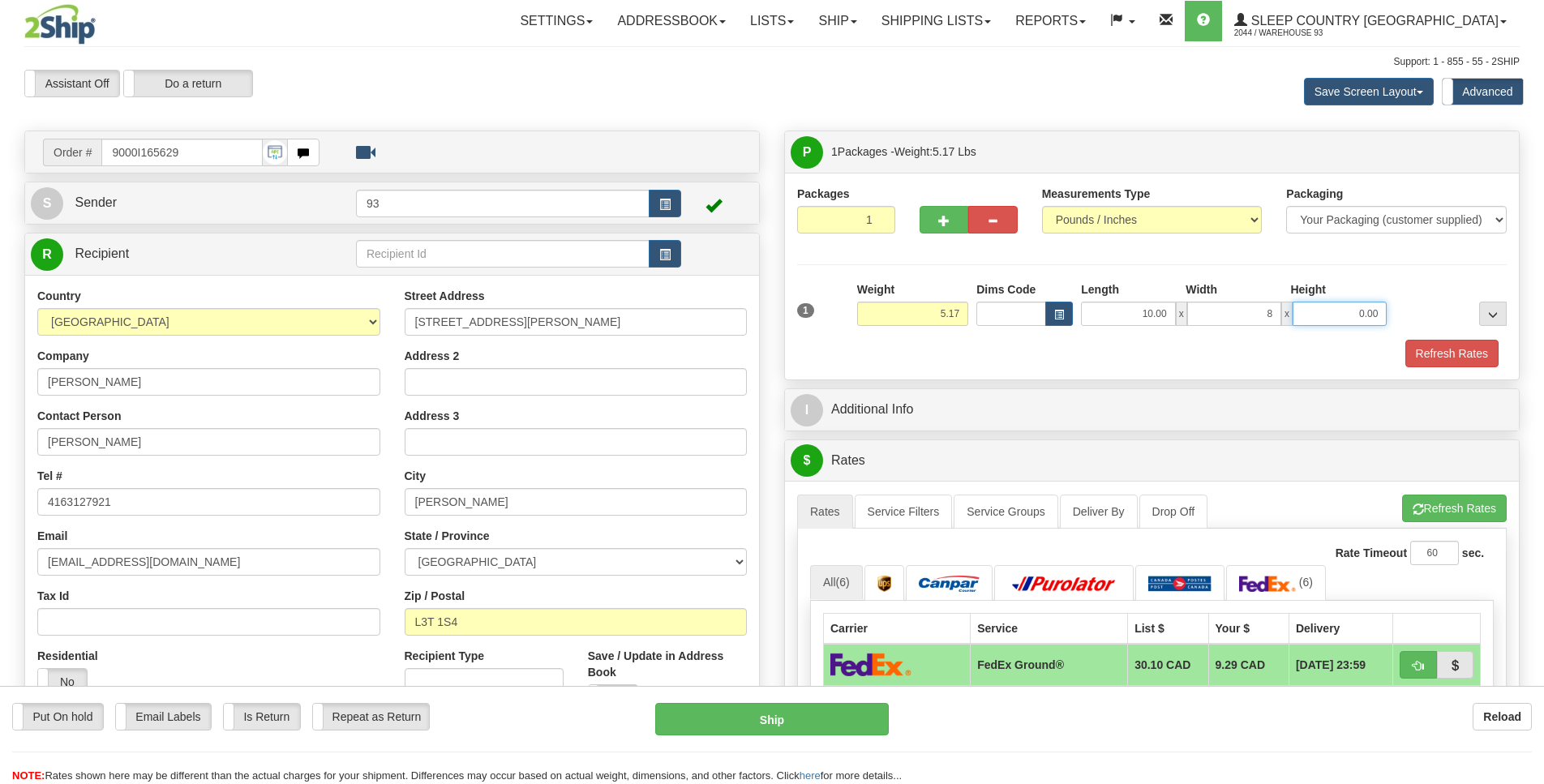
type input "8.00"
type input "4.00"
click at [1460, 353] on button "Refresh Rates" at bounding box center [1451, 353] width 94 height 28
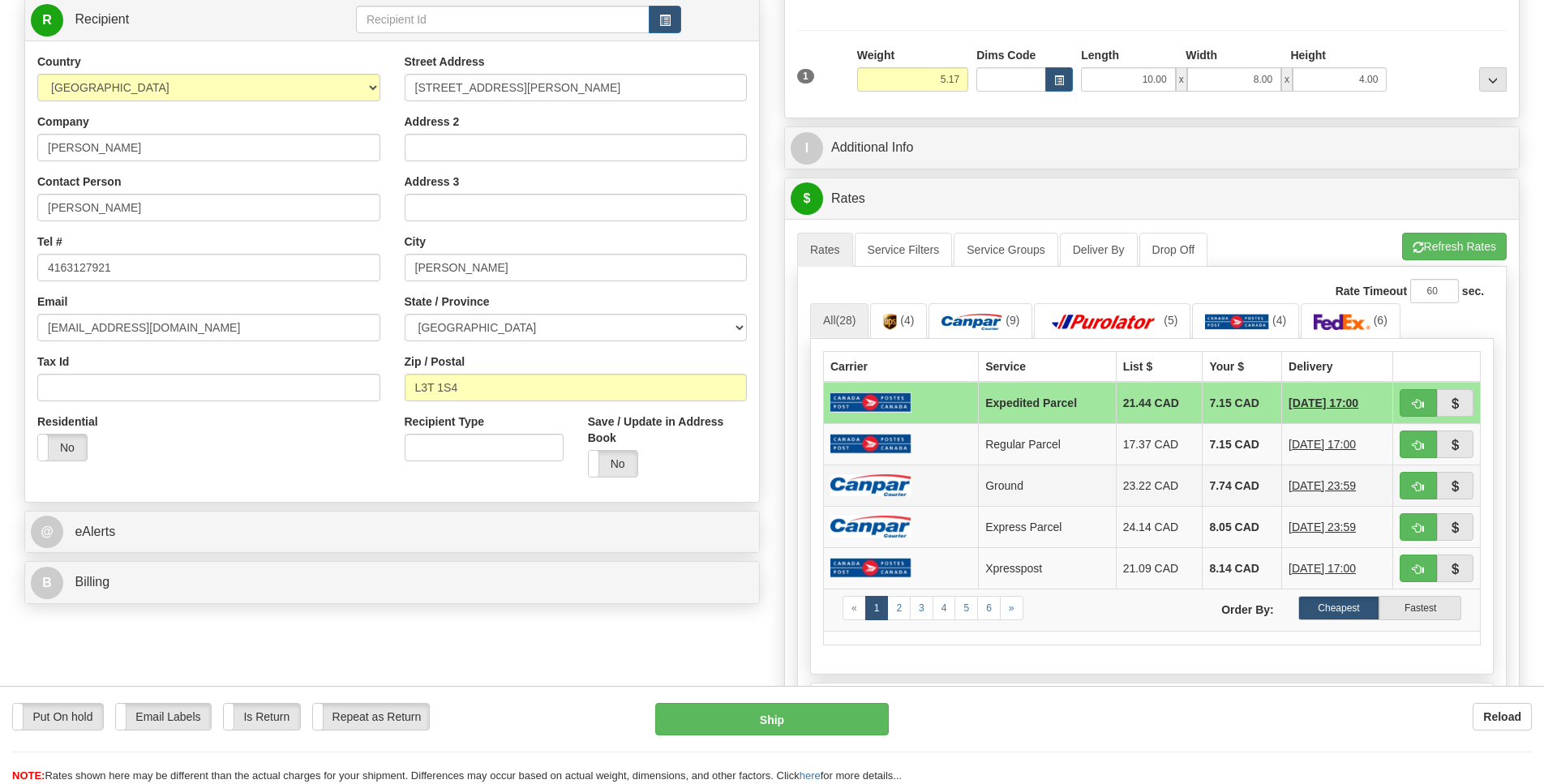
scroll to position [235, 0]
click at [888, 496] on img at bounding box center [871, 485] width 81 height 22
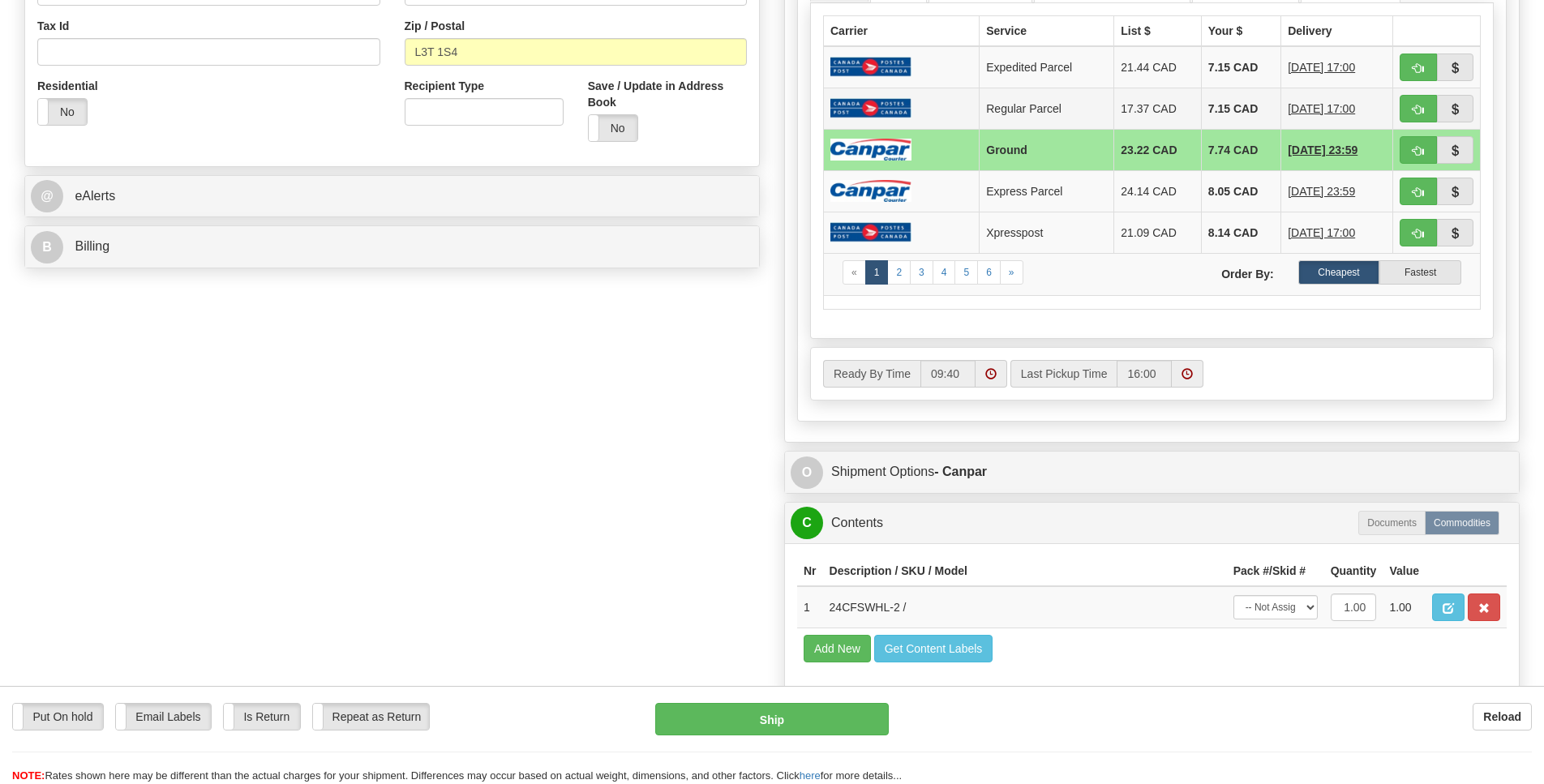
scroll to position [588, 0]
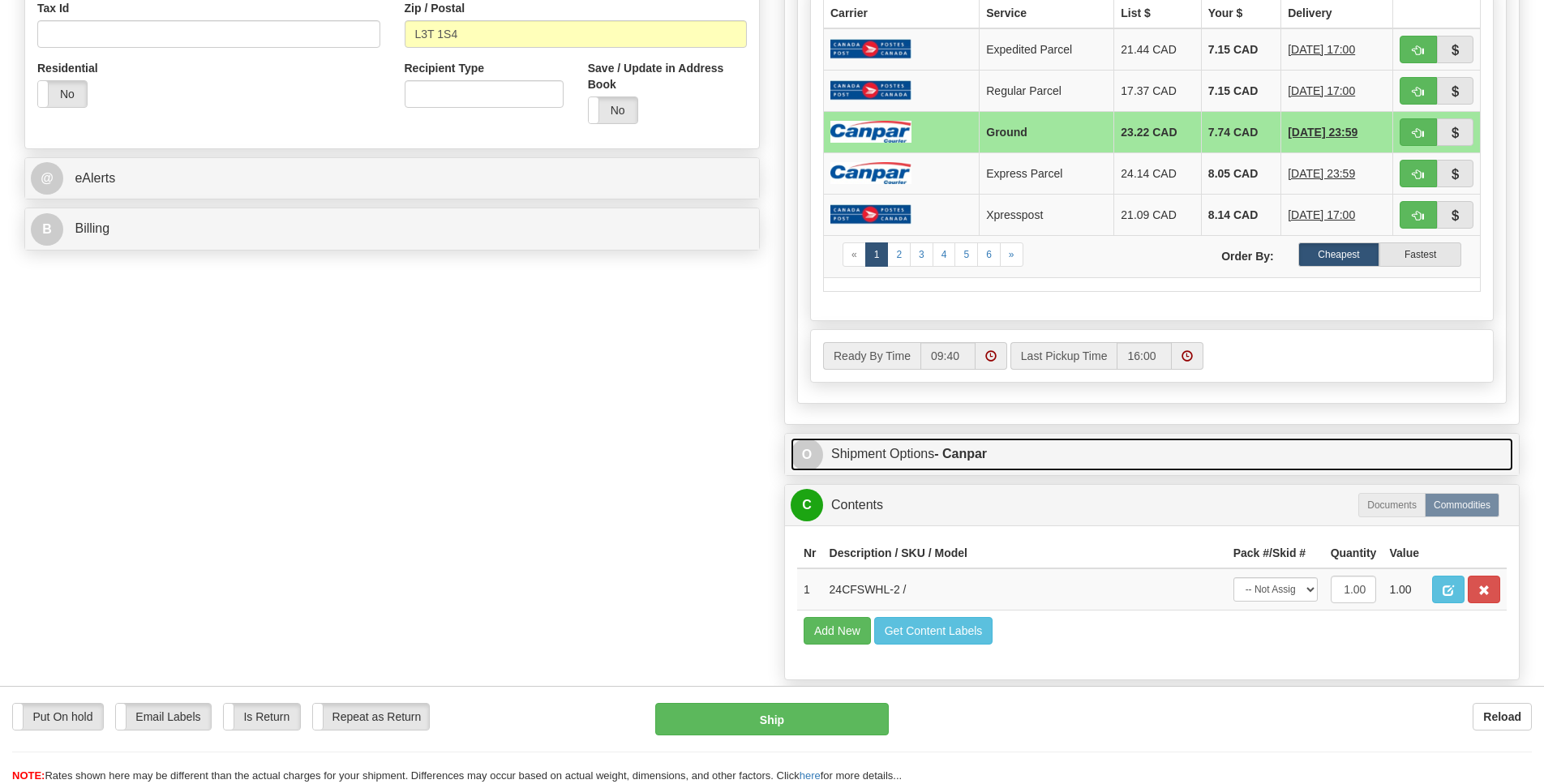
click at [811, 471] on span "O" at bounding box center [807, 454] width 32 height 32
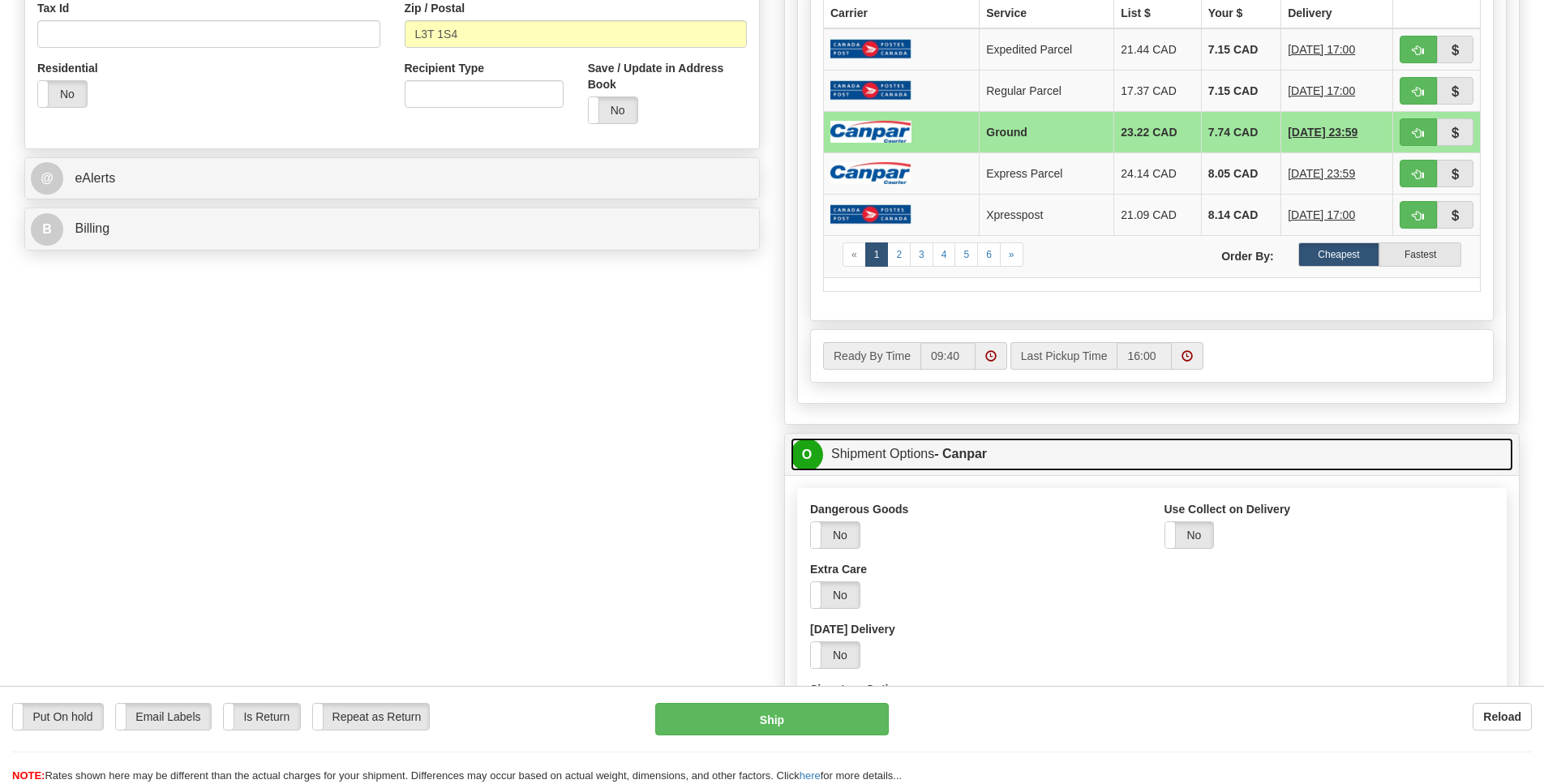
scroll to position [940, 0]
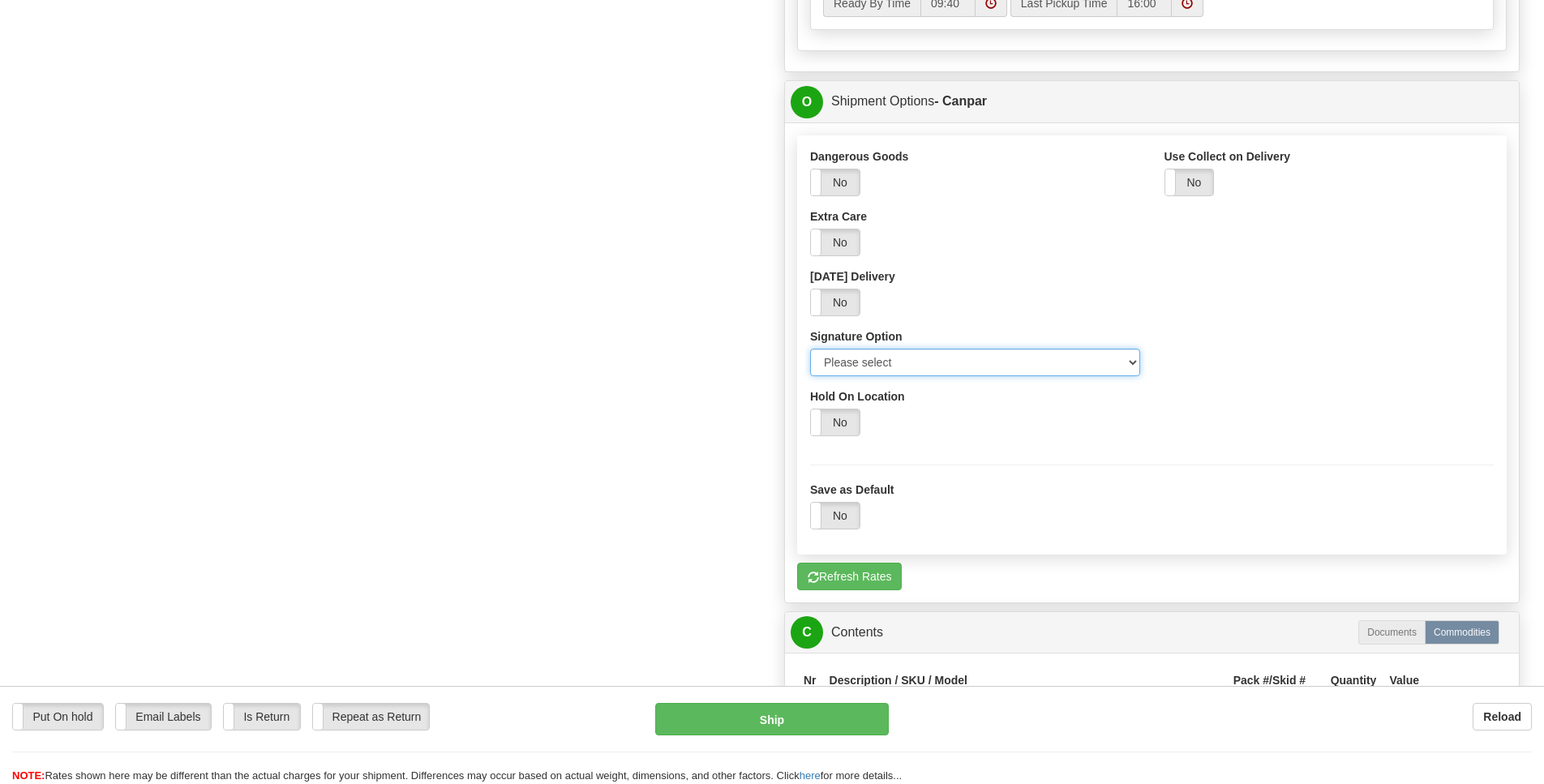
click at [1122, 376] on select "Please select No Signature Required Signature Required Adult Signature" at bounding box center [975, 362] width 330 height 28
select select "2"
click at [0, 0] on option "Signature Required" at bounding box center [0, 0] width 0 height 0
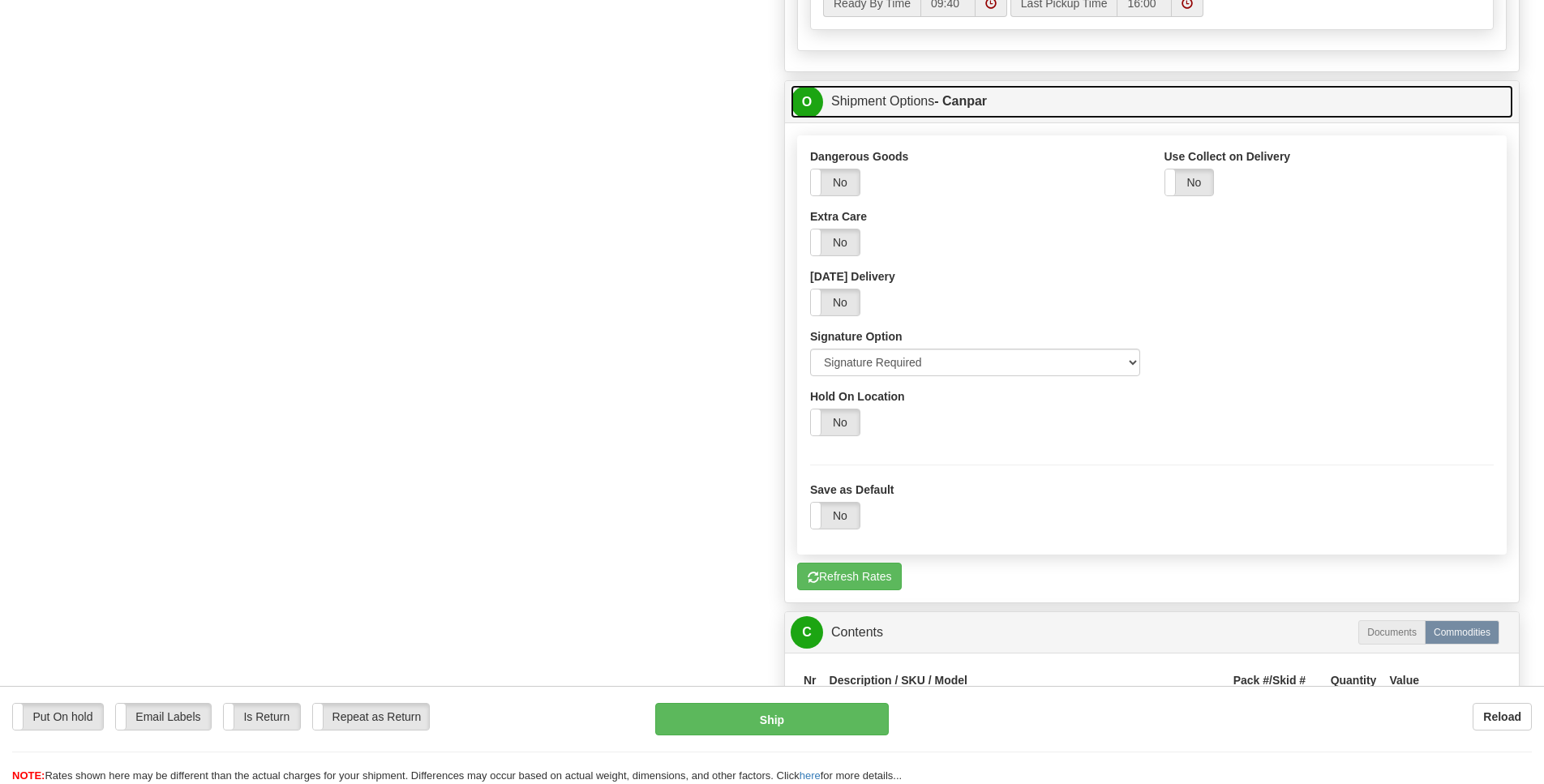
click at [833, 118] on link "O Shipment Options - Canpar" at bounding box center [1152, 101] width 723 height 33
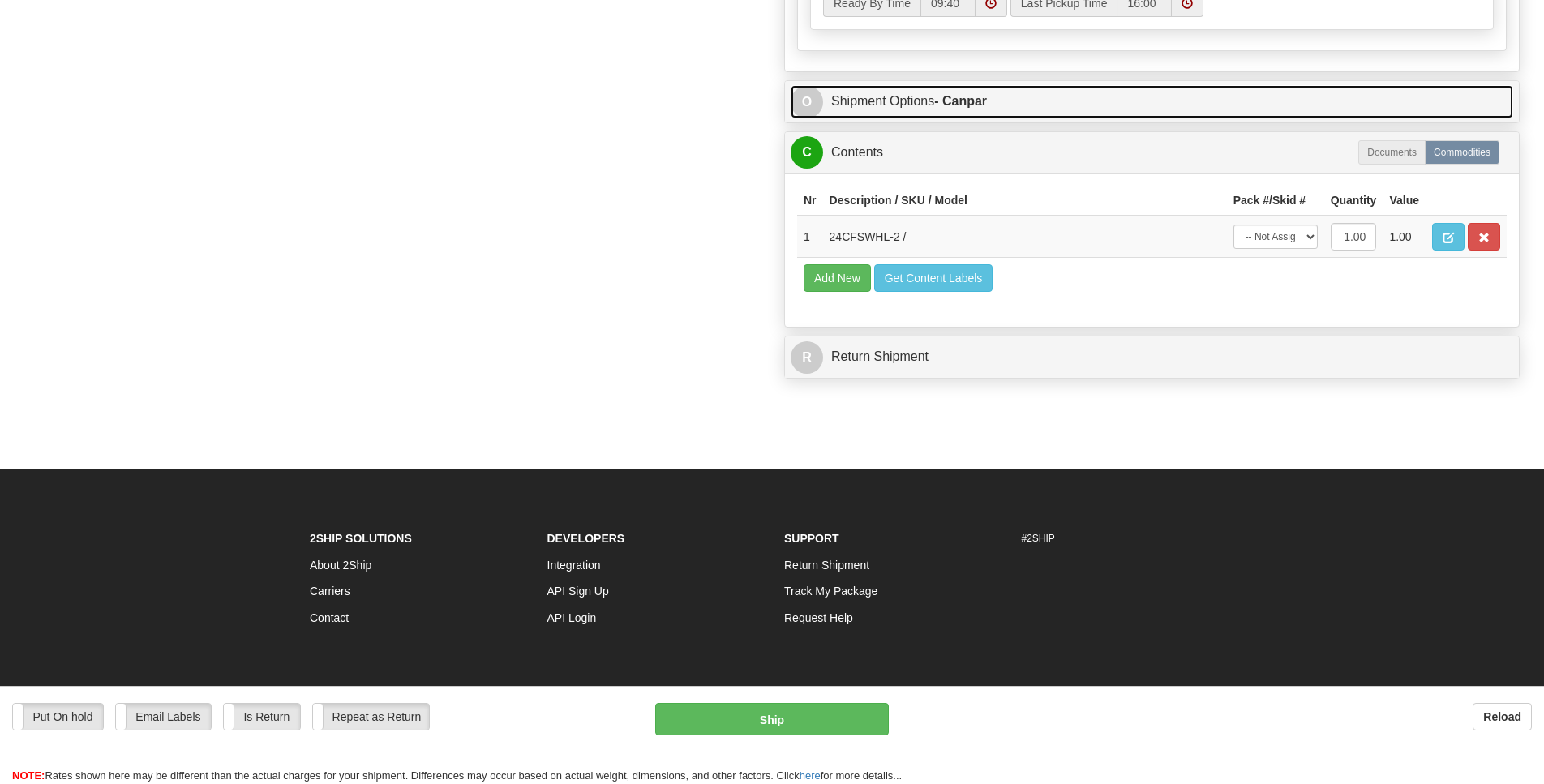
click at [805, 118] on span "O" at bounding box center [807, 102] width 32 height 32
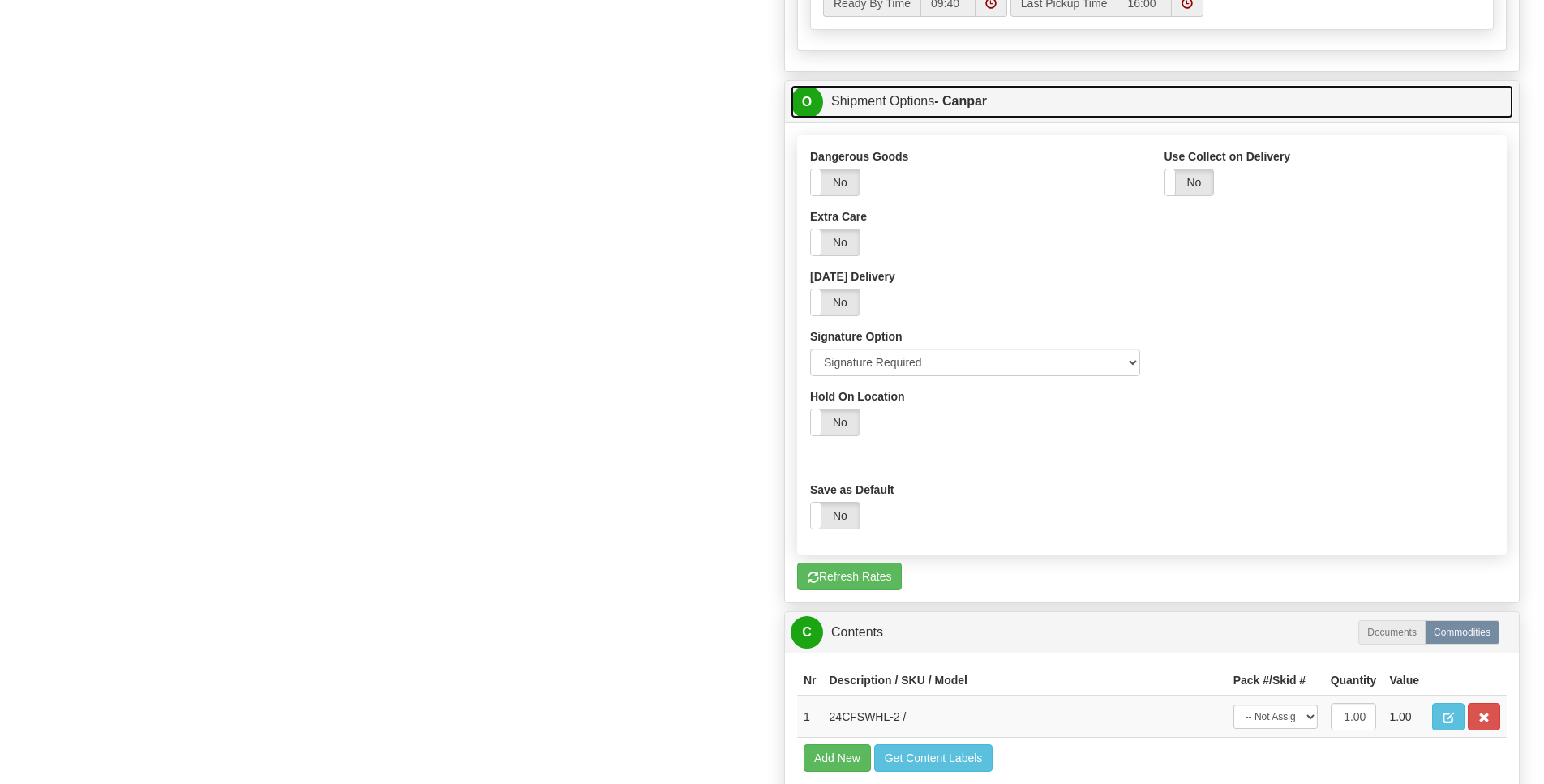
click at [805, 118] on span "O" at bounding box center [807, 102] width 32 height 32
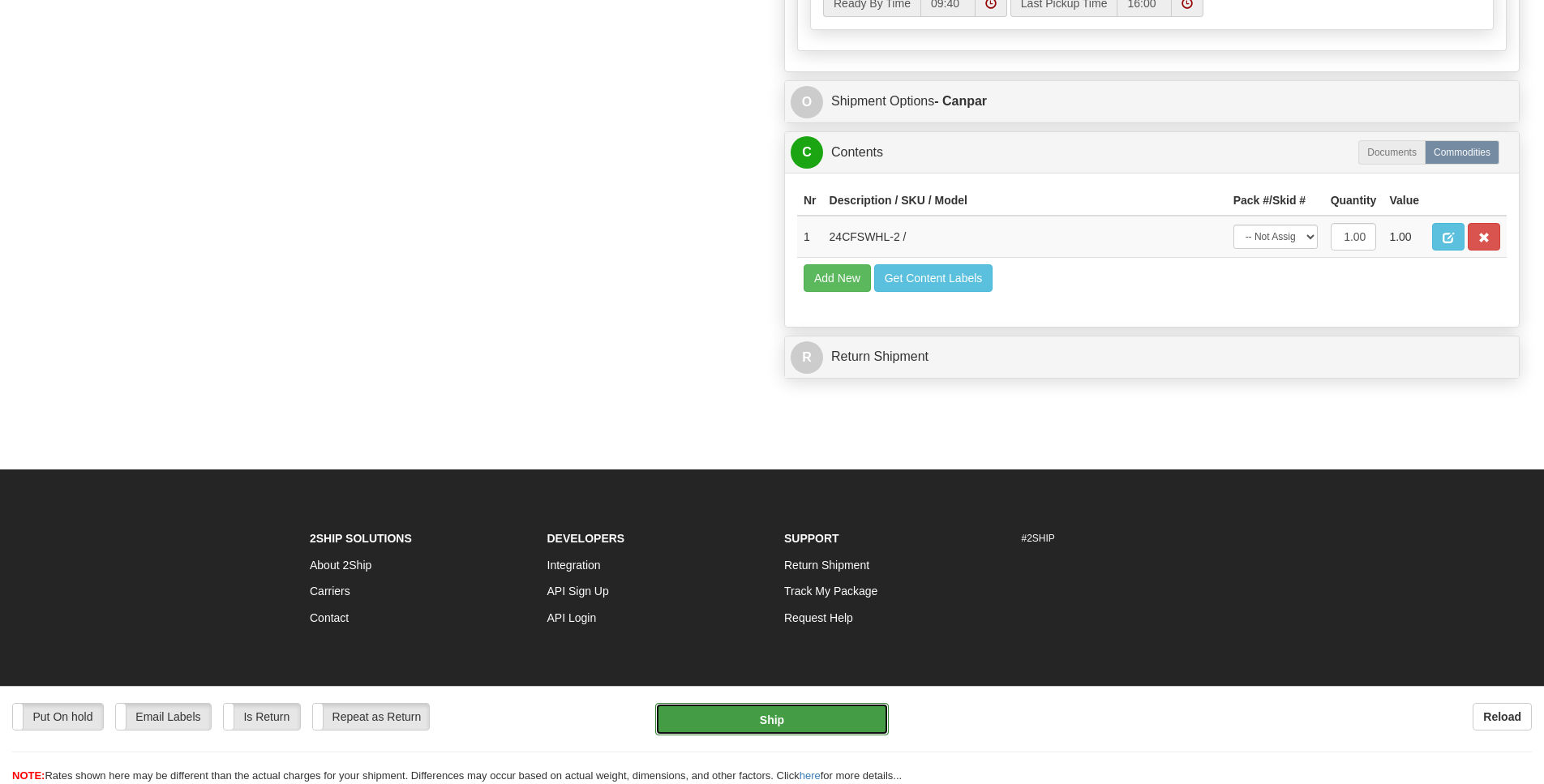
click at [830, 717] on button "Ship" at bounding box center [772, 719] width 233 height 32
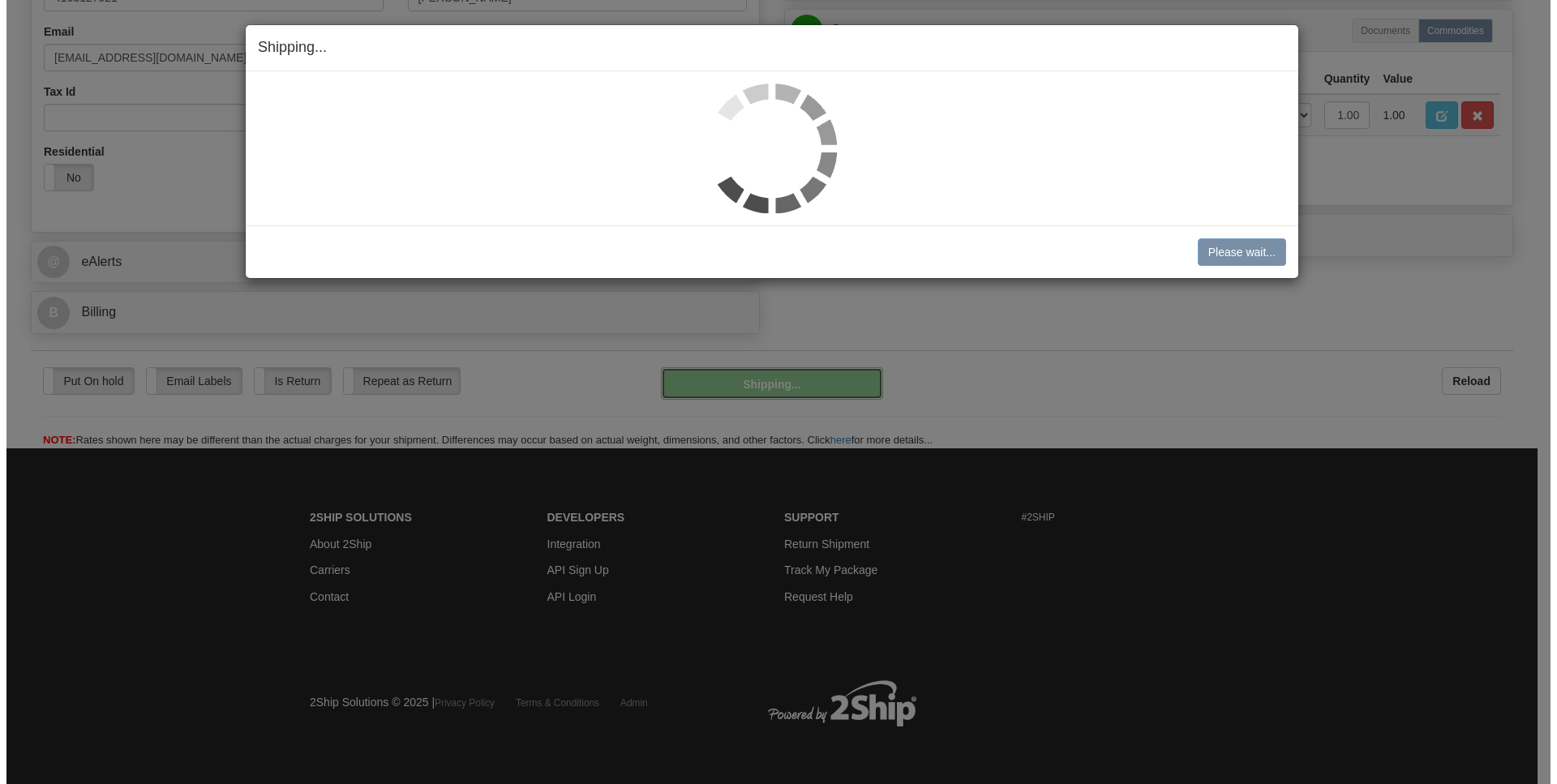
scroll to position [483, 0]
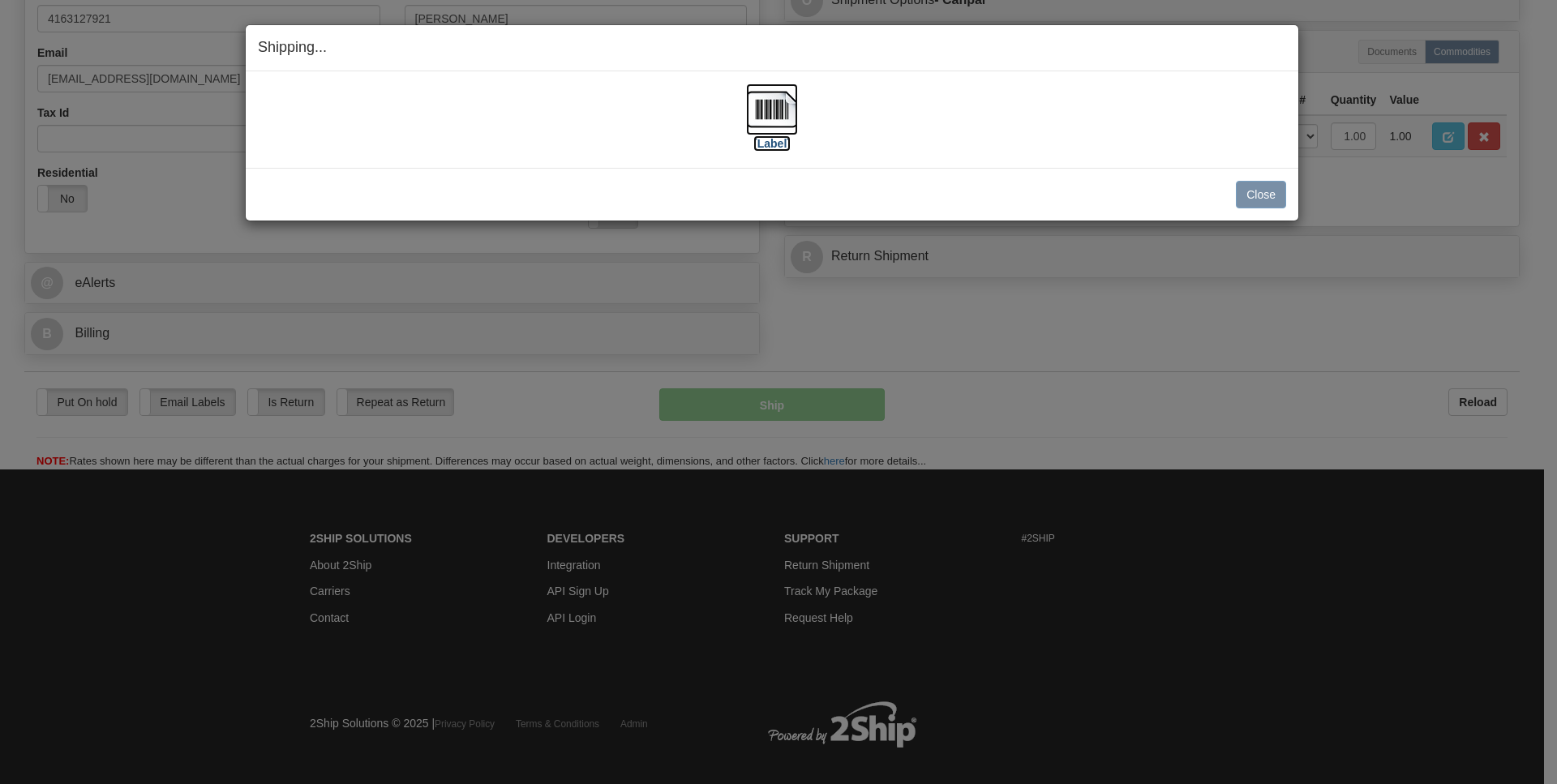
click at [777, 106] on img at bounding box center [773, 110] width 52 height 52
click at [1255, 188] on button "Close" at bounding box center [1261, 194] width 51 height 28
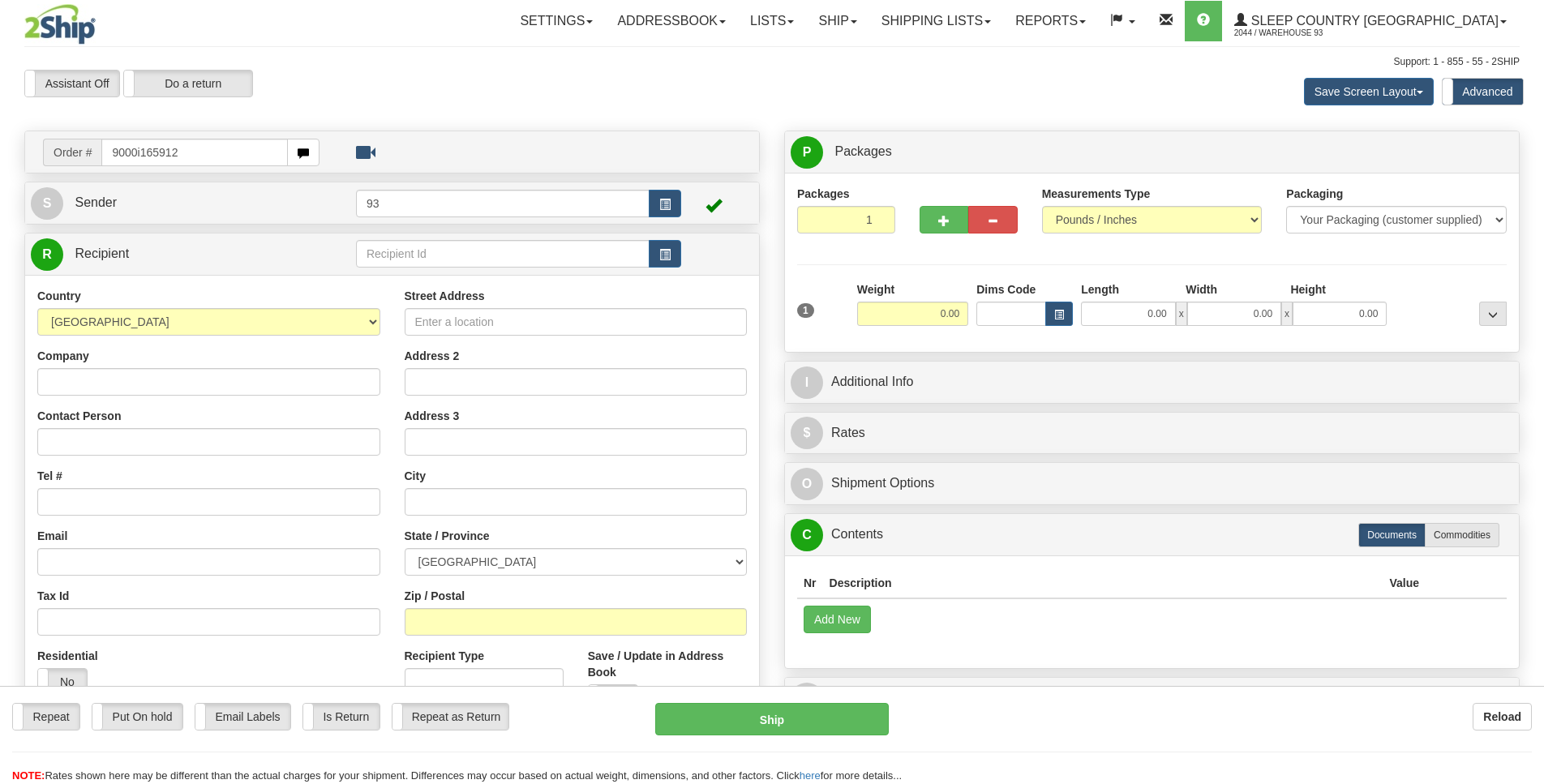
type input "9000i165912"
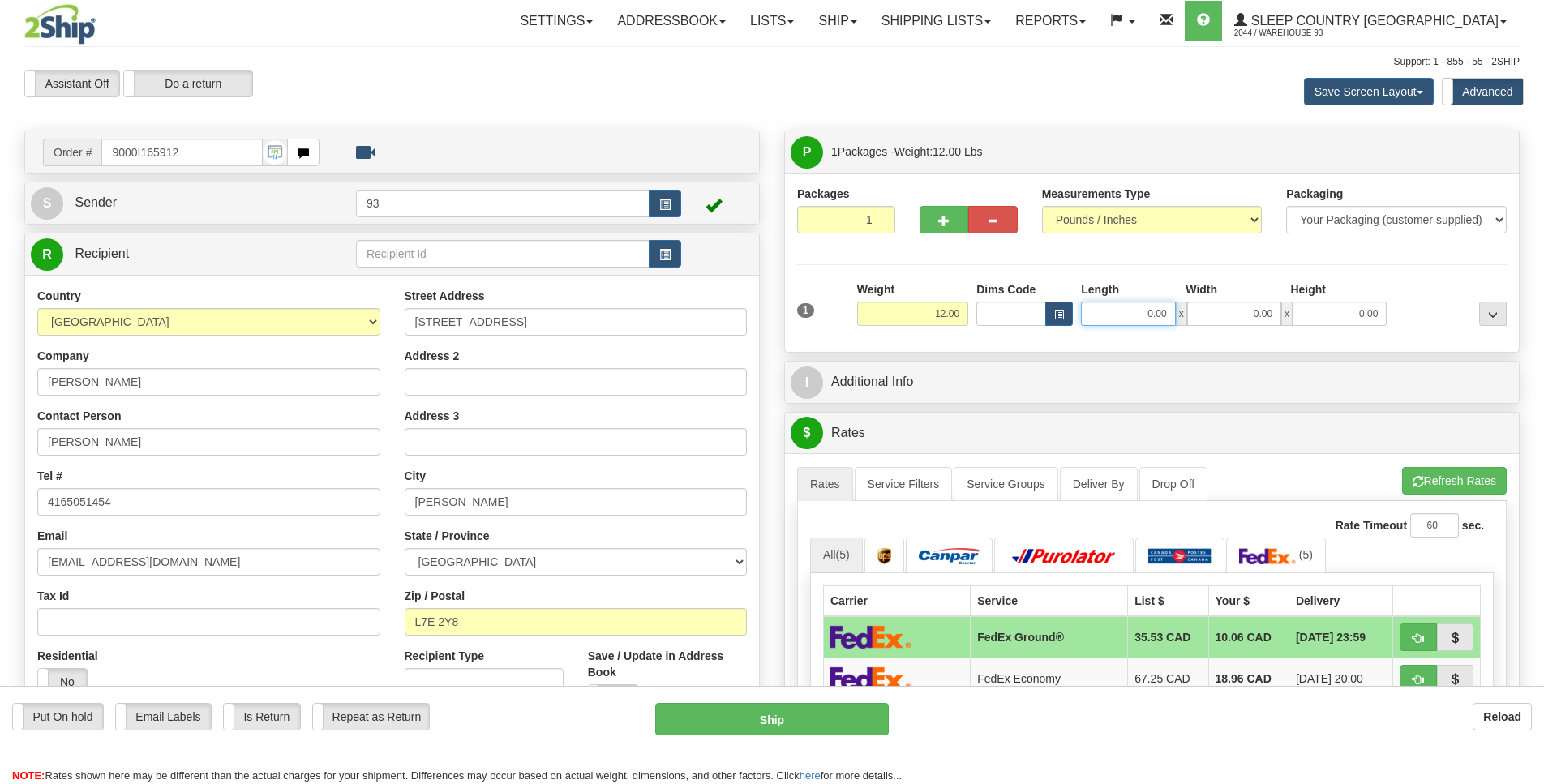
drag, startPoint x: 1139, startPoint y: 318, endPoint x: 1207, endPoint y: 323, distance: 68.2
click at [1118, 319] on input "0.00" at bounding box center [1128, 314] width 94 height 24
type input "15.00"
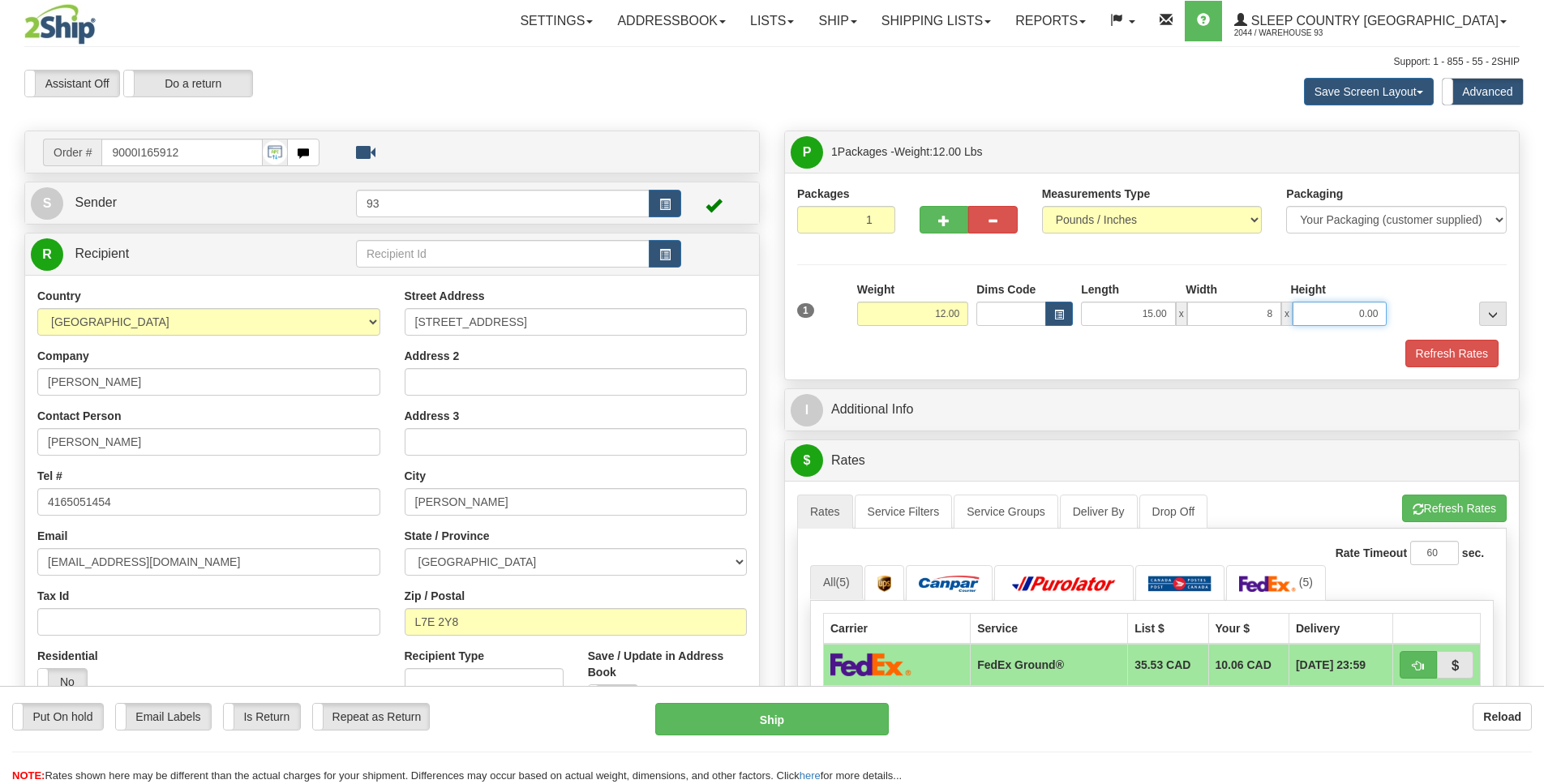
type input "8.00"
click at [1477, 362] on button "Refresh Rates" at bounding box center [1451, 353] width 94 height 28
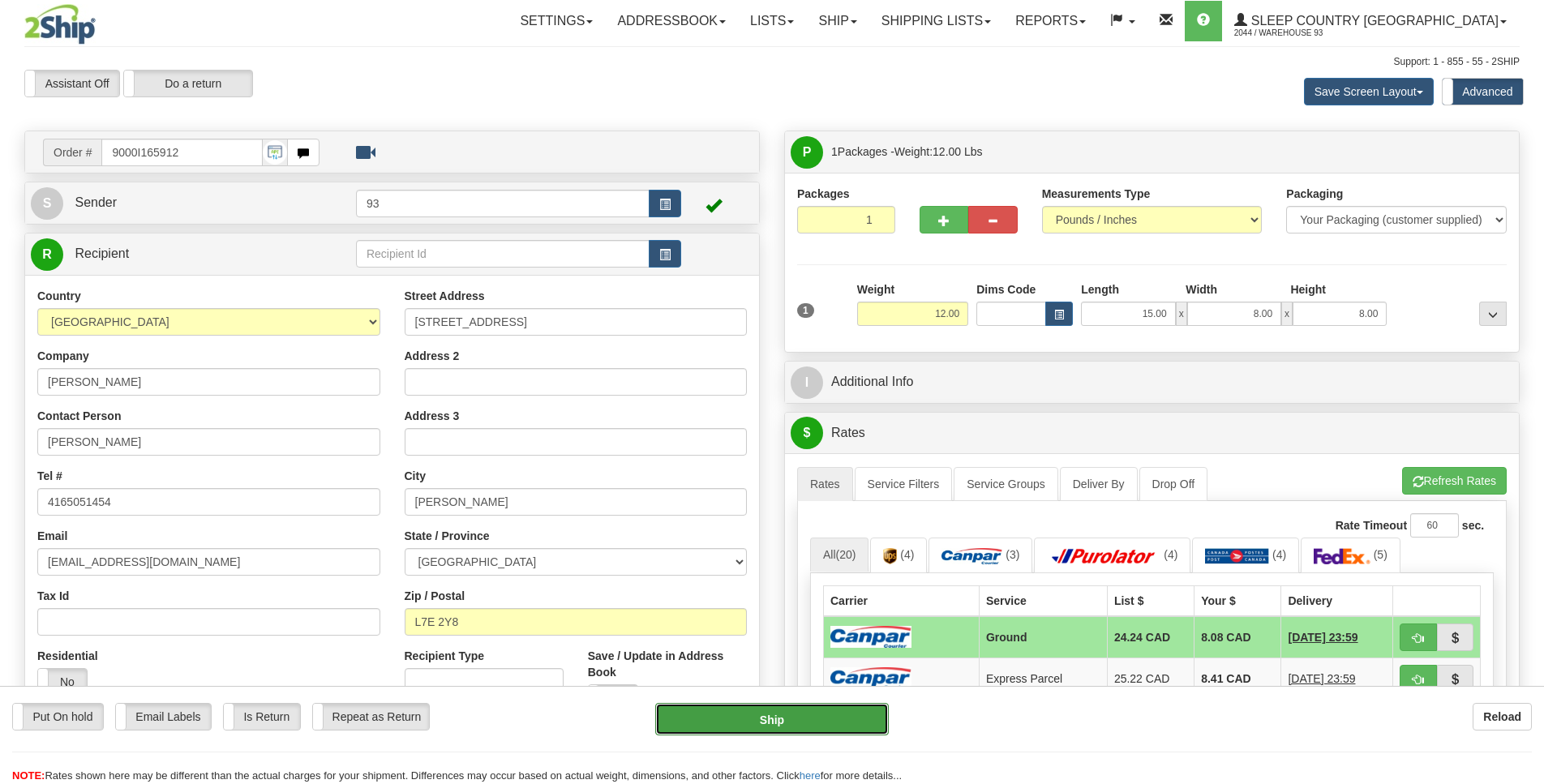
click at [842, 730] on button "Ship" at bounding box center [772, 719] width 233 height 32
type input "1"
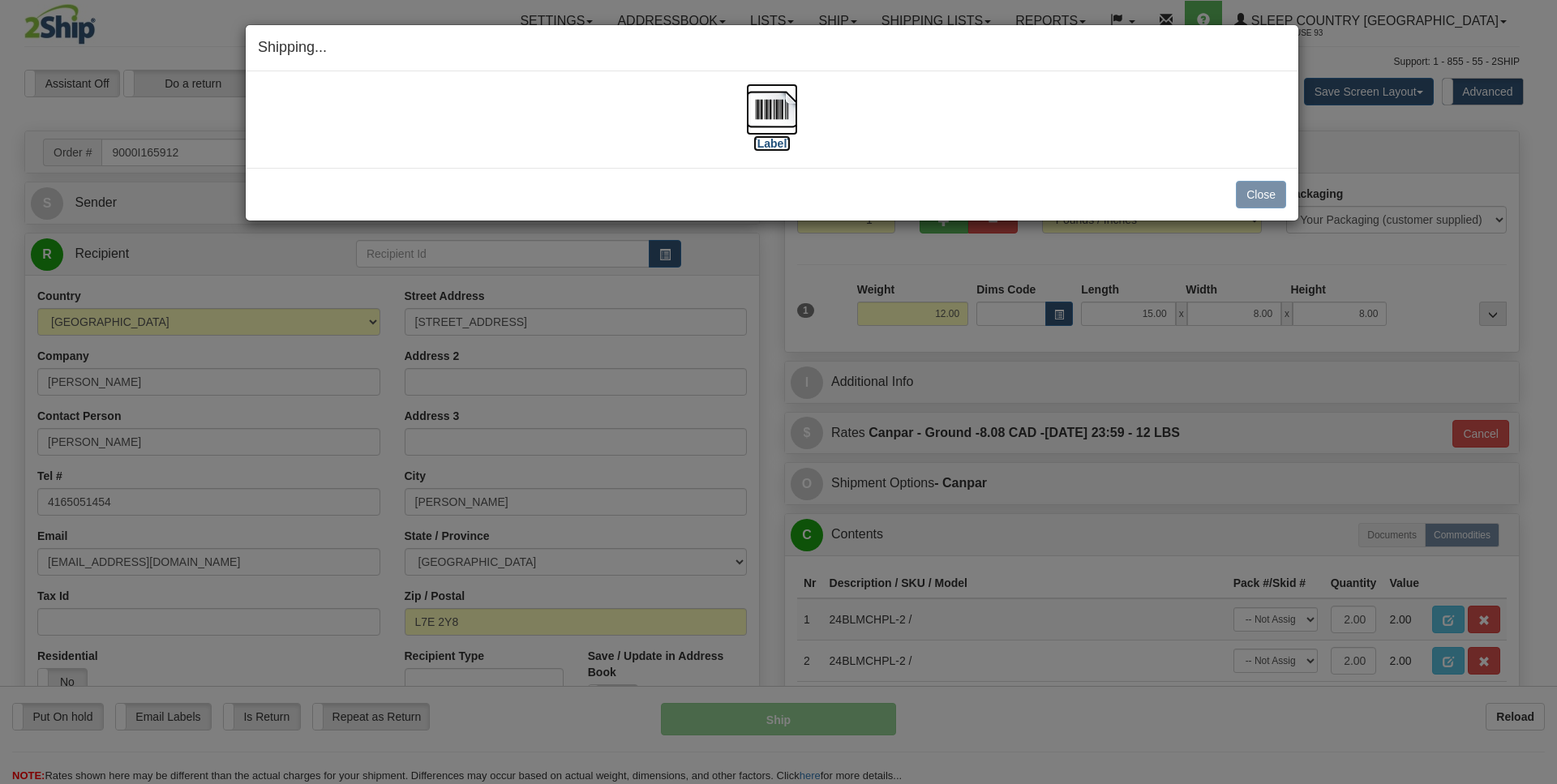
click at [775, 101] on img at bounding box center [773, 110] width 52 height 52
click at [1326, 243] on div "Shipping... Your SHIPMENT will EXPIRE in [Label] IMPORTANT NOTICE Embassy / Con…" at bounding box center [778, 392] width 1557 height 784
click at [1263, 201] on button "Close" at bounding box center [1261, 194] width 51 height 28
